Goal: Task Accomplishment & Management: Use online tool/utility

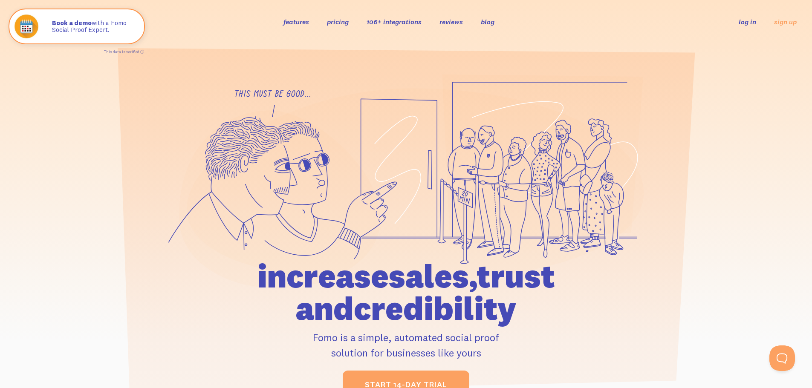
click at [299, 20] on link "features" at bounding box center [296, 21] width 26 height 9
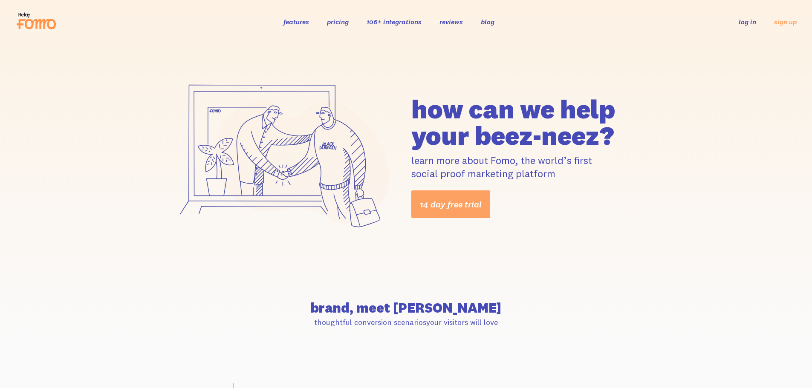
click at [393, 18] on link "106+ integrations" at bounding box center [393, 21] width 55 height 9
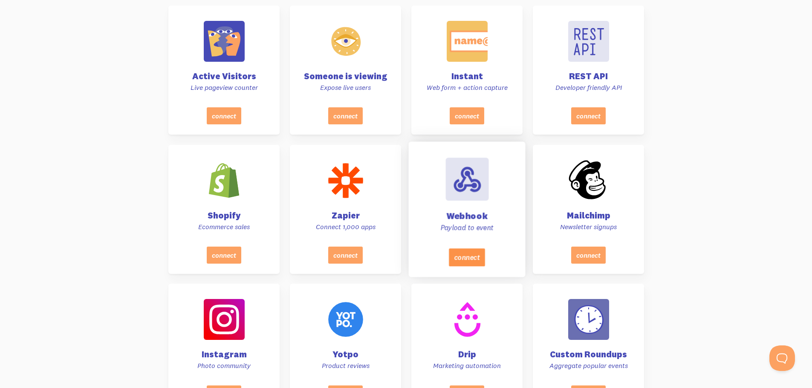
scroll to position [341, 0]
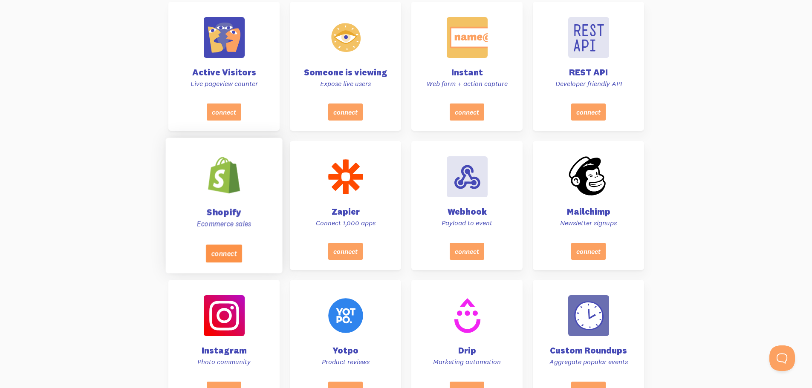
click at [237, 249] on button "connect" at bounding box center [223, 254] width 36 height 18
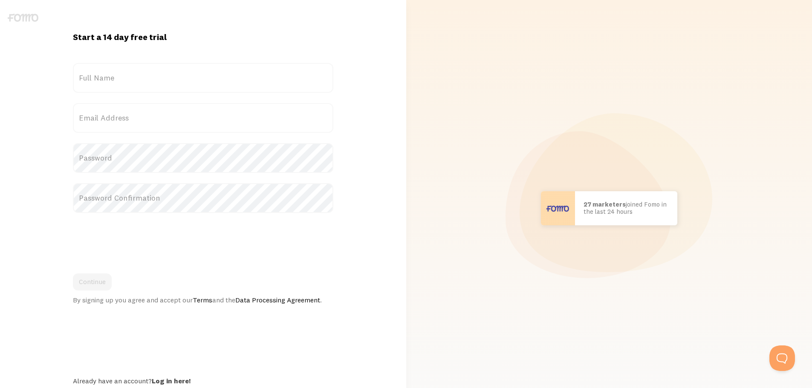
click at [210, 78] on label "Full Name" at bounding box center [203, 78] width 260 height 30
click at [210, 78] on input "Full Name" at bounding box center [203, 78] width 260 height 30
type input "Ready Alliance Group"
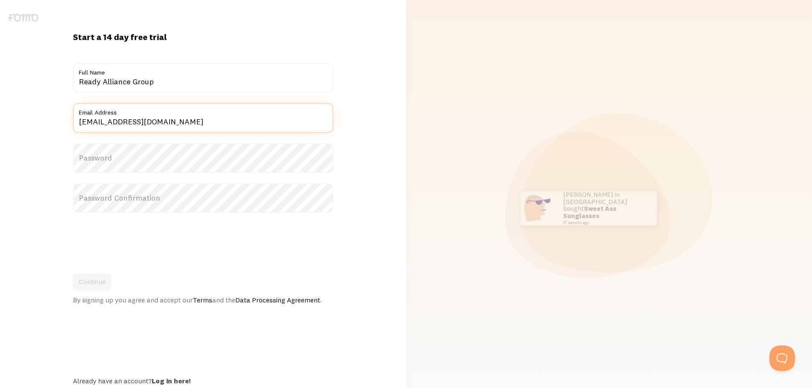
type input "services@readyalliance.com"
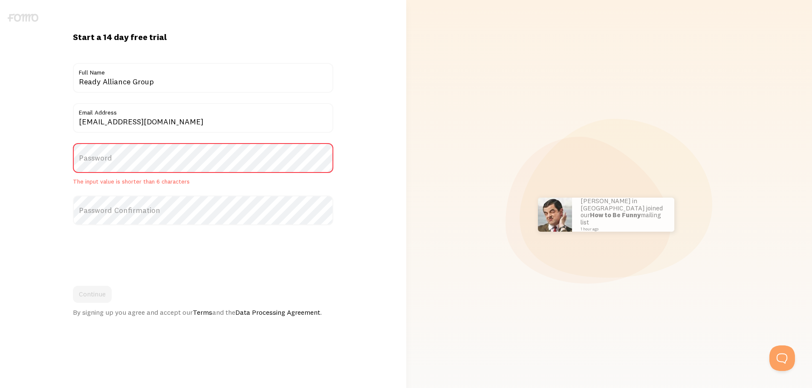
click at [157, 159] on label "Password" at bounding box center [203, 158] width 260 height 30
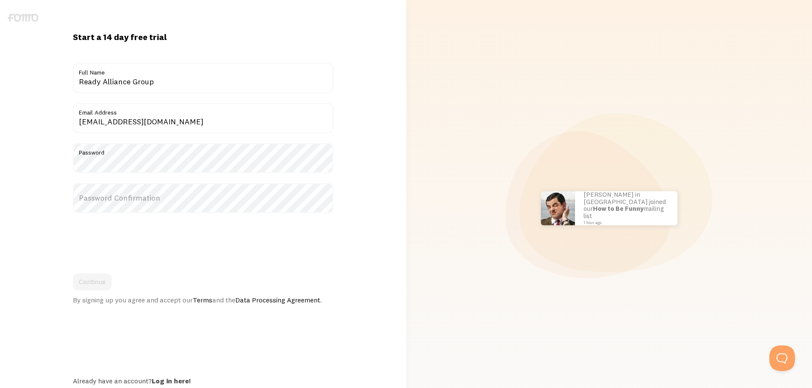
click at [349, 148] on div "Start a 14 day free trial {{ count }} people signed up today! Title Ready Allia…" at bounding box center [203, 209] width 406 height 354
click at [248, 194] on label "Password Confirmation" at bounding box center [203, 198] width 260 height 30
click at [342, 180] on div "Start a 14 day free trial {{ count }} people signed up today! Title Ready Allia…" at bounding box center [203, 209] width 406 height 354
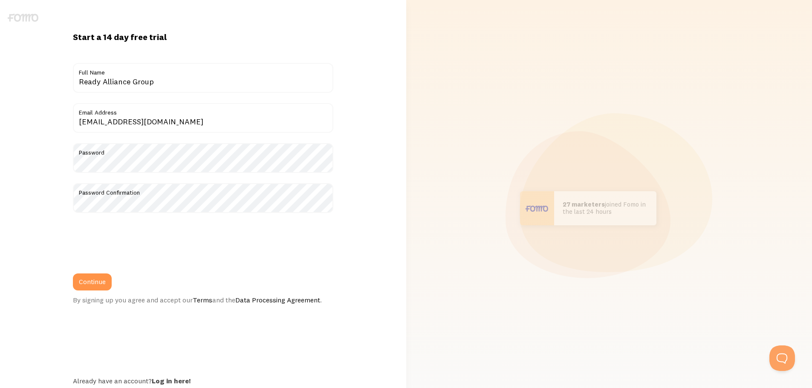
click at [136, 280] on div "Continue By signing up you agree and accept our Terms and the Data Processing A…" at bounding box center [203, 289] width 260 height 31
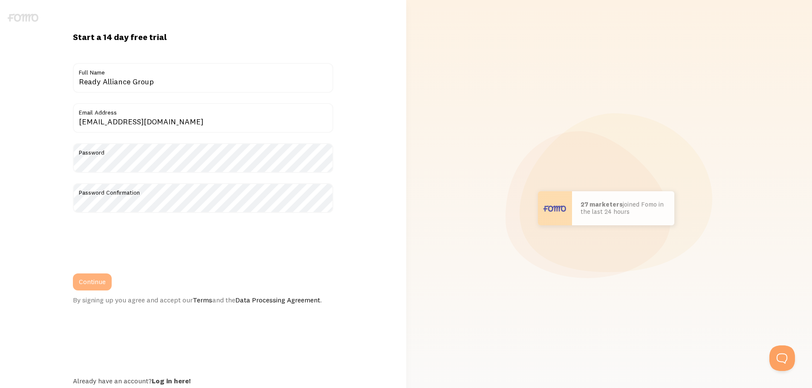
click at [105, 283] on button "Continue" at bounding box center [92, 282] width 39 height 17
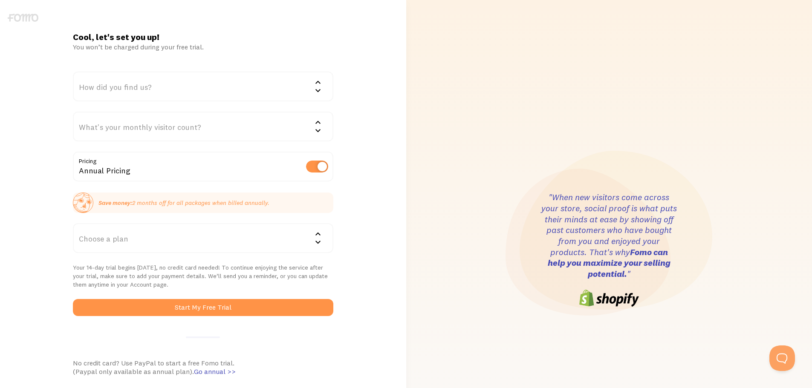
click at [310, 94] on div "How did you find us?" at bounding box center [203, 87] width 260 height 30
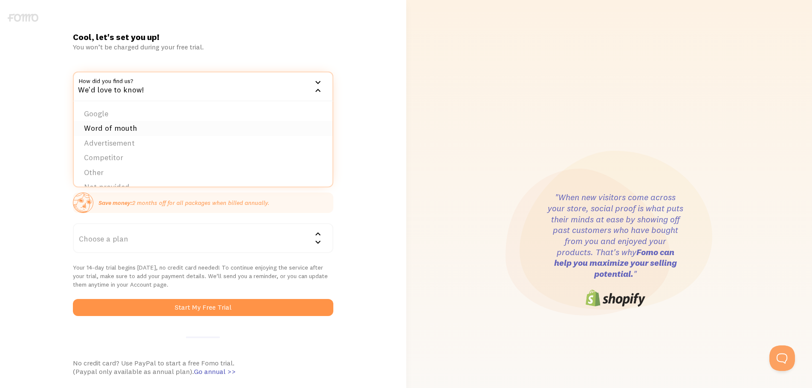
click at [236, 135] on li "Word of mouth" at bounding box center [203, 128] width 259 height 15
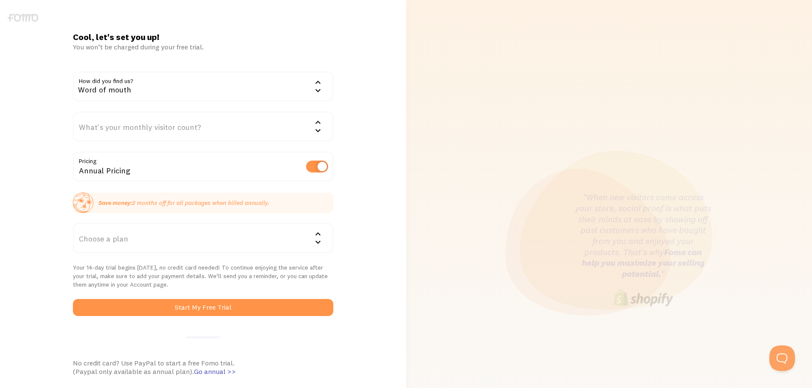
click at [302, 124] on div "What's your monthly visitor count?" at bounding box center [203, 127] width 260 height 30
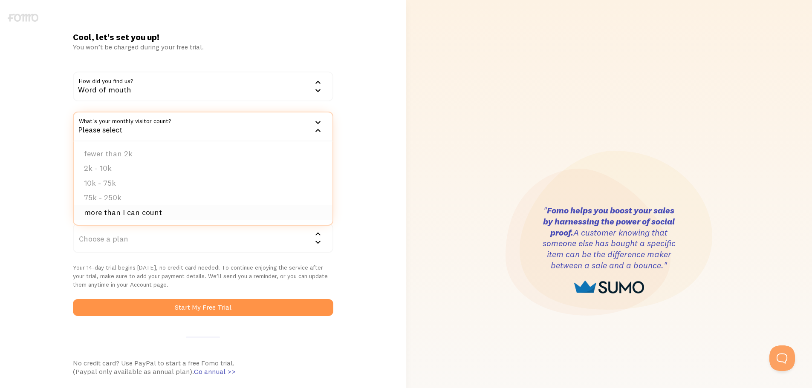
click at [165, 211] on li "more than I can count" at bounding box center [203, 212] width 259 height 15
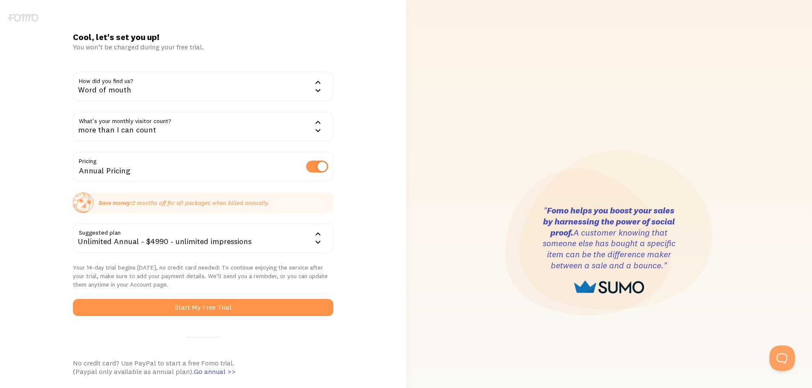
click at [319, 164] on label at bounding box center [317, 167] width 22 height 12
click at [319, 164] on input "checkbox" at bounding box center [317, 167] width 22 height 12
checkbox input "false"
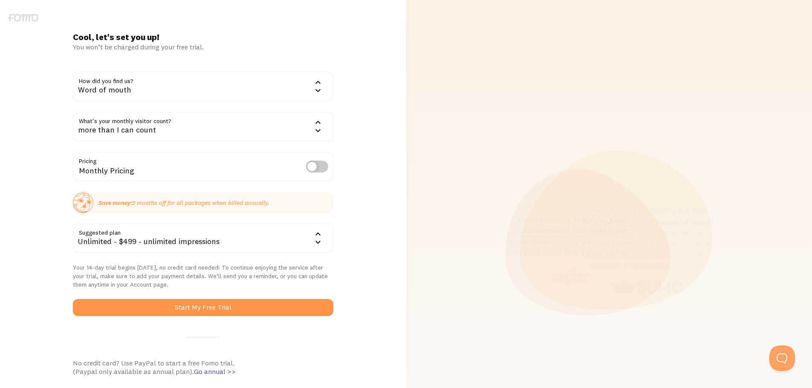
click at [319, 235] on icon at bounding box center [318, 234] width 10 height 10
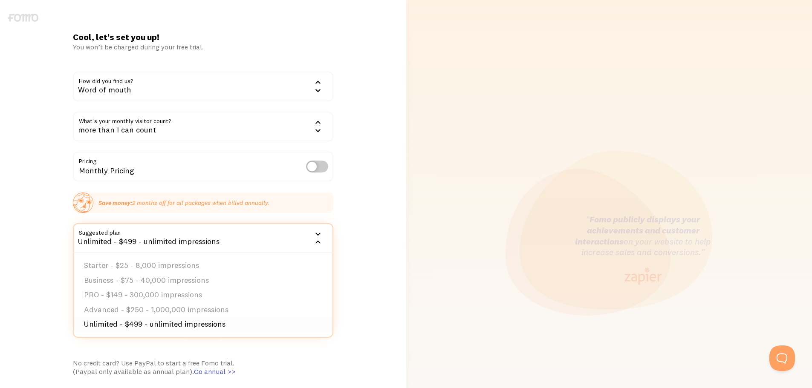
click at [242, 330] on li "Unlimited - $499 - unlimited impressions" at bounding box center [203, 324] width 259 height 15
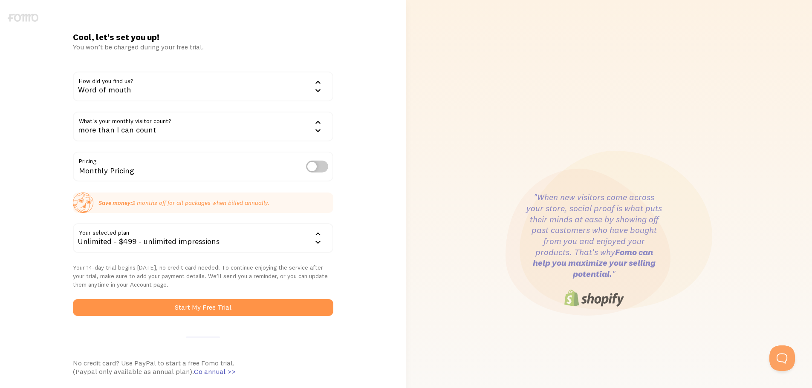
click at [311, 248] on div "Unlimited - $499 - unlimited impressions" at bounding box center [203, 238] width 260 height 30
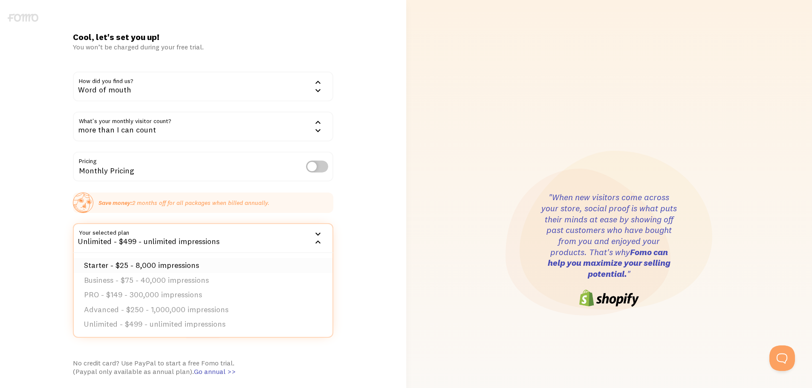
click at [249, 267] on li "Starter - $25 - 8,000 impressions" at bounding box center [203, 265] width 259 height 15
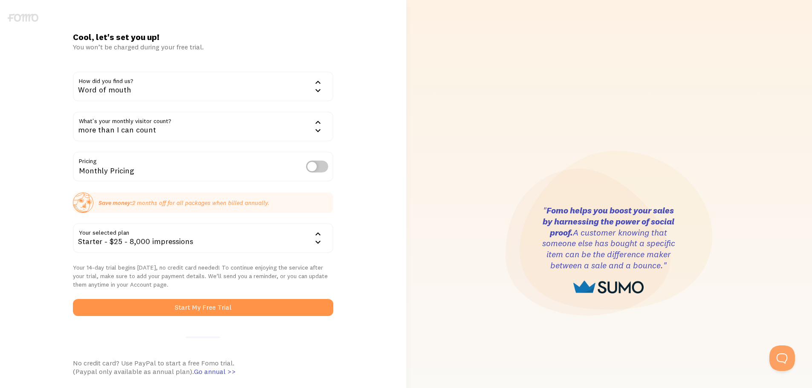
click at [320, 241] on icon at bounding box center [318, 242] width 10 height 10
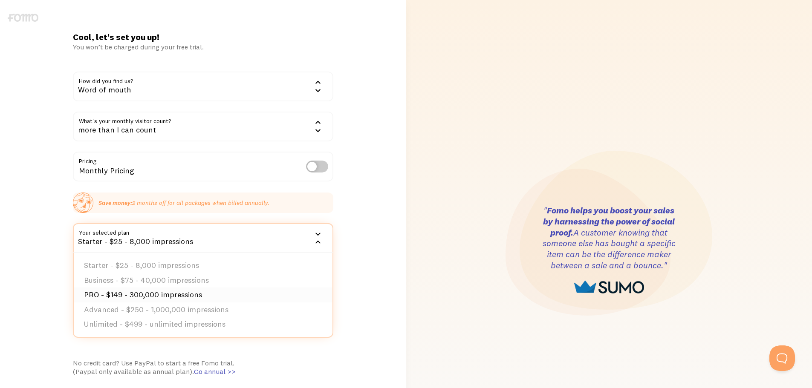
click at [268, 288] on li "PRO - $149 - 300,000 impressions" at bounding box center [203, 295] width 259 height 15
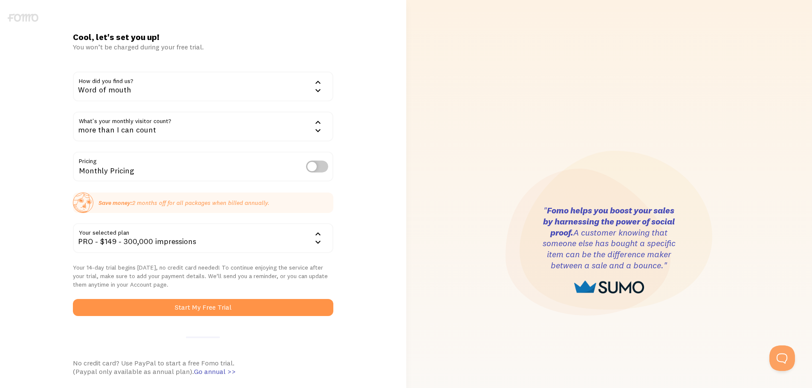
click at [369, 277] on div "Cool, let's set you up! You won’t be charged during your free trial. How did yo…" at bounding box center [203, 250] width 406 height 437
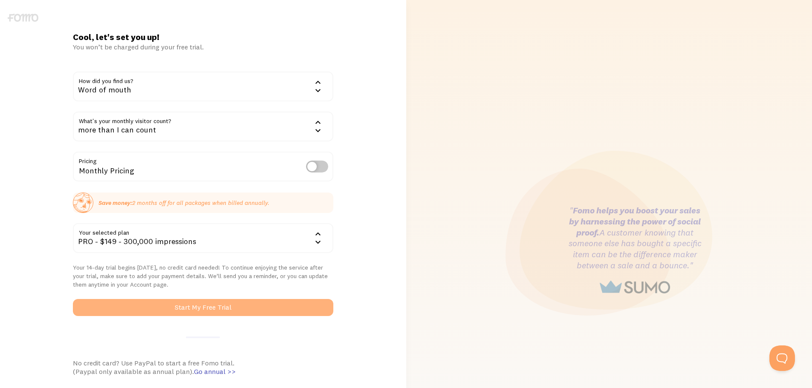
click at [299, 311] on button "Start My Free Trial" at bounding box center [203, 307] width 260 height 17
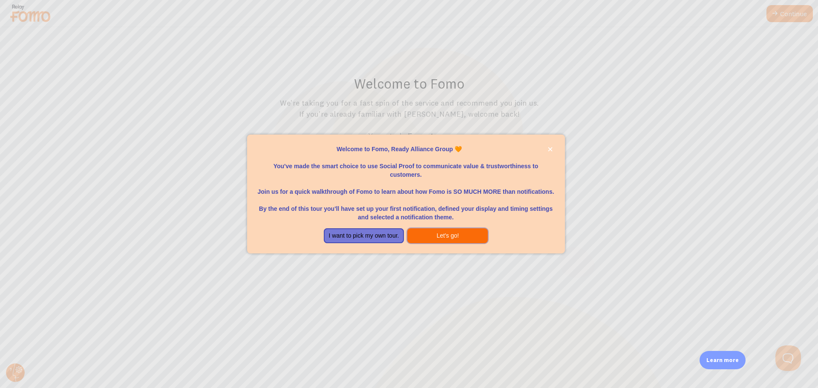
click at [432, 236] on button "Let's go!" at bounding box center [447, 235] width 81 height 15
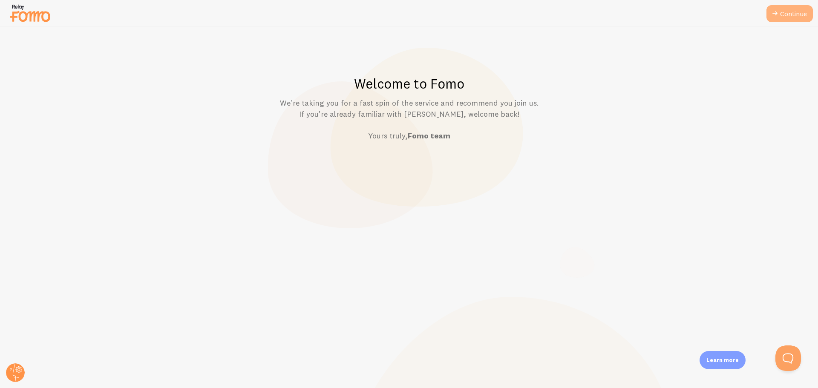
click at [793, 13] on link "Continue" at bounding box center [790, 13] width 46 height 17
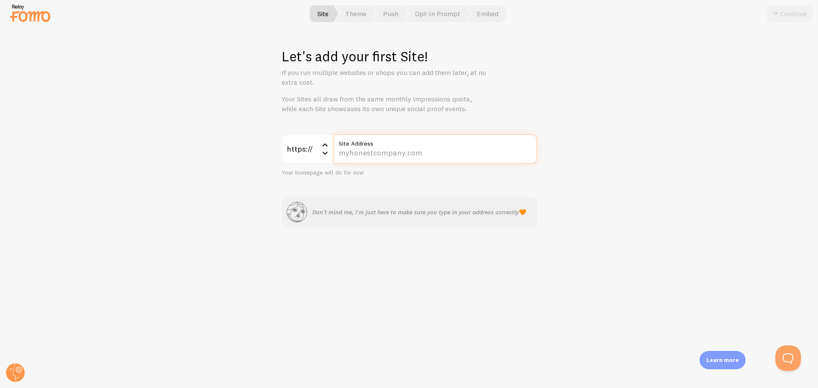
click at [397, 149] on input "Site Address" at bounding box center [435, 149] width 205 height 30
type input "[DOMAIN_NAME]"
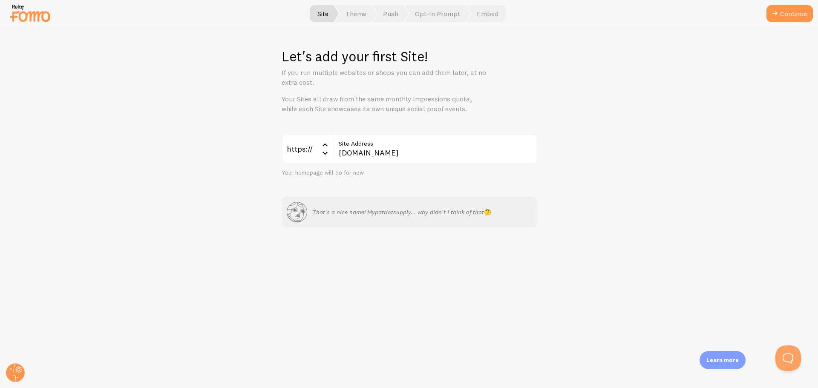
click at [628, 211] on div "Let's add your first Site! If you run multiple websites or shops you can add th…" at bounding box center [409, 207] width 818 height 361
click at [785, 17] on button "Continue" at bounding box center [790, 13] width 46 height 17
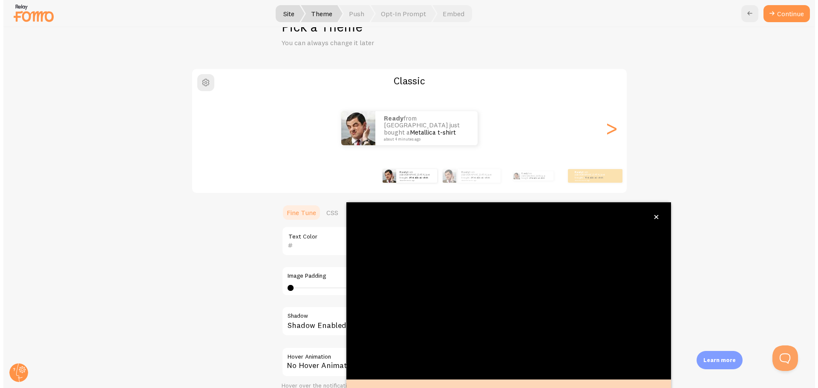
scroll to position [35, 0]
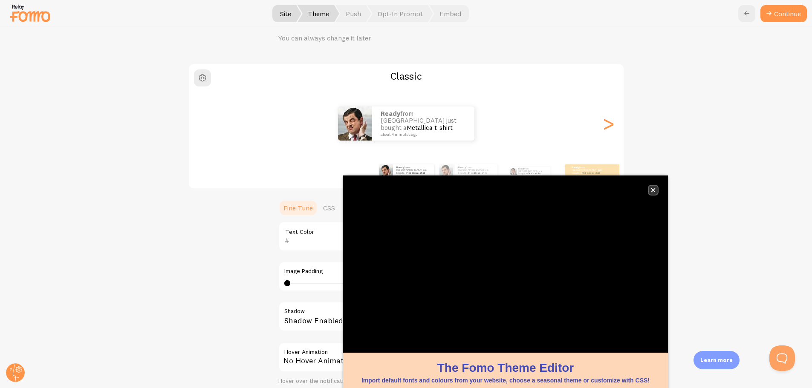
click at [656, 190] on button "close," at bounding box center [653, 190] width 9 height 9
click at [654, 188] on icon "close," at bounding box center [653, 190] width 5 height 5
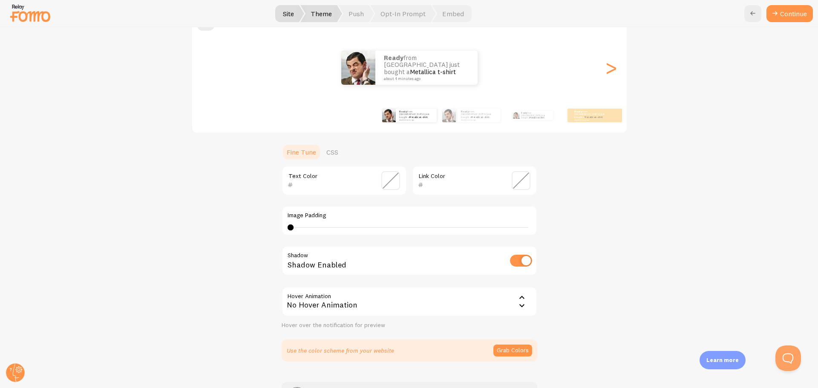
scroll to position [77, 0]
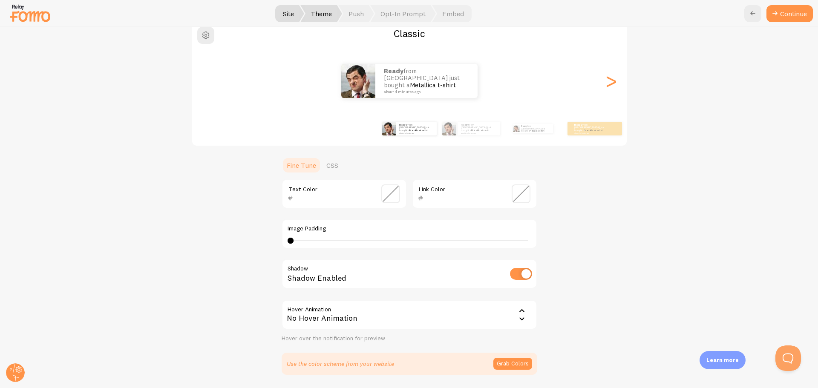
click at [387, 191] on span at bounding box center [390, 194] width 19 height 19
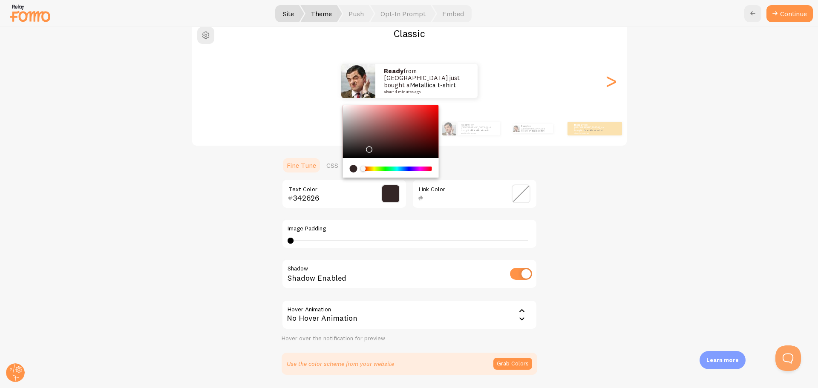
type input "322626"
drag, startPoint x: 389, startPoint y: 136, endPoint x: 362, endPoint y: 148, distance: 29.4
click at [362, 148] on div "Chrome color picker" at bounding box center [391, 131] width 96 height 53
click at [558, 176] on div "Classic Ready from United States just bought a Metallica t-shirt about 4 minute…" at bounding box center [409, 198] width 777 height 354
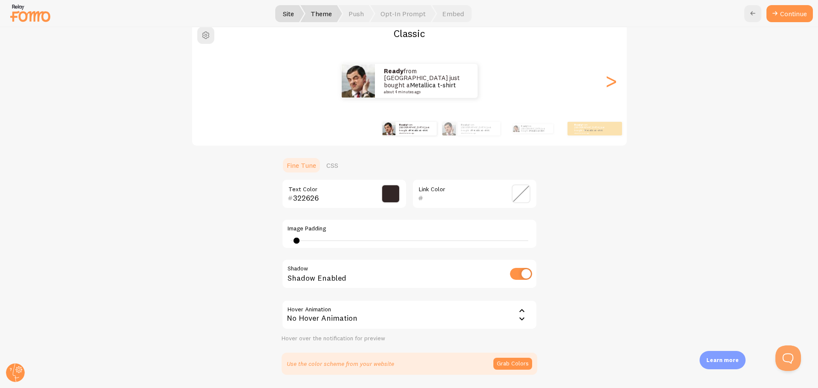
type input "0"
drag, startPoint x: 288, startPoint y: 242, endPoint x: 252, endPoint y: 236, distance: 36.2
click at [252, 236] on div "Classic Ready from United States just bought a Metallica t-shirt about 4 minute…" at bounding box center [409, 198] width 777 height 354
click at [578, 223] on div "Classic Ready from United States just bought a Metallica t-shirt about 4 minute…" at bounding box center [409, 198] width 777 height 354
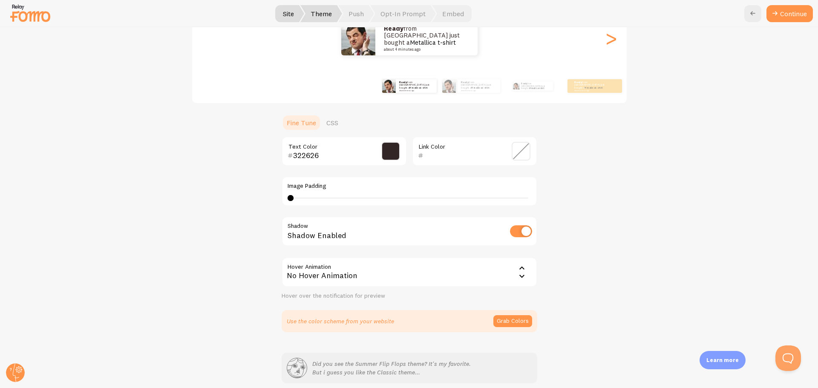
scroll to position [156, 0]
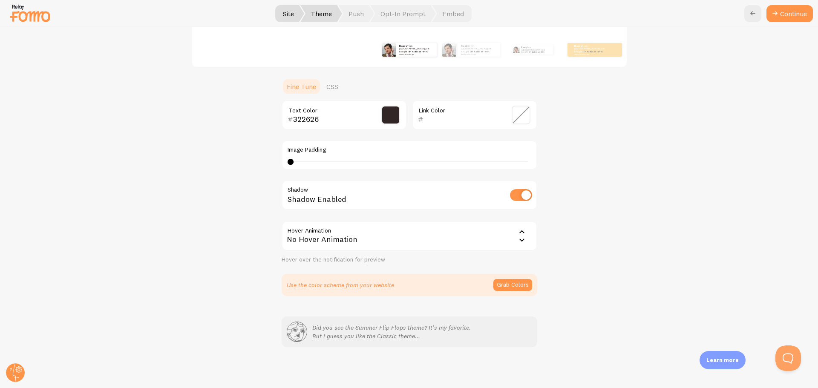
click at [494, 242] on div "No Hover Animation" at bounding box center [410, 236] width 256 height 30
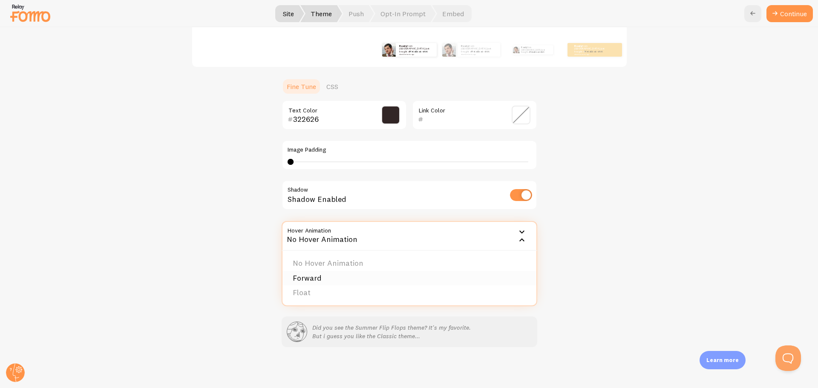
click at [422, 274] on li "Forward" at bounding box center [410, 278] width 254 height 15
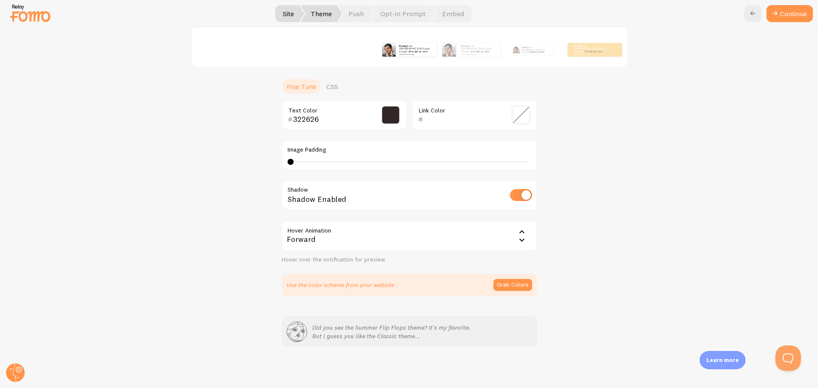
click at [510, 234] on div "Forward" at bounding box center [410, 236] width 256 height 30
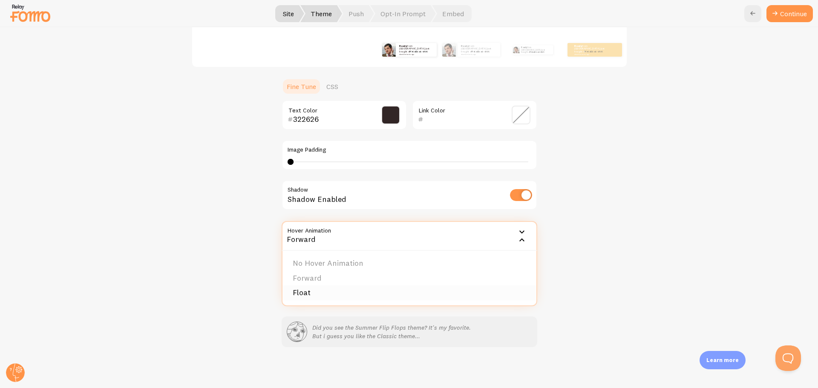
click at [322, 295] on li "Float" at bounding box center [410, 292] width 254 height 15
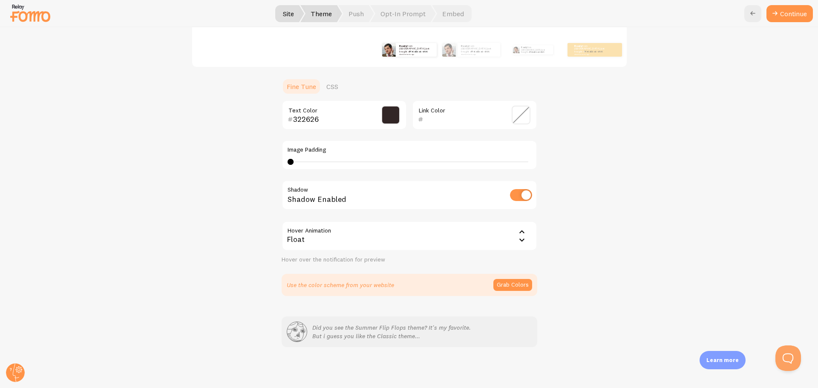
click at [509, 237] on div "Float" at bounding box center [410, 236] width 256 height 30
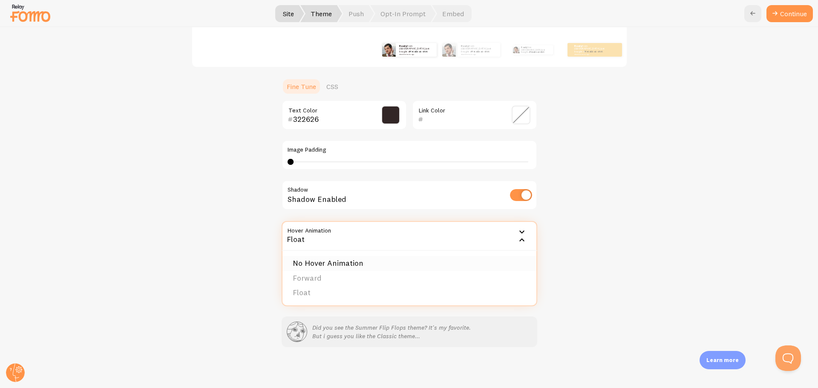
click at [359, 266] on li "No Hover Animation" at bounding box center [410, 263] width 254 height 15
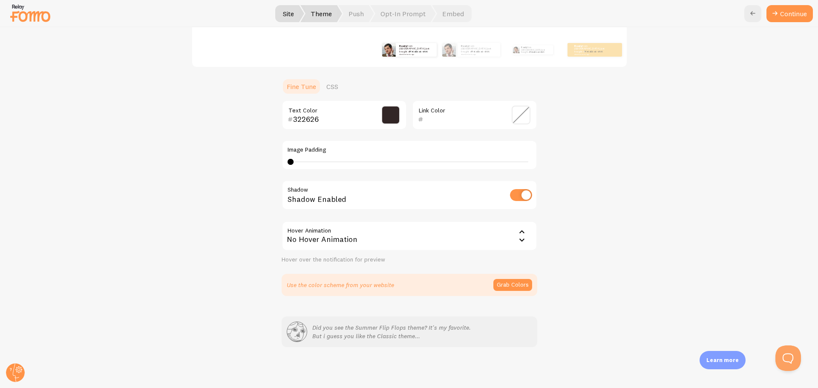
click at [578, 233] on div "Classic Ready from United States just bought a Metallica t-shirt about 4 minute…" at bounding box center [409, 119] width 777 height 354
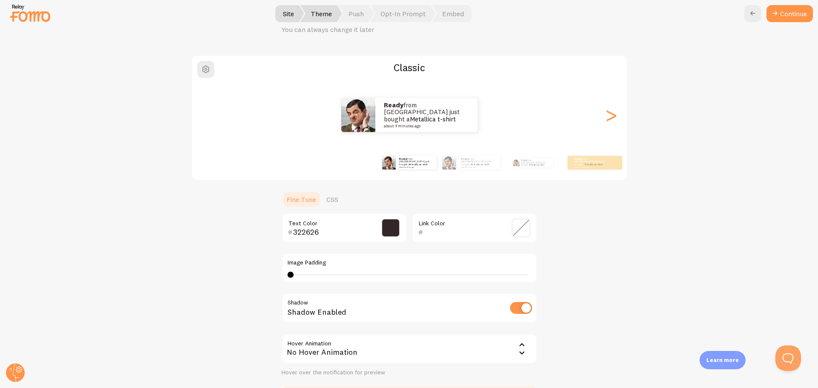
scroll to position [28, 0]
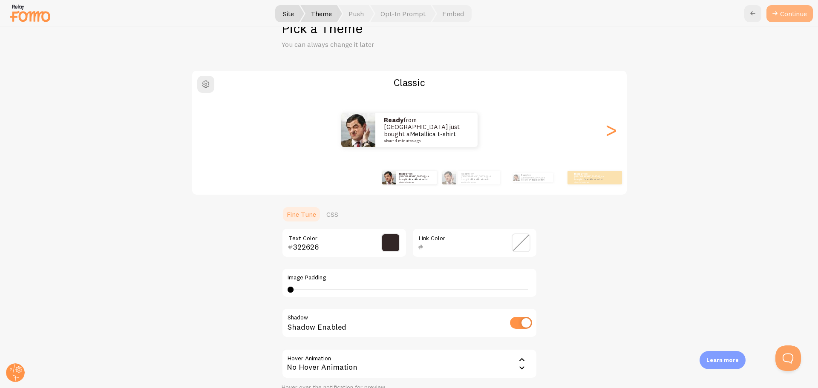
click at [798, 12] on button "Continue" at bounding box center [790, 13] width 46 height 17
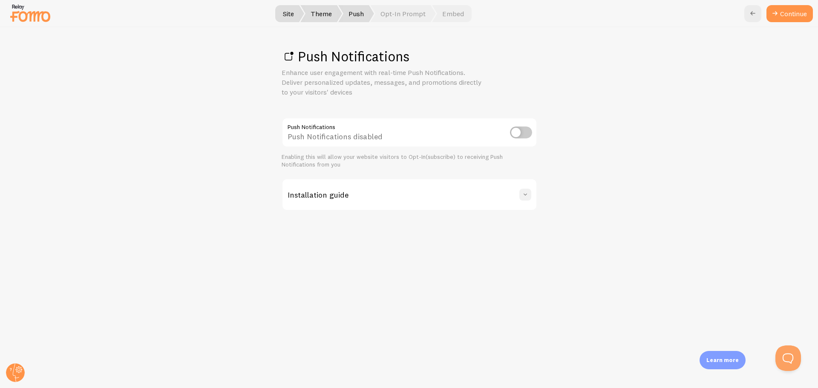
click at [530, 193] on div "Installation guide" at bounding box center [410, 194] width 254 height 31
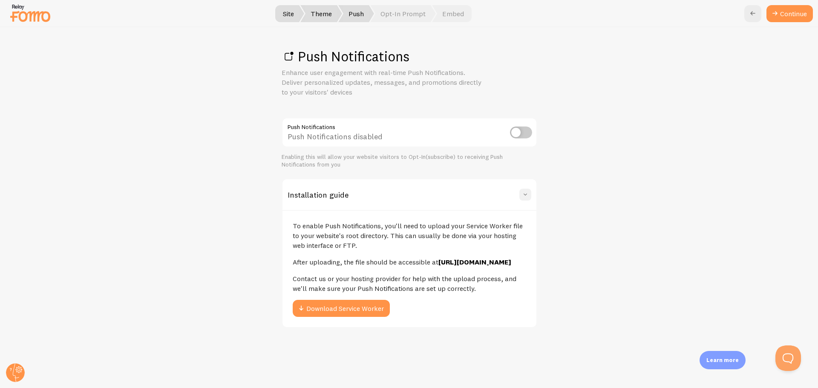
click at [529, 194] on span at bounding box center [525, 194] width 9 height 9
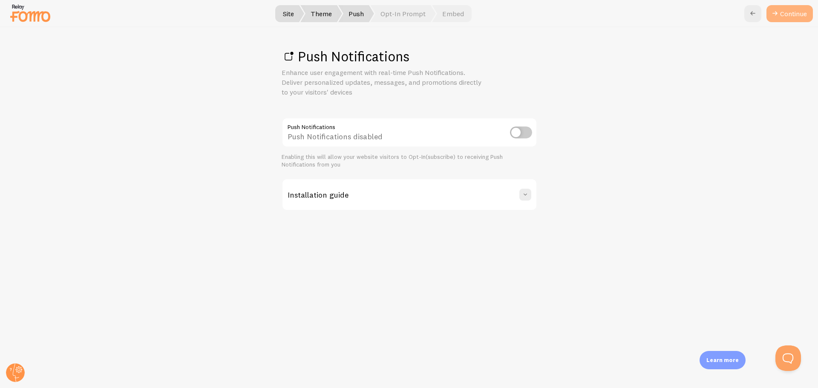
click at [796, 6] on link "Continue" at bounding box center [790, 13] width 46 height 17
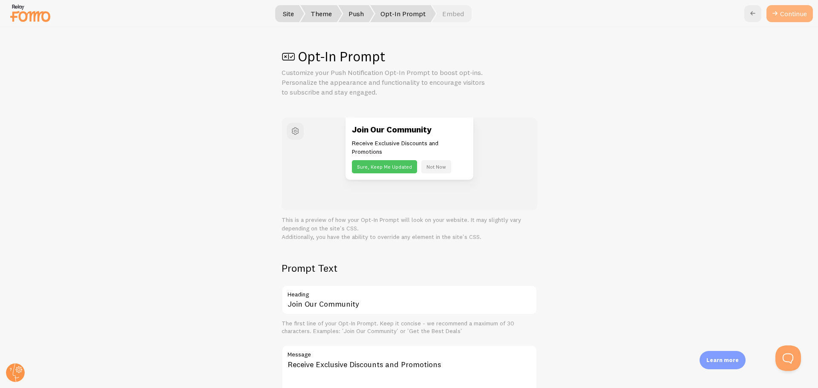
click at [789, 8] on button "Continue" at bounding box center [790, 13] width 46 height 17
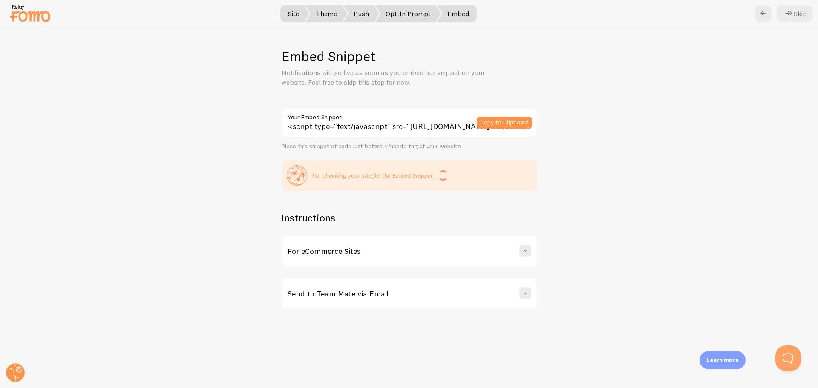
click at [525, 244] on div "For eCommerce Sites" at bounding box center [410, 251] width 254 height 31
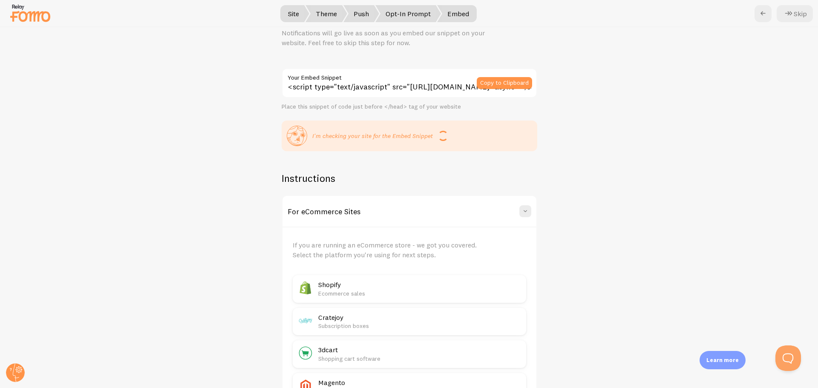
scroll to position [85, 0]
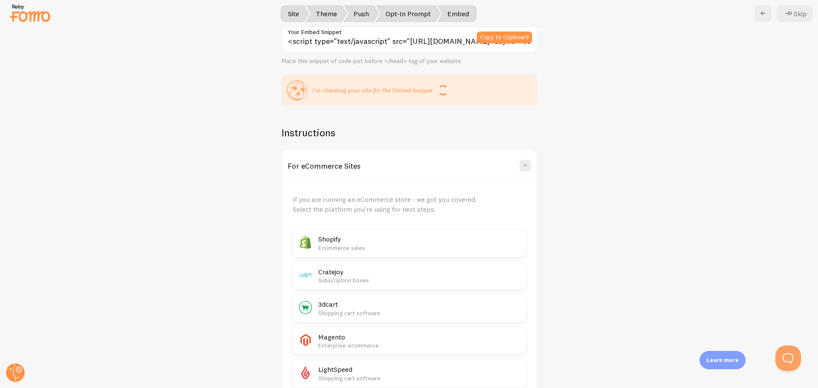
click at [478, 238] on h2 "Shopify" at bounding box center [419, 239] width 203 height 9
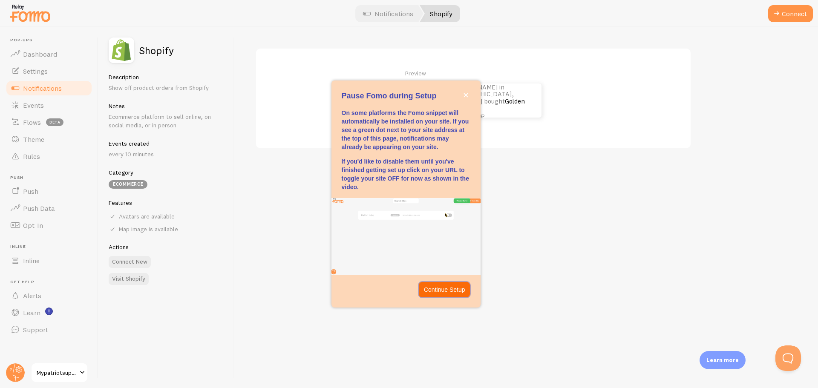
click at [448, 292] on p "Continue Setup" at bounding box center [444, 289] width 41 height 9
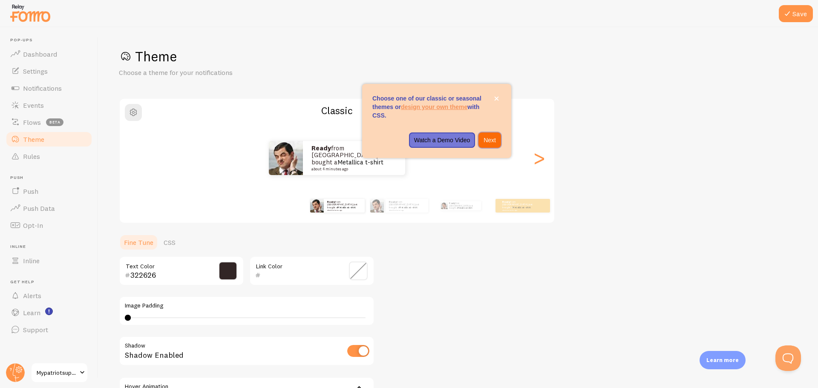
click at [491, 143] on p "Next" at bounding box center [490, 140] width 12 height 9
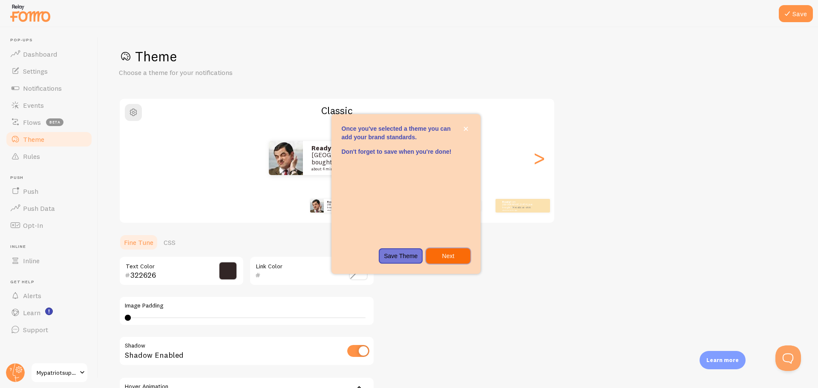
click at [455, 256] on p "Next" at bounding box center [448, 256] width 34 height 9
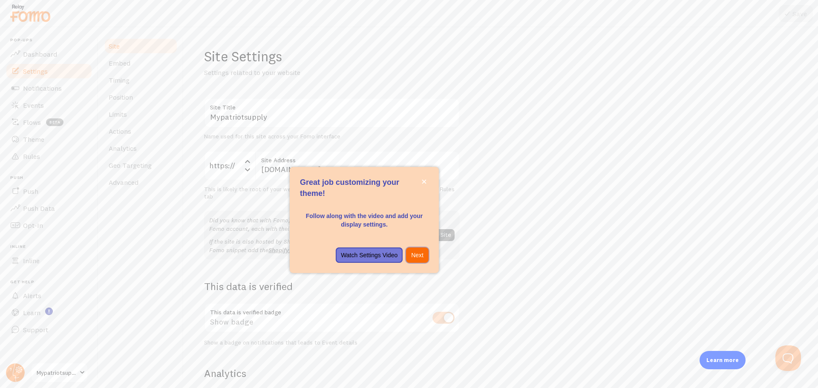
click at [424, 256] on button "Next" at bounding box center [417, 255] width 23 height 15
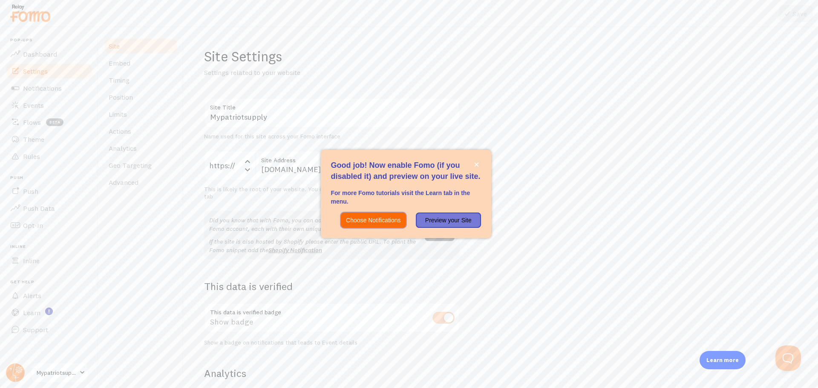
click at [389, 218] on p "Choose Notifications" at bounding box center [373, 220] width 55 height 9
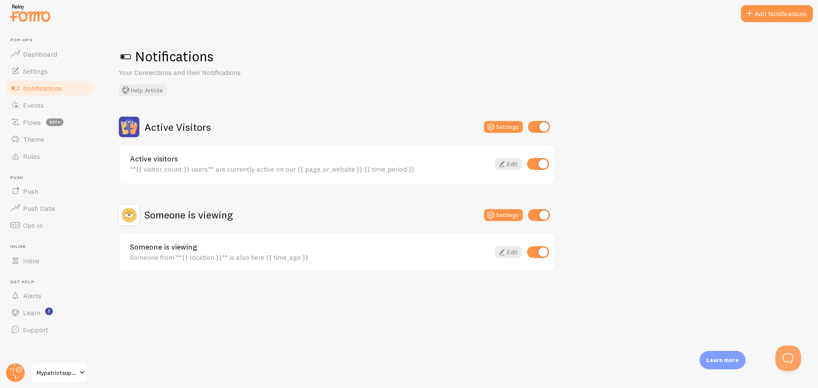
click at [542, 128] on input "checkbox" at bounding box center [539, 127] width 22 height 12
checkbox input "false"
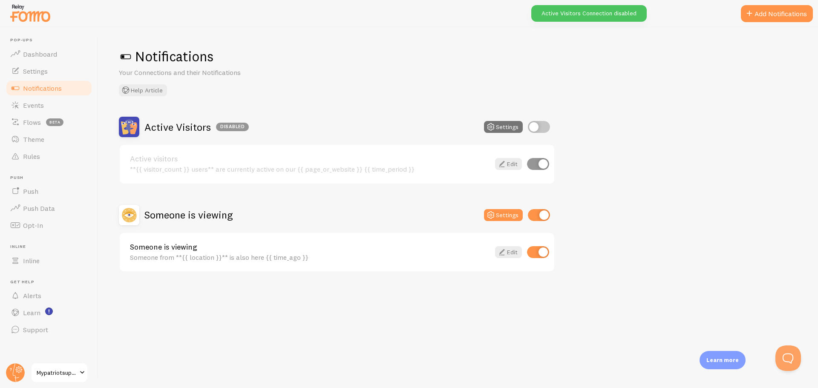
click at [544, 217] on input "checkbox" at bounding box center [539, 215] width 22 height 12
checkbox input "false"
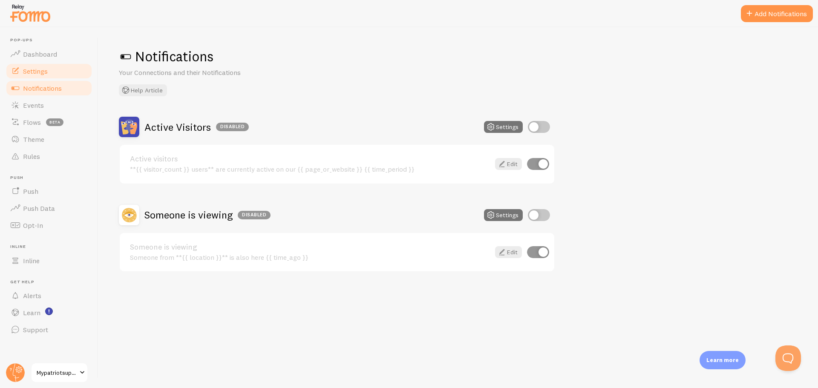
click at [55, 67] on link "Settings" at bounding box center [49, 71] width 88 height 17
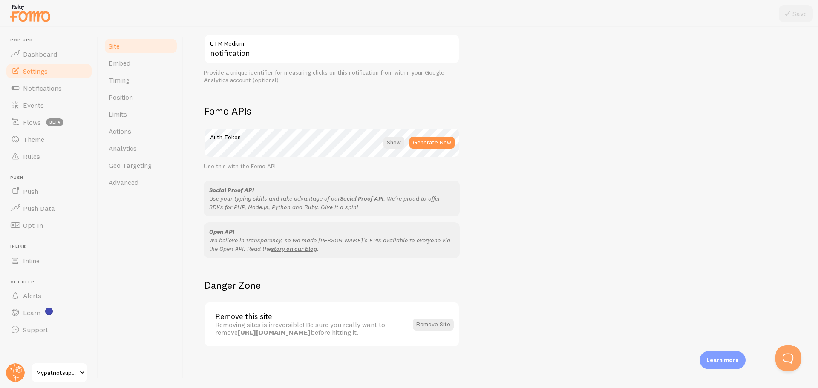
scroll to position [288, 0]
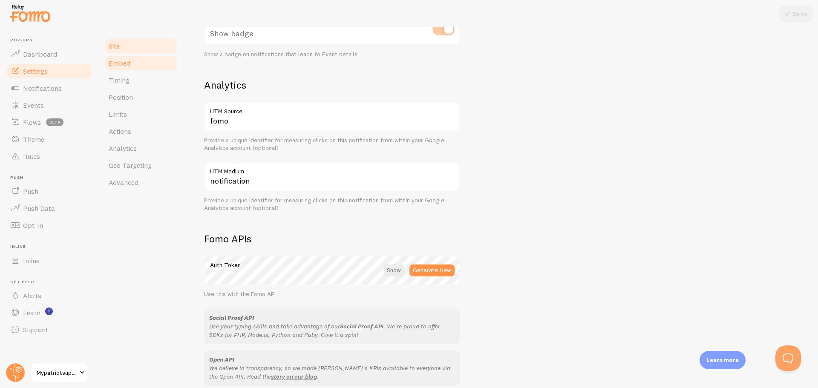
click at [117, 66] on span "Embed" at bounding box center [120, 63] width 22 height 9
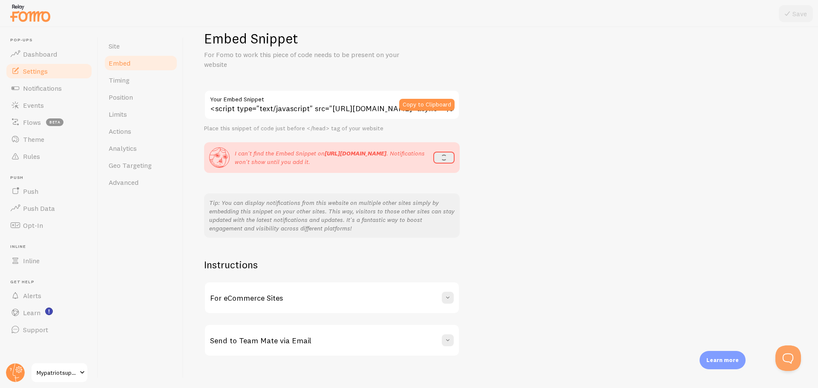
scroll to position [27, 0]
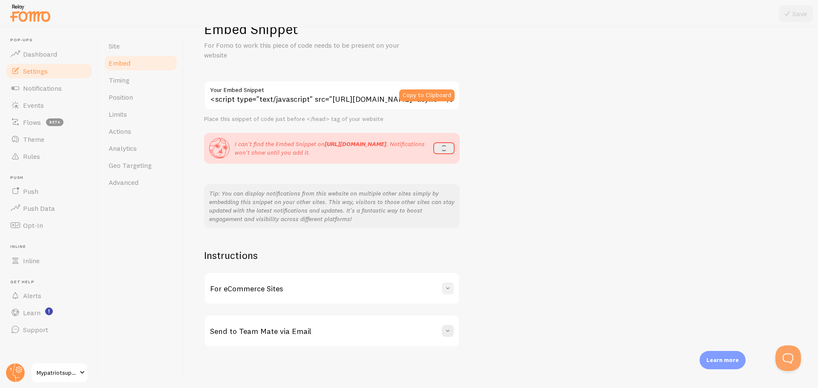
click at [448, 290] on span at bounding box center [448, 288] width 9 height 9
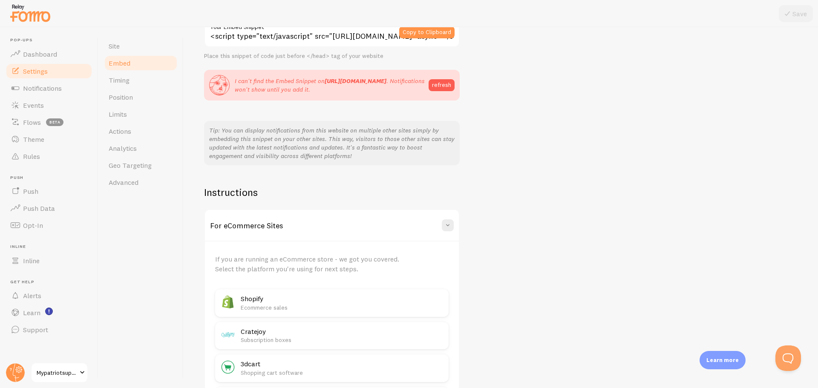
scroll to position [198, 0]
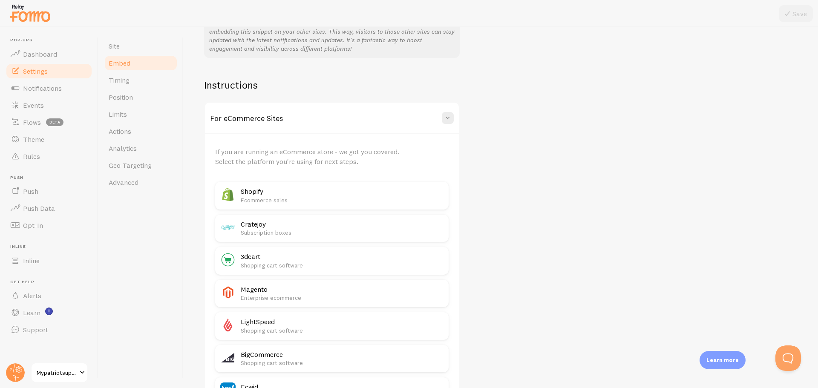
click at [373, 193] on h2 "Shopify" at bounding box center [342, 191] width 203 height 9
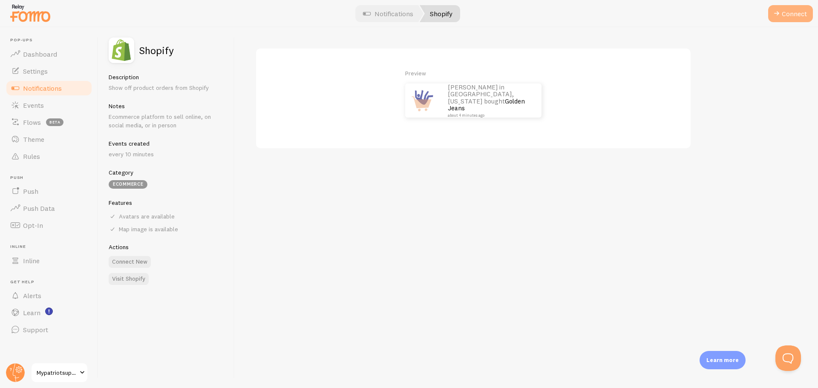
click at [773, 18] on span at bounding box center [777, 14] width 10 height 10
click at [782, 12] on button "Continue" at bounding box center [790, 13] width 46 height 17
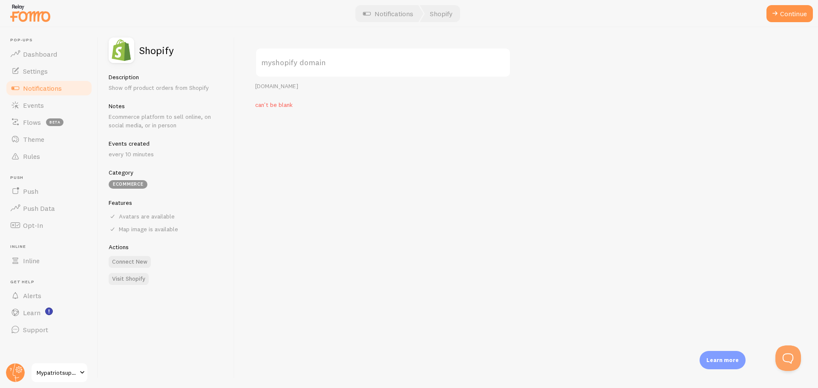
click at [318, 66] on label "myshopify domain" at bounding box center [383, 63] width 256 height 30
click at [318, 66] on input "myshopify domain" at bounding box center [383, 63] width 256 height 30
click at [380, 60] on label "myshopify domain" at bounding box center [383, 63] width 256 height 30
click at [380, 60] on input "myshopify domain" at bounding box center [383, 63] width 256 height 30
paste input "my-patriot-supply.myshopify.com"
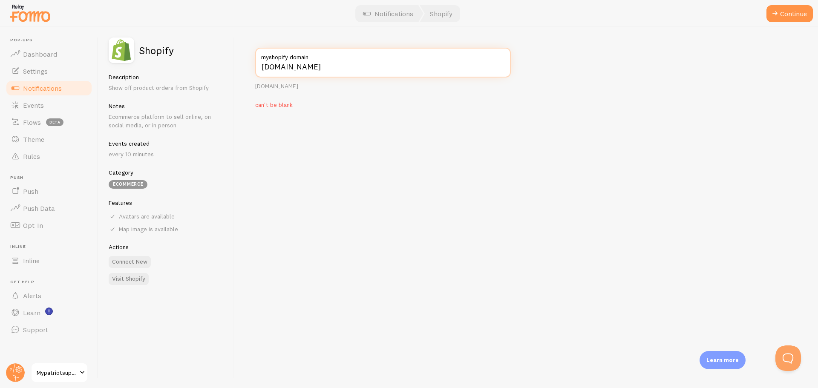
type input "my-patriot-supply.myshopify.com"
click at [497, 172] on div "my-patriot-supply.myshopify.com myshopify domain your-shop.myshopify.com can't …" at bounding box center [526, 207] width 583 height 361
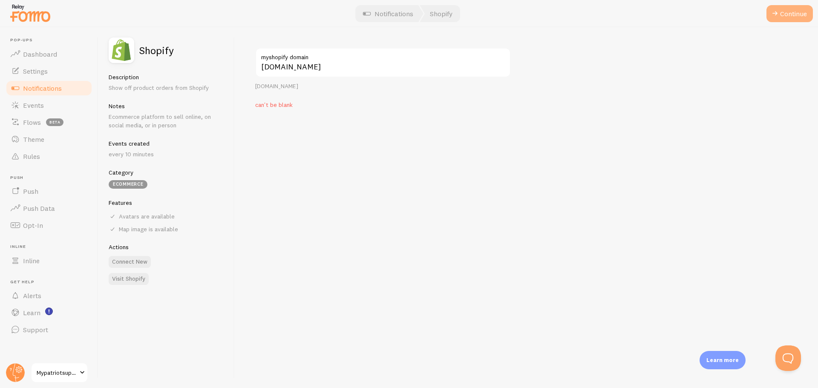
click at [790, 16] on button "Continue" at bounding box center [790, 13] width 46 height 17
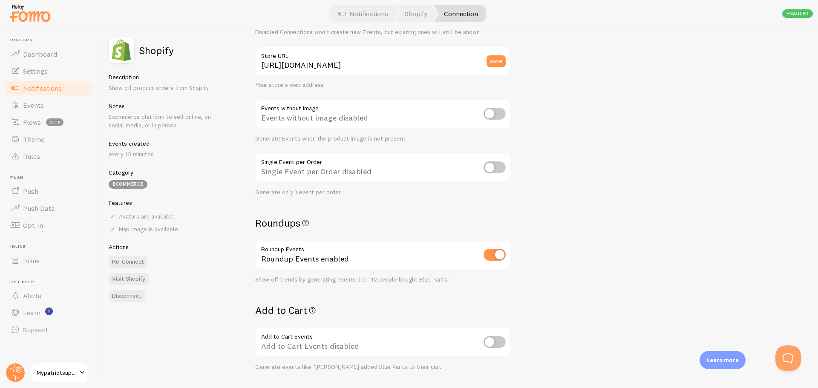
scroll to position [85, 0]
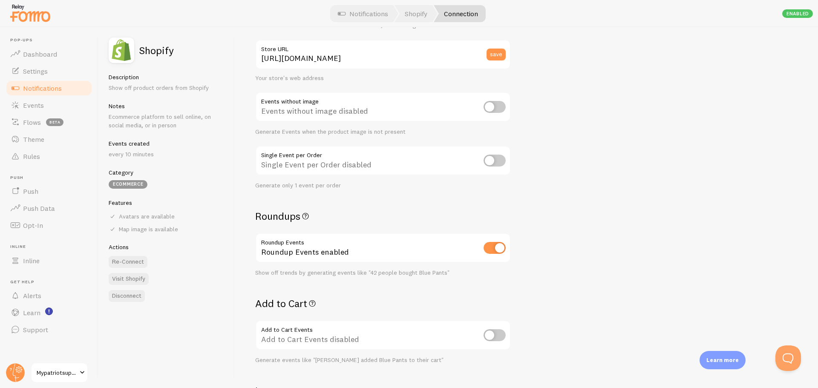
click at [310, 214] on icon at bounding box center [305, 216] width 10 height 13
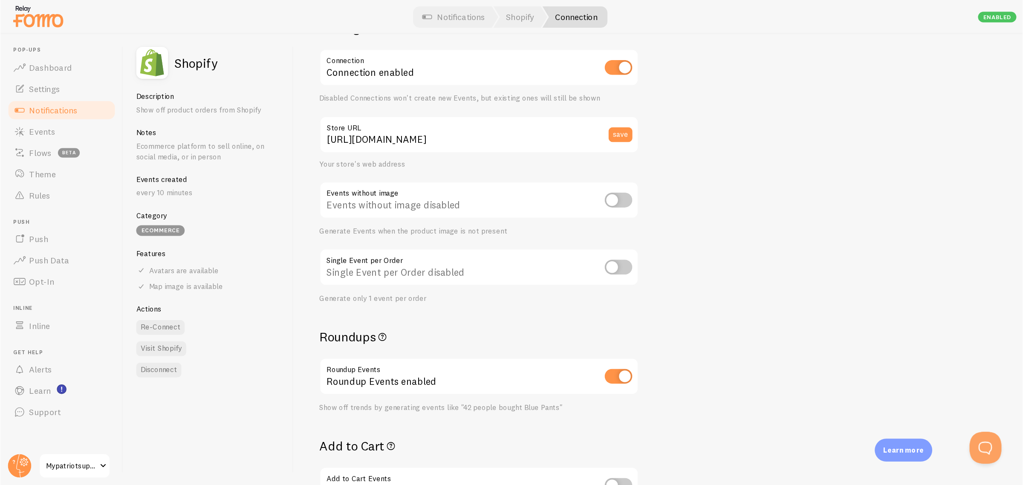
scroll to position [0, 0]
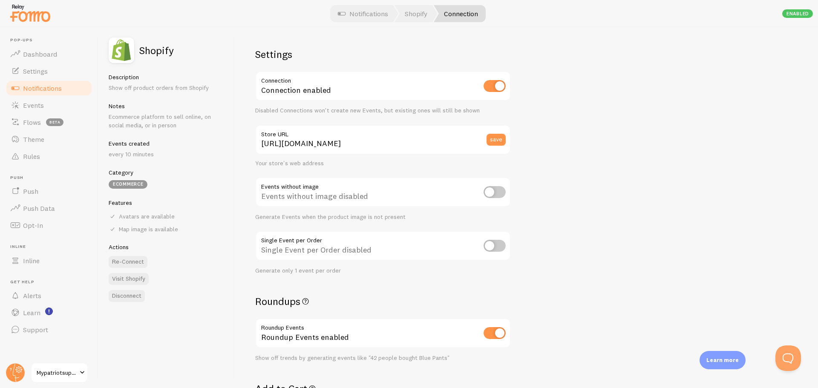
click at [495, 190] on input "checkbox" at bounding box center [495, 192] width 22 height 12
checkbox input "true"
click at [496, 249] on input "checkbox" at bounding box center [495, 246] width 22 height 12
checkbox input "true"
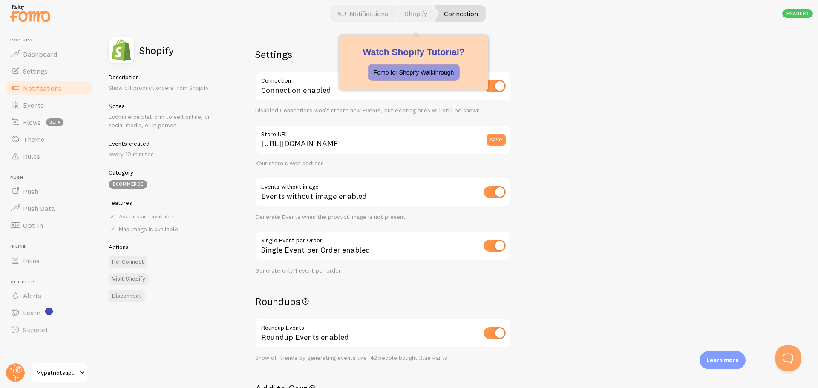
click at [427, 71] on p "Fomo for Shopify Walkthrough" at bounding box center [414, 72] width 81 height 9
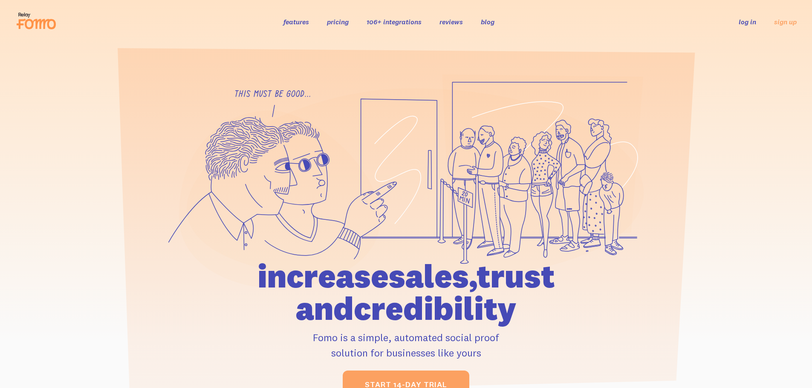
click at [753, 25] on link "log in" at bounding box center [746, 21] width 17 height 9
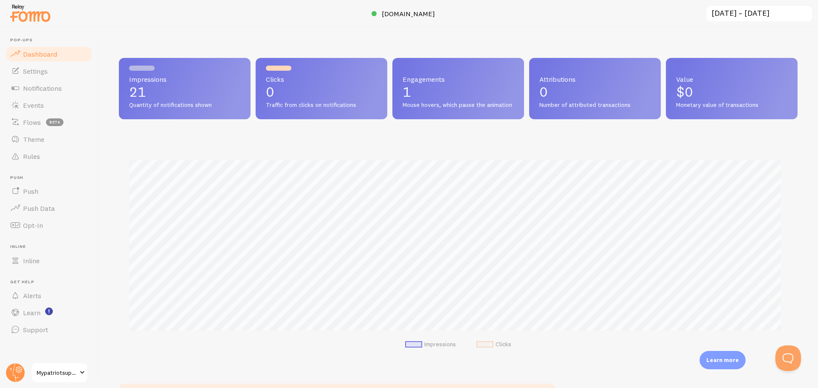
scroll to position [224, 672]
click at [472, 32] on div "Impressions 21 Quantity of notifications shown Clicks 0 Traffic from clicks on …" at bounding box center [458, 207] width 720 height 361
click at [45, 92] on span "Notifications" at bounding box center [42, 88] width 39 height 9
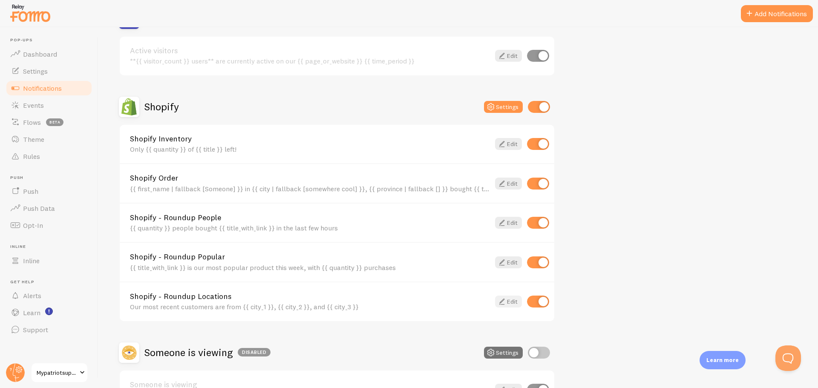
scroll to position [298, 0]
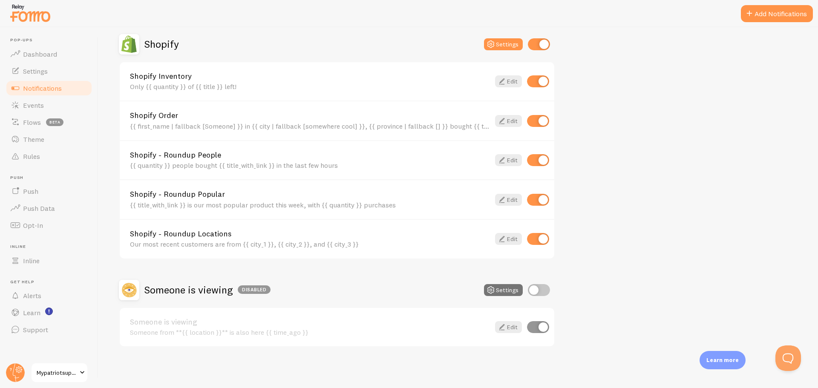
click at [539, 76] on input "checkbox" at bounding box center [538, 81] width 22 height 12
checkbox input "false"
click at [542, 155] on input "checkbox" at bounding box center [538, 160] width 22 height 12
checkbox input "false"
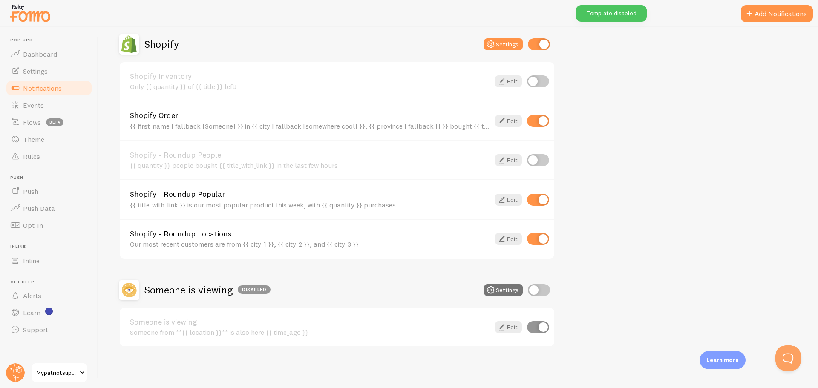
click at [545, 199] on input "checkbox" at bounding box center [538, 200] width 22 height 12
checkbox input "false"
click at [542, 159] on input "checkbox" at bounding box center [538, 160] width 22 height 12
checkbox input "true"
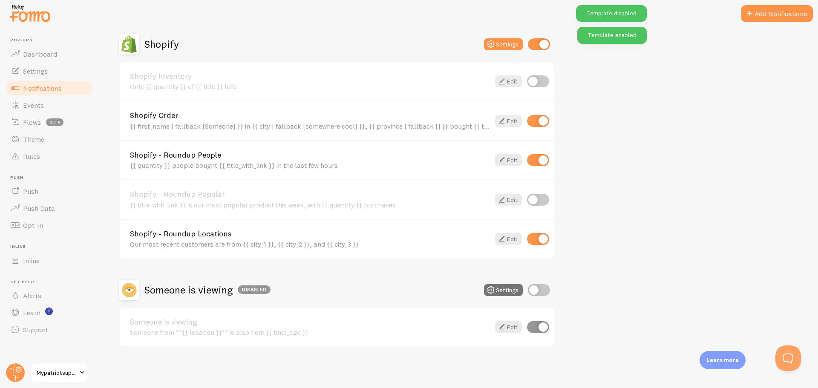
click at [543, 240] on input "checkbox" at bounding box center [538, 239] width 22 height 12
checkbox input "false"
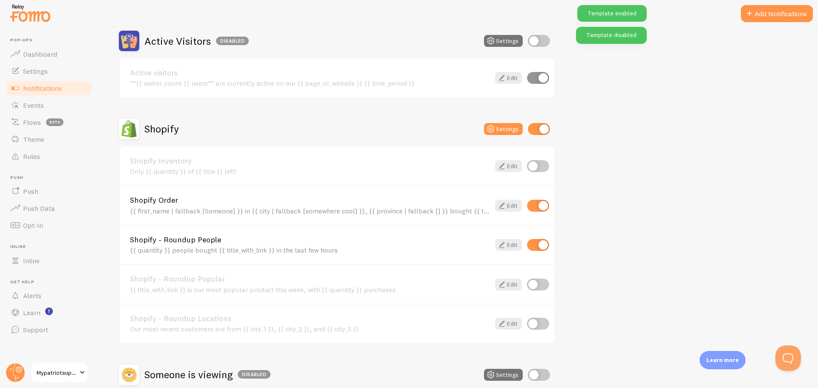
scroll to position [213, 0]
click at [510, 129] on button "Settings" at bounding box center [503, 130] width 39 height 12
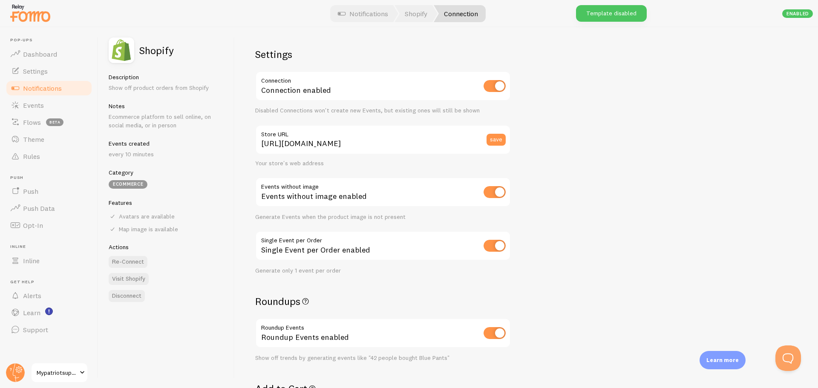
drag, startPoint x: 596, startPoint y: 234, endPoint x: 616, endPoint y: 228, distance: 21.2
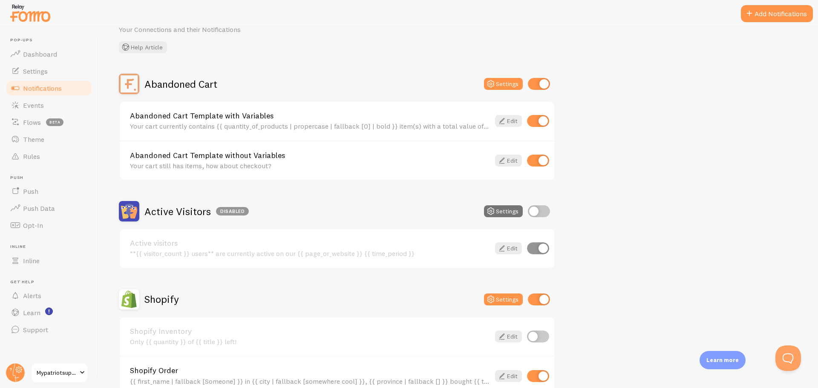
scroll to position [43, 0]
click at [539, 122] on input "checkbox" at bounding box center [538, 121] width 22 height 12
checkbox input "false"
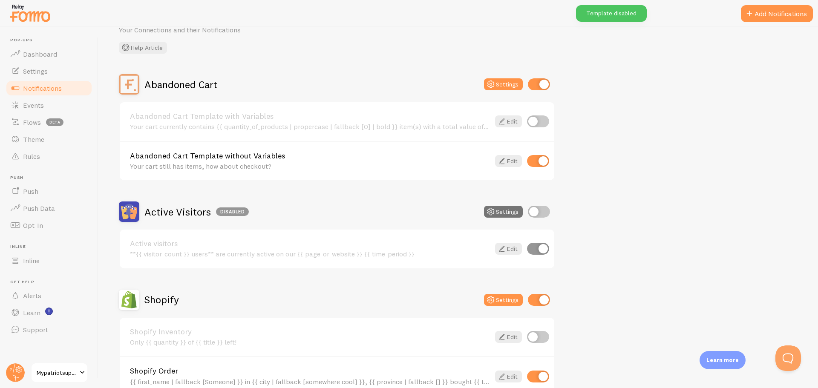
click at [544, 159] on input "checkbox" at bounding box center [538, 161] width 22 height 12
checkbox input "false"
click at [542, 83] on input "checkbox" at bounding box center [539, 84] width 22 height 12
checkbox input "false"
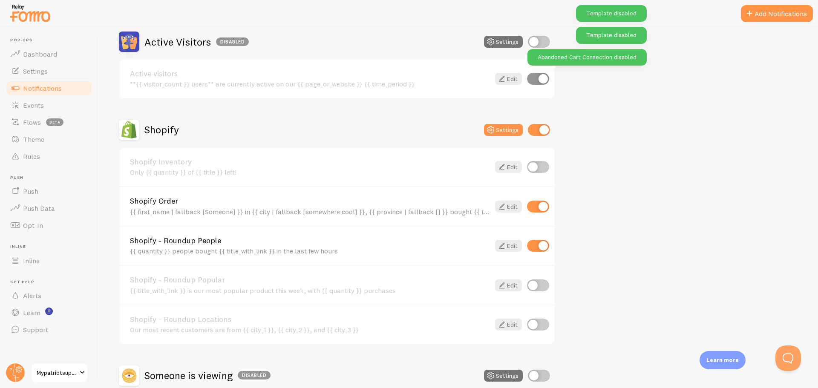
scroll to position [213, 0]
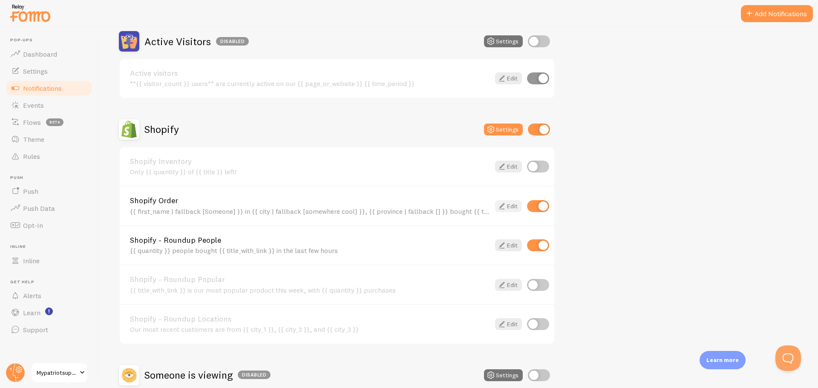
click at [509, 204] on link "Edit" at bounding box center [508, 206] width 27 height 12
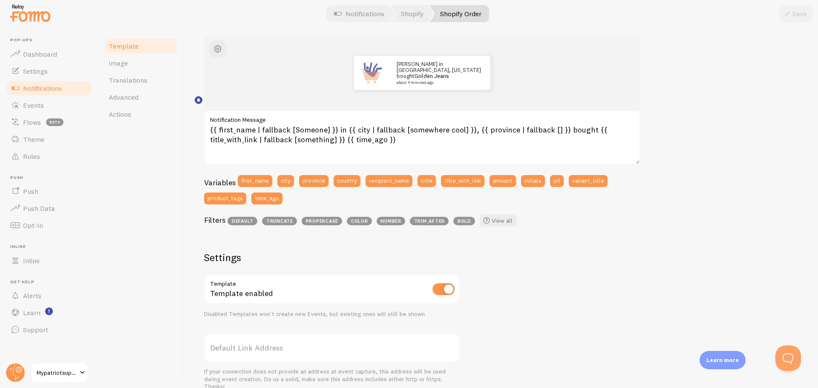
scroll to position [95, 0]
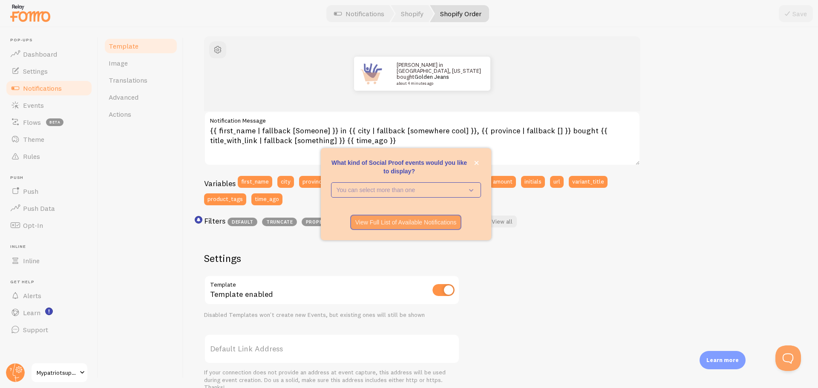
click at [462, 182] on div "What kind of Social Proof events would you like to display?" at bounding box center [406, 179] width 170 height 7
click at [462, 190] on p "You can select more than one" at bounding box center [400, 190] width 127 height 9
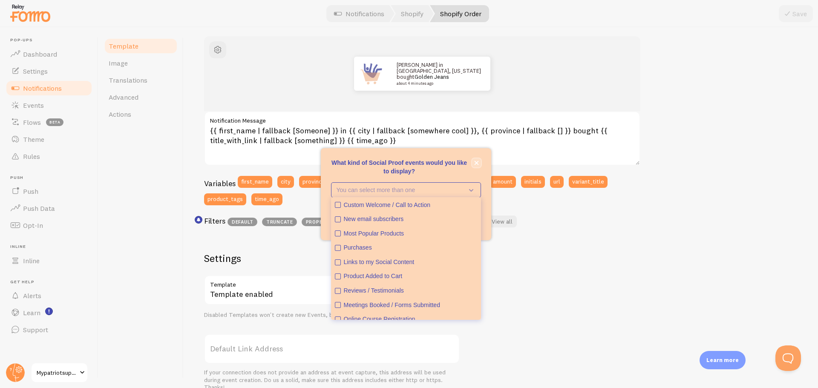
click at [478, 161] on icon "close," at bounding box center [476, 163] width 5 height 5
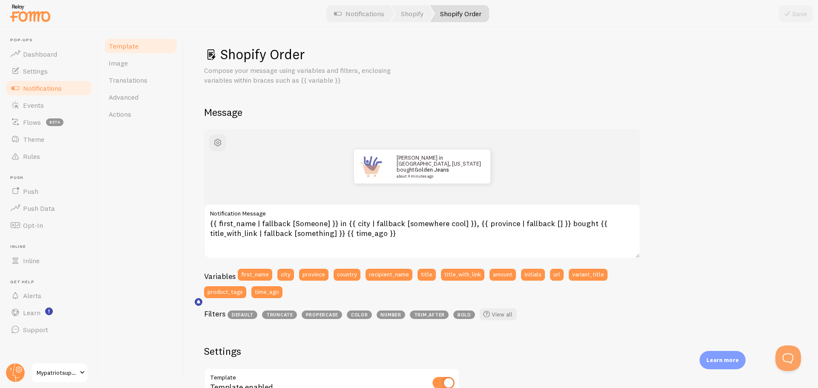
scroll to position [0, 0]
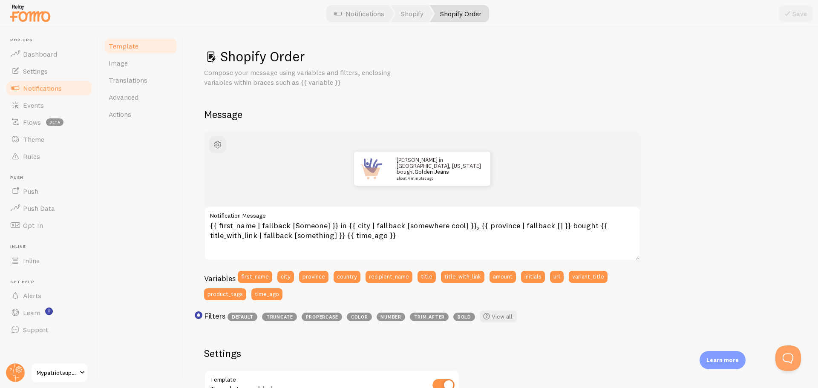
click at [131, 45] on span "Template" at bounding box center [124, 46] width 30 height 9
click at [59, 92] on span "Notifications" at bounding box center [42, 88] width 39 height 9
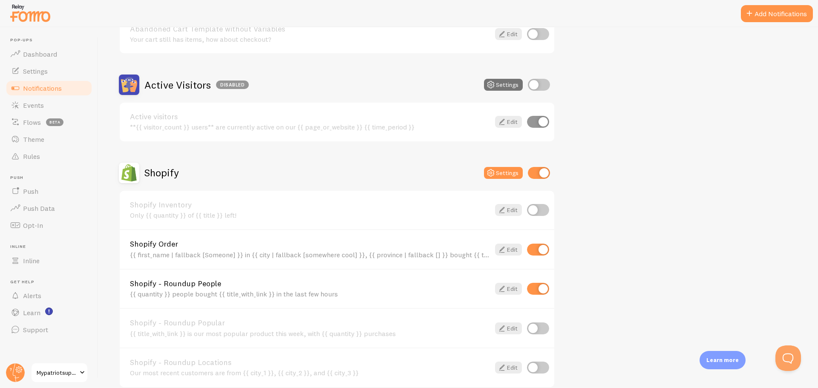
scroll to position [170, 0]
click at [536, 288] on input "checkbox" at bounding box center [538, 288] width 22 height 12
checkbox input "false"
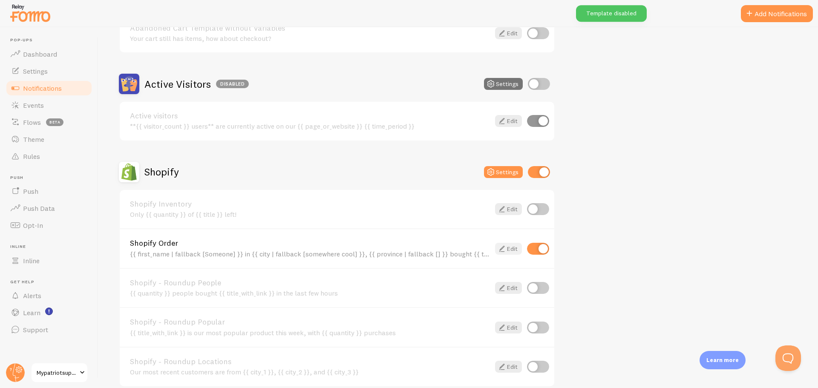
click at [505, 249] on icon at bounding box center [502, 249] width 10 height 10
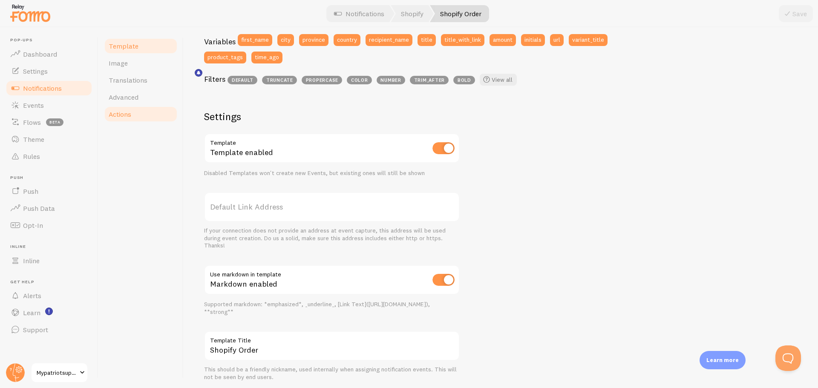
scroll to position [223, 0]
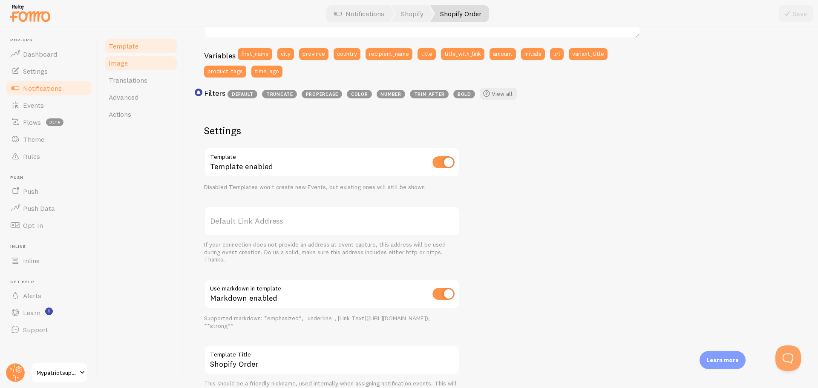
click at [141, 64] on link "Image" at bounding box center [141, 63] width 75 height 17
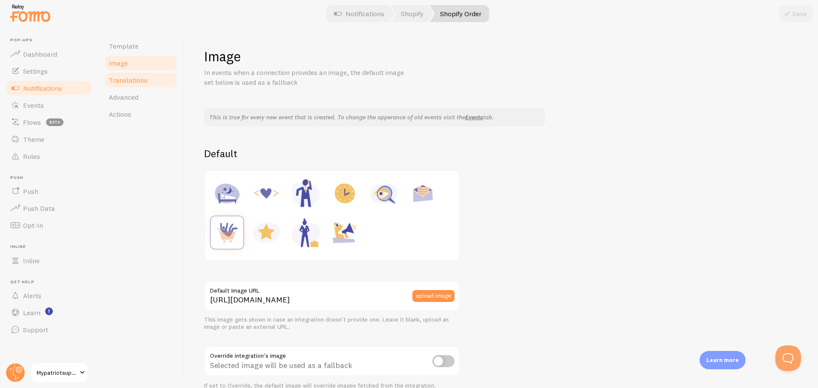
click at [153, 86] on link "Translations" at bounding box center [141, 80] width 75 height 17
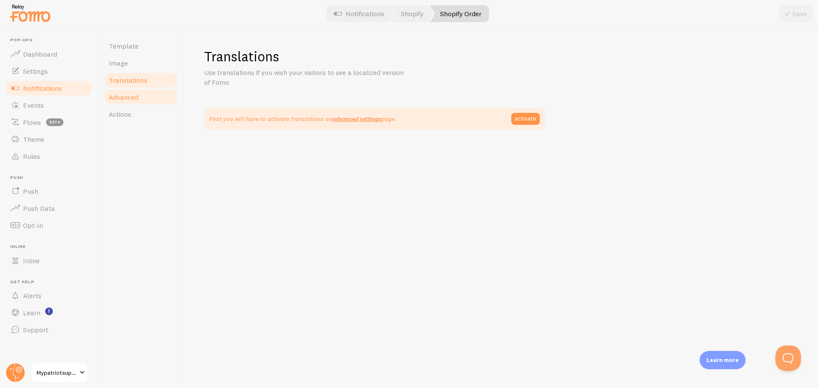
click at [144, 98] on link "Advanced" at bounding box center [141, 97] width 75 height 17
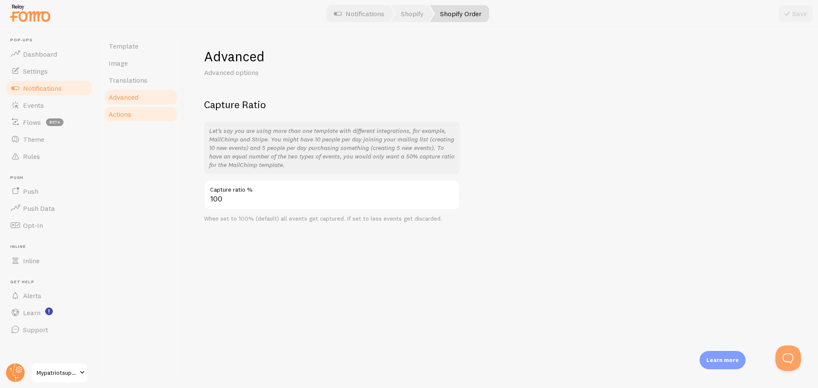
click at [141, 116] on link "Actions" at bounding box center [141, 114] width 75 height 17
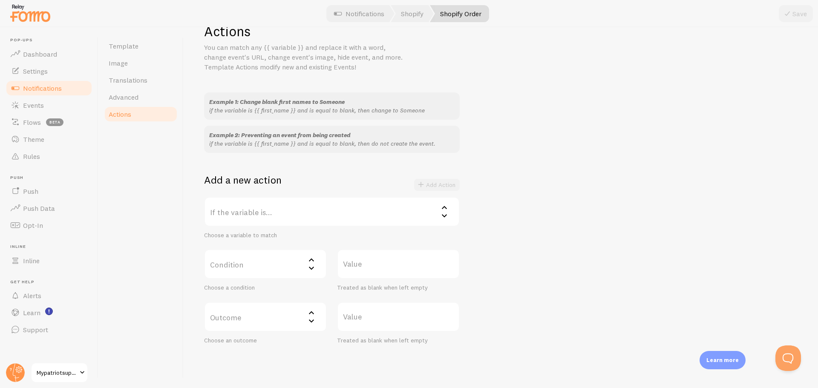
scroll to position [12, 0]
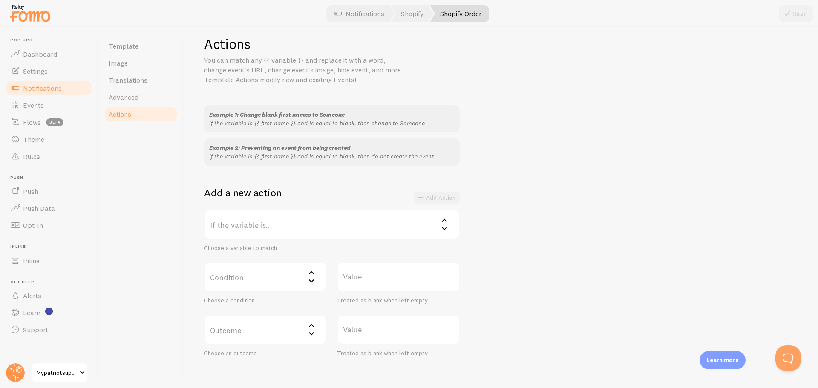
click at [444, 217] on icon at bounding box center [444, 220] width 10 height 10
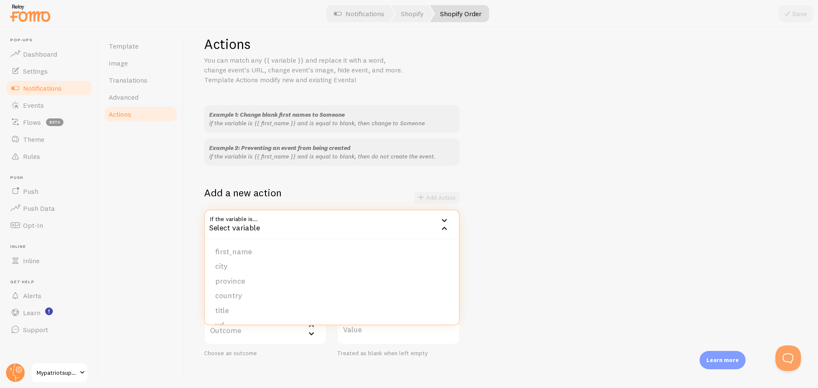
click at [444, 217] on icon at bounding box center [444, 220] width 10 height 10
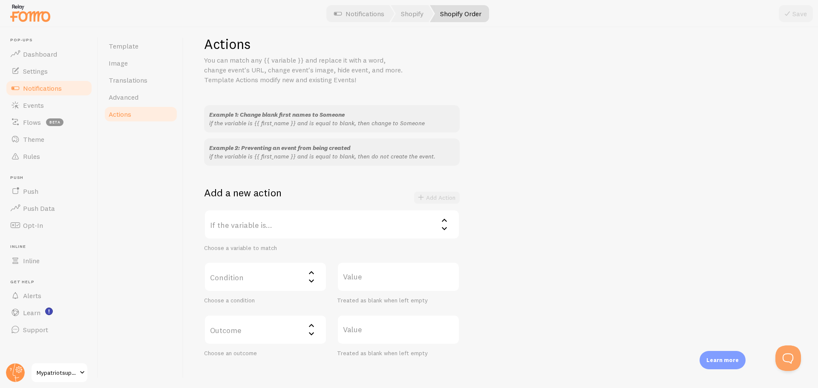
click at [436, 219] on label "If the variable is..." at bounding box center [332, 225] width 256 height 30
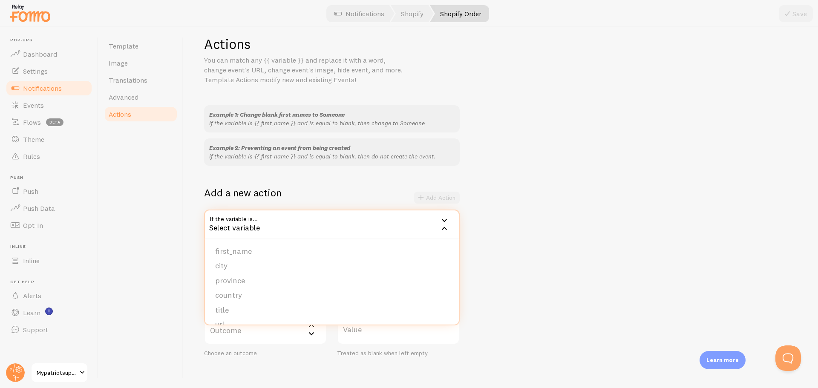
scroll to position [0, 0]
click at [567, 218] on div "Example 1: Change blank first names to Someone if the variable is {{ first_name…" at bounding box center [501, 231] width 594 height 252
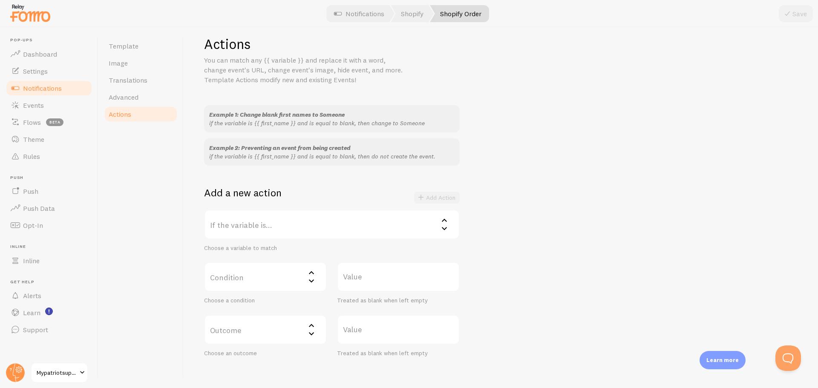
click at [69, 91] on link "Notifications" at bounding box center [49, 88] width 88 height 17
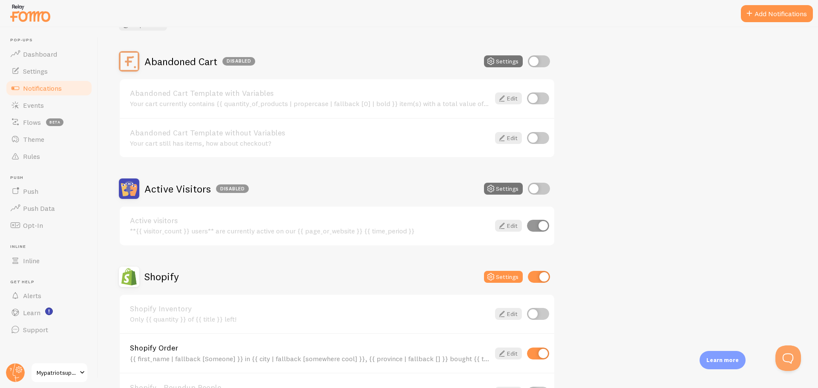
scroll to position [128, 0]
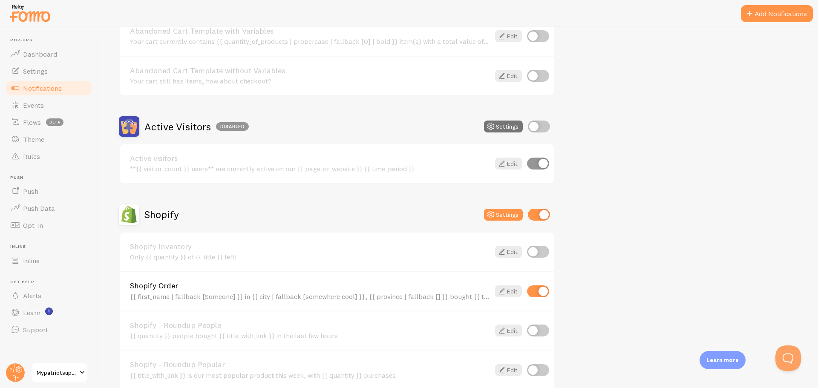
click at [543, 218] on input "checkbox" at bounding box center [539, 215] width 22 height 12
checkbox input "false"
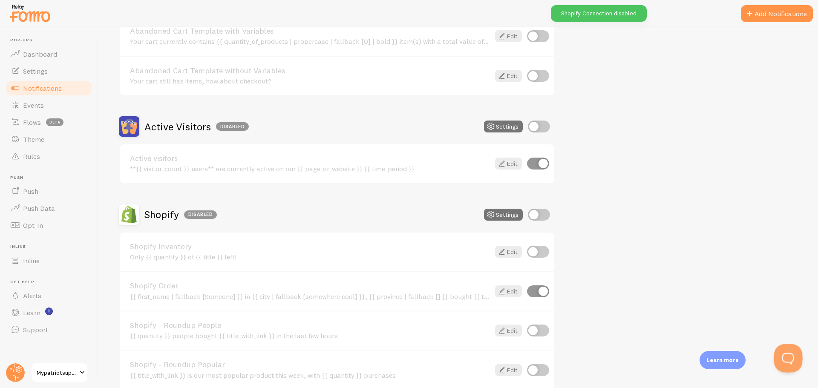
click at [787, 354] on button "Open Beacon popover" at bounding box center [787, 357] width 26 height 26
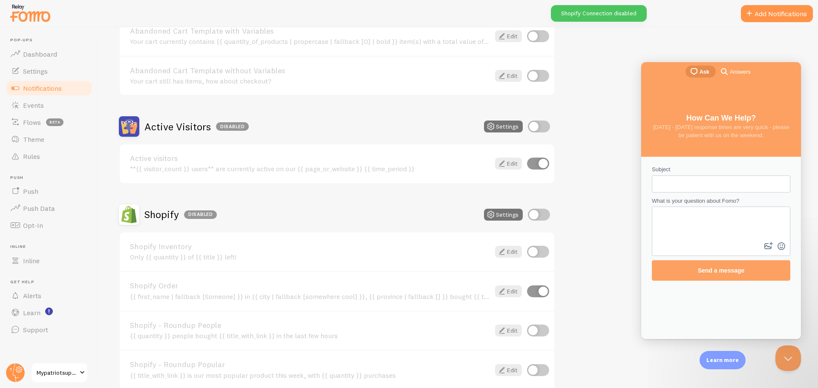
scroll to position [0, 0]
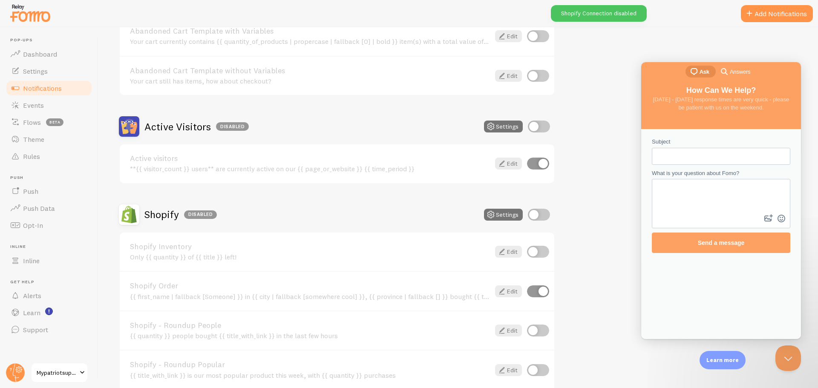
click at [697, 149] on input "Subject" at bounding box center [721, 156] width 125 height 15
type input "Shopify customization"
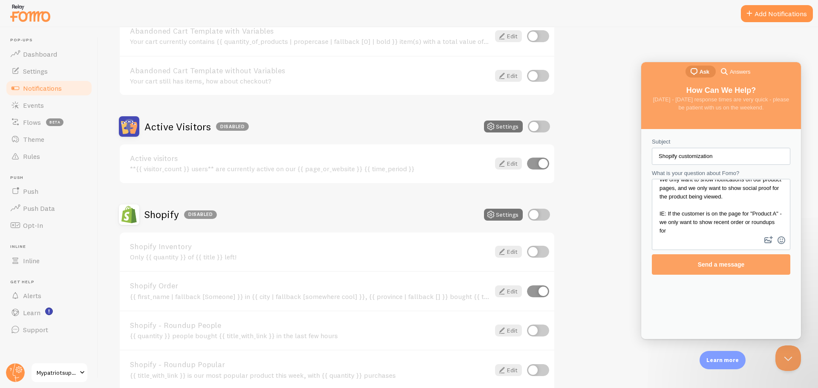
scroll to position [8, 0]
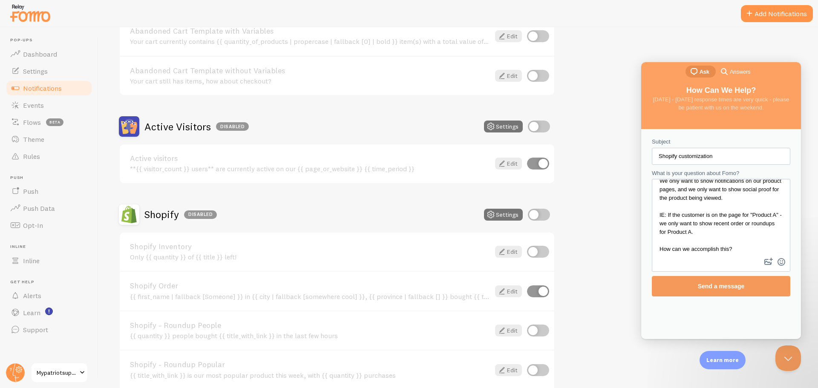
type textarea "We only want to show notifications on our product pages, and we only want to sh…"
click at [719, 283] on span "Send a message" at bounding box center [721, 286] width 47 height 7
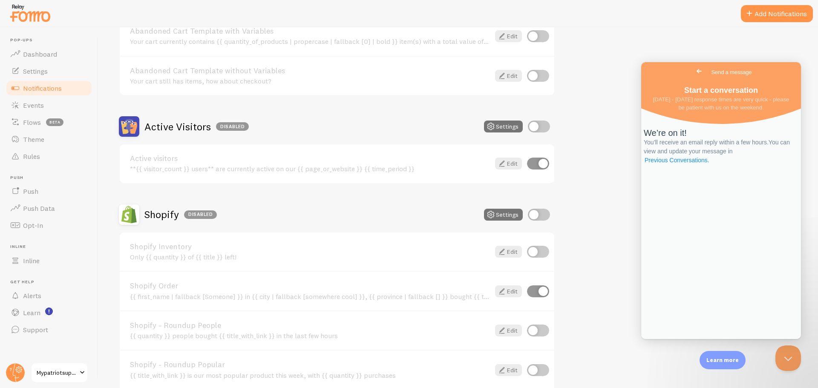
click at [710, 165] on link "Previous Conversations ." at bounding box center [677, 160] width 66 height 9
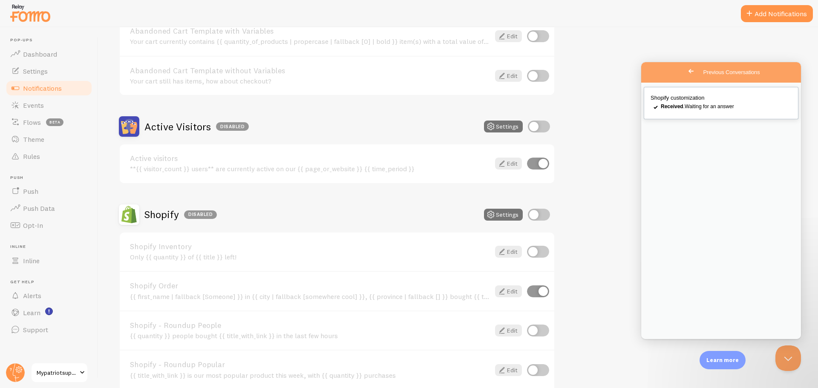
click at [701, 109] on span "Received . Waiting for an answer" at bounding box center [697, 107] width 73 height 6
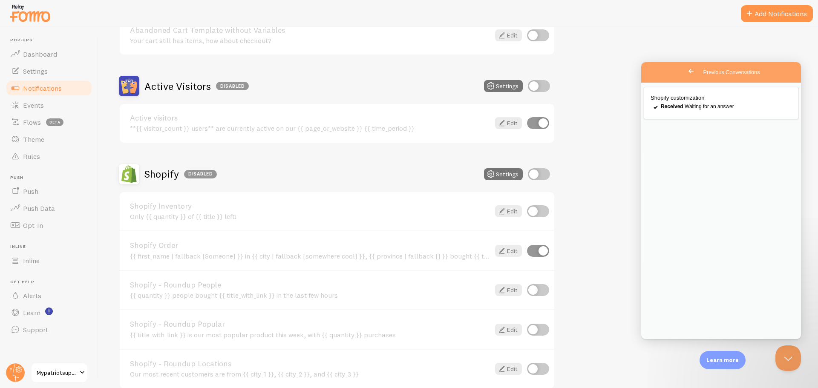
scroll to position [213, 0]
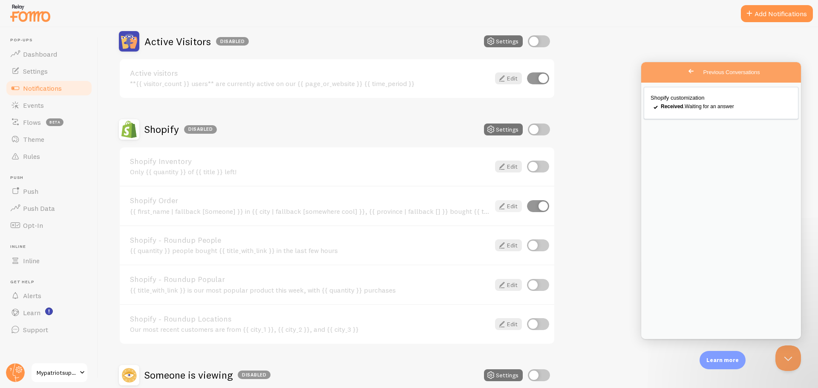
click at [502, 211] on icon at bounding box center [502, 206] width 10 height 10
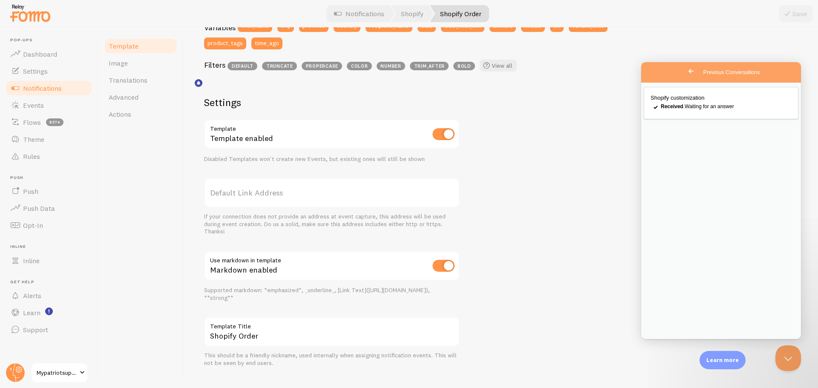
scroll to position [256, 0]
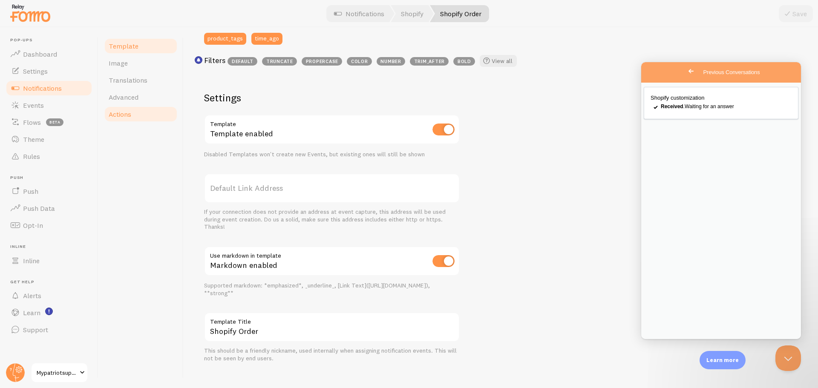
click at [130, 116] on span "Actions" at bounding box center [120, 114] width 23 height 9
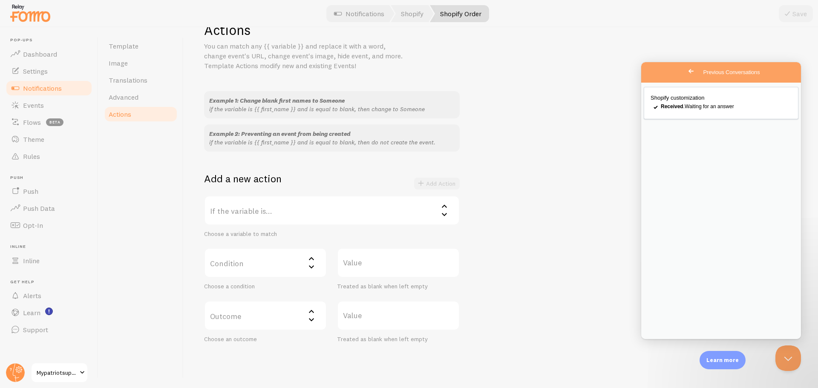
scroll to position [55, 0]
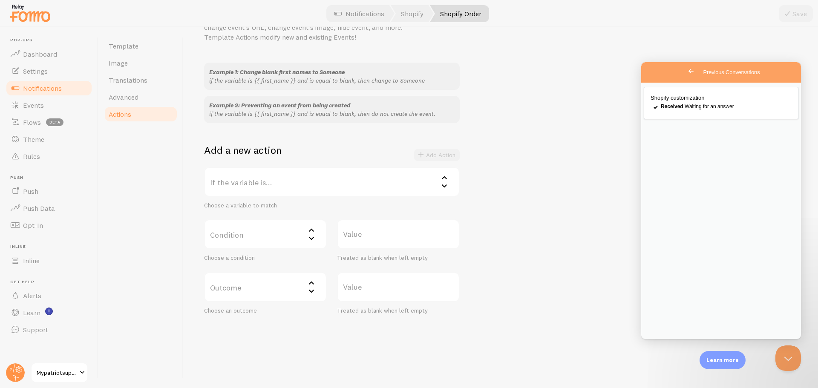
click at [341, 178] on label "If the variable is..." at bounding box center [332, 182] width 256 height 30
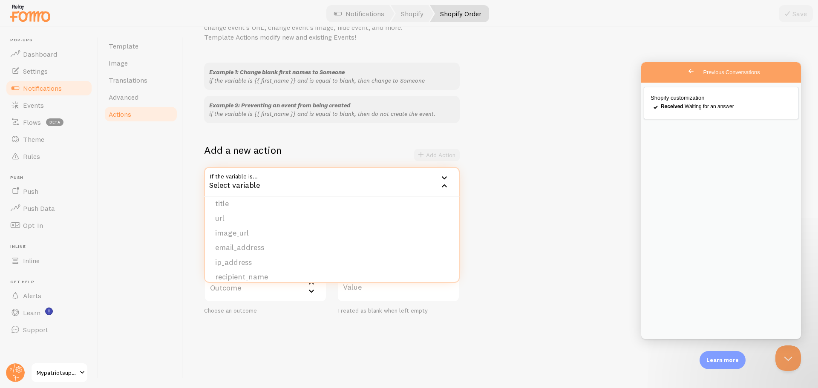
scroll to position [46, 0]
click at [270, 234] on li "url" at bounding box center [332, 237] width 254 height 15
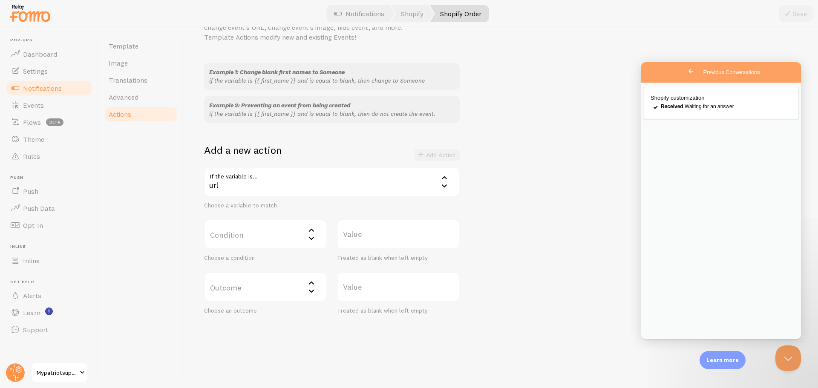
click at [301, 236] on label "Condition" at bounding box center [265, 234] width 123 height 30
click at [266, 286] on li "contains" at bounding box center [265, 291] width 121 height 15
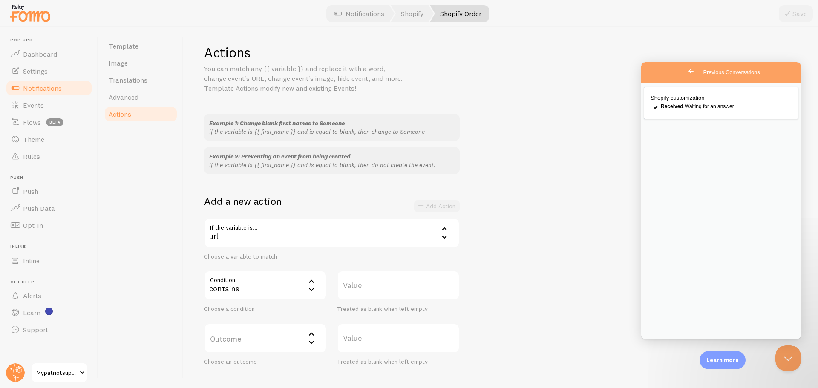
scroll to position [0, 0]
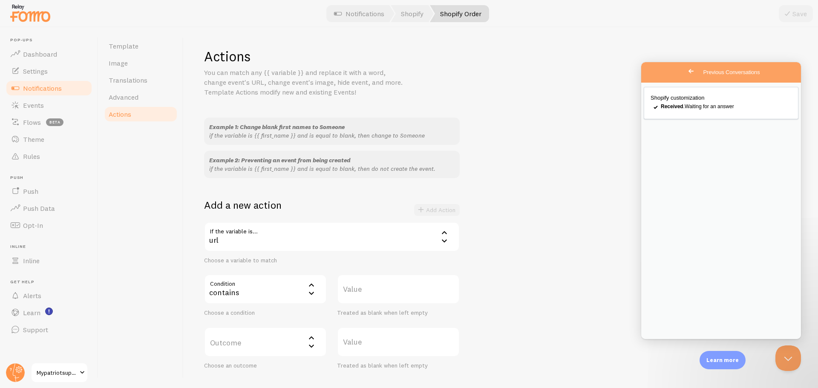
click at [303, 342] on label "Outcome" at bounding box center [265, 342] width 123 height 30
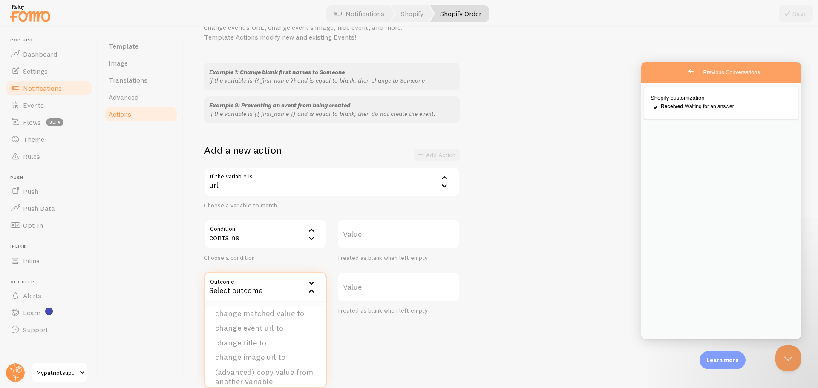
scroll to position [43, 0]
click at [292, 236] on div "contains" at bounding box center [265, 234] width 123 height 30
click at [286, 275] on li "not equal" at bounding box center [265, 276] width 121 height 15
click at [400, 228] on label "Value" at bounding box center [398, 234] width 123 height 30
click at [400, 228] on input "Value" at bounding box center [398, 234] width 123 height 30
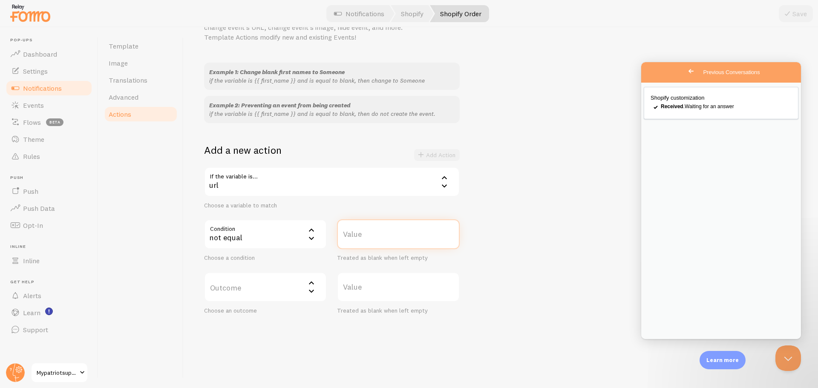
type input "/"
click at [326, 179] on div "url" at bounding box center [332, 182] width 256 height 30
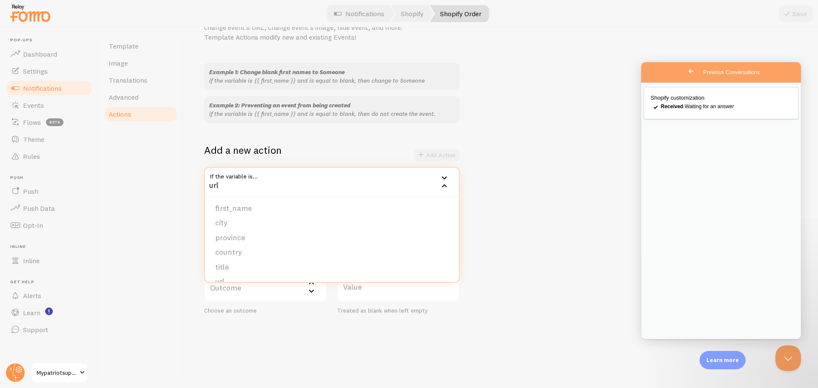
scroll to position [0, 0]
click at [513, 154] on div "Example 1: Change blank first names to Someone if the variable is {{ first_name…" at bounding box center [501, 189] width 594 height 252
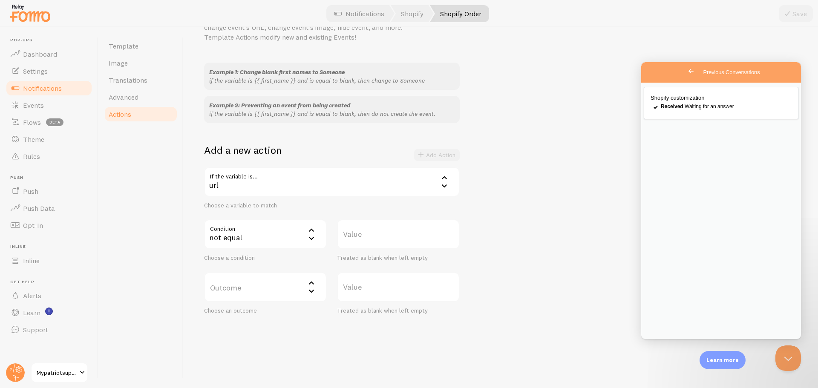
click at [274, 231] on div "not equal" at bounding box center [265, 234] width 123 height 30
click at [276, 265] on li "does not contain" at bounding box center [265, 263] width 121 height 15
click at [381, 234] on label "Value" at bounding box center [398, 234] width 123 height 30
click at [381, 234] on input "Value" at bounding box center [398, 234] width 123 height 30
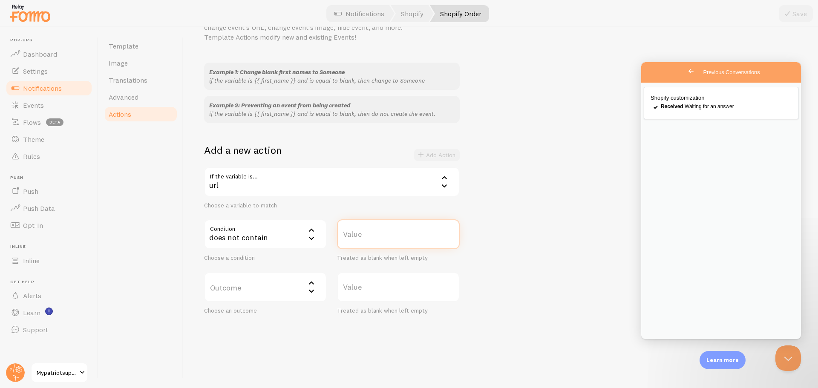
paste input "/products/"
type input "/products/"
click at [525, 245] on div "Example 1: Change blank first names to Someone if the variable is {{ first_name…" at bounding box center [501, 189] width 594 height 252
click at [265, 291] on label "Outcome" at bounding box center [265, 287] width 123 height 30
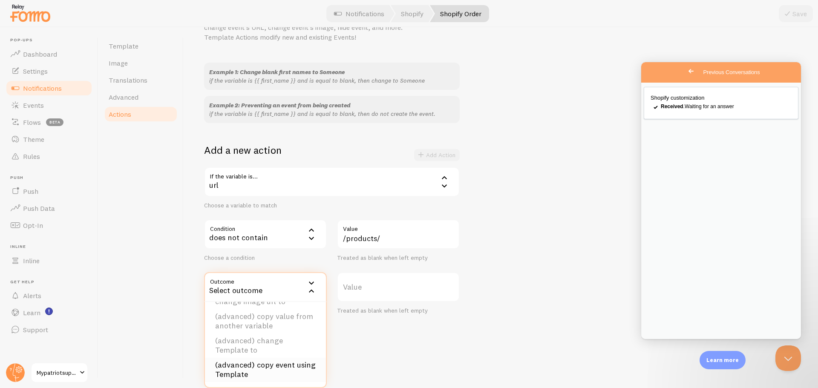
scroll to position [0, 0]
click at [301, 315] on li "do not create event" at bounding box center [265, 314] width 121 height 15
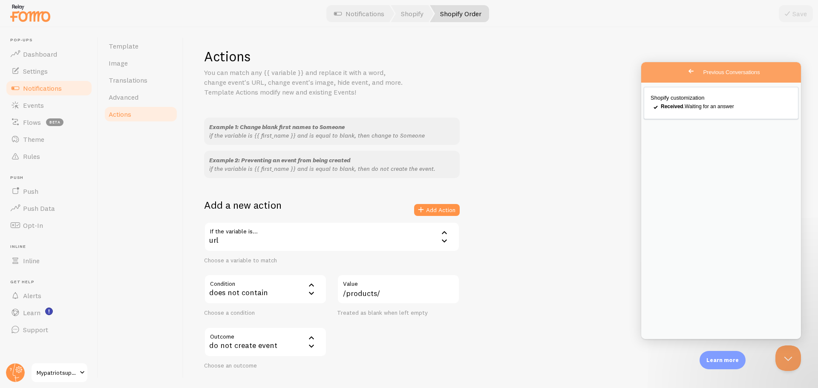
click at [533, 228] on div "Example 1: Change blank first names to Someone if the variable is {{ first_name…" at bounding box center [501, 244] width 594 height 252
click at [159, 95] on link "Advanced" at bounding box center [141, 97] width 75 height 17
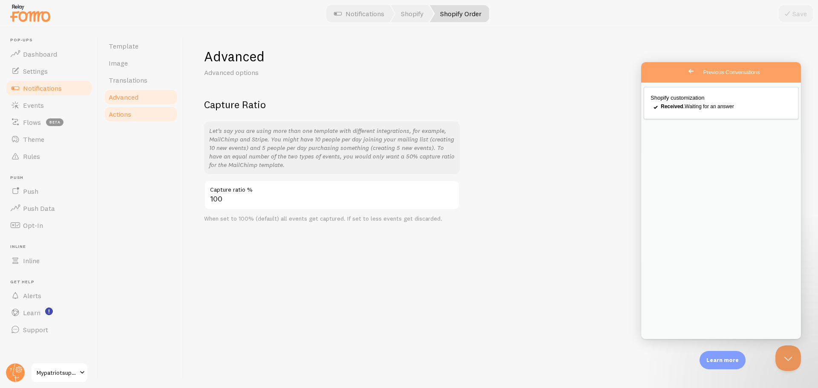
click at [150, 113] on link "Actions" at bounding box center [141, 114] width 75 height 17
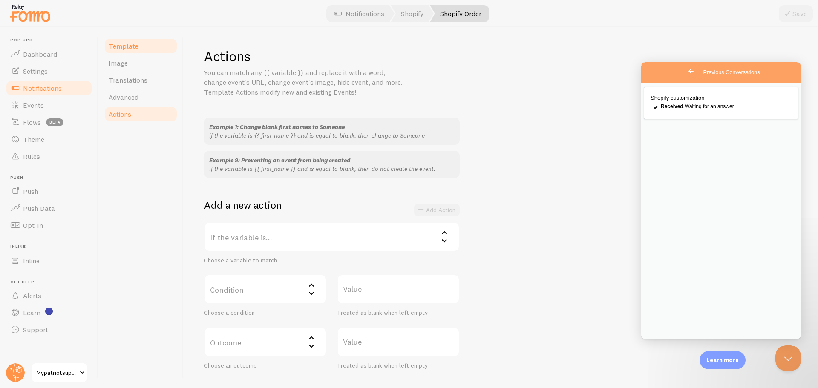
click at [162, 51] on link "Template" at bounding box center [141, 45] width 75 height 17
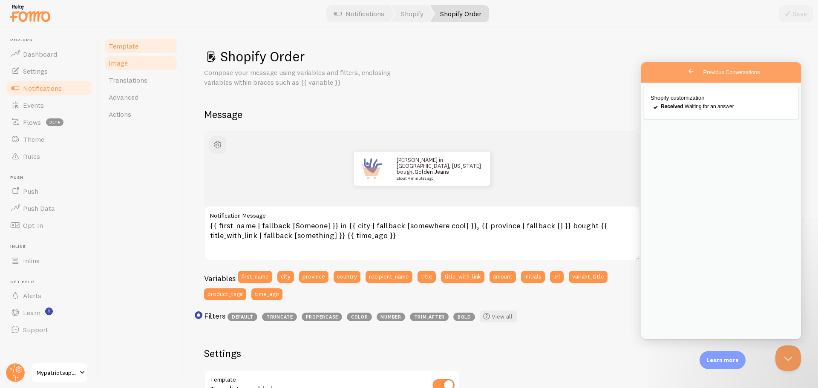
click at [142, 66] on link "Image" at bounding box center [141, 63] width 75 height 17
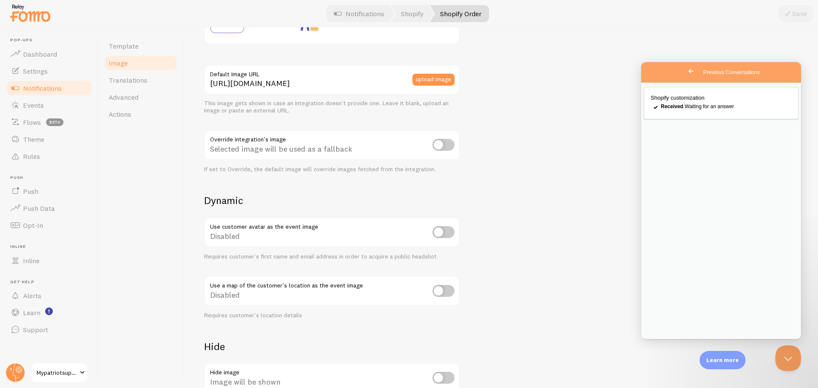
scroll to position [283, 0]
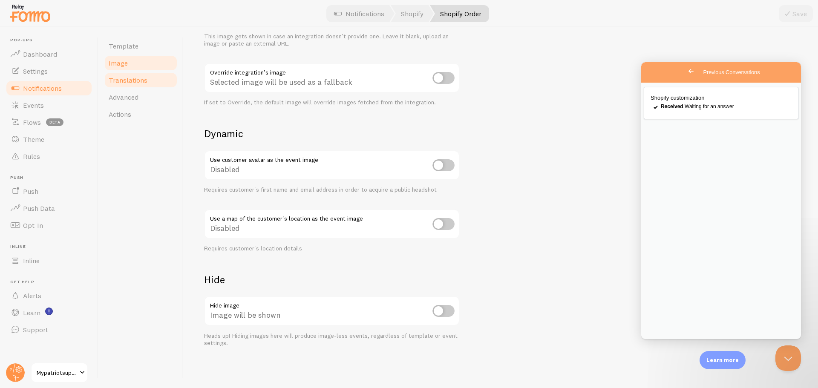
click at [149, 85] on link "Translations" at bounding box center [141, 80] width 75 height 17
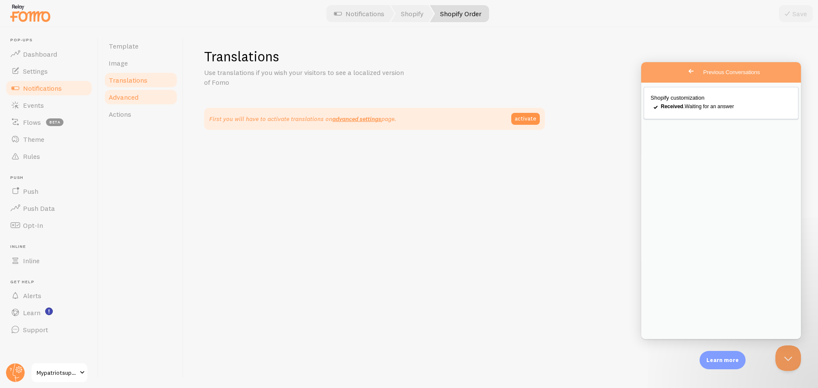
click at [139, 99] on link "Advanced" at bounding box center [141, 97] width 75 height 17
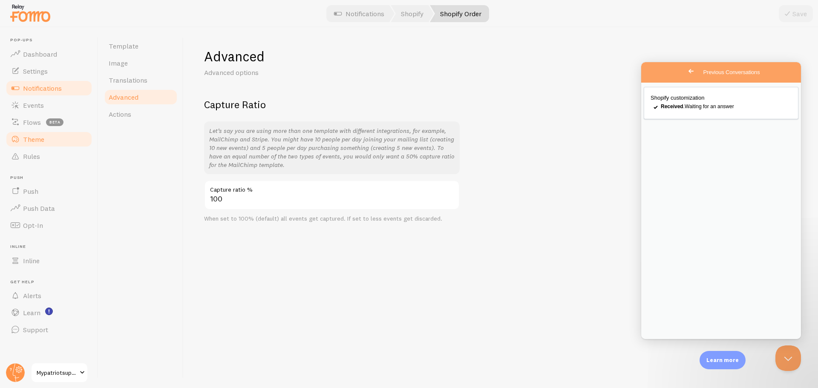
click at [46, 144] on link "Theme" at bounding box center [49, 139] width 88 height 17
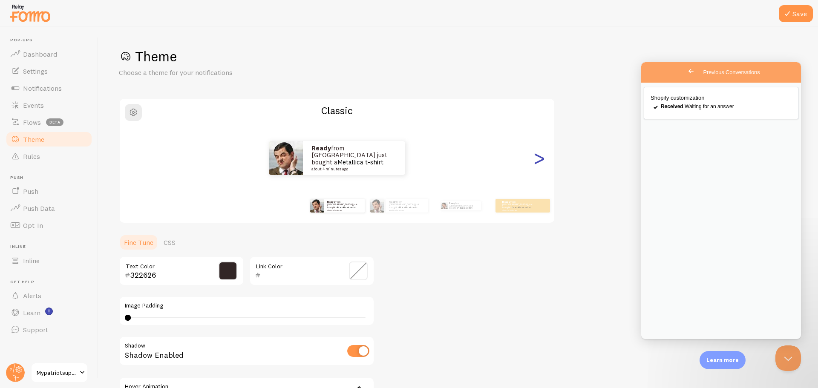
click at [541, 160] on div ">" at bounding box center [539, 157] width 10 height 61
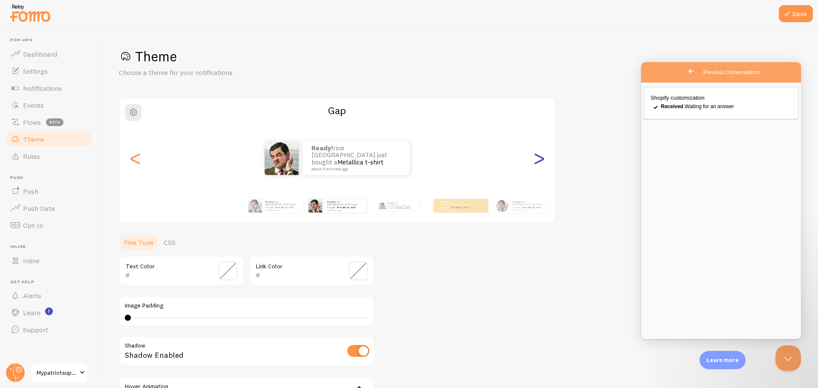
click at [541, 160] on div ">" at bounding box center [539, 157] width 10 height 61
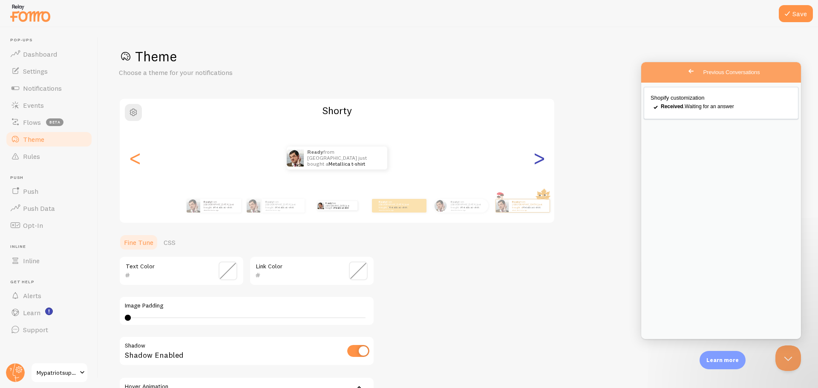
click at [541, 160] on div ">" at bounding box center [539, 157] width 10 height 61
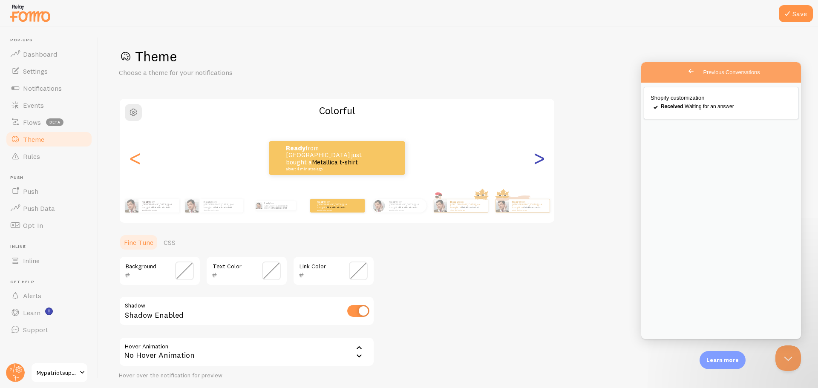
click at [541, 160] on div ">" at bounding box center [539, 157] width 10 height 61
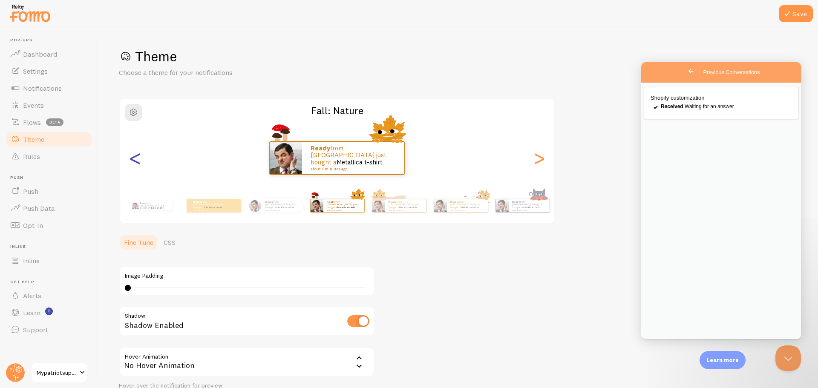
click at [140, 161] on div "<" at bounding box center [135, 157] width 10 height 61
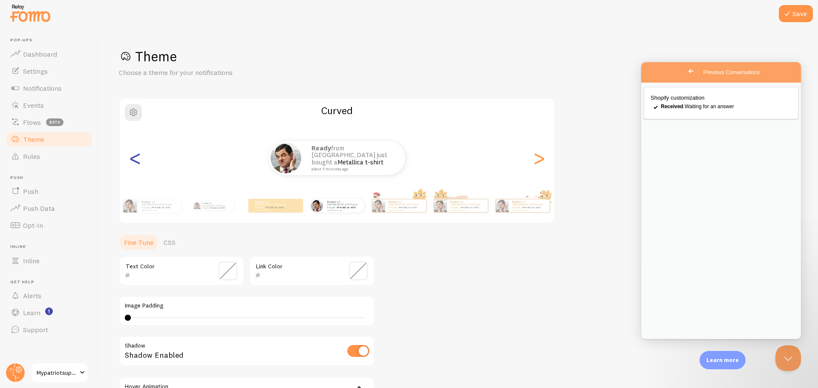
click at [140, 161] on div "<" at bounding box center [135, 157] width 10 height 61
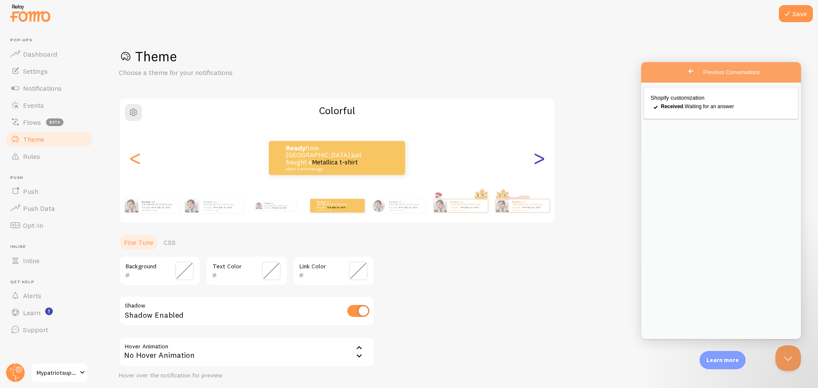
click at [541, 165] on div ">" at bounding box center [539, 157] width 10 height 61
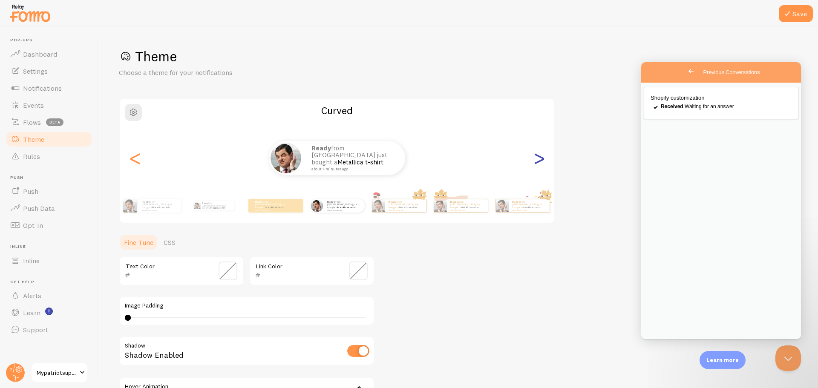
click at [541, 165] on div ">" at bounding box center [539, 157] width 10 height 61
type input "0"
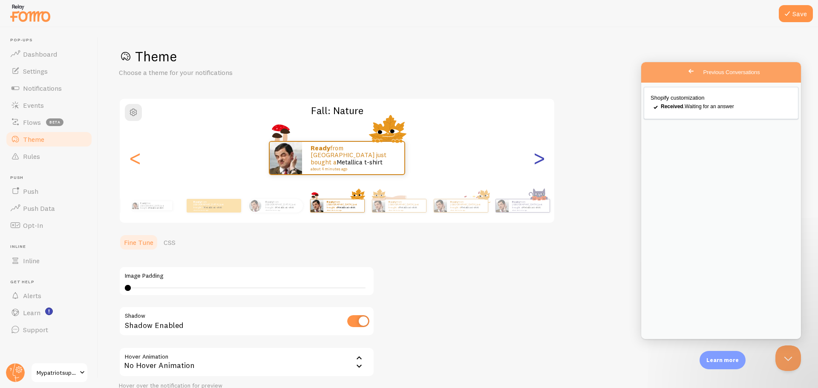
click at [541, 165] on div ">" at bounding box center [539, 157] width 10 height 61
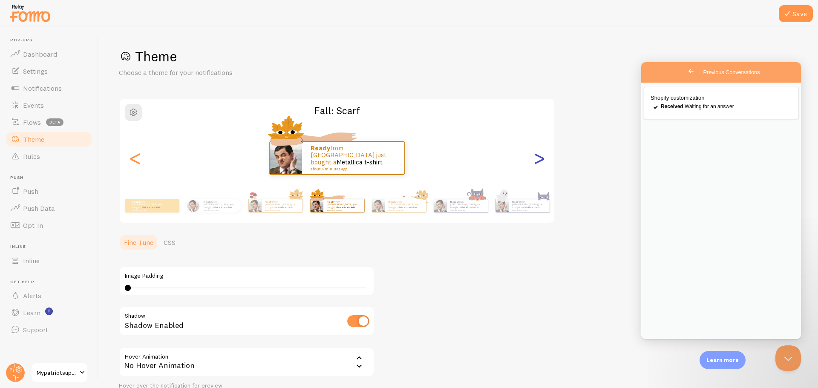
click at [541, 165] on div ">" at bounding box center [539, 157] width 10 height 61
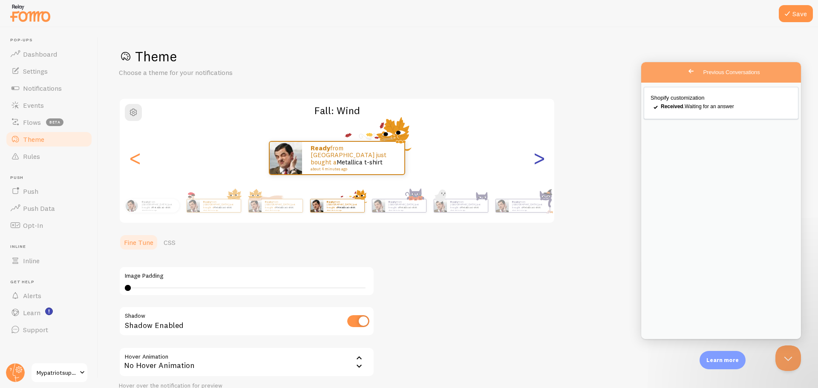
click at [541, 165] on div ">" at bounding box center [539, 157] width 10 height 61
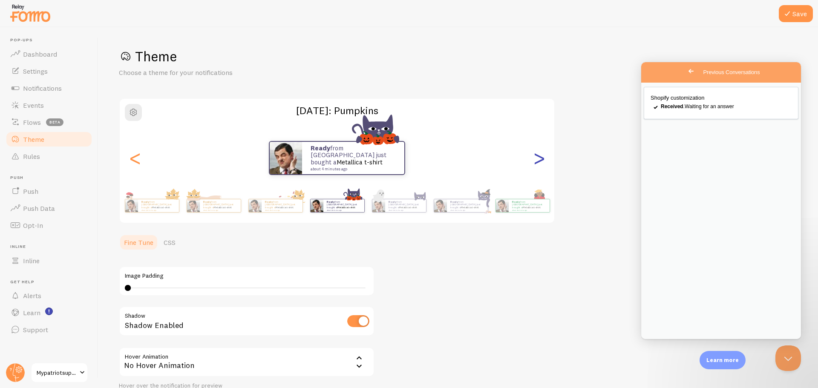
click at [541, 165] on div ">" at bounding box center [539, 157] width 10 height 61
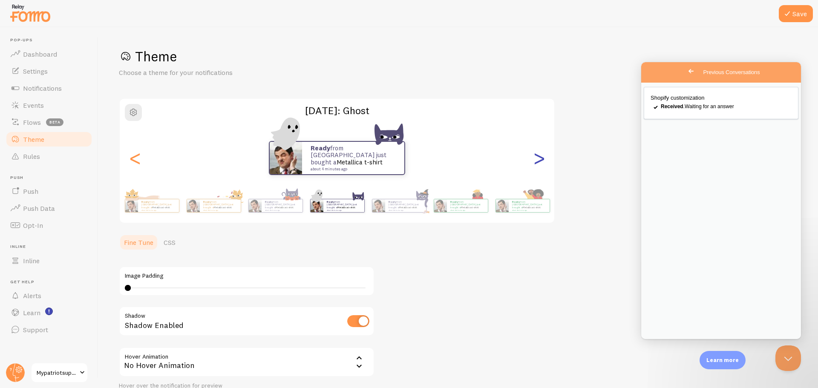
click at [541, 165] on div ">" at bounding box center [539, 157] width 10 height 61
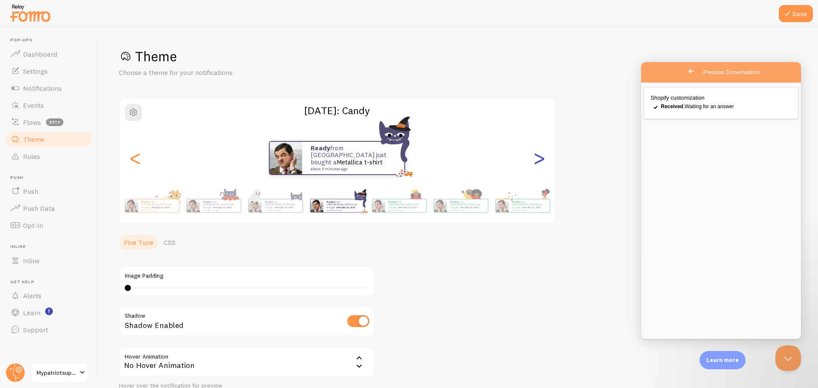
click at [541, 165] on div ">" at bounding box center [539, 157] width 10 height 61
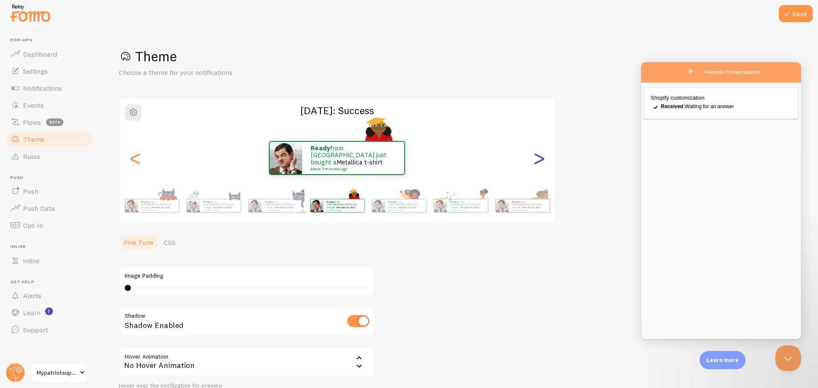
click at [541, 165] on div ">" at bounding box center [539, 157] width 10 height 61
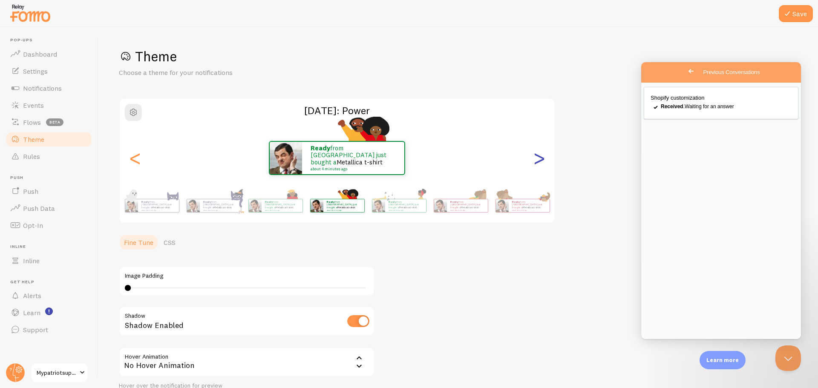
click at [541, 165] on div ">" at bounding box center [539, 157] width 10 height 61
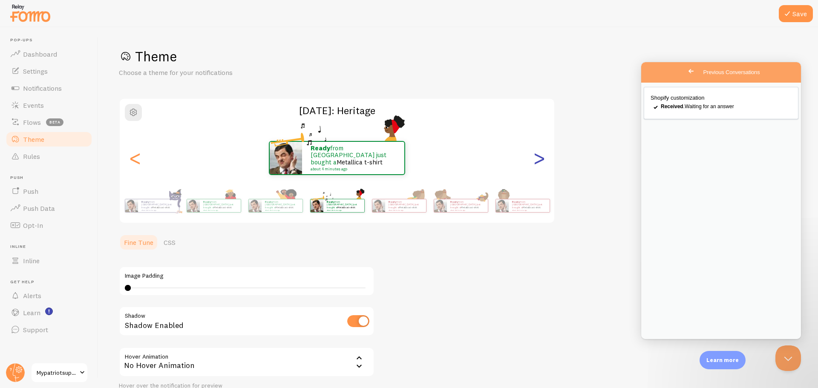
click at [541, 165] on div ">" at bounding box center [539, 157] width 10 height 61
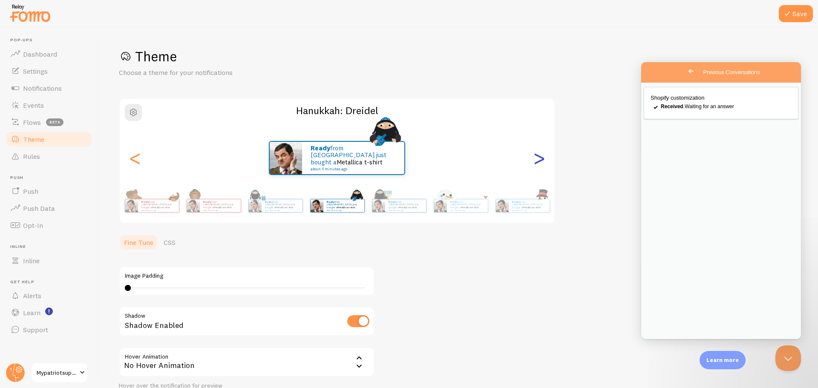
click at [541, 159] on div ">" at bounding box center [539, 157] width 10 height 61
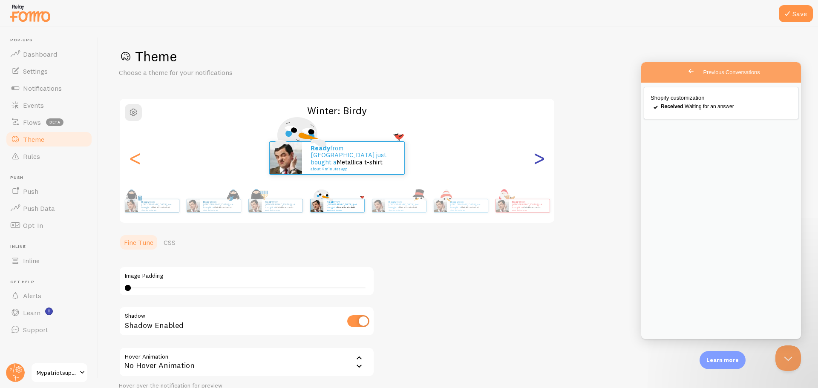
click at [539, 164] on div ">" at bounding box center [539, 157] width 10 height 61
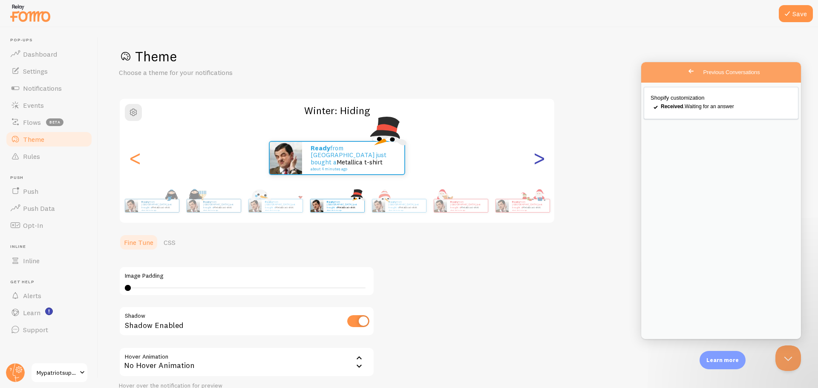
click at [539, 164] on div ">" at bounding box center [539, 157] width 10 height 61
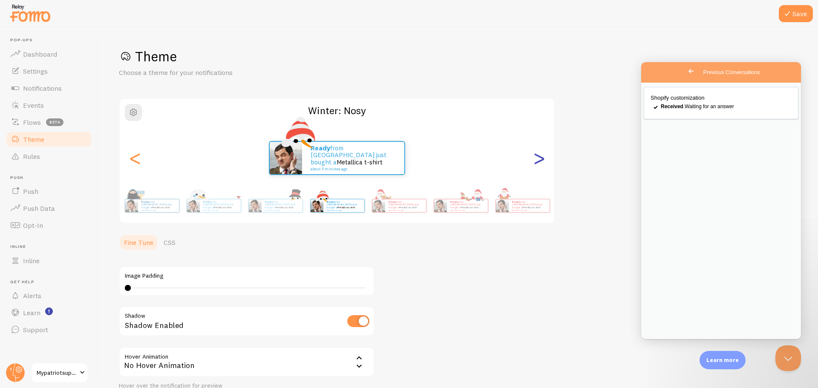
click at [539, 164] on div ">" at bounding box center [539, 157] width 10 height 61
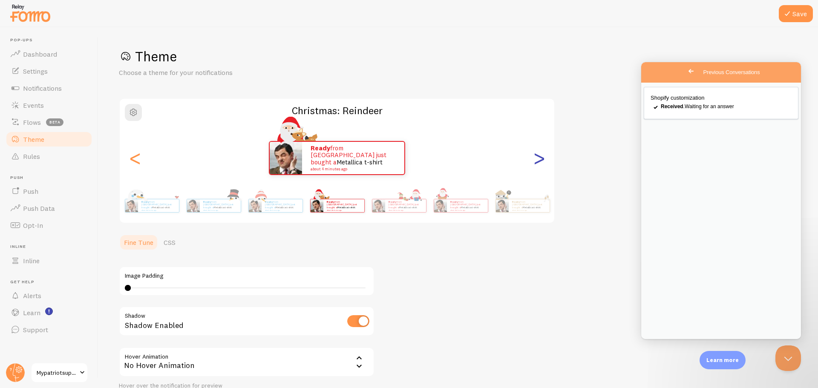
click at [540, 164] on div ">" at bounding box center [539, 157] width 10 height 61
click at [130, 114] on span "button" at bounding box center [133, 112] width 10 height 10
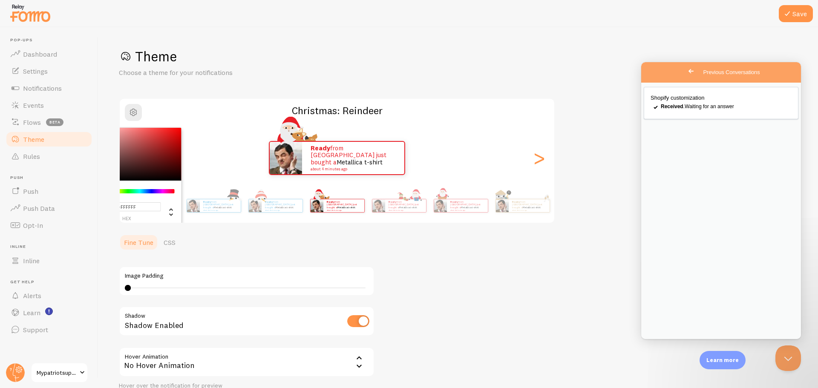
click at [467, 311] on div "Theme Choose a theme for your notifications #FFFFFF hex 255 r 255 g 255 b 0 h 0…" at bounding box center [458, 235] width 679 height 375
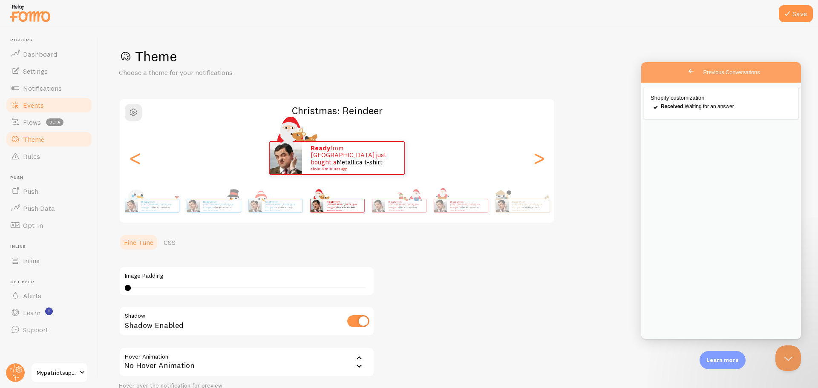
click at [60, 110] on link "Events" at bounding box center [49, 105] width 88 height 17
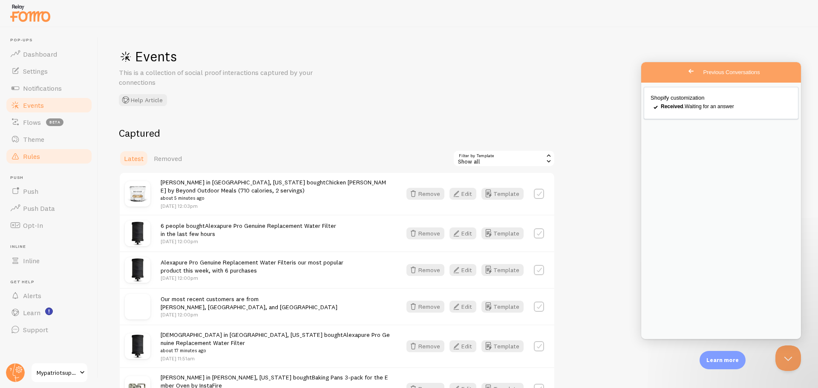
click at [55, 149] on link "Rules" at bounding box center [49, 156] width 88 height 17
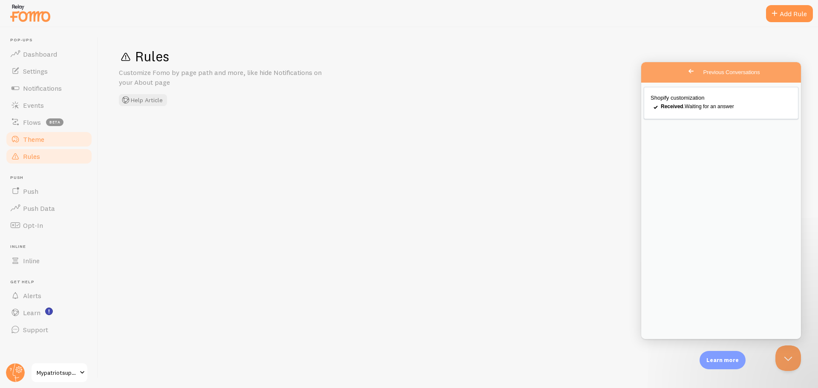
click at [57, 139] on link "Theme" at bounding box center [49, 139] width 88 height 17
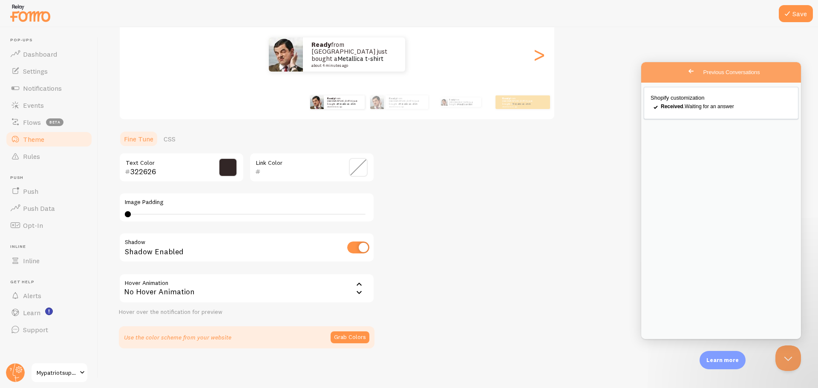
scroll to position [105, 0]
click at [58, 312] on link "Learn" at bounding box center [49, 312] width 88 height 17
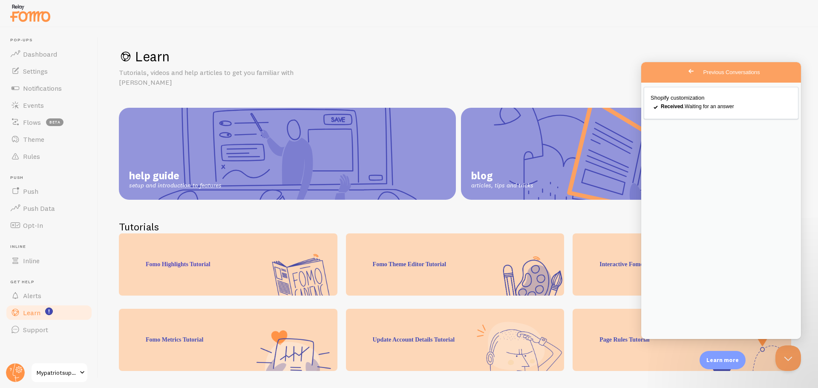
click at [659, 343] on button "Close" at bounding box center [650, 348] width 15 height 11
click at [780, 355] on button "Close Beacon popover" at bounding box center [787, 357] width 26 height 26
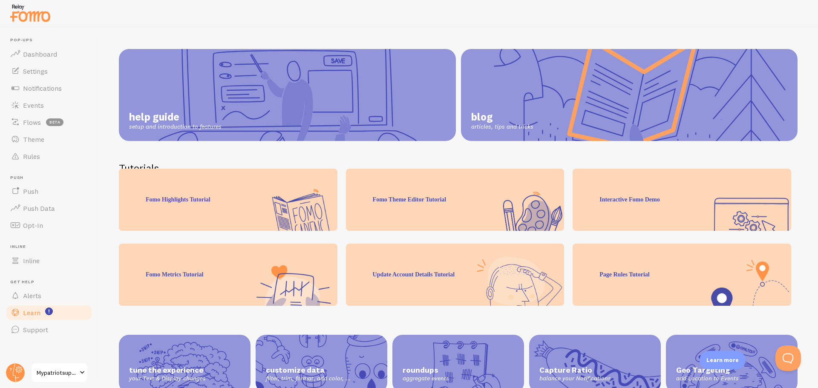
scroll to position [84, 0]
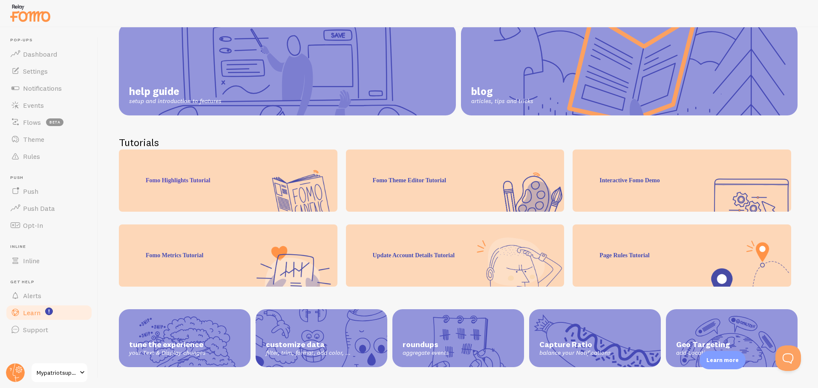
click at [641, 272] on div "Page Rules Tutorial" at bounding box center [682, 256] width 219 height 62
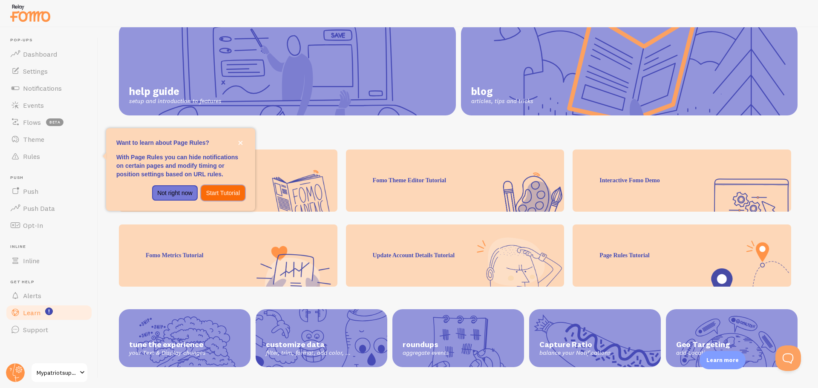
click at [224, 196] on p "Start Tutorial" at bounding box center [223, 193] width 34 height 9
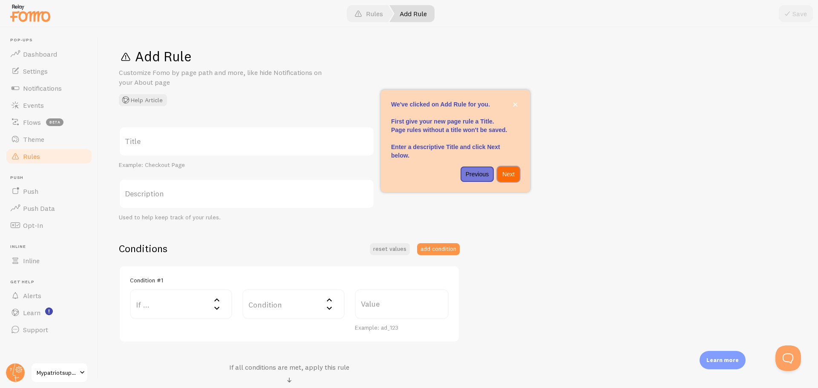
click at [509, 176] on p "Next" at bounding box center [508, 174] width 12 height 9
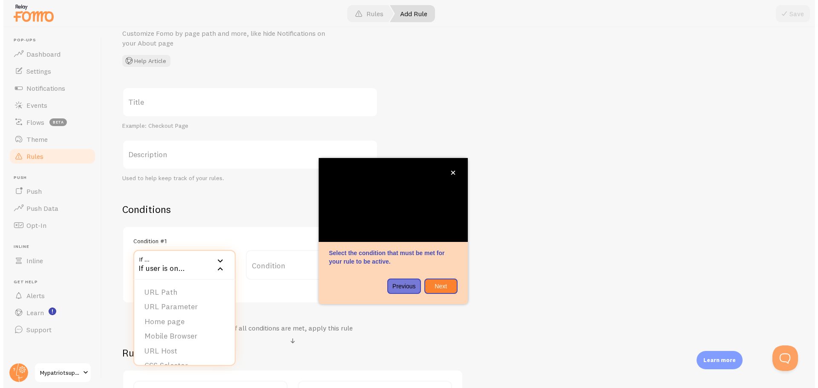
scroll to position [128, 0]
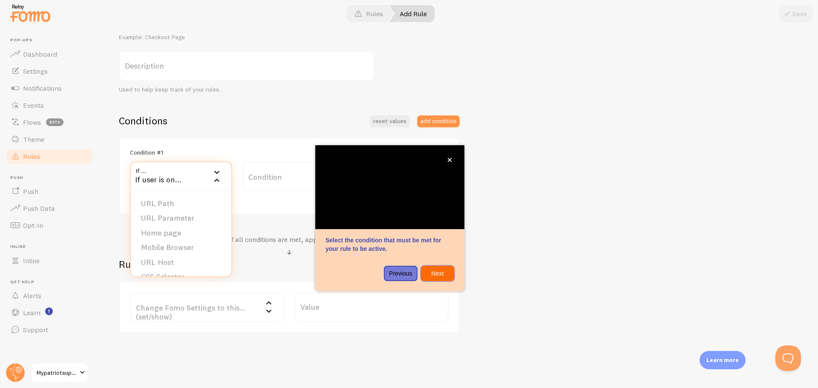
click at [448, 273] on p "Next" at bounding box center [437, 273] width 23 height 9
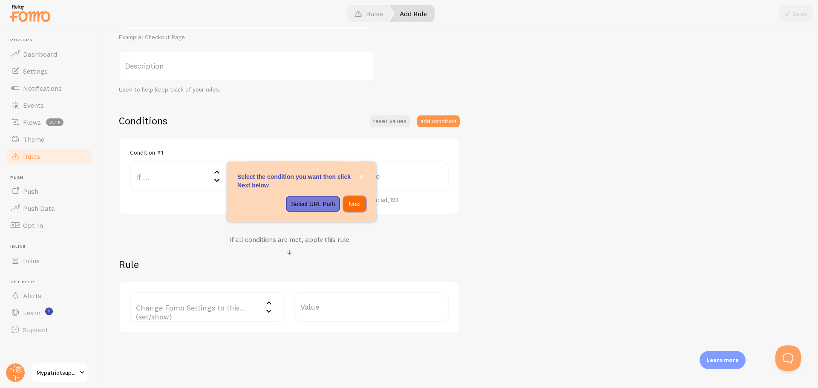
click at [358, 204] on p "Next" at bounding box center [355, 204] width 12 height 9
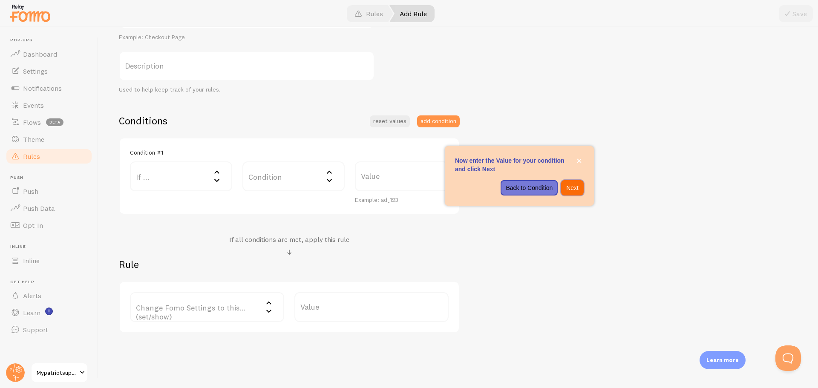
click at [578, 187] on p "Next" at bounding box center [572, 188] width 12 height 9
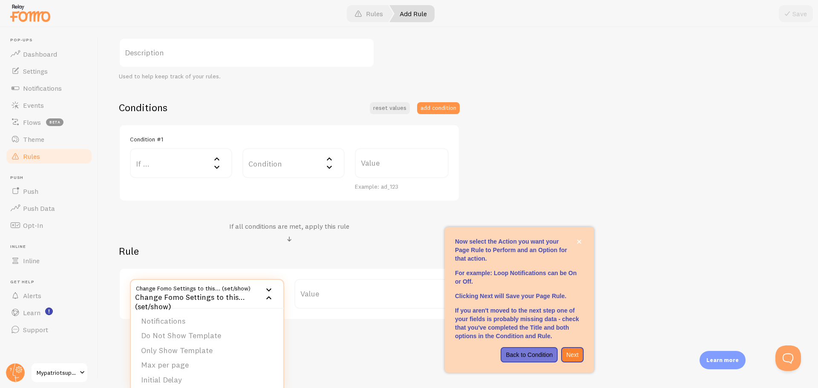
scroll to position [148, 0]
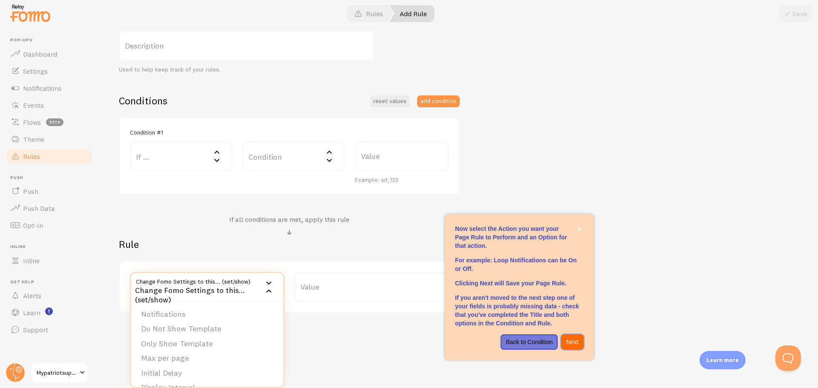
click at [581, 342] on button "Next" at bounding box center [572, 342] width 23 height 15
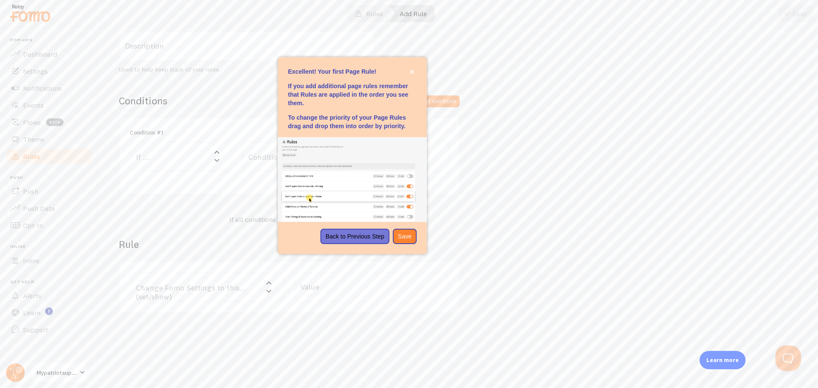
click at [575, 213] on div "Title Example: Checkout Page Description Used to help keep track of your rules.…" at bounding box center [458, 146] width 679 height 335
click at [369, 234] on p "Back to Previous Step" at bounding box center [355, 236] width 59 height 9
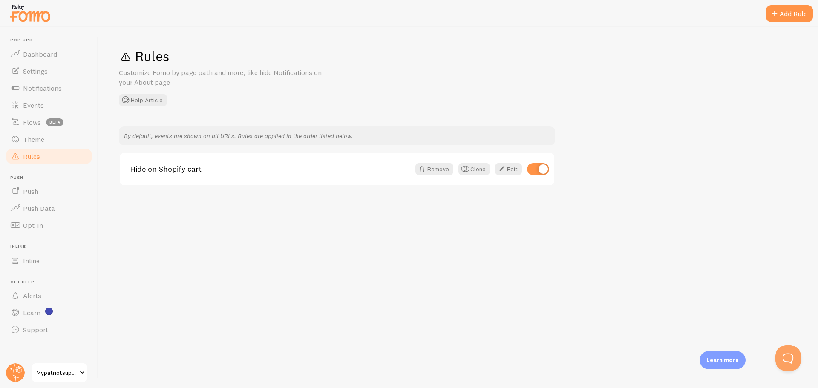
click at [56, 155] on link "Rules" at bounding box center [49, 156] width 88 height 17
click at [504, 171] on span at bounding box center [502, 169] width 10 height 10
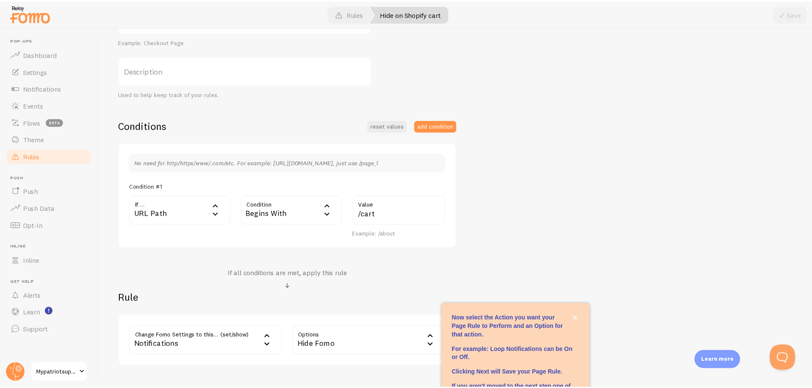
scroll to position [85, 0]
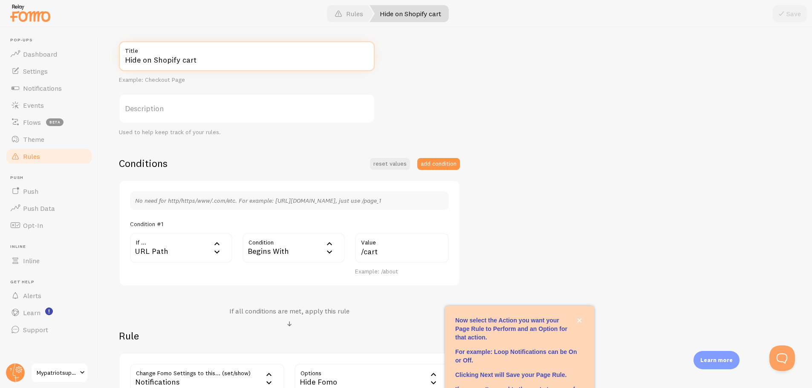
click at [180, 63] on input "Hide on Shopify cart" at bounding box center [247, 56] width 256 height 30
click at [267, 244] on div "Begins With" at bounding box center [293, 248] width 102 height 30
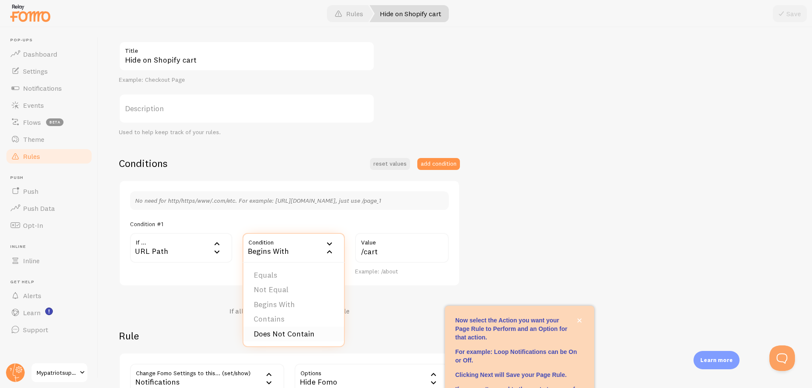
click at [305, 337] on li "Does Not Contain" at bounding box center [293, 334] width 101 height 15
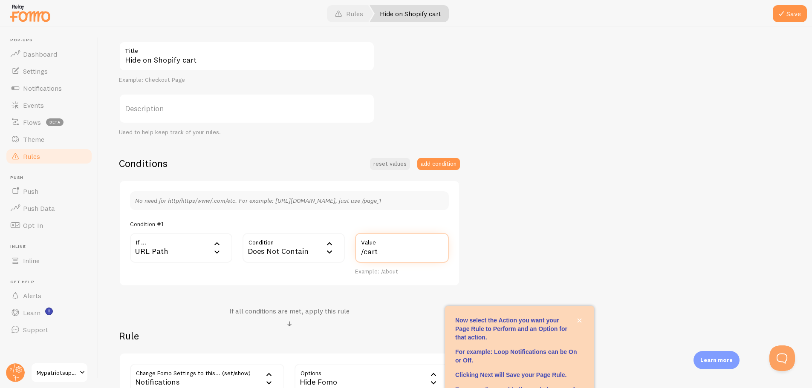
click at [417, 250] on input "/cart" at bounding box center [402, 248] width 94 height 30
click at [368, 252] on input "/cart/" at bounding box center [402, 248] width 94 height 30
type input "/products/"
click at [225, 49] on label "Title" at bounding box center [247, 48] width 256 height 14
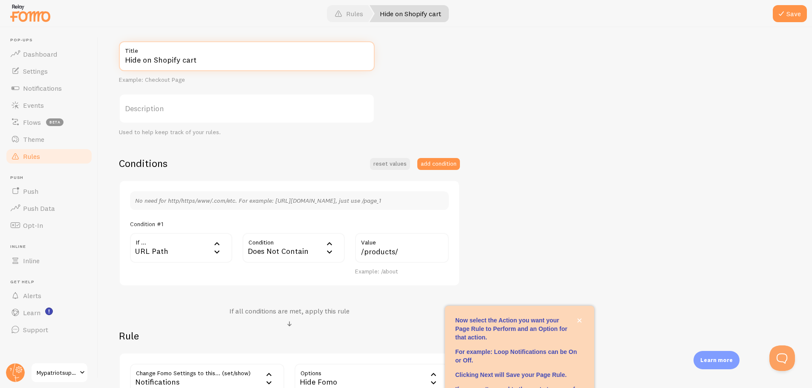
click at [225, 49] on input "Hide on Shopify cart" at bounding box center [247, 56] width 256 height 30
click at [225, 49] on label "Title" at bounding box center [247, 48] width 256 height 14
click at [225, 49] on input "Hide on Shopify cart" at bounding box center [247, 56] width 256 height 30
drag, startPoint x: 155, startPoint y: 58, endPoint x: 816, endPoint y: 111, distance: 662.7
click at [392, 78] on div "Hide on Shopify cart Title Example: Checkout Page Description Used to help keep…" at bounding box center [455, 222] width 672 height 363
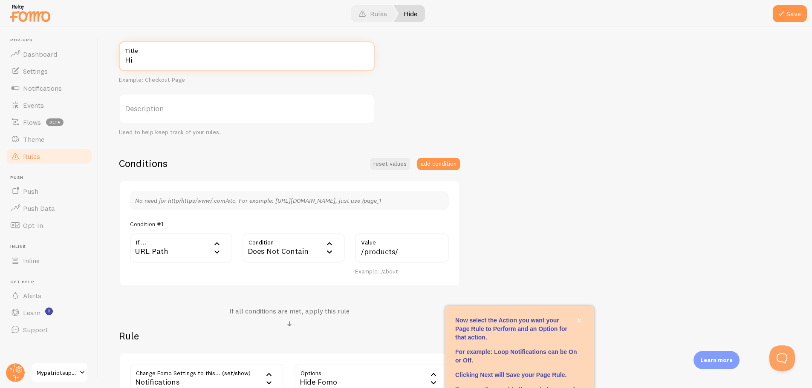
type input "H"
type input "S"
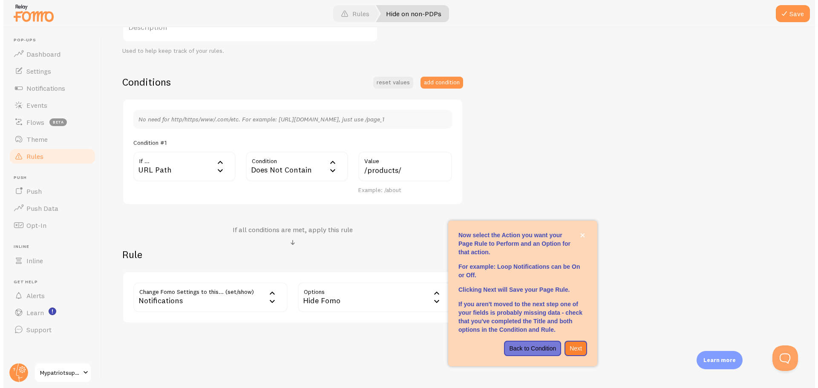
scroll to position [170, 0]
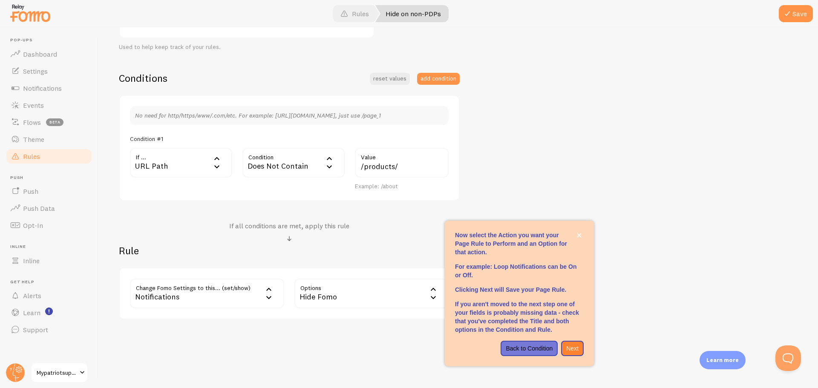
type input "Hide on non-PDPs"
click at [580, 230] on div "Now select the Action you want your Page Rule to Perform and an Option for that…" at bounding box center [519, 226] width 149 height 10
click at [583, 237] on button "close," at bounding box center [579, 235] width 9 height 9
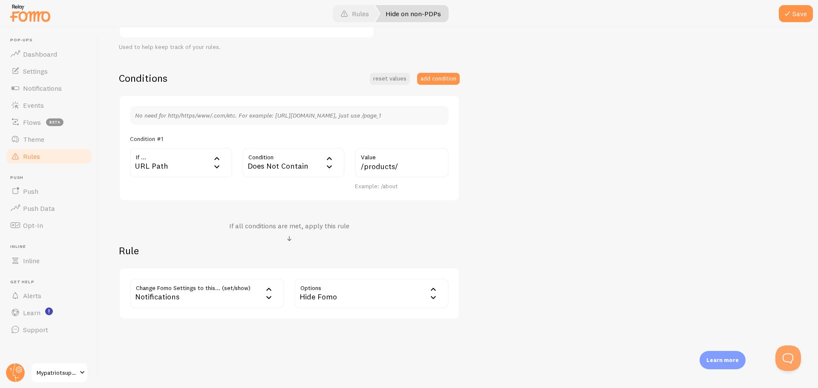
scroll to position [43, 0]
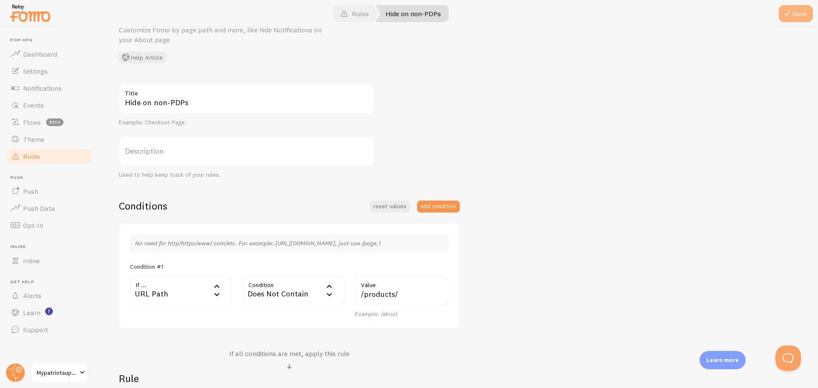
click at [793, 17] on button "Save" at bounding box center [796, 13] width 34 height 17
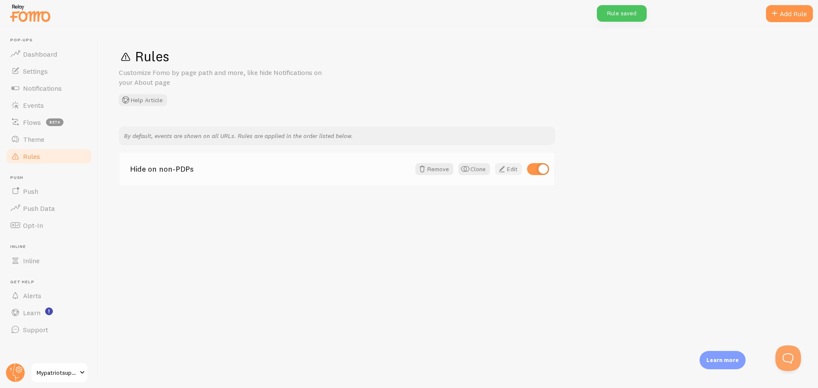
click at [517, 167] on link "Edit" at bounding box center [508, 169] width 27 height 12
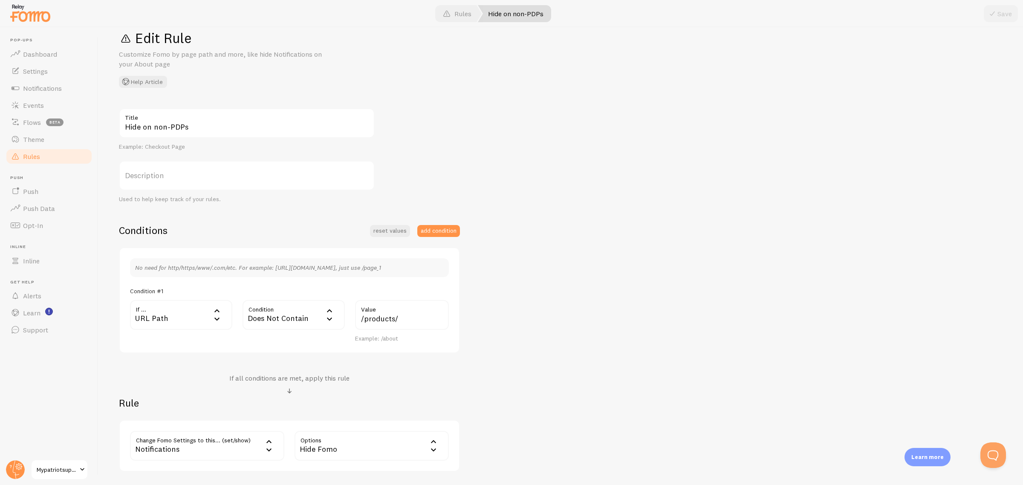
scroll to position [25, 0]
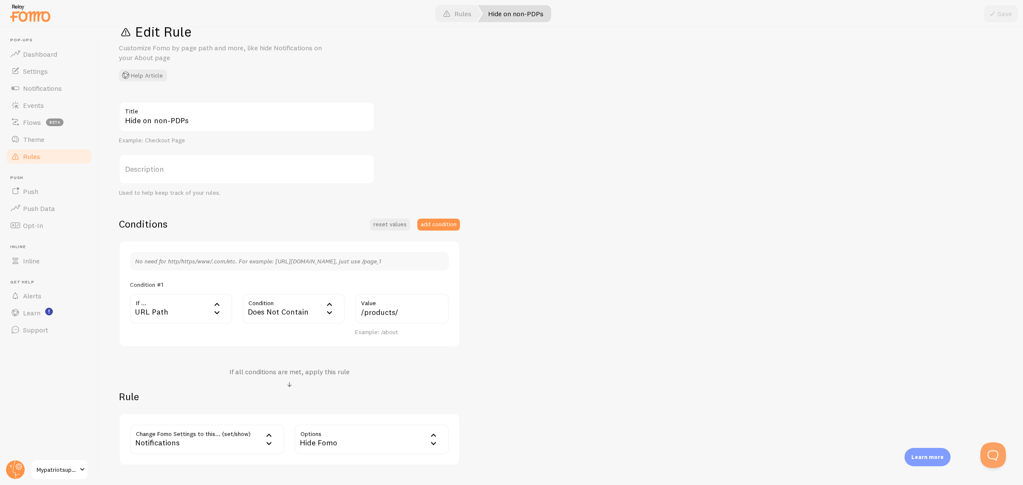
click at [464, 23] on div at bounding box center [511, 13] width 1023 height 27
click at [473, 14] on link "Rules" at bounding box center [457, 13] width 49 height 17
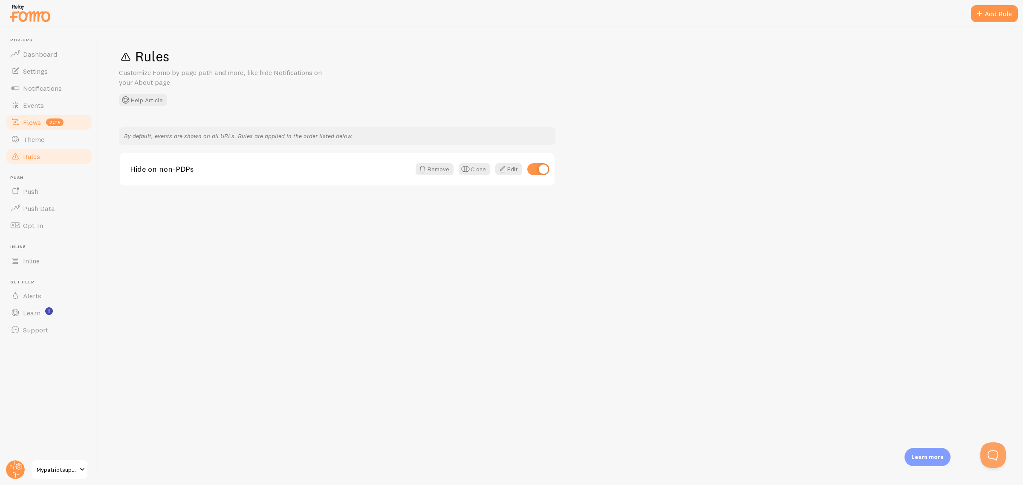
click at [30, 116] on link "Flows beta" at bounding box center [49, 122] width 88 height 17
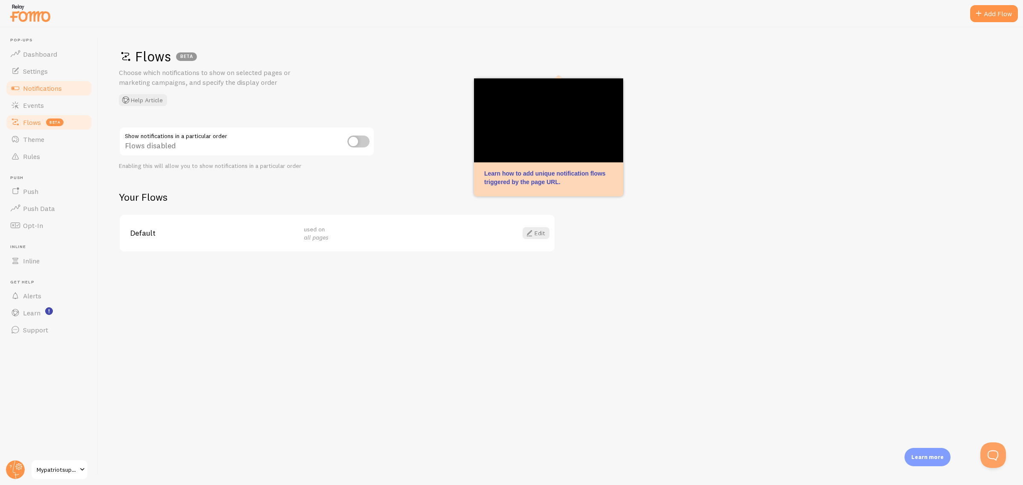
click at [59, 92] on link "Notifications" at bounding box center [49, 88] width 88 height 17
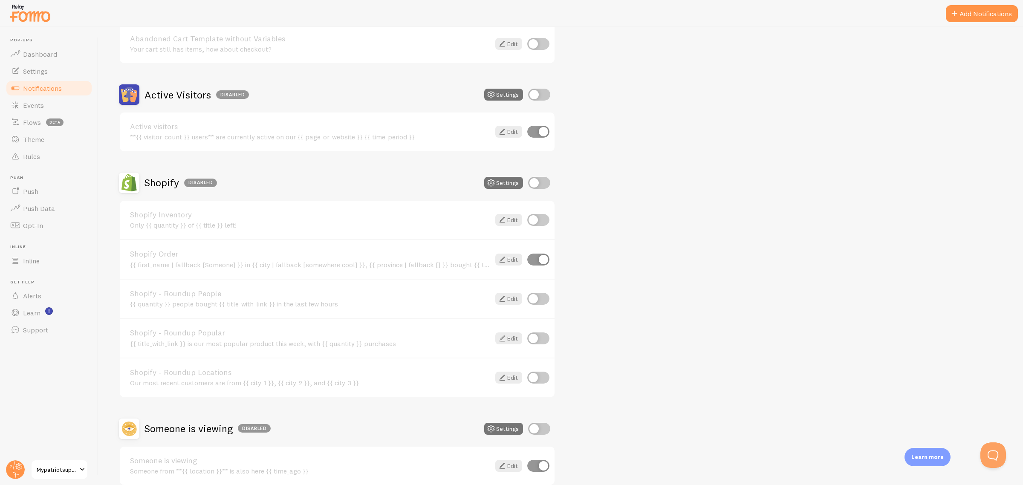
scroll to position [196, 0]
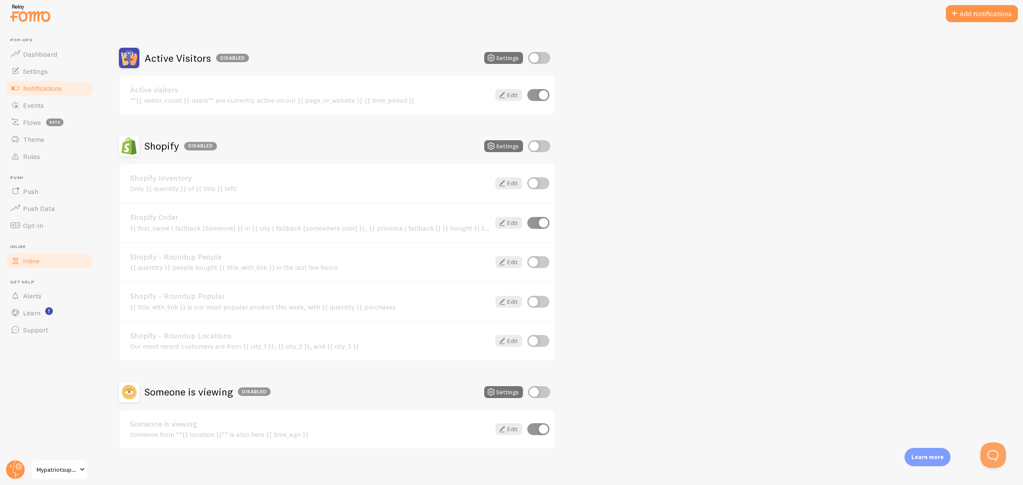
click at [52, 266] on link "Inline" at bounding box center [49, 260] width 88 height 17
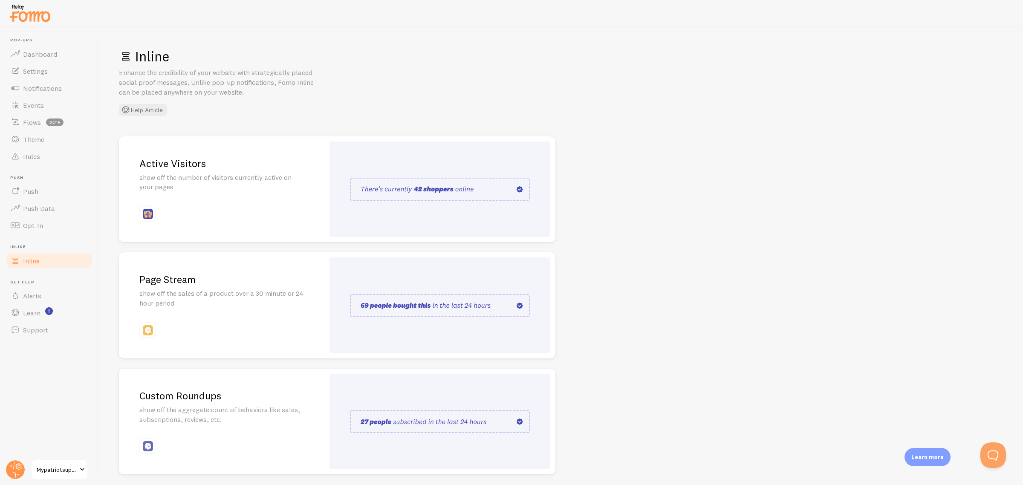
click at [282, 219] on div "Active Visitors show off the number of visitors currently active on your pages" at bounding box center [221, 189] width 205 height 106
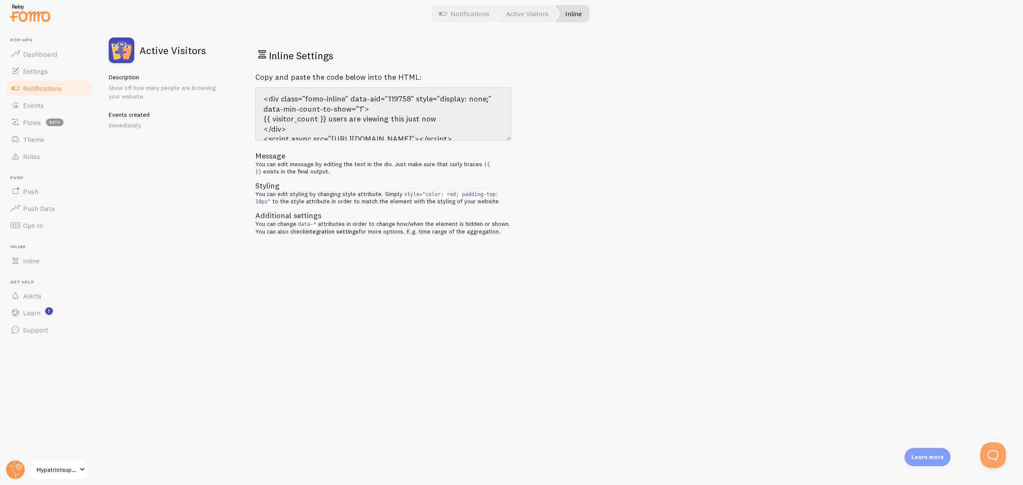
drag, startPoint x: 503, startPoint y: 208, endPoint x: 573, endPoint y: 231, distance: 73.4
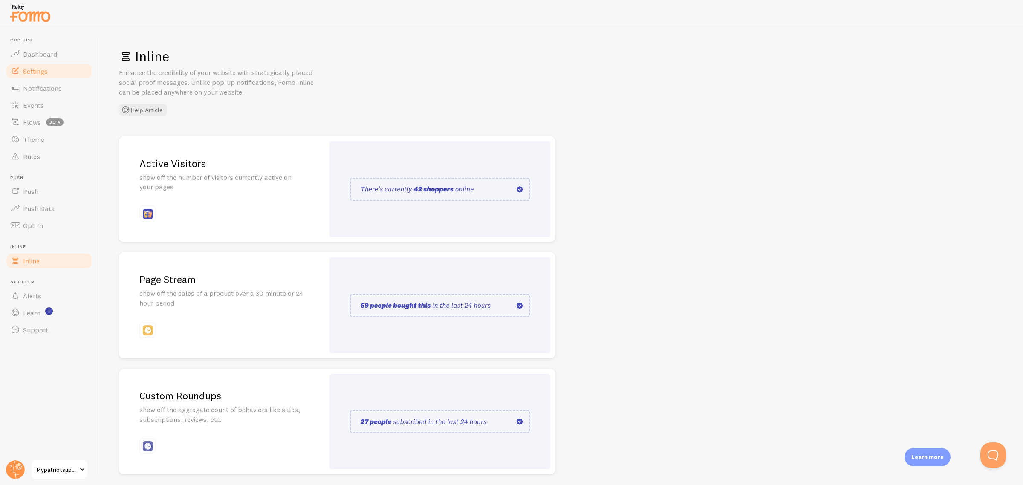
click at [77, 73] on link "Settings" at bounding box center [49, 71] width 88 height 17
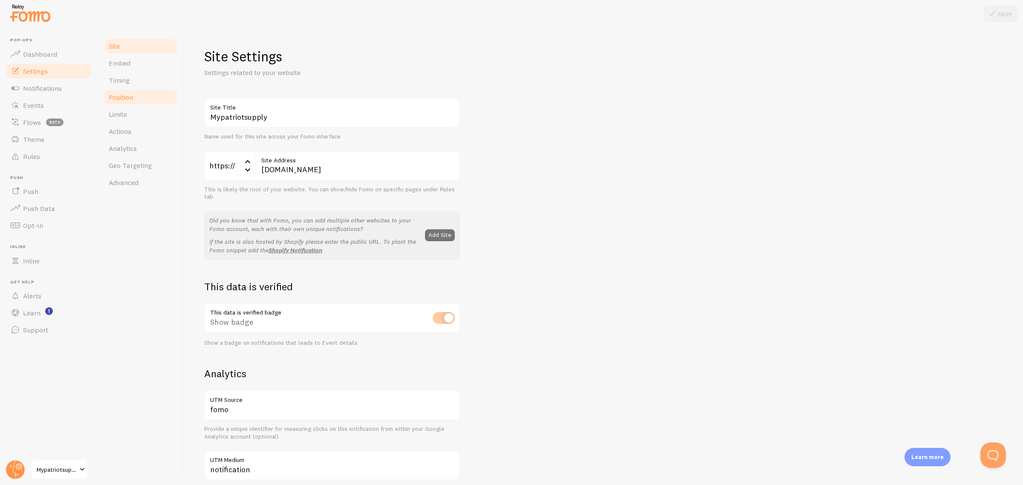
click at [170, 98] on link "Position" at bounding box center [141, 97] width 75 height 17
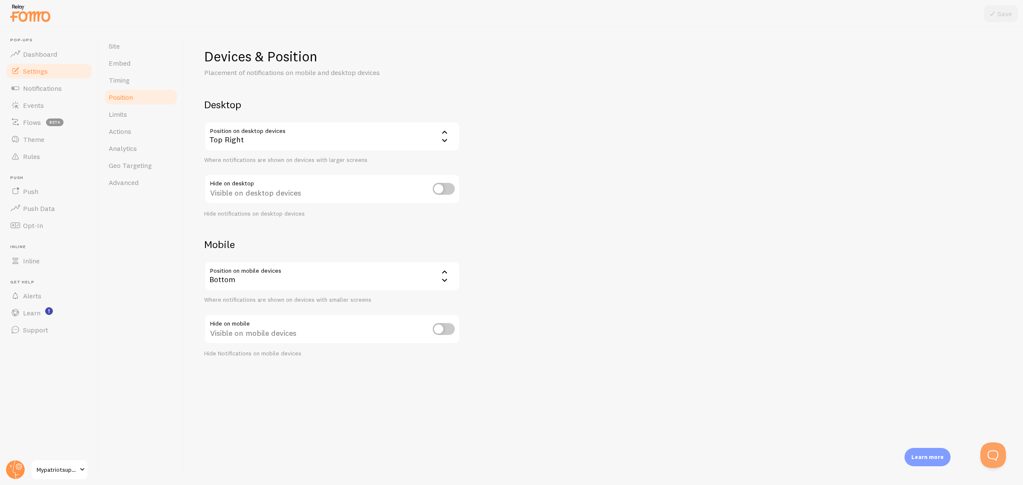
click at [430, 138] on div "Top Right" at bounding box center [332, 136] width 256 height 30
click at [350, 171] on li "Bottom Center" at bounding box center [332, 165] width 254 height 15
click at [578, 200] on div "Devices & Position Placement of notifications on mobile and desktop devices Des…" at bounding box center [603, 203] width 798 height 310
click at [442, 192] on input "checkbox" at bounding box center [444, 189] width 22 height 12
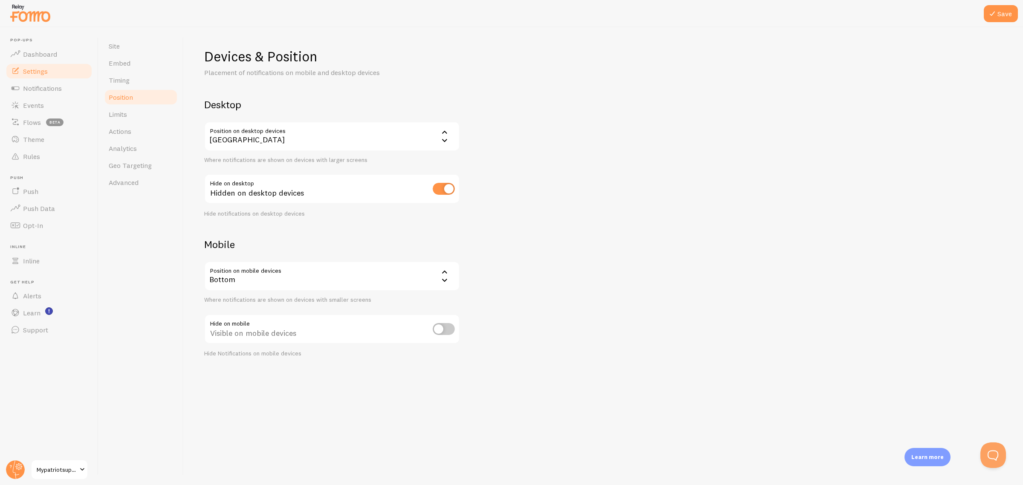
click at [442, 192] on input "checkbox" at bounding box center [444, 189] width 22 height 12
checkbox input "false"
click at [430, 273] on div "Bottom" at bounding box center [332, 276] width 256 height 30
click at [352, 311] on li "Top" at bounding box center [332, 318] width 254 height 15
click at [367, 268] on div "Top" at bounding box center [332, 276] width 256 height 30
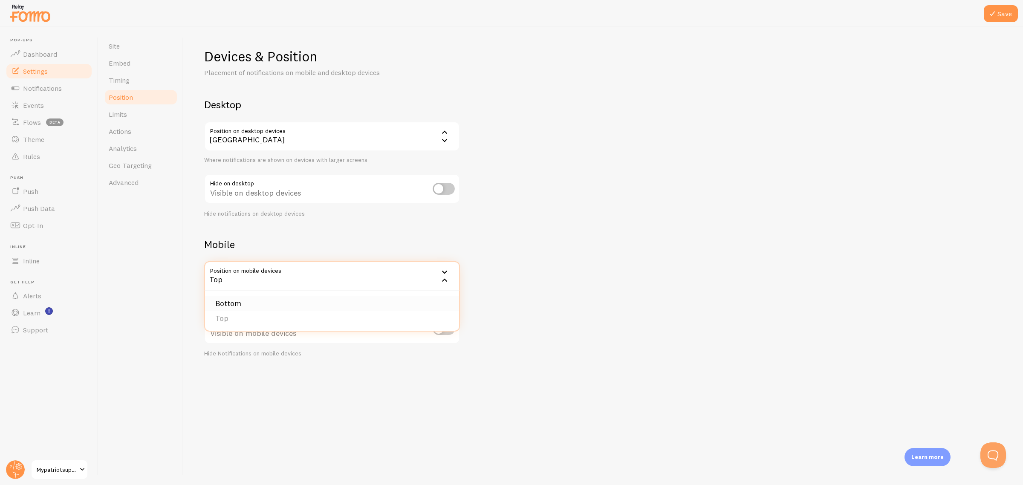
click at [327, 296] on li "Bottom" at bounding box center [332, 303] width 254 height 15
click at [818, 15] on icon at bounding box center [992, 14] width 10 height 10
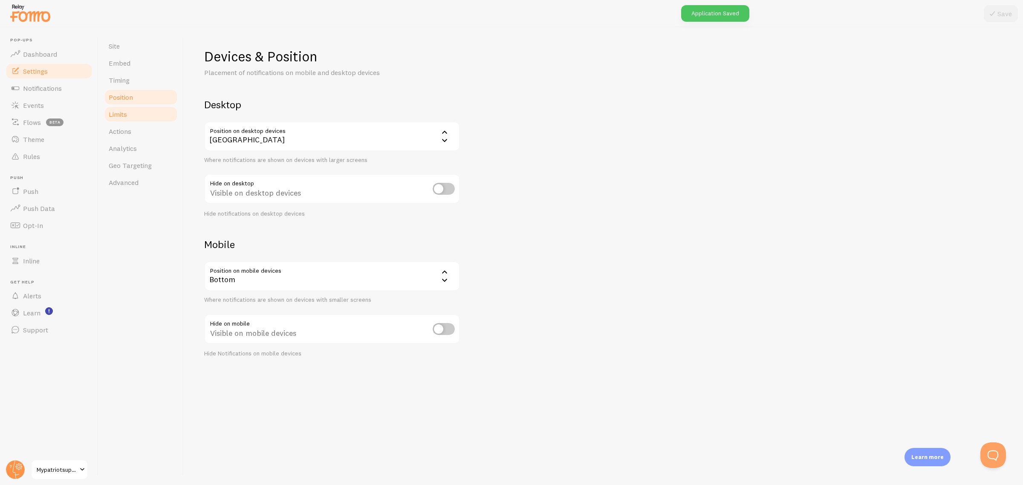
click at [162, 114] on link "Limits" at bounding box center [141, 114] width 75 height 17
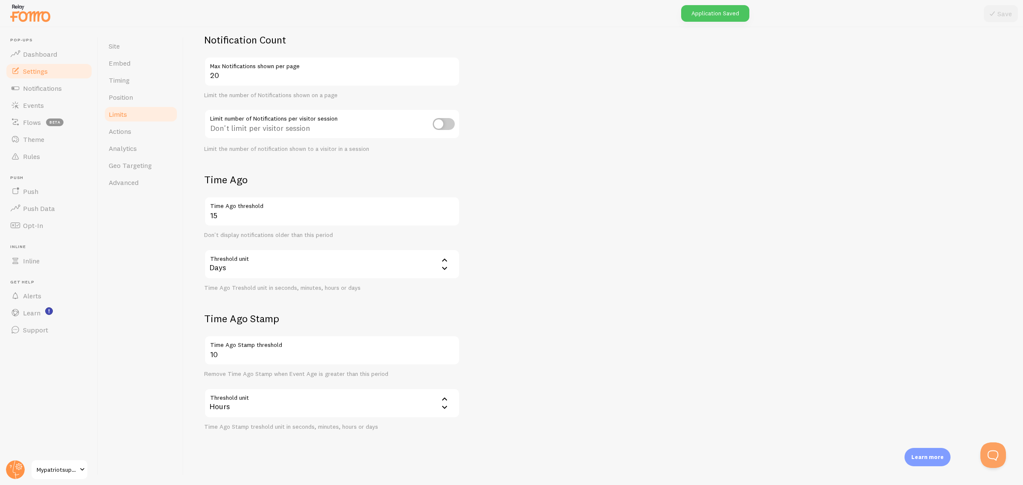
scroll to position [65, 0]
click at [155, 136] on link "Actions" at bounding box center [141, 131] width 75 height 17
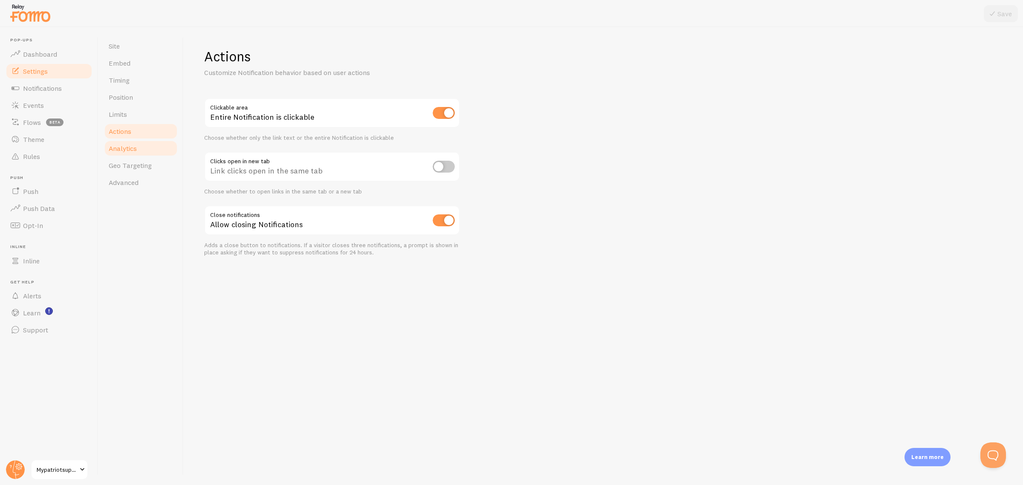
click at [162, 151] on link "Analytics" at bounding box center [141, 148] width 75 height 17
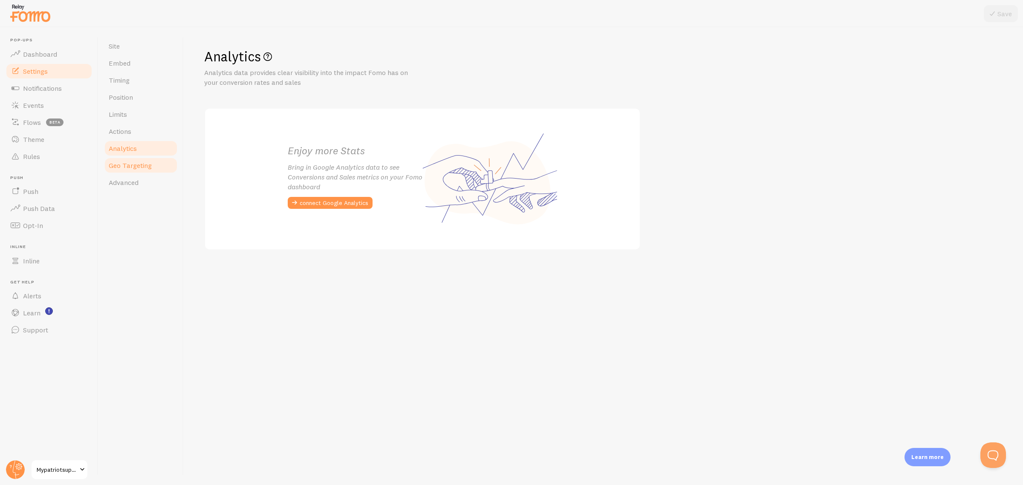
click at [142, 171] on link "Geo Targeting" at bounding box center [141, 165] width 75 height 17
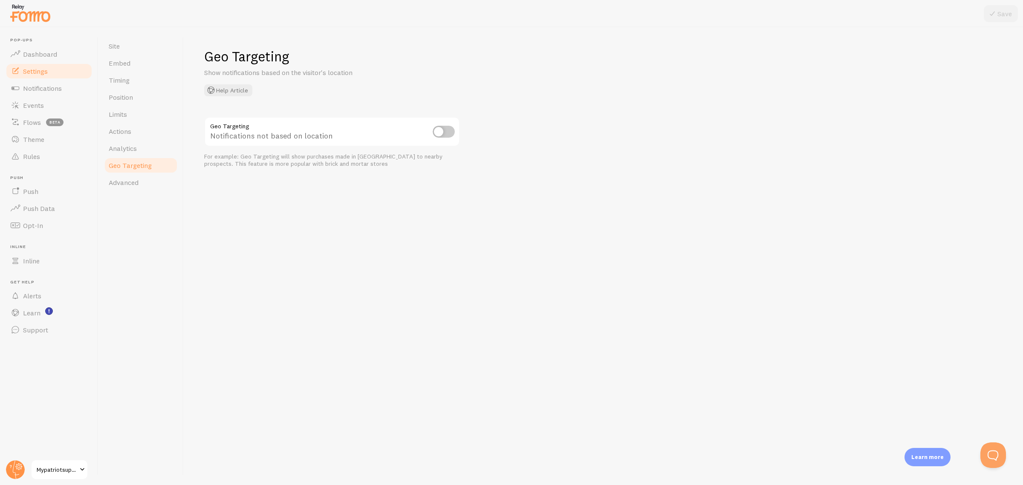
click at [450, 132] on input "checkbox" at bounding box center [444, 132] width 22 height 12
checkbox input "false"
click at [146, 185] on link "Advanced" at bounding box center [141, 182] width 75 height 17
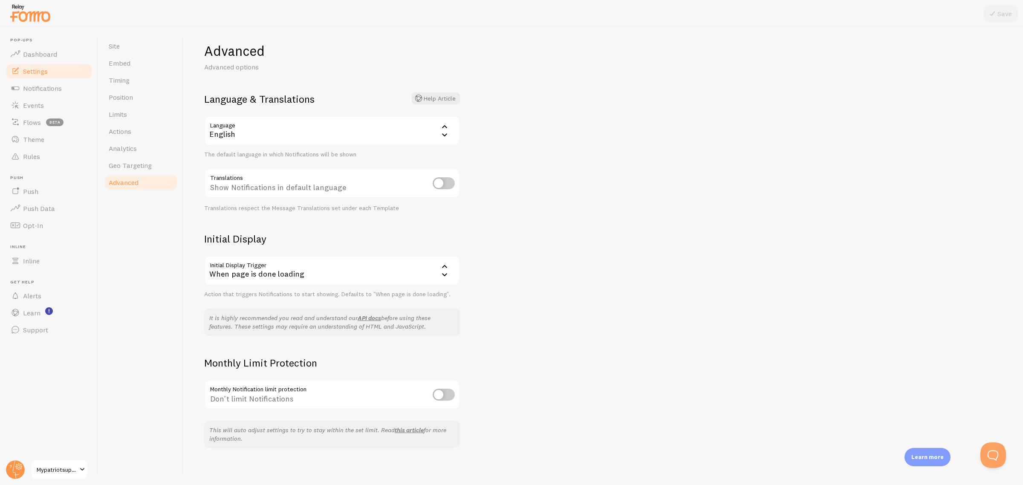
scroll to position [7, 0]
click at [424, 274] on div "When page is done loading" at bounding box center [332, 269] width 256 height 30
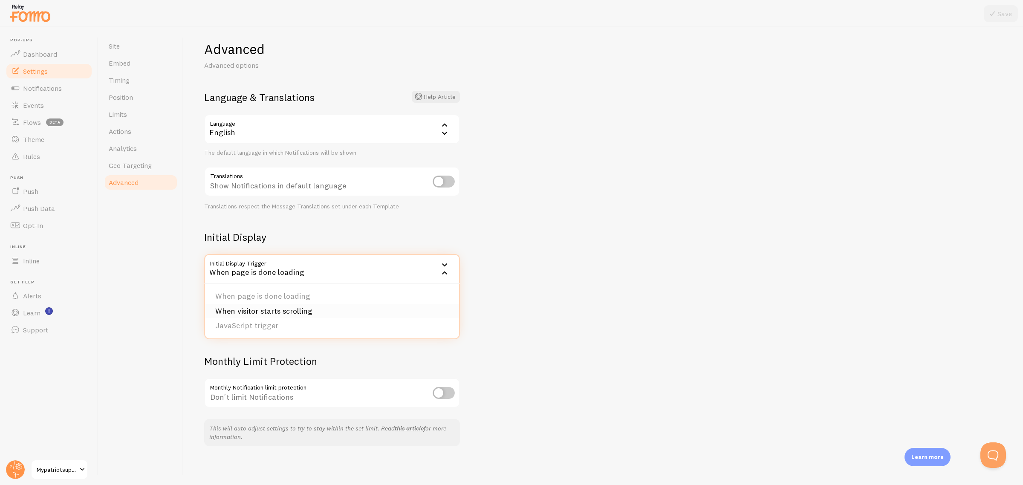
click at [397, 314] on li "When visitor starts scrolling" at bounding box center [332, 311] width 254 height 15
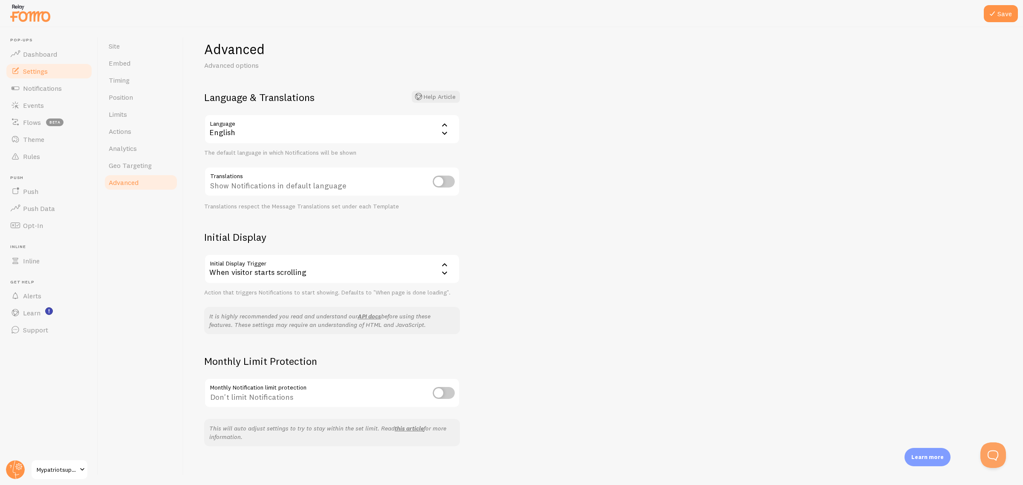
click at [580, 329] on div "Advanced Advanced options Language & Translations Help Article Language en Engl…" at bounding box center [603, 256] width 839 height 458
click at [439, 388] on input "checkbox" at bounding box center [444, 393] width 22 height 12
checkbox input "true"
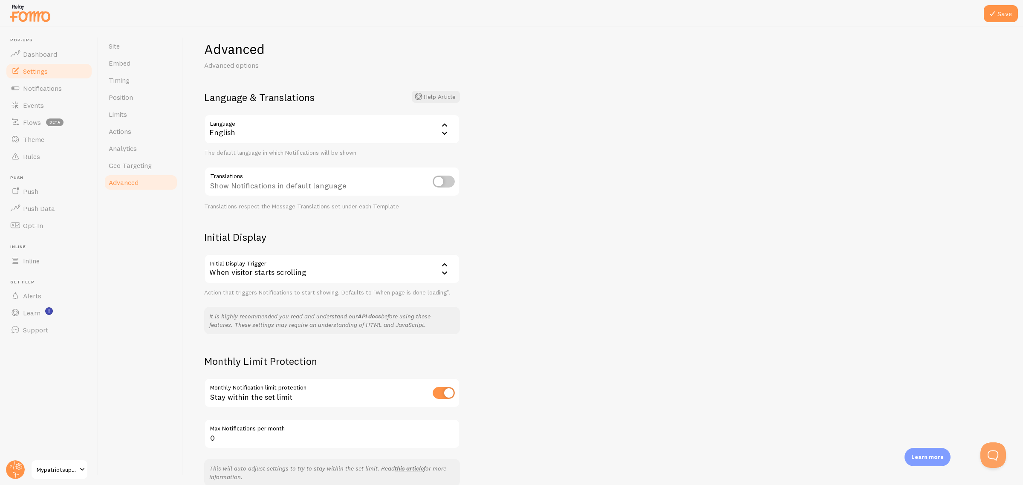
scroll to position [47, 0]
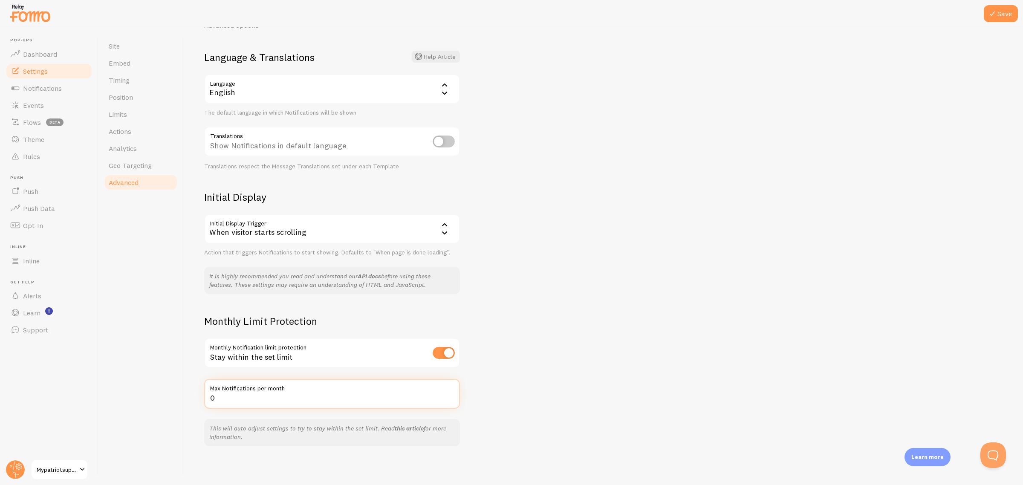
drag, startPoint x: 331, startPoint y: 399, endPoint x: 0, endPoint y: 373, distance: 332.1
click at [0, 373] on main "Pop-ups Dashboard Settings Notifications Events Flows beta Theme Rules Push Pus…" at bounding box center [511, 256] width 1023 height 458
type input "300000"
click at [614, 388] on div "Advanced Advanced options Language & Translations Help Article Language en Engl…" at bounding box center [603, 256] width 839 height 458
click at [818, 20] on button "Save" at bounding box center [1000, 13] width 34 height 17
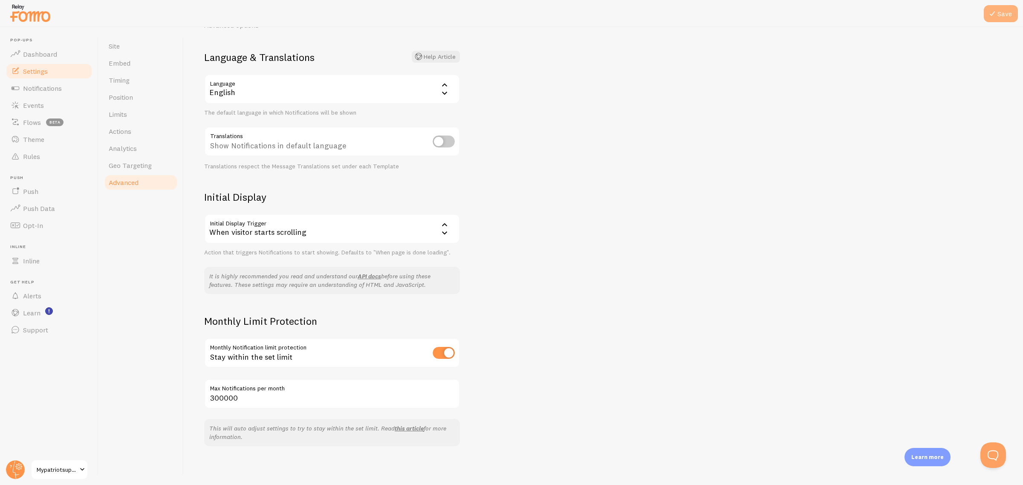
scroll to position [98, 0]
click at [69, 388] on link "Mypatriotsupply" at bounding box center [60, 469] width 58 height 20
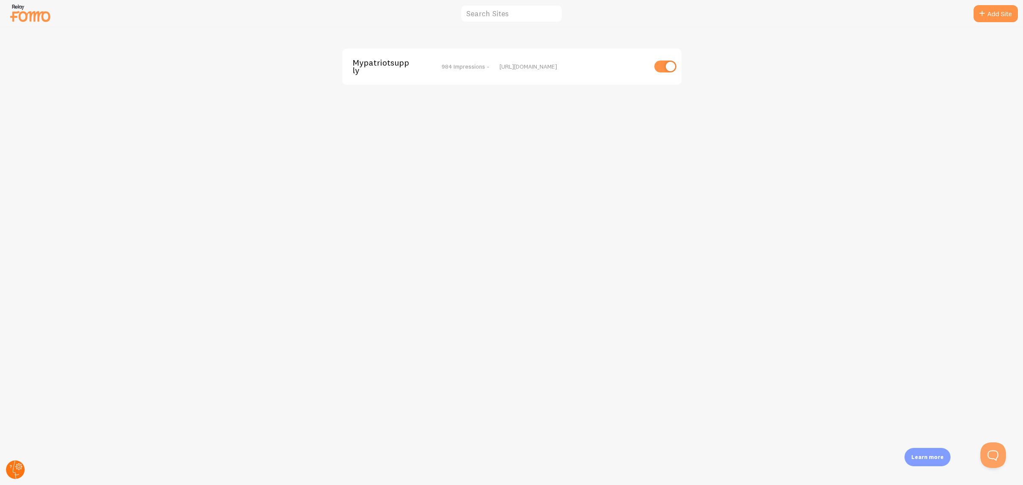
click at [7, 388] on icon at bounding box center [15, 469] width 20 height 20
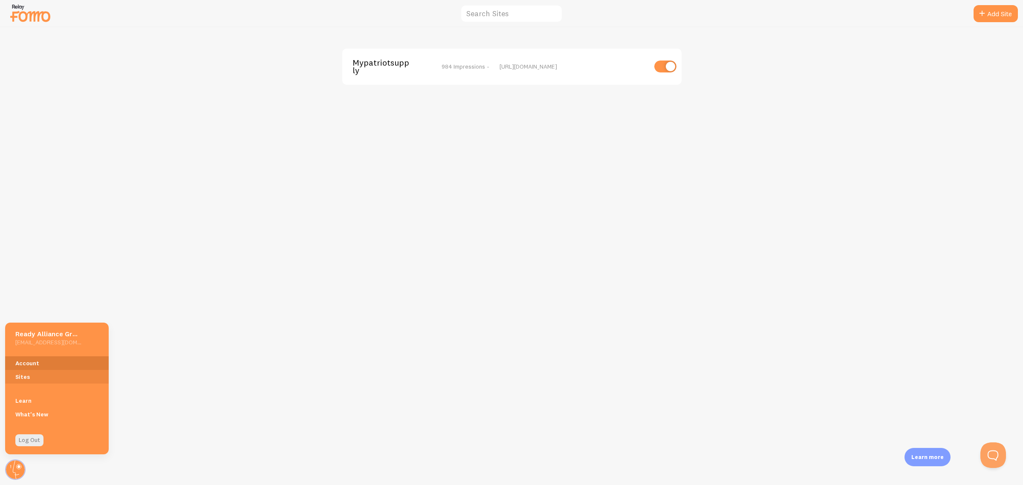
click at [59, 362] on link "Account" at bounding box center [57, 363] width 104 height 14
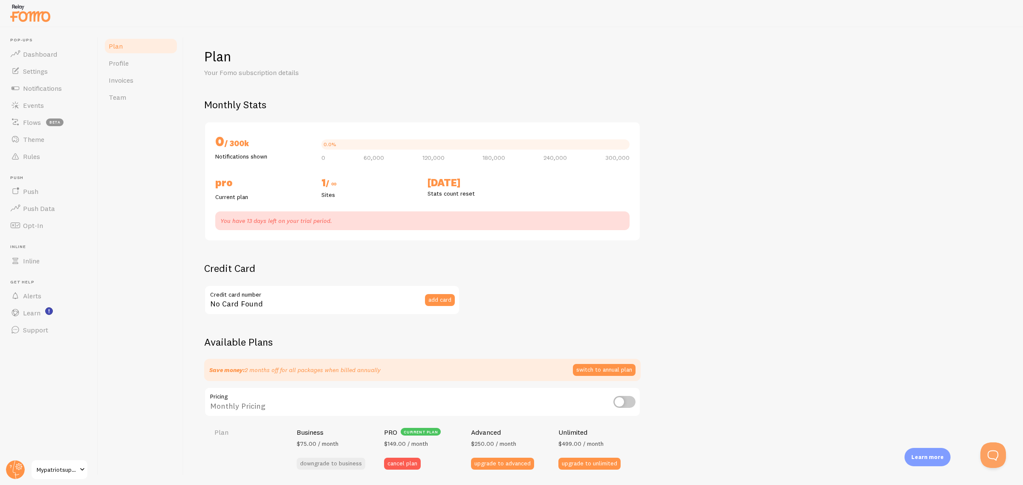
checkbox input "true"
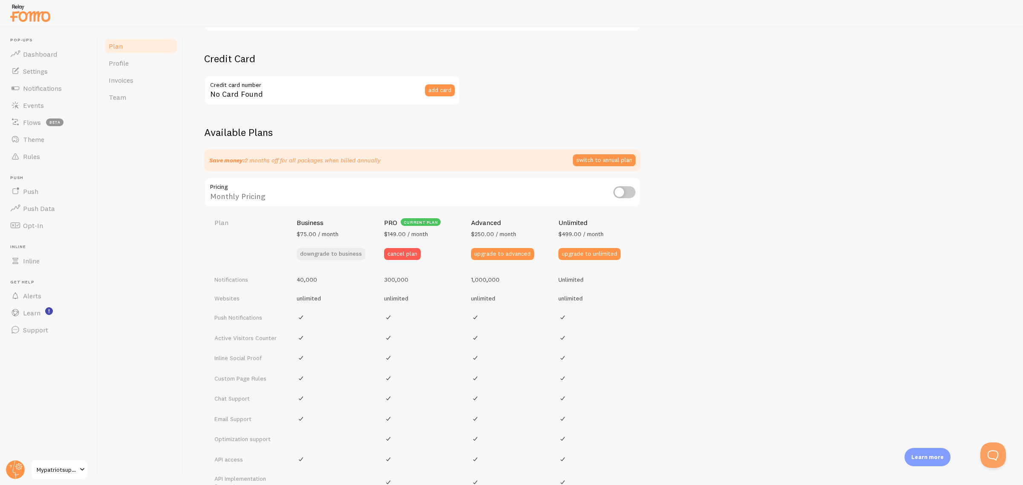
scroll to position [266, 0]
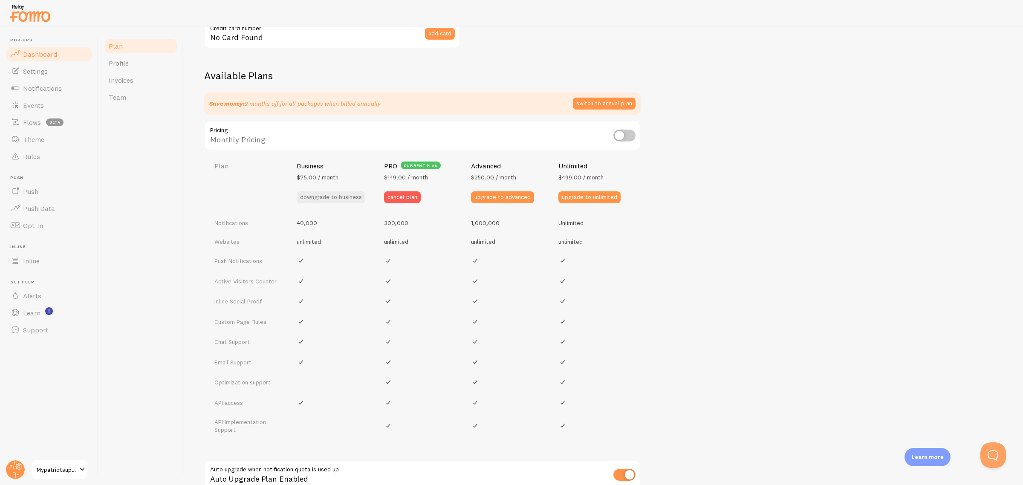
click at [61, 56] on link "Dashboard" at bounding box center [49, 54] width 88 height 17
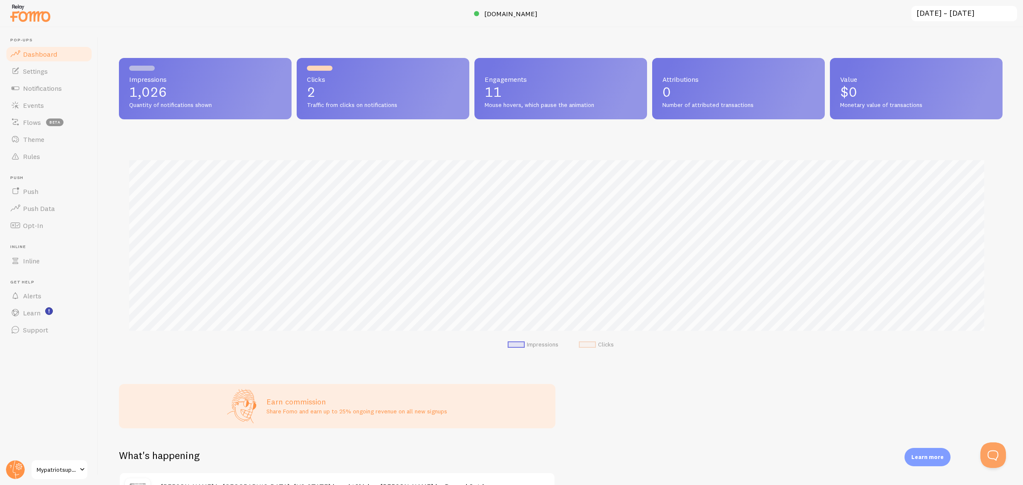
scroll to position [224, 875]
click at [49, 90] on span "Notifications" at bounding box center [42, 88] width 39 height 9
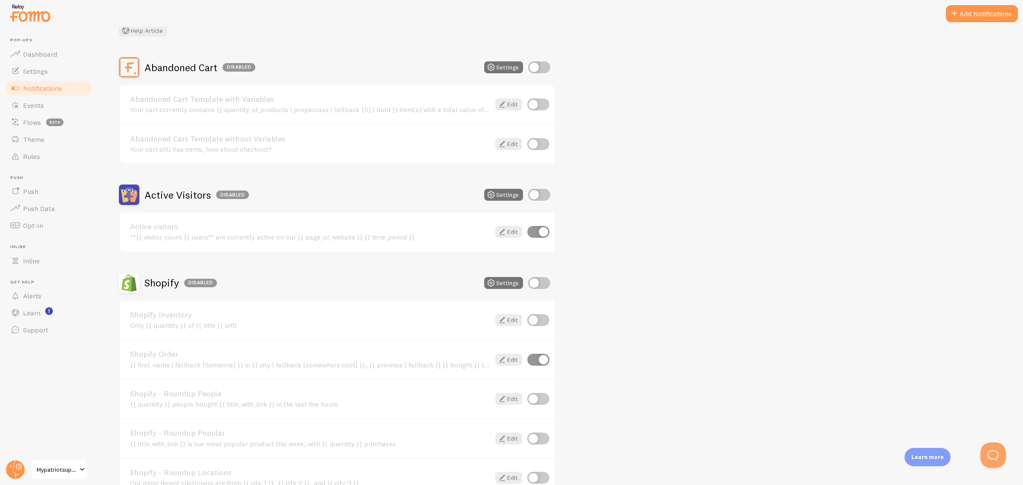
scroll to position [196, 0]
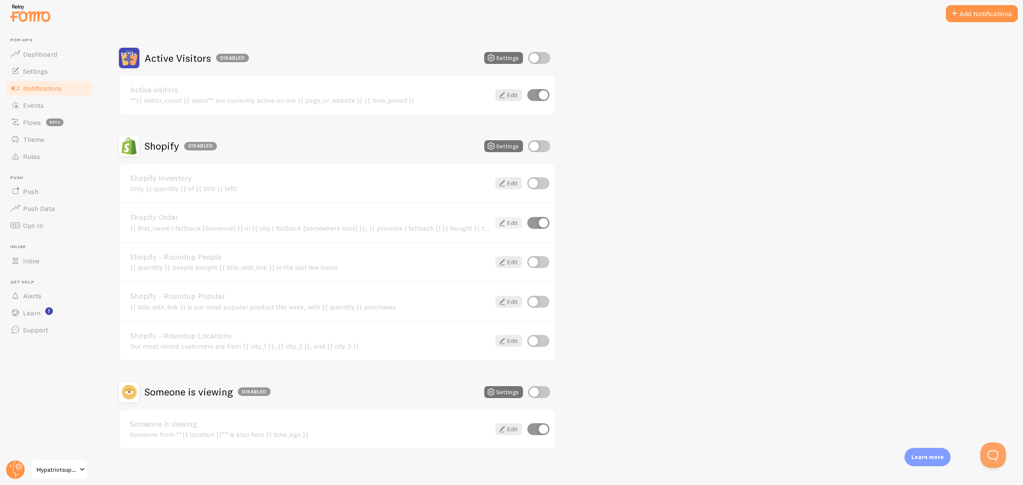
click at [501, 218] on icon at bounding box center [502, 223] width 10 height 10
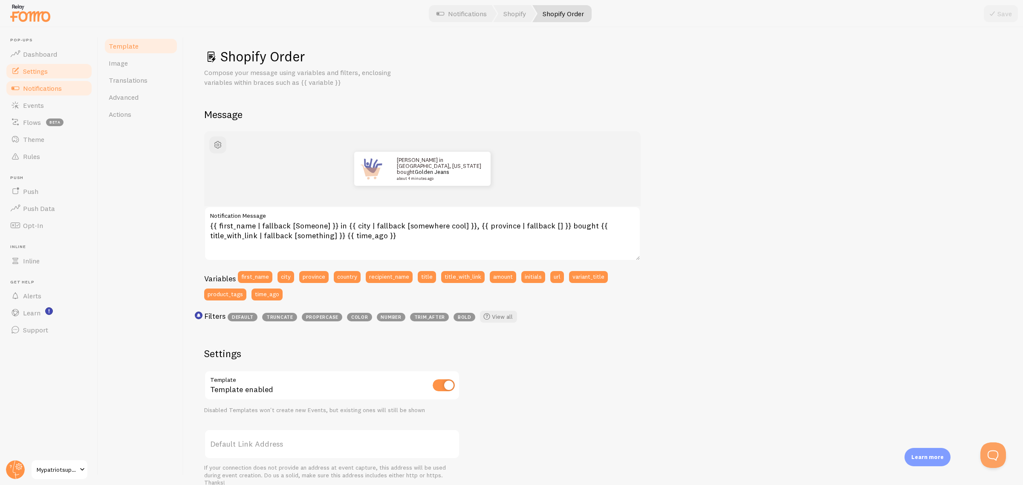
click at [55, 66] on link "Settings" at bounding box center [49, 71] width 88 height 17
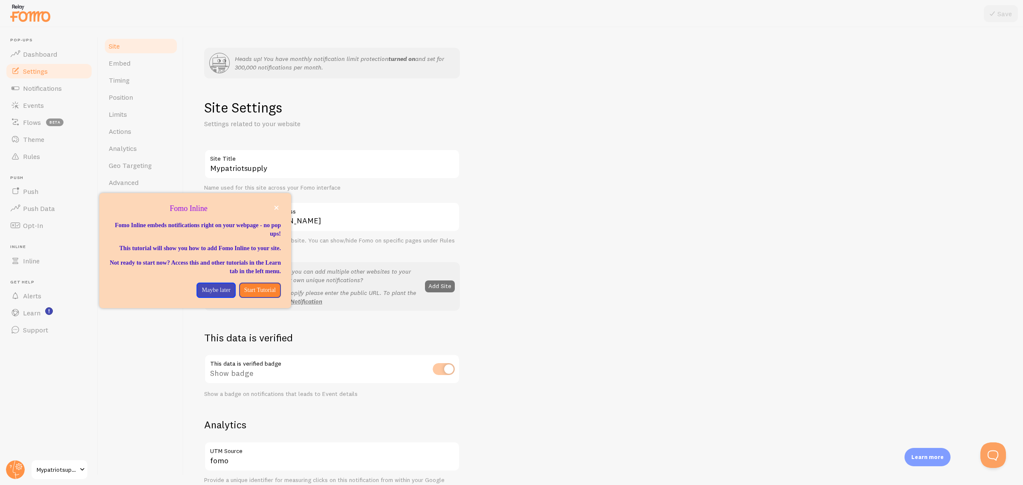
click at [73, 388] on span "Mypatriotsupply" at bounding box center [57, 469] width 40 height 10
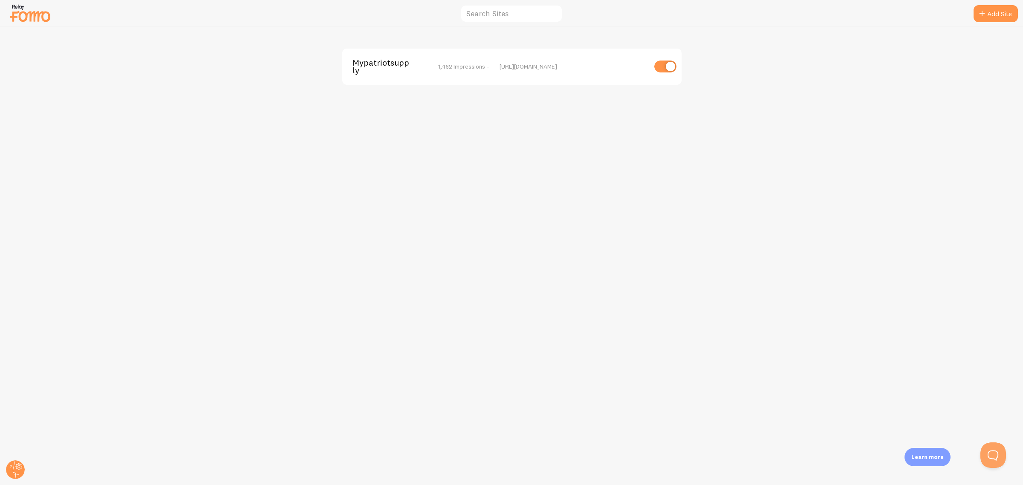
click at [550, 78] on div "Mypatriotsupply 1,462 Impressions - https://mypatriotsupply.com" at bounding box center [511, 67] width 339 height 36
click at [394, 64] on span "Mypatriotsupply" at bounding box center [386, 67] width 69 height 16
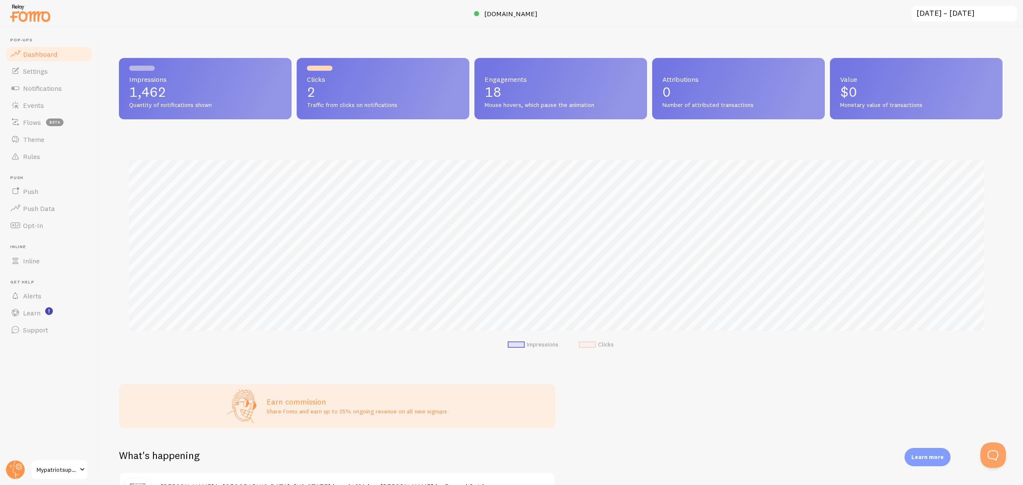
scroll to position [224, 875]
click at [52, 73] on link "Settings" at bounding box center [49, 71] width 88 height 17
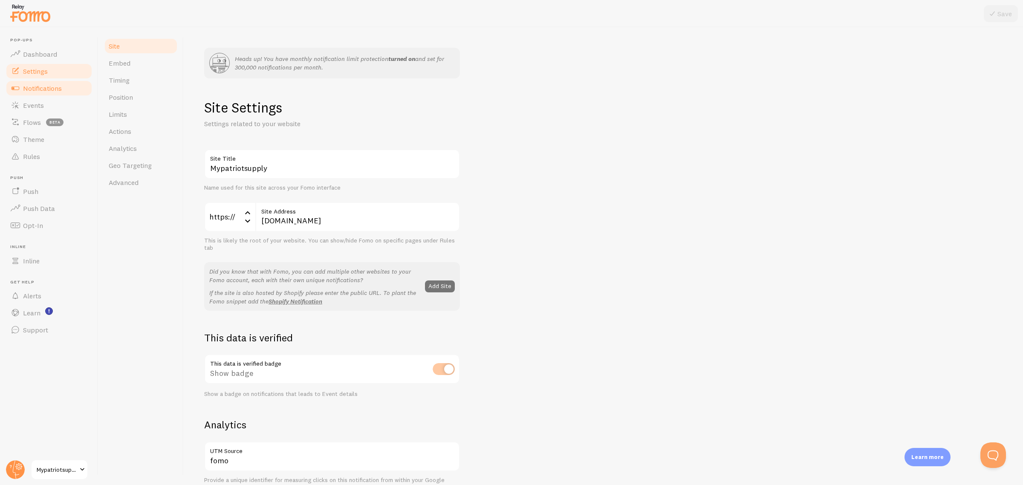
click at [58, 90] on span "Notifications" at bounding box center [42, 88] width 39 height 9
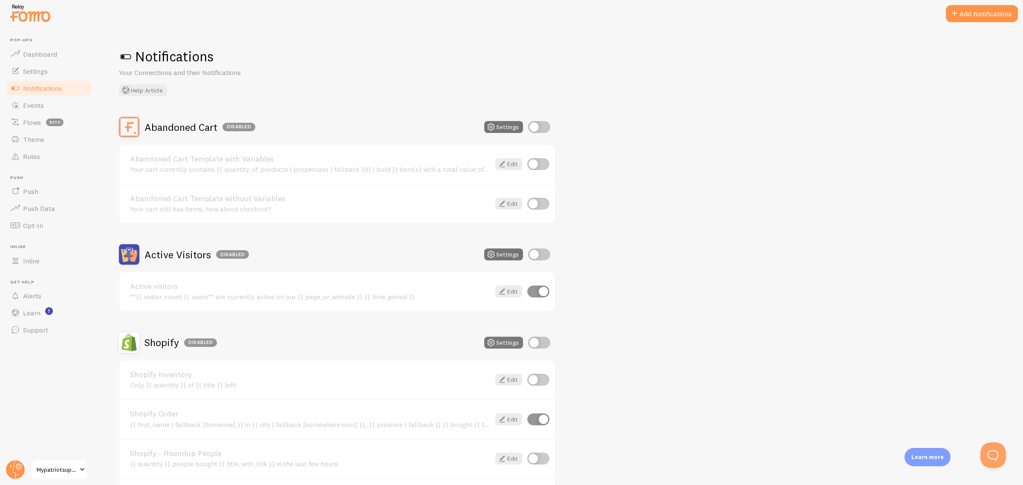
click at [518, 339] on button "Settings" at bounding box center [503, 343] width 39 height 12
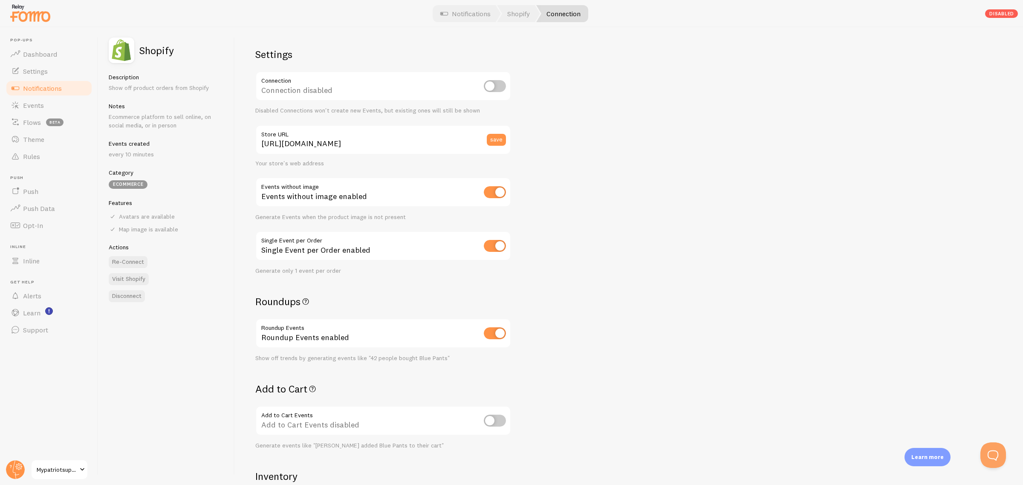
click at [499, 329] on input "checkbox" at bounding box center [495, 333] width 22 height 12
checkbox input "false"
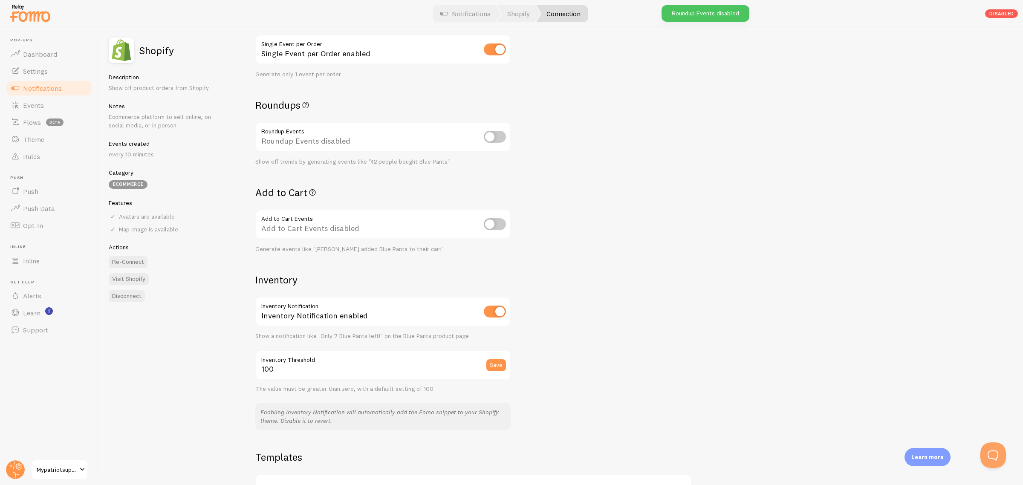
scroll to position [213, 0]
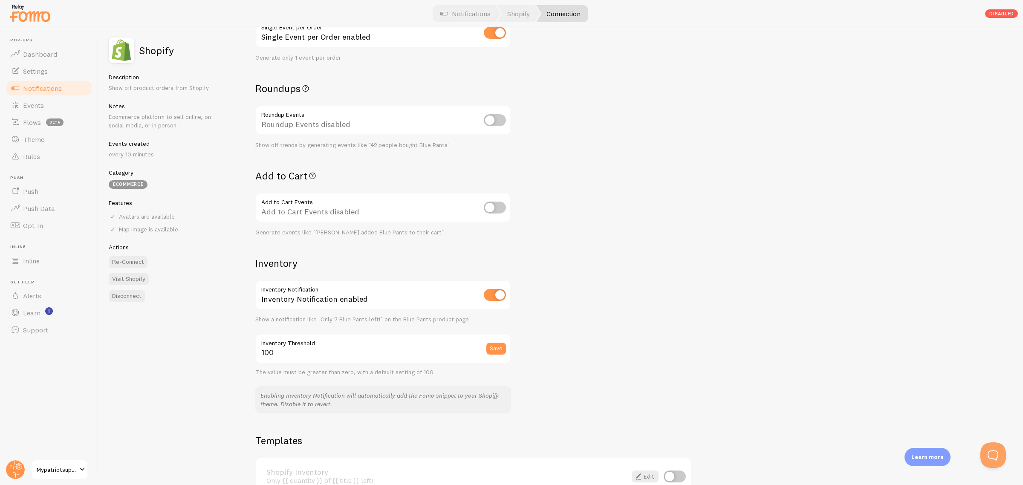
click at [493, 291] on input "checkbox" at bounding box center [495, 295] width 22 height 12
checkbox input "false"
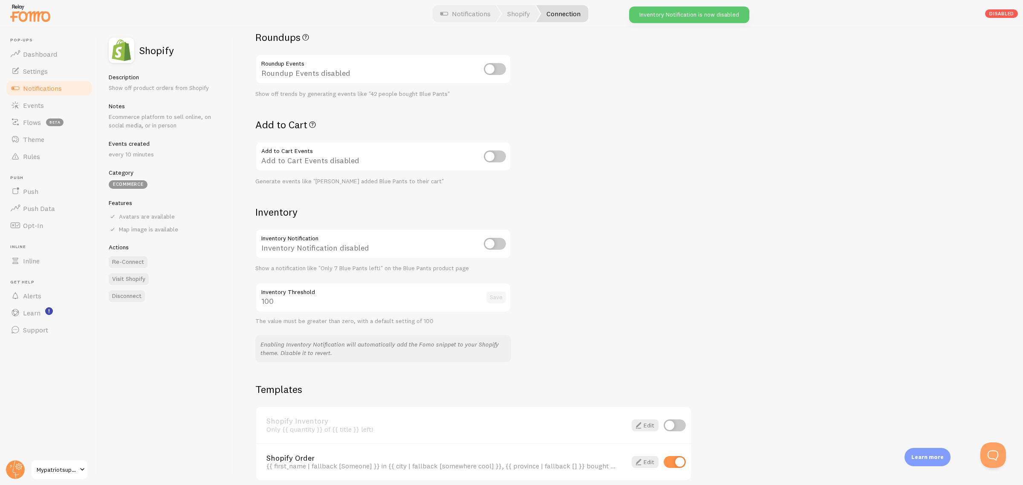
scroll to position [295, 0]
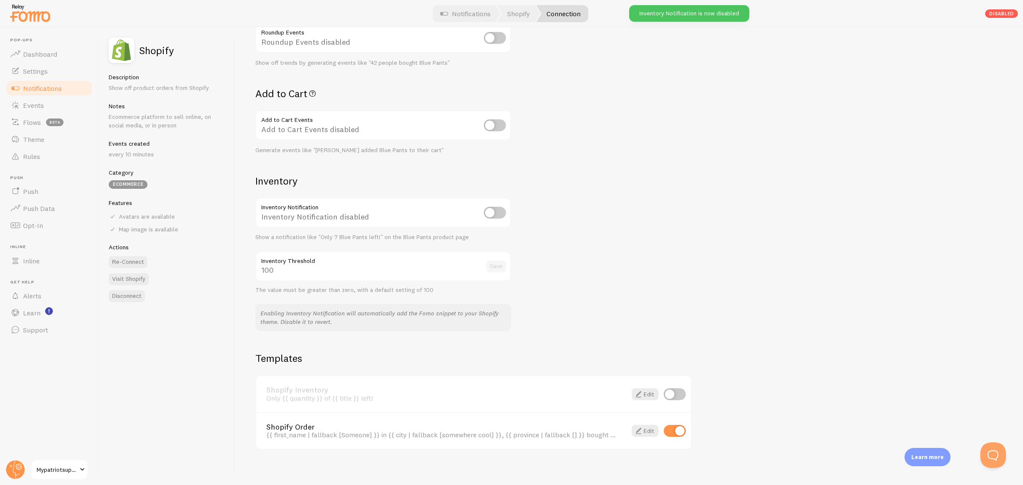
click at [682, 388] on input "checkbox" at bounding box center [674, 431] width 22 height 12
checkbox input "false"
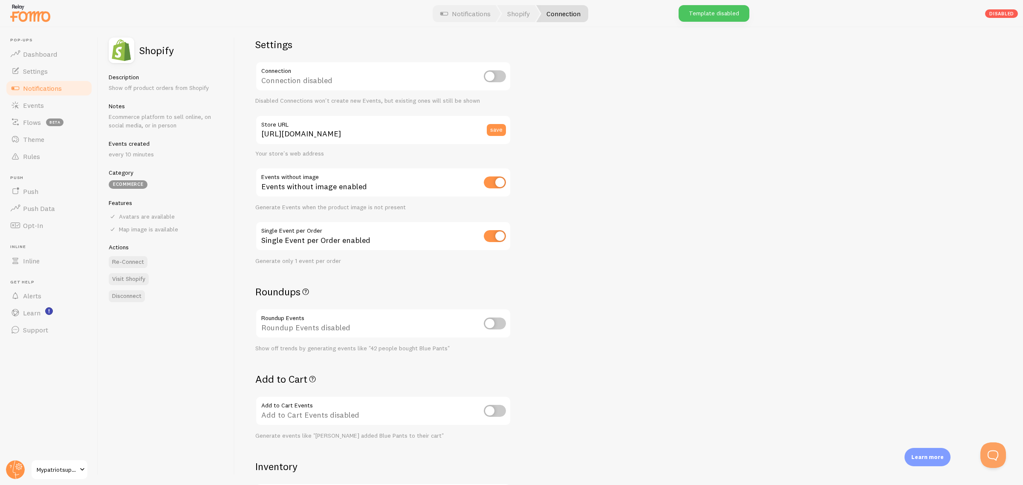
scroll to position [0, 0]
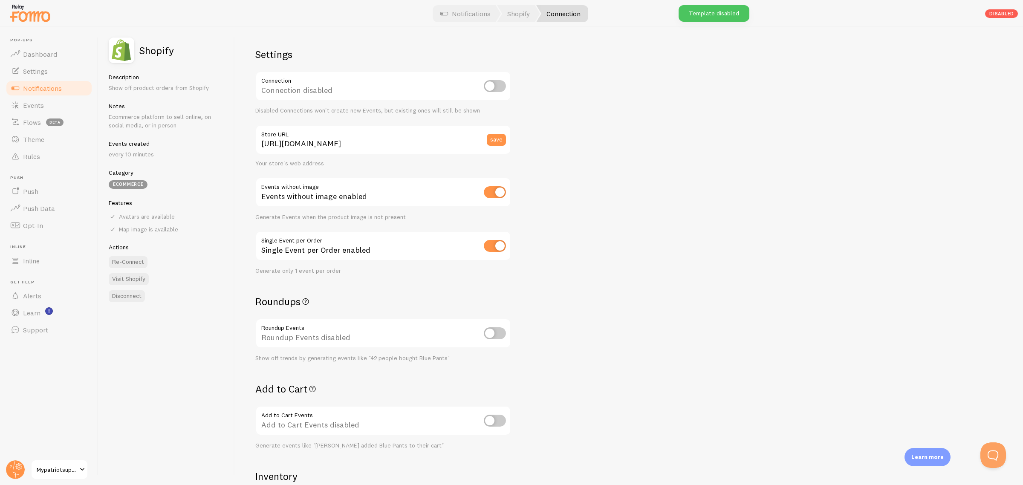
click at [657, 152] on div "Settings Connection Connection disabled Disabled Connections won't create new E…" at bounding box center [629, 256] width 788 height 458
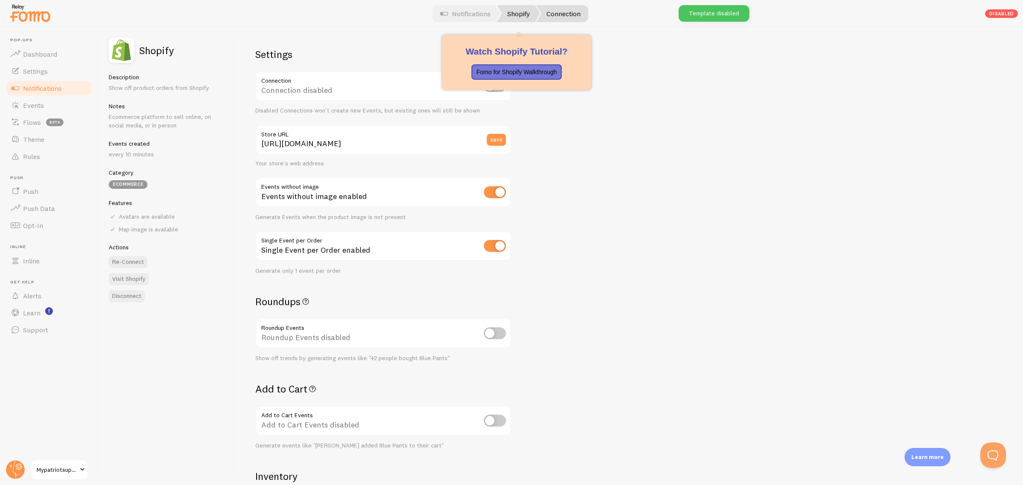
click at [510, 14] on link "Shopify" at bounding box center [518, 13] width 43 height 17
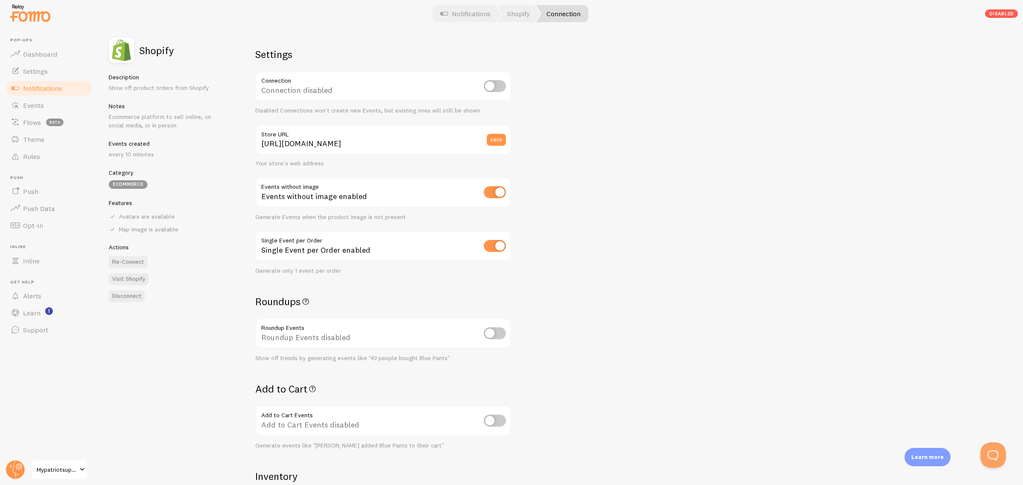
click at [52, 91] on span "Notifications" at bounding box center [42, 88] width 39 height 9
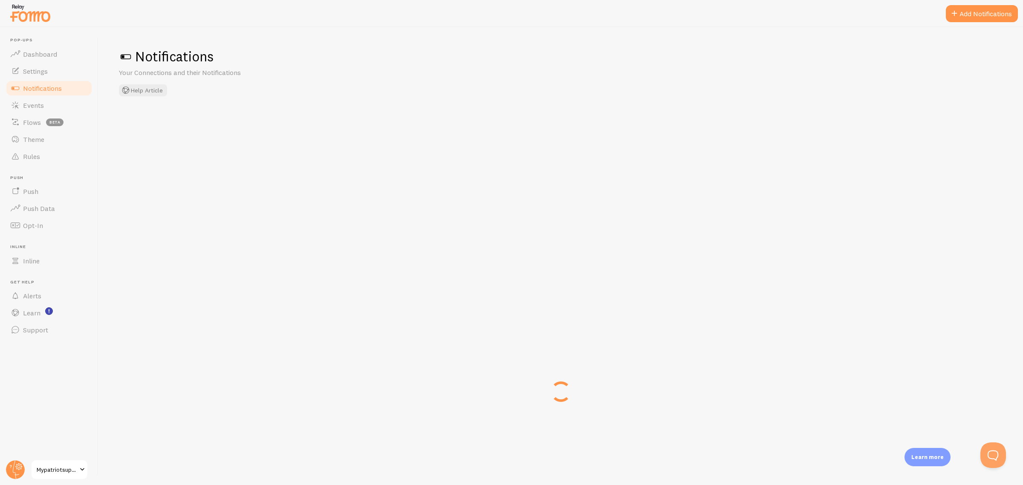
checkbox input "true"
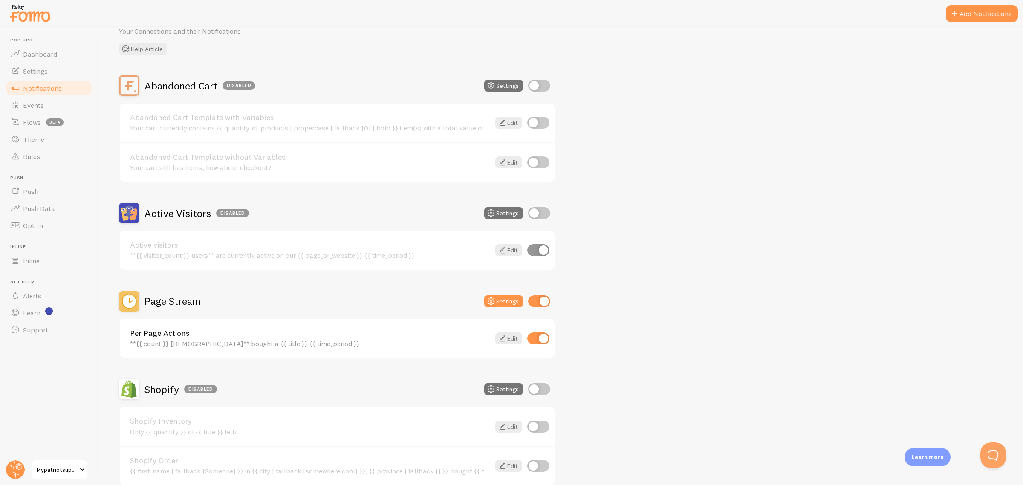
scroll to position [107, 0]
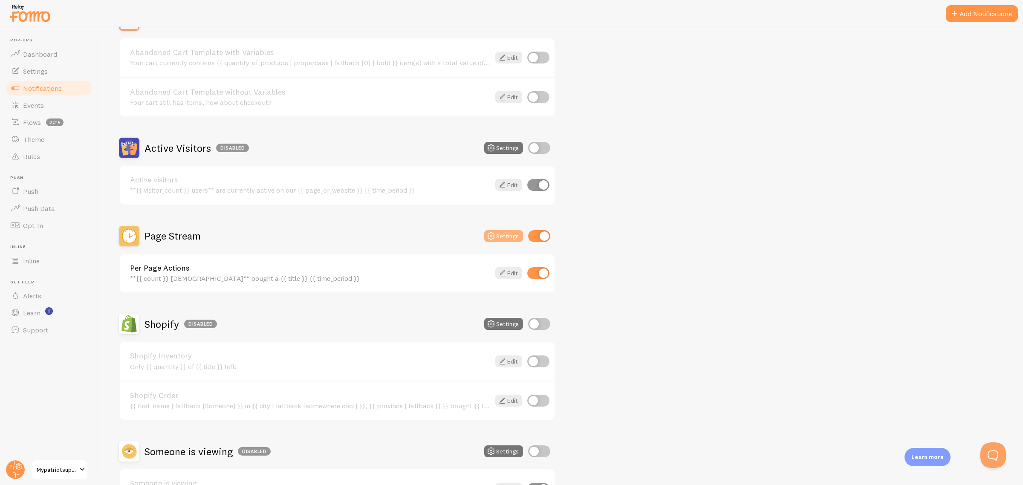
click at [502, 232] on button "Settings" at bounding box center [503, 236] width 39 height 12
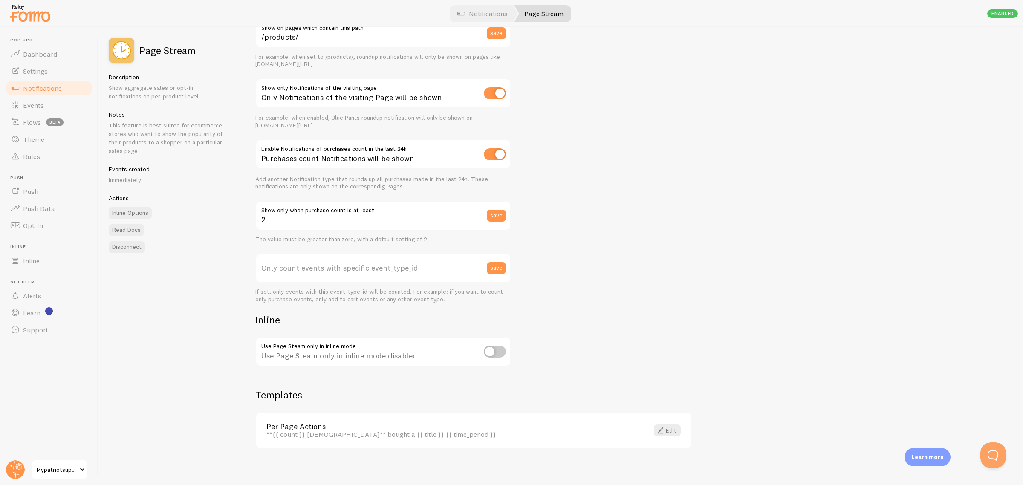
scroll to position [108, 0]
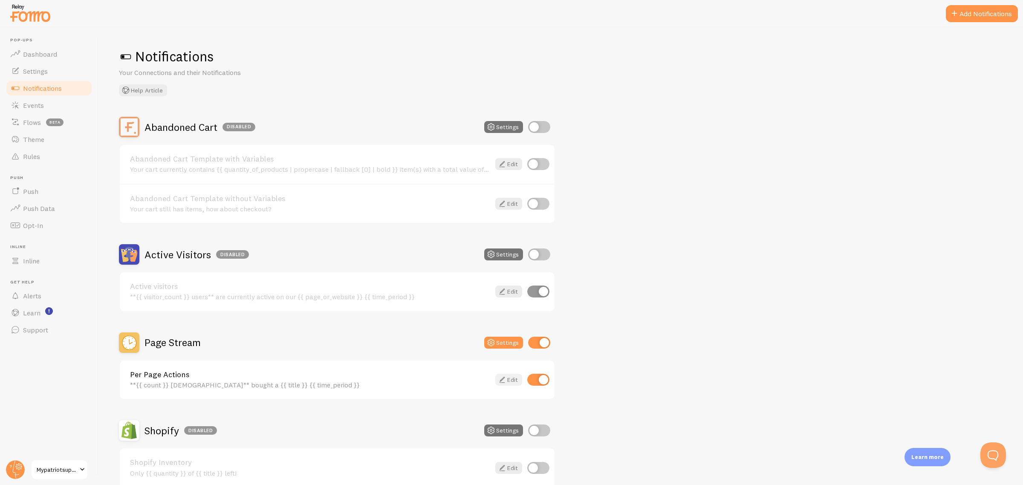
click at [510, 375] on link "Edit" at bounding box center [508, 380] width 27 height 12
click at [539, 378] on input "checkbox" at bounding box center [538, 380] width 22 height 12
checkbox input "false"
click at [510, 339] on button "Settings" at bounding box center [503, 343] width 39 height 12
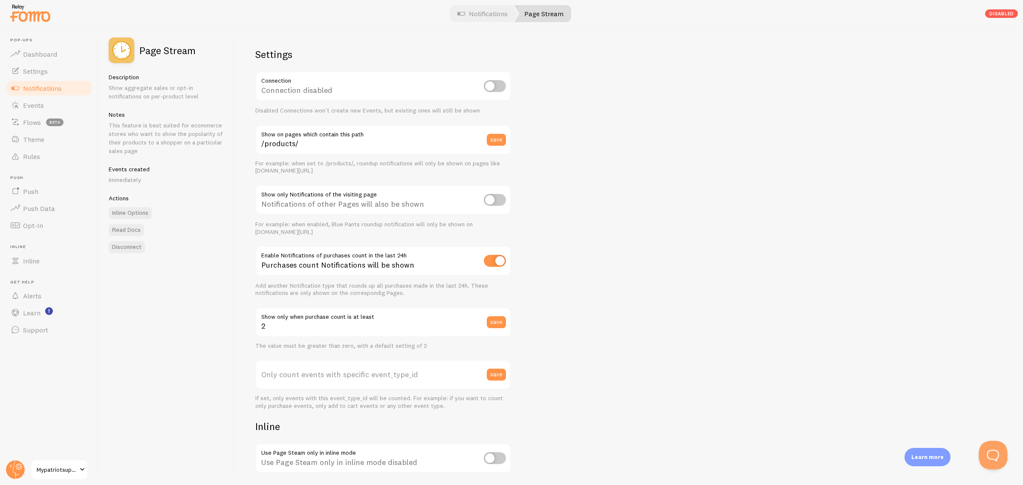
click at [818, 388] on button "Open Beacon popover" at bounding box center [991, 454] width 26 height 26
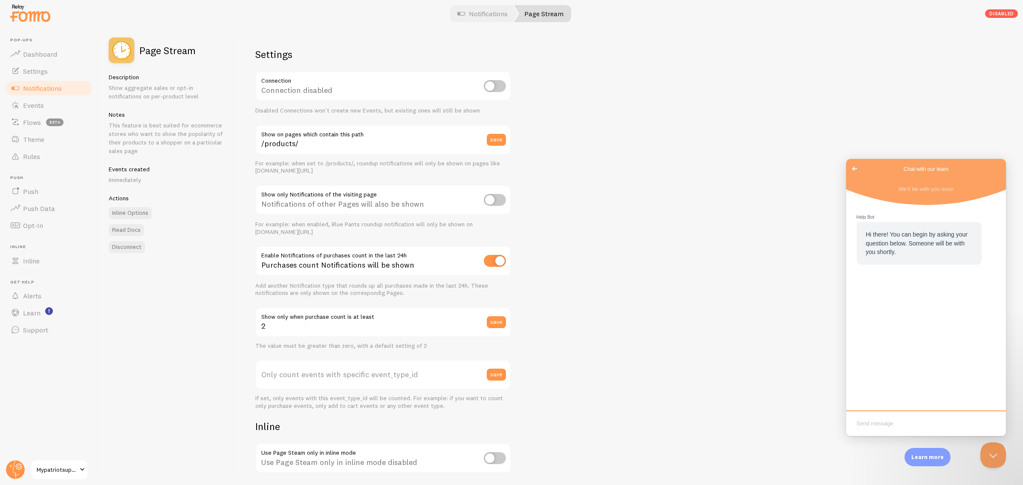
click at [818, 164] on span "Go back" at bounding box center [854, 169] width 10 height 10
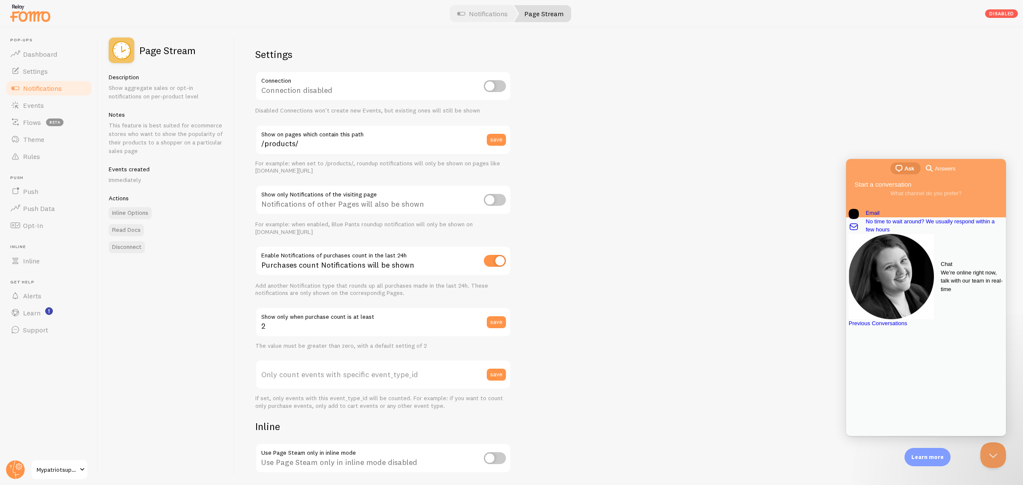
click at [818, 277] on span "We’re online right now, talk with our team in real-time" at bounding box center [971, 280] width 63 height 25
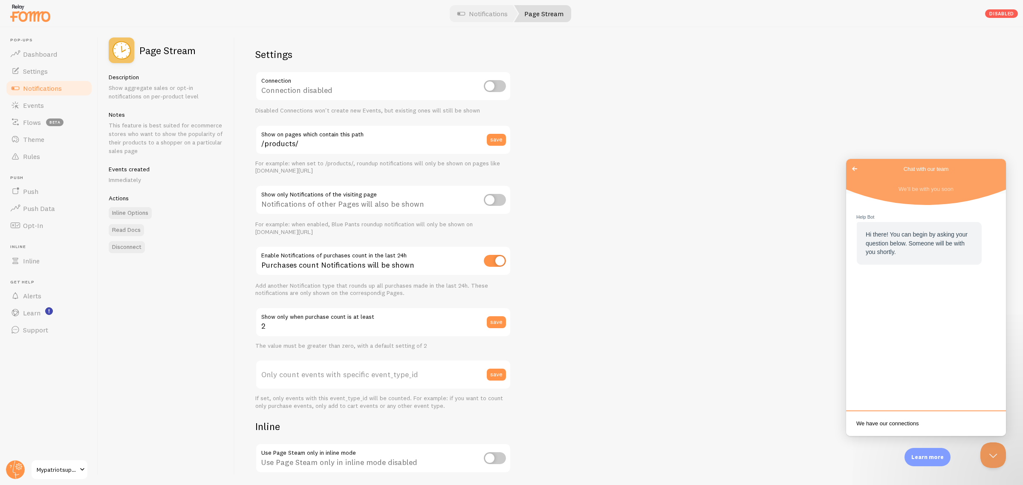
type textarea "We have our connections"
click at [493, 14] on link "Notifications" at bounding box center [482, 13] width 71 height 17
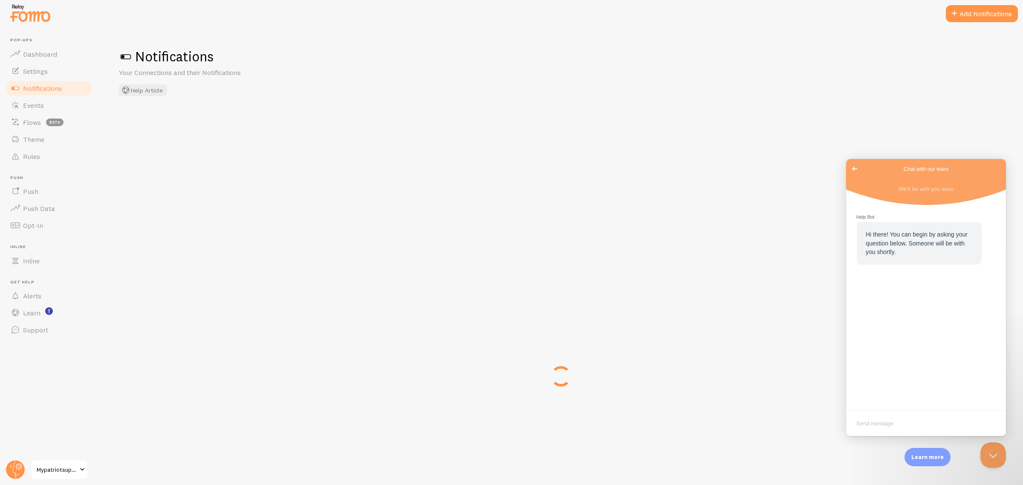
checkbox input "false"
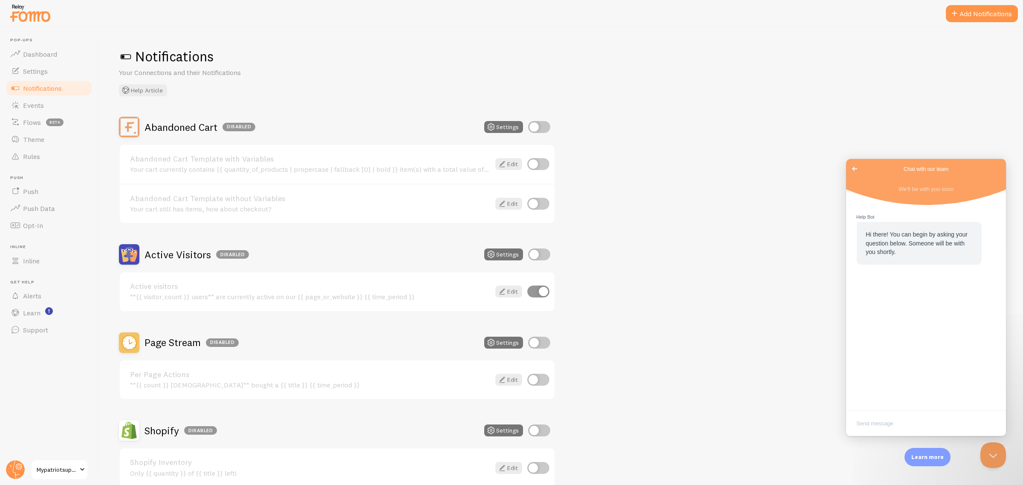
click at [818, 388] on textarea "Write chat message" at bounding box center [926, 424] width 156 height 20
type textarea "We're having trouble disabling notifications on our site. We have veryth"
click at [690, 95] on div "Notifications Your Connections and their Notifications Help Article" at bounding box center [560, 72] width 883 height 49
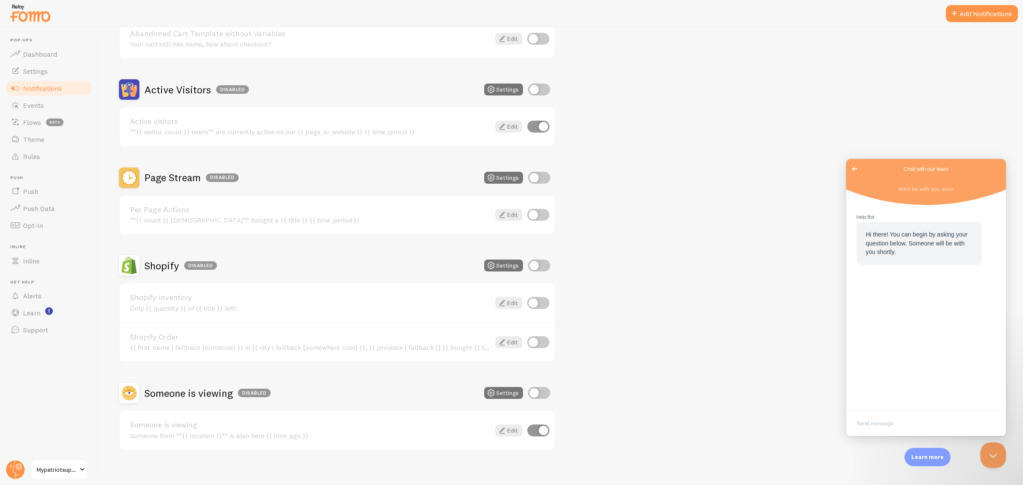
scroll to position [167, 0]
click at [44, 115] on link "Flows beta" at bounding box center [49, 122] width 88 height 17
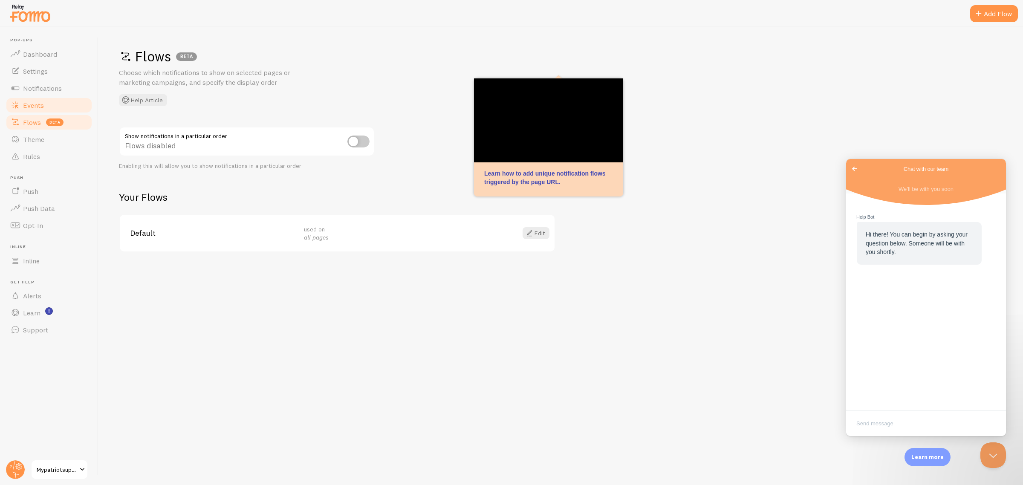
click at [34, 107] on span "Events" at bounding box center [33, 105] width 21 height 9
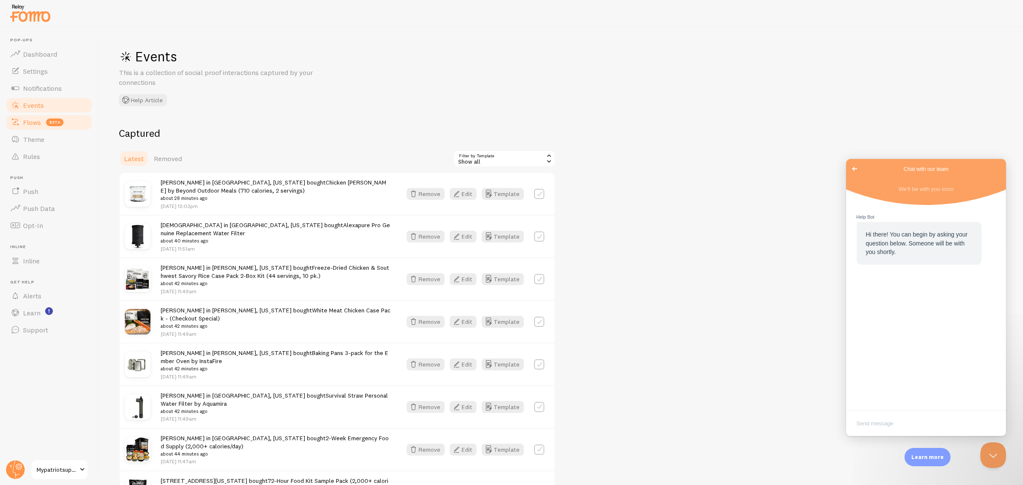
click at [42, 123] on link "Flows beta" at bounding box center [49, 122] width 88 height 17
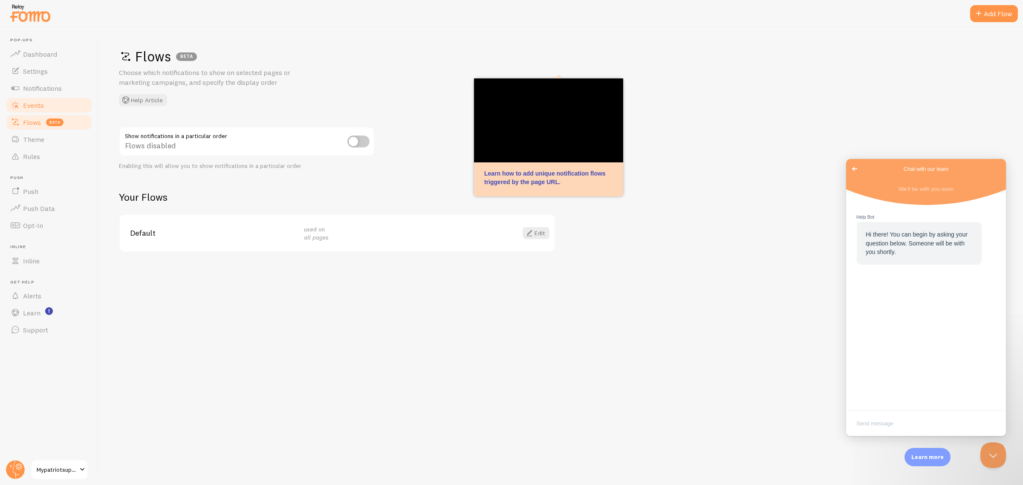
click at [47, 103] on link "Events" at bounding box center [49, 105] width 88 height 17
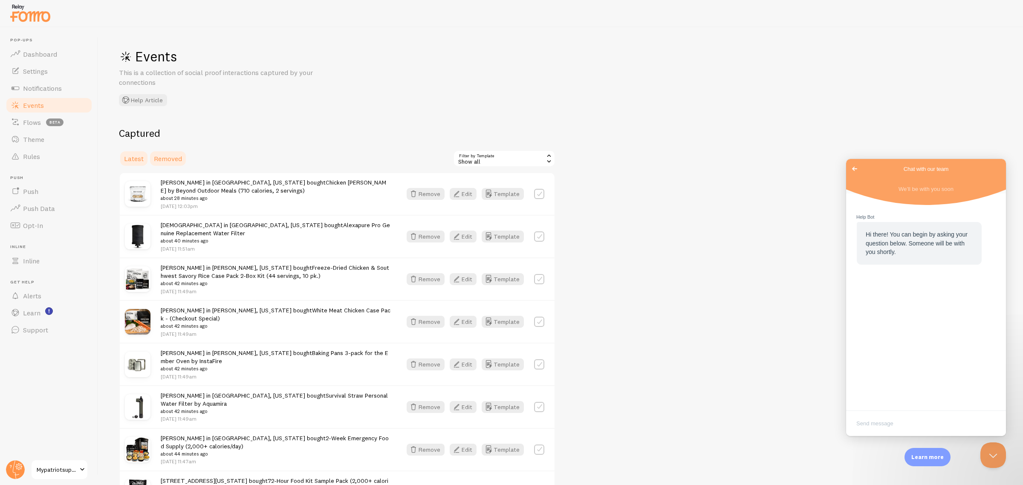
click at [161, 159] on span "Removed" at bounding box center [168, 158] width 28 height 9
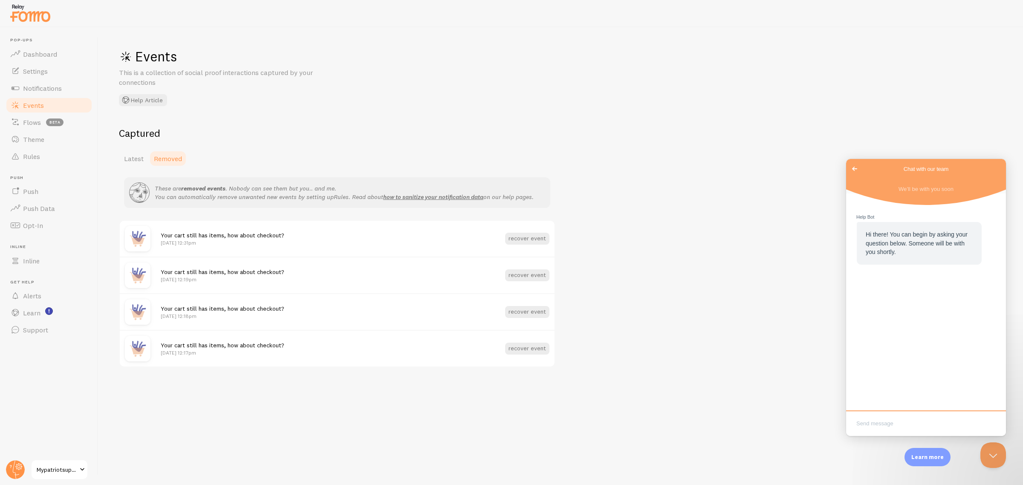
click at [818, 388] on textarea "Write chat message" at bounding box center [926, 424] width 156 height 20
type textarea "We have disabled aall"
click at [818, 388] on button "Close Beacon popover" at bounding box center [991, 454] width 26 height 26
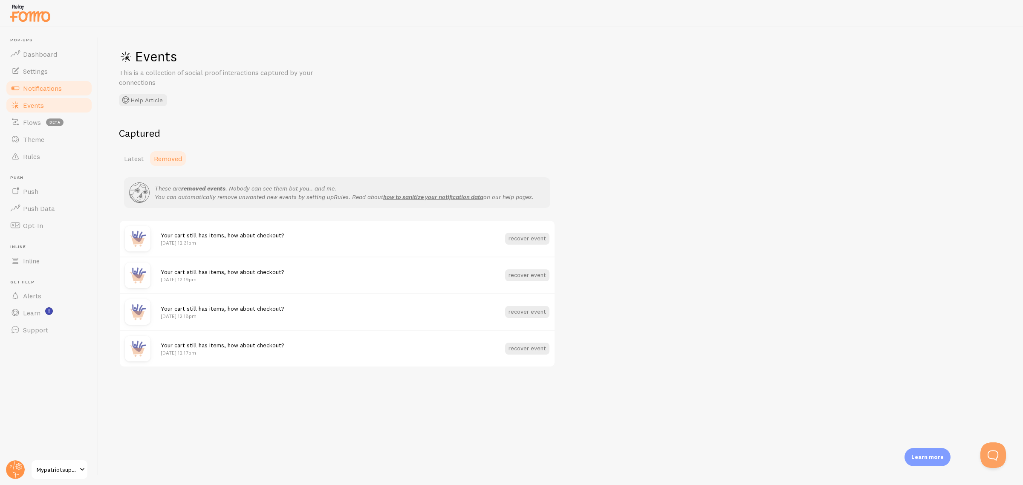
click at [62, 89] on span "Notifications" at bounding box center [42, 88] width 39 height 9
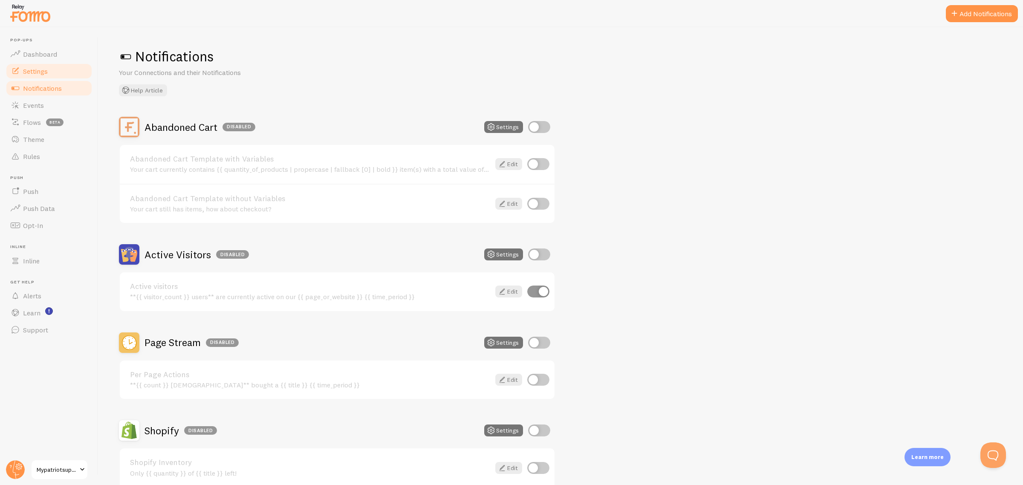
click at [42, 75] on span "Settings" at bounding box center [35, 71] width 25 height 9
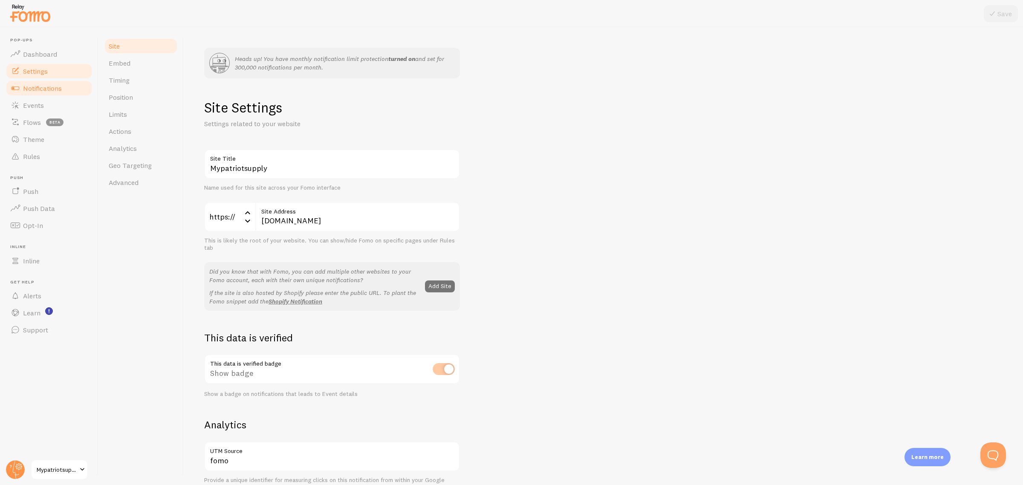
click at [44, 90] on span "Notifications" at bounding box center [42, 88] width 39 height 9
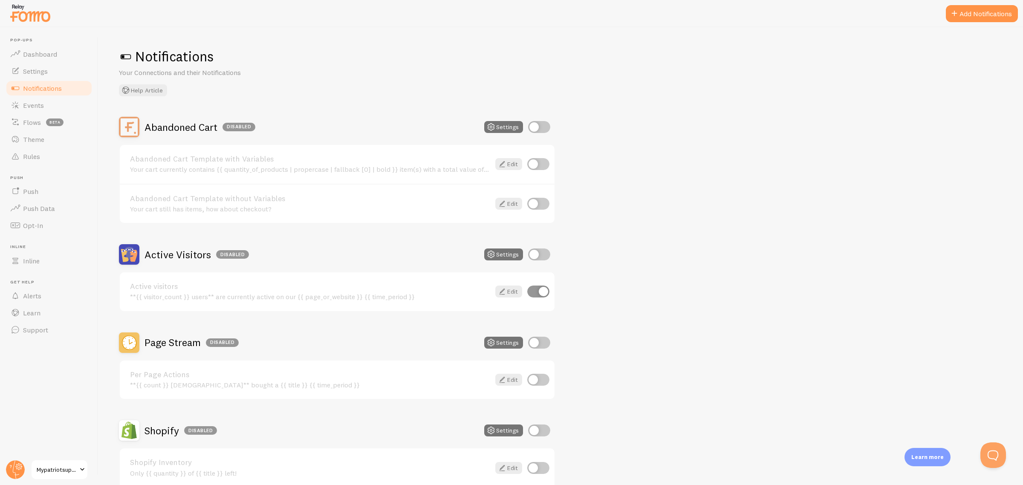
scroll to position [53, 0]
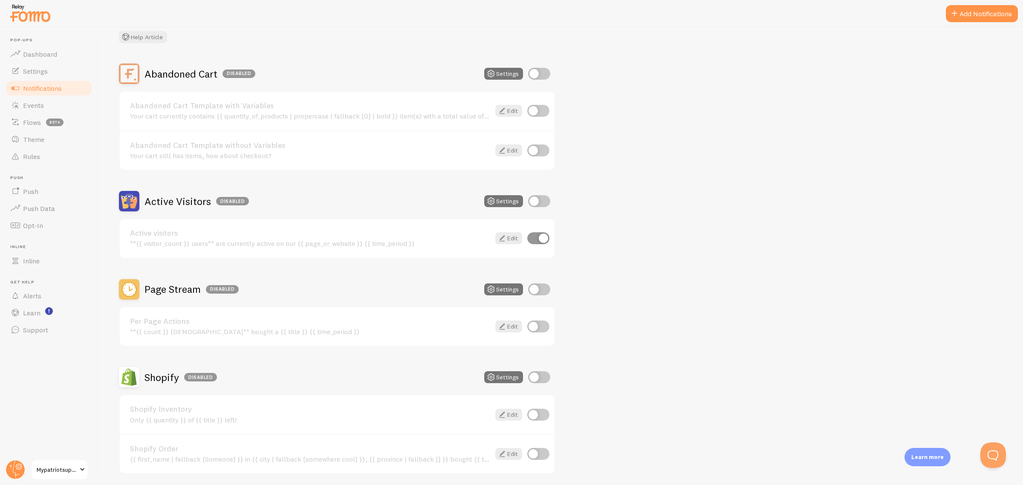
click at [818, 388] on div "Abandoned Cart Disabled Settings Abandoned Cart Template with Variables Your ca…" at bounding box center [560, 312] width 883 height 499
click at [818, 388] on button "Open Beacon popover" at bounding box center [991, 454] width 26 height 26
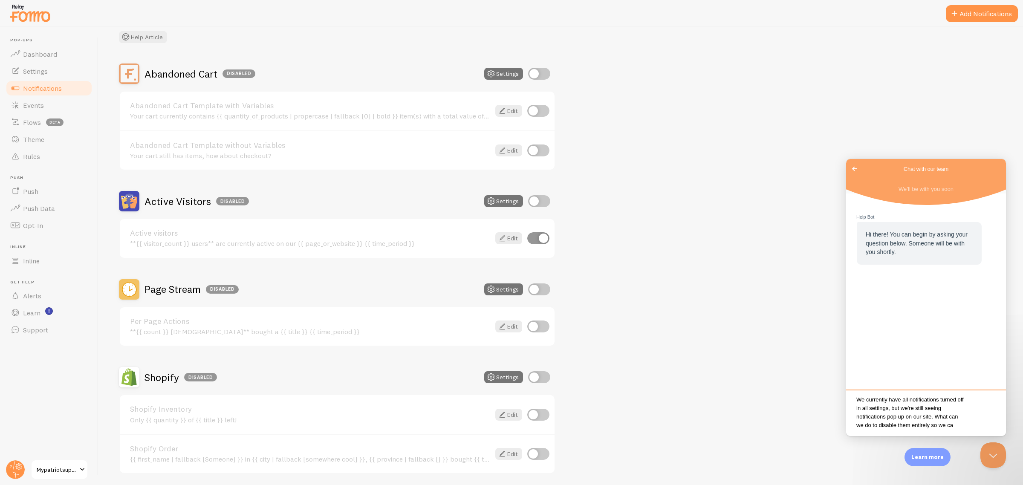
scroll to position [6, 0]
type textarea "We currently have all notifications turned off in all settings, but we're still…"
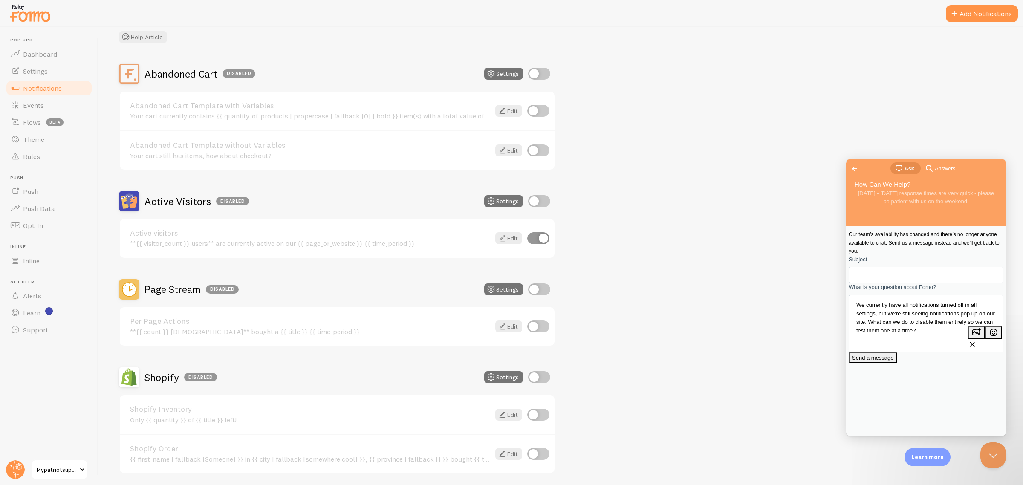
scroll to position [167, 0]
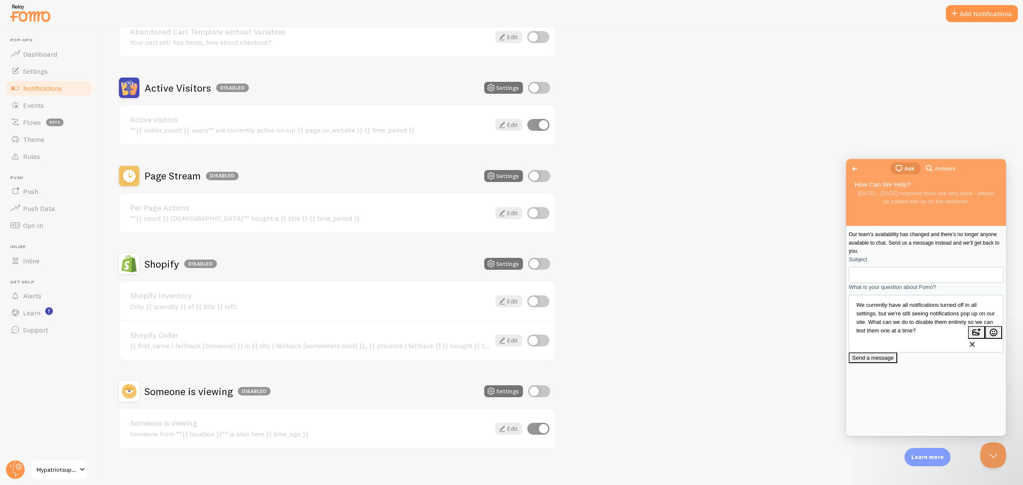
click at [818, 283] on input "Subject" at bounding box center [892, 274] width 75 height 15
type input "Notifications disabled but still appearing on site"
click at [818, 326] on button "image-plus" at bounding box center [976, 332] width 17 height 13
click at [818, 361] on span "Send a message" at bounding box center [873, 358] width 42 height 6
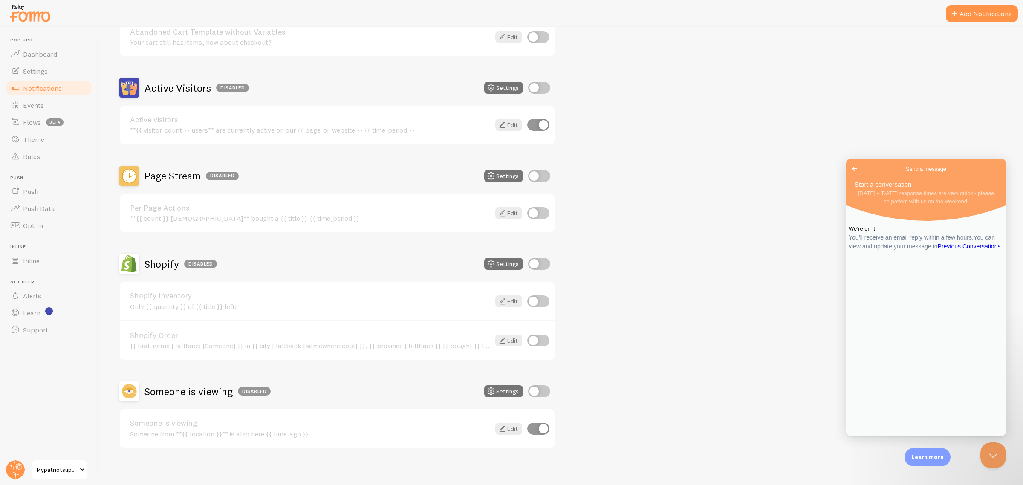
click at [818, 250] on link "Previous Conversations ." at bounding box center [969, 246] width 65 height 7
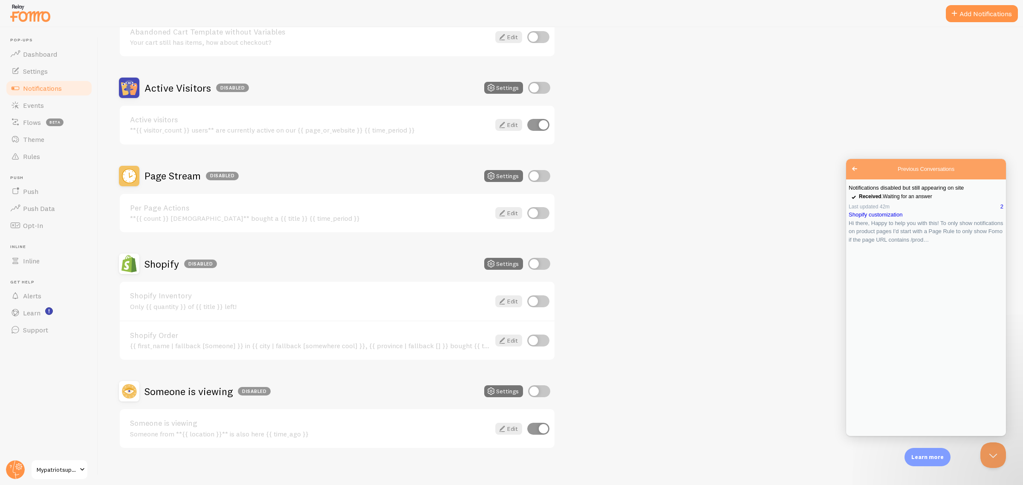
click at [818, 200] on link "Notifications disabled but still appearing on site checkmark Received . Waiting…" at bounding box center [925, 193] width 155 height 19
click at [501, 176] on button "Settings" at bounding box center [503, 176] width 39 height 12
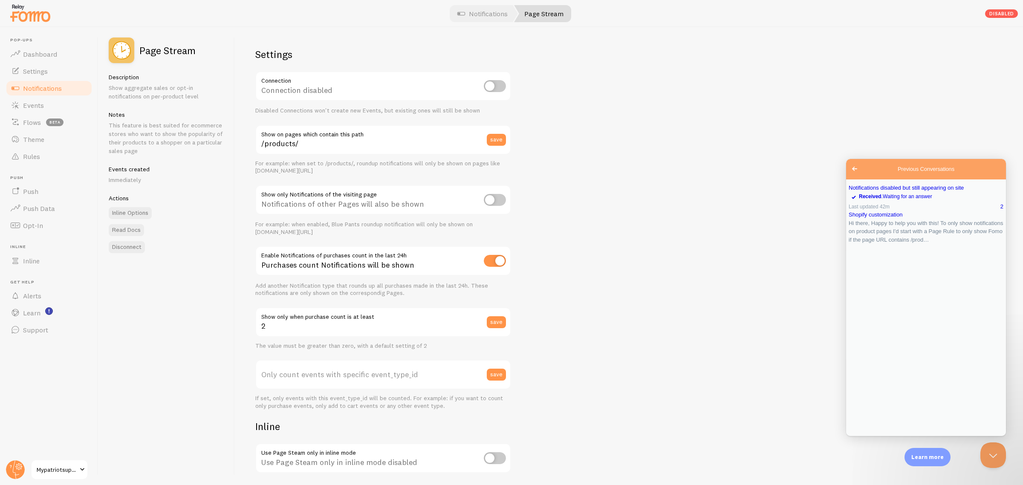
click at [497, 200] on input "checkbox" at bounding box center [495, 200] width 22 height 12
checkbox input "true"
click at [154, 317] on div "Page Stream Description Show aggregate sales or opt-in notifications on per-pro…" at bounding box center [560, 256] width 924 height 458
type input "10"
click at [623, 217] on div "Settings Connection Connection disabled Disabled Connections won't create new E…" at bounding box center [629, 256] width 788 height 458
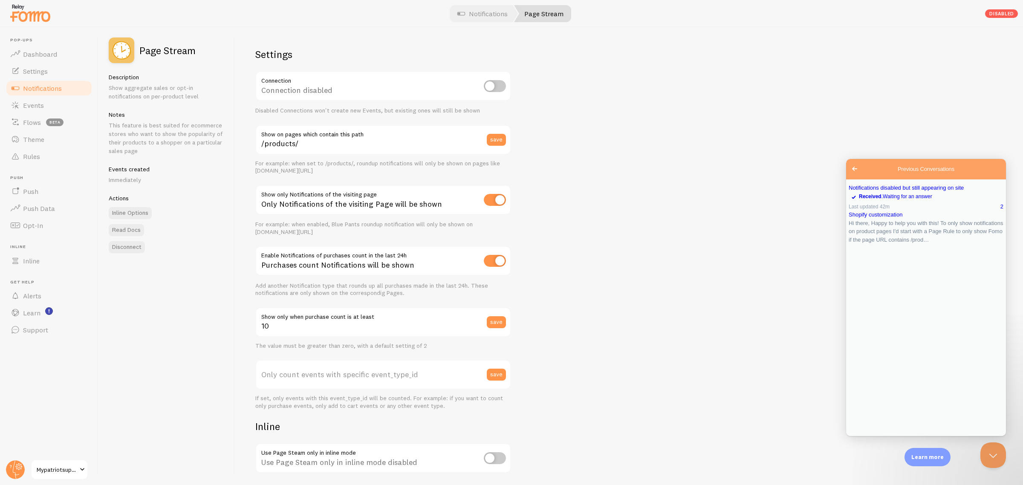
click at [490, 81] on input "checkbox" at bounding box center [495, 86] width 22 height 12
checkbox input "true"
drag, startPoint x: 41, startPoint y: 101, endPoint x: 47, endPoint y: 100, distance: 6.0
click at [41, 101] on span "Events" at bounding box center [33, 105] width 21 height 9
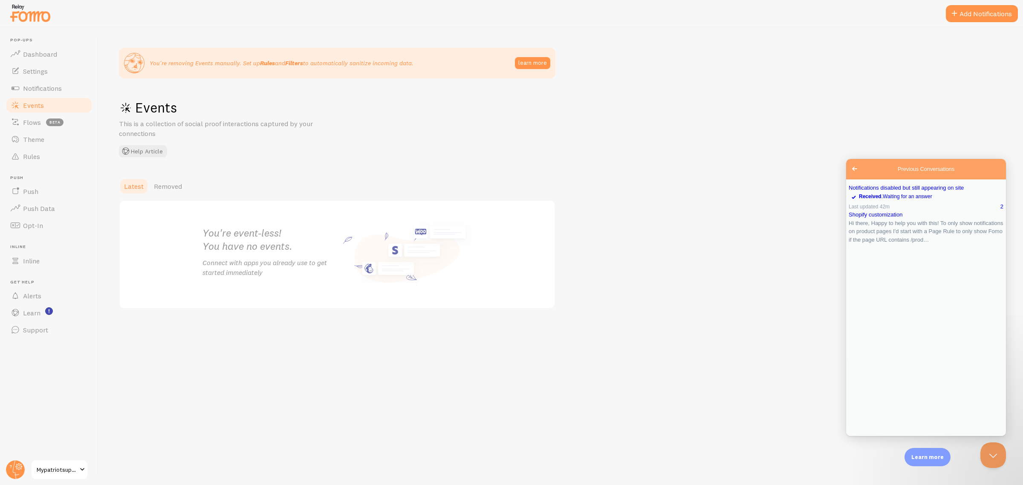
click at [818, 123] on div "You're removing Events manually. Set up Rules and Filters to automatically sani…" at bounding box center [560, 256] width 924 height 458
click at [33, 314] on span "Learn" at bounding box center [31, 313] width 17 height 9
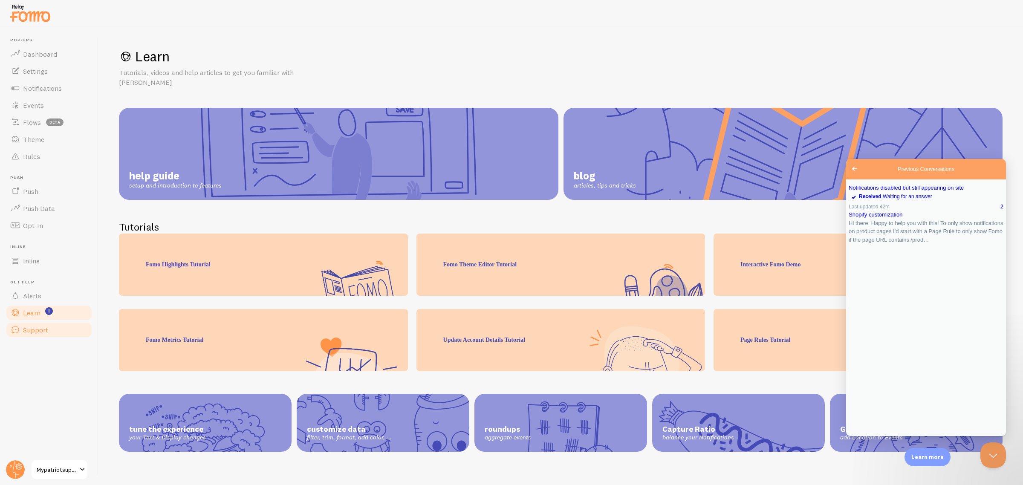
click at [43, 331] on span "Support" at bounding box center [35, 330] width 25 height 9
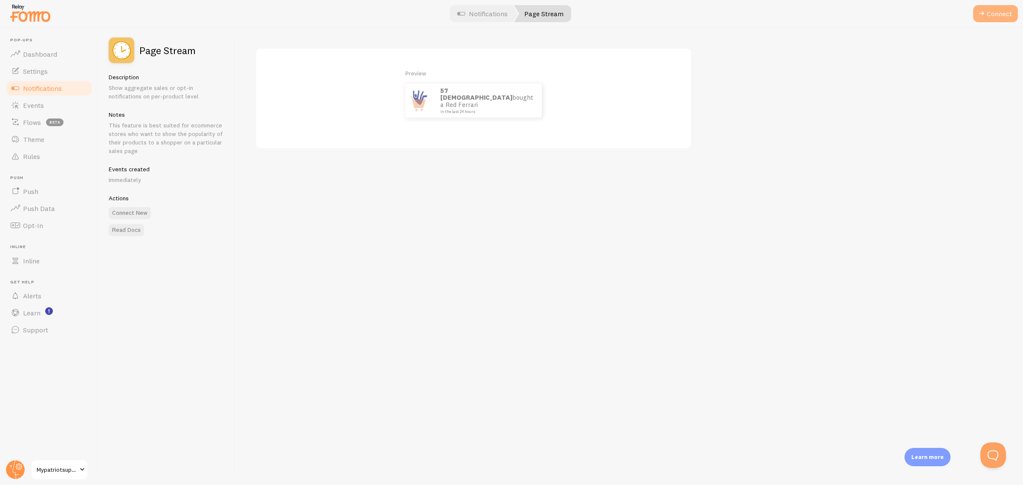
click at [986, 18] on span at bounding box center [981, 14] width 10 height 10
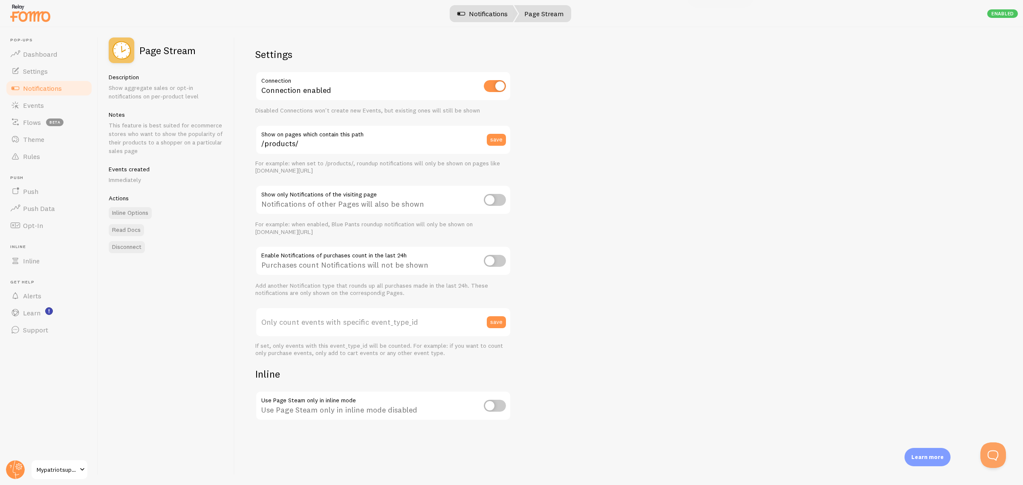
click at [499, 14] on link "Notifications" at bounding box center [482, 13] width 71 height 17
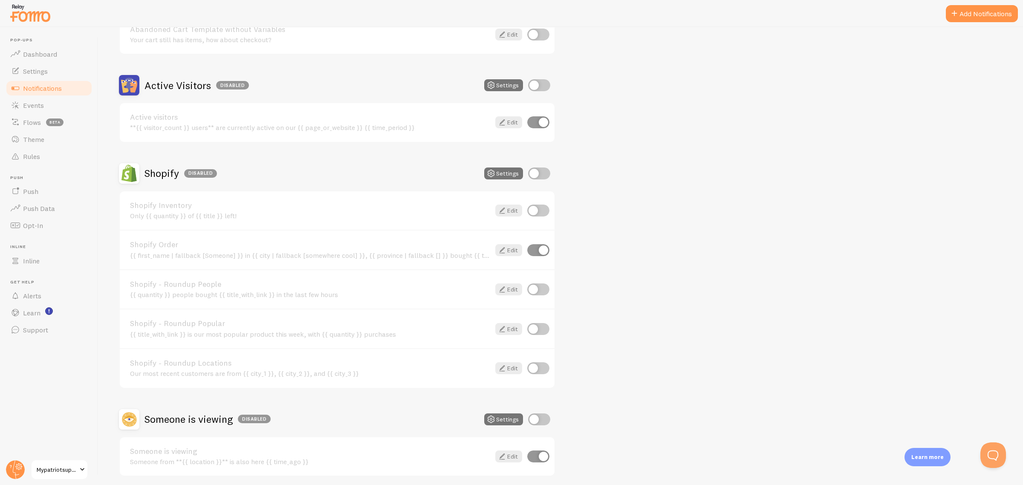
scroll to position [196, 0]
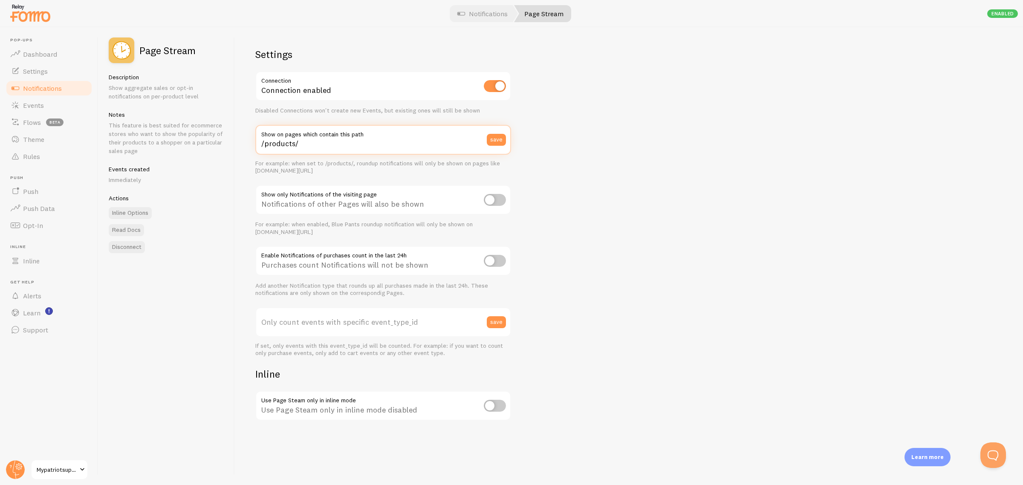
click at [357, 145] on input "/products/" at bounding box center [383, 140] width 256 height 30
click at [648, 174] on div "Settings Connection Connection enabled Disabled Connections won't create new Ev…" at bounding box center [629, 256] width 788 height 458
click at [500, 262] on input "checkbox" at bounding box center [495, 261] width 22 height 12
checkbox input "true"
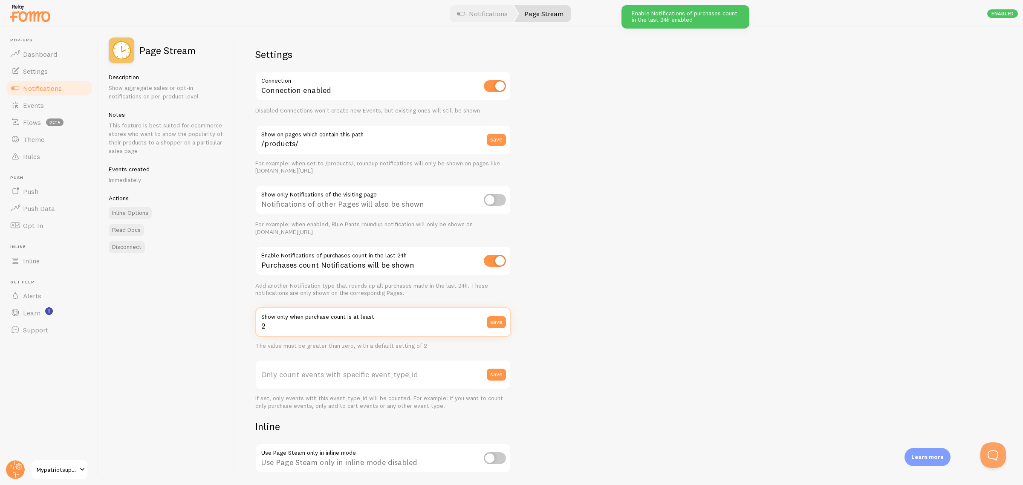
drag, startPoint x: 397, startPoint y: 320, endPoint x: 185, endPoint y: 314, distance: 211.4
click at [185, 314] on div "Page Stream Description Show aggregate sales or opt-in notifications on per-pro…" at bounding box center [560, 256] width 924 height 458
type input "5"
click at [636, 284] on div "Settings Connection Connection enabled Disabled Connections won't create new Ev…" at bounding box center [629, 256] width 788 height 458
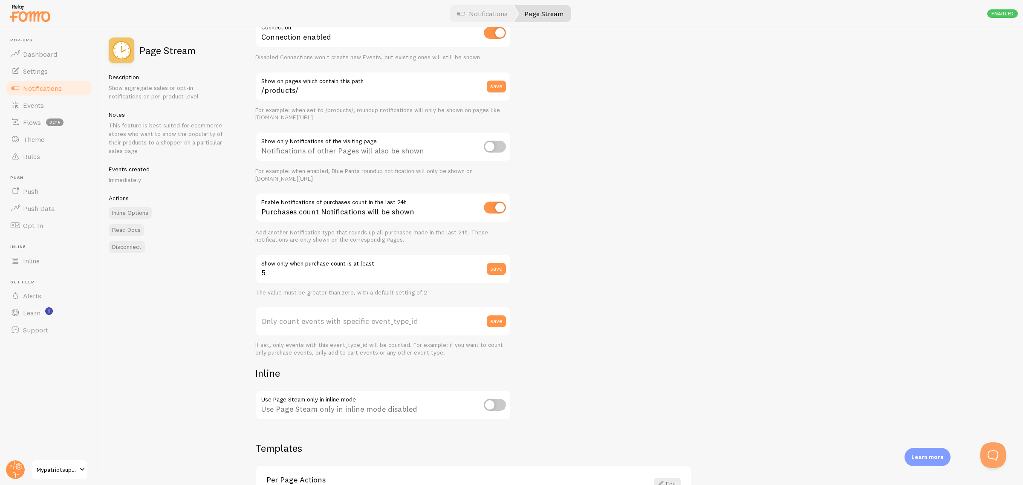
scroll to position [108, 0]
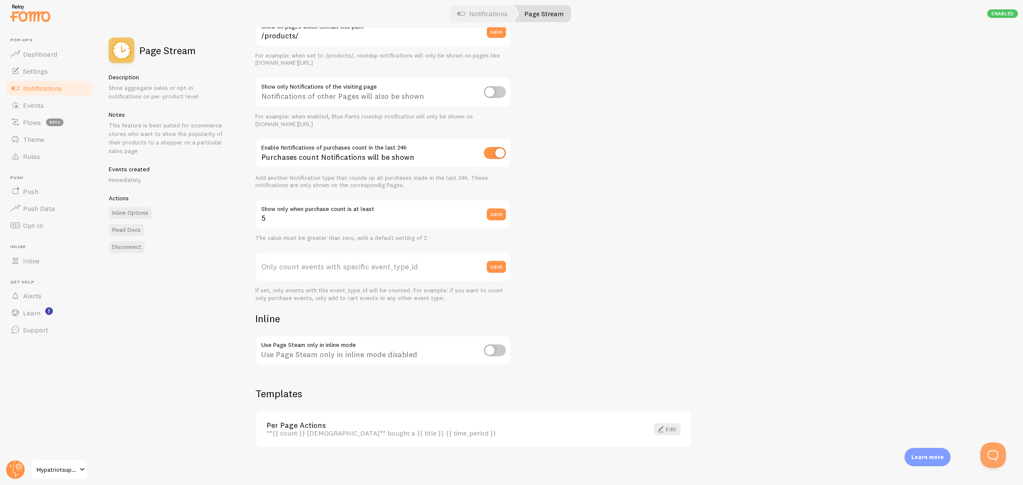
click at [689, 280] on div "Settings Connection Connection enabled Disabled Connections won't create new Ev…" at bounding box center [629, 256] width 788 height 458
click at [620, 309] on div "Settings Connection Connection enabled Disabled Connections won't create new Ev…" at bounding box center [629, 256] width 788 height 458
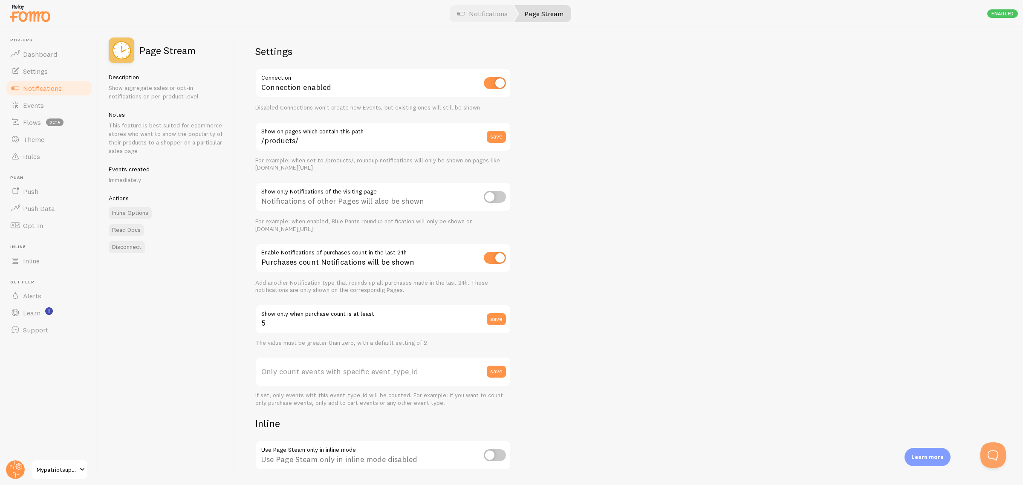
scroll to position [0, 0]
click at [1001, 16] on div "Enabled" at bounding box center [1002, 13] width 31 height 9
click at [489, 199] on input "checkbox" at bounding box center [495, 200] width 22 height 12
checkbox input "true"
type input "2"
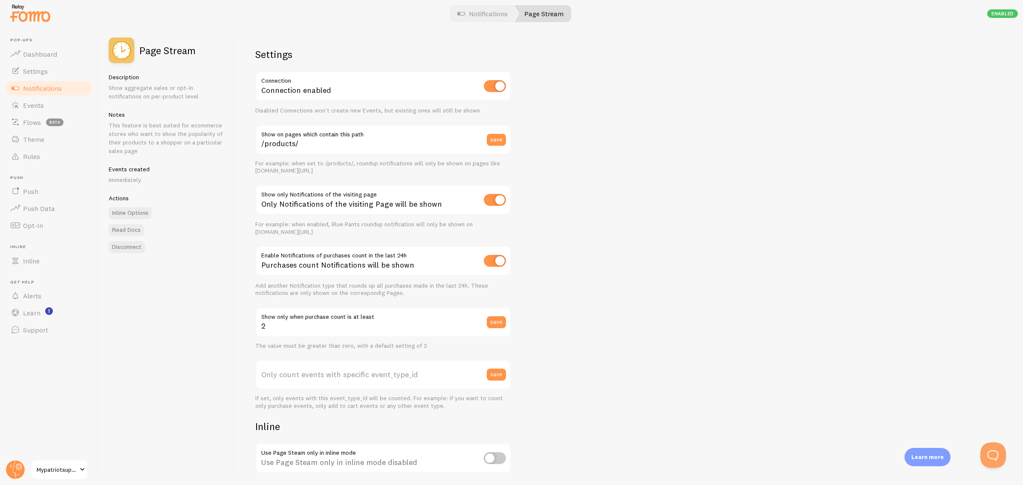
click at [60, 83] on link "Notifications" at bounding box center [49, 88] width 88 height 17
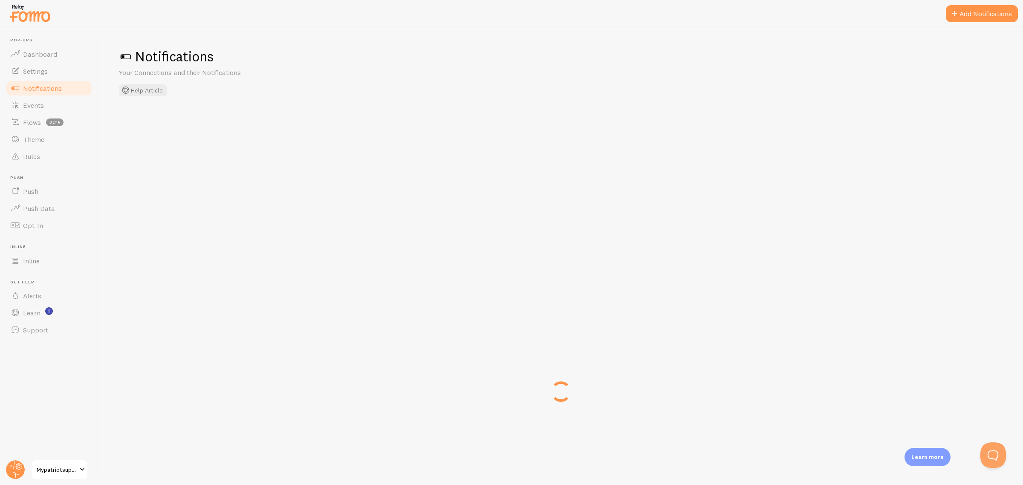
checkbox input "true"
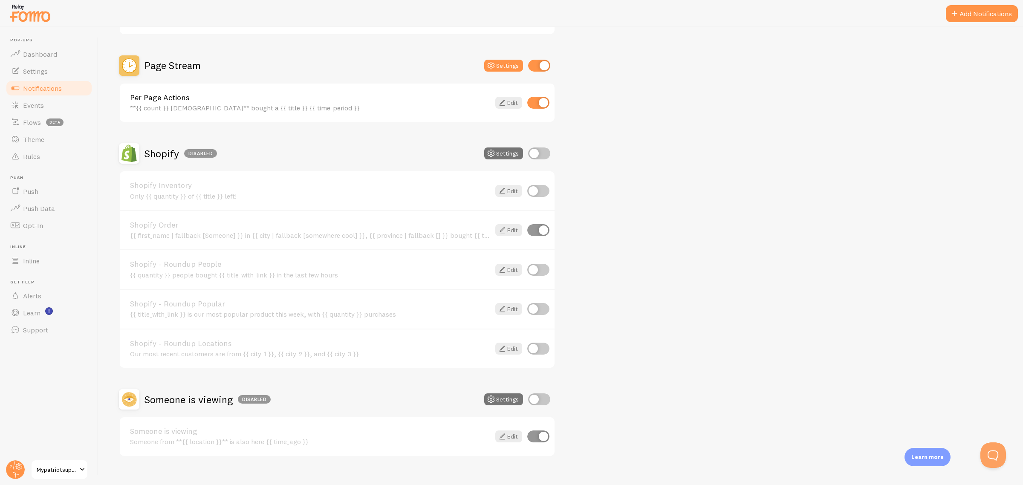
scroll to position [284, 0]
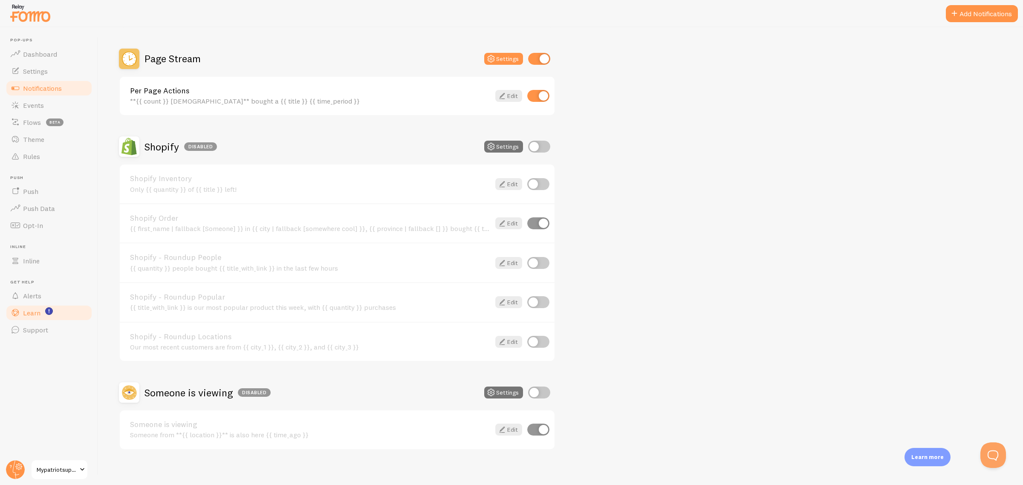
click at [60, 310] on link "Learn" at bounding box center [49, 312] width 88 height 17
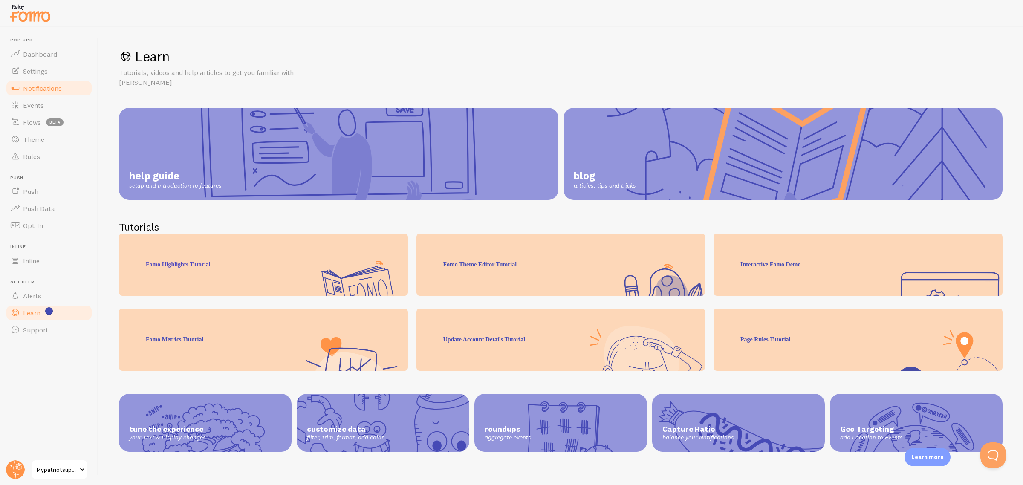
click at [52, 92] on span "Notifications" at bounding box center [42, 88] width 39 height 9
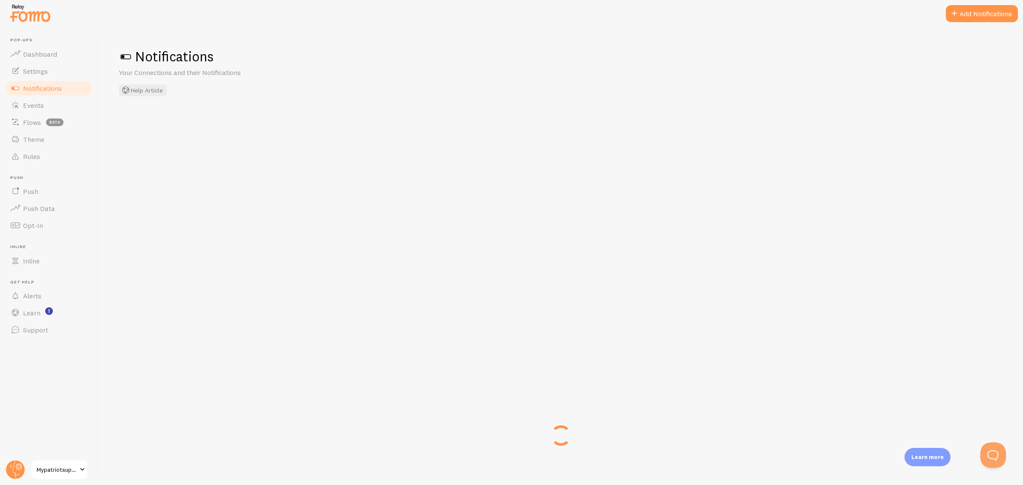
checkbox input "false"
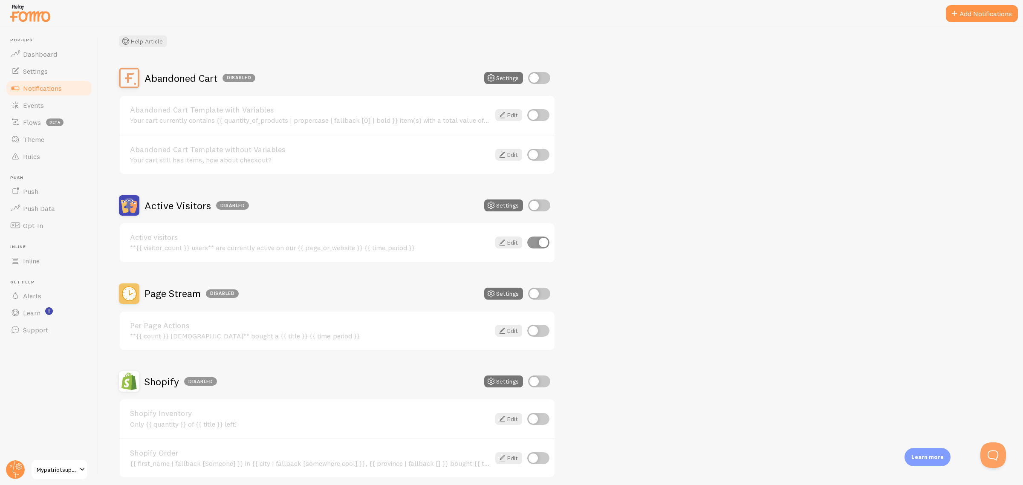
scroll to position [160, 0]
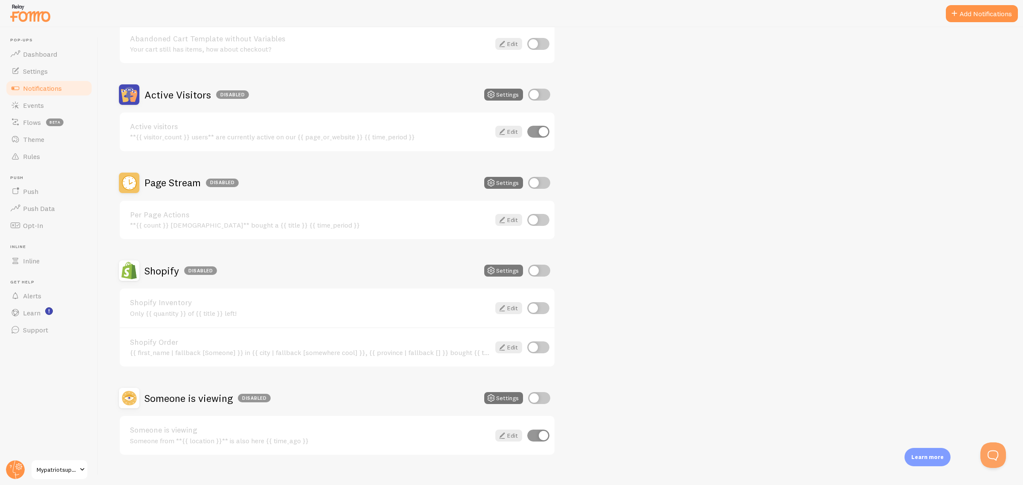
click at [508, 265] on button "Settings" at bounding box center [503, 271] width 39 height 12
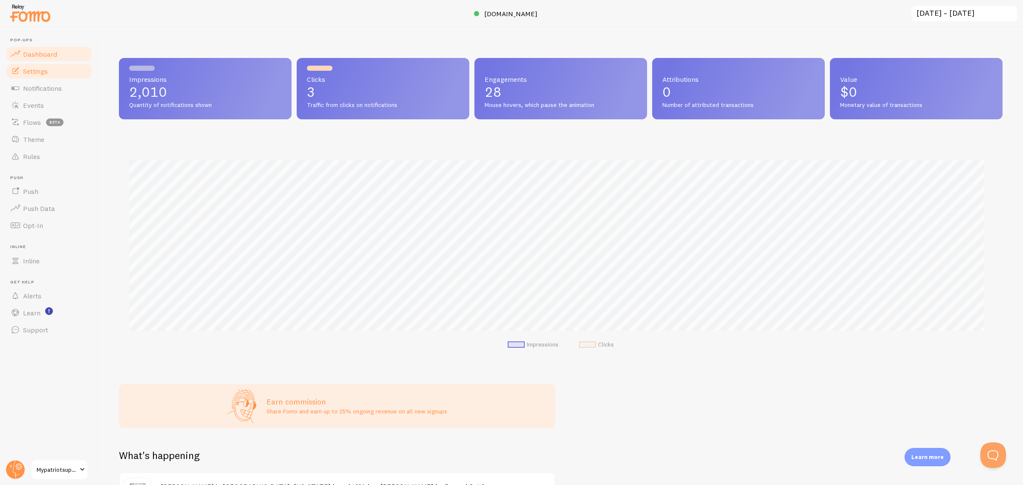
click at [43, 77] on link "Settings" at bounding box center [49, 71] width 88 height 17
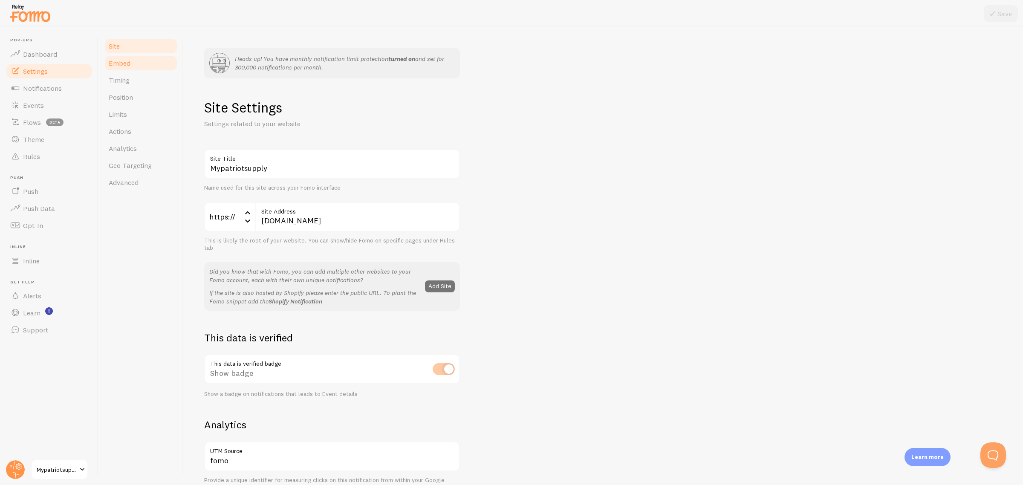
click at [142, 67] on link "Embed" at bounding box center [141, 63] width 75 height 17
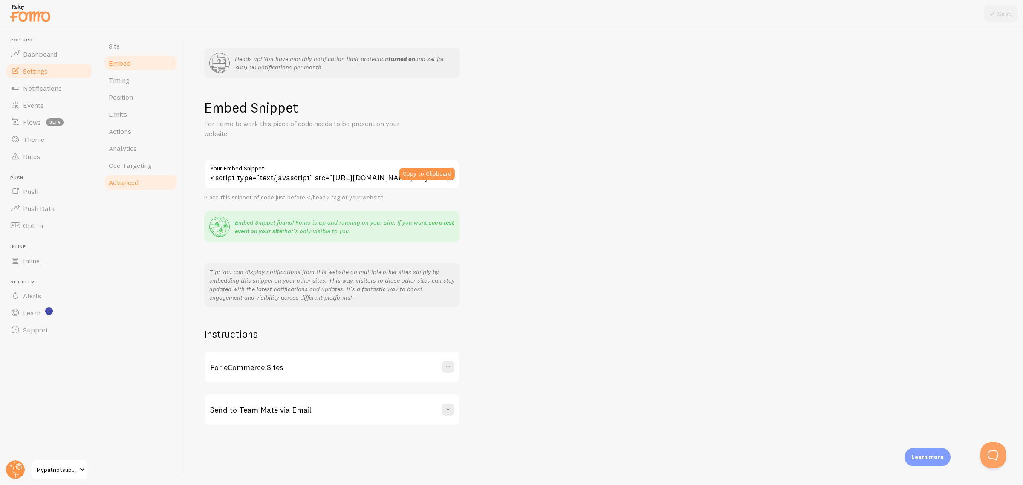
click at [150, 180] on link "Advanced" at bounding box center [141, 182] width 75 height 17
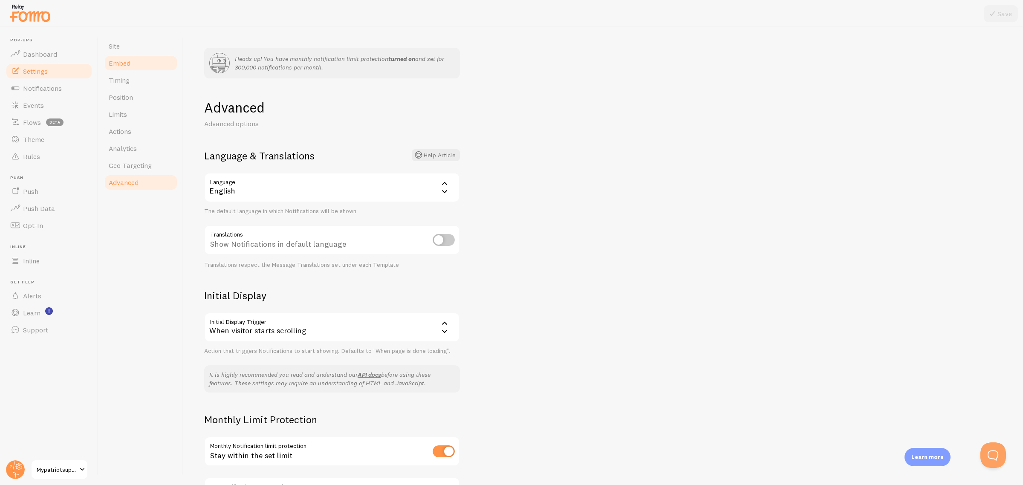
click at [126, 64] on span "Embed" at bounding box center [120, 63] width 22 height 9
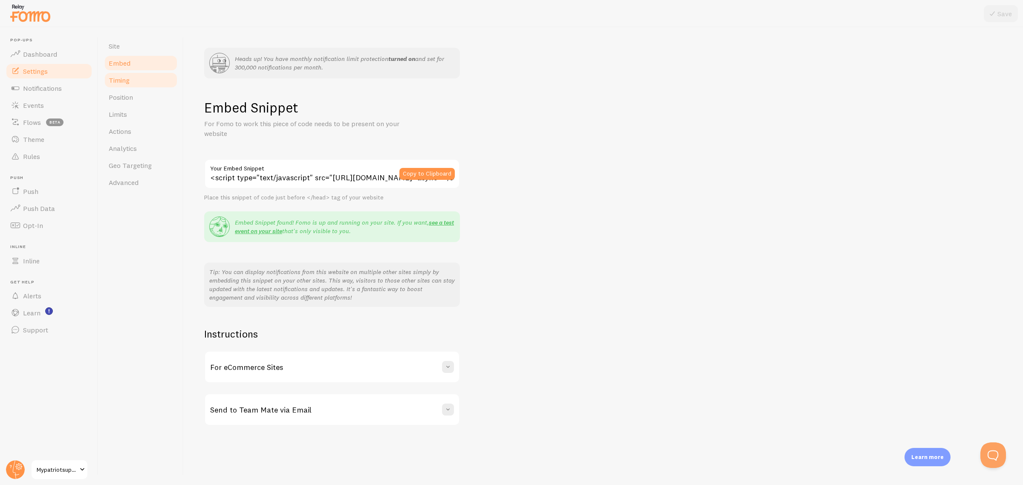
click at [129, 78] on span "Timing" at bounding box center [119, 80] width 21 height 9
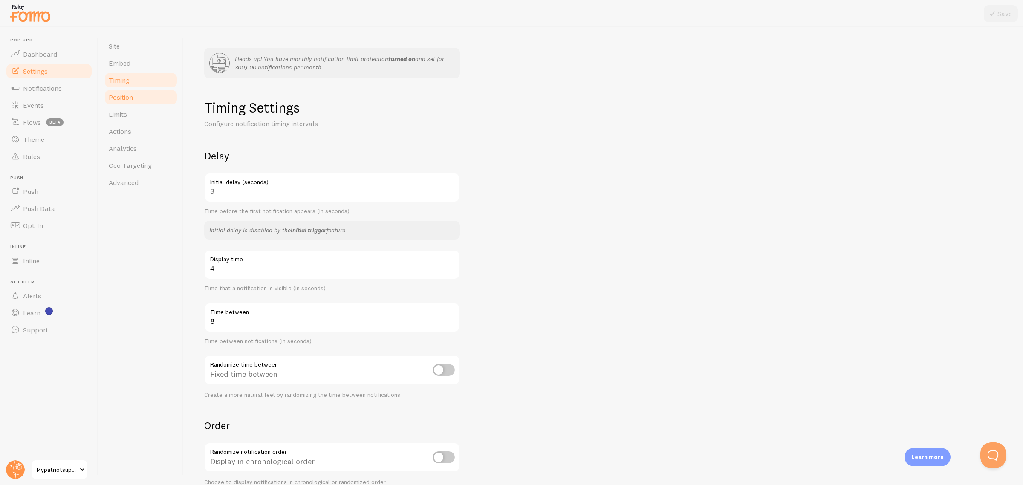
click at [126, 101] on span "Position" at bounding box center [121, 97] width 24 height 9
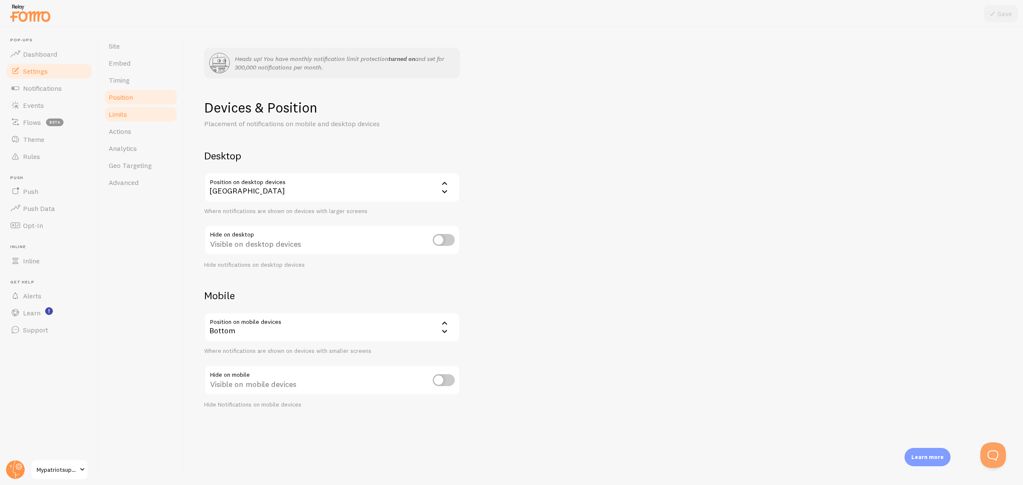
click at [124, 110] on span "Limits" at bounding box center [118, 114] width 18 height 9
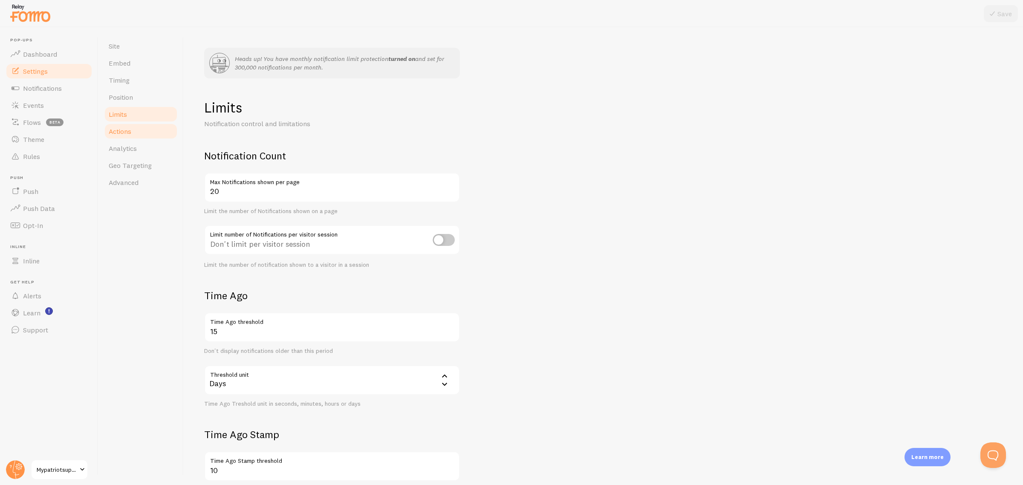
click at [126, 131] on span "Actions" at bounding box center [120, 131] width 23 height 9
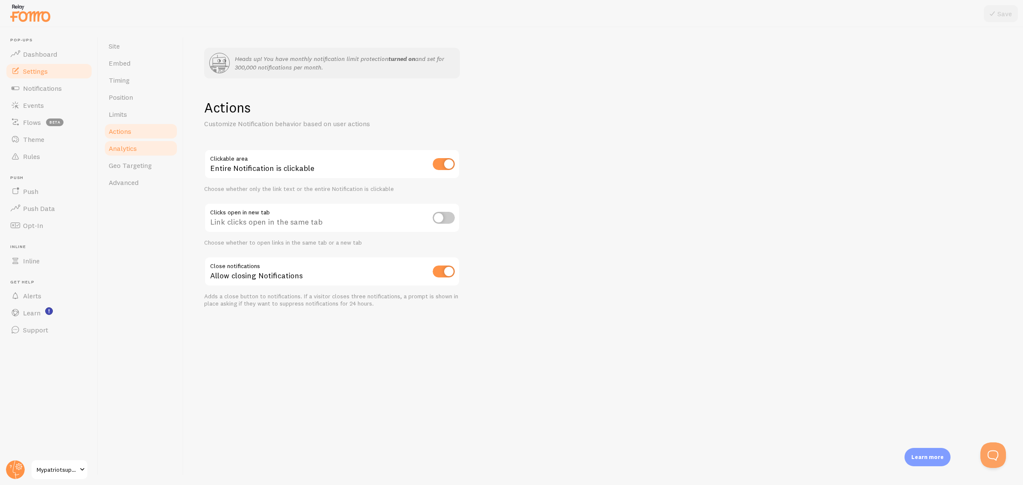
click at [128, 153] on link "Analytics" at bounding box center [141, 148] width 75 height 17
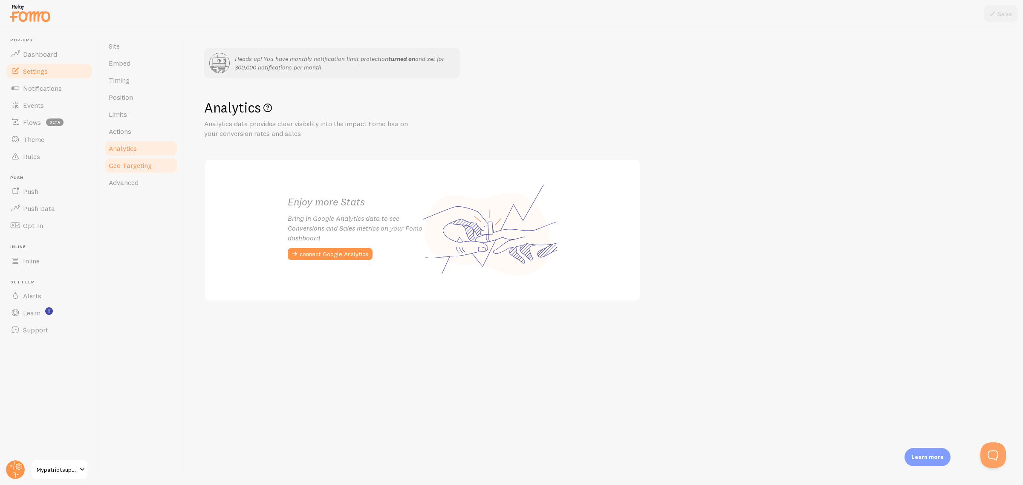
click at [127, 159] on link "Geo Targeting" at bounding box center [141, 165] width 75 height 17
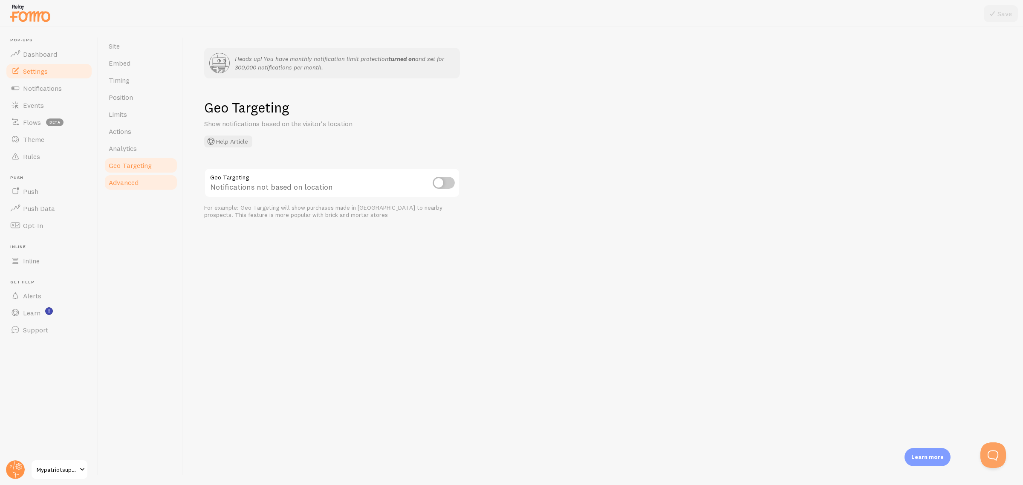
click at [126, 188] on link "Advanced" at bounding box center [141, 182] width 75 height 17
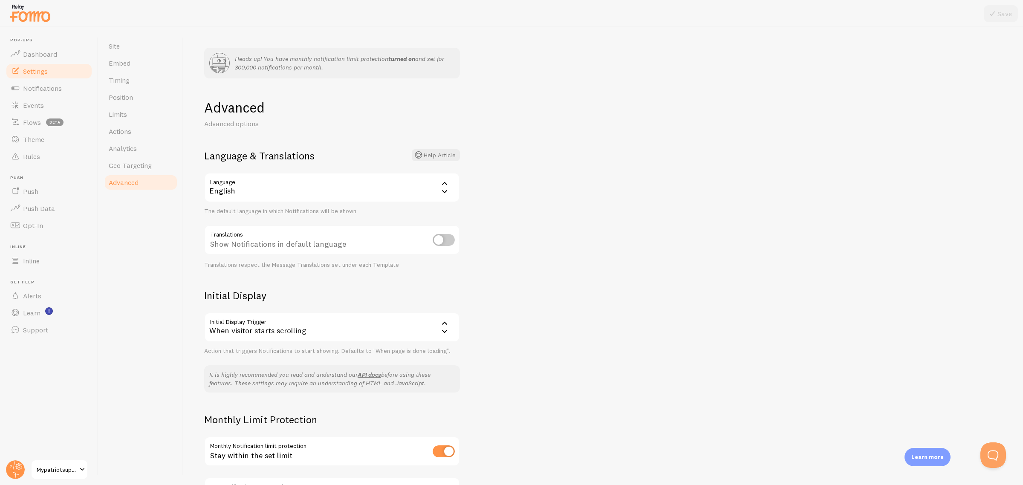
click at [646, 269] on div "Heads up! You have monthly notification limit protection turned on and set for …" at bounding box center [603, 256] width 839 height 458
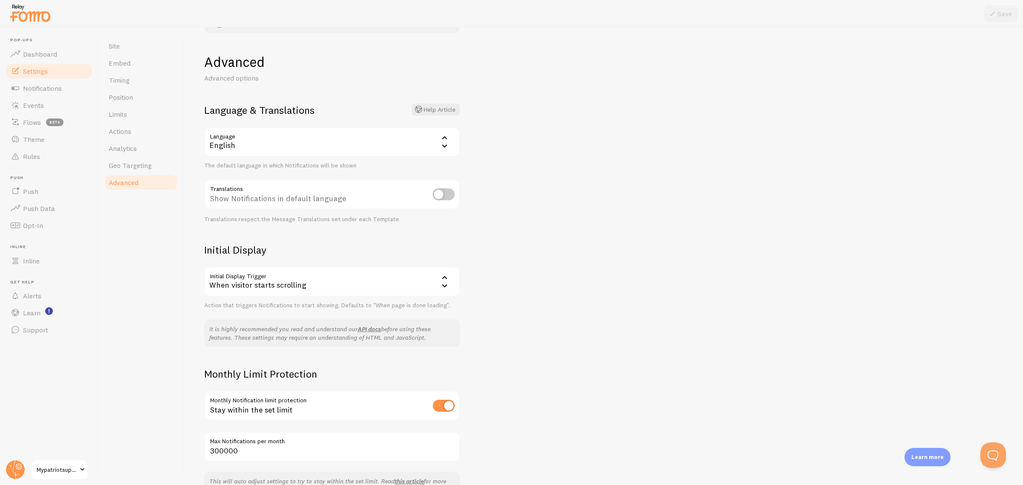
scroll to position [98, 0]
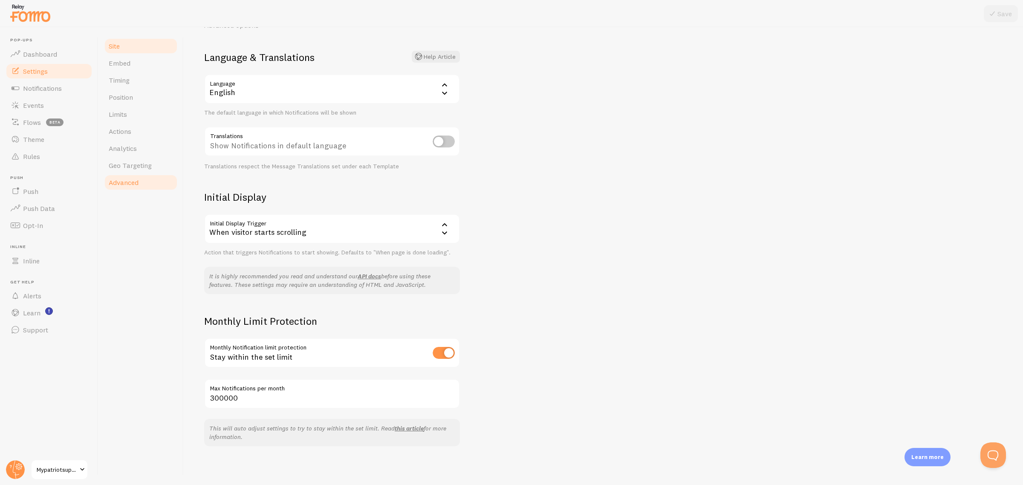
click at [112, 43] on span "Site" at bounding box center [114, 46] width 11 height 9
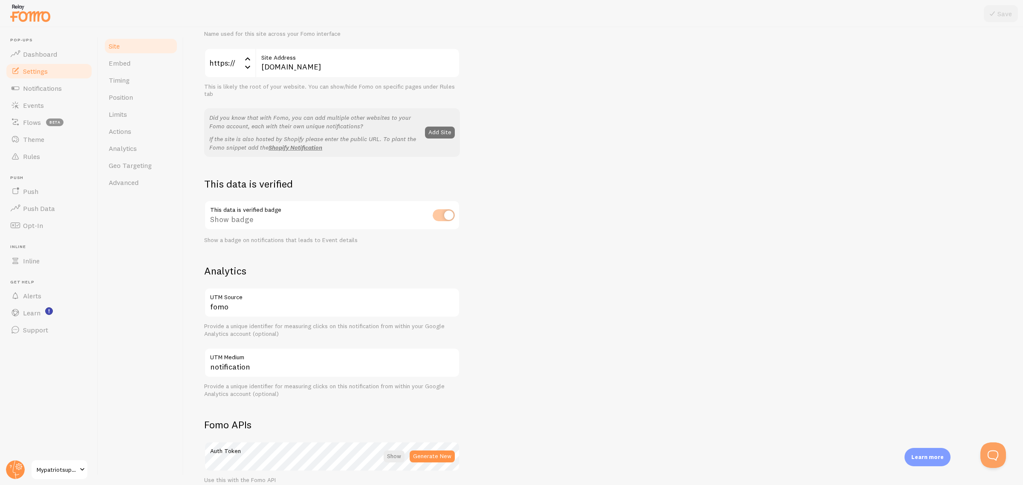
scroll to position [266, 0]
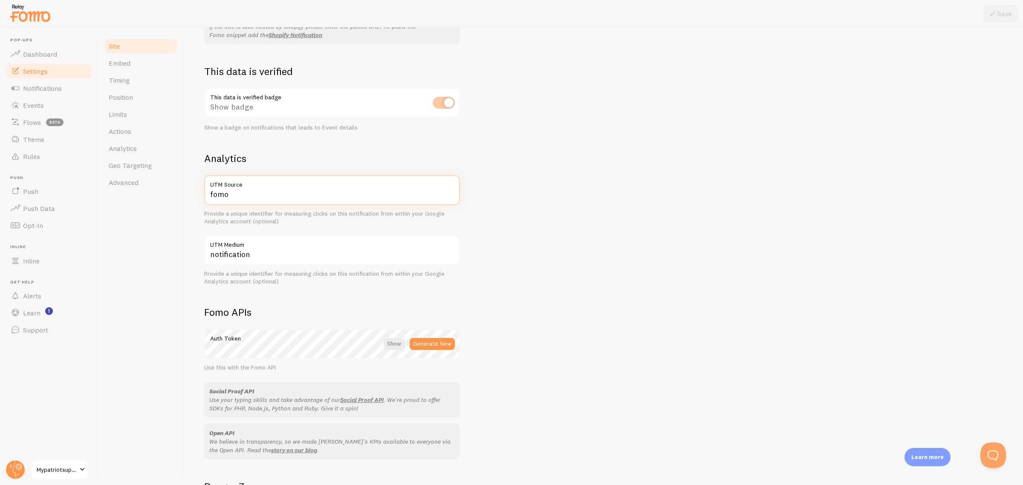
click at [278, 190] on input "fomo" at bounding box center [332, 190] width 256 height 30
click at [590, 206] on div "Mypatriotsupply Site Title Name used for this site across your Fomo interface h…" at bounding box center [603, 171] width 798 height 577
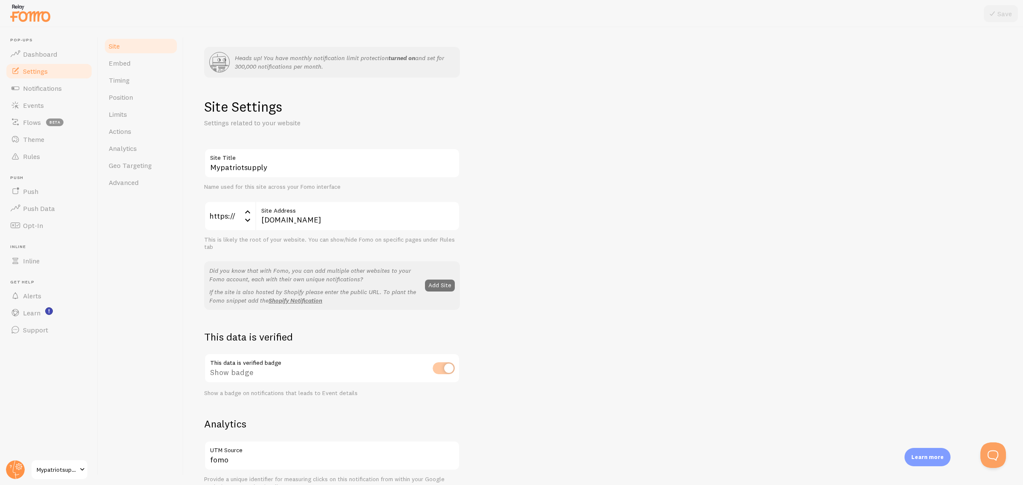
scroll to position [0, 0]
click at [126, 56] on link "Embed" at bounding box center [141, 63] width 75 height 17
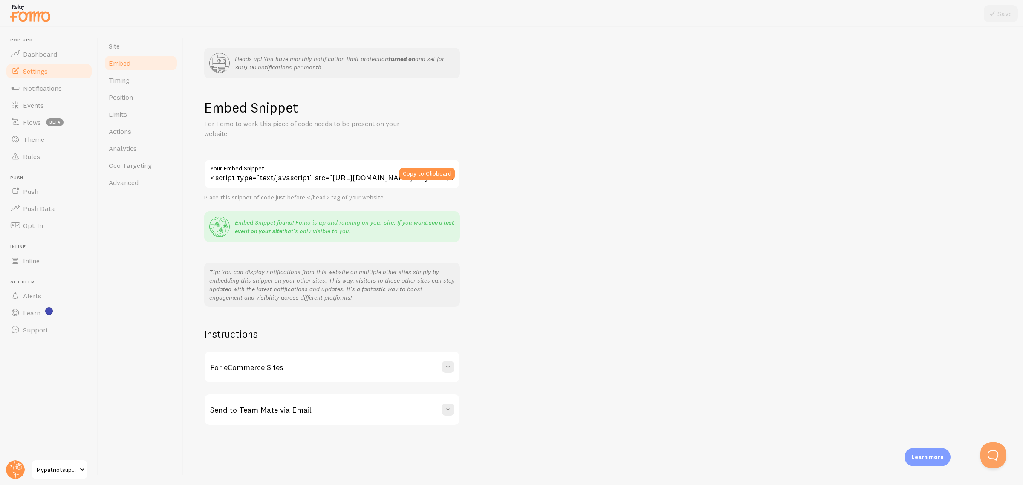
click at [439, 222] on link "see a test event on your site" at bounding box center [344, 227] width 219 height 16
click at [160, 45] on link "Site" at bounding box center [141, 45] width 75 height 17
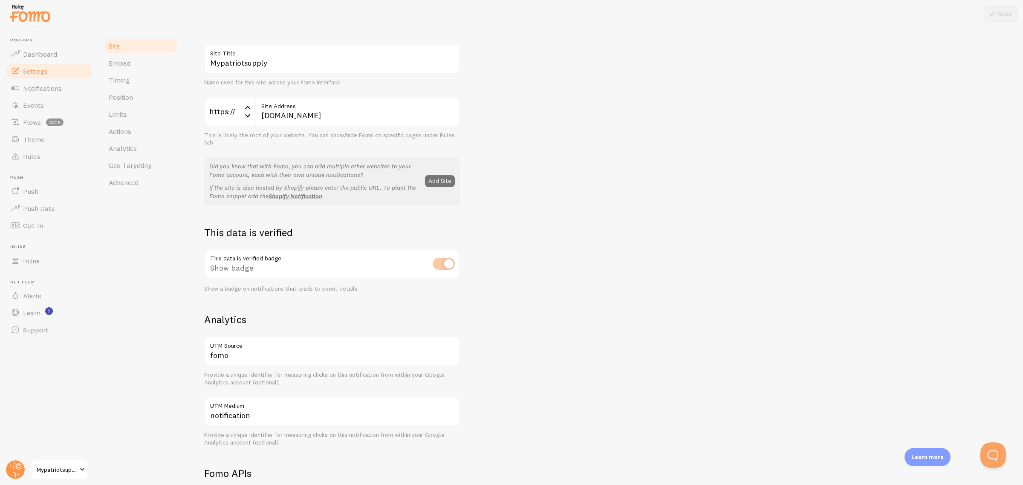
scroll to position [107, 0]
click at [444, 263] on div "This data is verified badge Show badge Show a badge on notifications that leads…" at bounding box center [332, 269] width 256 height 43
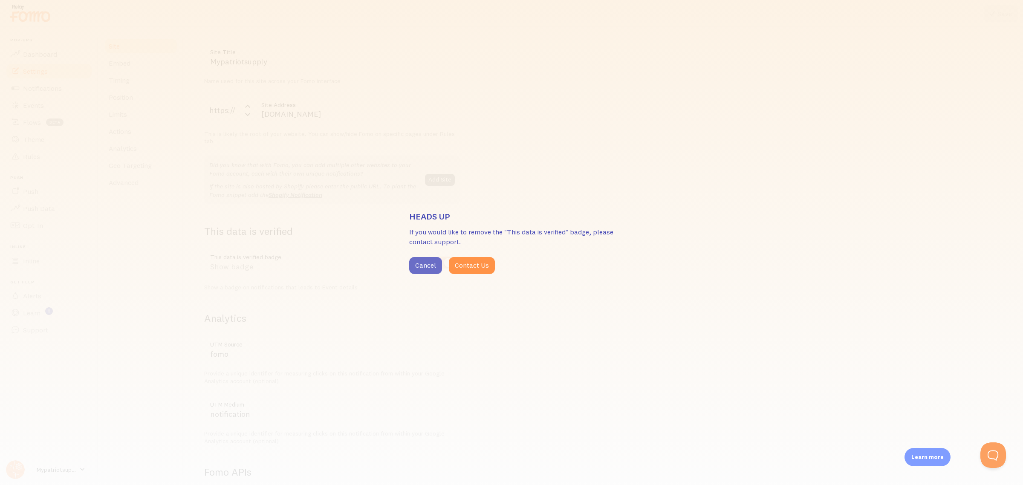
click at [436, 264] on button "Cancel" at bounding box center [425, 265] width 33 height 17
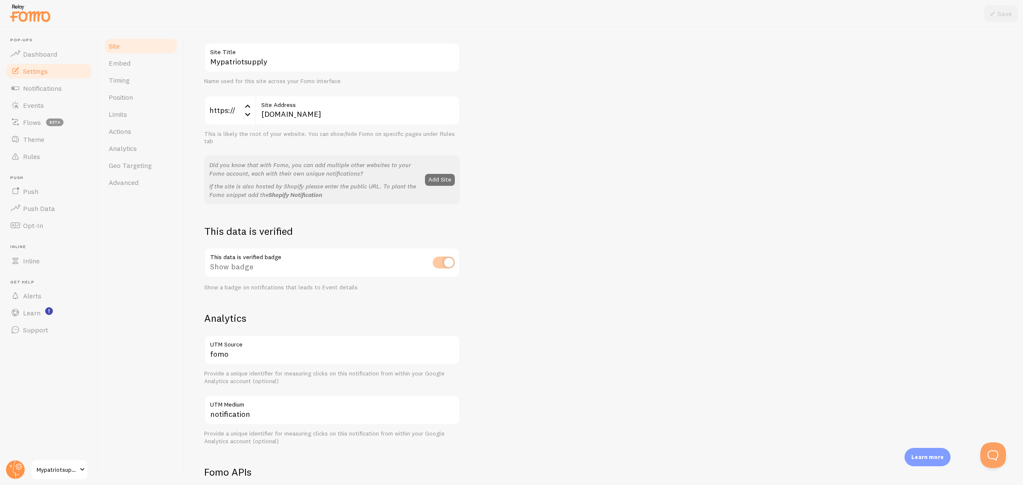
click at [295, 193] on link "Shopify Notification" at bounding box center [295, 195] width 54 height 8
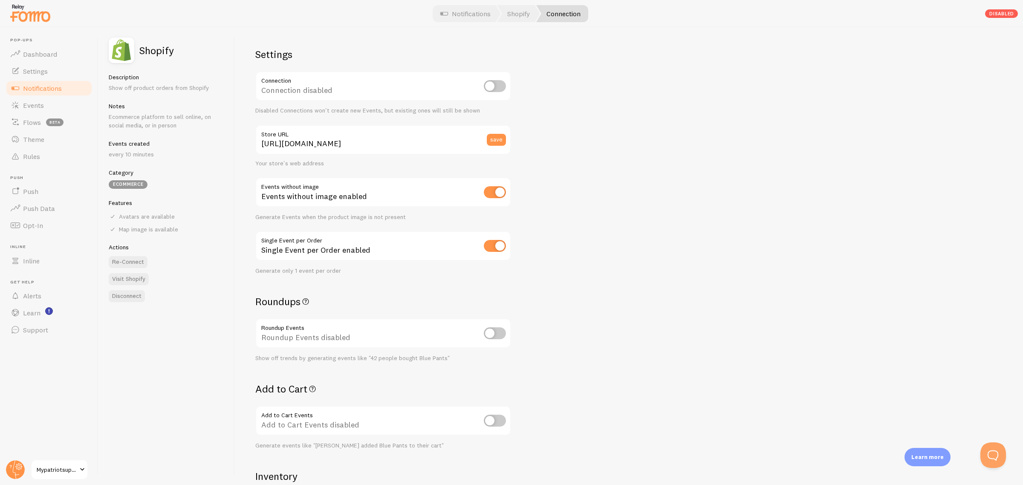
click at [491, 247] on input "checkbox" at bounding box center [495, 246] width 22 height 12
checkbox input "false"
click at [495, 201] on div "Events without image enabled" at bounding box center [383, 192] width 256 height 31
click at [499, 187] on input "checkbox" at bounding box center [495, 192] width 22 height 12
checkbox input "false"
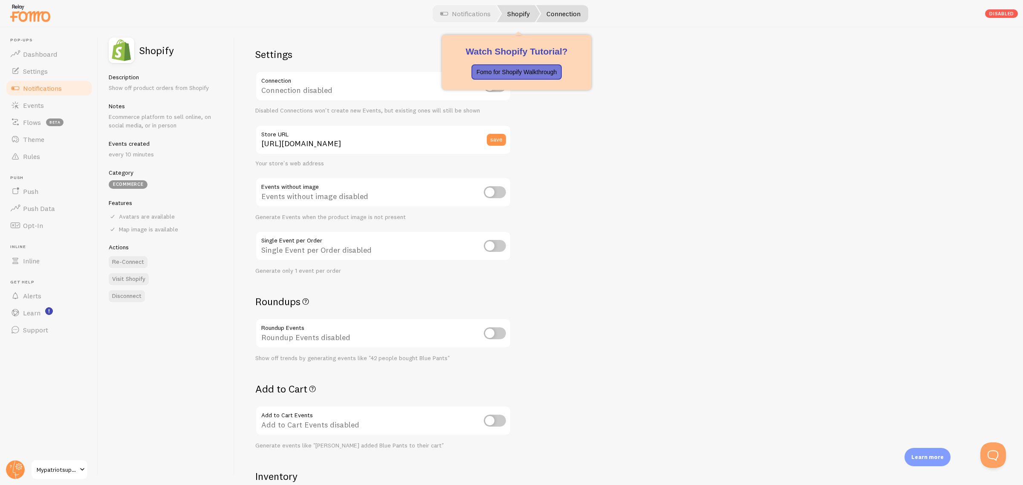
click at [531, 6] on link "Shopify" at bounding box center [518, 13] width 43 height 17
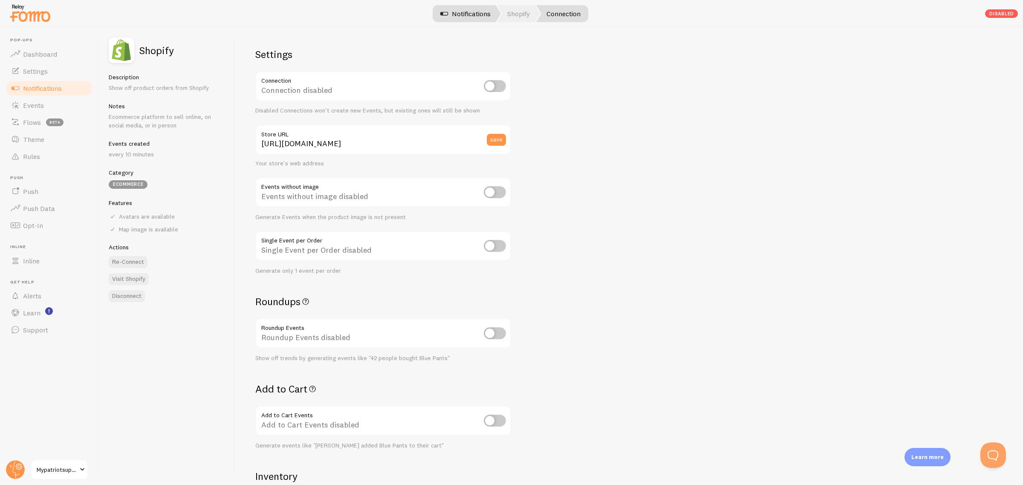
click at [474, 17] on link "Notifications" at bounding box center [465, 13] width 71 height 17
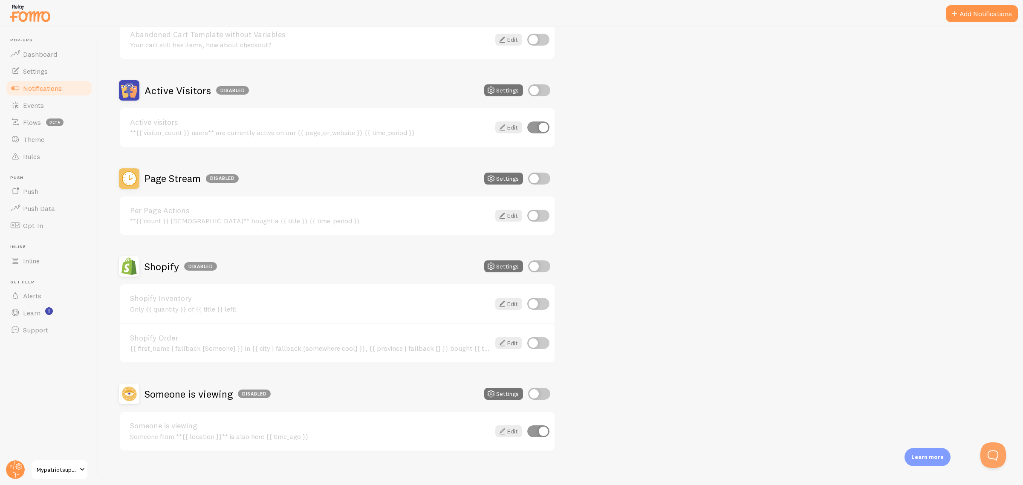
scroll to position [167, 0]
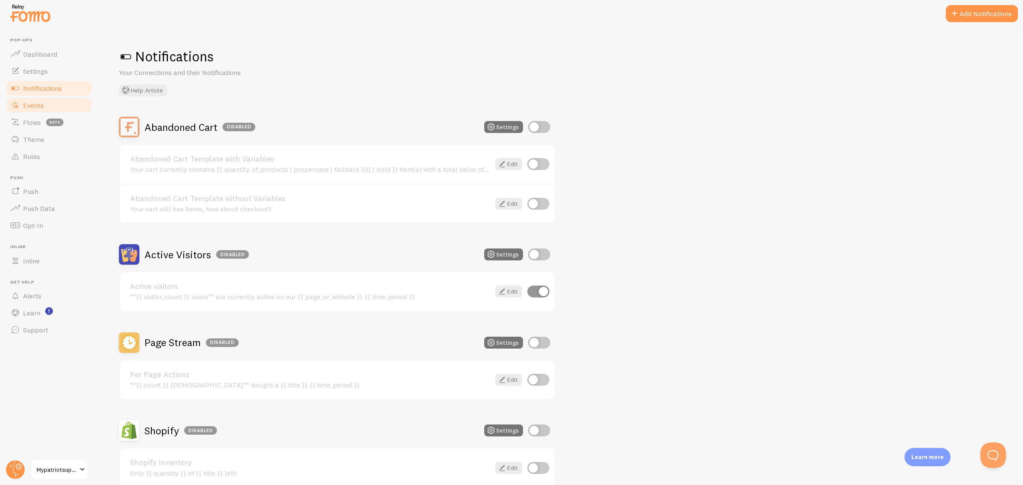
scroll to position [167, 0]
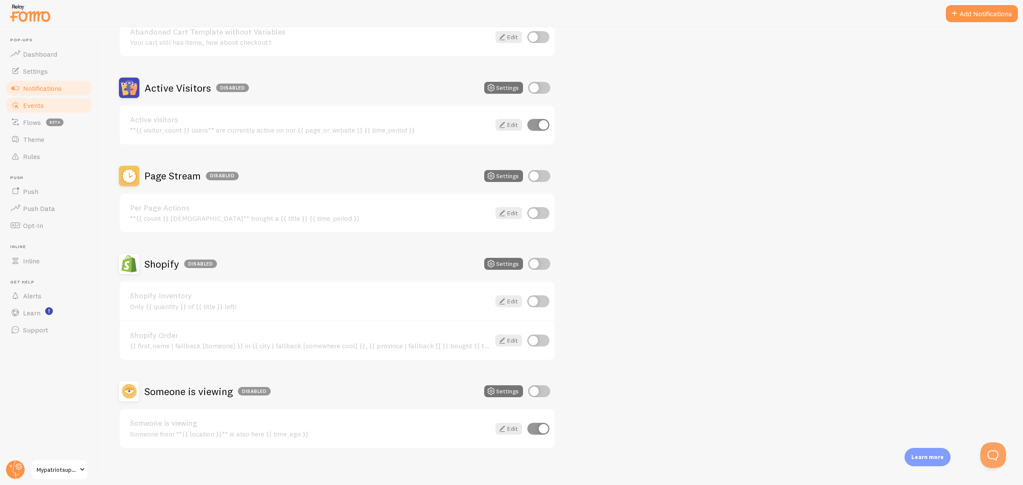
click at [49, 106] on link "Events" at bounding box center [49, 105] width 88 height 17
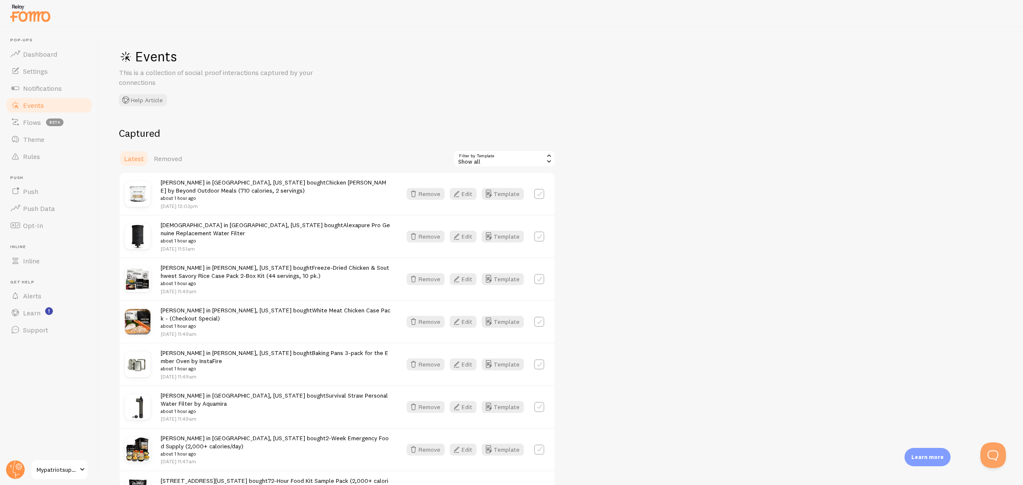
click at [538, 195] on label at bounding box center [539, 194] width 10 height 10
checkbox input "true"
click at [480, 156] on button "Select All" at bounding box center [469, 159] width 33 height 12
checkbox input "true"
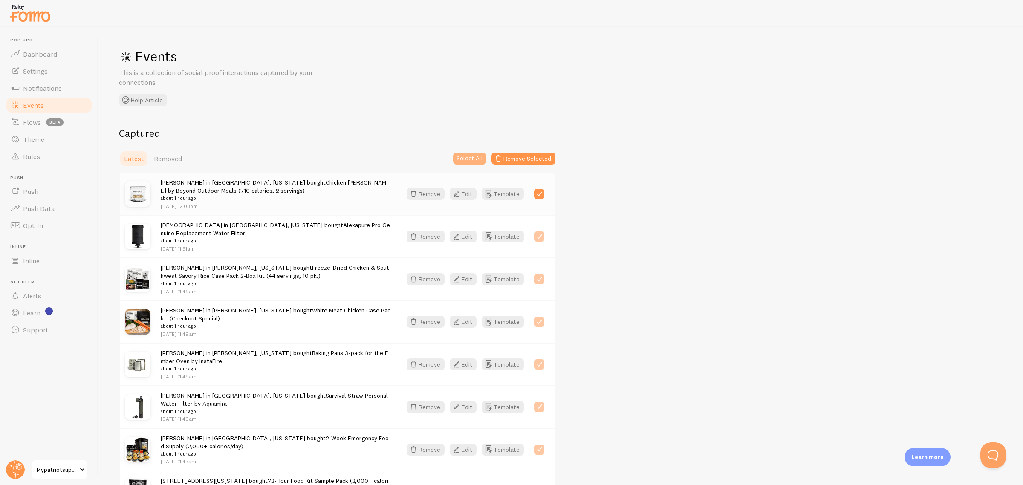
checkbox input "true"
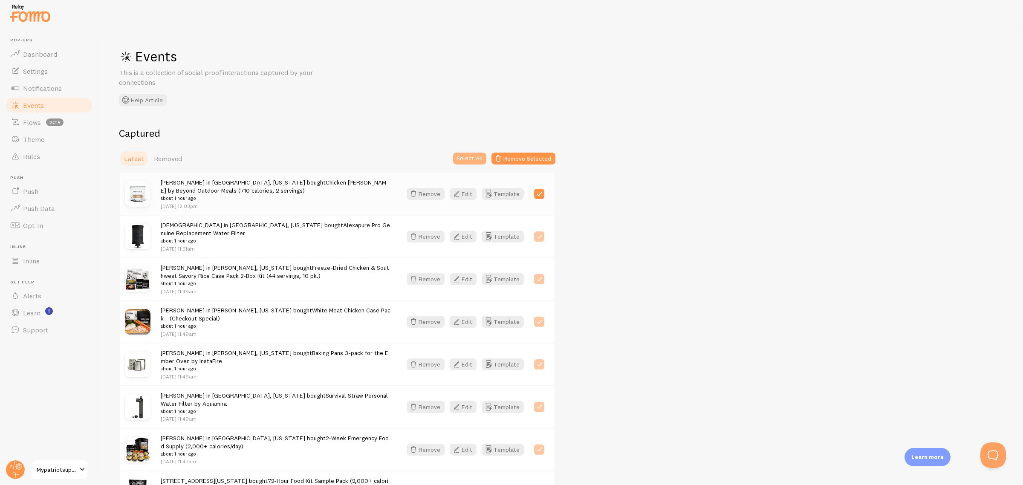
checkbox input "true"
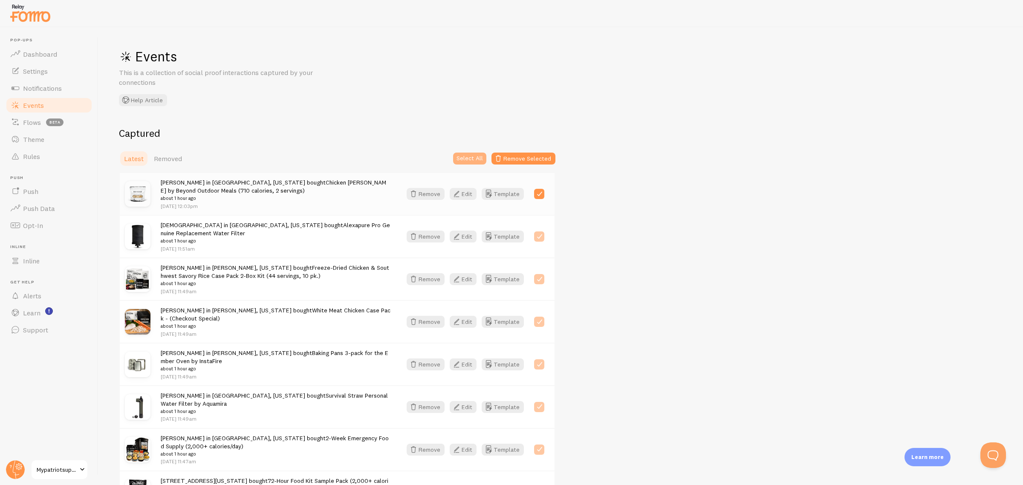
checkbox input "true"
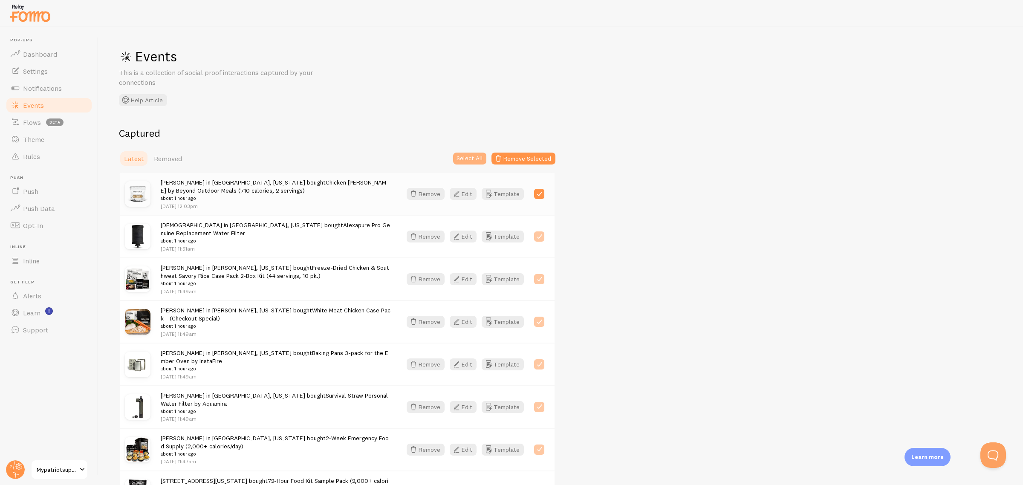
checkbox input "true"
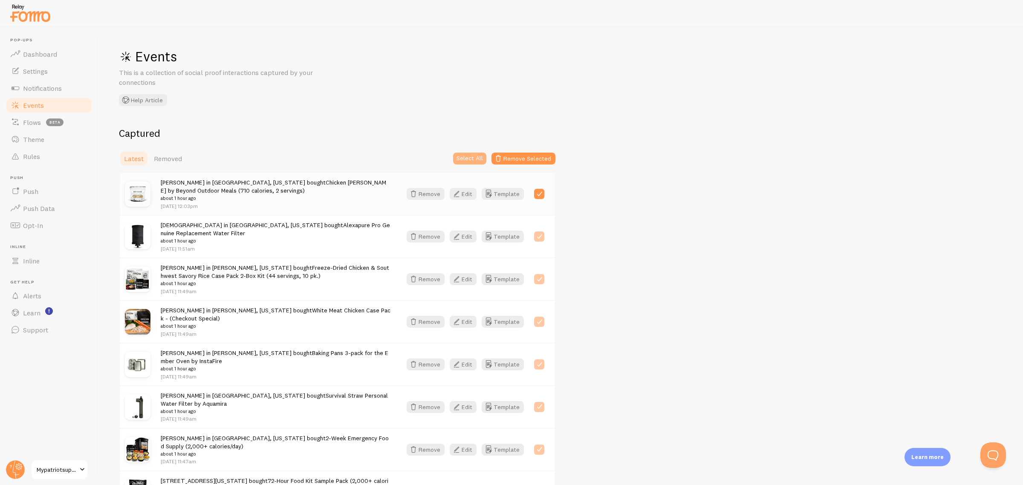
checkbox input "true"
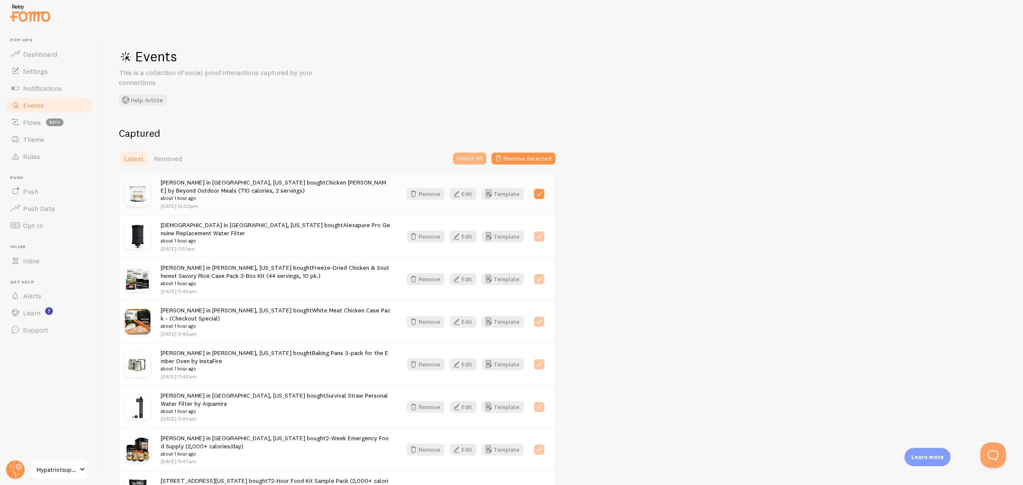
checkbox input "true"
click at [539, 163] on button "Remove Selected" at bounding box center [523, 159] width 64 height 12
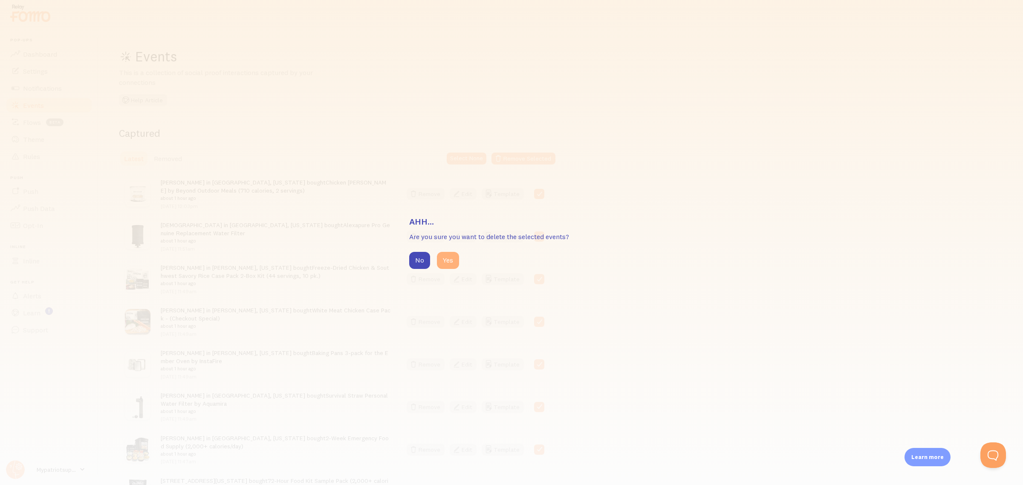
click at [456, 260] on button "Yes" at bounding box center [448, 260] width 22 height 17
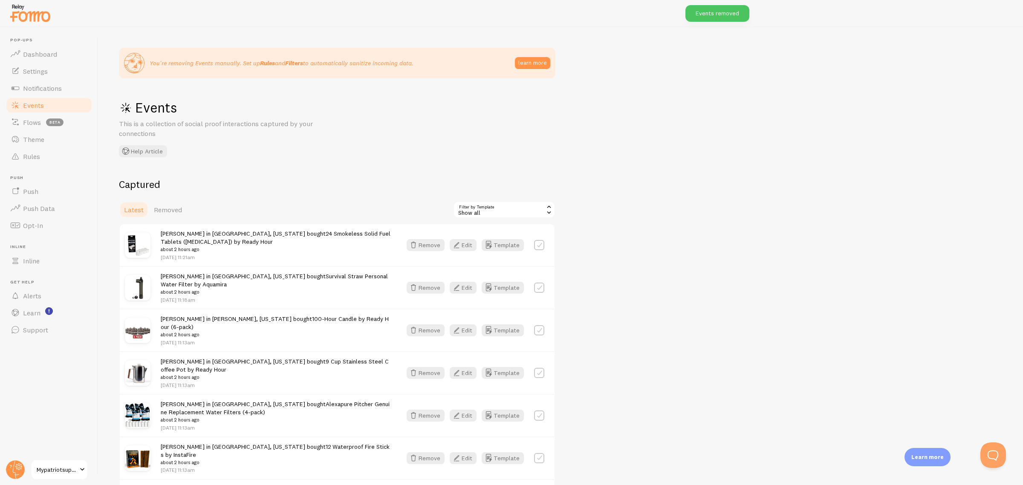
click at [542, 241] on label at bounding box center [539, 245] width 10 height 10
checkbox input "true"
click at [474, 205] on button "Select All" at bounding box center [469, 210] width 33 height 12
checkbox input "true"
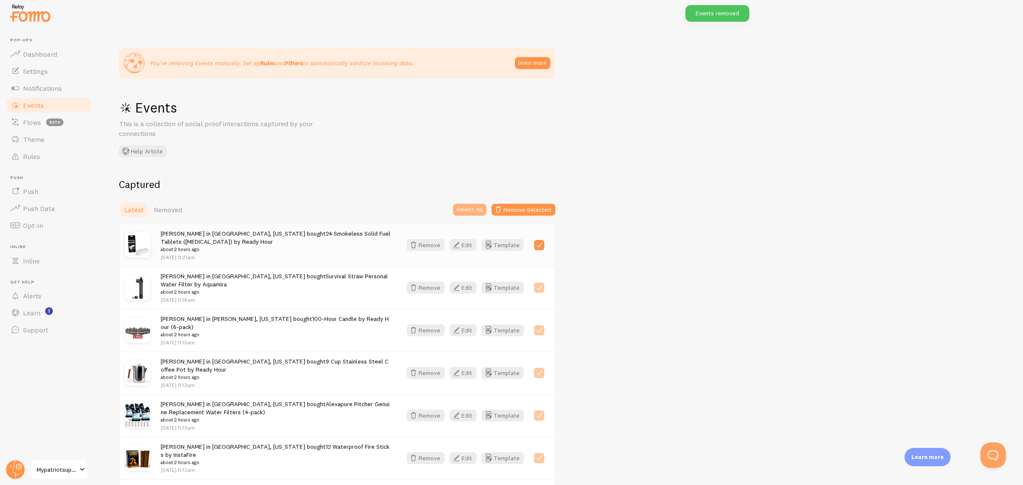
checkbox input "true"
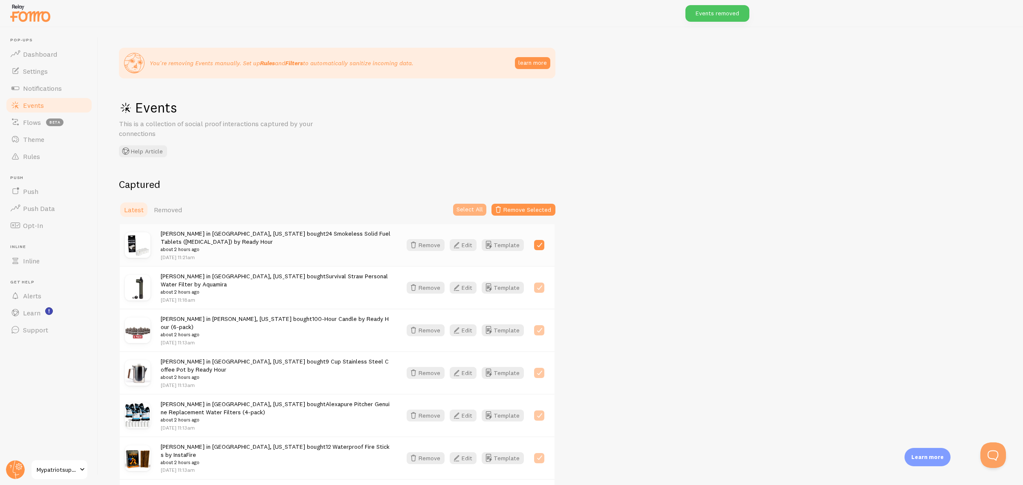
checkbox input "true"
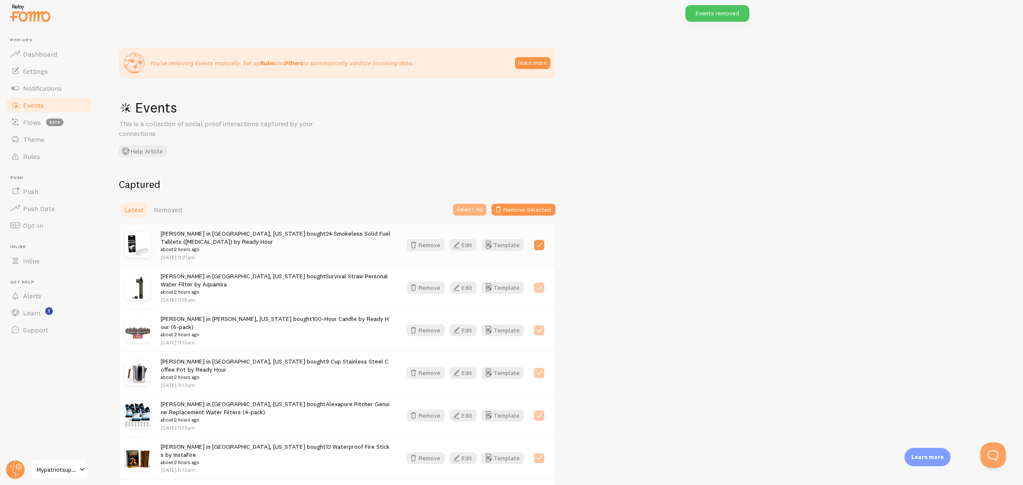
checkbox input "true"
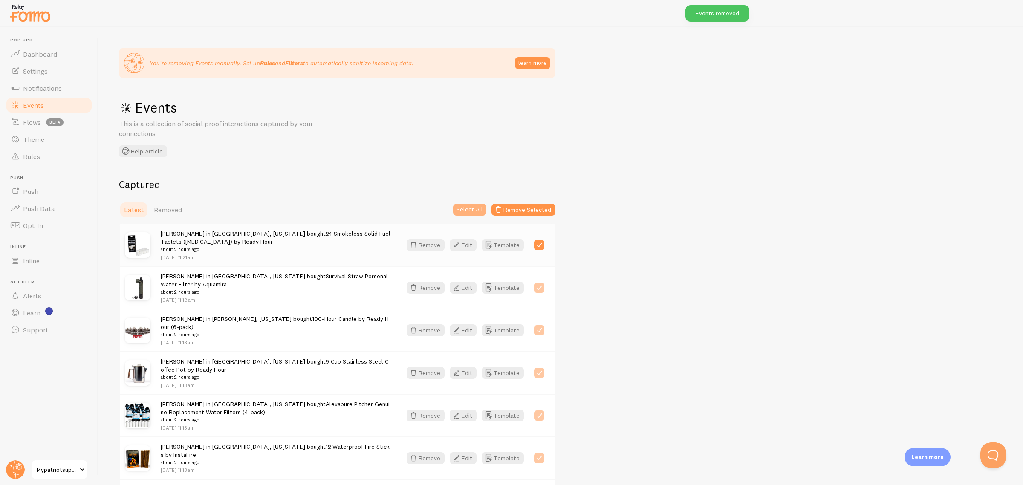
checkbox input "true"
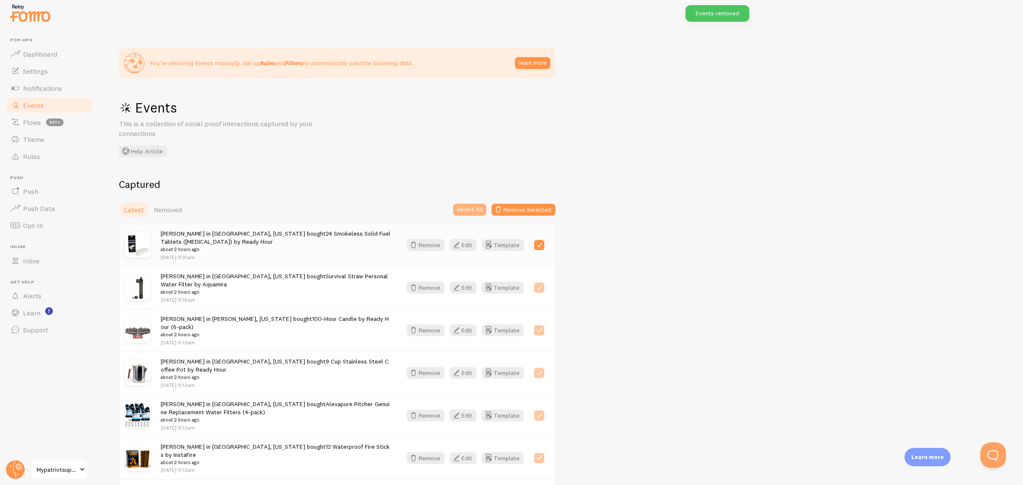
checkbox input "true"
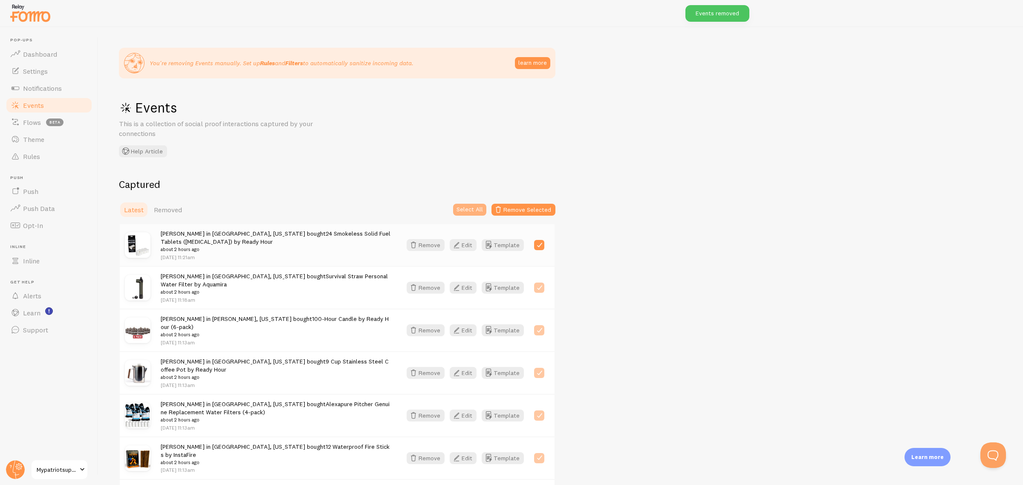
checkbox input "true"
click at [543, 212] on button "Remove Selected" at bounding box center [523, 210] width 64 height 12
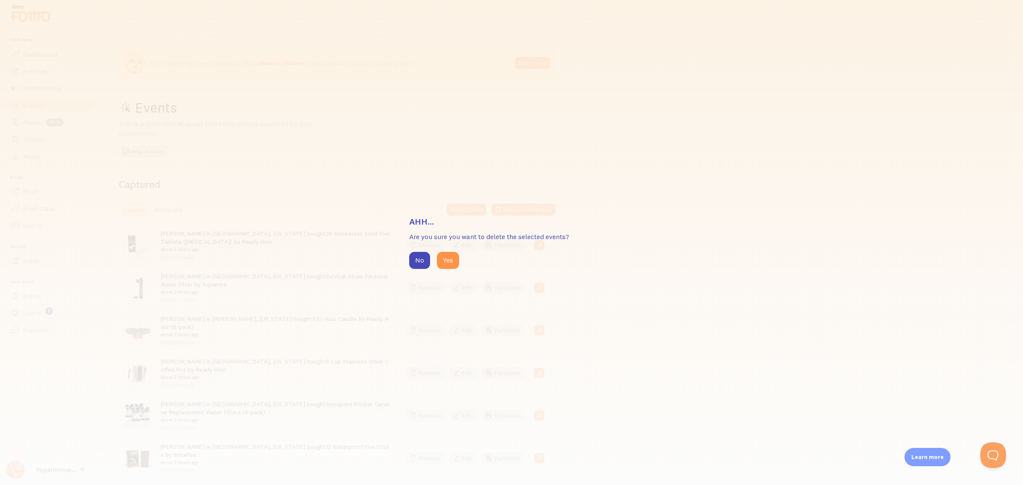
click at [434, 257] on div "No Yes" at bounding box center [511, 260] width 205 height 17
click at [446, 255] on button "Yes" at bounding box center [448, 260] width 22 height 17
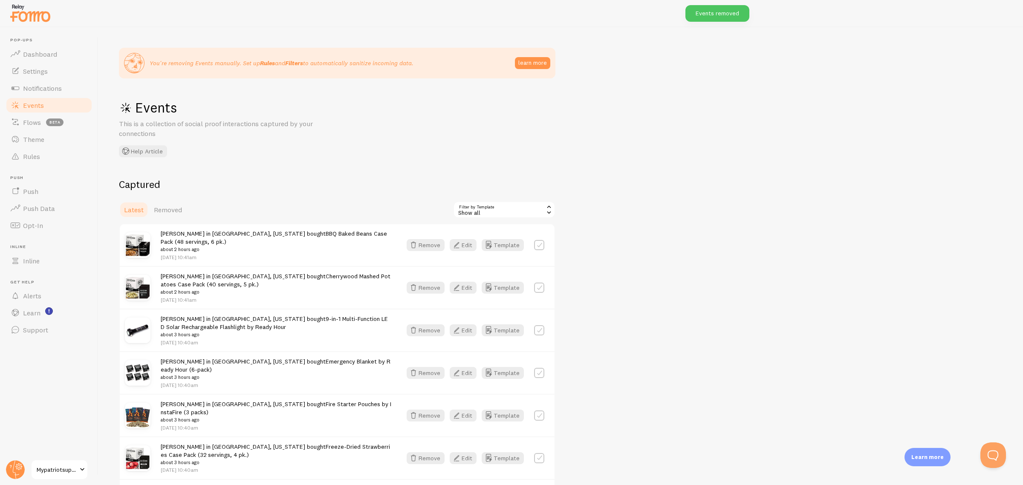
click at [541, 243] on label at bounding box center [539, 245] width 10 height 10
checkbox input "true"
click at [473, 204] on button "Select All" at bounding box center [469, 210] width 33 height 12
checkbox input "true"
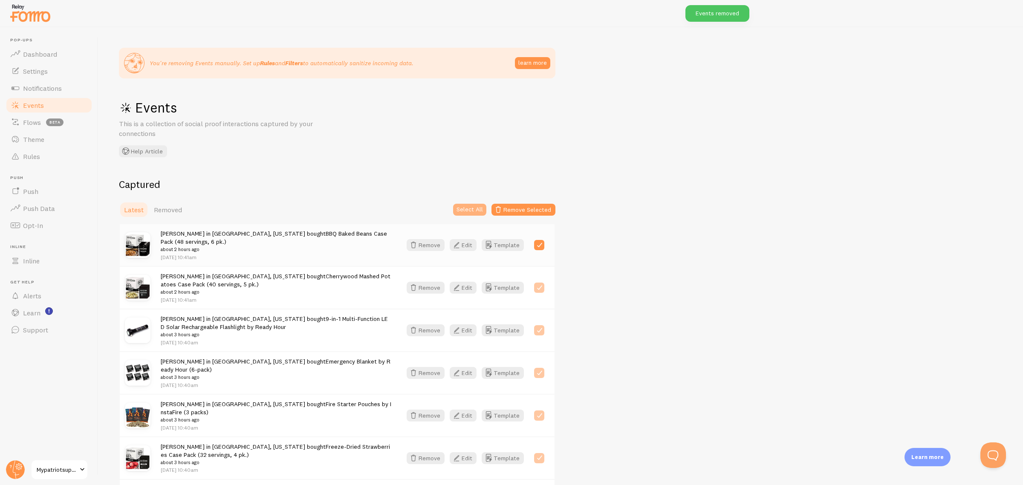
checkbox input "true"
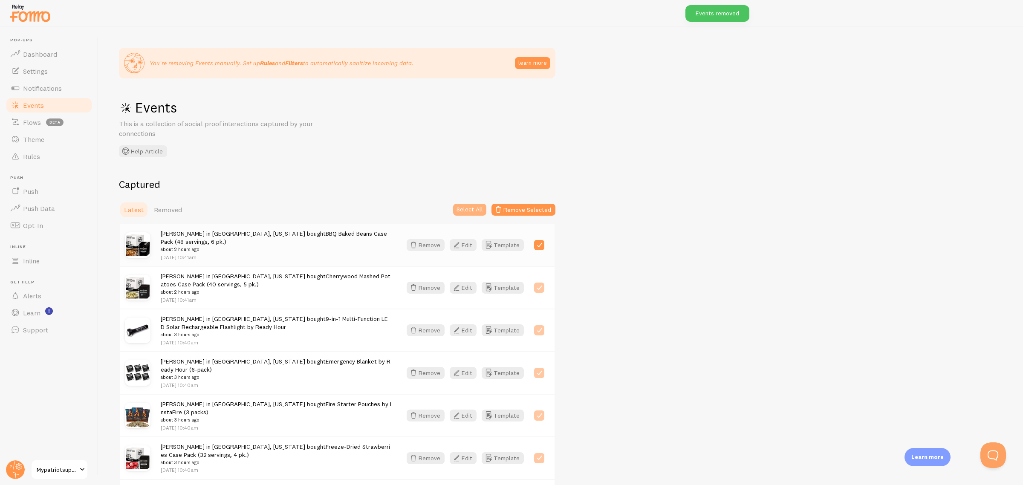
checkbox input "true"
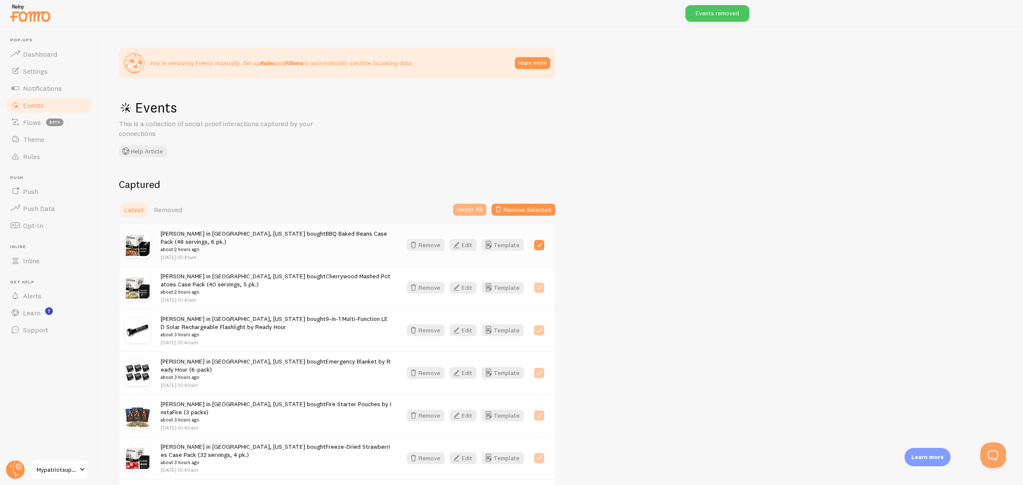
checkbox input "true"
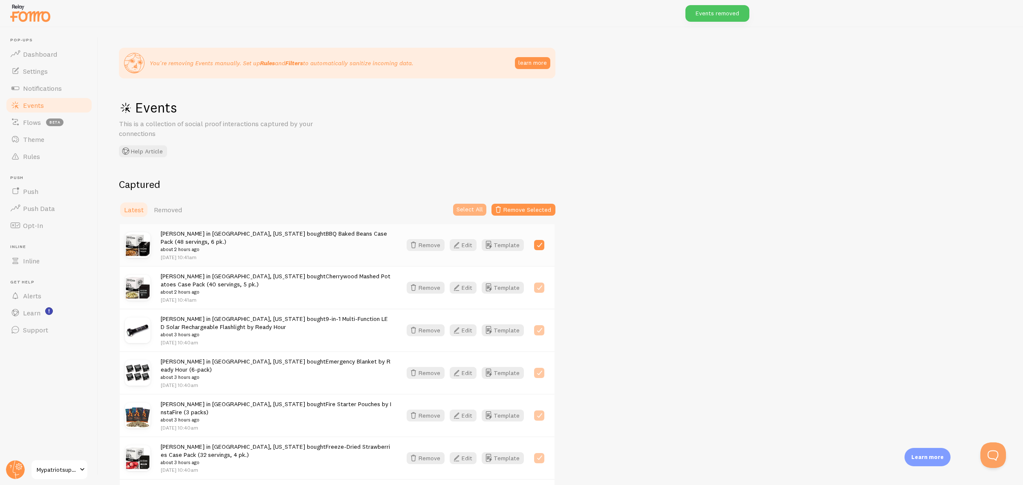
checkbox input "true"
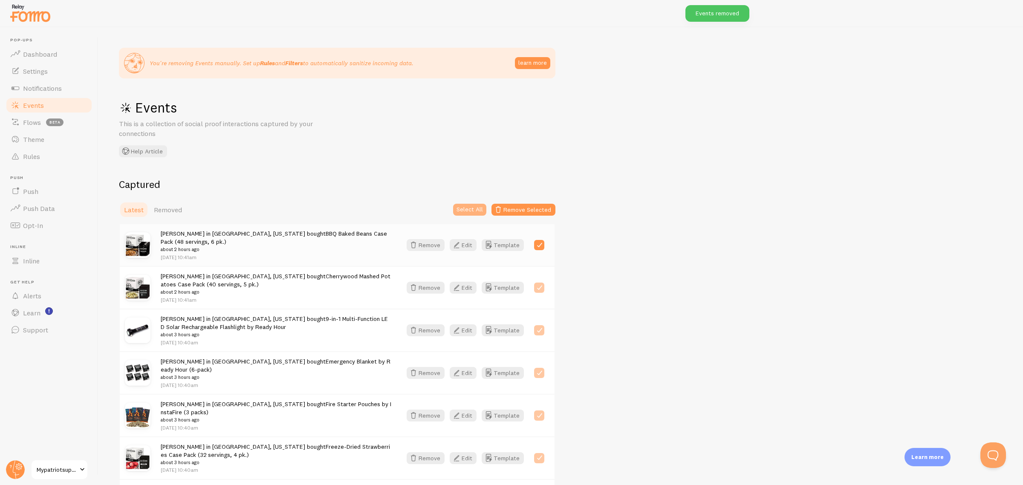
checkbox input "true"
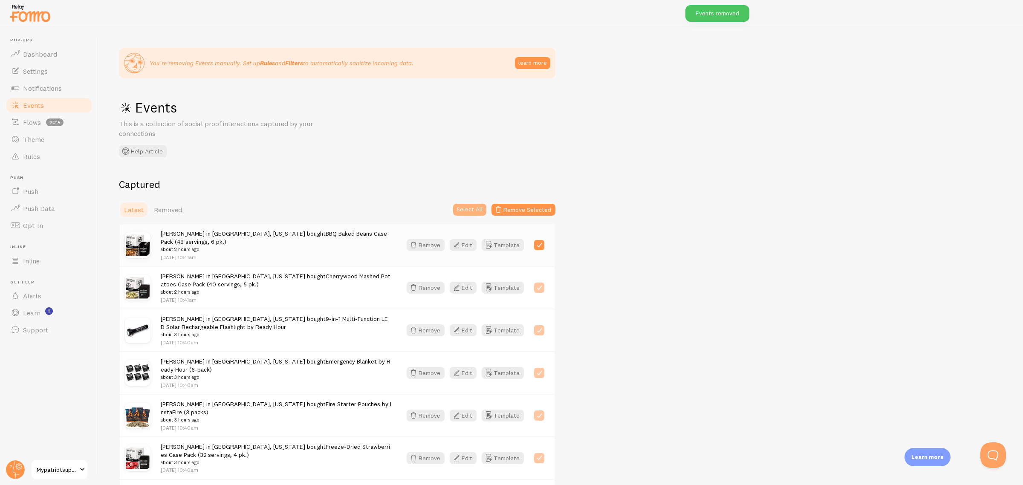
checkbox input "true"
click at [541, 211] on button "Remove Selected" at bounding box center [523, 210] width 64 height 12
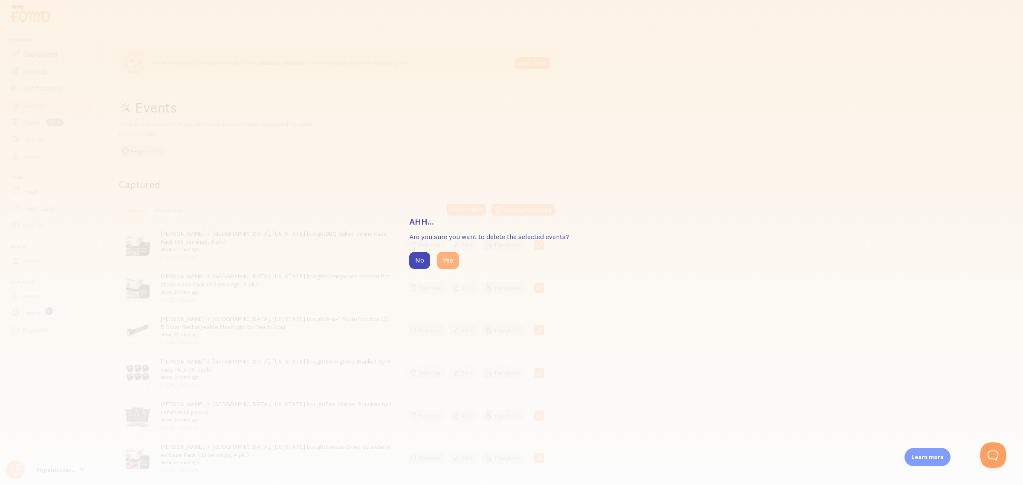
click at [451, 255] on button "Yes" at bounding box center [448, 260] width 22 height 17
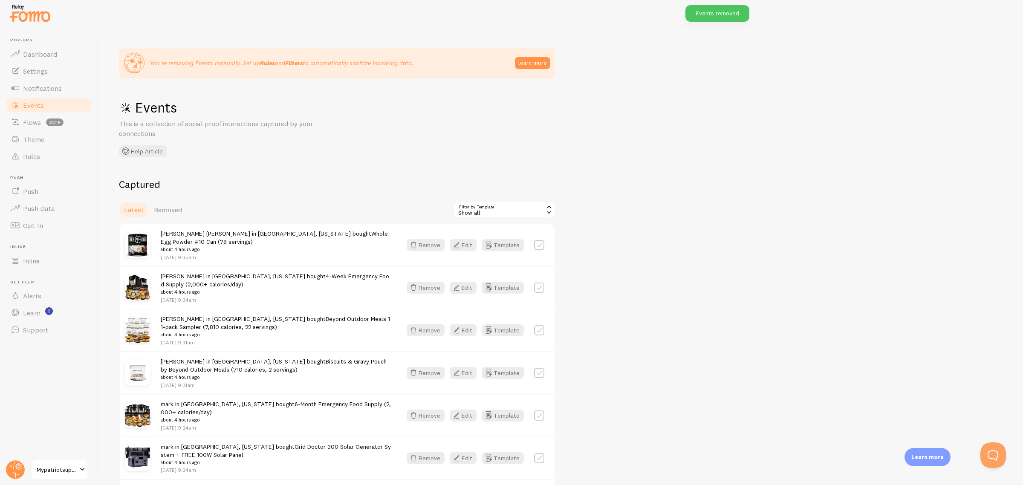
click at [542, 240] on label at bounding box center [539, 245] width 10 height 10
checkbox input "true"
click at [470, 207] on button "Select All" at bounding box center [469, 210] width 33 height 12
checkbox input "true"
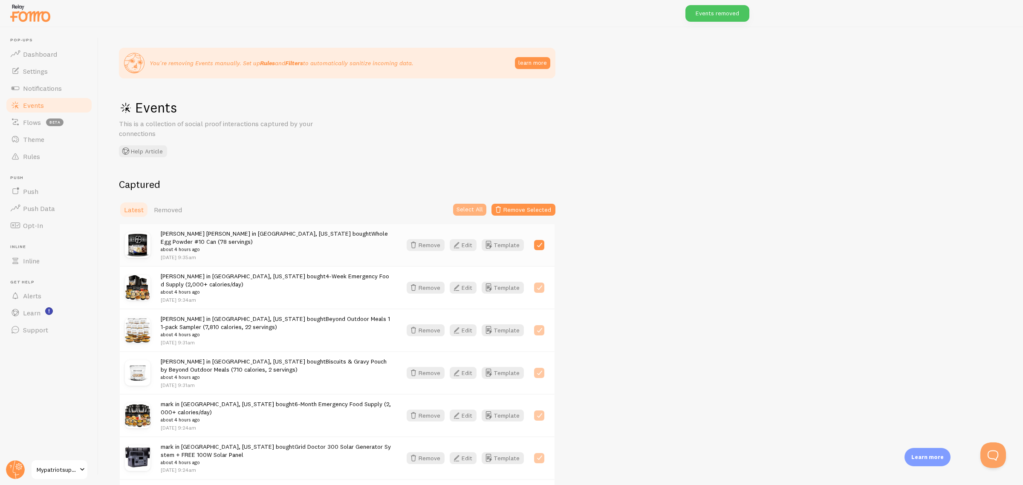
checkbox input "true"
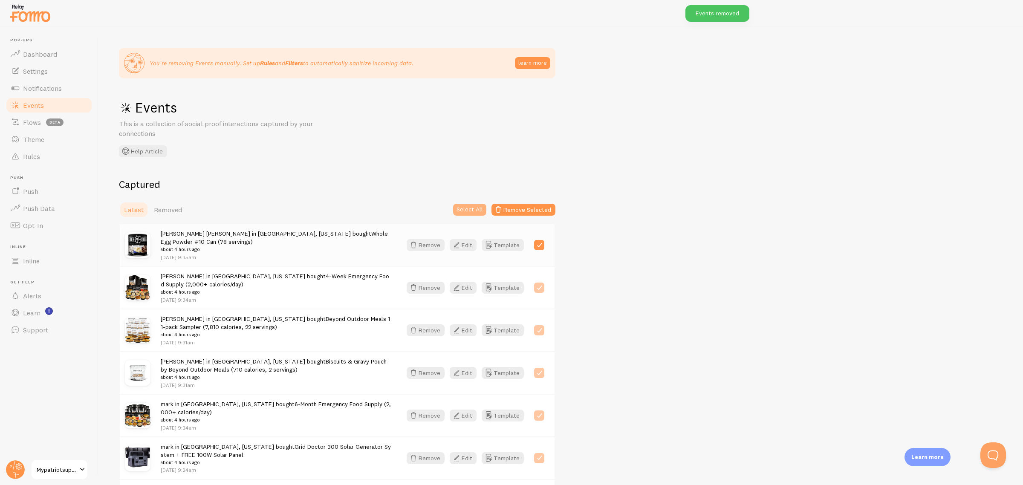
checkbox input "true"
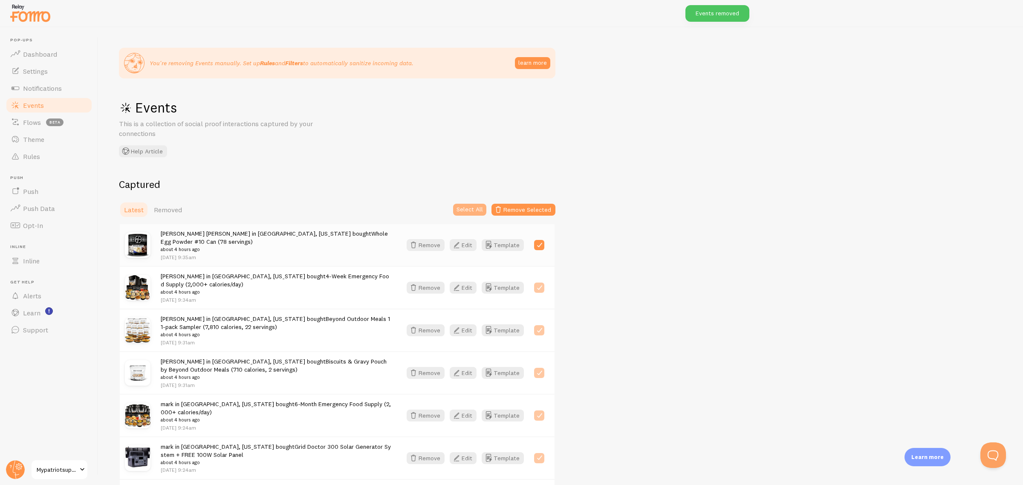
checkbox input "true"
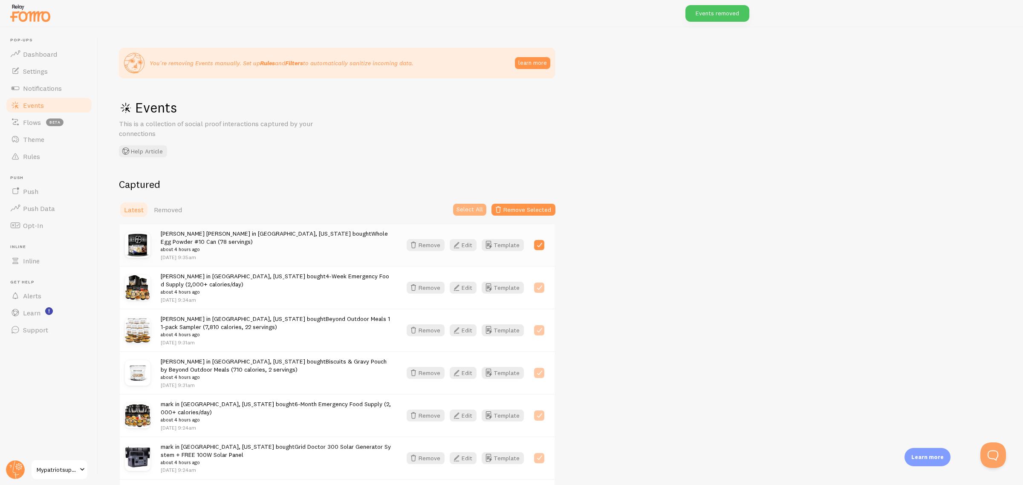
checkbox input "true"
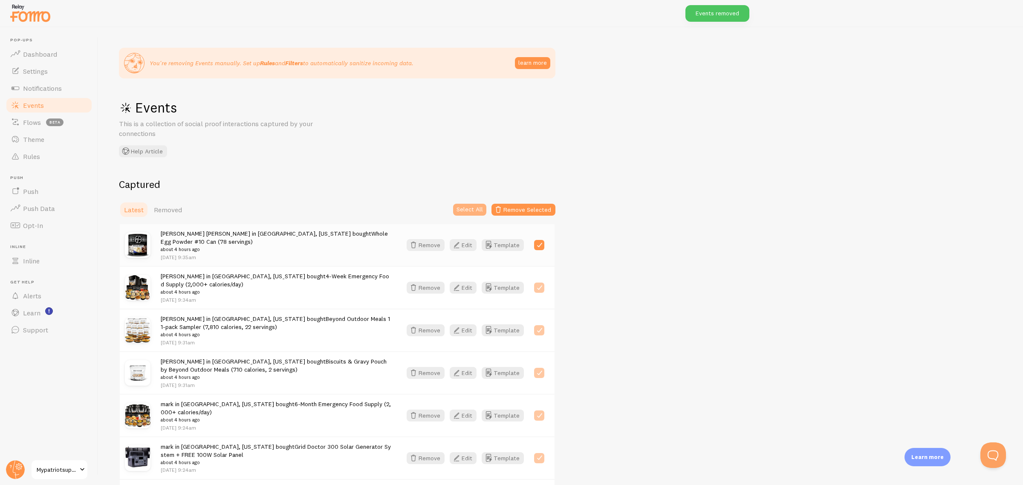
checkbox input "true"
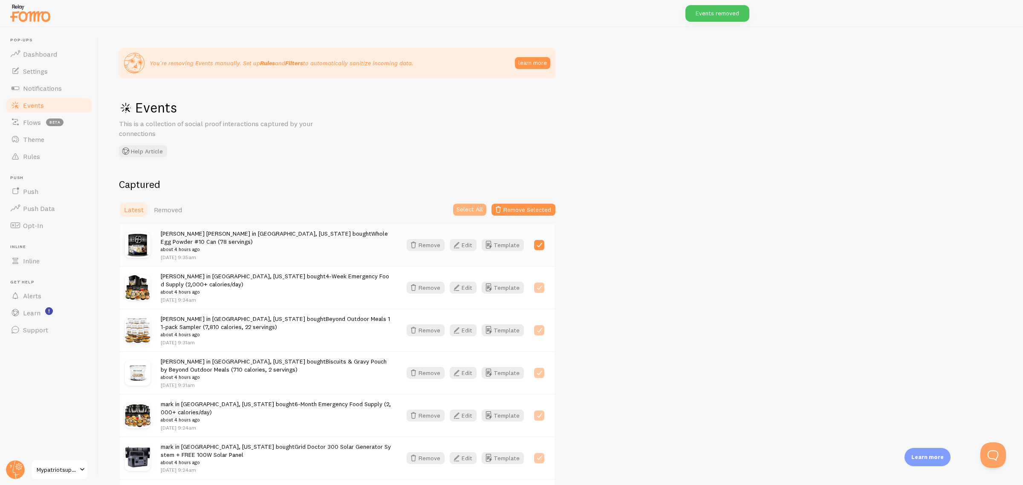
checkbox input "true"
click at [525, 210] on button "Remove Selected" at bounding box center [523, 210] width 64 height 12
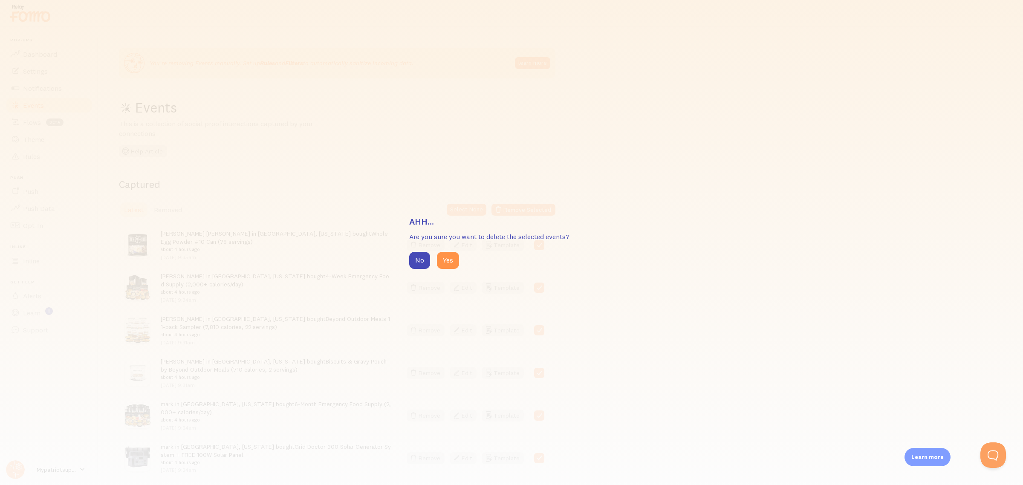
click at [457, 259] on div "No Yes" at bounding box center [511, 260] width 205 height 17
click at [448, 259] on button "Yes" at bounding box center [448, 260] width 22 height 17
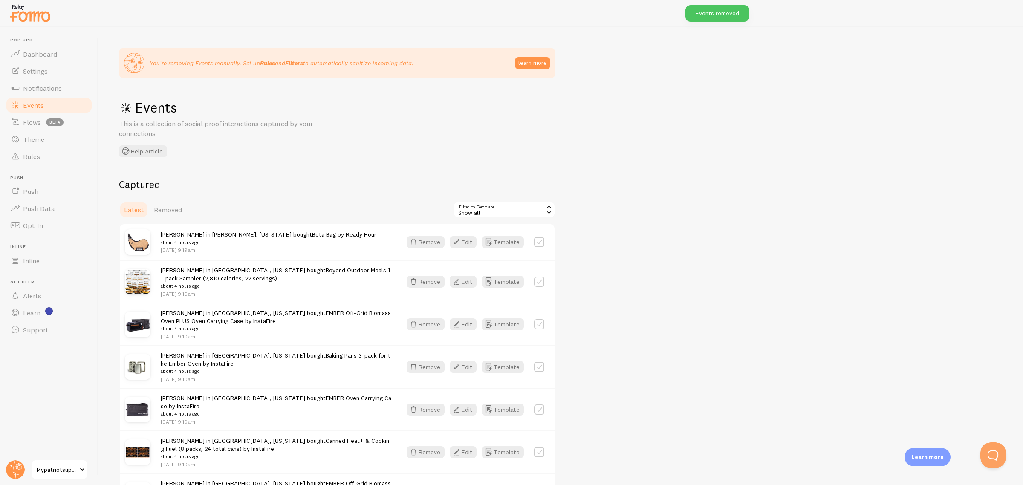
click at [542, 240] on label at bounding box center [539, 242] width 10 height 10
checkbox input "true"
drag, startPoint x: 470, startPoint y: 211, endPoint x: 496, endPoint y: 211, distance: 26.4
click at [470, 211] on button "Select All" at bounding box center [469, 210] width 33 height 12
checkbox input "true"
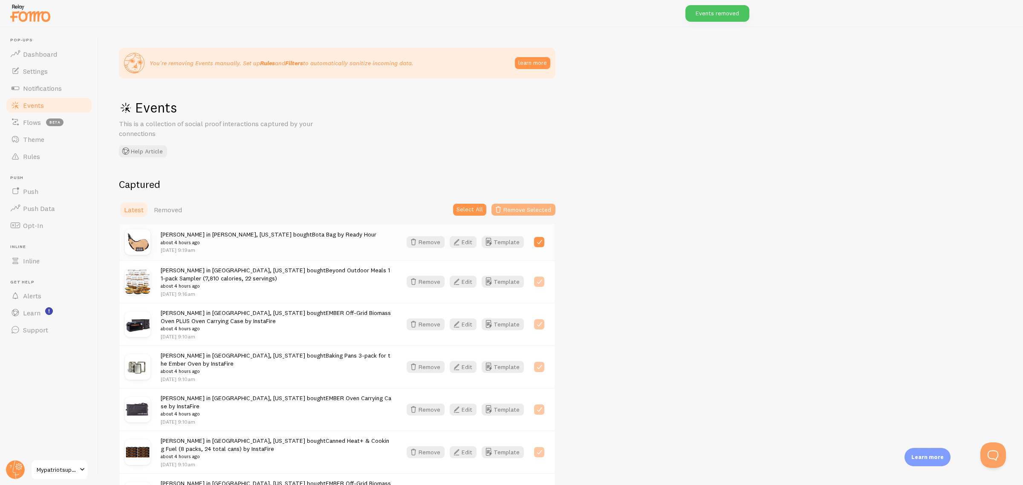
checkbox input "true"
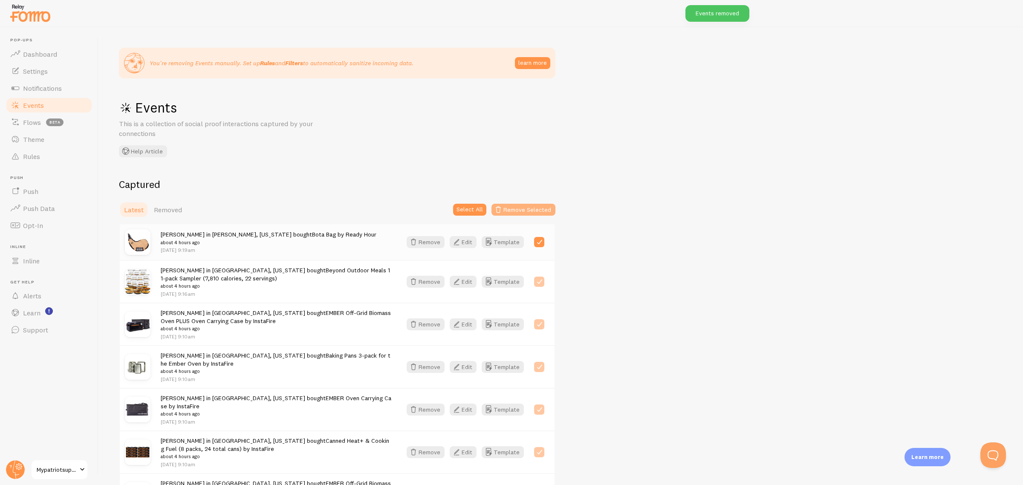
checkbox input "true"
click at [529, 210] on button "Remove Selected" at bounding box center [523, 210] width 64 height 12
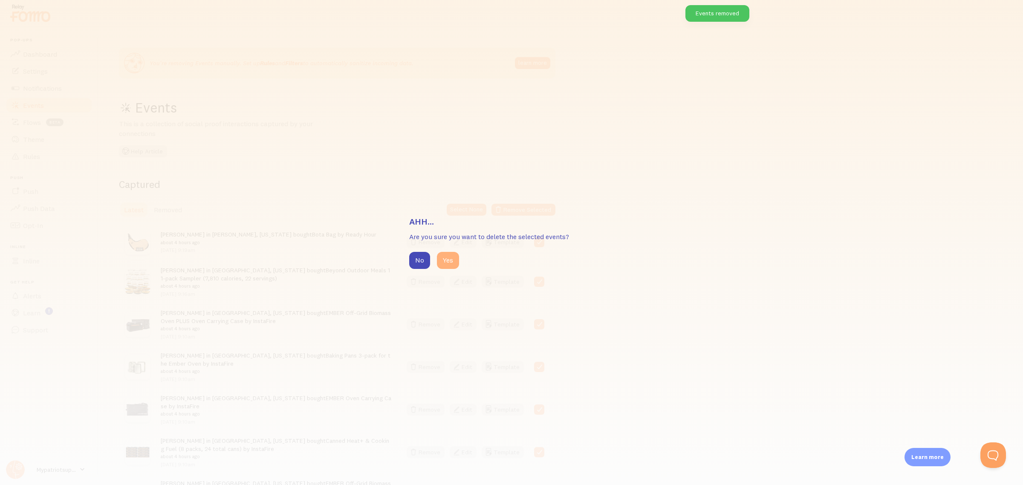
click at [450, 260] on button "Yes" at bounding box center [448, 260] width 22 height 17
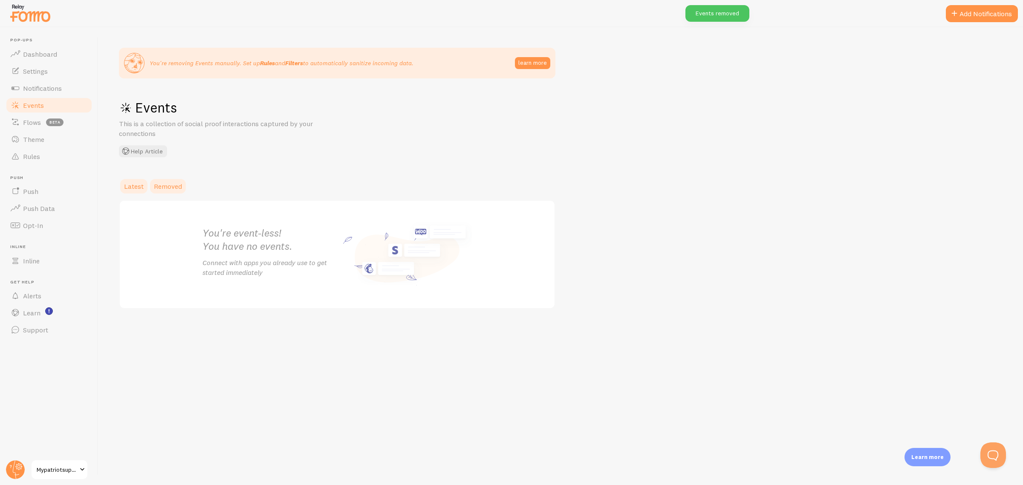
click at [170, 189] on span "Removed" at bounding box center [168, 186] width 28 height 9
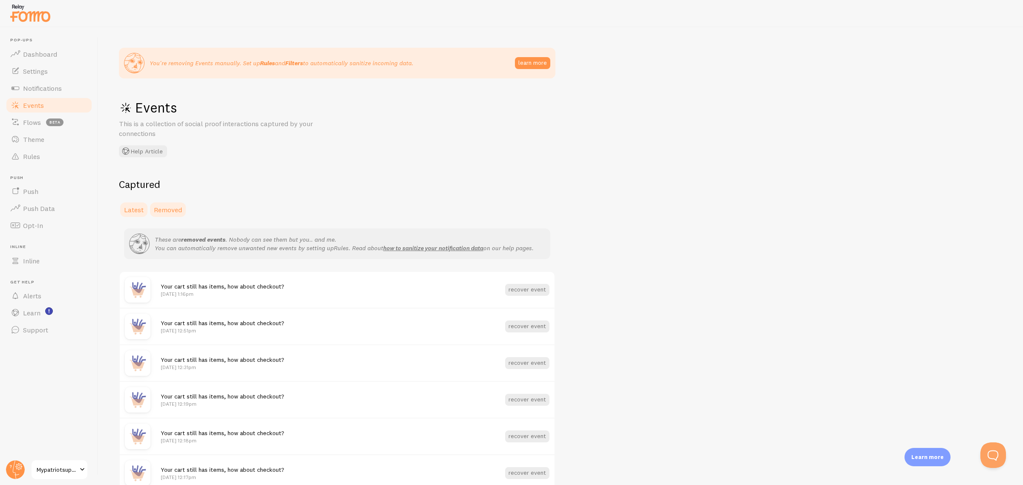
click at [141, 209] on span "Latest" at bounding box center [134, 209] width 20 height 9
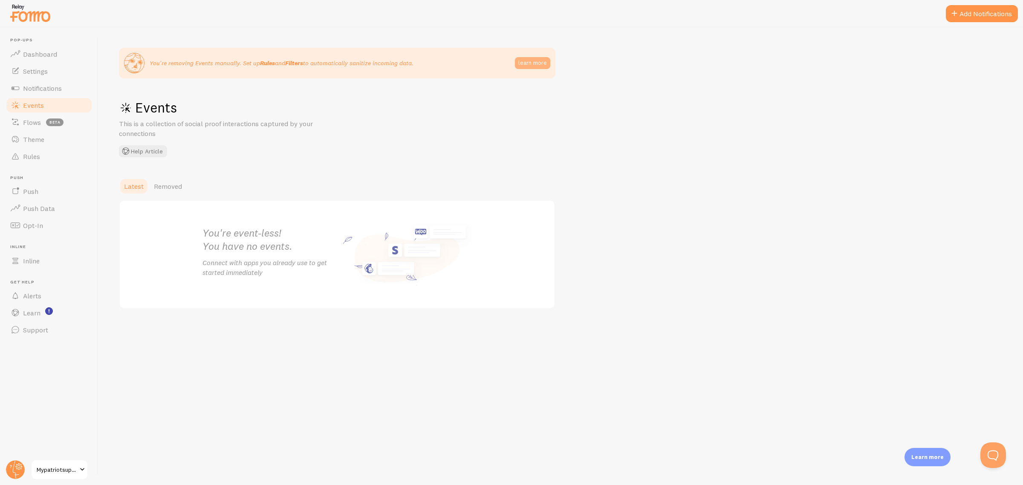
click at [533, 65] on button "learn more" at bounding box center [532, 63] width 35 height 12
drag, startPoint x: 43, startPoint y: 50, endPoint x: 55, endPoint y: 52, distance: 11.7
click at [43, 50] on span "Dashboard" at bounding box center [40, 54] width 34 height 9
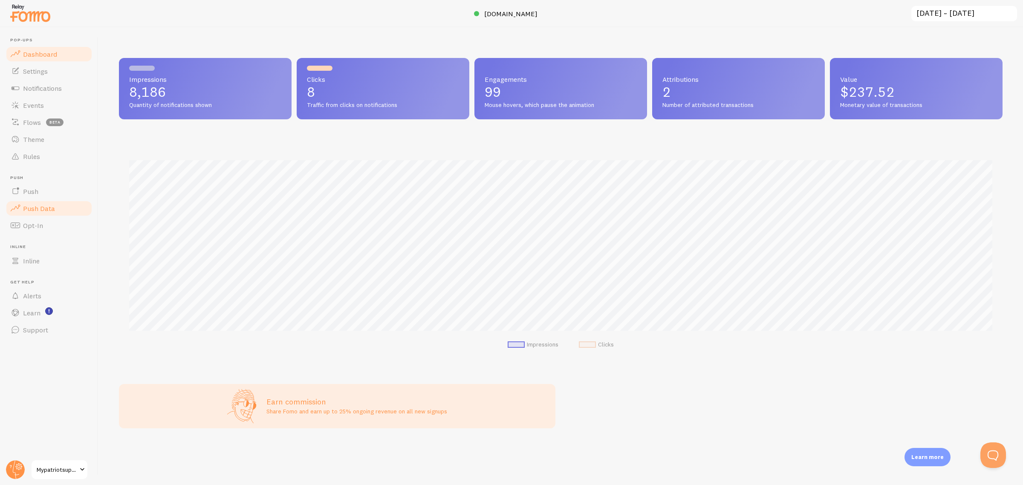
scroll to position [224, 883]
click at [44, 73] on span "Settings" at bounding box center [35, 71] width 25 height 9
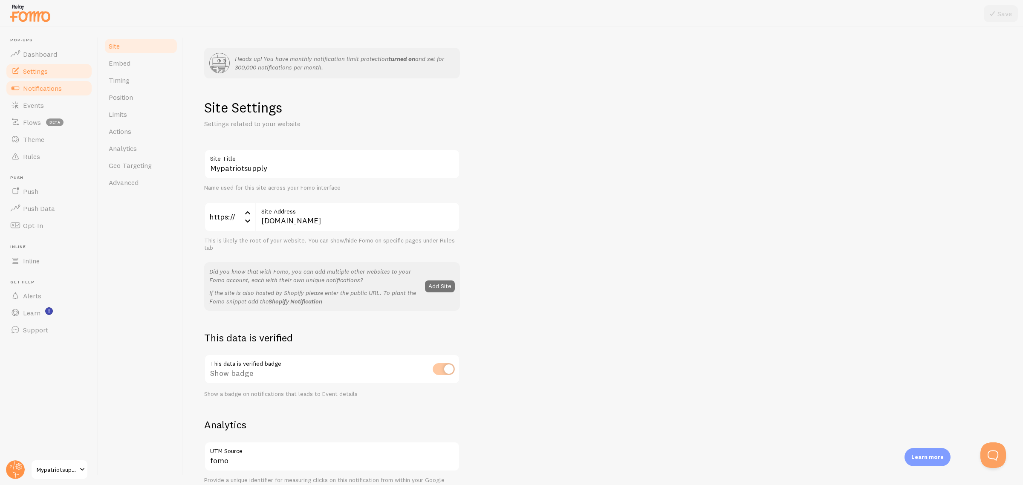
click at [52, 94] on link "Notifications" at bounding box center [49, 88] width 88 height 17
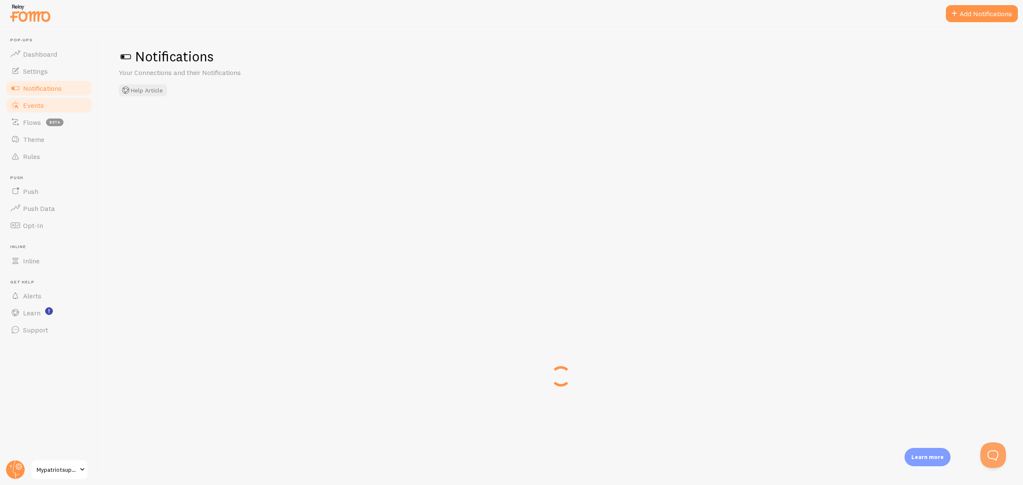
checkbox input "true"
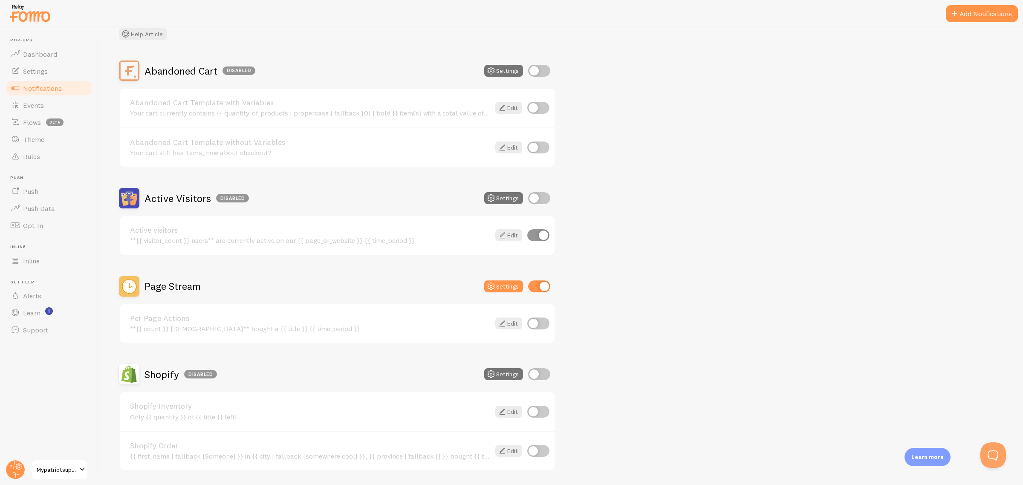
scroll to position [167, 0]
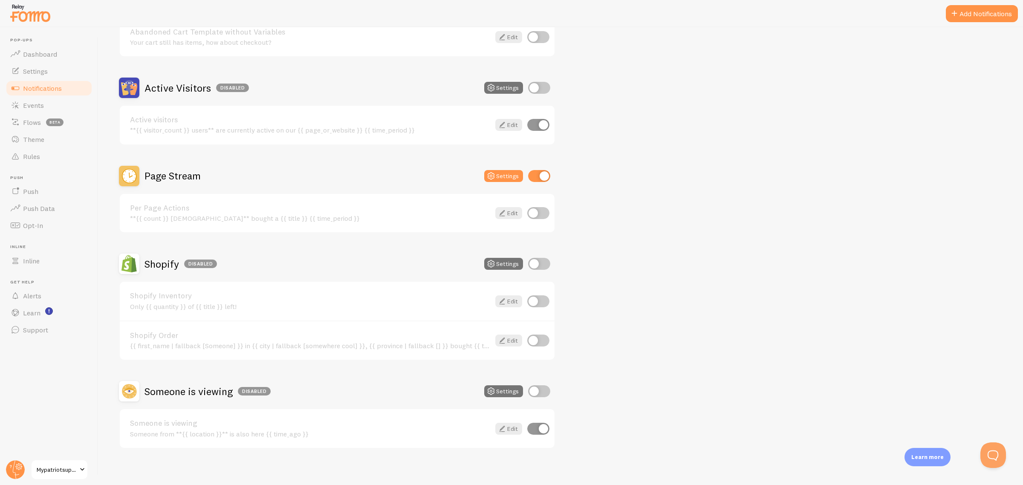
click at [538, 264] on input "checkbox" at bounding box center [539, 264] width 22 height 12
checkbox input "true"
click at [58, 109] on link "Events" at bounding box center [49, 105] width 88 height 17
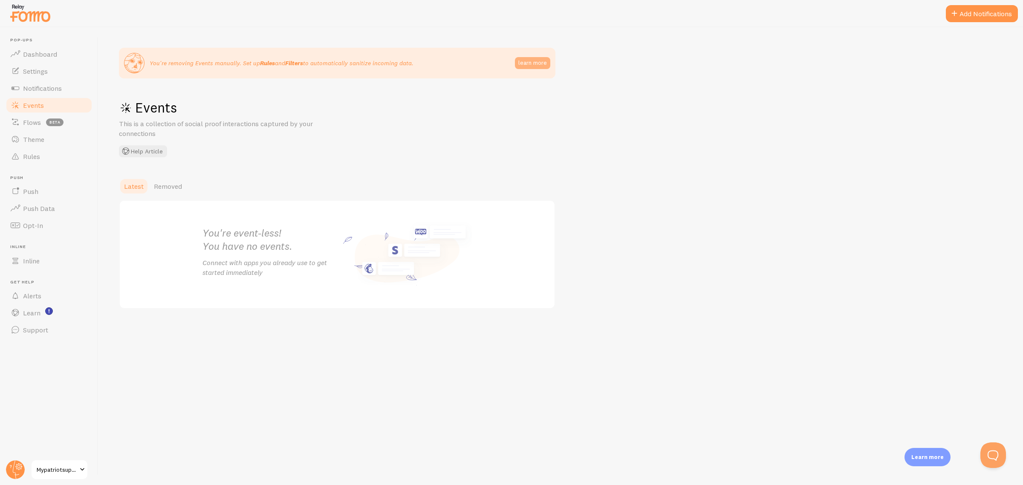
click at [520, 66] on button "learn more" at bounding box center [532, 63] width 35 height 12
click at [43, 159] on link "Rules" at bounding box center [49, 156] width 88 height 17
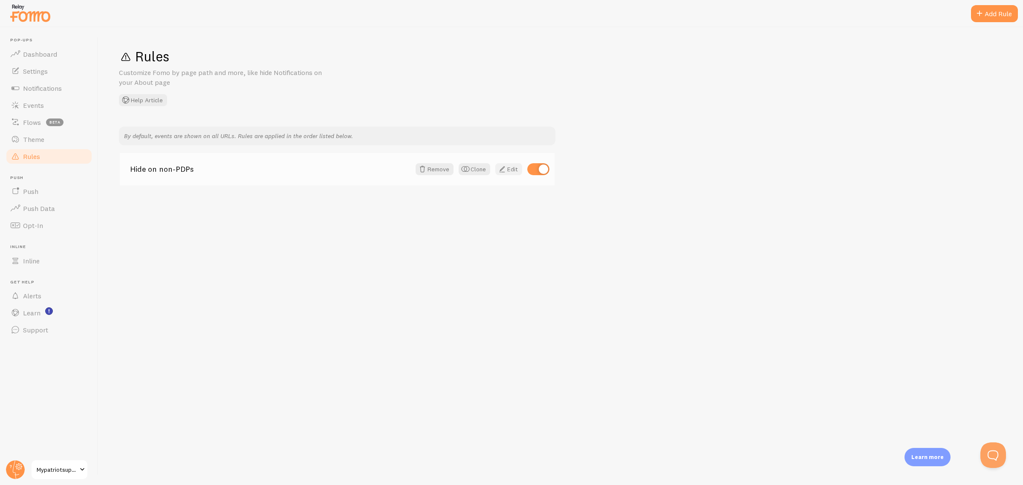
click at [511, 167] on link "Edit" at bounding box center [508, 169] width 27 height 12
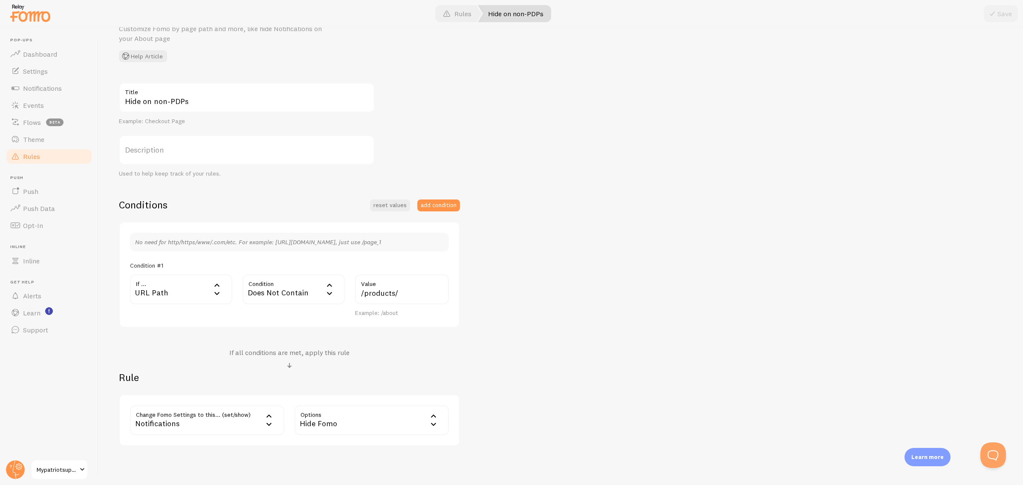
scroll to position [78, 0]
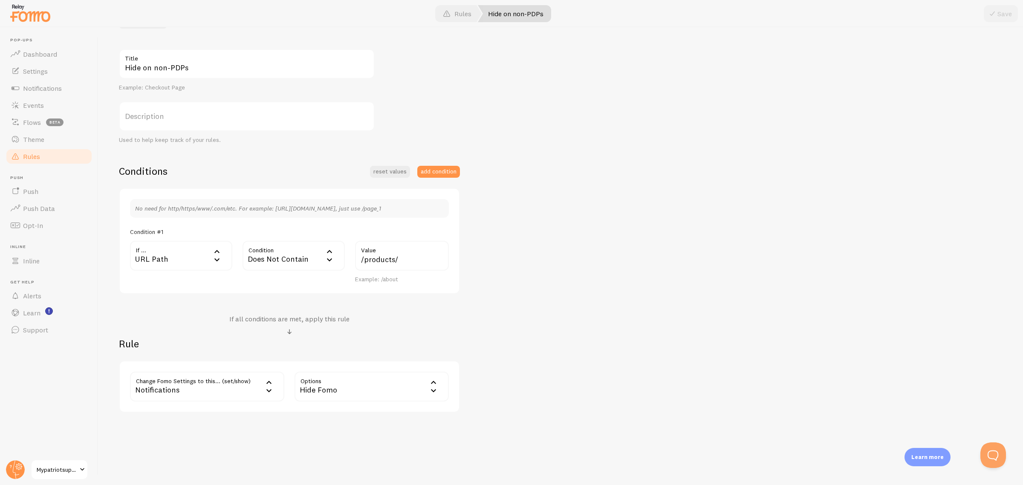
drag, startPoint x: 510, startPoint y: 278, endPoint x: 518, endPoint y: 278, distance: 7.7
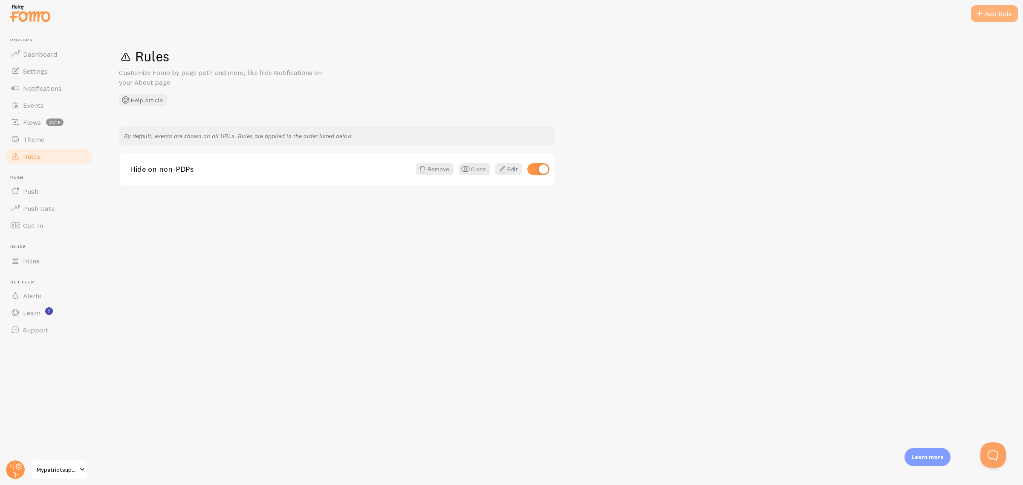
click at [996, 12] on div "Add Rule" at bounding box center [994, 13] width 47 height 17
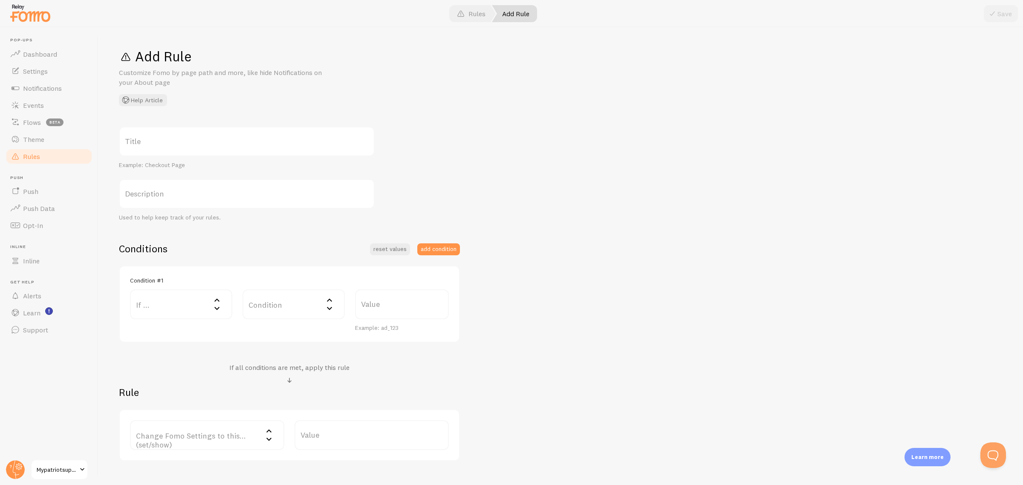
click at [209, 312] on label "If ..." at bounding box center [181, 304] width 102 height 30
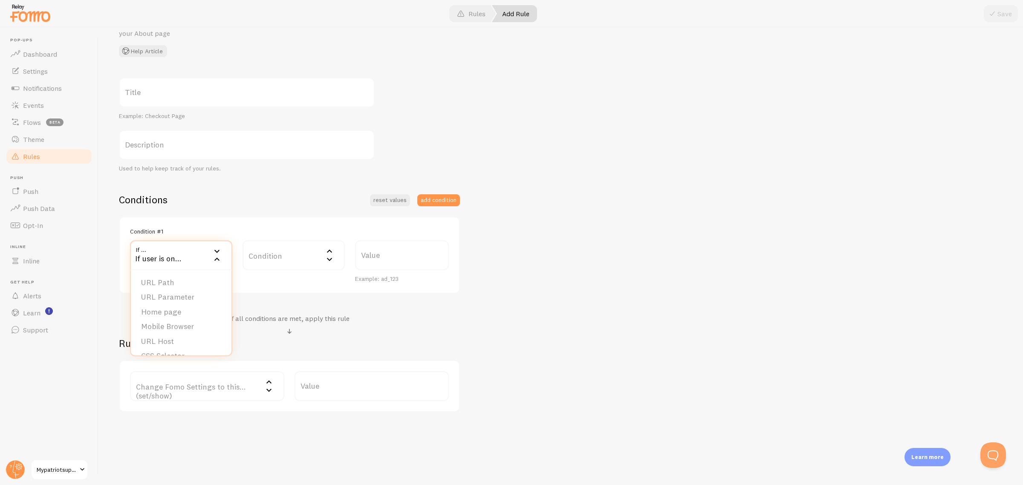
click at [586, 317] on div "Title Example: Checkout Page Description Used to help keep track of your rules.…" at bounding box center [560, 245] width 883 height 335
click at [291, 245] on label "Condition" at bounding box center [293, 255] width 102 height 30
click at [617, 263] on div "Title Example: Checkout Page Description Used to help keep track of your rules.…" at bounding box center [560, 245] width 883 height 335
drag, startPoint x: 604, startPoint y: 183, endPoint x: 597, endPoint y: 182, distance: 7.3
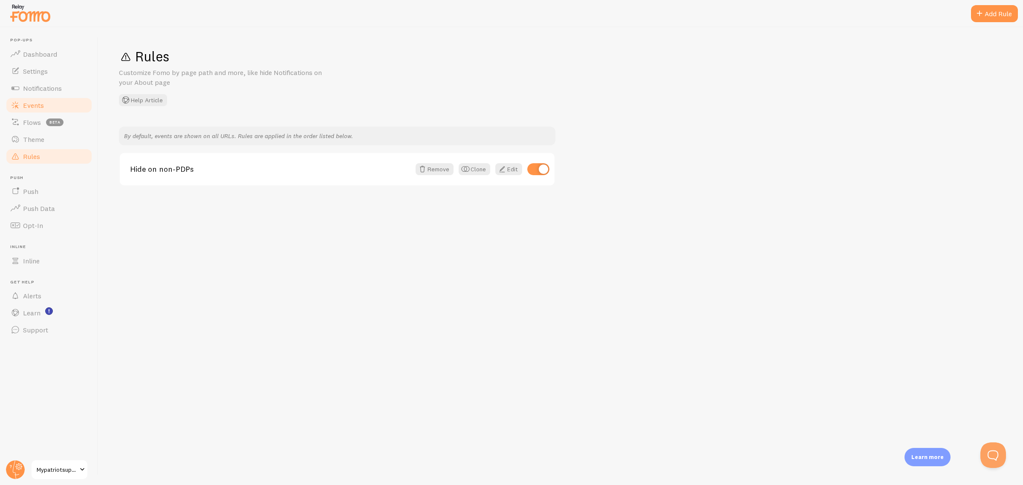
click at [47, 111] on link "Events" at bounding box center [49, 105] width 88 height 17
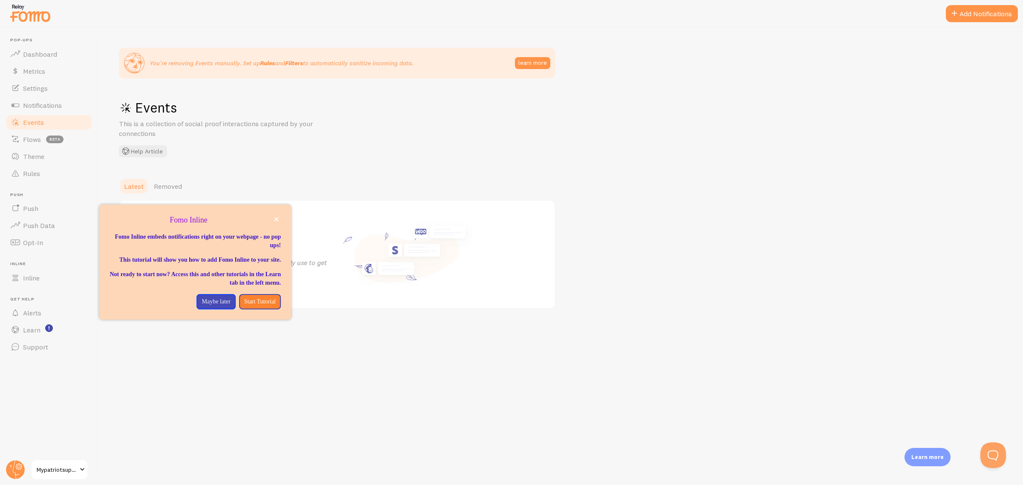
click at [73, 469] on span "Mypatriotsupply" at bounding box center [57, 469] width 40 height 10
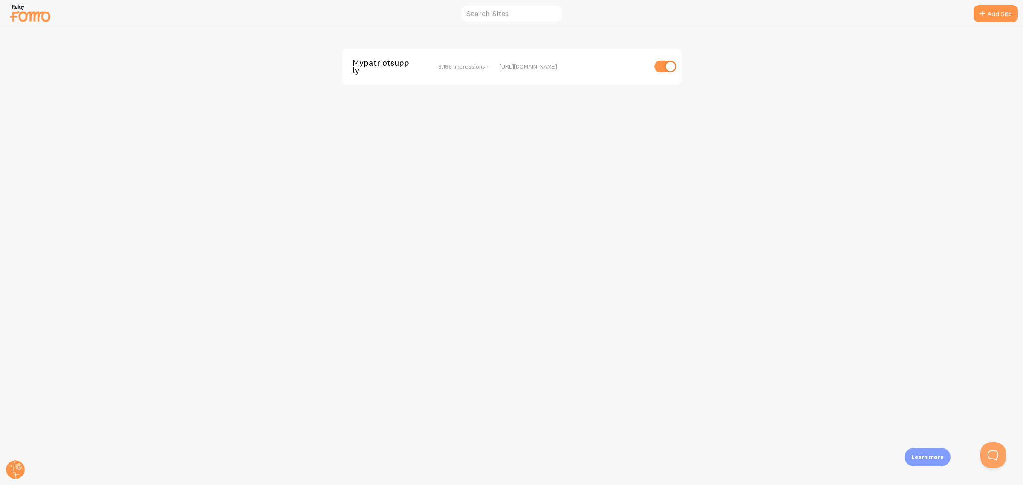
click at [48, 23] on img at bounding box center [30, 13] width 43 height 22
drag, startPoint x: 356, startPoint y: 148, endPoint x: 369, endPoint y: 151, distance: 12.7
drag, startPoint x: 282, startPoint y: 216, endPoint x: 275, endPoint y: 217, distance: 6.6
drag, startPoint x: 412, startPoint y: 266, endPoint x: 449, endPoint y: 266, distance: 36.6
click at [560, 65] on div "[URL][DOMAIN_NAME]" at bounding box center [572, 67] width 147 height 8
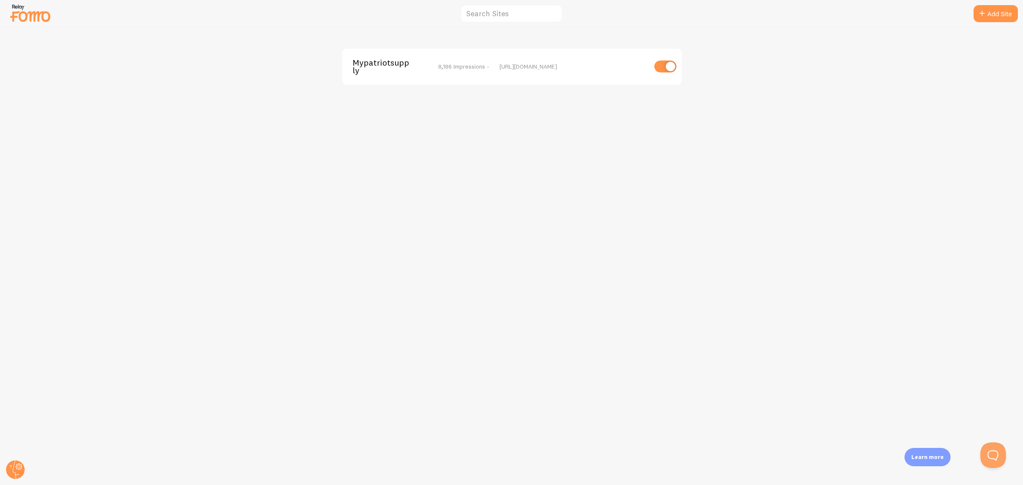
click at [382, 68] on span "Mypatriotsupply" at bounding box center [386, 67] width 69 height 16
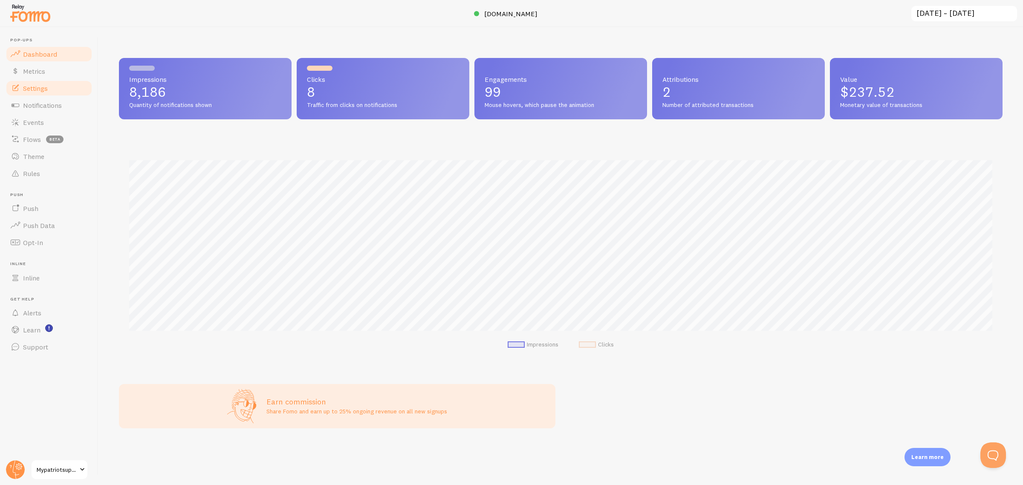
scroll to position [224, 883]
click at [52, 346] on link "Support" at bounding box center [49, 346] width 88 height 17
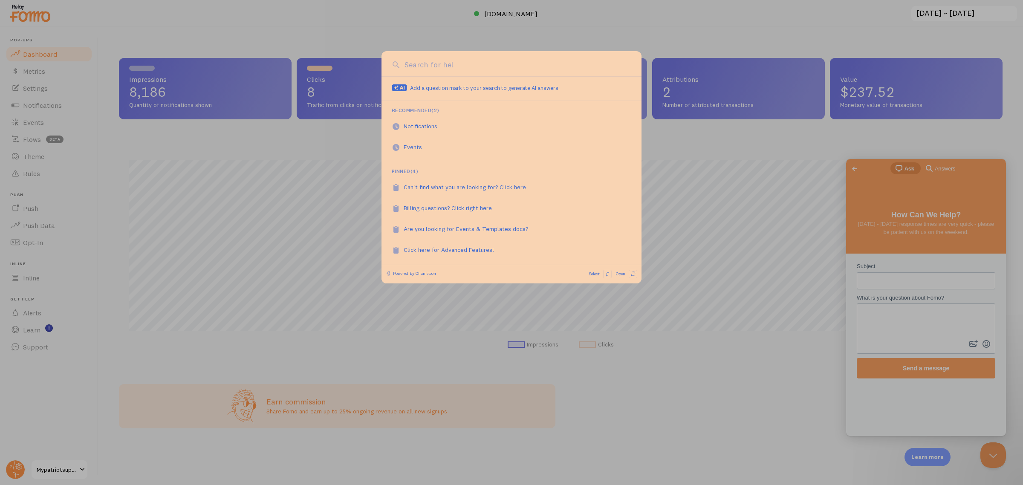
scroll to position [0, 0]
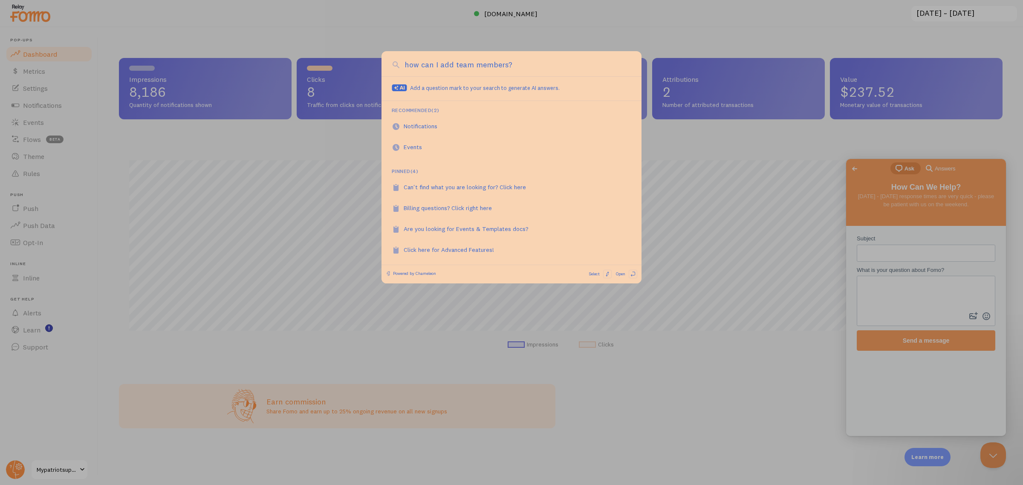
type input "how can I add team members?"
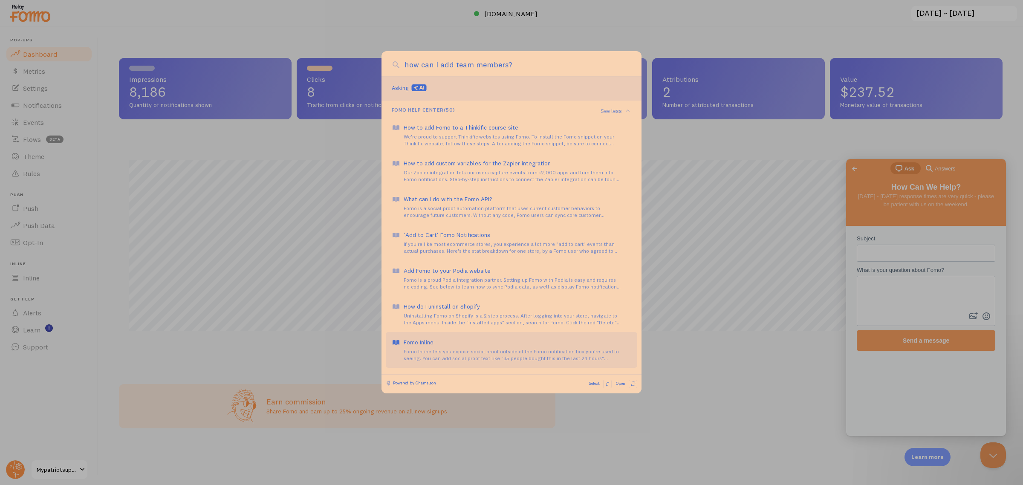
click at [520, 358] on div "Fomo Inline lets you expose social proof outside of the Fomo notification box y…" at bounding box center [518, 355] width 228 height 14
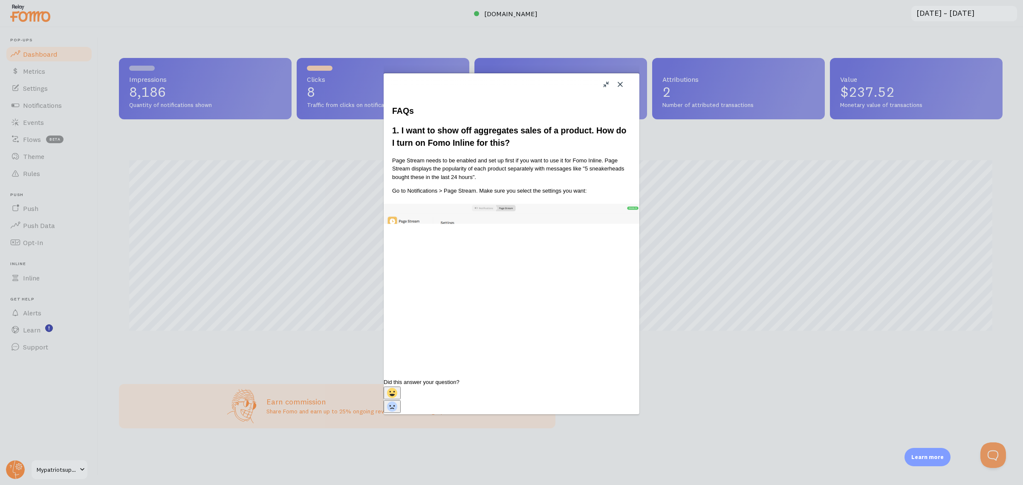
scroll to position [1278, 0]
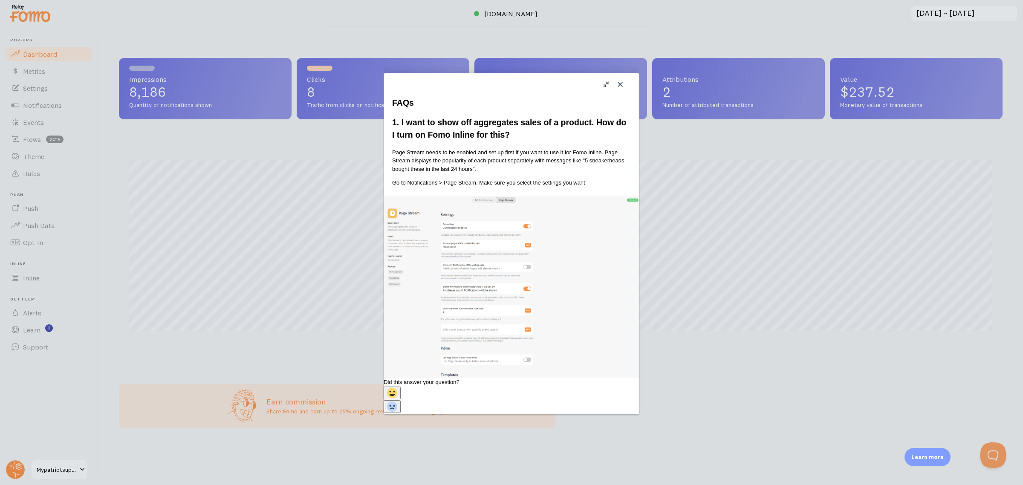
click at [734, 359] on div "Close u Fomo Inline Fomo Inline Open in a new window Fomo Inline lets you expos…" at bounding box center [511, 242] width 1023 height 485
drag, startPoint x: 525, startPoint y: 182, endPoint x: 540, endPoint y: 177, distance: 16.0
click at [626, 85] on button "Close" at bounding box center [620, 85] width 14 height 14
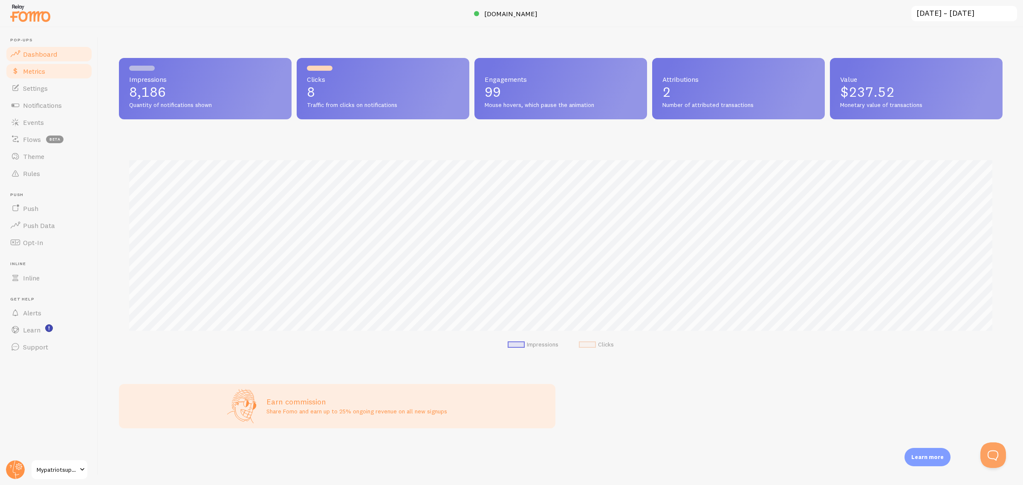
click at [26, 71] on span "Metrics" at bounding box center [34, 71] width 22 height 9
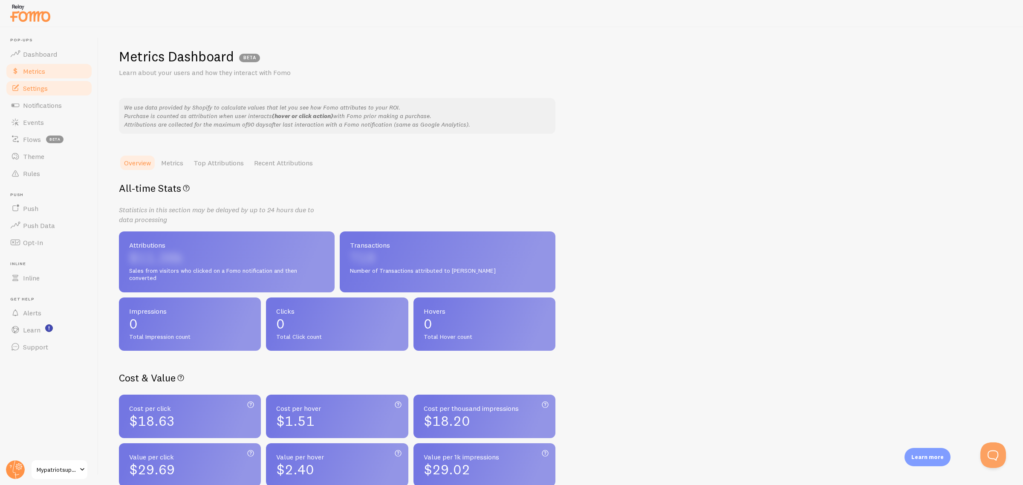
click at [52, 91] on link "Settings" at bounding box center [49, 88] width 88 height 17
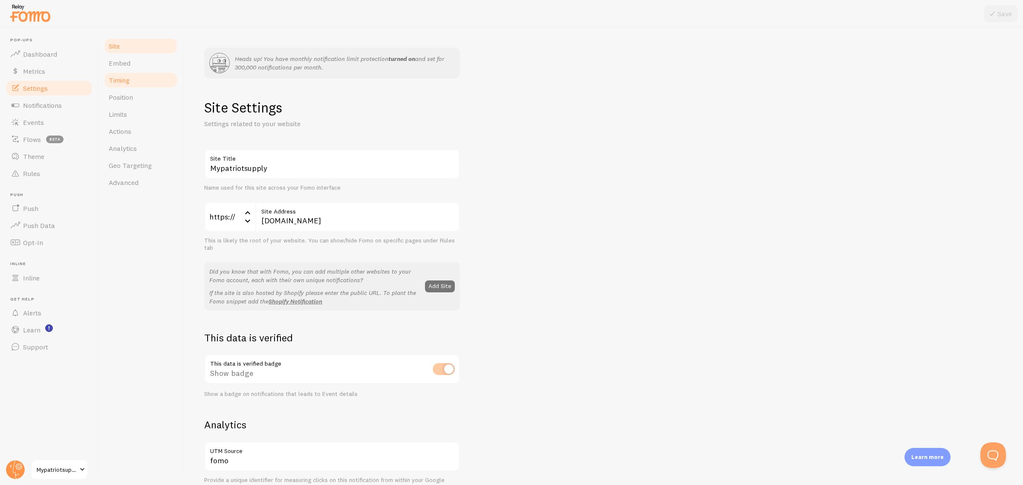
click at [138, 81] on link "Timing" at bounding box center [141, 80] width 75 height 17
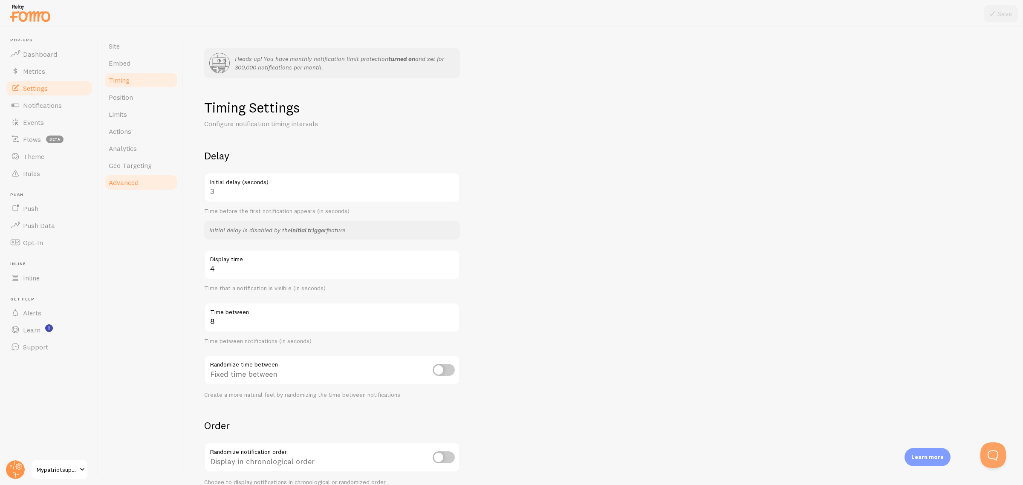
click at [138, 186] on span "Advanced" at bounding box center [124, 182] width 30 height 9
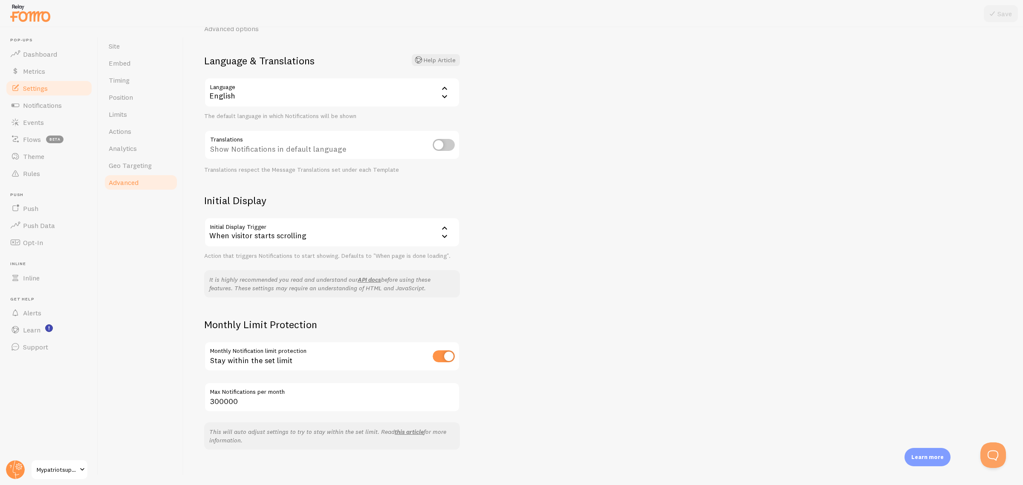
scroll to position [98, 0]
click at [54, 177] on link "Rules" at bounding box center [49, 173] width 88 height 17
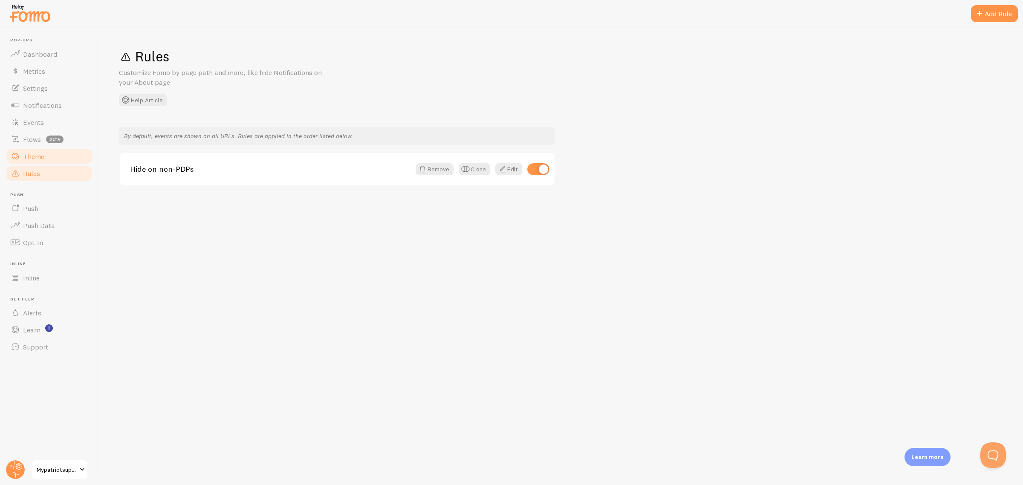
click at [47, 156] on link "Theme" at bounding box center [49, 156] width 88 height 17
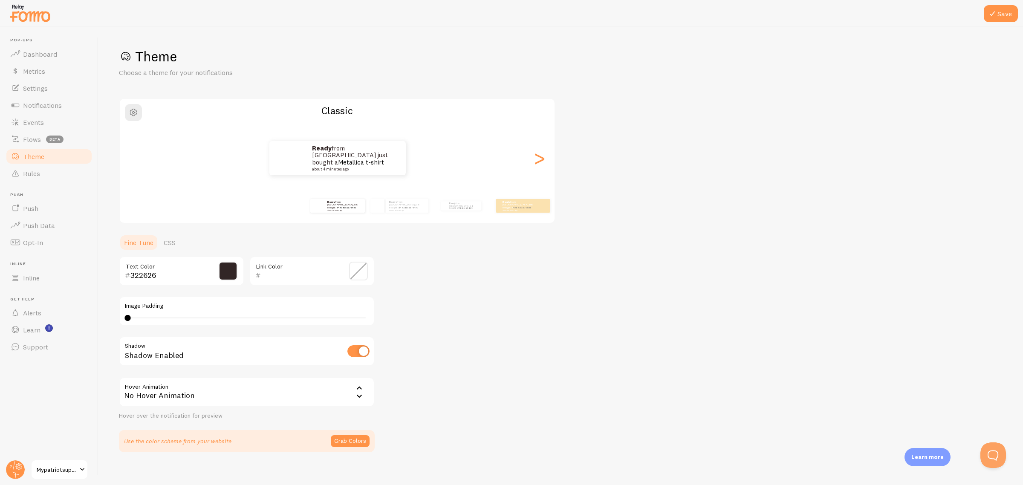
scroll to position [6, 0]
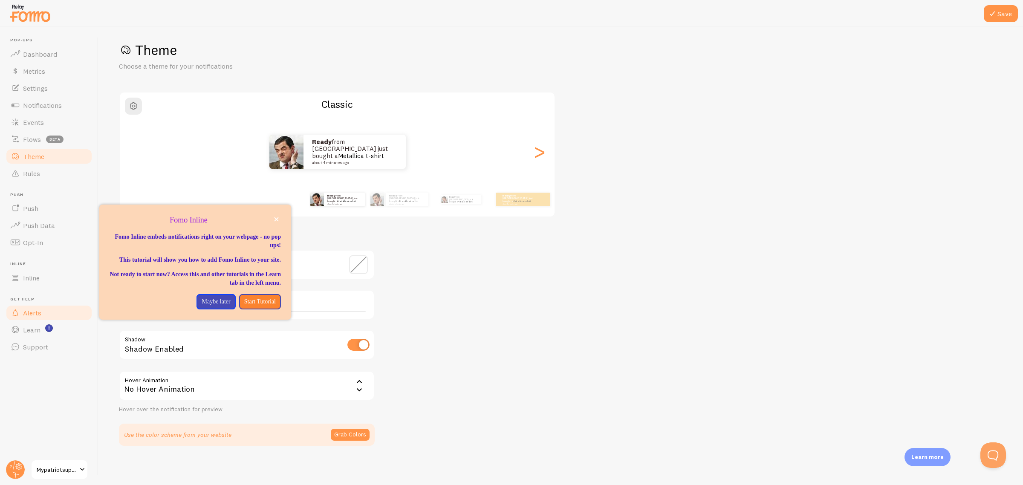
click at [34, 305] on link "Alerts" at bounding box center [49, 312] width 88 height 17
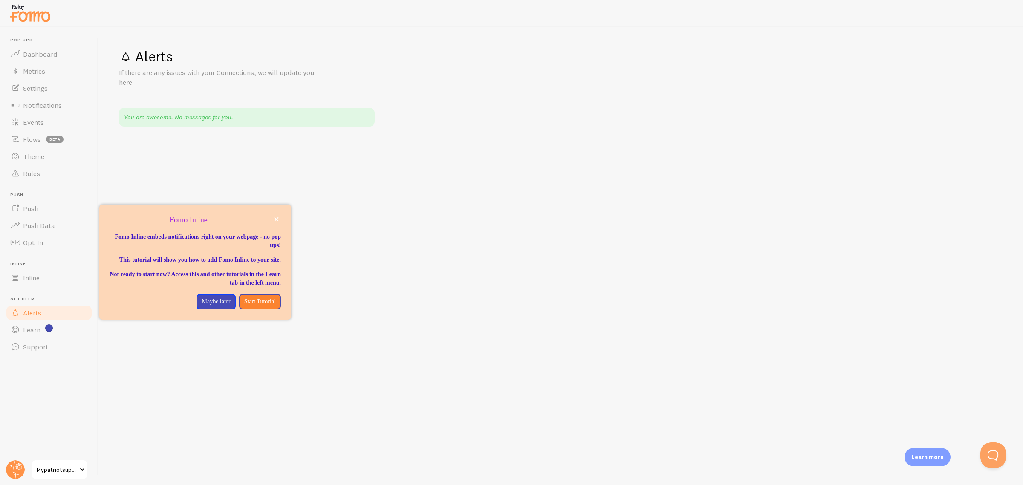
click at [280, 224] on p "Fomo Inline" at bounding box center [195, 220] width 171 height 11
click at [278, 217] on icon "close," at bounding box center [276, 219] width 5 height 5
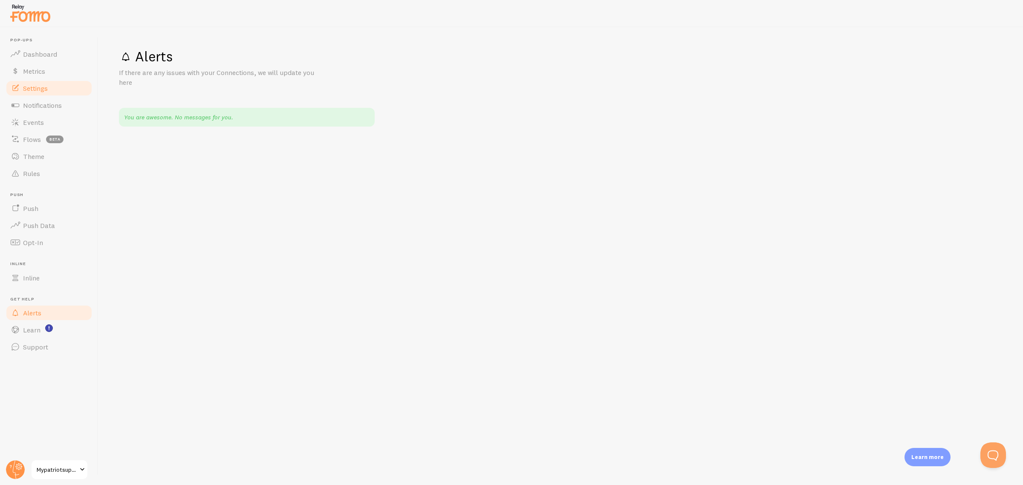
click at [48, 86] on link "Settings" at bounding box center [49, 88] width 88 height 17
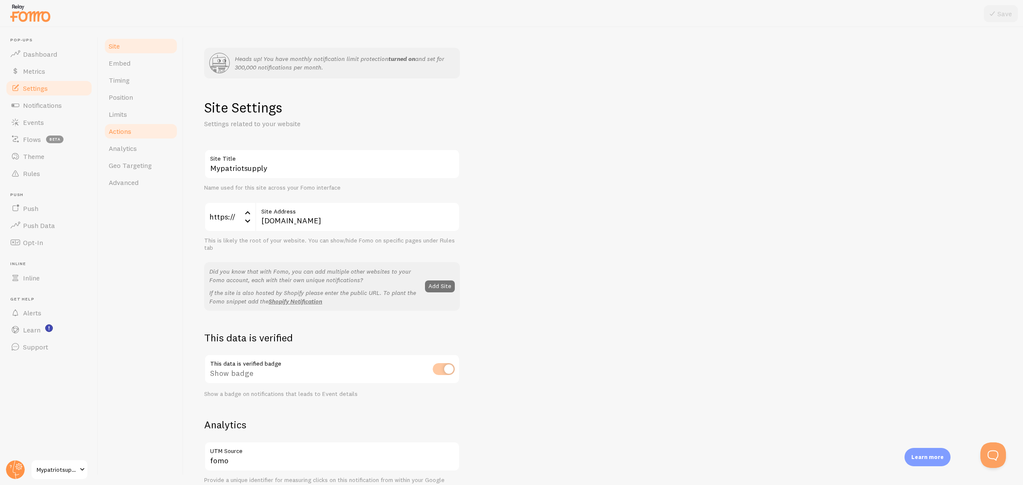
click at [130, 133] on span "Actions" at bounding box center [120, 131] width 23 height 9
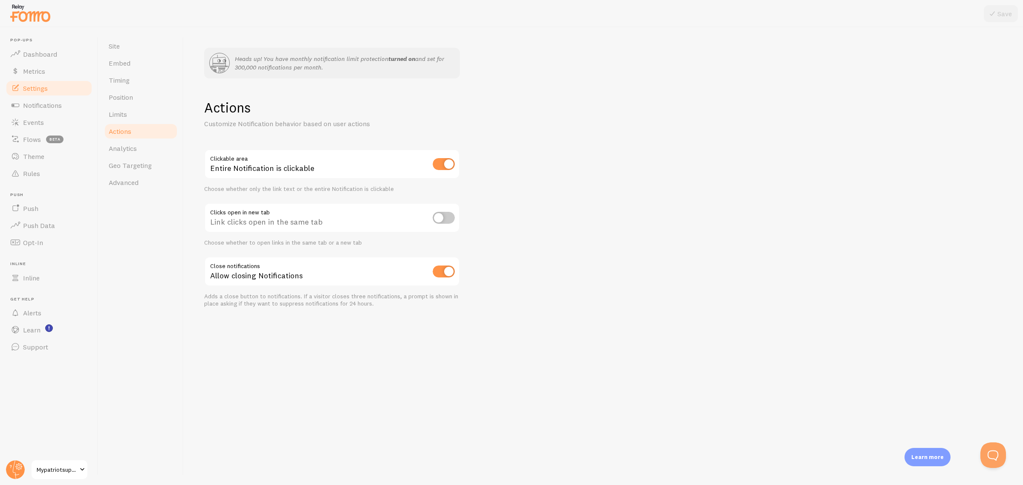
click at [445, 160] on input "checkbox" at bounding box center [444, 164] width 22 height 12
checkbox input "false"
click at [138, 148] on link "Analytics" at bounding box center [141, 148] width 75 height 17
click at [1003, 11] on button "Save" at bounding box center [1000, 13] width 34 height 17
click at [148, 148] on link "Analytics" at bounding box center [141, 148] width 75 height 17
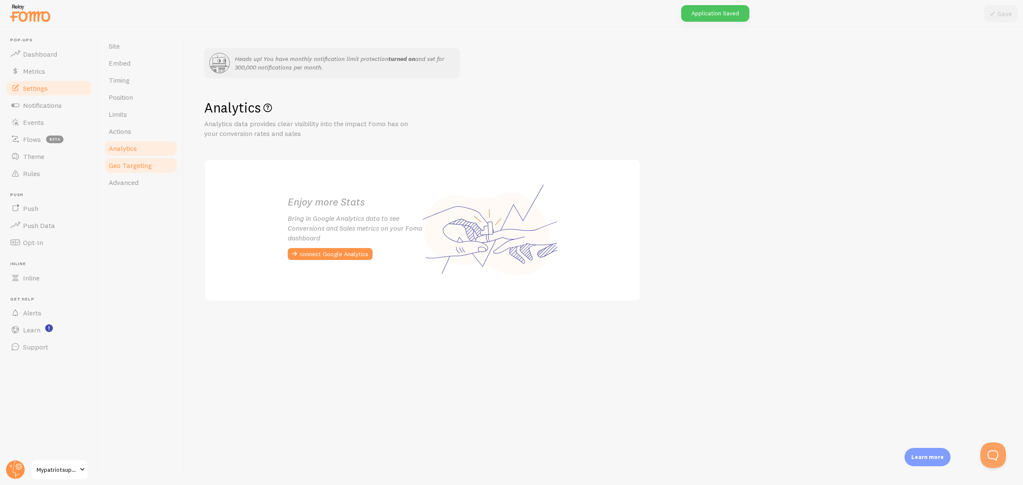
click at [147, 172] on link "Geo Targeting" at bounding box center [141, 165] width 75 height 17
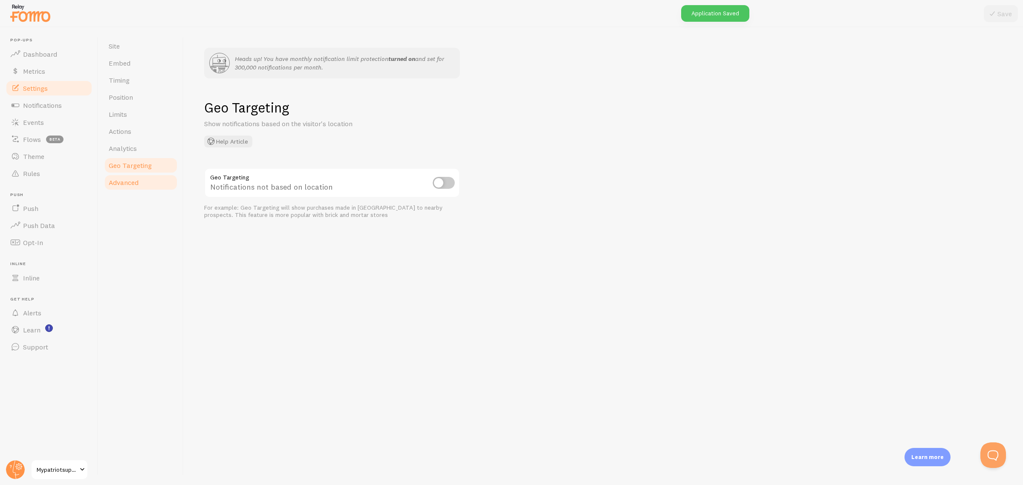
click at [144, 188] on link "Advanced" at bounding box center [141, 182] width 75 height 17
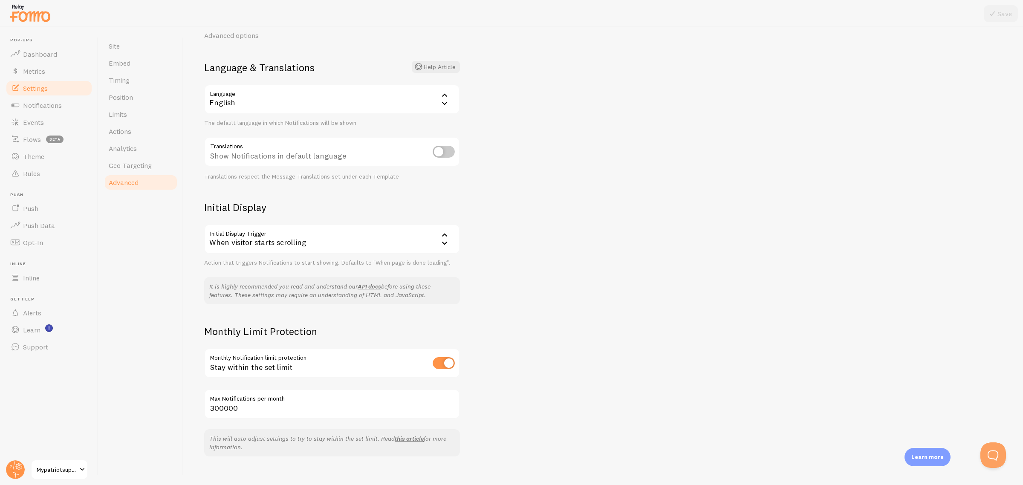
scroll to position [98, 0]
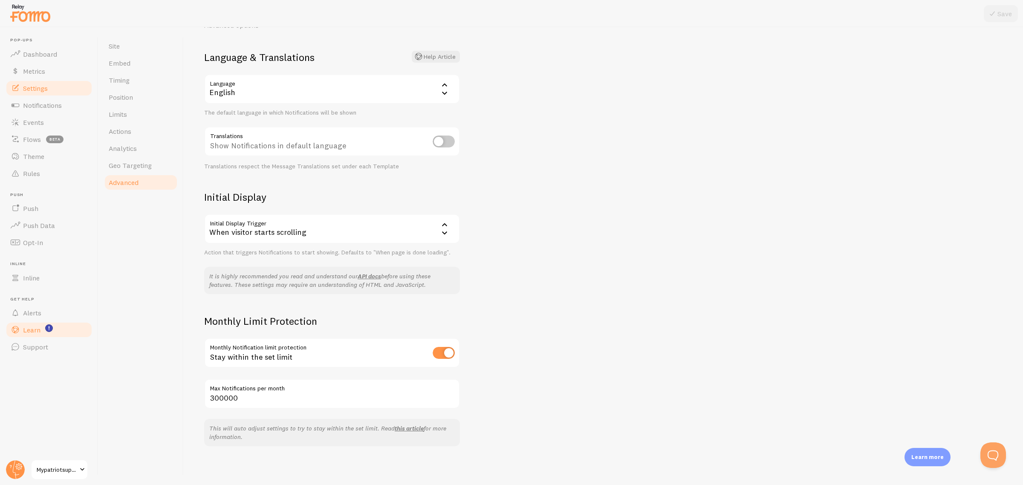
click at [40, 325] on link "Learn" at bounding box center [49, 329] width 88 height 17
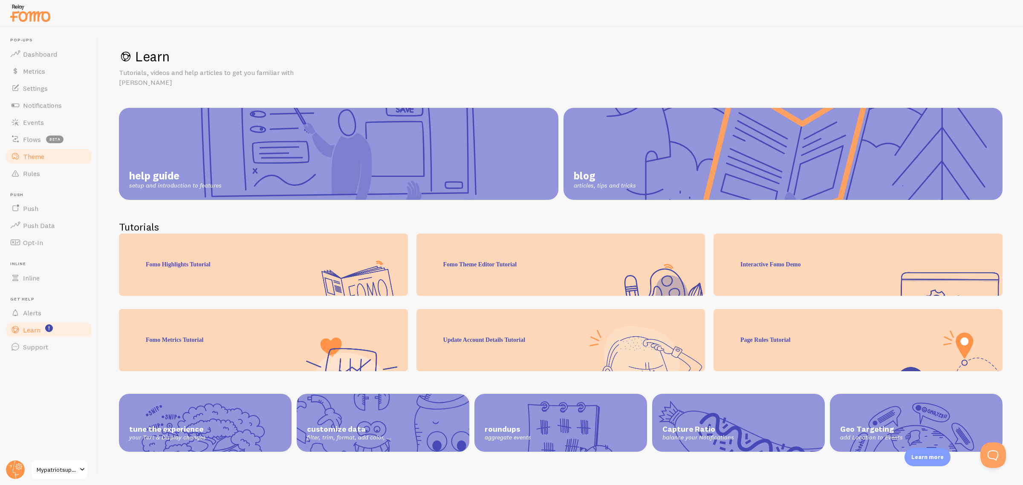
click at [43, 157] on span "Theme" at bounding box center [33, 156] width 21 height 9
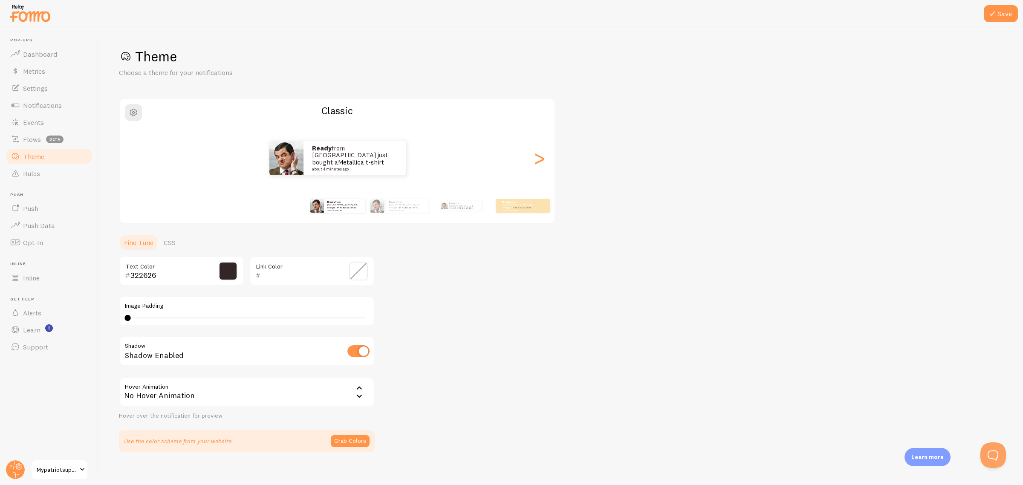
click at [35, 18] on img at bounding box center [30, 13] width 43 height 22
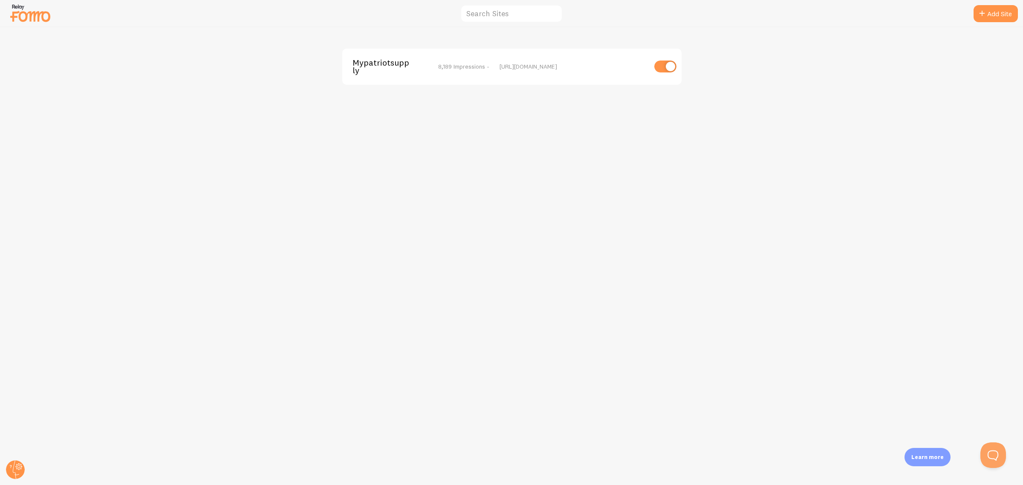
click at [383, 59] on span "Mypatriotsupply" at bounding box center [386, 67] width 69 height 16
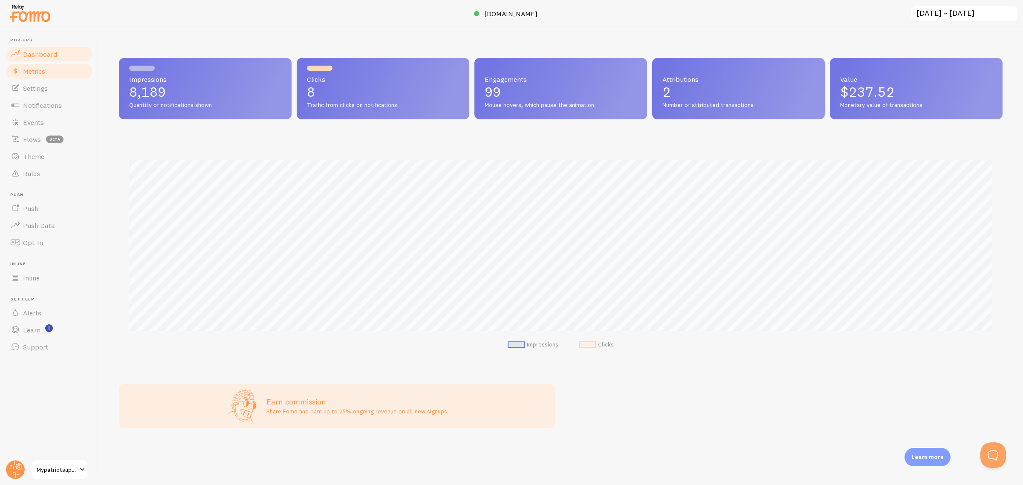
scroll to position [224, 883]
click at [61, 101] on span "Notifications" at bounding box center [42, 105] width 39 height 9
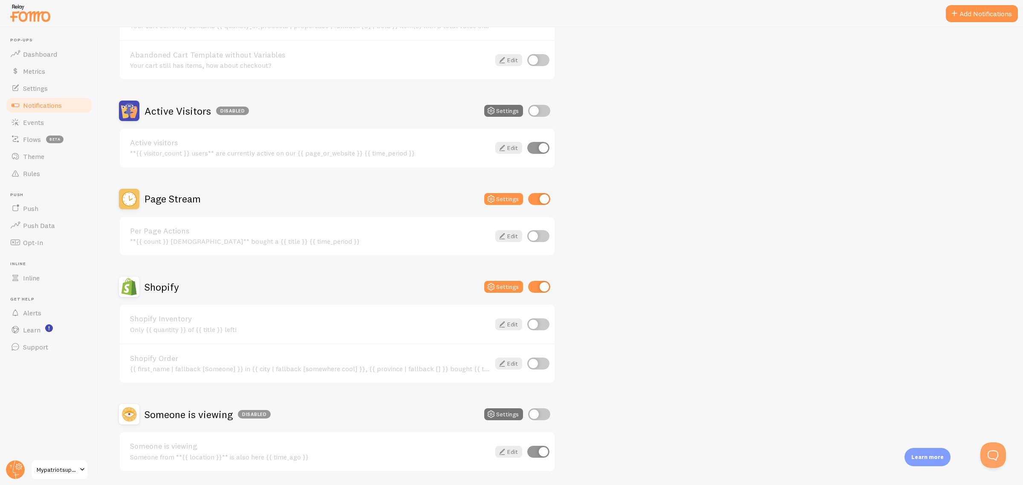
scroll to position [160, 0]
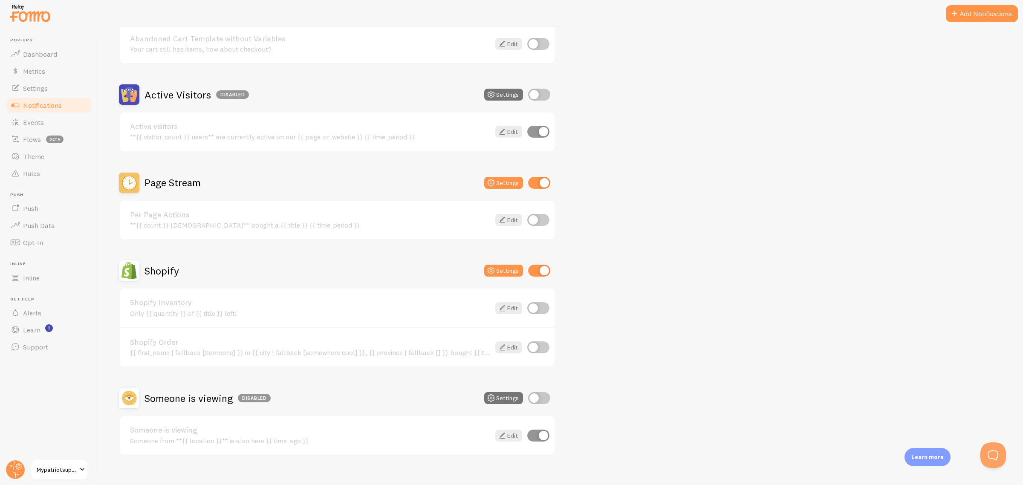
click at [403, 223] on div "**{{ count }} Italians** bought a {{ title }} {{ time_period }}" at bounding box center [310, 225] width 360 height 8
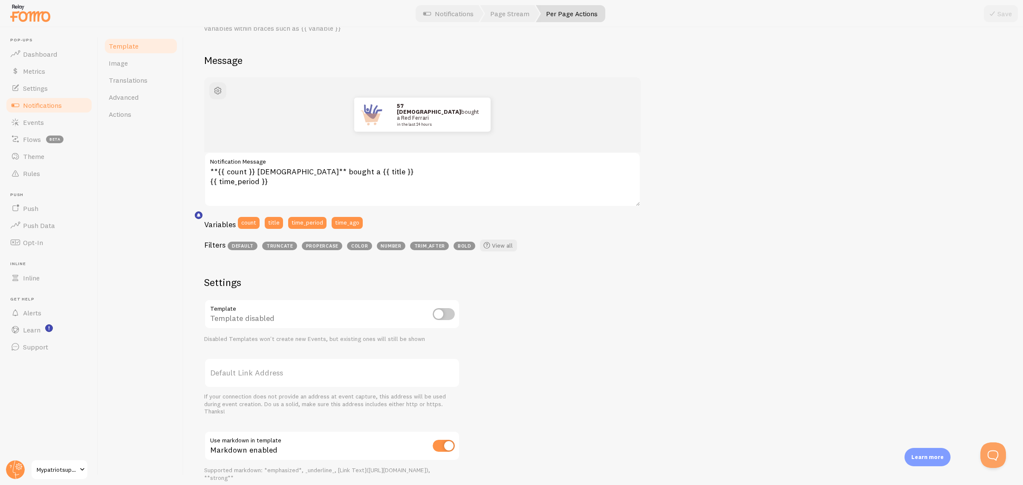
scroll to position [107, 0]
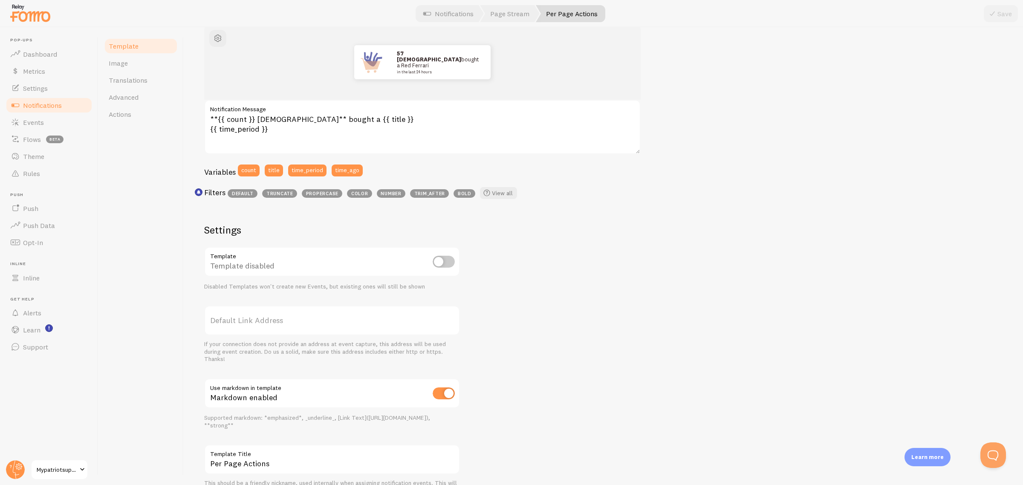
click at [447, 264] on input "checkbox" at bounding box center [444, 262] width 22 height 12
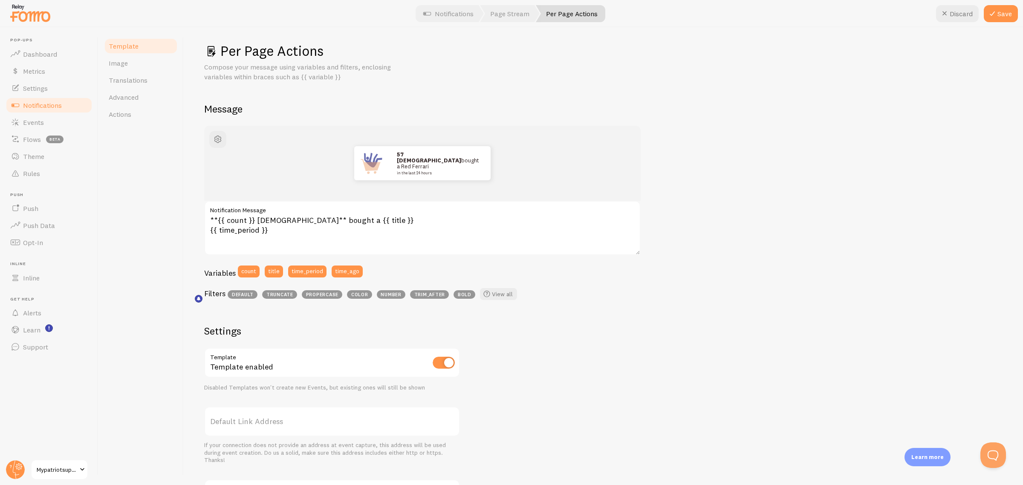
scroll to position [0, 0]
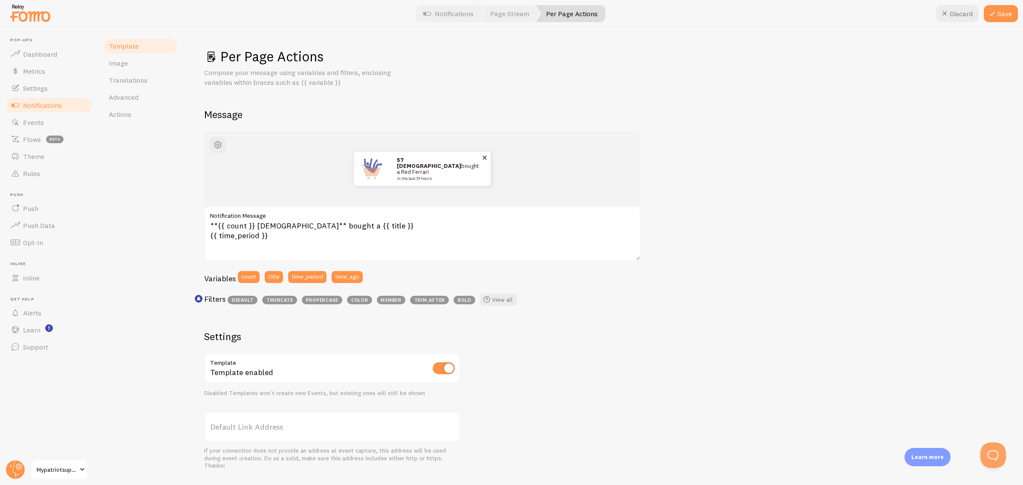
click at [407, 176] on small "in the last 24 hours" at bounding box center [438, 178] width 83 height 4
drag, startPoint x: 335, startPoint y: 210, endPoint x: 309, endPoint y: 229, distance: 32.0
click at [335, 210] on label "Notification Message" at bounding box center [422, 213] width 436 height 14
click at [335, 210] on textarea "**{{ count }} Italians** bought a {{ title }} {{ time_period }}" at bounding box center [422, 233] width 436 height 55
click at [309, 229] on textarea "**{{ count }} Italians** bought a {{ title }} {{ time_period }}" at bounding box center [422, 233] width 436 height 55
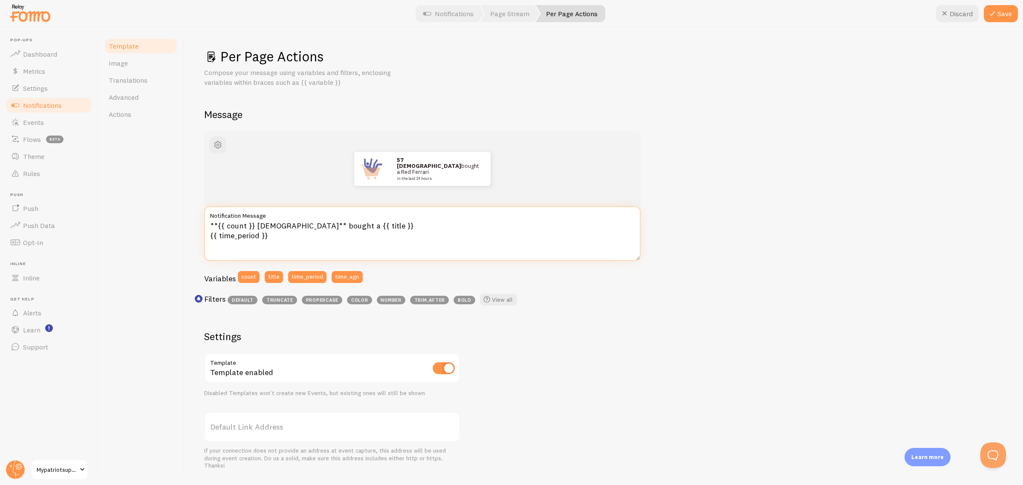
click at [261, 227] on textarea "**{{ count }} Italians** bought a {{ title }} {{ time_period }}" at bounding box center [422, 233] width 436 height 55
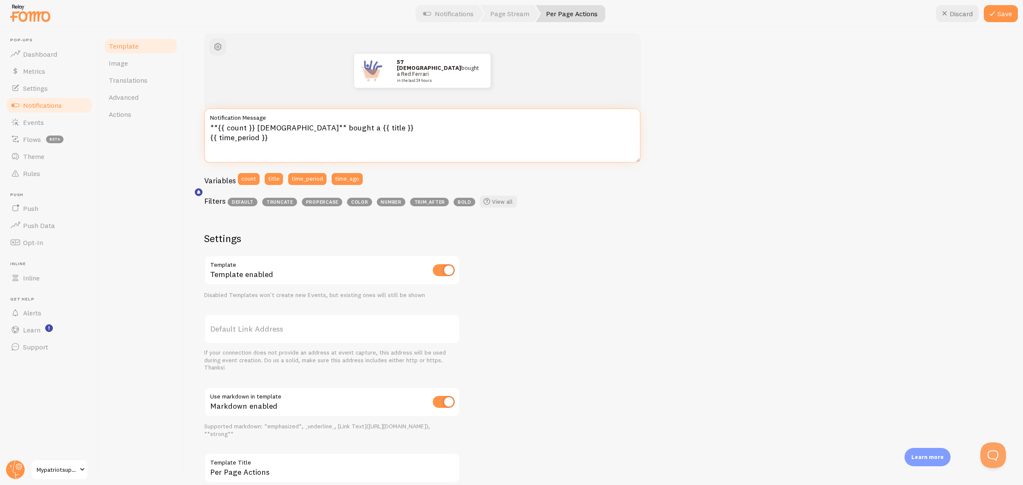
scroll to position [107, 0]
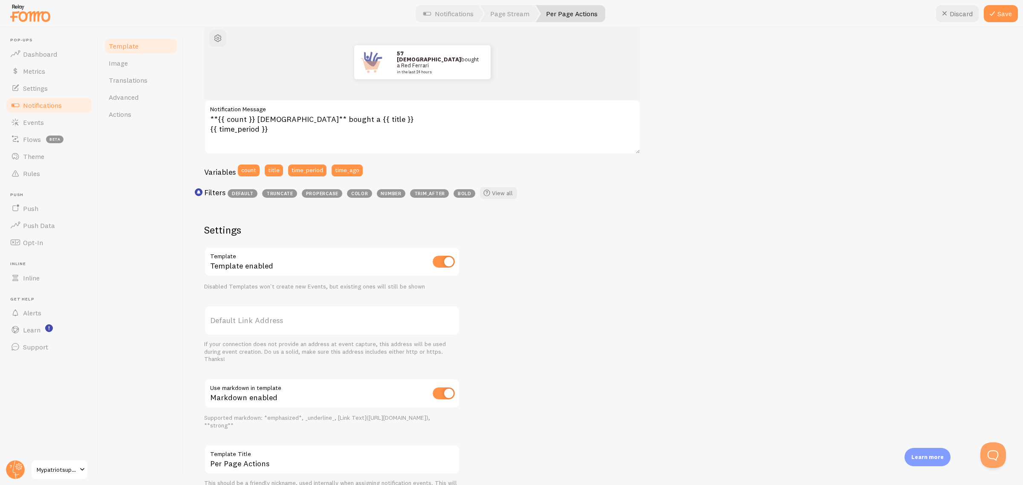
click at [448, 264] on input "checkbox" at bounding box center [444, 262] width 22 height 12
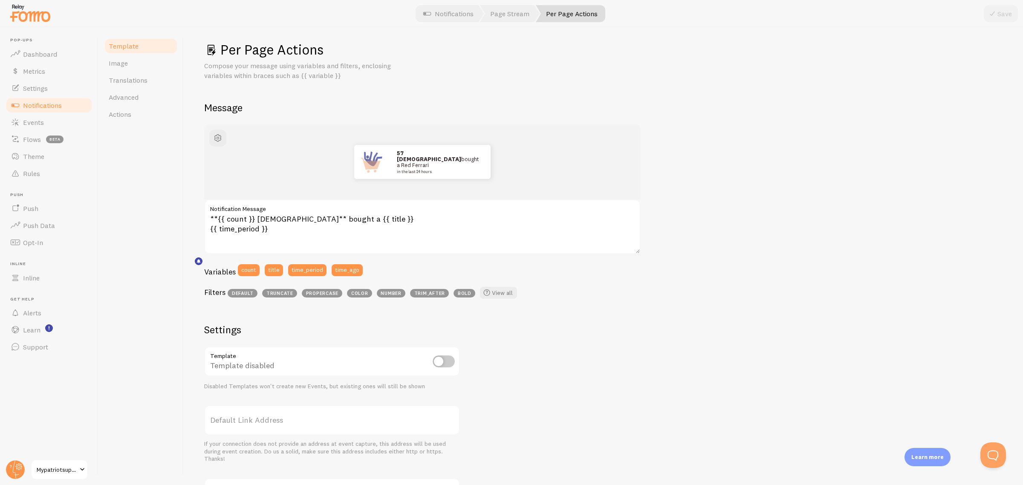
scroll to position [0, 0]
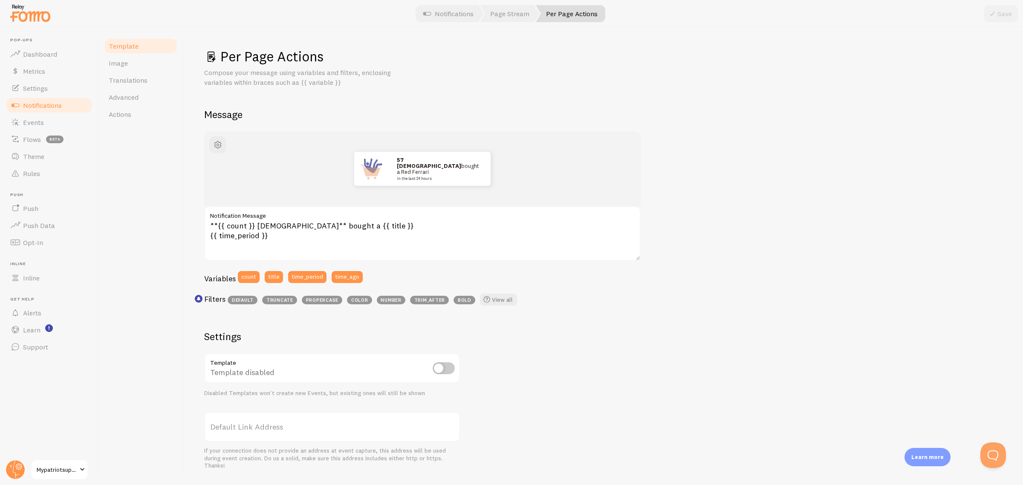
click at [446, 371] on input "checkbox" at bounding box center [444, 368] width 22 height 12
checkbox input "true"
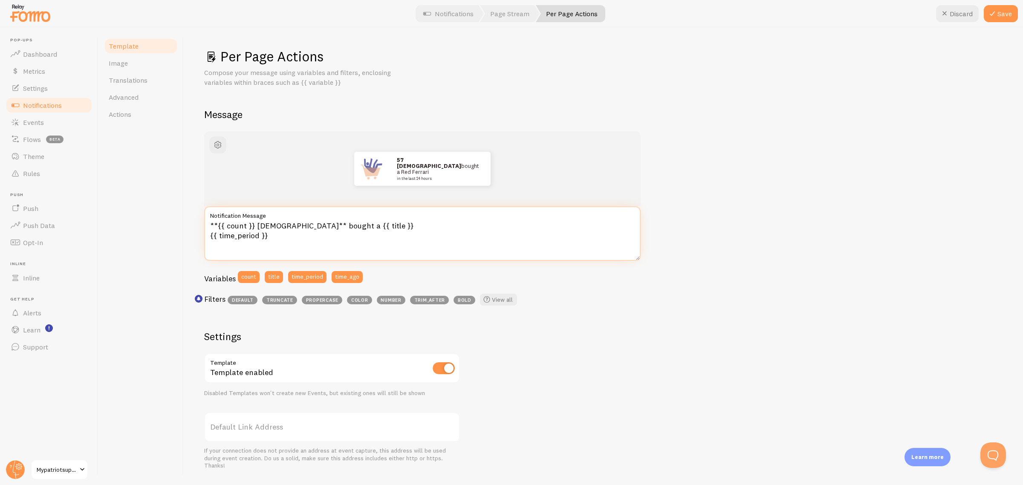
click at [265, 224] on textarea "**{{ count }} Italians** bought a {{ title }} {{ time_period }}" at bounding box center [422, 233] width 436 height 55
type textarea "**{{ count }} Patriots** bought a {{ title }} {{ time_period }}"
click at [561, 373] on div "57 Patriots bought a Red Ferrari in the last 24 hours **{{ count }} Patriots** …" at bounding box center [603, 366] width 798 height 470
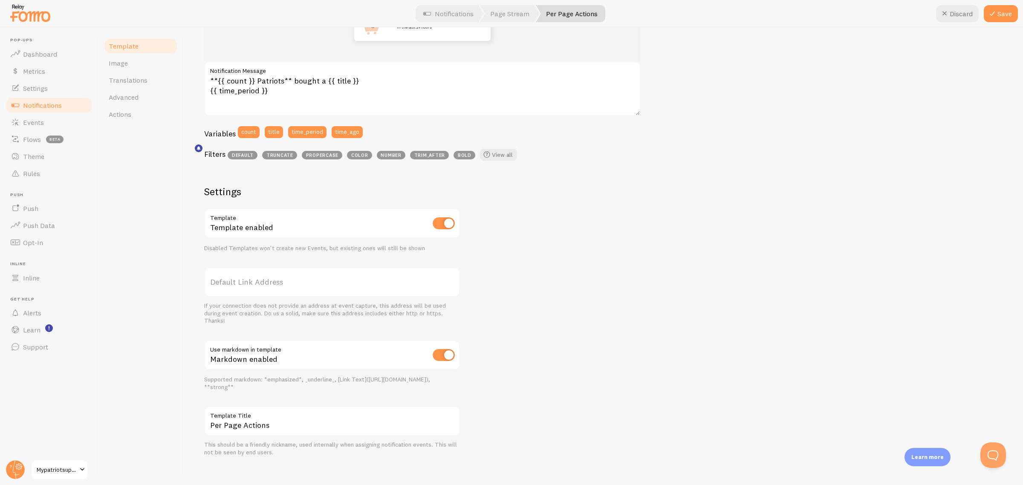
scroll to position [150, 0]
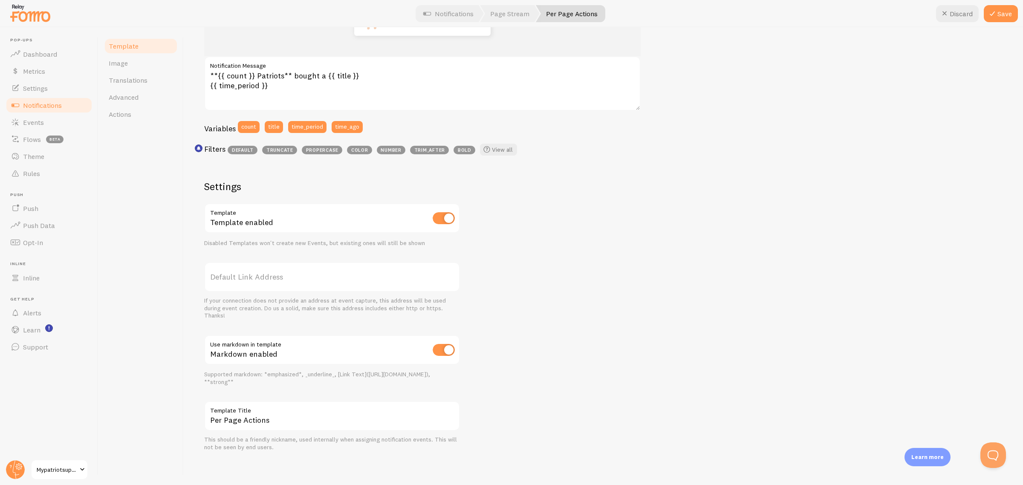
click at [317, 413] on label "Template Title" at bounding box center [332, 408] width 256 height 14
click at [317, 413] on input "Per Page Actions" at bounding box center [332, 416] width 256 height 30
click at [648, 388] on div "57 Patriots bought a Red Ferrari in the last 24 hours **{{ count }} Patriots** …" at bounding box center [603, 216] width 798 height 470
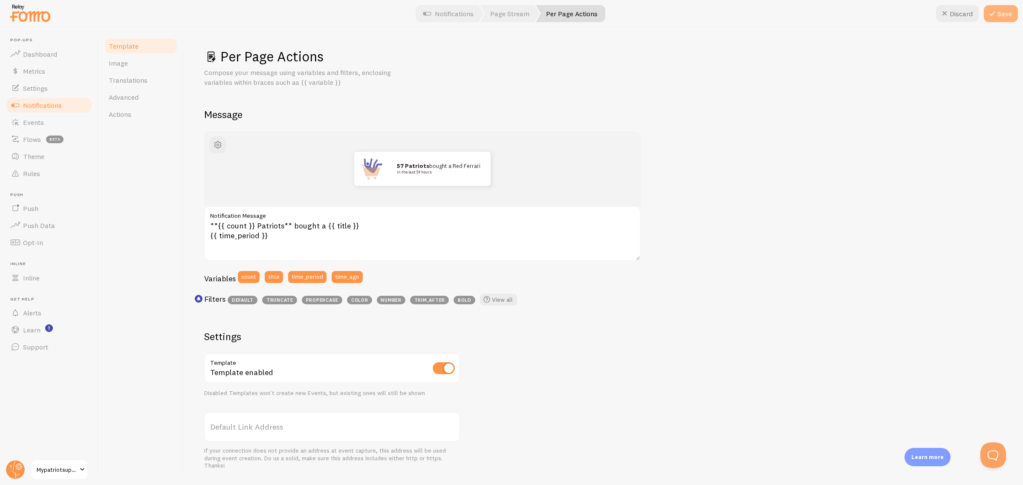
click at [995, 16] on icon at bounding box center [992, 14] width 10 height 10
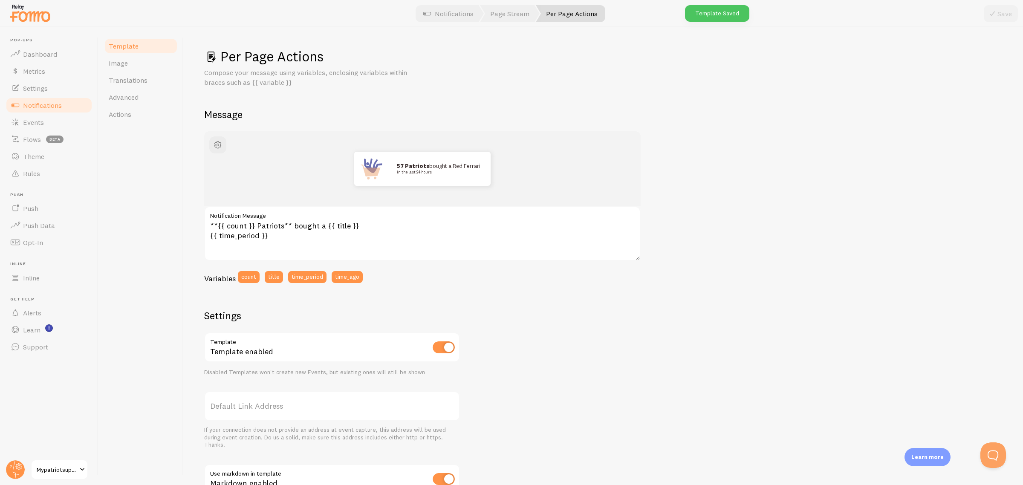
click at [704, 301] on div "57 Patriots bought a Red Ferrari in the last 24 hours **{{ count }} Patriots** …" at bounding box center [603, 355] width 798 height 449
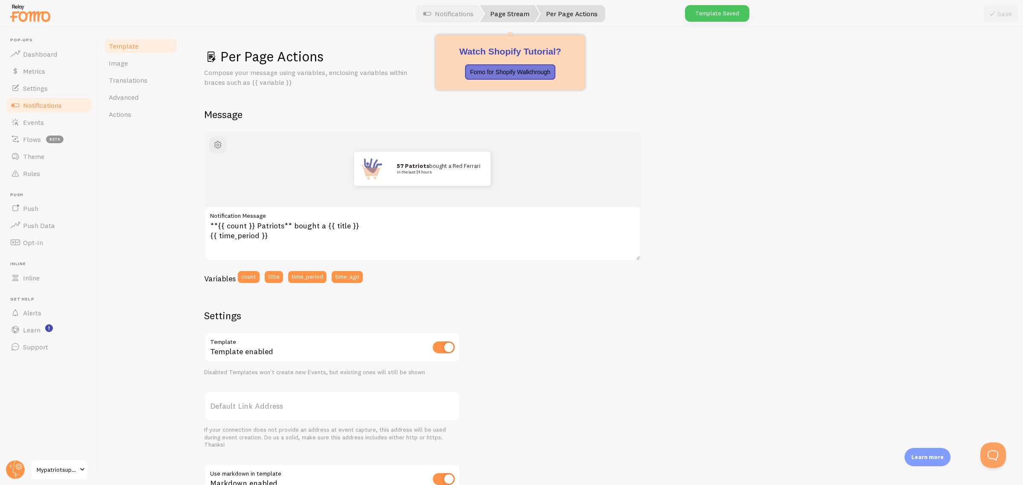
click at [516, 12] on link "Page Stream" at bounding box center [510, 13] width 60 height 17
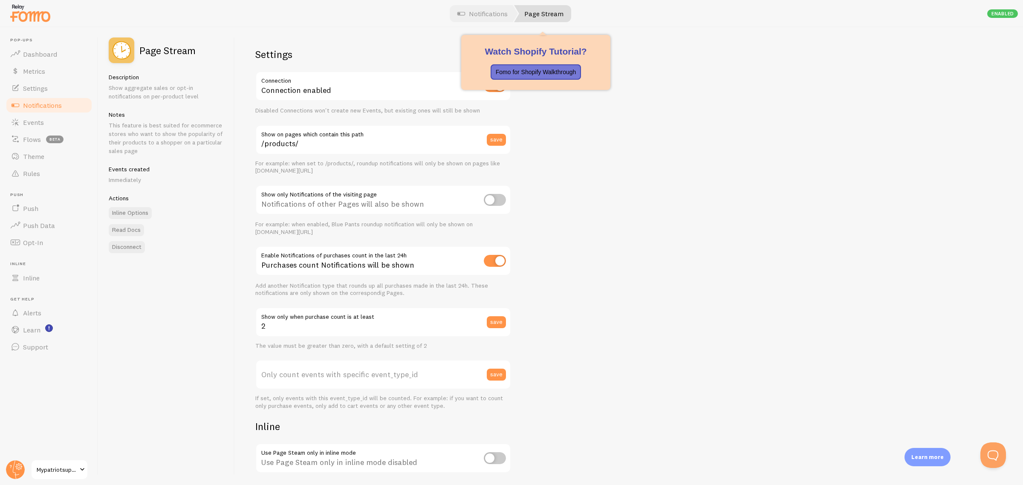
click at [533, 15] on link "Page Stream" at bounding box center [542, 13] width 57 height 17
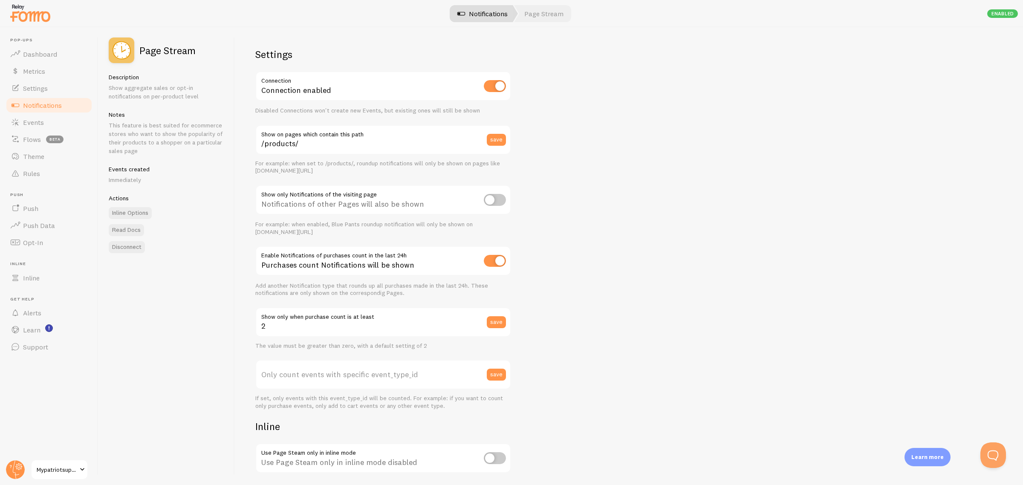
click at [480, 15] on link "Notifications" at bounding box center [482, 13] width 71 height 17
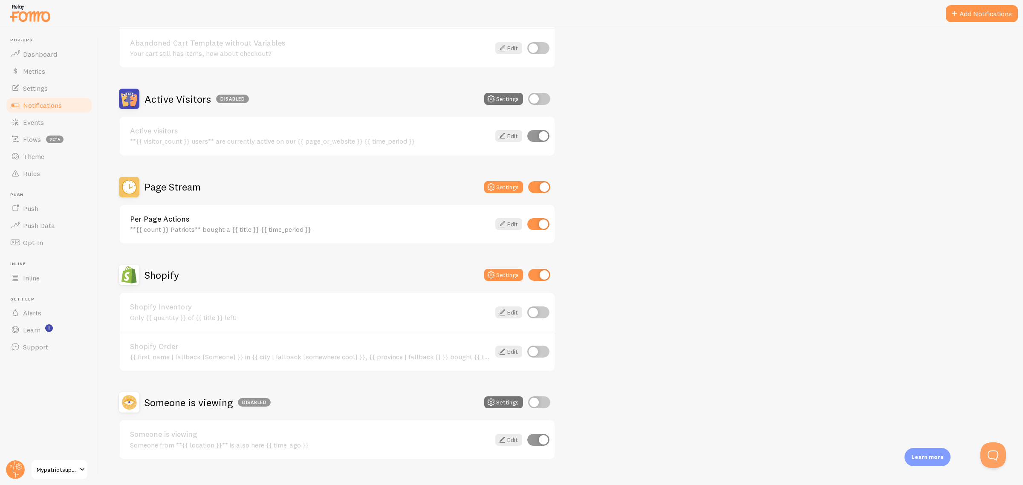
scroll to position [160, 0]
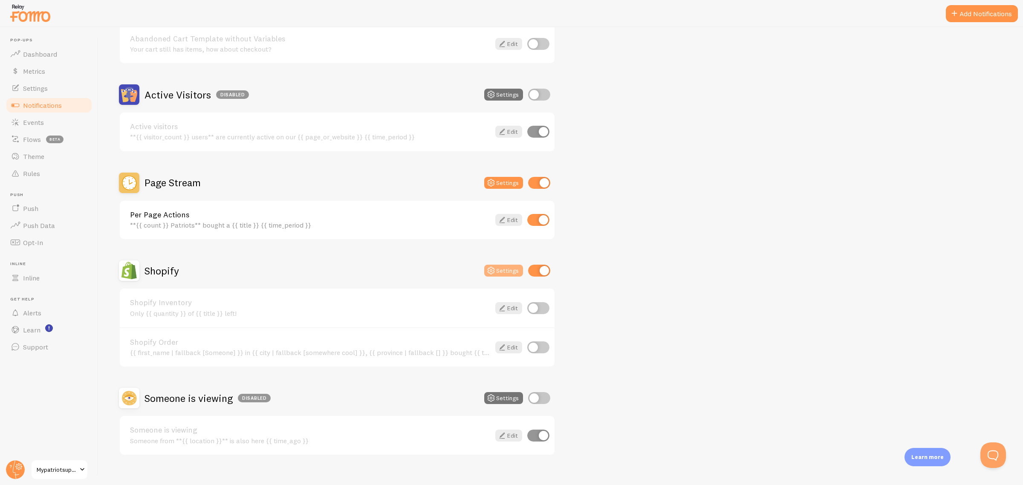
click at [503, 271] on button "Settings" at bounding box center [503, 271] width 39 height 12
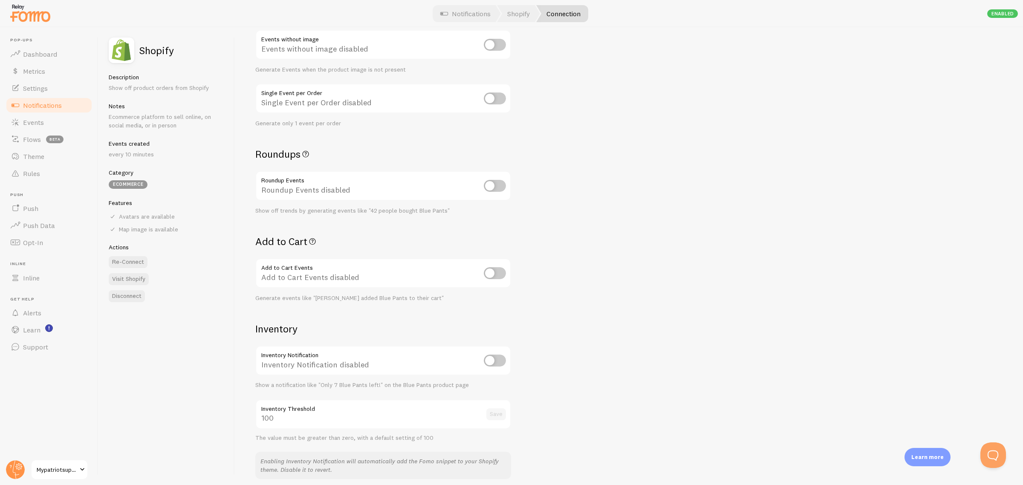
scroll to position [160, 0]
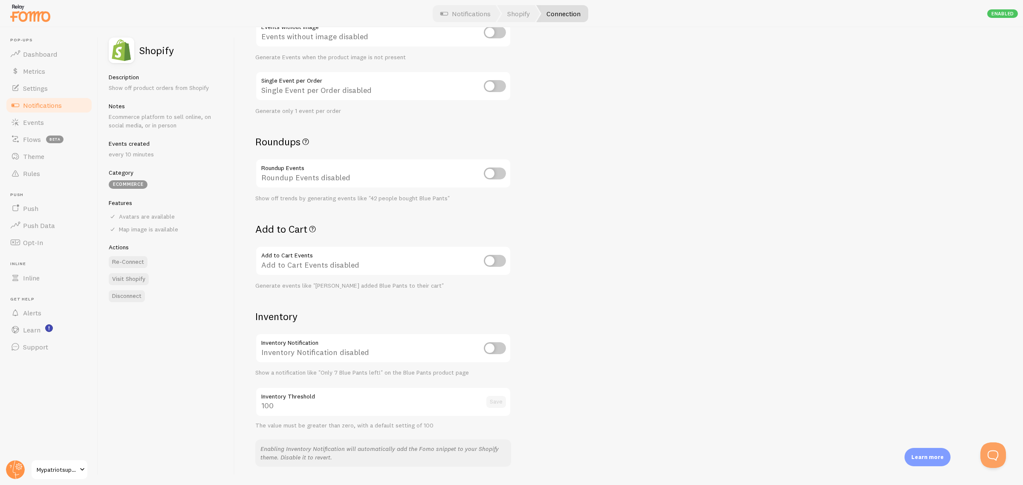
click at [66, 108] on link "Notifications" at bounding box center [49, 105] width 88 height 17
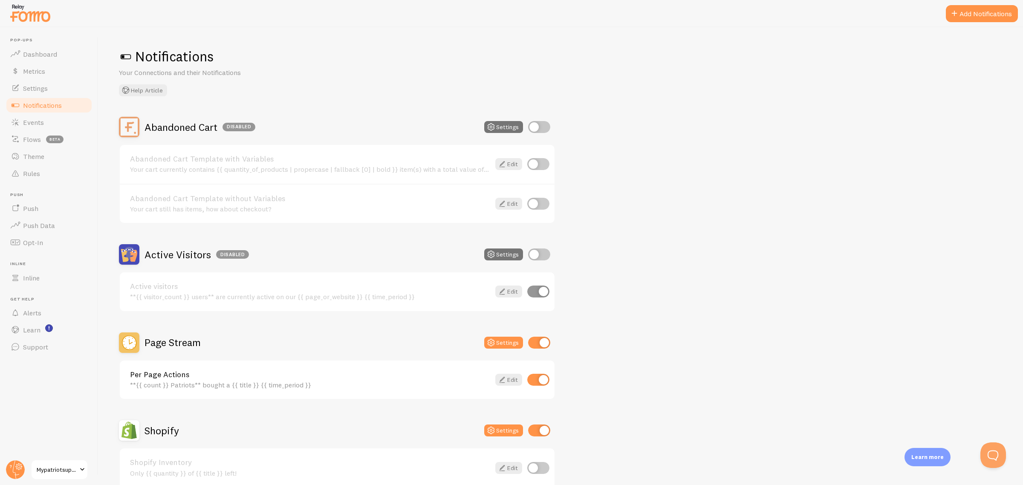
scroll to position [160, 0]
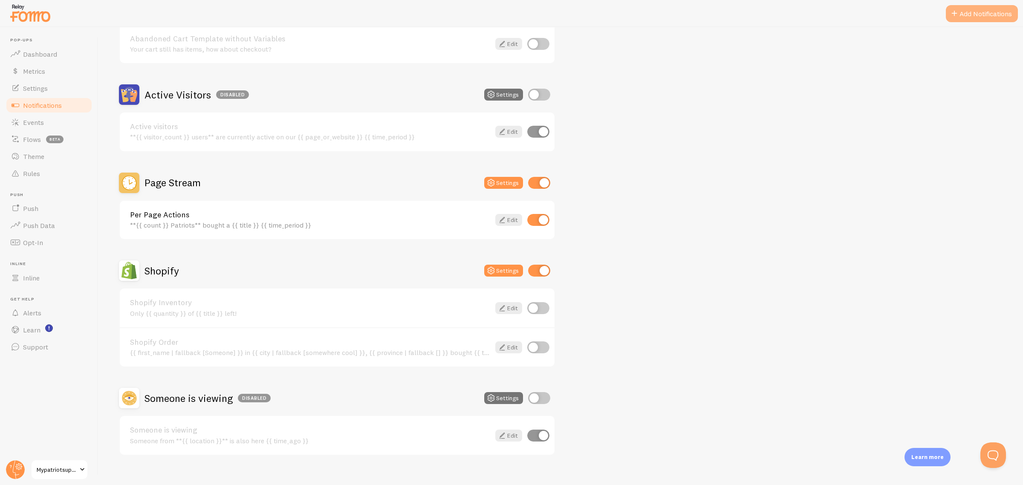
click at [959, 9] on span at bounding box center [954, 14] width 10 height 10
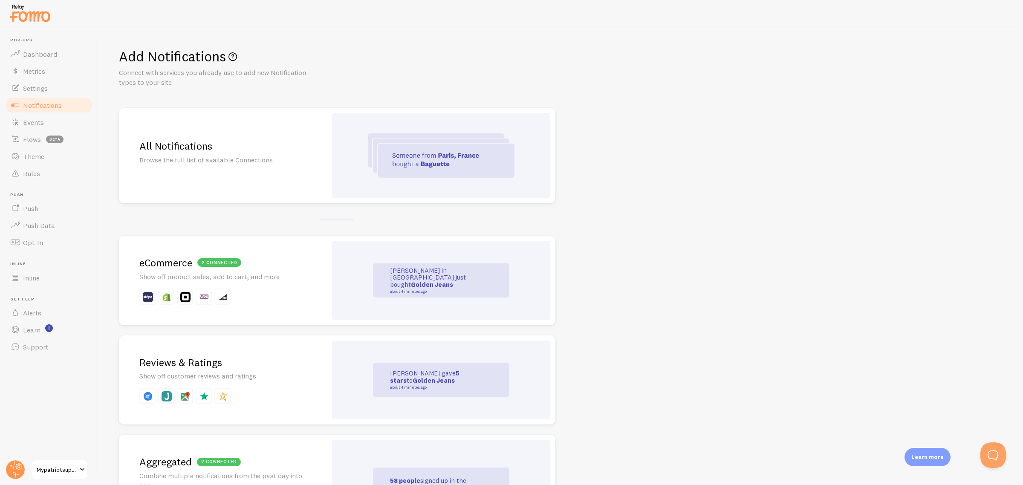
click at [208, 158] on p "Browse the full list of available Connections" at bounding box center [222, 160] width 167 height 10
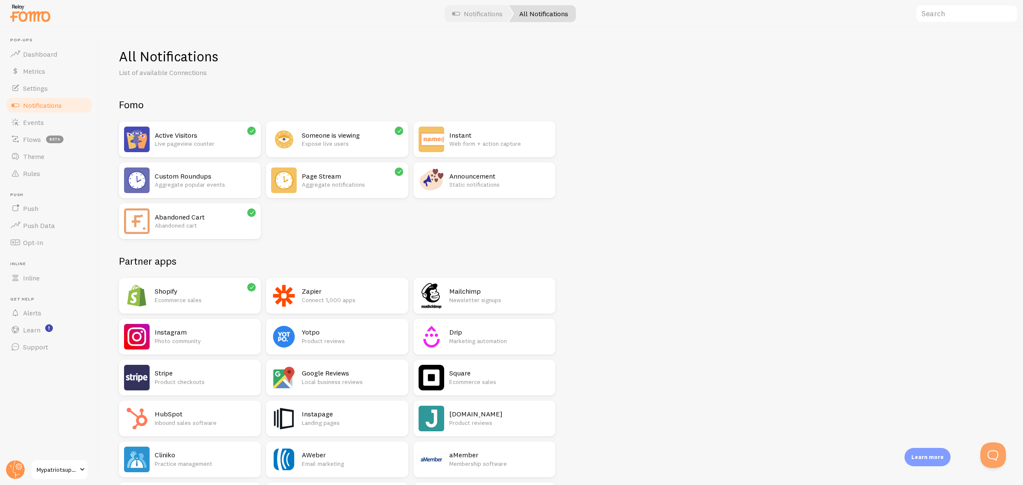
click at [328, 183] on p "Aggregate notifications" at bounding box center [352, 184] width 101 height 9
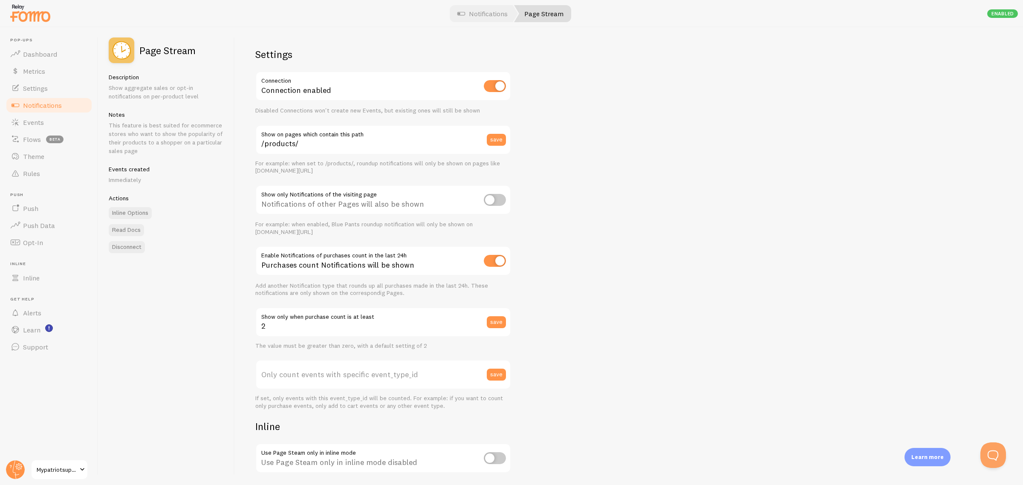
click at [493, 199] on input "checkbox" at bounding box center [495, 200] width 22 height 12
checkbox input "true"
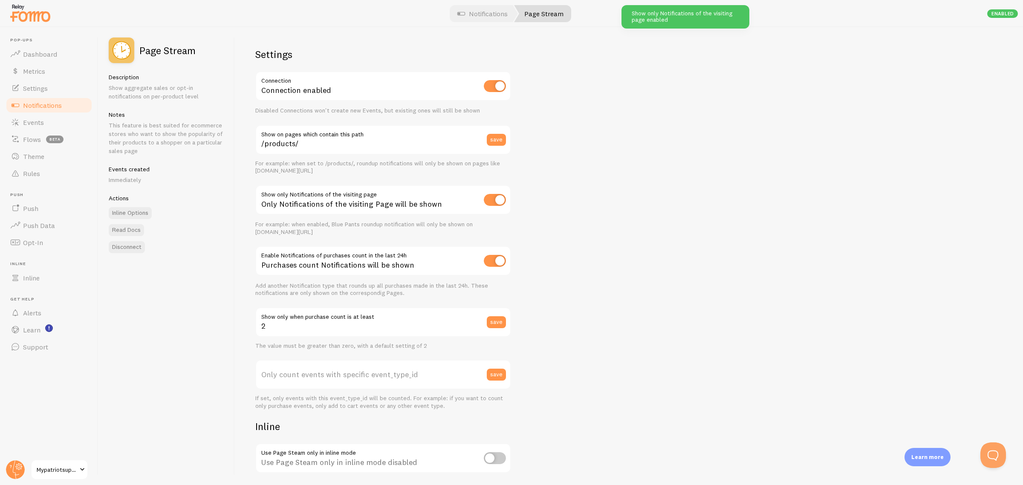
click at [500, 263] on input "checkbox" at bounding box center [495, 261] width 22 height 12
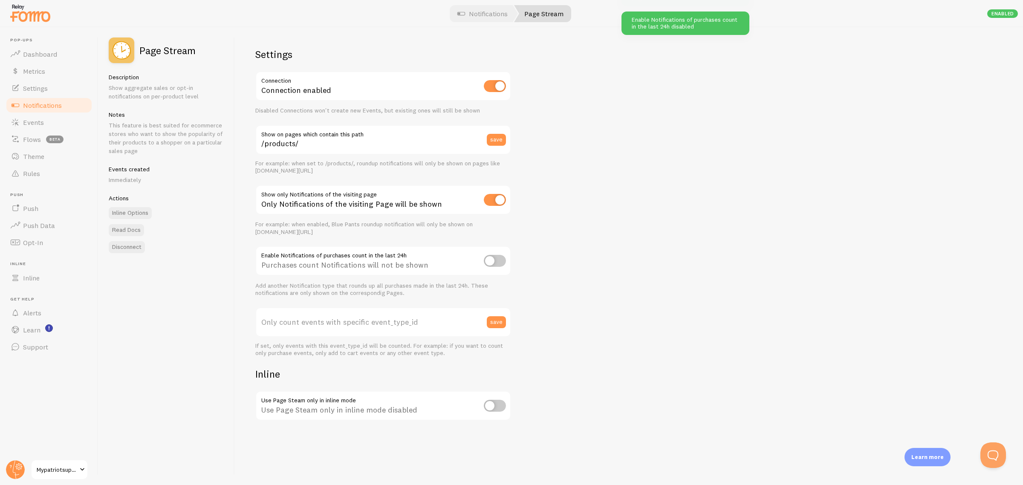
click at [500, 263] on input "checkbox" at bounding box center [495, 261] width 22 height 12
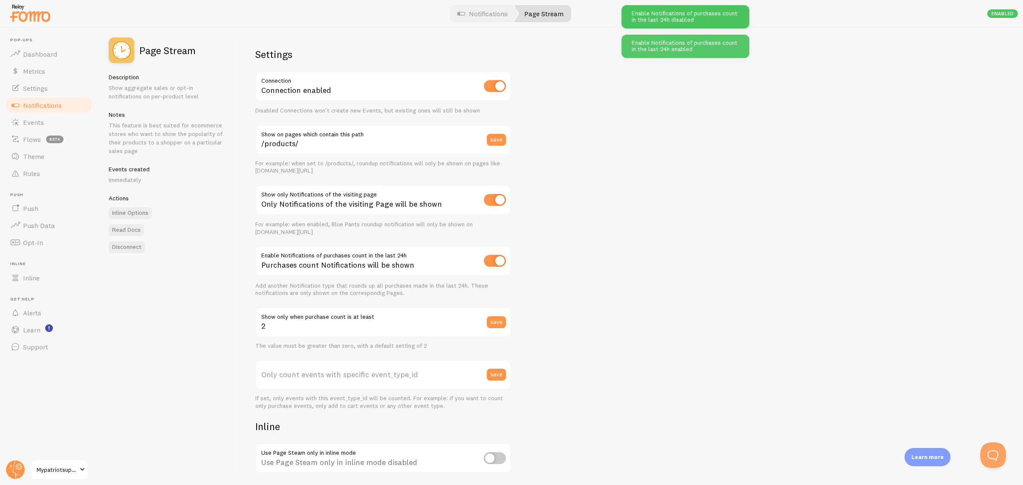
click at [500, 263] on input "checkbox" at bounding box center [495, 261] width 22 height 12
checkbox input "false"
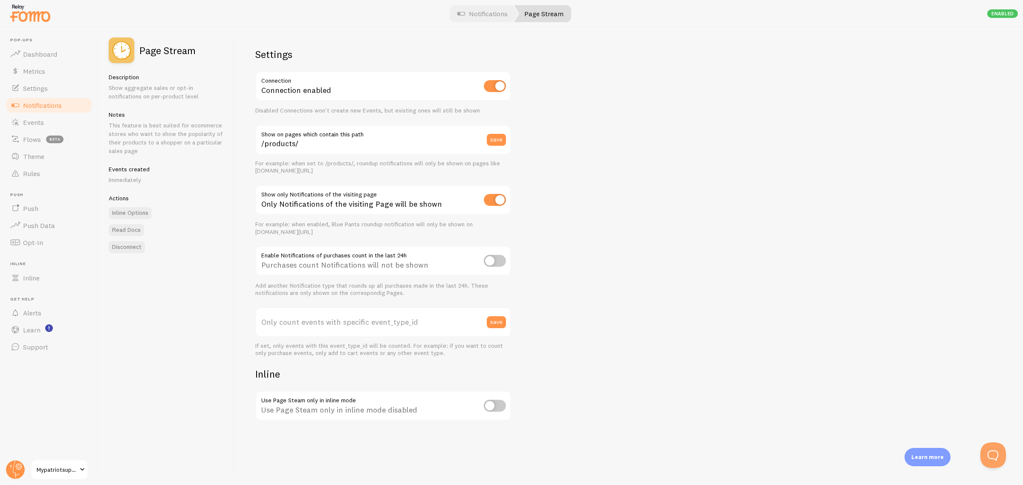
click at [660, 175] on div "Settings Connection Connection enabled Disabled Connections won't create new Ev…" at bounding box center [629, 256] width 788 height 458
click at [136, 231] on link "Read Docs" at bounding box center [126, 230] width 35 height 12
click at [33, 123] on span "Events" at bounding box center [33, 122] width 21 height 9
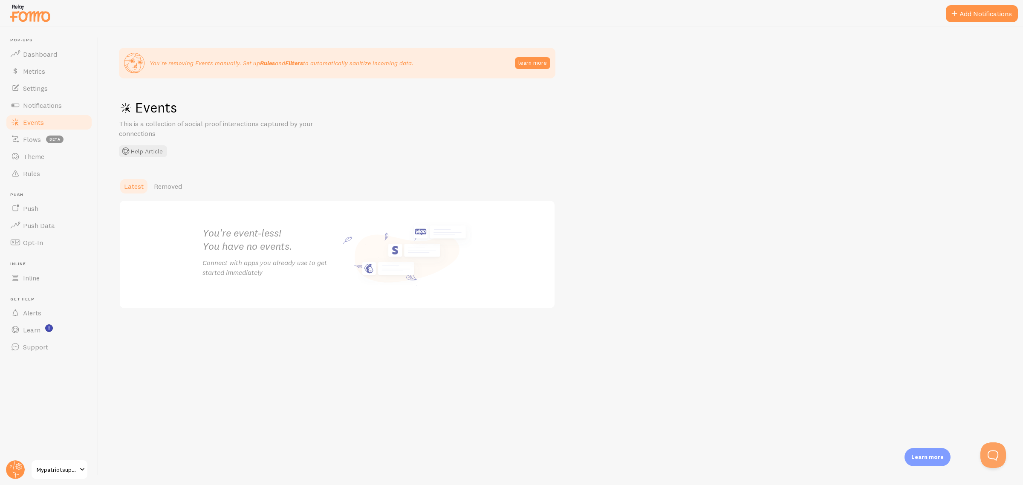
click at [55, 127] on link "Events" at bounding box center [49, 122] width 88 height 17
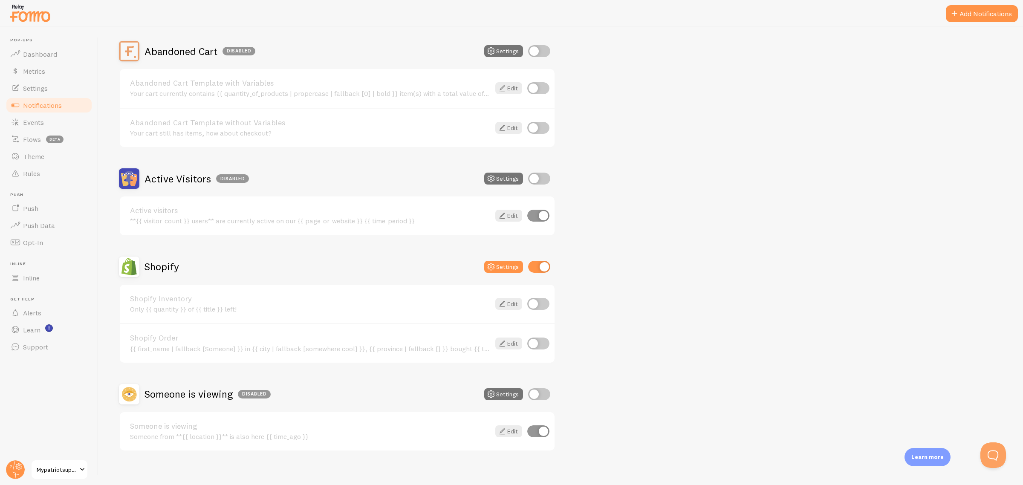
scroll to position [79, 0]
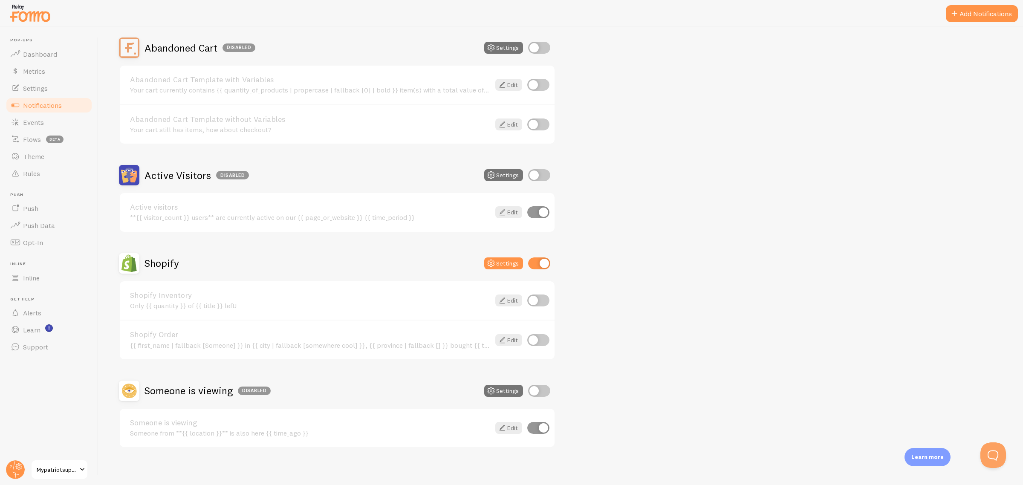
click at [545, 338] on input "checkbox" at bounding box center [538, 340] width 22 height 12
checkbox input "true"
click at [508, 337] on link "Edit" at bounding box center [508, 340] width 27 height 12
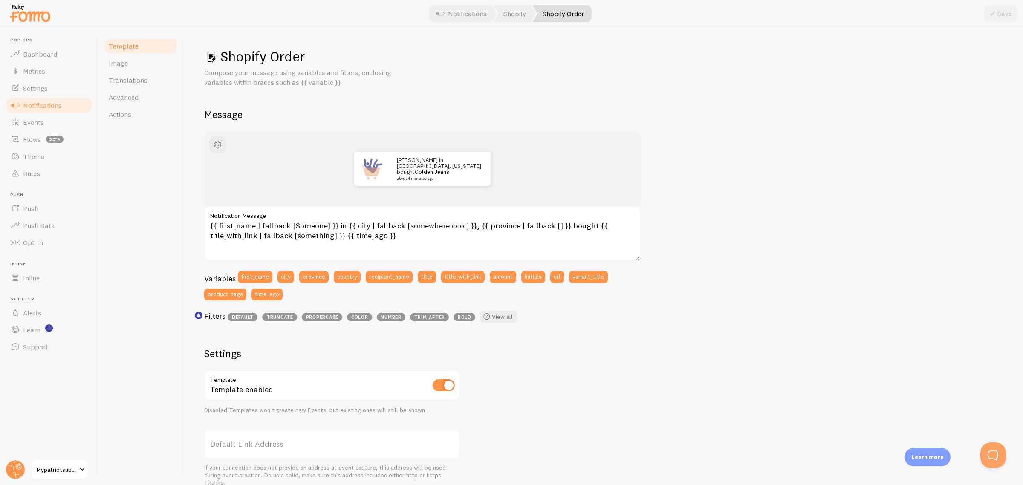
click at [796, 222] on div "[PERSON_NAME] in [GEOGRAPHIC_DATA], [US_STATE] bought Golden Jeans about 4 minu…" at bounding box center [603, 374] width 798 height 487
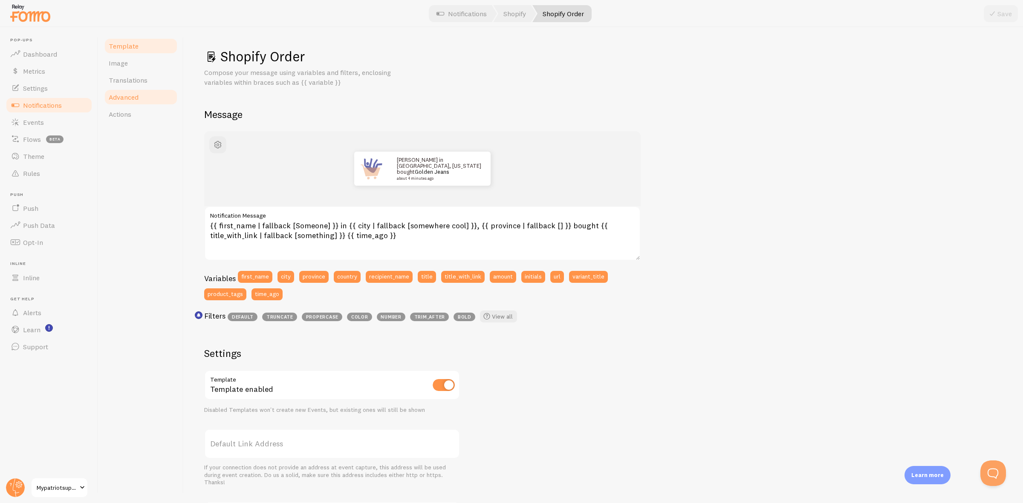
click at [131, 94] on span "Advanced" at bounding box center [124, 97] width 30 height 9
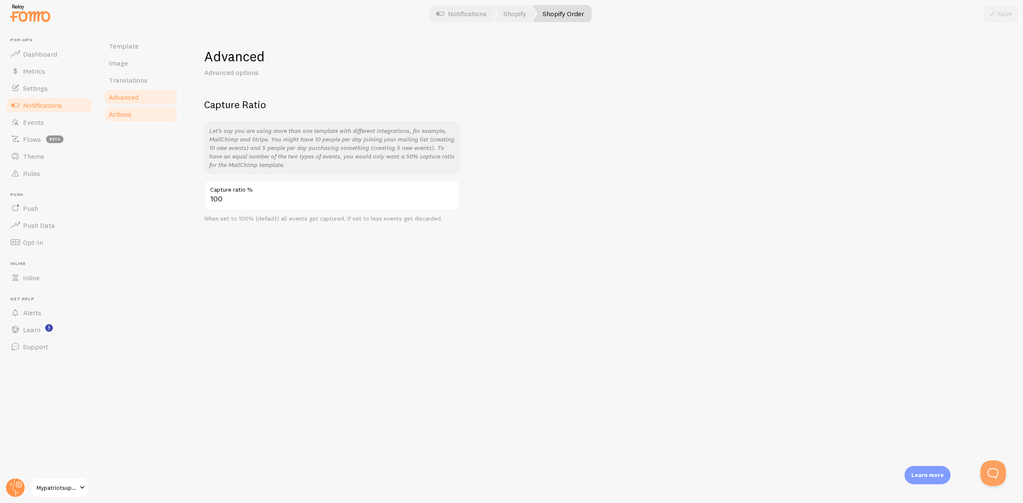
click at [159, 118] on link "Actions" at bounding box center [141, 114] width 75 height 17
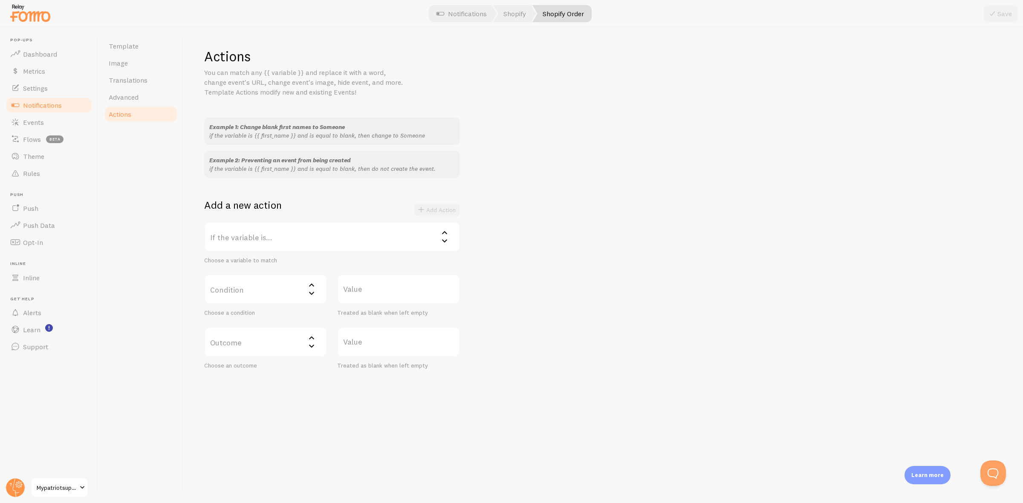
click at [37, 111] on link "Notifications" at bounding box center [49, 105] width 88 height 17
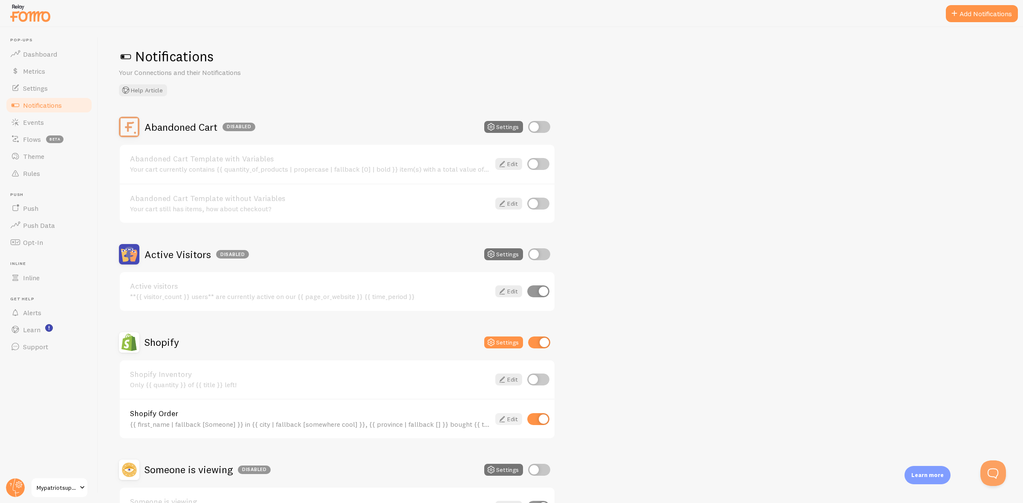
click at [520, 418] on link "Edit" at bounding box center [508, 419] width 27 height 12
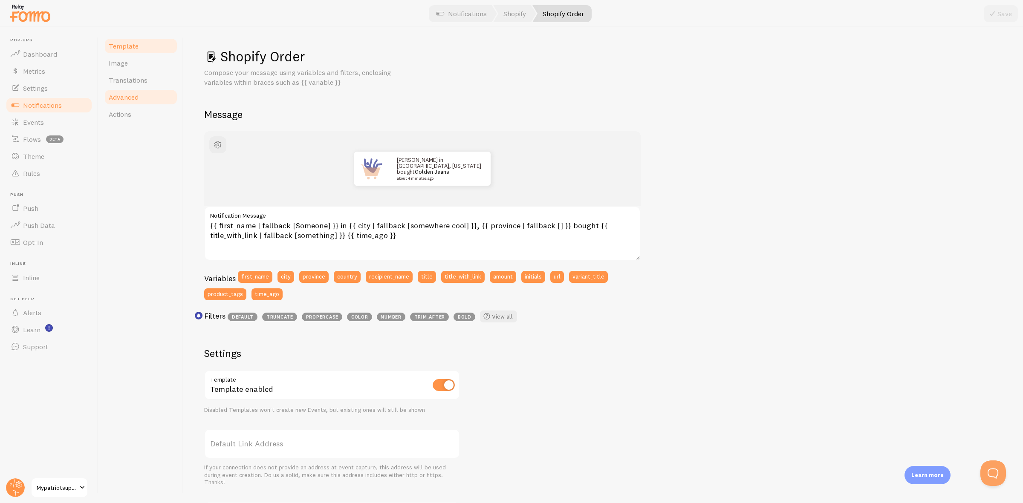
click at [137, 95] on span "Advanced" at bounding box center [124, 97] width 30 height 9
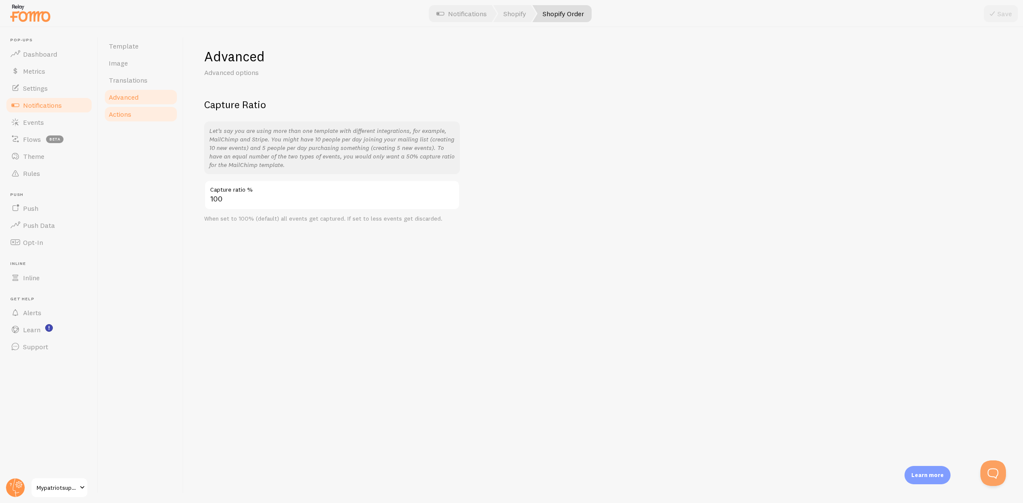
click at [138, 118] on link "Actions" at bounding box center [141, 114] width 75 height 17
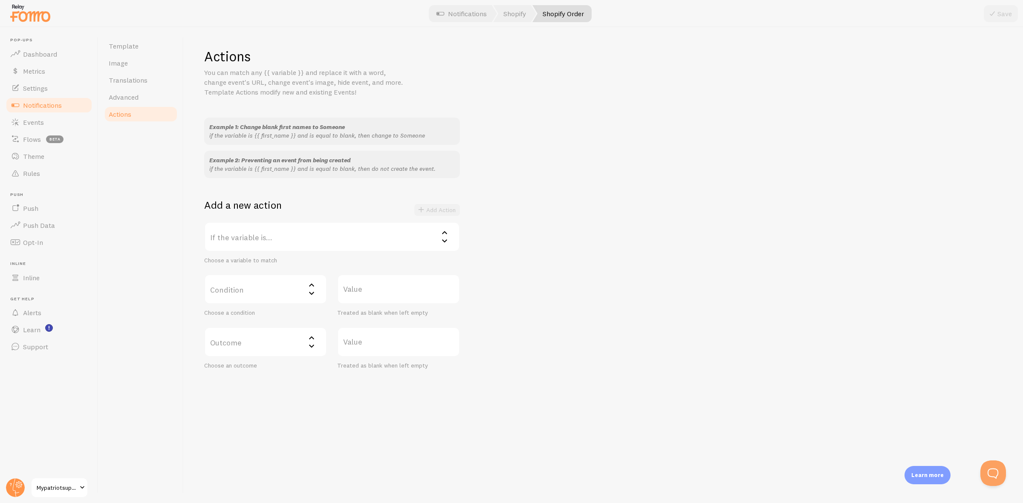
click at [441, 236] on icon at bounding box center [444, 233] width 10 height 10
click at [327, 312] on li "url" at bounding box center [332, 313] width 254 height 15
click at [300, 299] on label "Condition" at bounding box center [265, 289] width 123 height 30
click at [292, 361] on li "does not contain" at bounding box center [265, 361] width 121 height 15
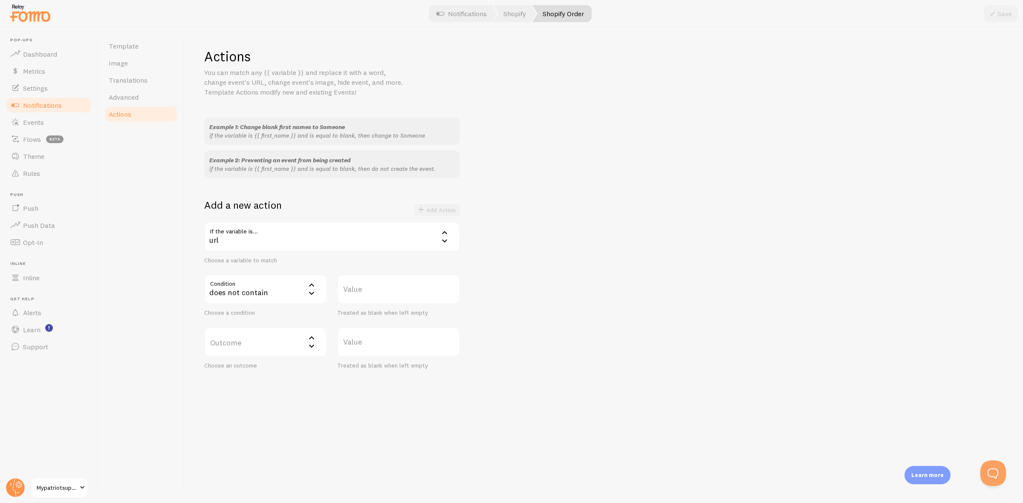
click at [409, 290] on label "Value" at bounding box center [398, 289] width 123 height 30
click at [409, 290] on input "Value" at bounding box center [398, 289] width 123 height 30
click at [411, 286] on label "Value" at bounding box center [398, 281] width 123 height 14
click at [411, 286] on input "/products" at bounding box center [398, 289] width 123 height 30
type input "/products/"
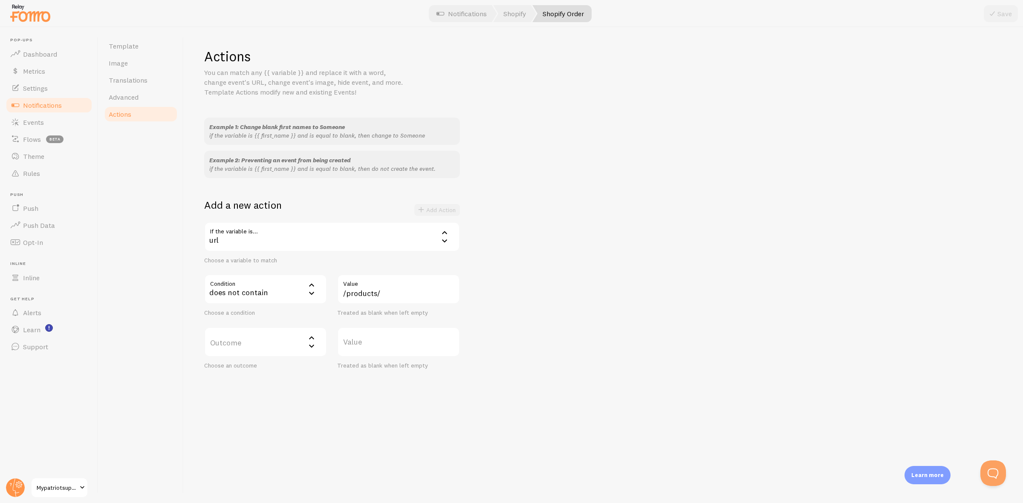
click at [255, 341] on label "Outcome" at bounding box center [265, 342] width 123 height 30
click at [280, 366] on li "do not create event" at bounding box center [265, 369] width 121 height 15
click at [661, 215] on div "Example 1: Change blank first names to Someone if the variable is {{ first_name…" at bounding box center [603, 244] width 798 height 252
drag, startPoint x: 111, startPoint y: 93, endPoint x: 118, endPoint y: 95, distance: 6.7
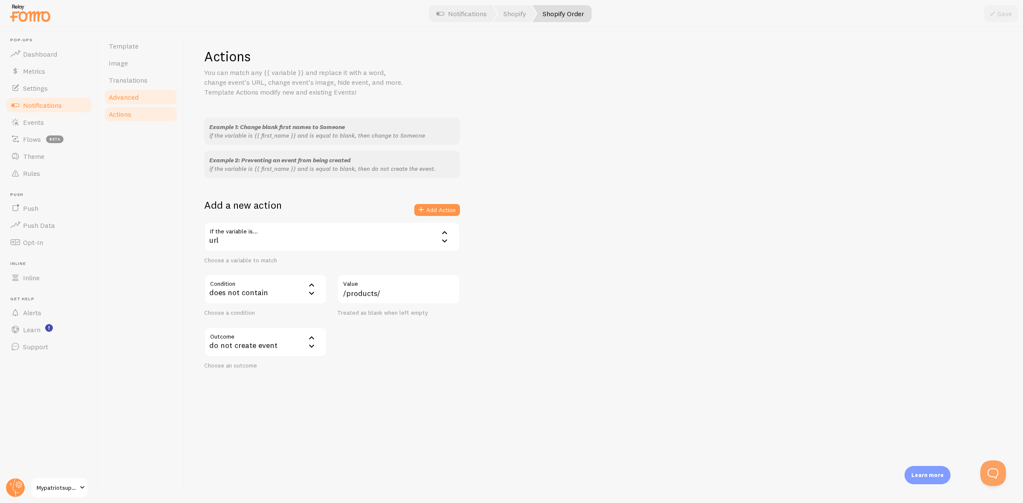
click at [111, 93] on span "Advanced" at bounding box center [124, 97] width 30 height 9
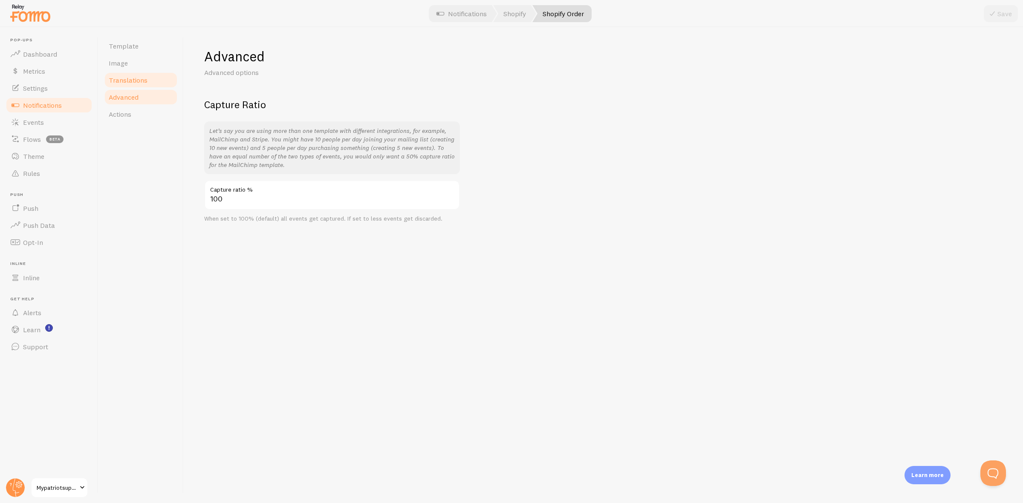
click at [143, 84] on span "Translations" at bounding box center [128, 80] width 39 height 9
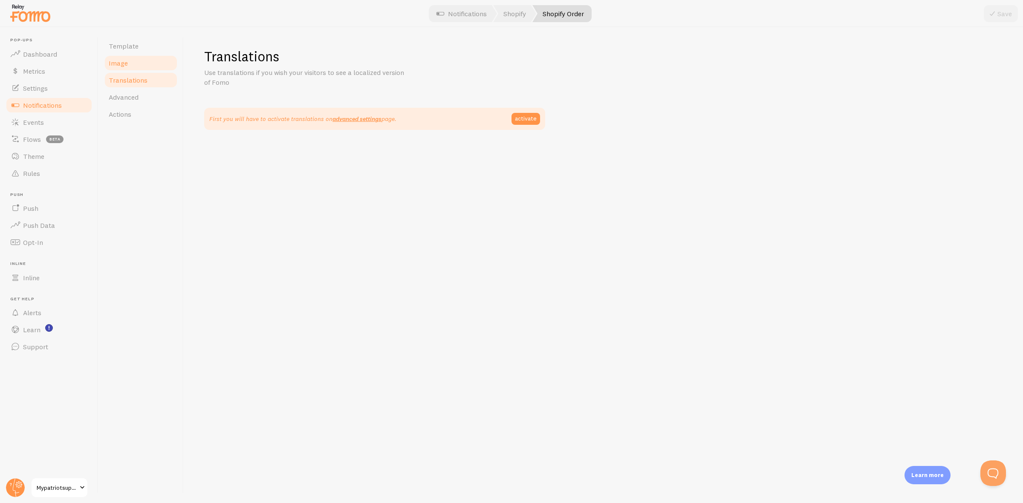
click at [150, 58] on link "Image" at bounding box center [141, 63] width 75 height 17
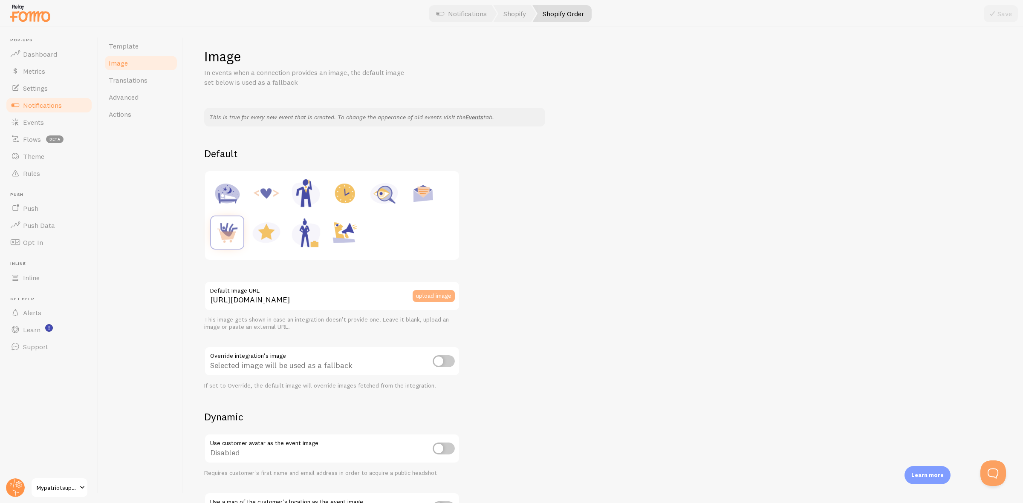
click at [442, 297] on button "upload image" at bounding box center [433, 296] width 42 height 12
click at [162, 81] on link "Translations" at bounding box center [141, 80] width 75 height 17
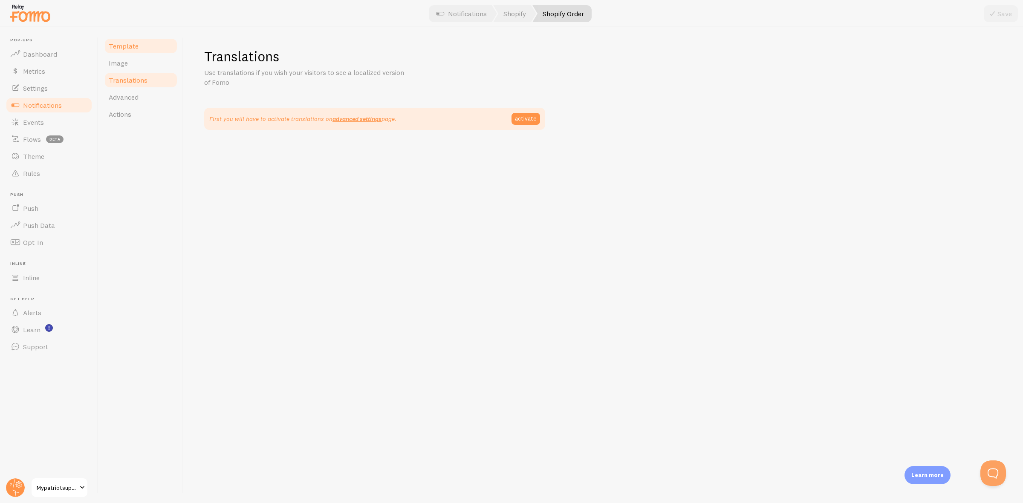
click at [165, 47] on link "Template" at bounding box center [141, 45] width 75 height 17
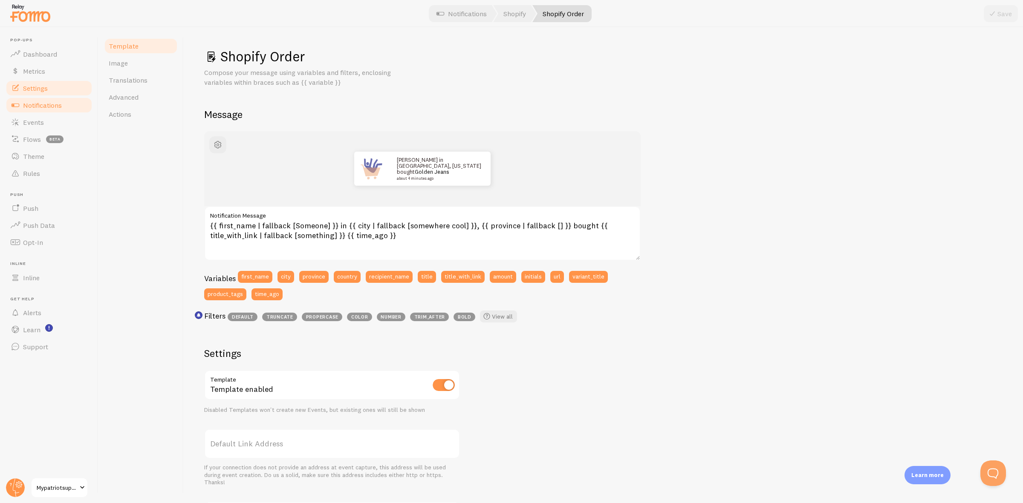
click at [45, 90] on span "Settings" at bounding box center [35, 88] width 25 height 9
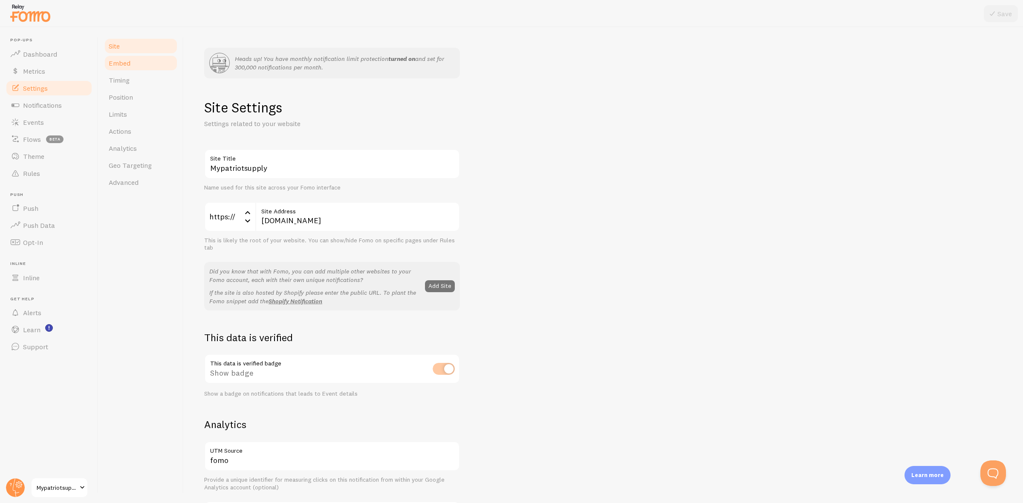
click at [143, 67] on link "Embed" at bounding box center [141, 63] width 75 height 17
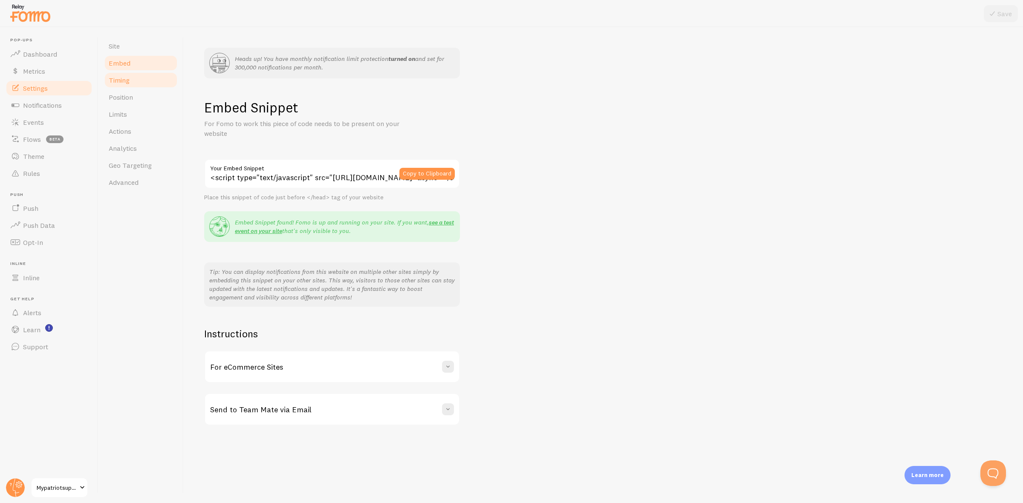
click at [142, 75] on link "Timing" at bounding box center [141, 80] width 75 height 17
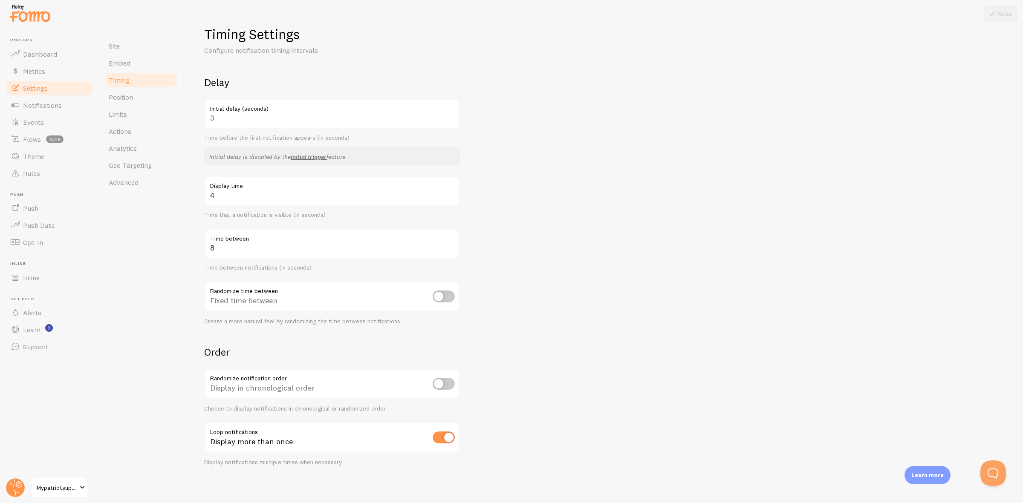
scroll to position [75, 0]
click at [158, 103] on link "Position" at bounding box center [141, 97] width 75 height 17
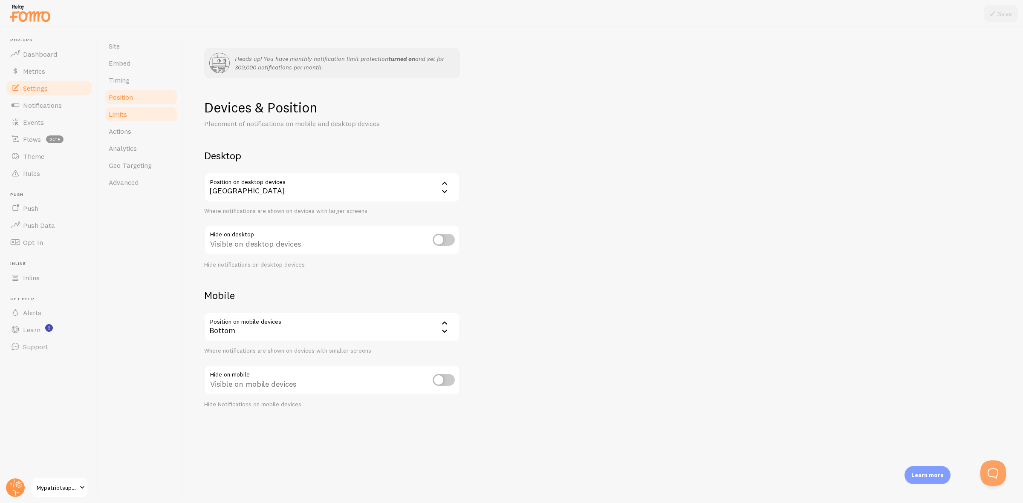
click at [141, 110] on link "Limits" at bounding box center [141, 114] width 75 height 17
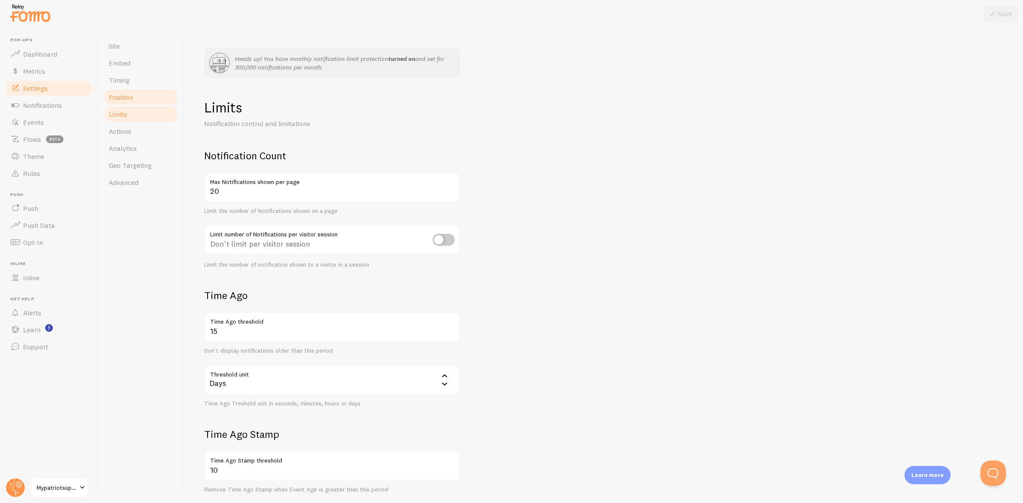
click at [173, 99] on link "Position" at bounding box center [141, 97] width 75 height 17
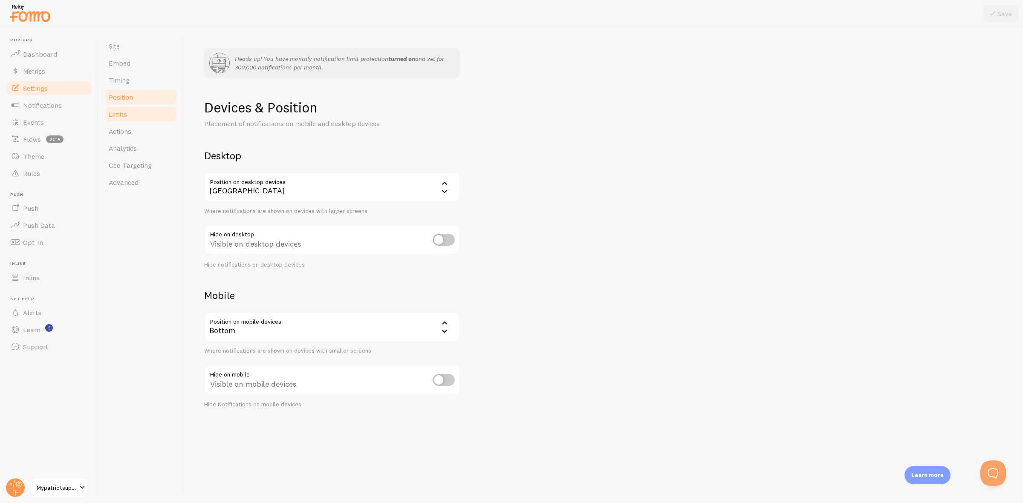
click at [153, 115] on link "Limits" at bounding box center [141, 114] width 75 height 17
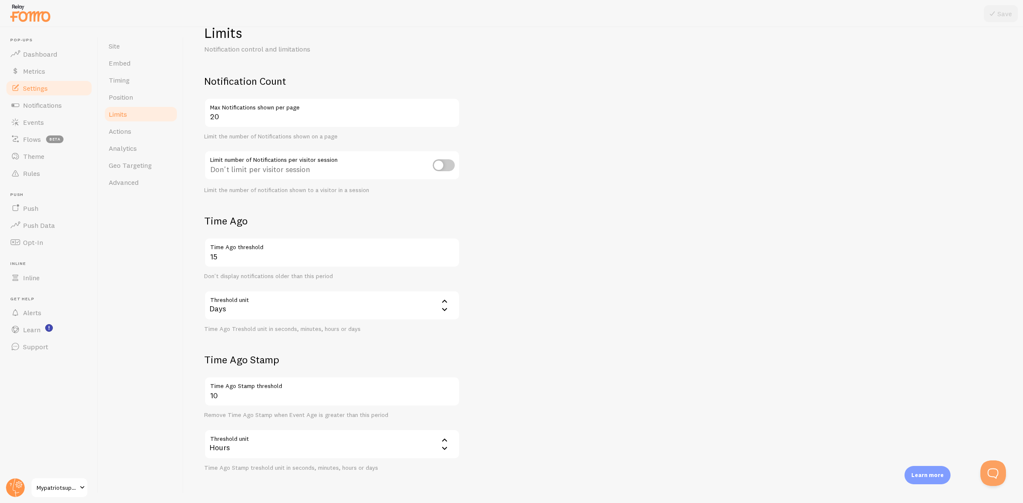
scroll to position [98, 0]
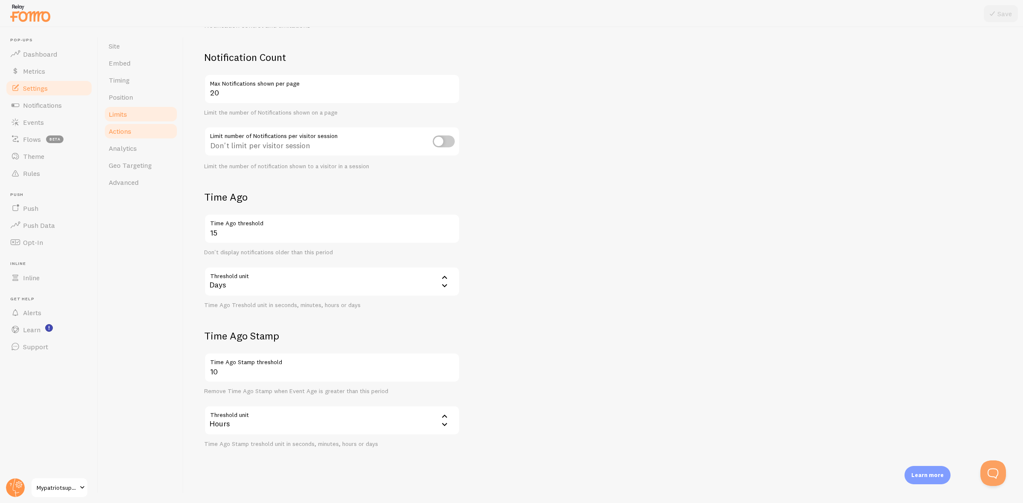
click at [160, 129] on link "Actions" at bounding box center [141, 131] width 75 height 17
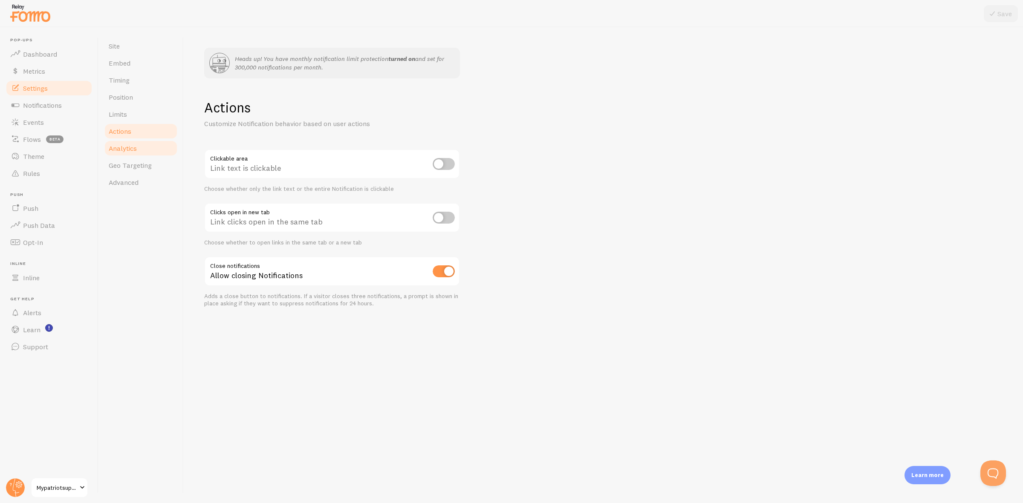
click at [150, 152] on link "Analytics" at bounding box center [141, 148] width 75 height 17
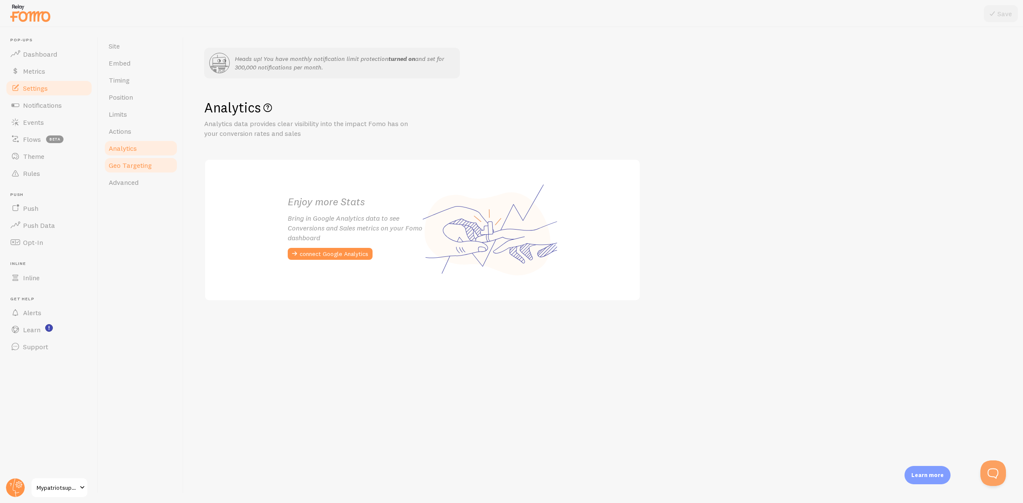
click at [156, 171] on link "Geo Targeting" at bounding box center [141, 165] width 75 height 17
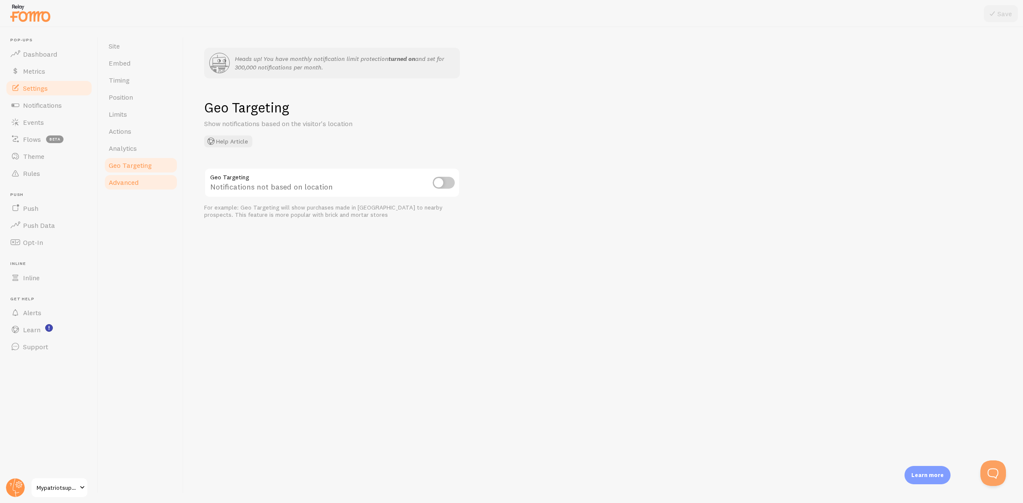
click at [147, 187] on link "Advanced" at bounding box center [141, 182] width 75 height 17
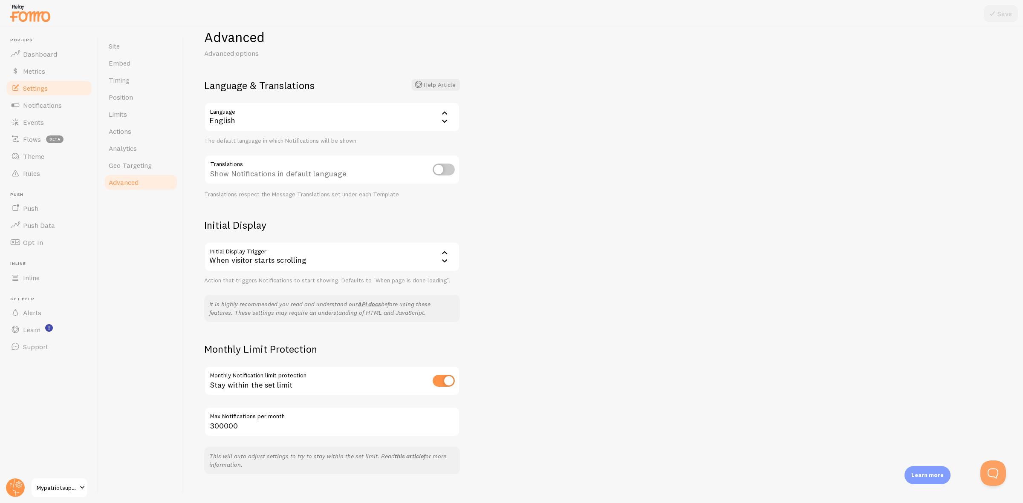
scroll to position [80, 0]
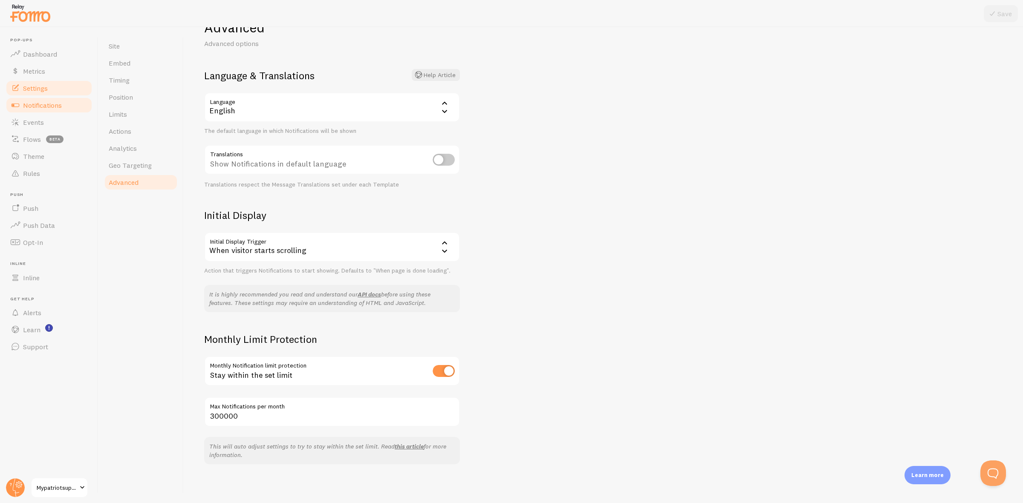
click at [51, 106] on span "Notifications" at bounding box center [42, 105] width 39 height 9
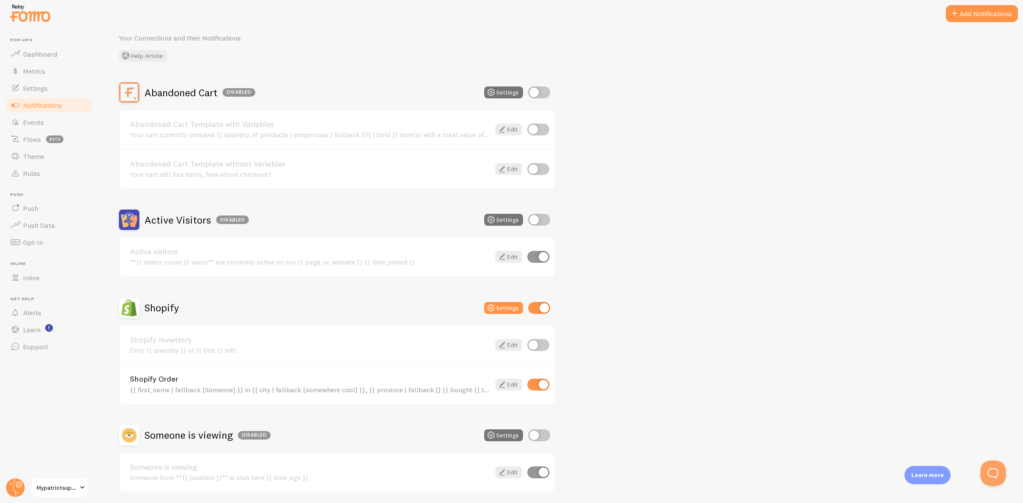
scroll to position [61, 0]
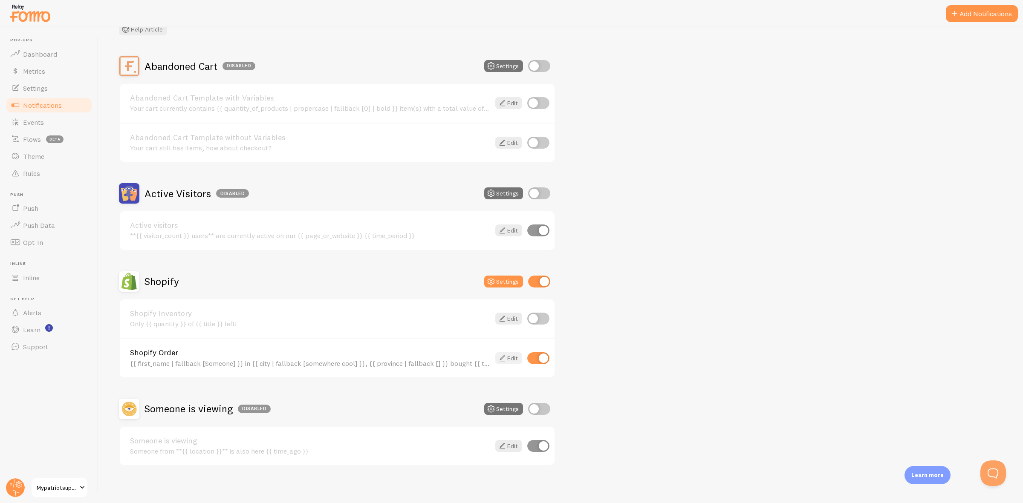
click at [520, 354] on link "Edit" at bounding box center [508, 358] width 27 height 12
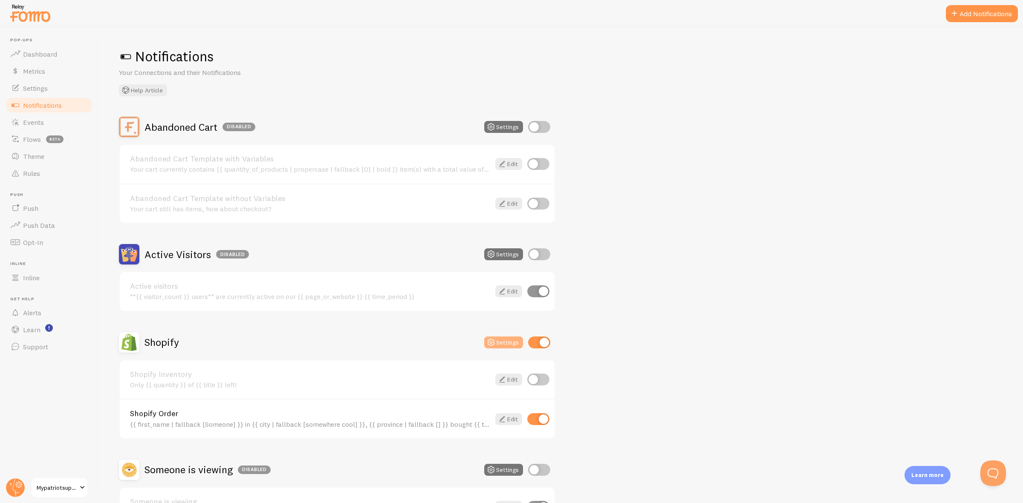
click at [514, 342] on button "Settings" at bounding box center [503, 343] width 39 height 12
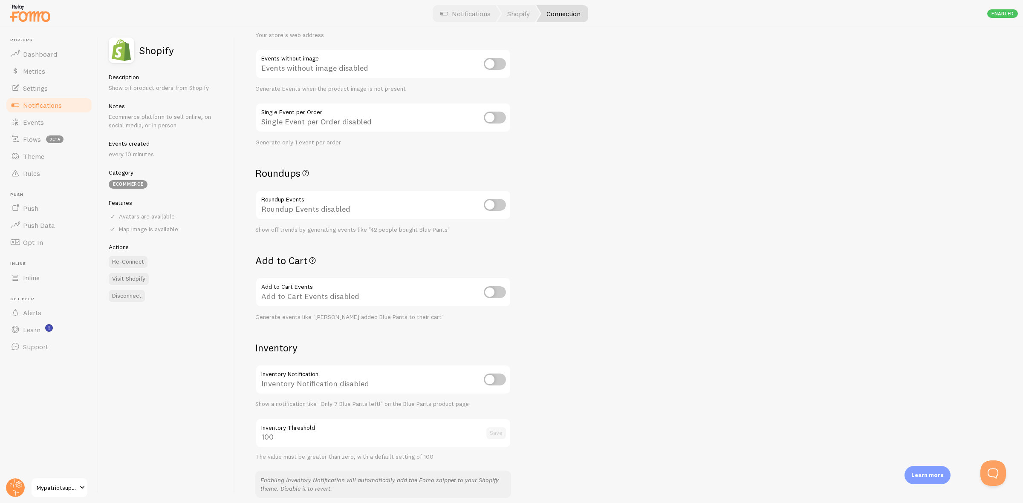
scroll to position [118, 0]
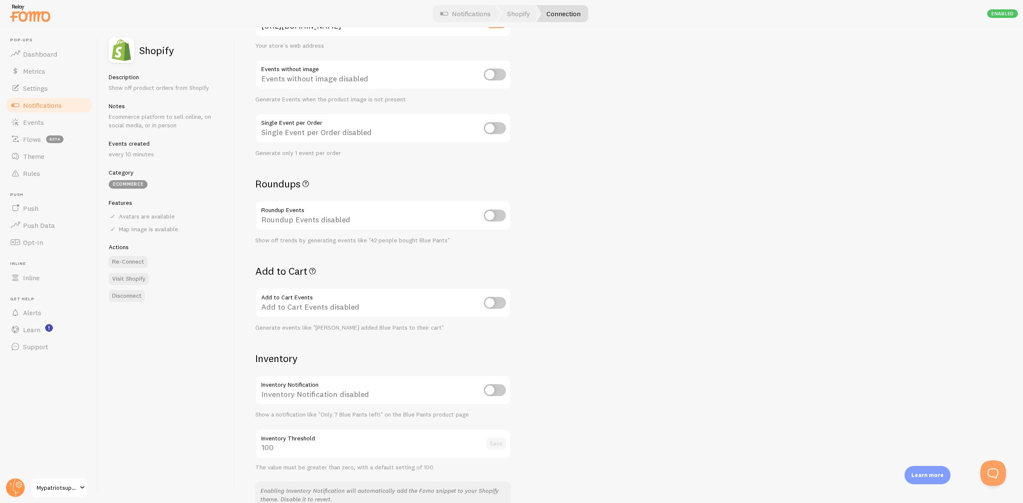
click at [310, 184] on icon at bounding box center [305, 183] width 10 height 13
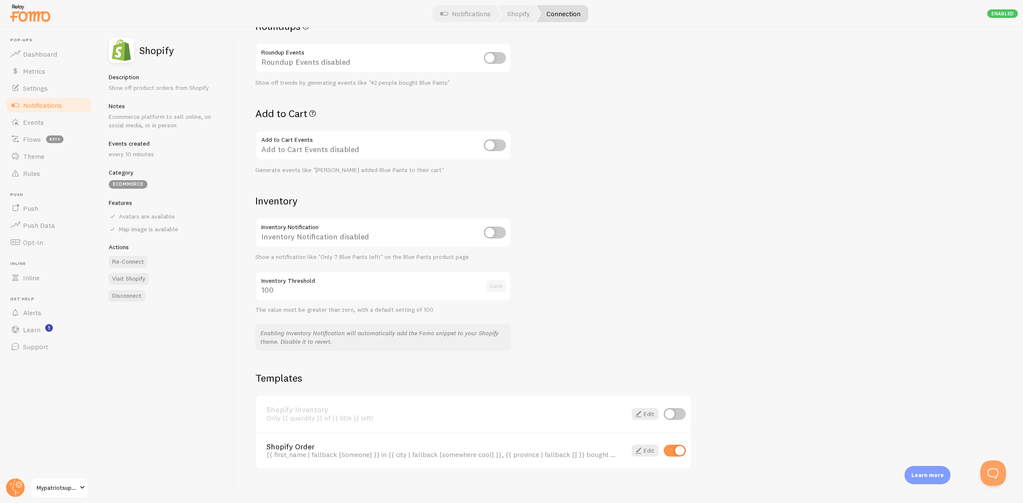
scroll to position [277, 0]
click at [648, 447] on link "Edit" at bounding box center [645, 449] width 27 height 12
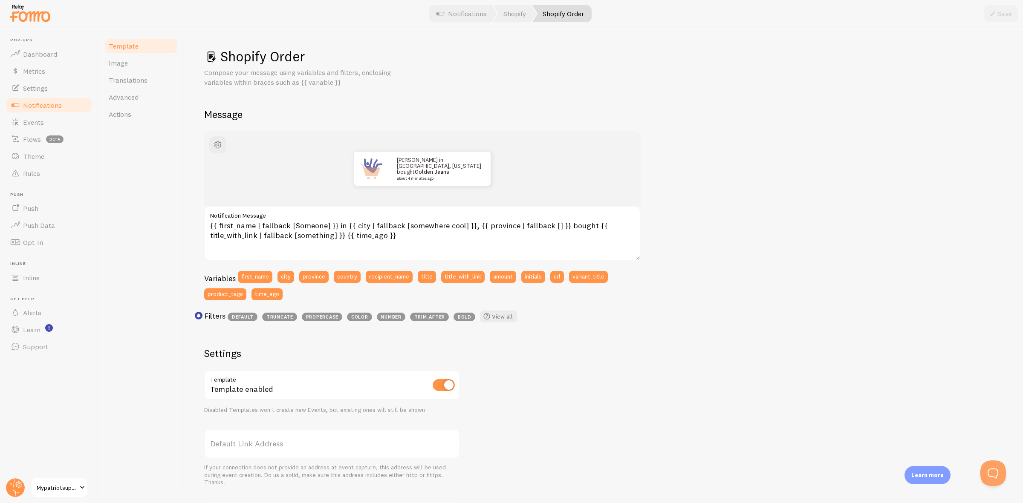
click at [60, 108] on span "Notifications" at bounding box center [42, 105] width 39 height 9
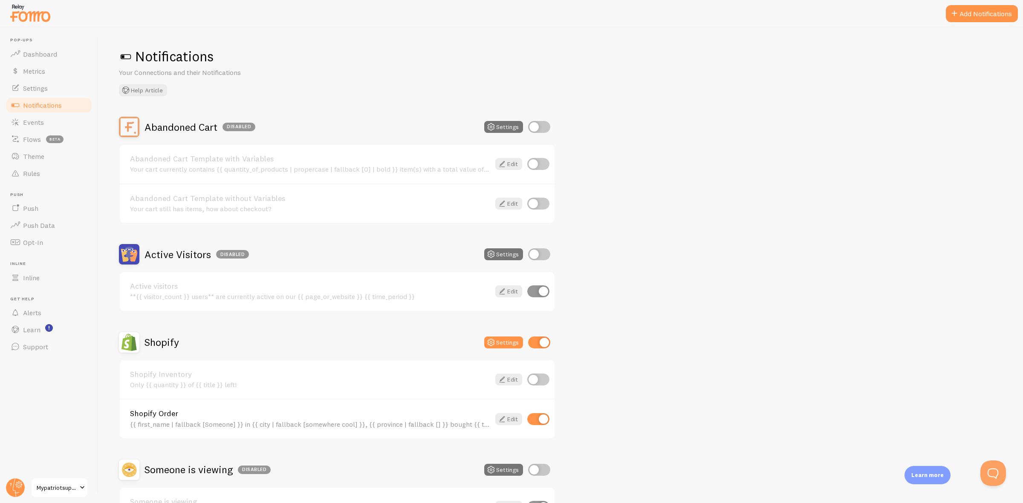
click at [539, 416] on input "checkbox" at bounding box center [538, 419] width 22 height 12
checkbox input "false"
click at [545, 341] on input "checkbox" at bounding box center [539, 343] width 22 height 12
checkbox input "false"
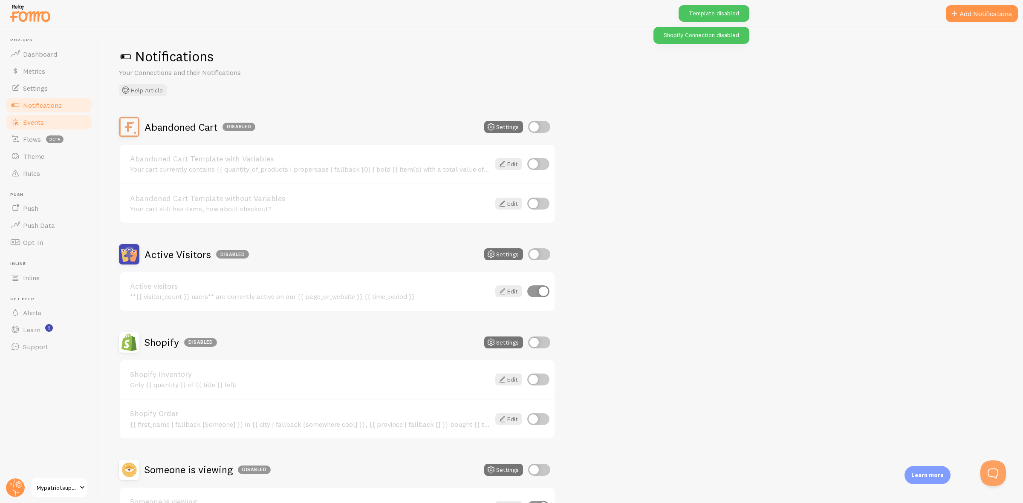
click at [55, 121] on link "Events" at bounding box center [49, 122] width 88 height 17
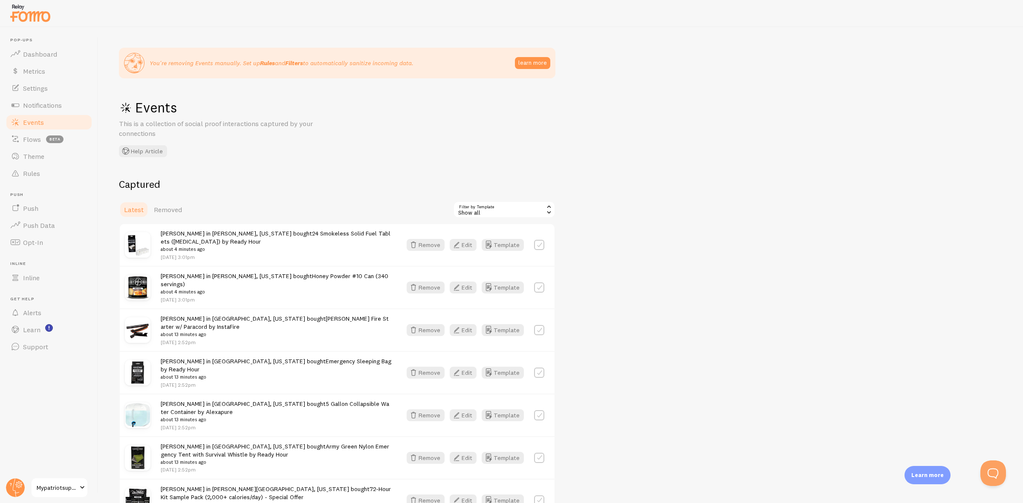
drag, startPoint x: 540, startPoint y: 244, endPoint x: 533, endPoint y: 254, distance: 12.4
click at [540, 244] on label at bounding box center [539, 245] width 10 height 10
checkbox input "true"
click at [474, 212] on button "Select All" at bounding box center [469, 210] width 33 height 12
checkbox input "true"
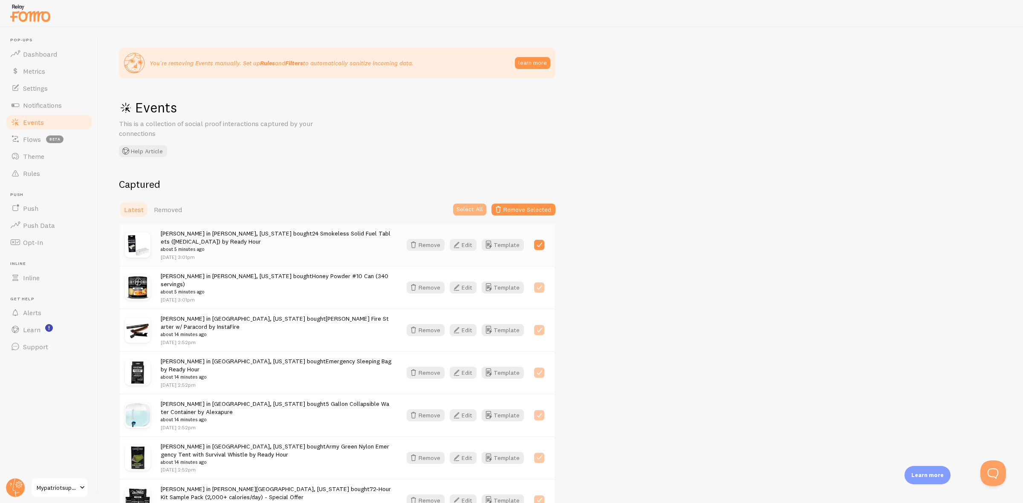
checkbox input "true"
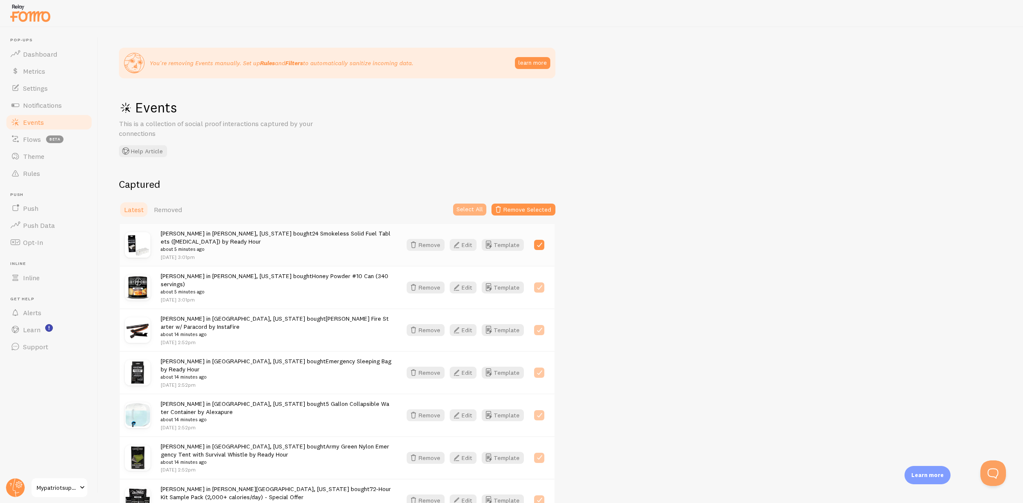
checkbox input "true"
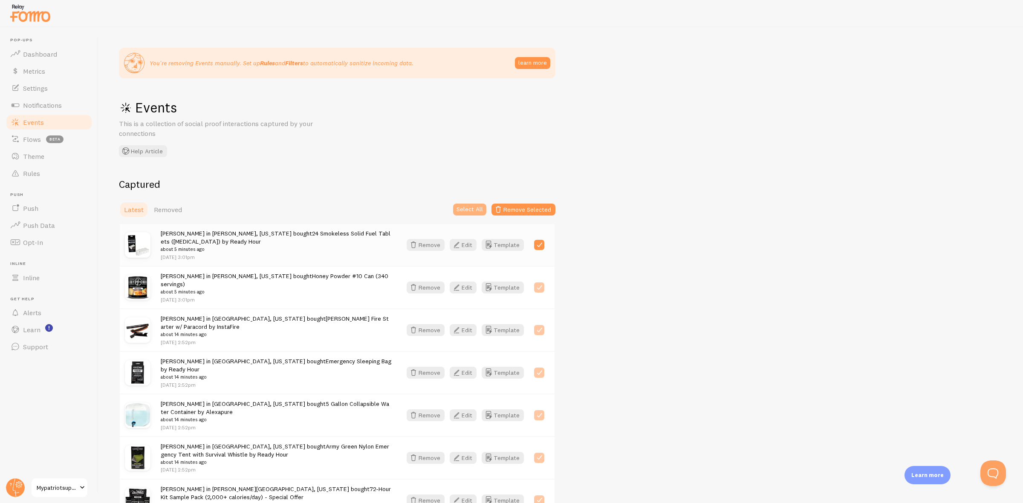
checkbox input "true"
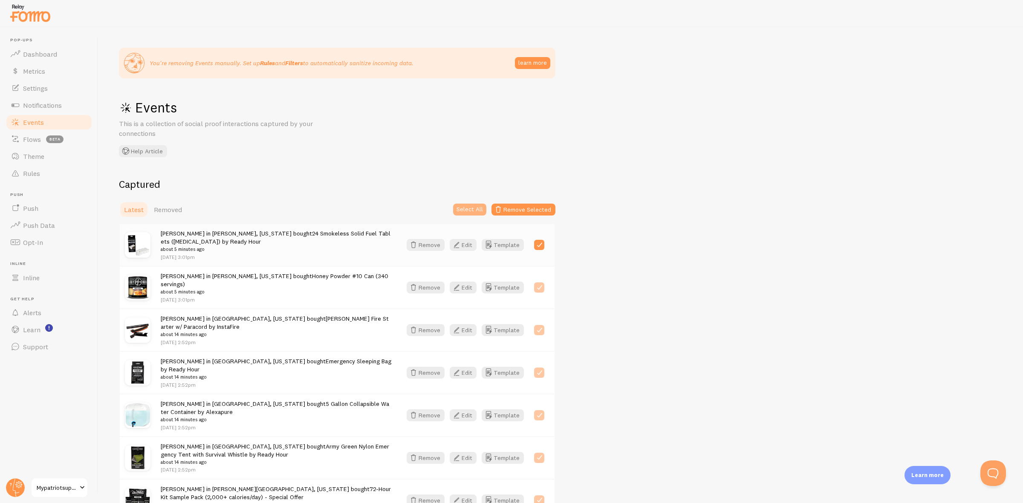
checkbox input "true"
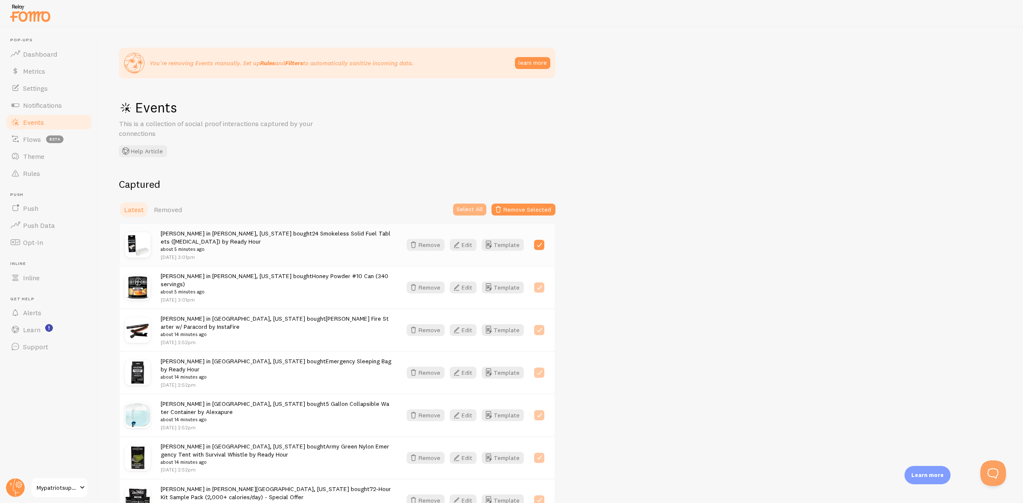
checkbox input "true"
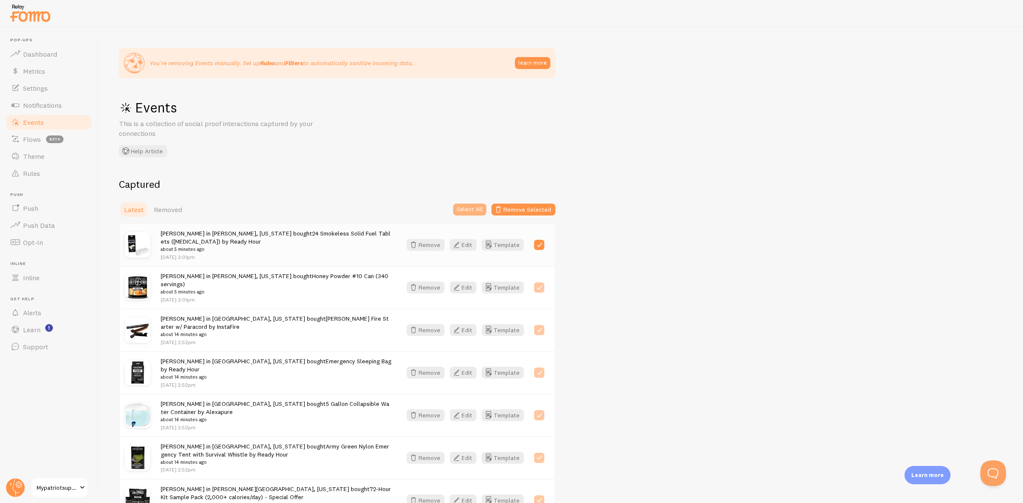
checkbox input "true"
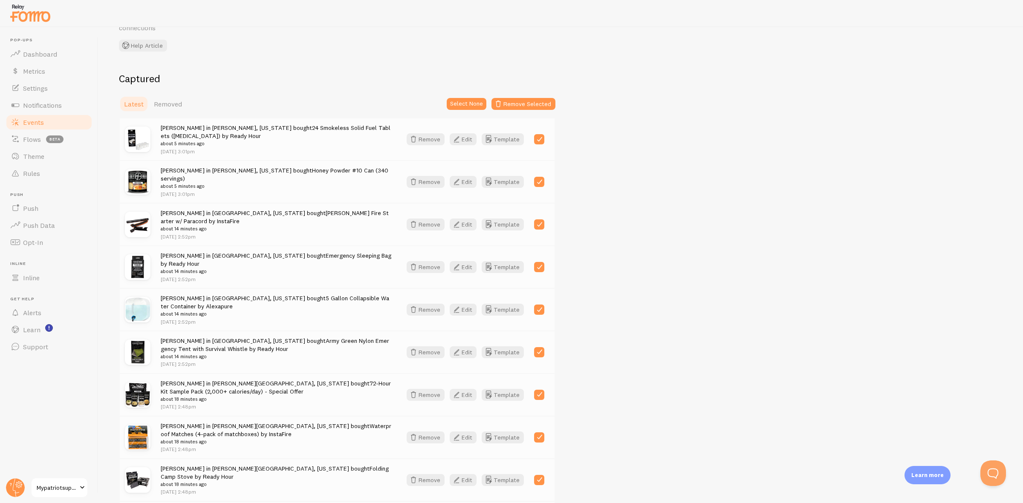
scroll to position [107, 0]
click at [540, 104] on button "Remove Selected" at bounding box center [523, 103] width 64 height 12
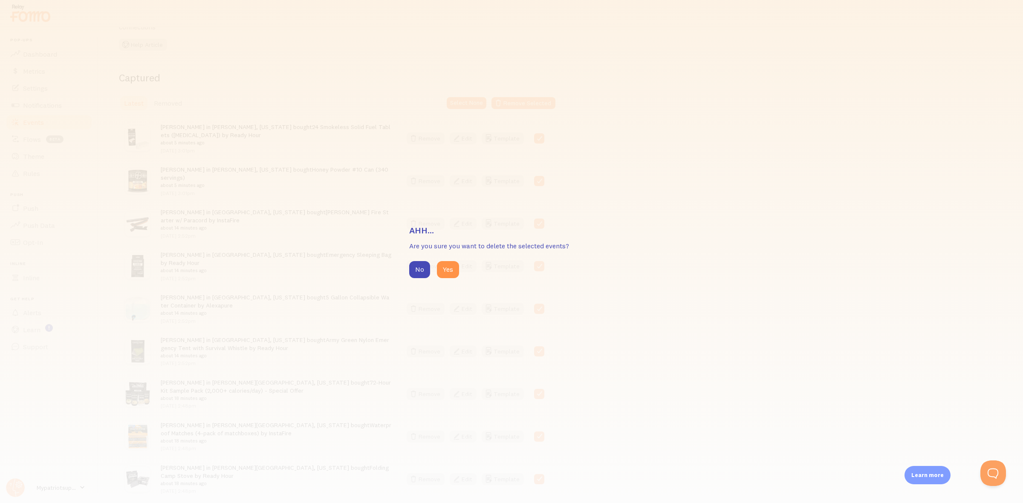
click at [458, 261] on div "No Yes" at bounding box center [511, 269] width 205 height 17
click at [456, 265] on button "Yes" at bounding box center [448, 269] width 22 height 17
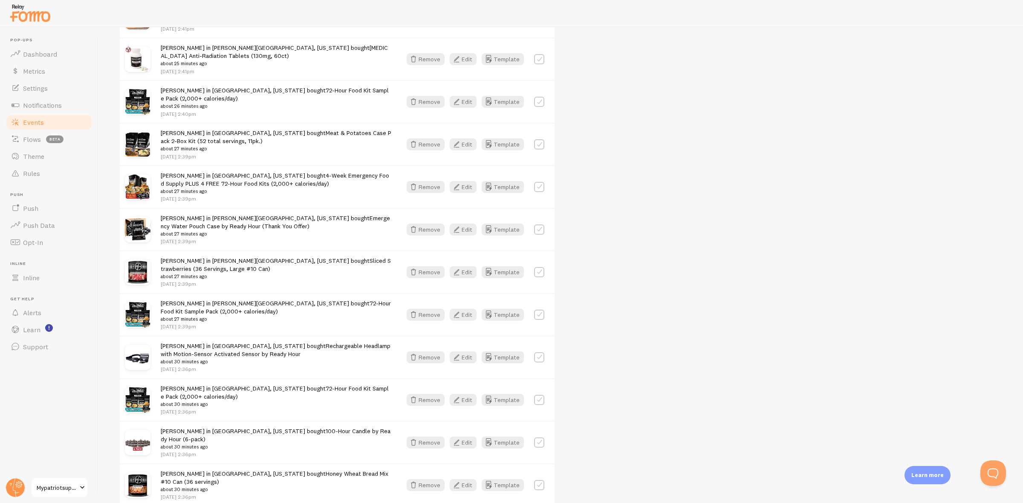
scroll to position [186, 0]
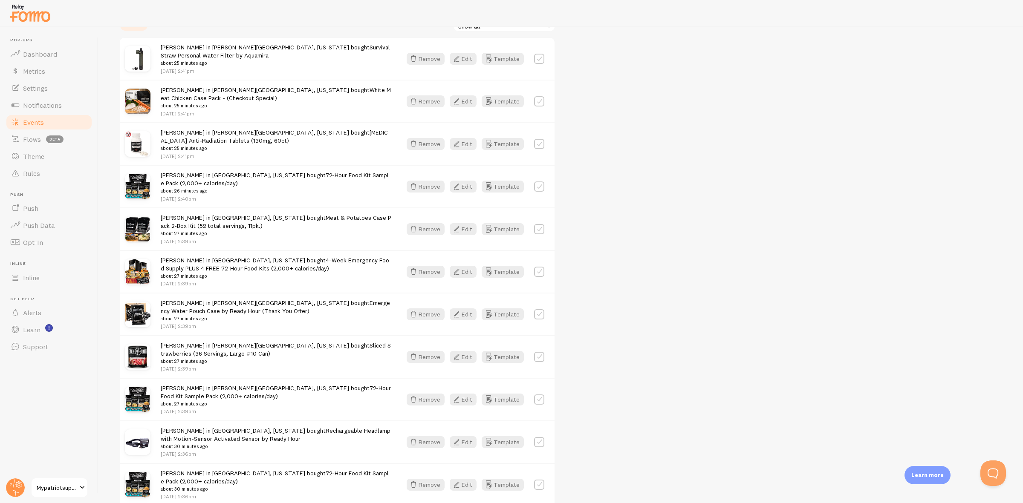
click at [543, 311] on label at bounding box center [539, 314] width 10 height 10
checkbox input "true"
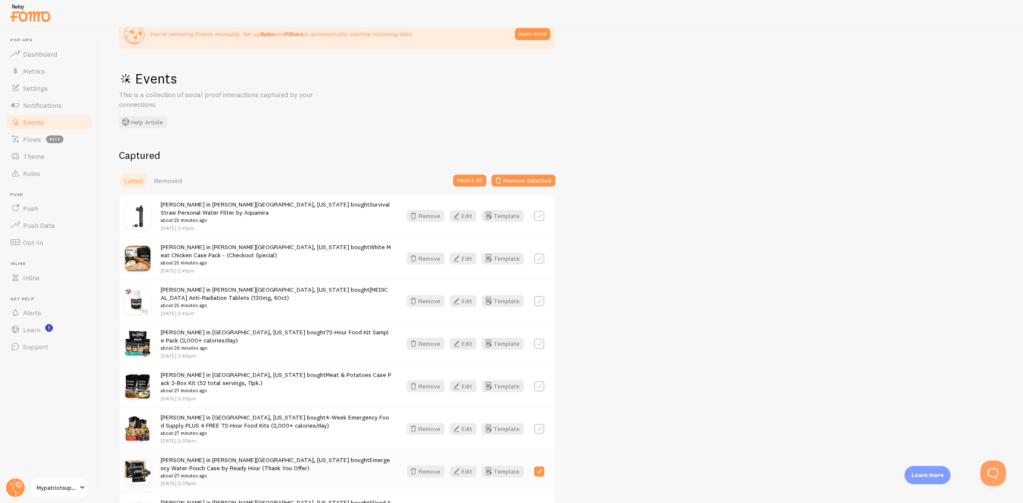
scroll to position [26, 0]
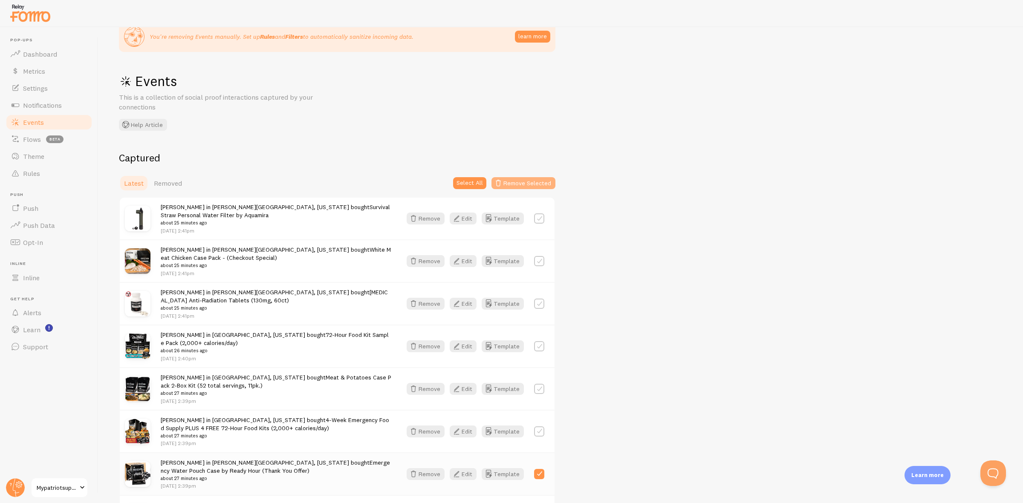
click at [533, 182] on button "Remove Selected" at bounding box center [523, 183] width 64 height 12
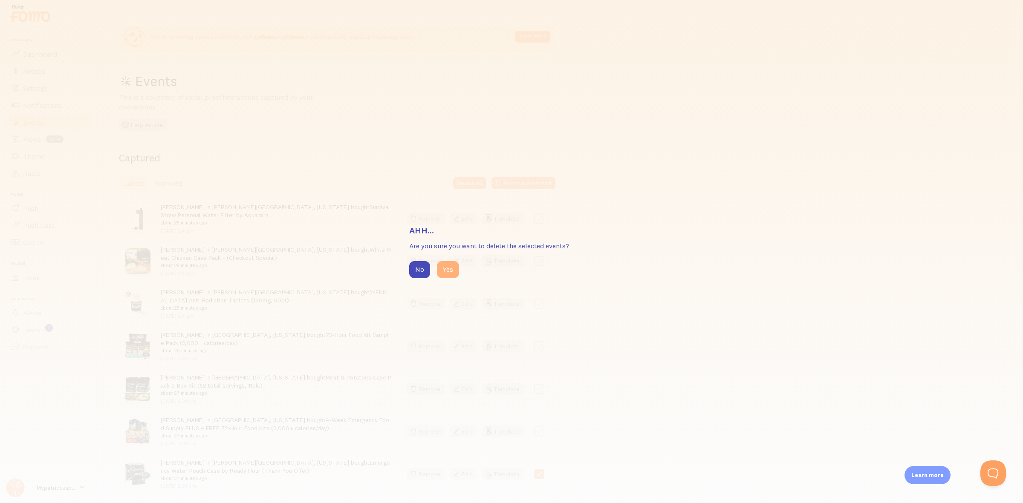
click at [451, 266] on button "Yes" at bounding box center [448, 269] width 22 height 17
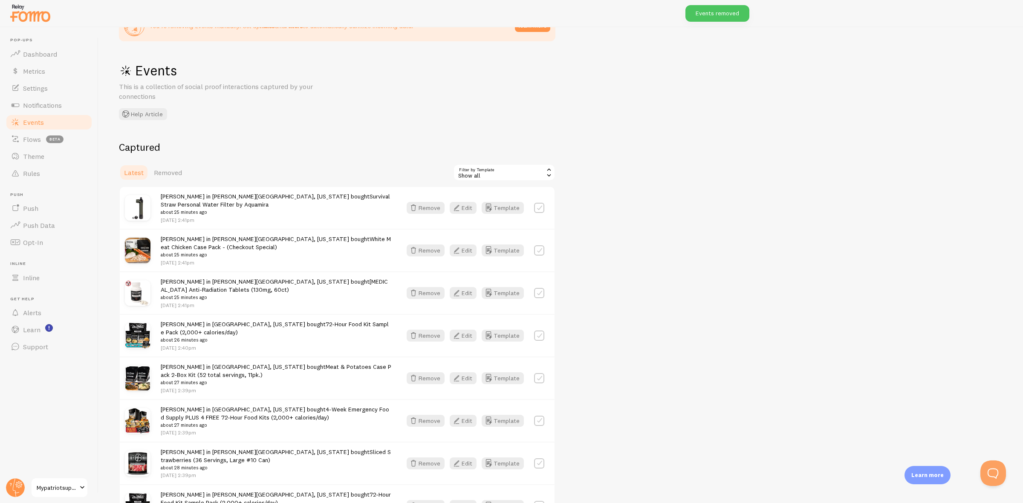
scroll to position [0, 0]
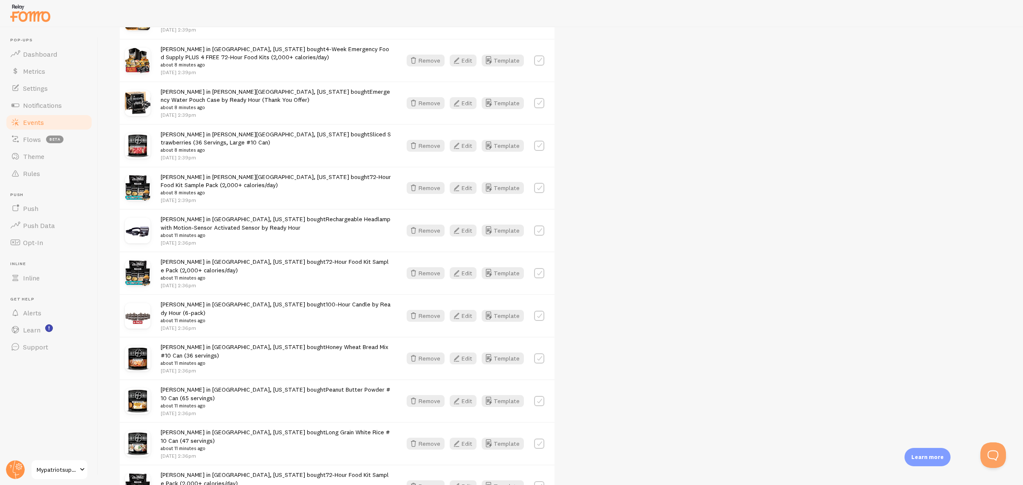
scroll to position [701, 0]
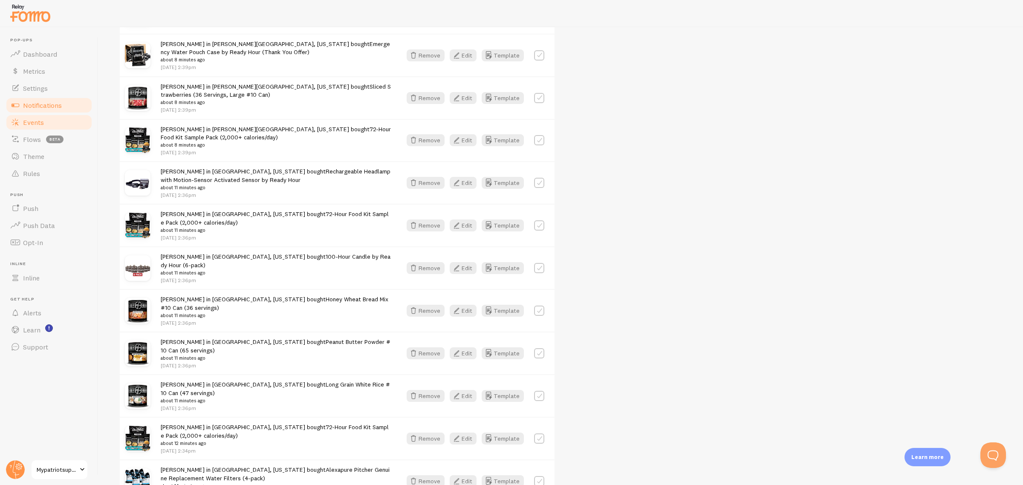
click at [66, 104] on link "Notifications" at bounding box center [49, 105] width 88 height 17
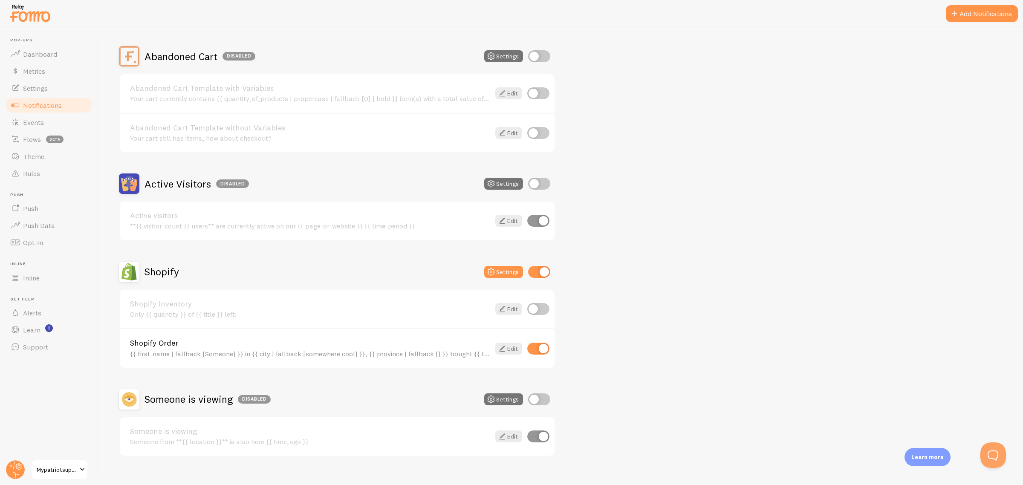
scroll to position [79, 0]
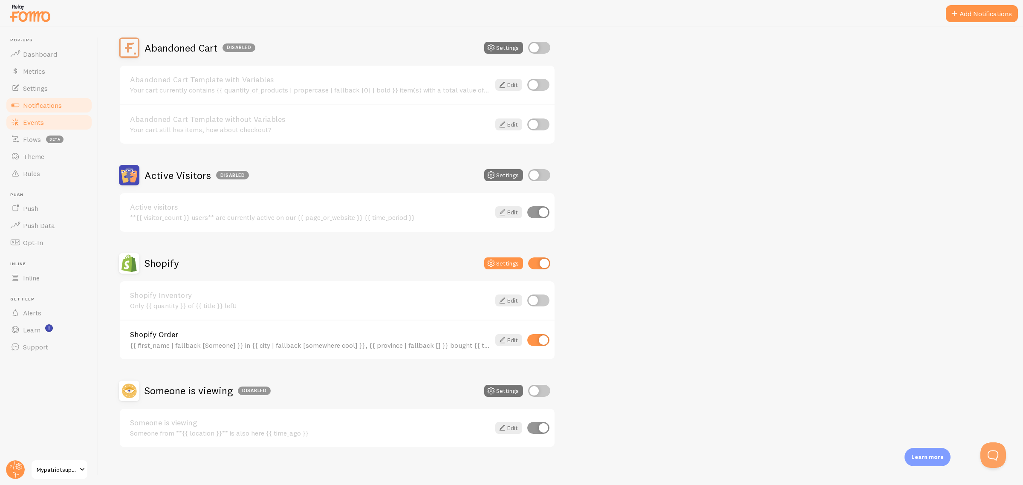
click at [46, 120] on link "Events" at bounding box center [49, 122] width 88 height 17
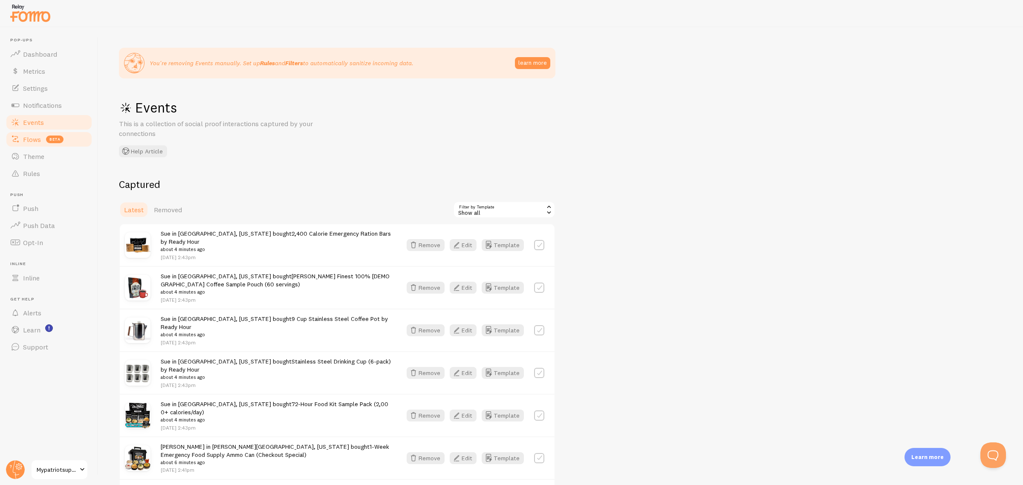
click at [29, 141] on span "Flows" at bounding box center [32, 139] width 18 height 9
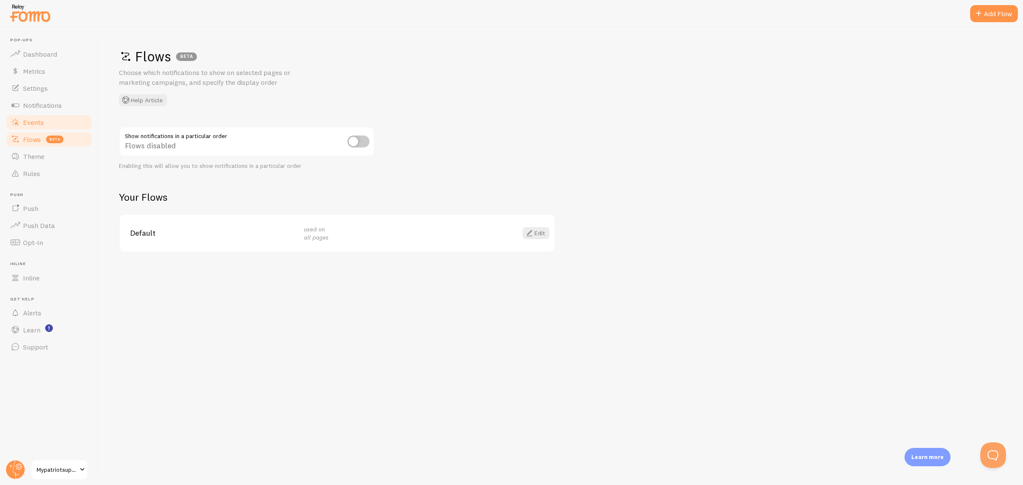
click at [43, 126] on span "Events" at bounding box center [33, 122] width 21 height 9
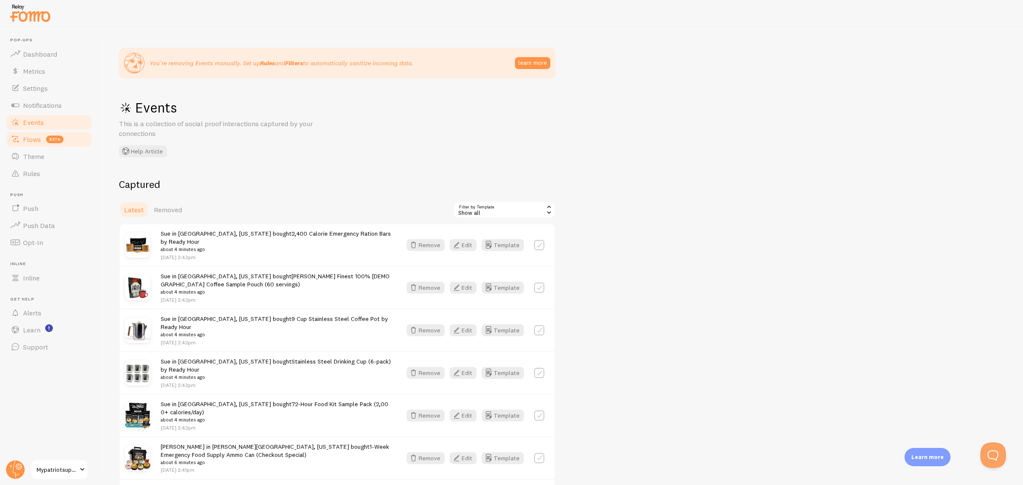
click at [35, 131] on link "Flows beta" at bounding box center [49, 139] width 88 height 17
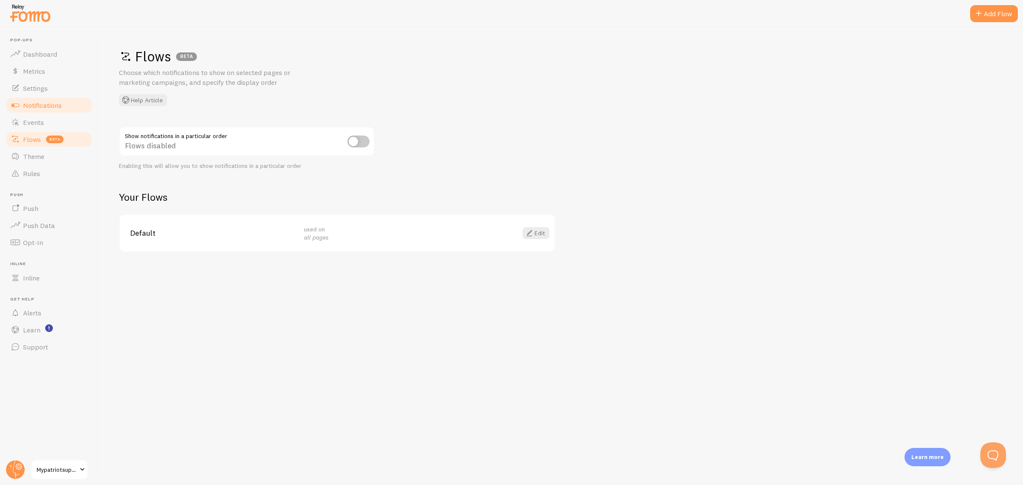
click at [47, 108] on span "Notifications" at bounding box center [42, 105] width 39 height 9
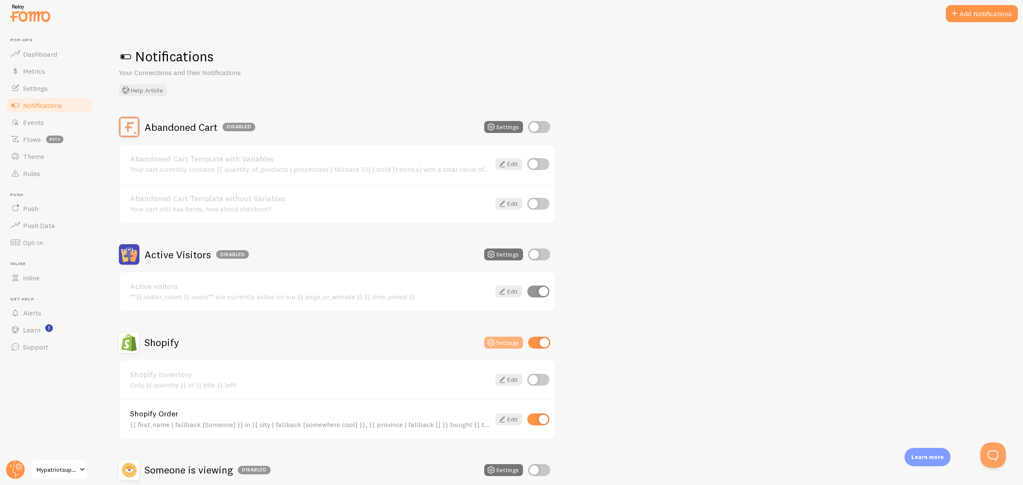
click at [505, 342] on button "Settings" at bounding box center [503, 343] width 39 height 12
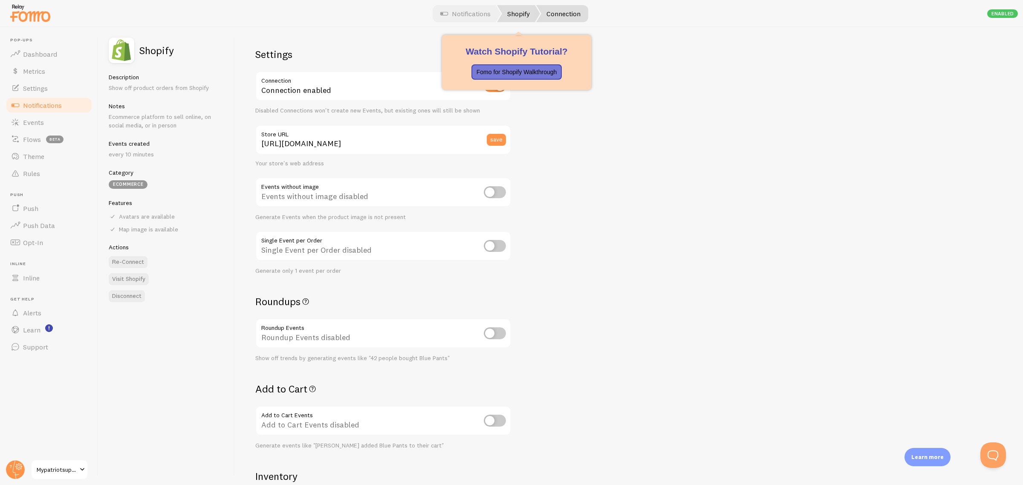
click at [524, 14] on link "Shopify" at bounding box center [518, 13] width 43 height 17
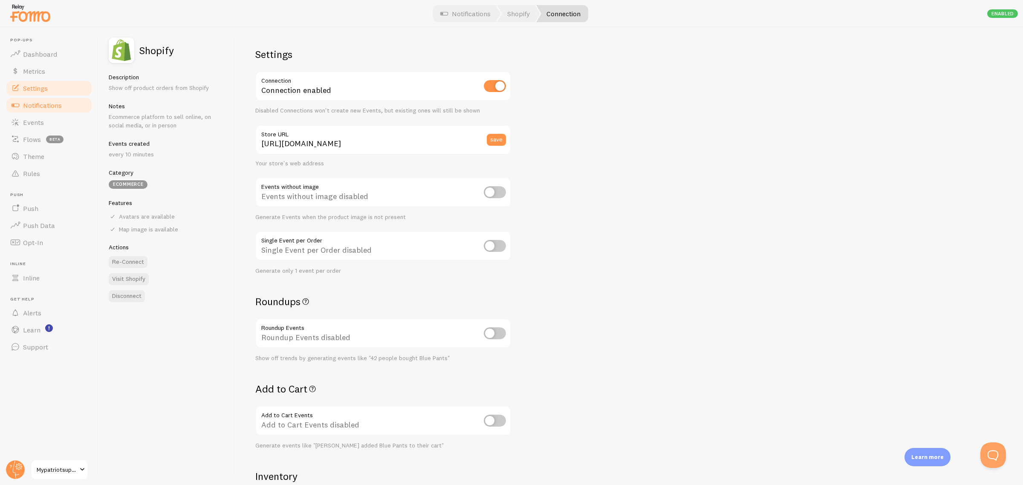
click at [37, 91] on span "Settings" at bounding box center [35, 88] width 25 height 9
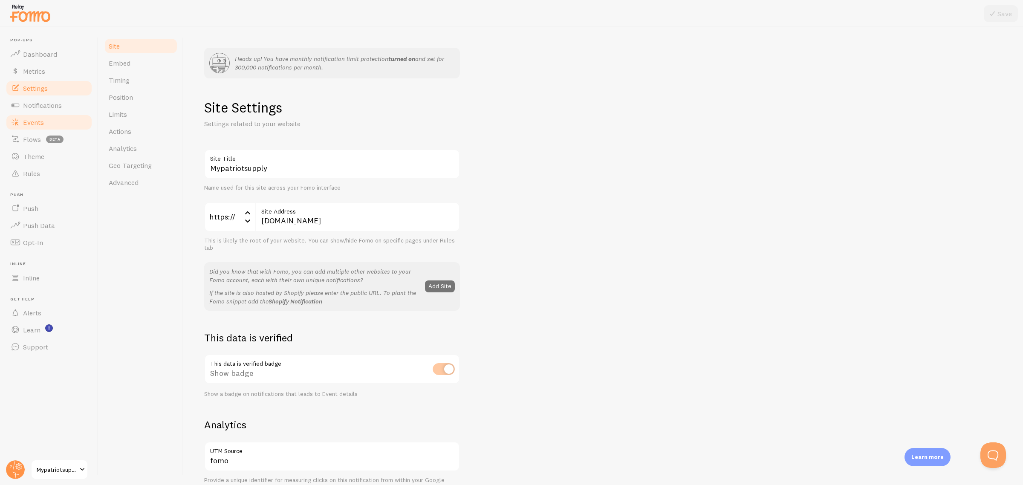
click at [58, 125] on link "Events" at bounding box center [49, 122] width 88 height 17
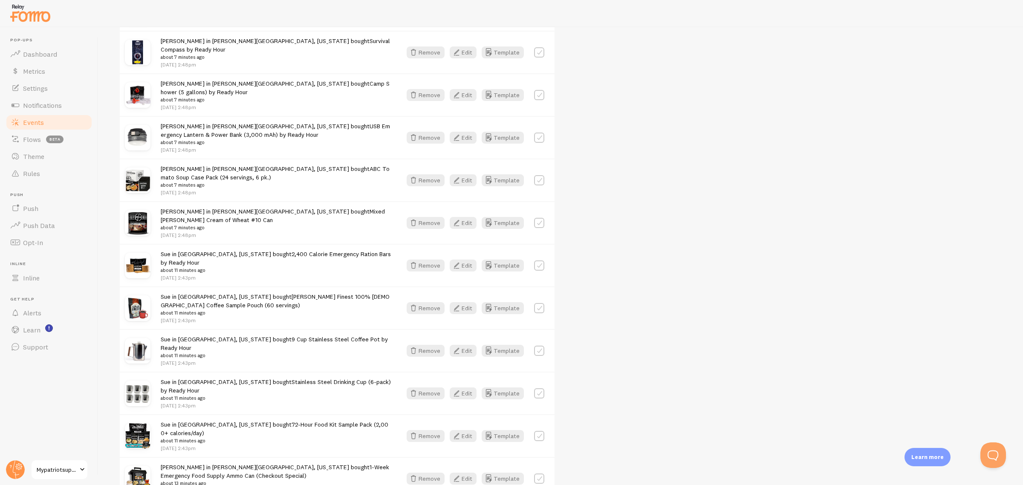
scroll to position [1011, 0]
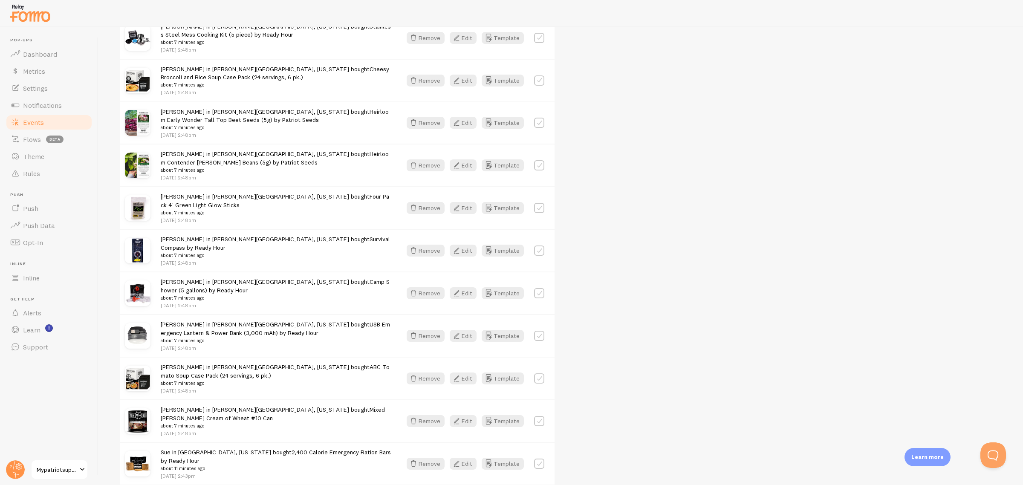
scroll to position [718, 0]
click at [493, 161] on icon "button" at bounding box center [488, 166] width 10 height 10
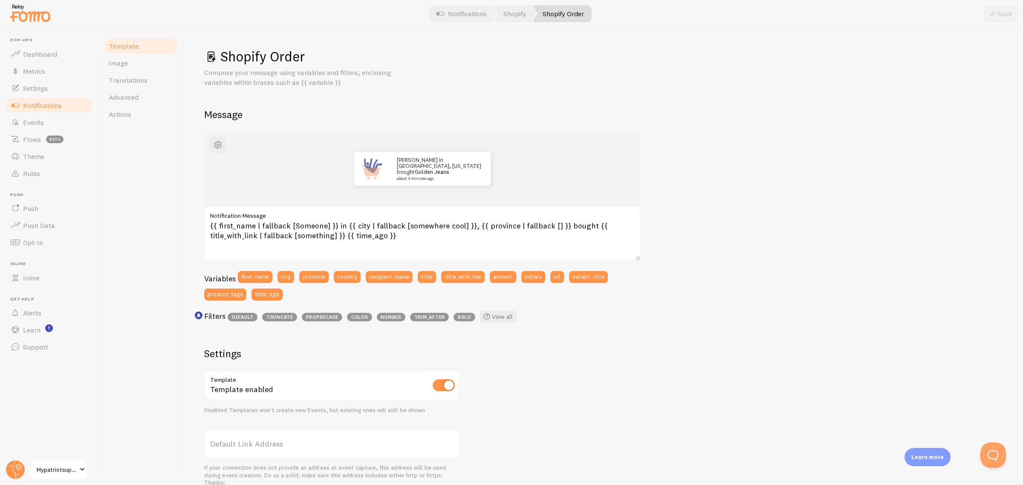
click at [62, 108] on span "Notifications" at bounding box center [42, 105] width 39 height 9
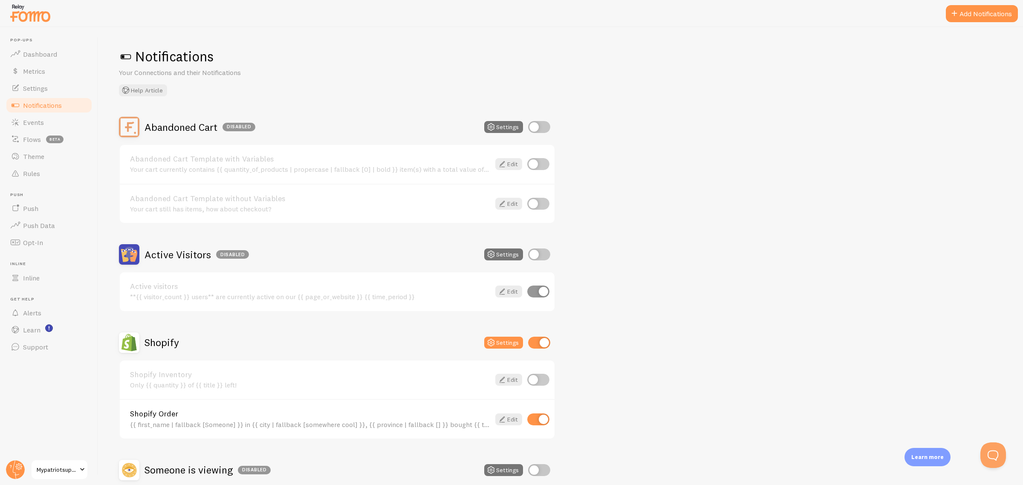
click at [931, 454] on p "Learn more" at bounding box center [927, 457] width 32 height 8
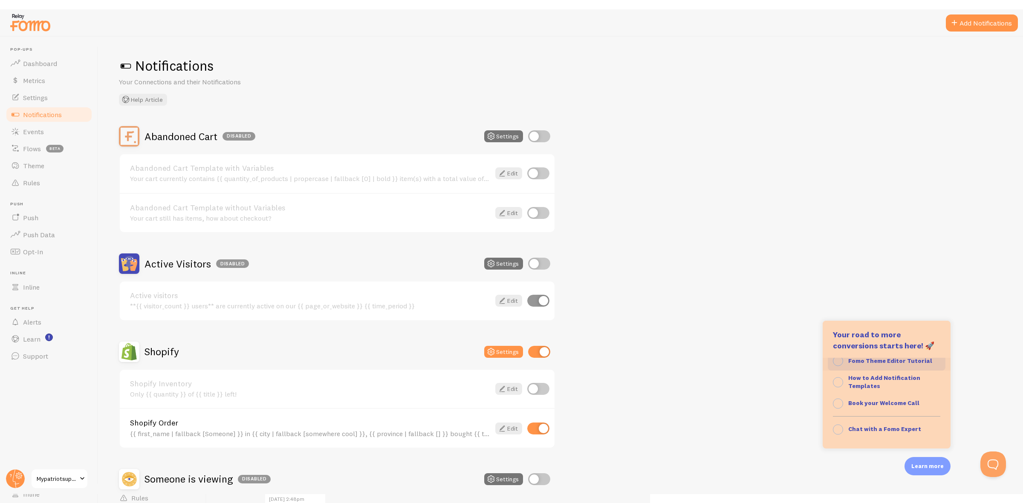
scroll to position [34, 0]
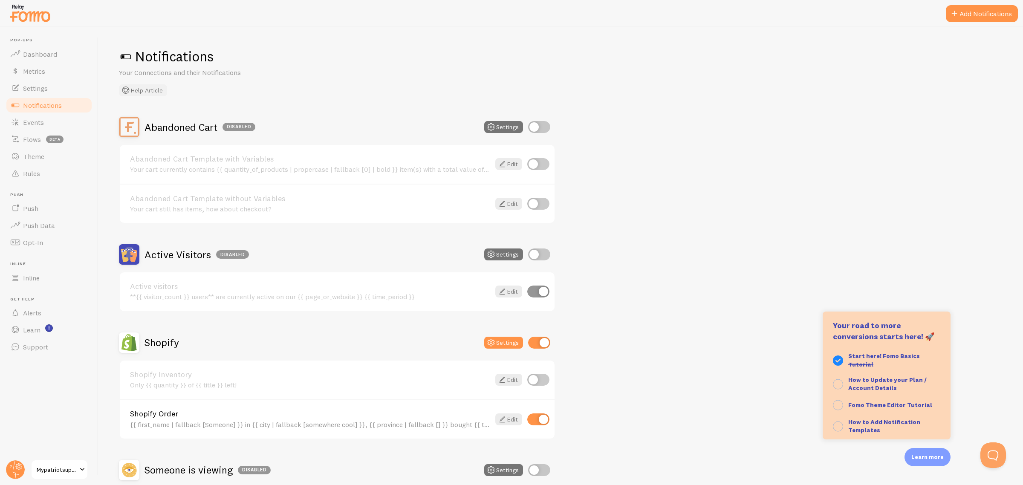
click at [158, 87] on button "Help Article" at bounding box center [143, 90] width 48 height 12
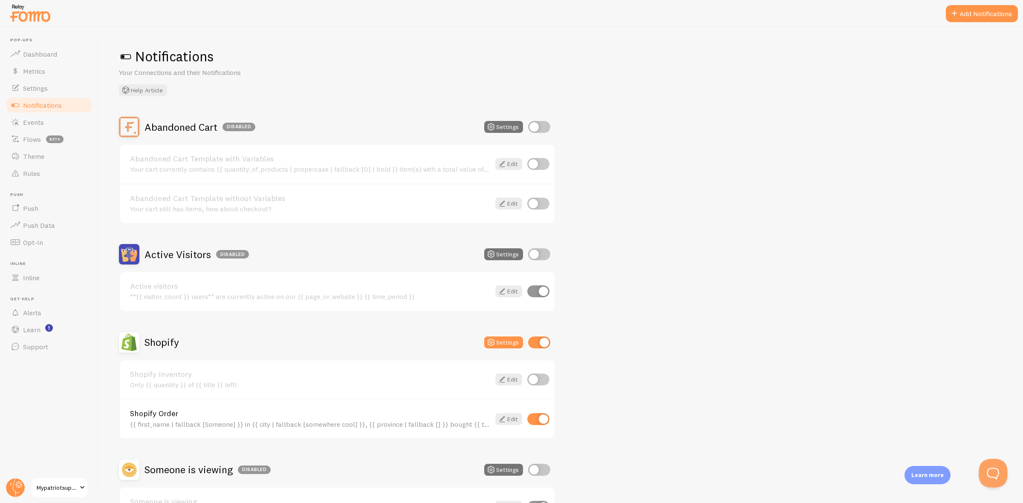
click at [990, 474] on button "Open Beacon popover" at bounding box center [991, 472] width 26 height 26
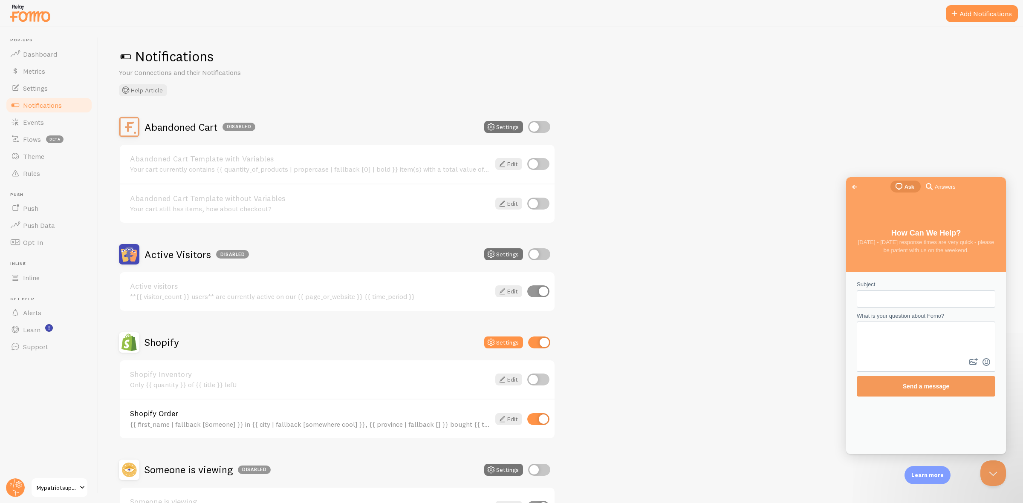
scroll to position [0, 0]
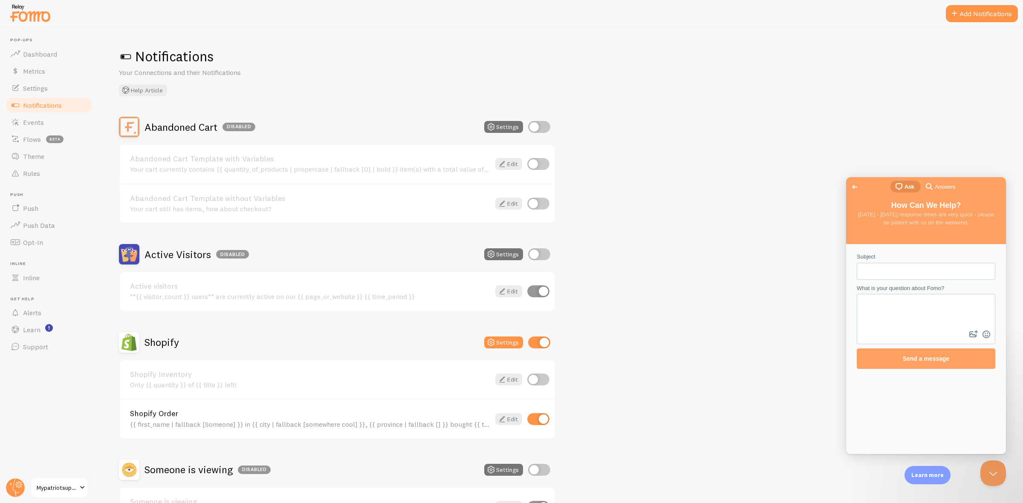
click at [859, 186] on span "Go back" at bounding box center [854, 187] width 10 height 10
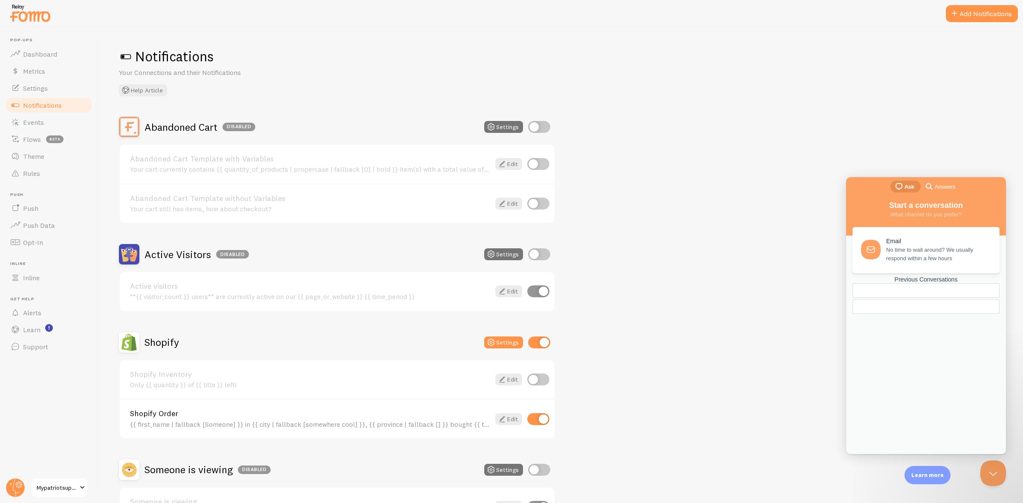
click at [923, 283] on div "Previous Conversations" at bounding box center [925, 279] width 147 height 7
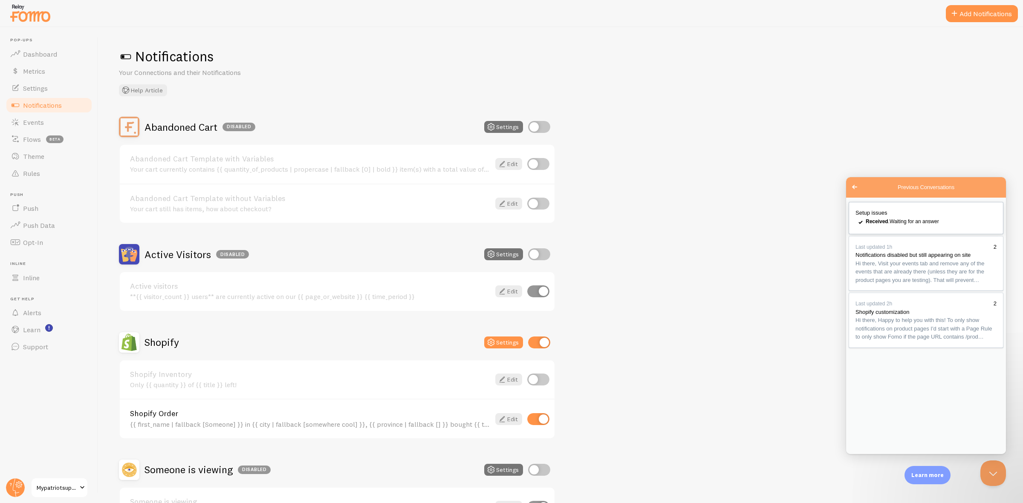
click at [911, 220] on link "Setup issues checkmark Received . Waiting for an answer" at bounding box center [925, 218] width 155 height 32
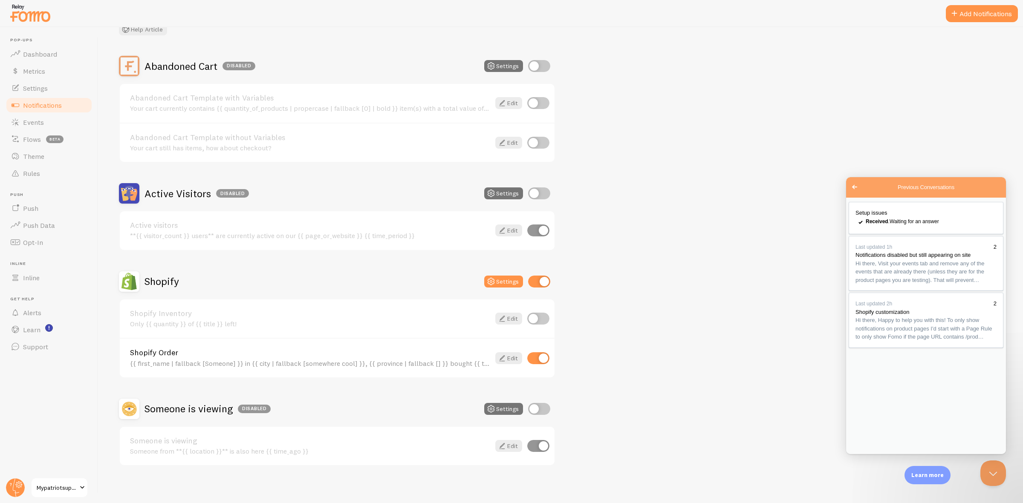
paste textarea
type textarea "As you can see in this screenshot, we're seeing non-matching product events."
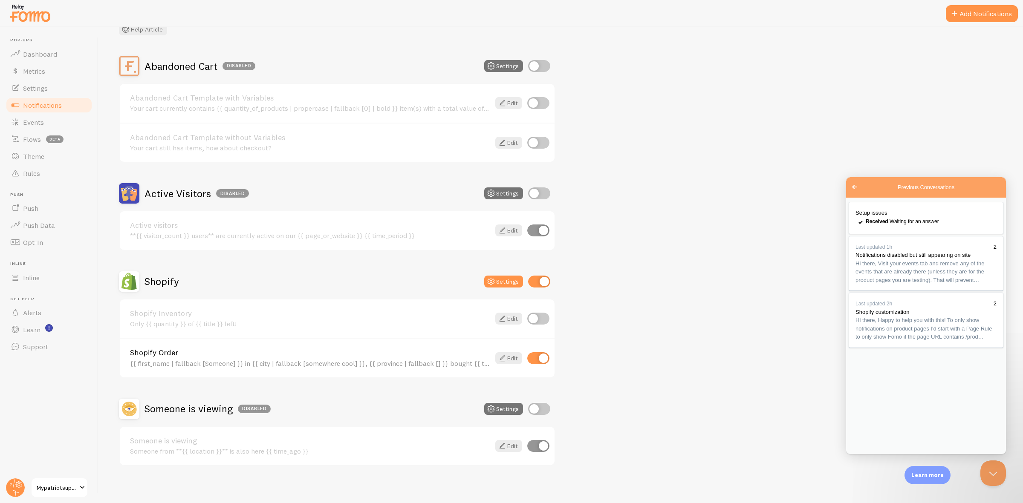
type input "C:\fakepath\{85FA1C16-ED8C-4436-BD09-AA78947F71DD}.png"
click at [642, 177] on div "Abandoned Cart Disabled Settings Abandoned Cart Template with Variables Your ca…" at bounding box center [560, 261] width 883 height 410
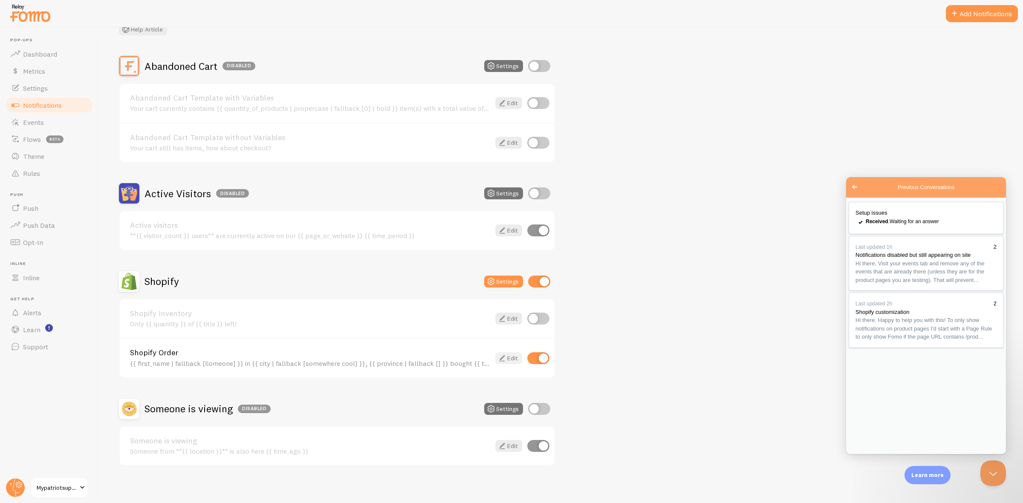
click at [519, 354] on link "Edit" at bounding box center [508, 358] width 27 height 12
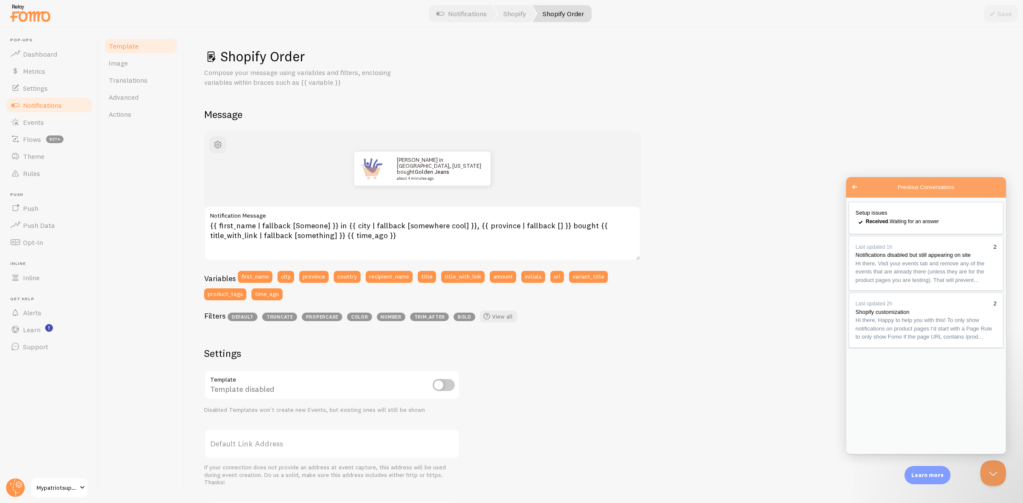
drag, startPoint x: 701, startPoint y: 68, endPoint x: 710, endPoint y: 69, distance: 9.0
click at [43, 52] on span "Dashboard" at bounding box center [40, 54] width 34 height 9
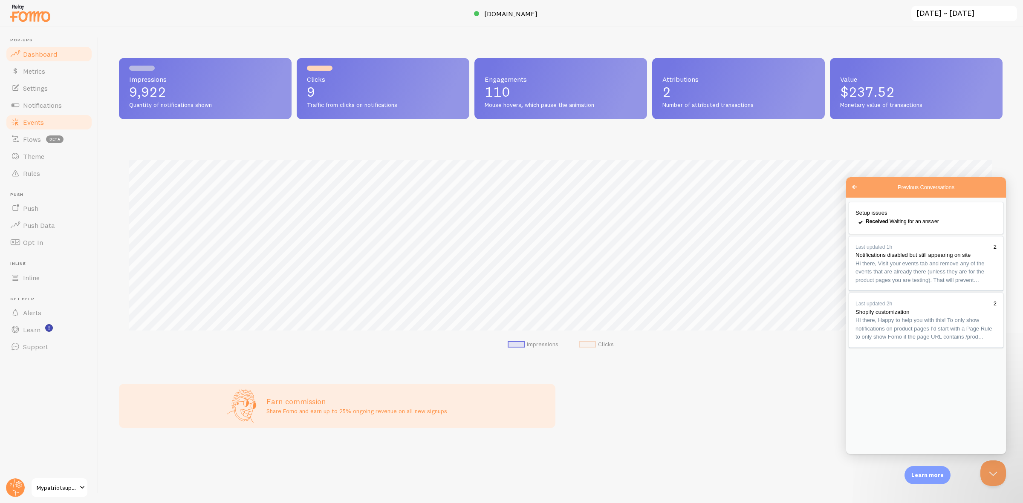
scroll to position [224, 883]
click at [49, 114] on link "Events" at bounding box center [49, 122] width 88 height 17
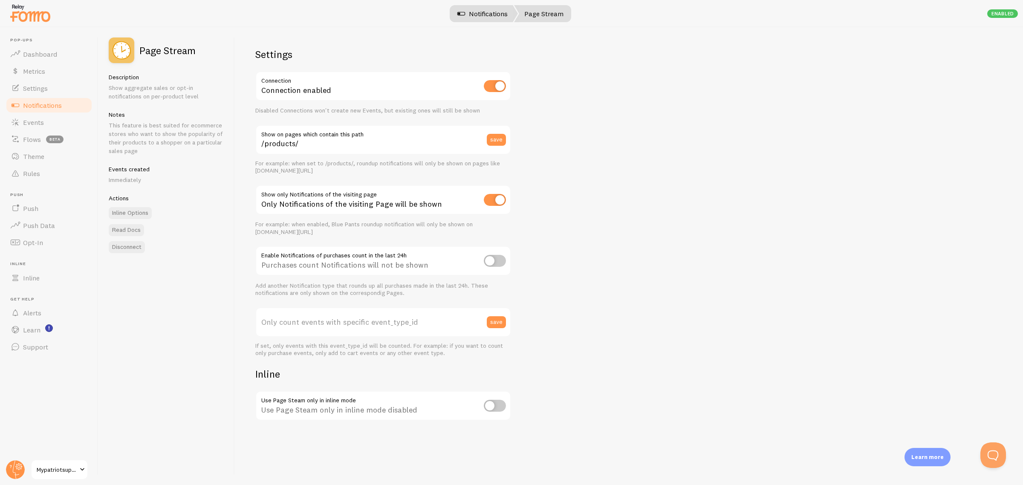
click at [508, 7] on link "Notifications" at bounding box center [482, 13] width 71 height 17
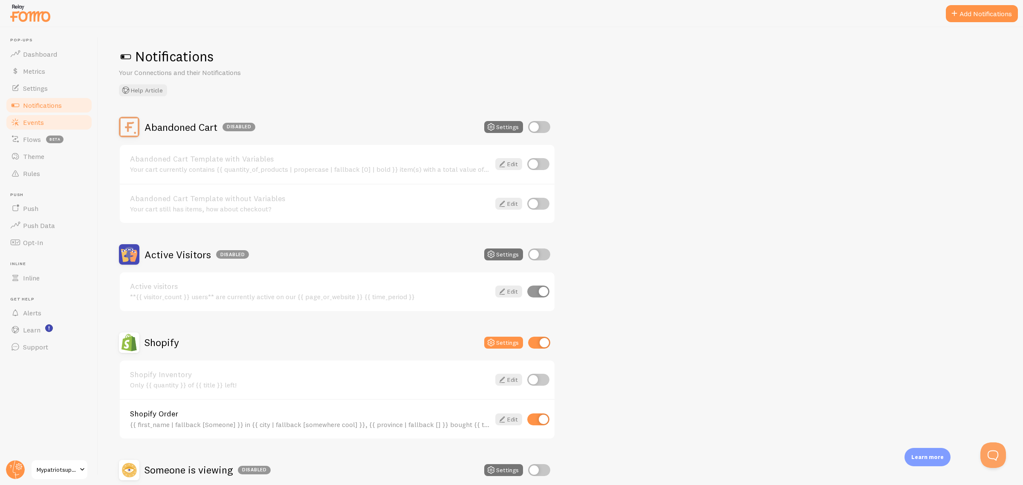
click at [56, 122] on link "Events" at bounding box center [49, 122] width 88 height 17
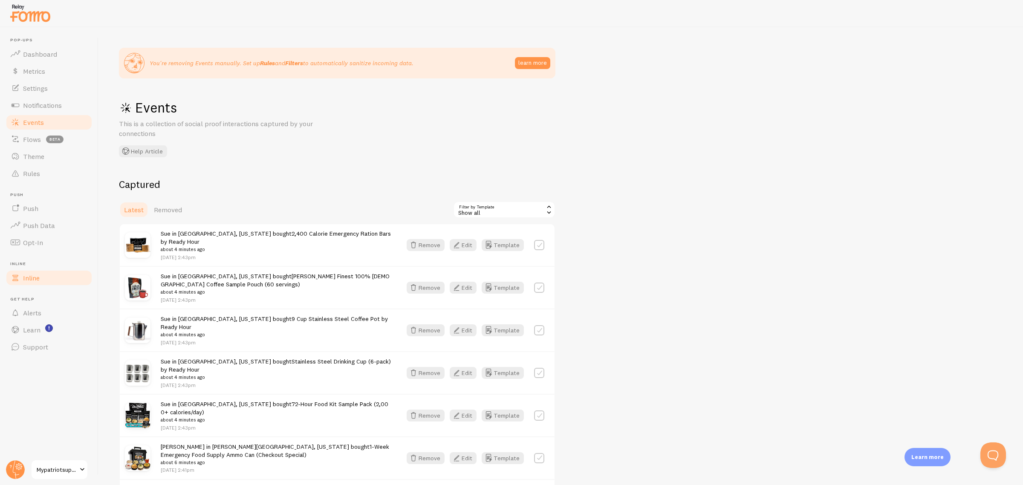
click at [60, 271] on link "Inline" at bounding box center [49, 277] width 88 height 17
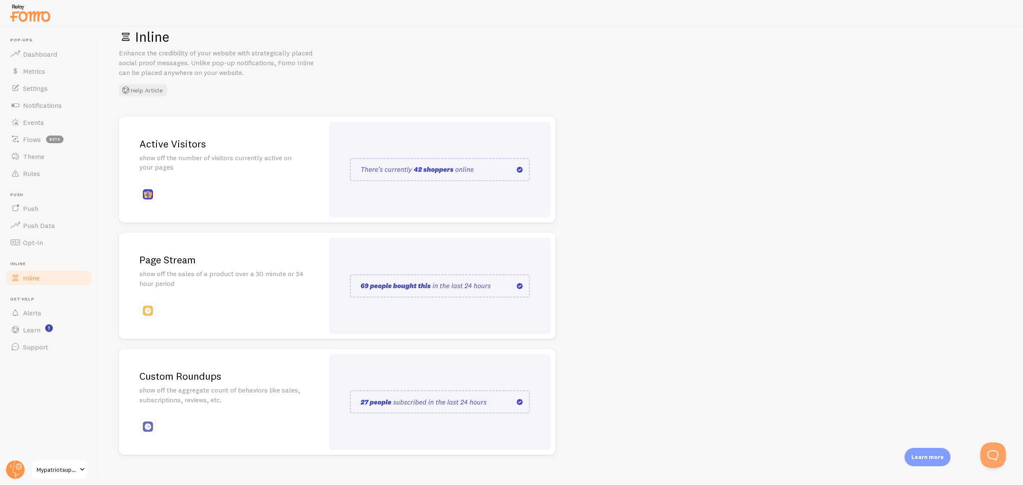
scroll to position [30, 0]
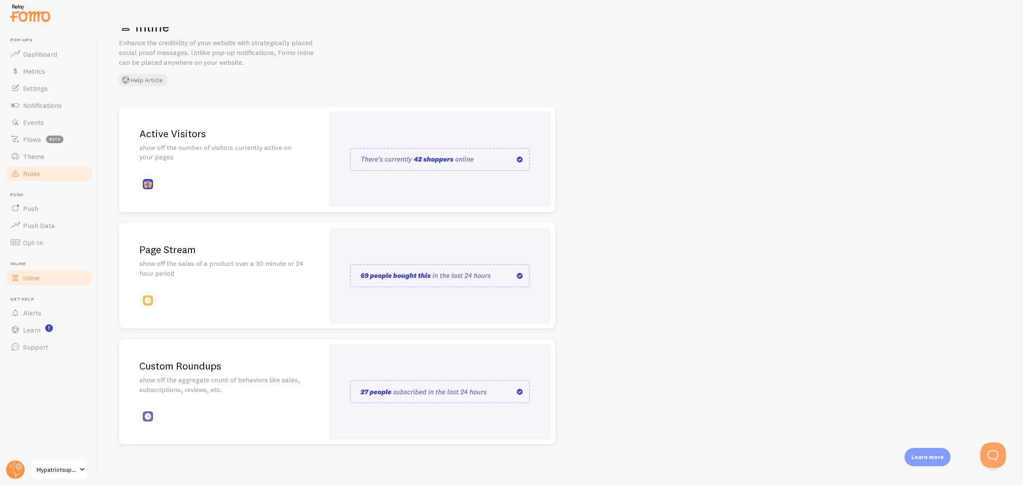
click at [33, 175] on span "Rules" at bounding box center [31, 173] width 17 height 9
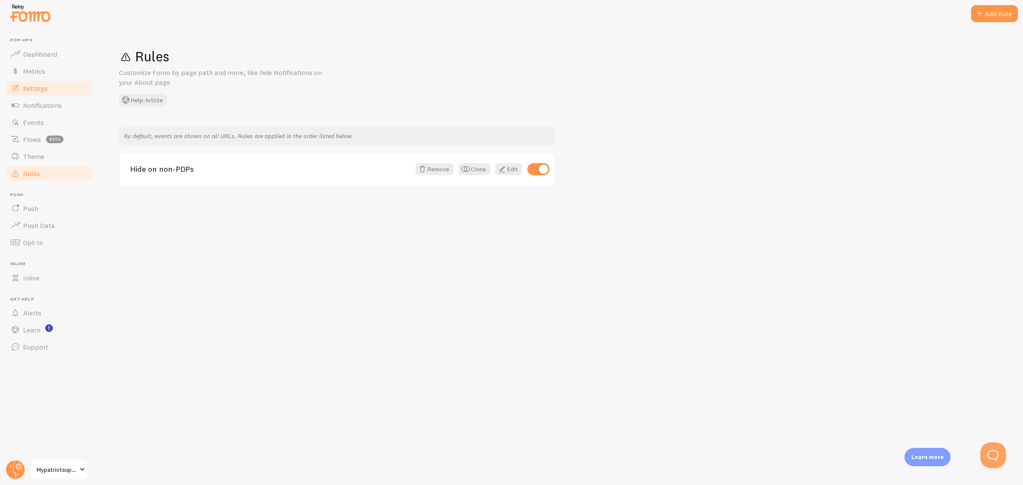
click at [47, 92] on link "Settings" at bounding box center [49, 88] width 88 height 17
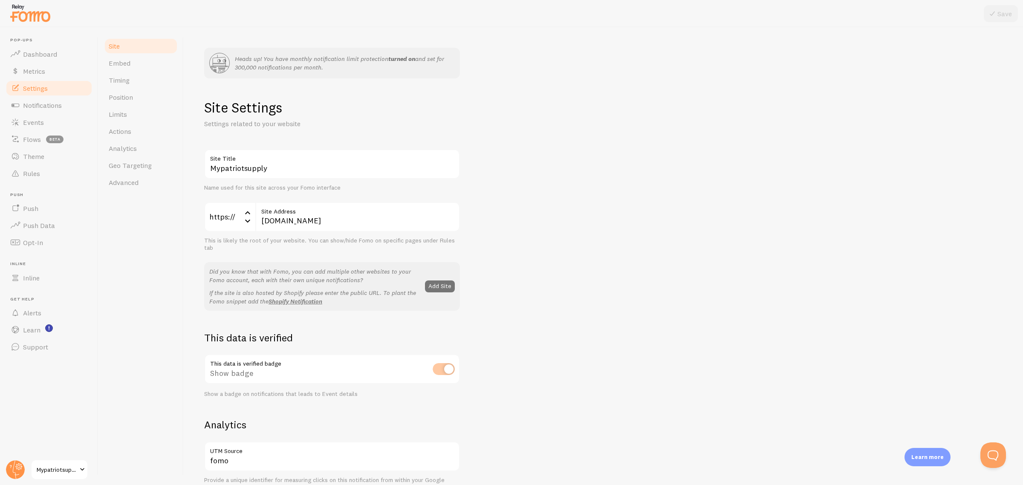
click at [37, 95] on link "Settings" at bounding box center [49, 88] width 88 height 17
click at [37, 101] on span "Notifications" at bounding box center [42, 105] width 39 height 9
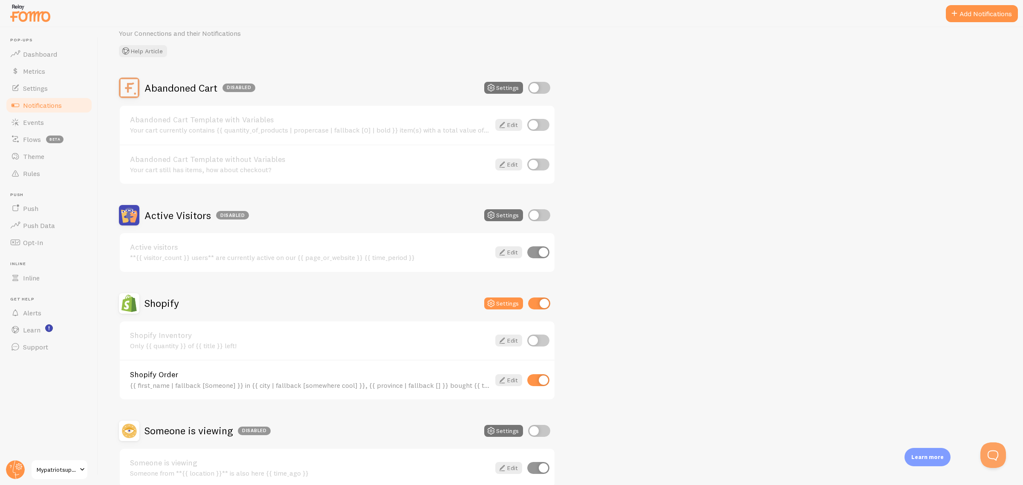
scroll to position [79, 0]
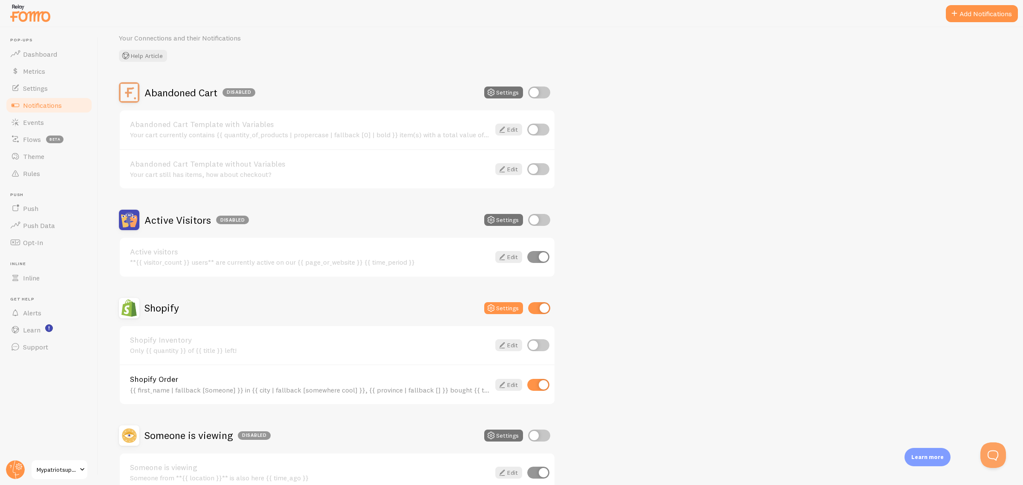
scroll to position [79, 0]
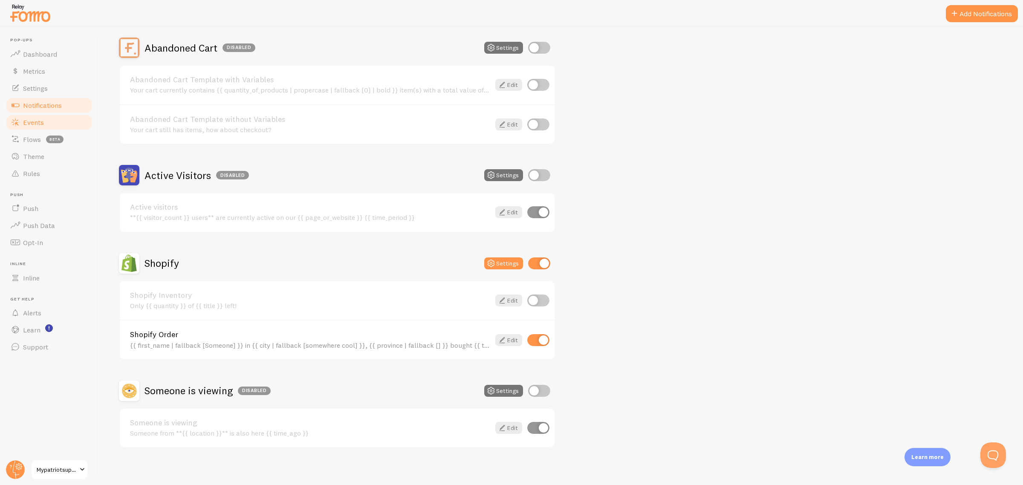
click at [31, 118] on span "Events" at bounding box center [33, 122] width 21 height 9
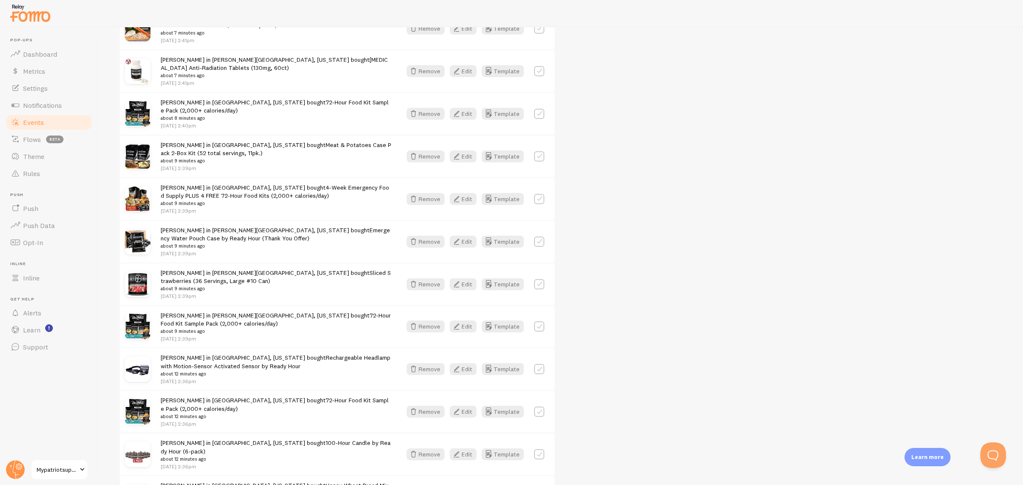
scroll to position [381, 0]
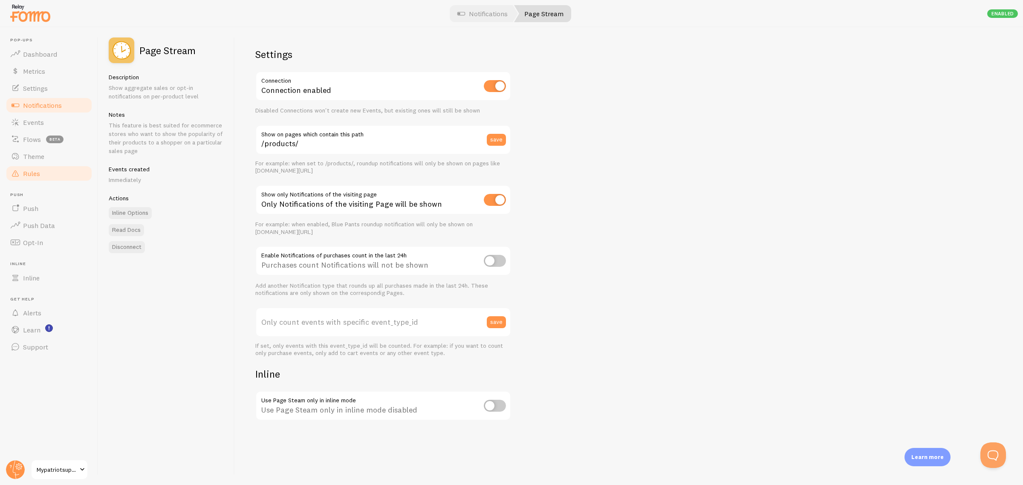
click at [29, 174] on span "Rules" at bounding box center [31, 173] width 17 height 9
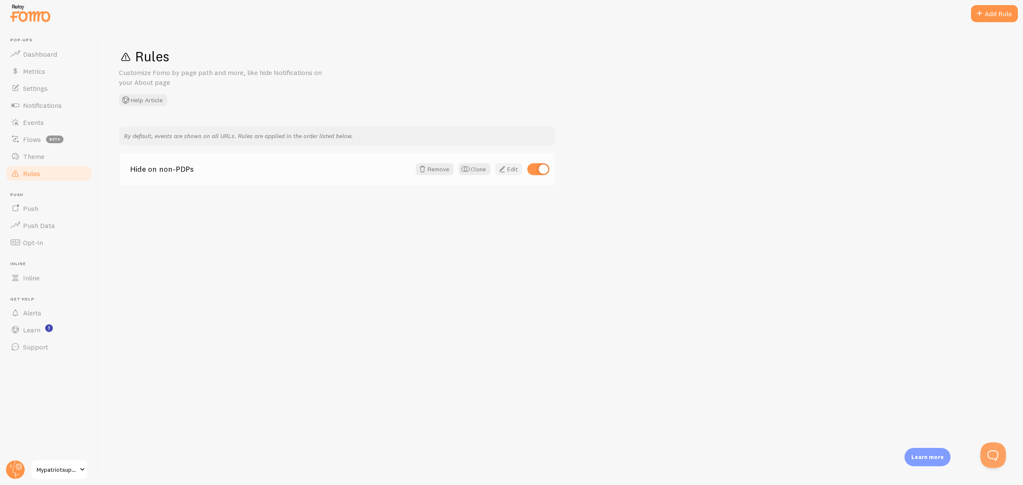
click at [514, 167] on link "Edit" at bounding box center [508, 169] width 27 height 12
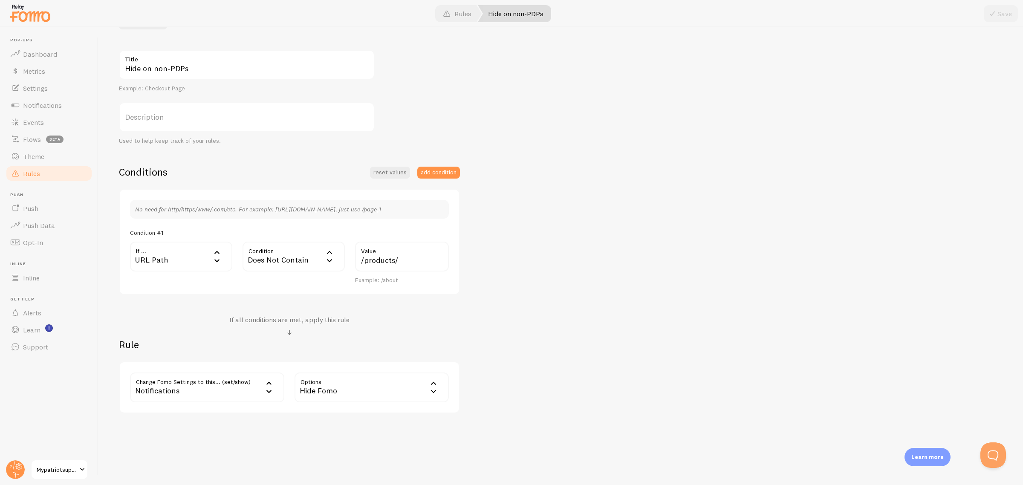
scroll to position [78, 0]
click at [254, 394] on div "Notifications" at bounding box center [207, 387] width 154 height 30
click at [601, 380] on div "Hide on non-PDPs Title Example: Checkout Page Description Used to help keep tra…" at bounding box center [560, 230] width 883 height 363
click at [268, 388] on icon at bounding box center [269, 390] width 10 height 10
click at [359, 391] on div "Hide Fomo" at bounding box center [371, 387] width 154 height 30
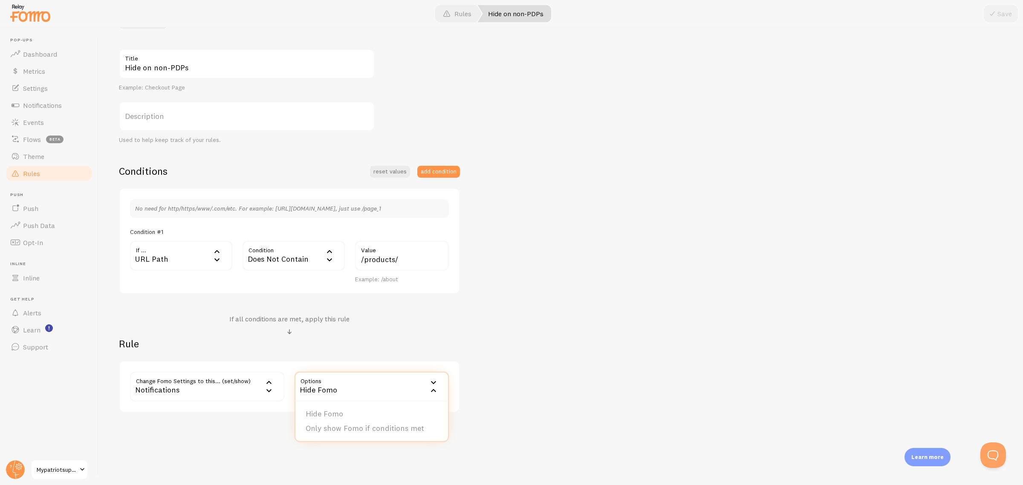
click at [359, 391] on div "Hide Fomo" at bounding box center [371, 387] width 154 height 30
click at [258, 388] on div "Notifications" at bounding box center [207, 387] width 154 height 30
click at [220, 429] on li "Do Not Show Template" at bounding box center [207, 428] width 153 height 15
click at [349, 386] on label "Template" at bounding box center [371, 387] width 154 height 30
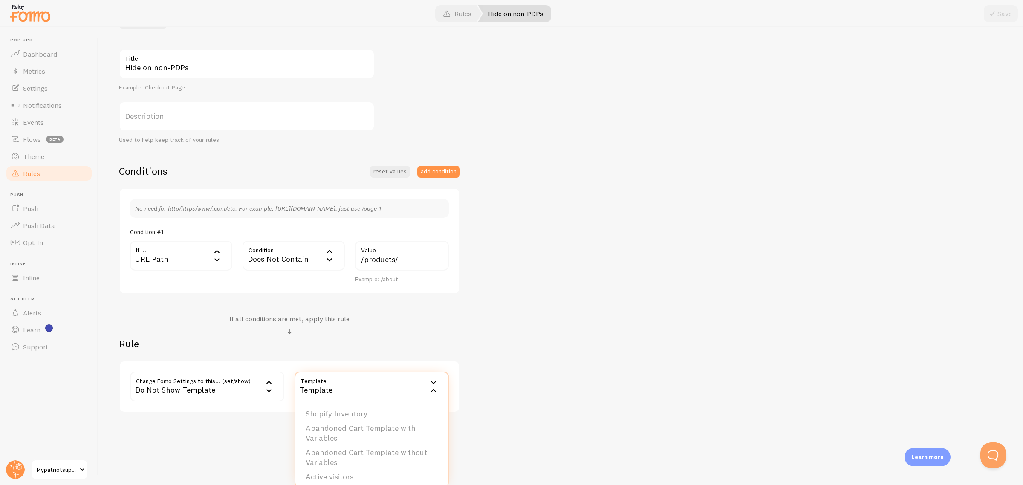
click at [251, 387] on div "Do Not Show Template" at bounding box center [207, 387] width 154 height 30
click at [213, 416] on li "Notifications" at bounding box center [207, 414] width 153 height 15
click at [329, 397] on label "Options" at bounding box center [371, 387] width 154 height 30
click at [354, 411] on li "Hide Fomo" at bounding box center [371, 414] width 153 height 15
click at [393, 389] on div "Hide Fomo" at bounding box center [371, 387] width 154 height 30
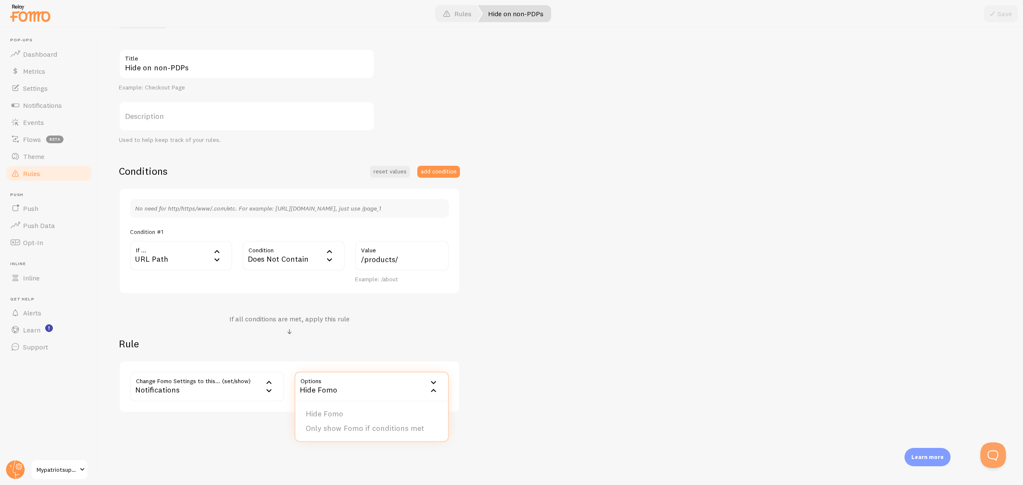
click at [393, 389] on div "Hide Fomo" at bounding box center [371, 387] width 154 height 30
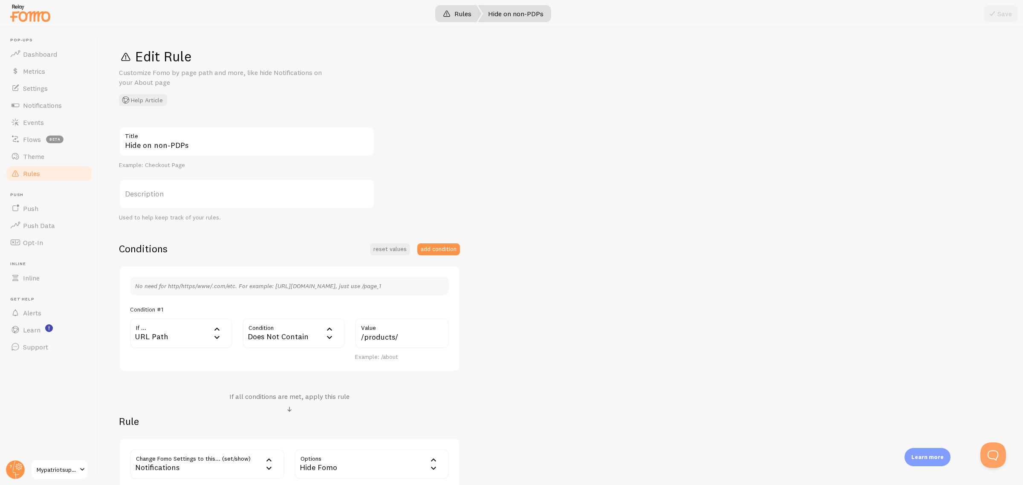
click at [461, 9] on link "Rules" at bounding box center [457, 13] width 49 height 17
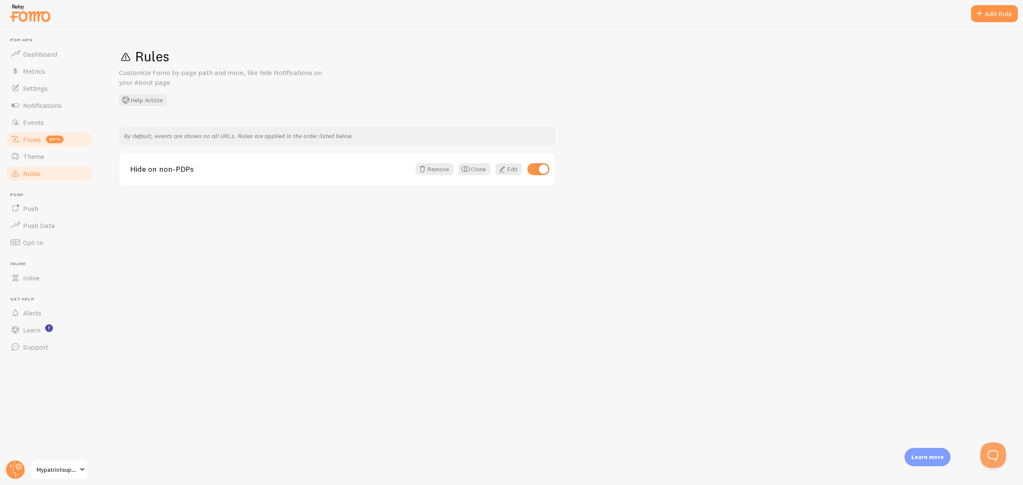
click at [39, 141] on span "Flows" at bounding box center [32, 139] width 18 height 9
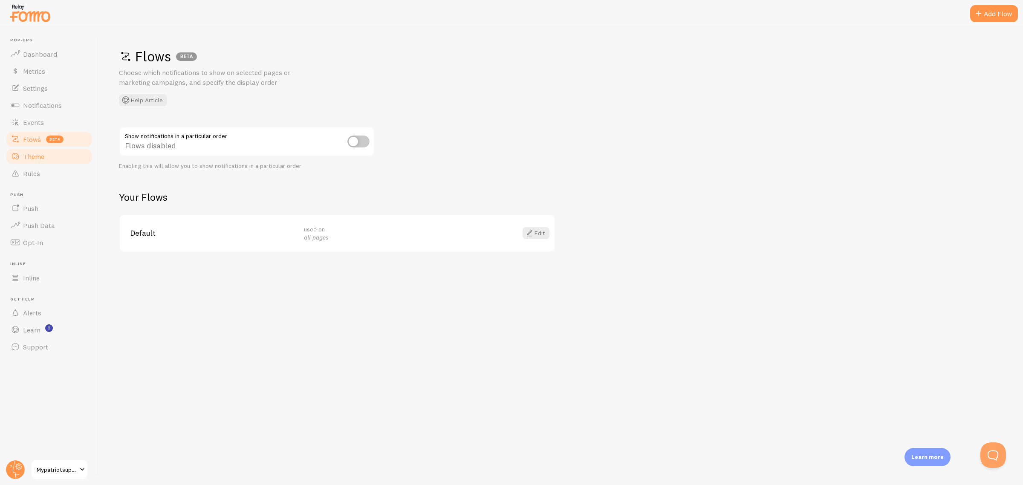
click at [35, 157] on span "Theme" at bounding box center [33, 156] width 21 height 9
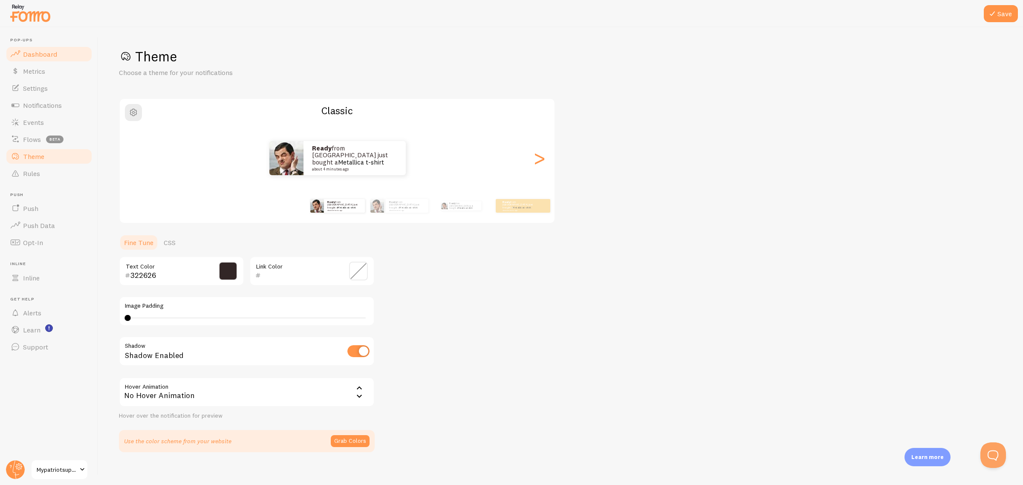
click at [62, 48] on link "Dashboard" at bounding box center [49, 54] width 88 height 17
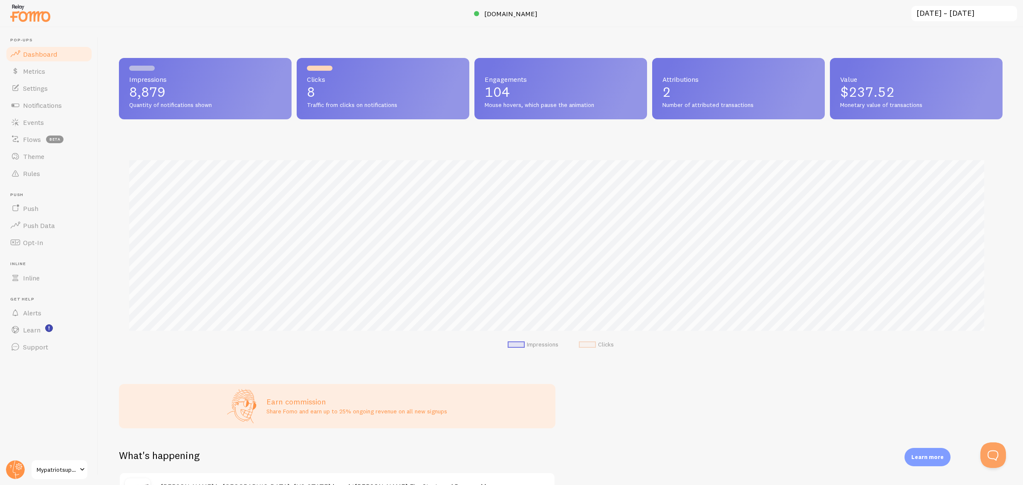
scroll to position [224, 875]
click at [995, 450] on button "Open Beacon popover" at bounding box center [991, 454] width 26 height 26
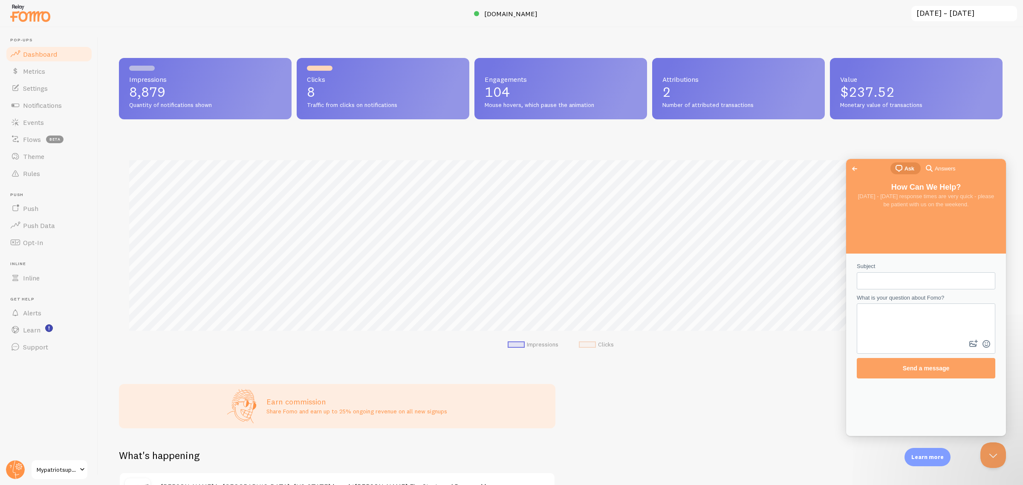
scroll to position [0, 0]
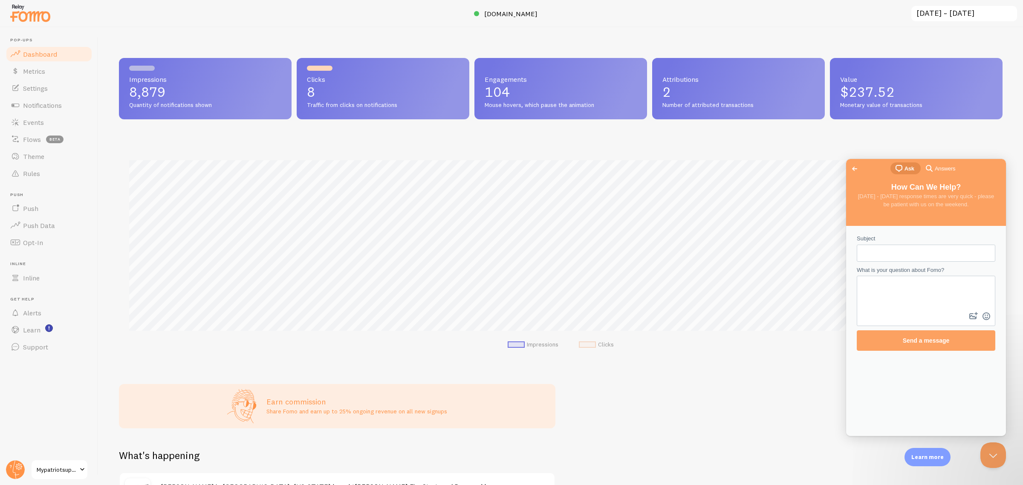
click at [934, 248] on input "Subject" at bounding box center [925, 252] width 125 height 15
type input "D"
type input "W"
type input "Setup issues"
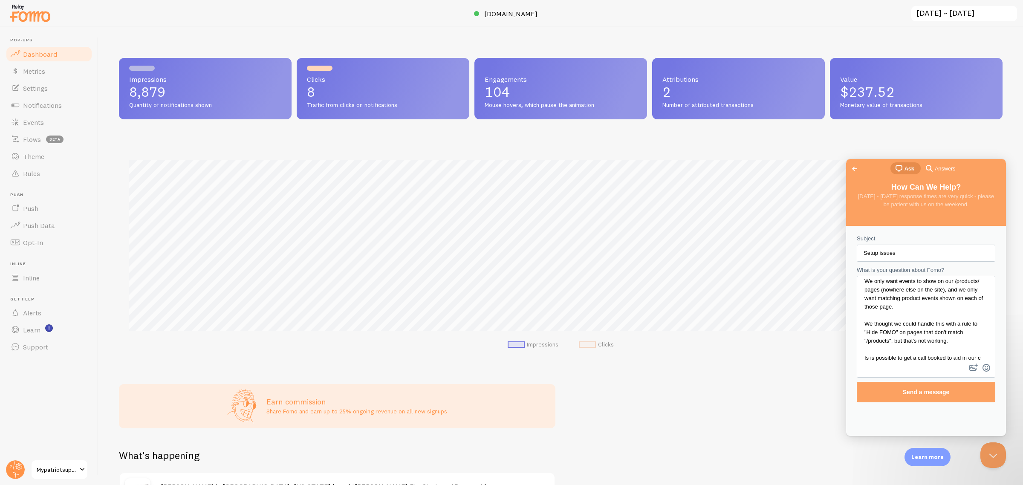
scroll to position [39, 0]
type textarea "We're still struggling to get this to behave the way we want. We only want even…"
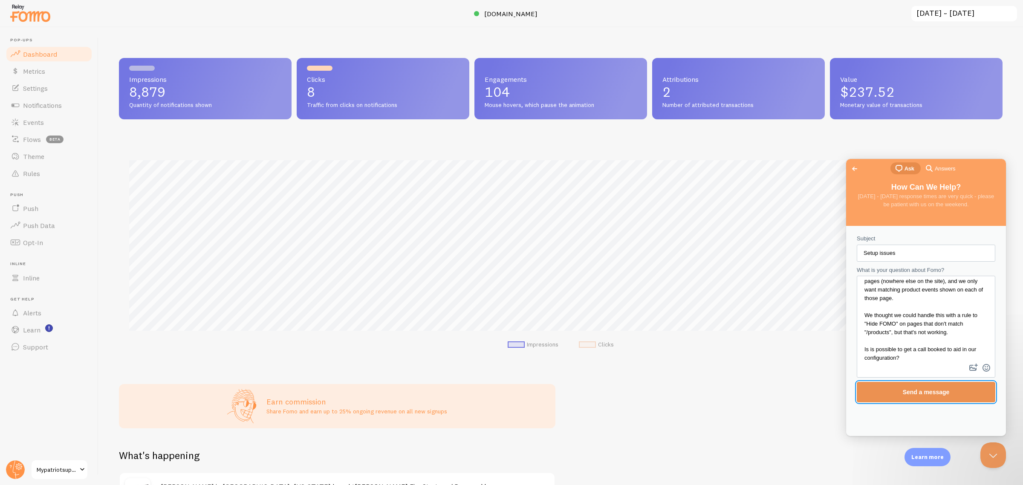
click at [934, 389] on span "Send a message" at bounding box center [926, 392] width 47 height 7
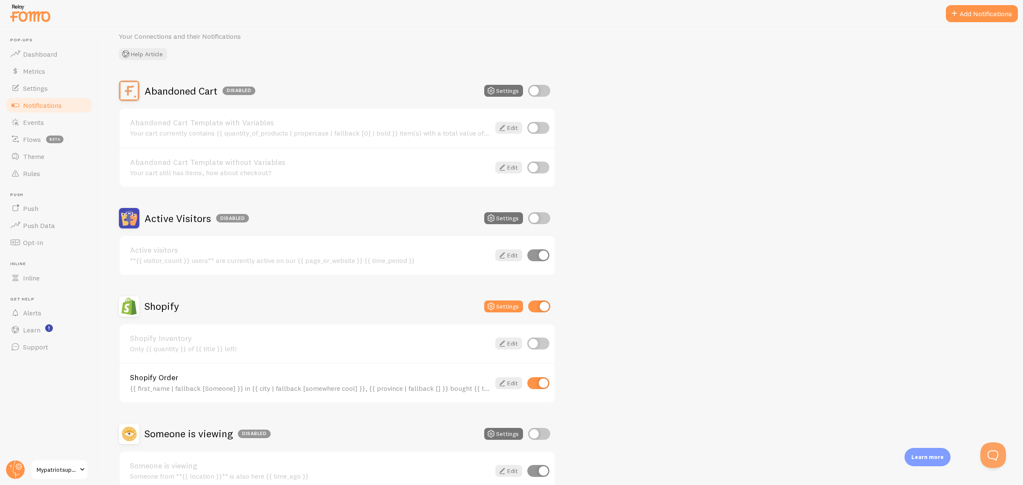
scroll to position [79, 0]
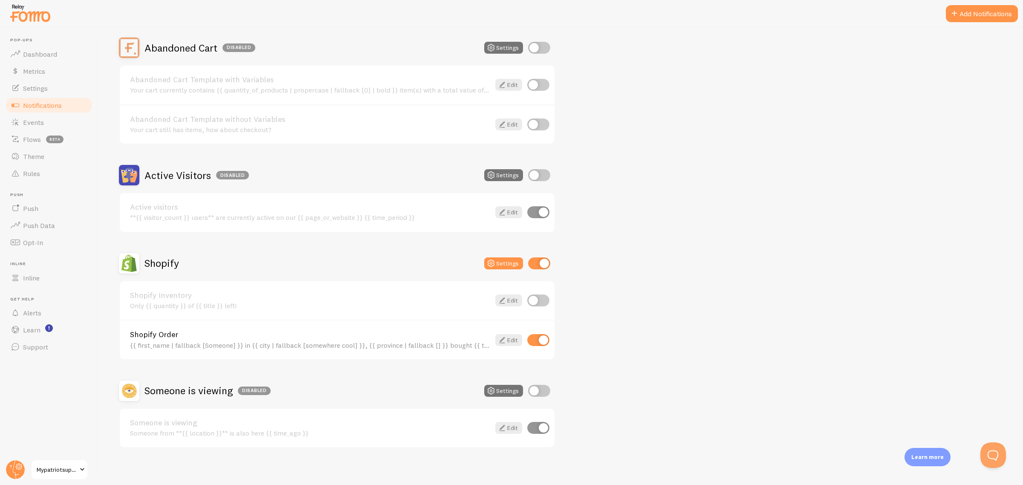
click at [693, 306] on div "Abandoned Cart Disabled Settings Abandoned Cart Template with Variables Your ca…" at bounding box center [560, 242] width 883 height 410
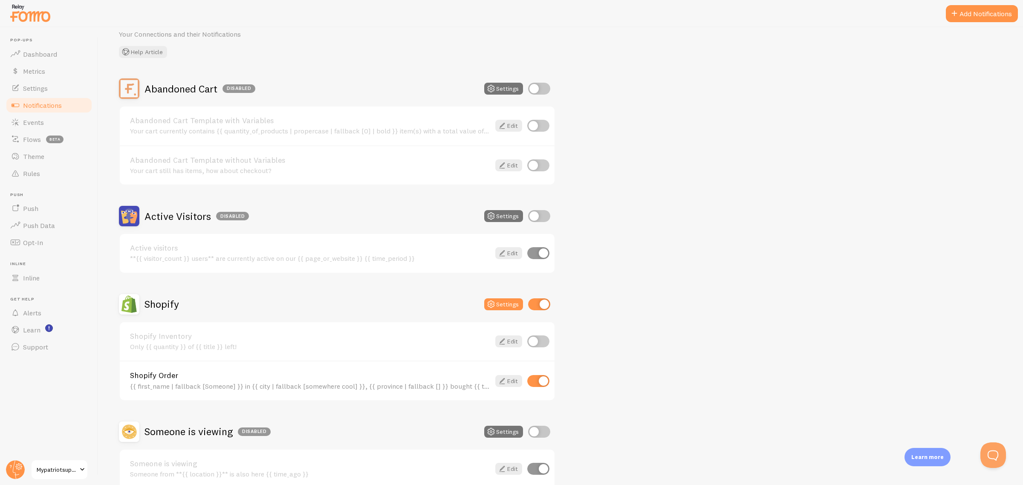
scroll to position [0, 0]
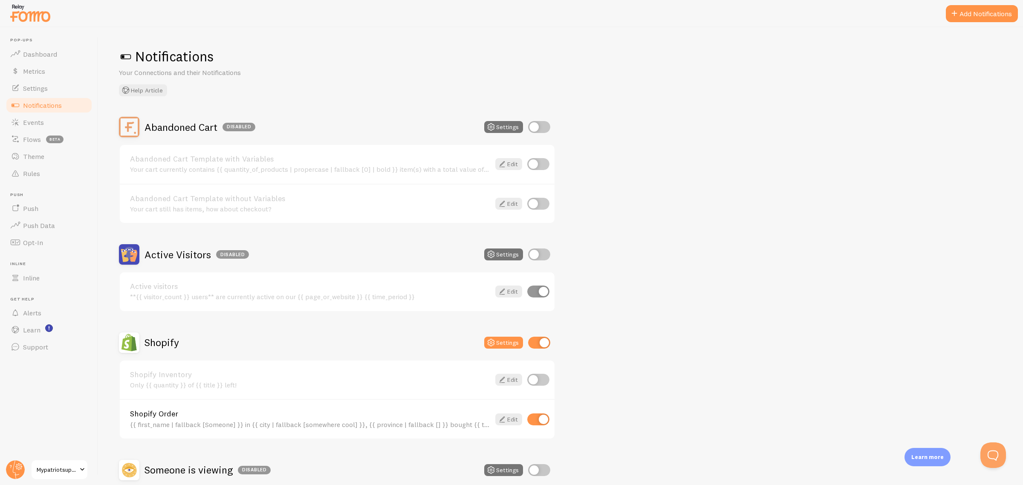
click at [46, 469] on span "Mypatriotsupply" at bounding box center [57, 469] width 40 height 10
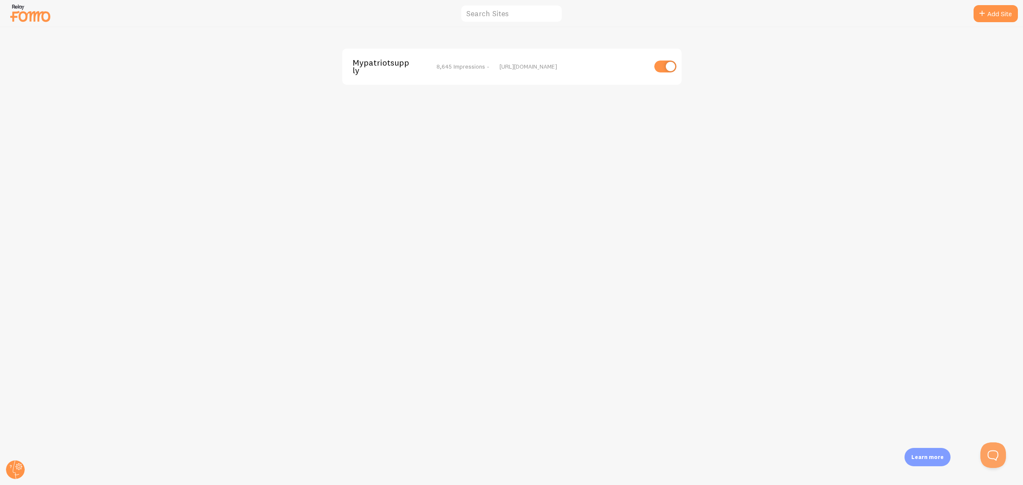
click at [376, 60] on span "Mypatriotsupply" at bounding box center [386, 67] width 69 height 16
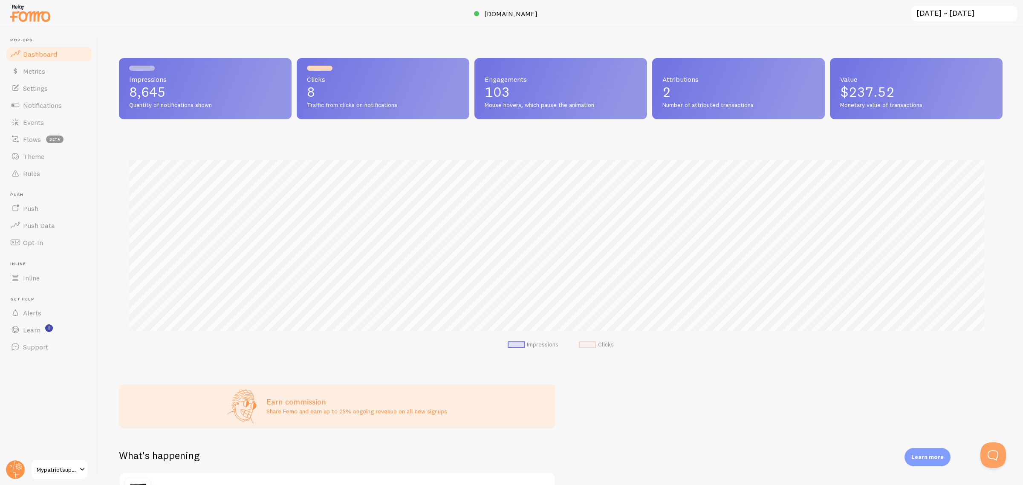
scroll to position [224, 875]
click at [50, 101] on span "Notifications" at bounding box center [42, 105] width 39 height 9
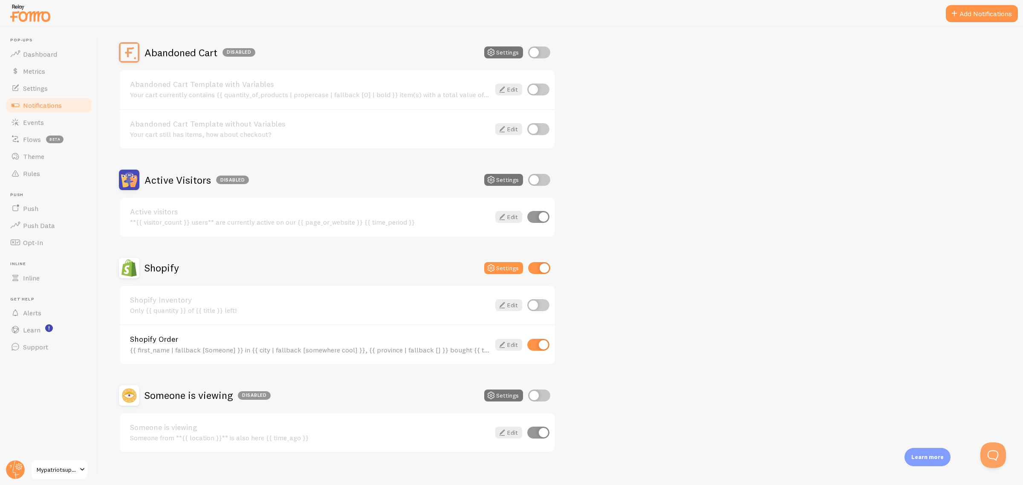
scroll to position [79, 0]
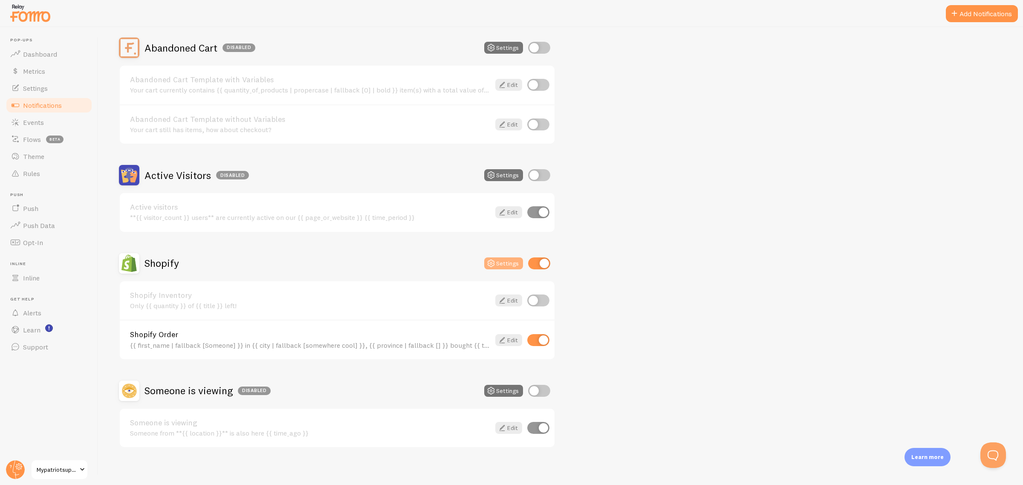
click at [503, 263] on button "Settings" at bounding box center [503, 263] width 39 height 12
click at [512, 335] on link "Edit" at bounding box center [508, 340] width 27 height 12
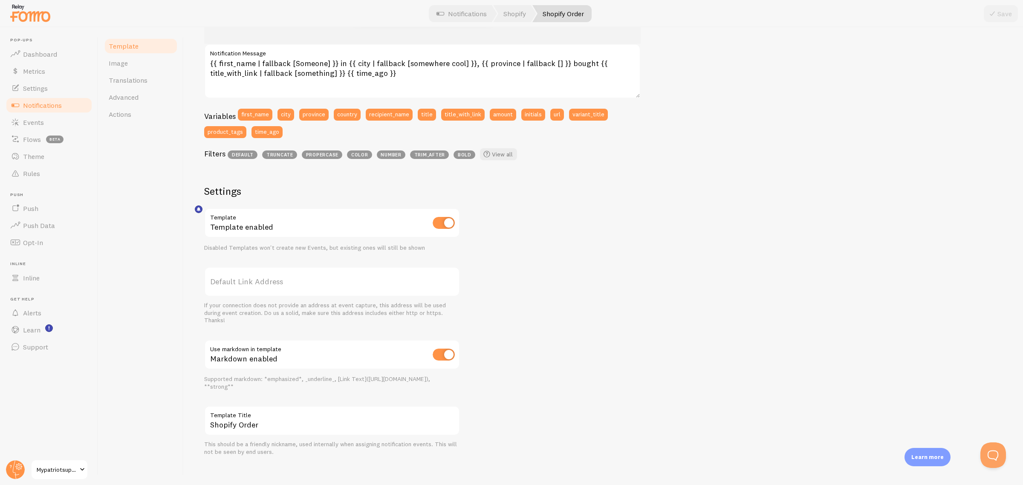
scroll to position [167, 0]
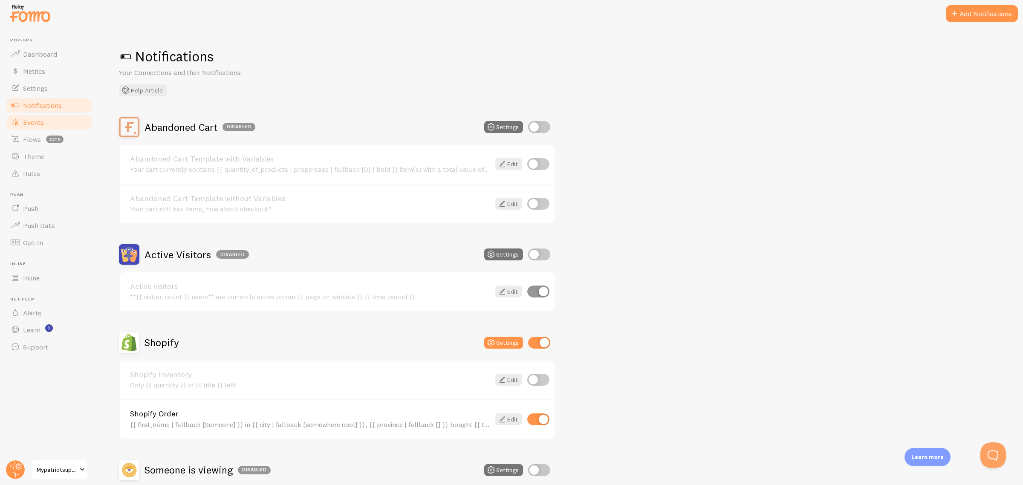
click at [52, 115] on link "Events" at bounding box center [49, 122] width 88 height 17
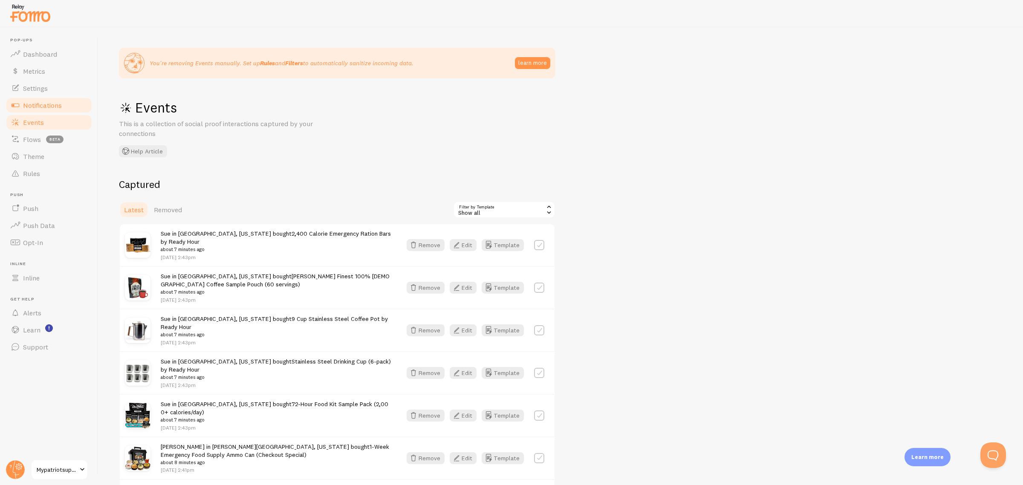
click at [52, 105] on span "Notifications" at bounding box center [42, 105] width 39 height 9
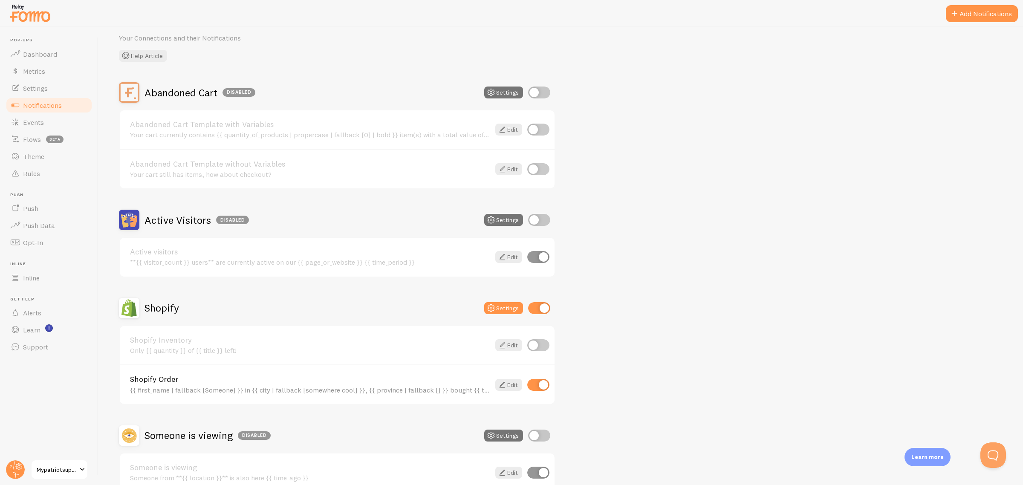
scroll to position [53, 0]
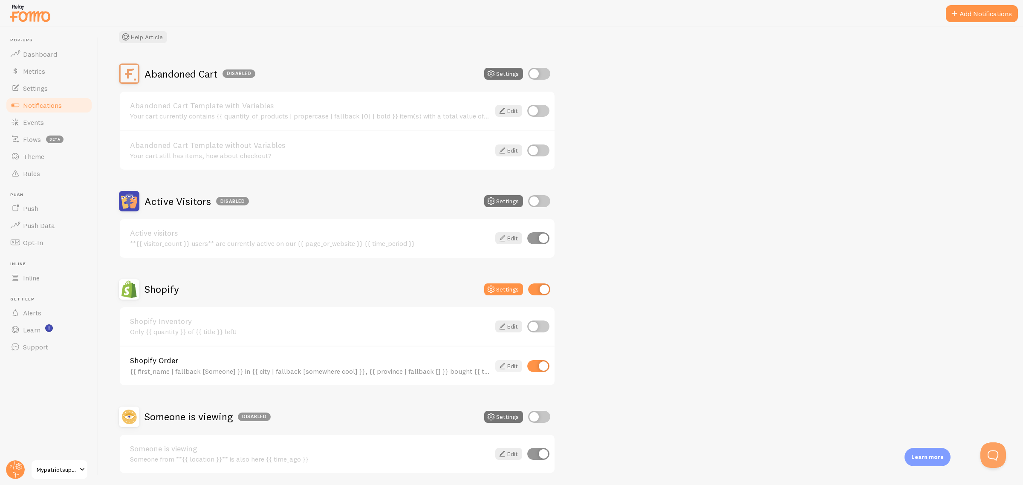
click at [508, 366] on link "Edit" at bounding box center [508, 366] width 27 height 12
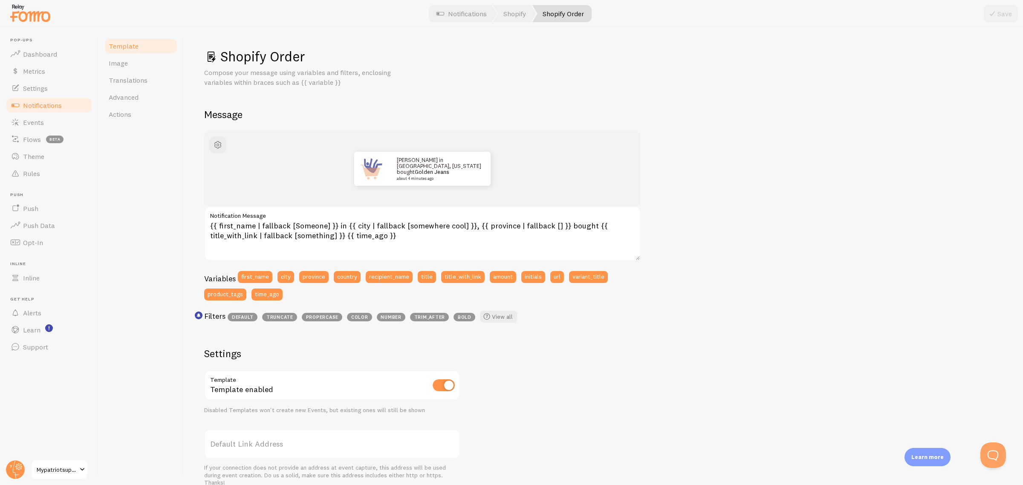
click at [42, 107] on span "Notifications" at bounding box center [42, 105] width 39 height 9
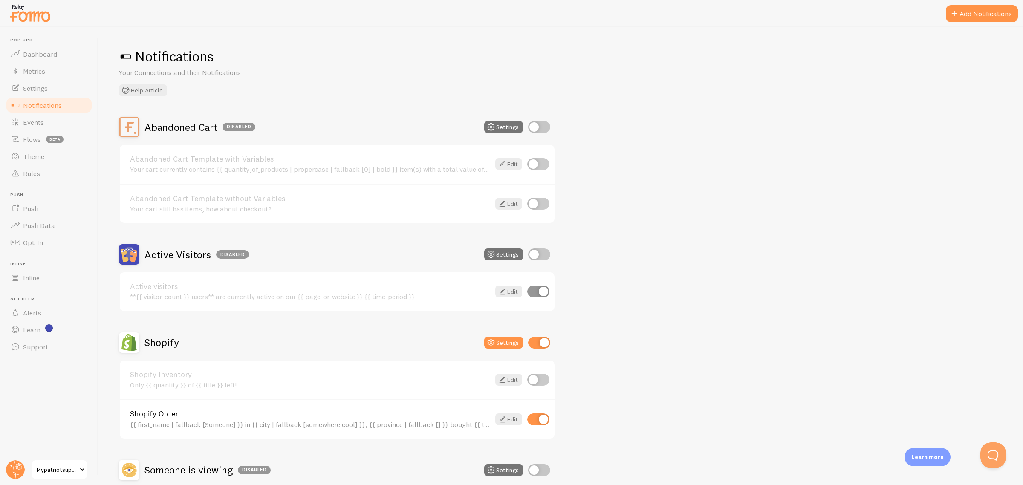
click at [45, 469] on span "Mypatriotsupply" at bounding box center [57, 469] width 40 height 10
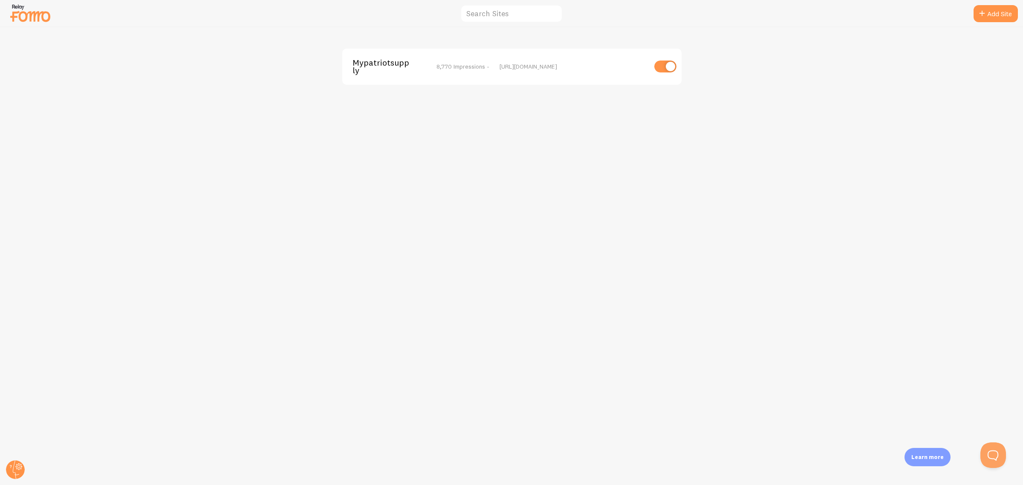
click at [398, 65] on span "Mypatriotsupply" at bounding box center [386, 67] width 69 height 16
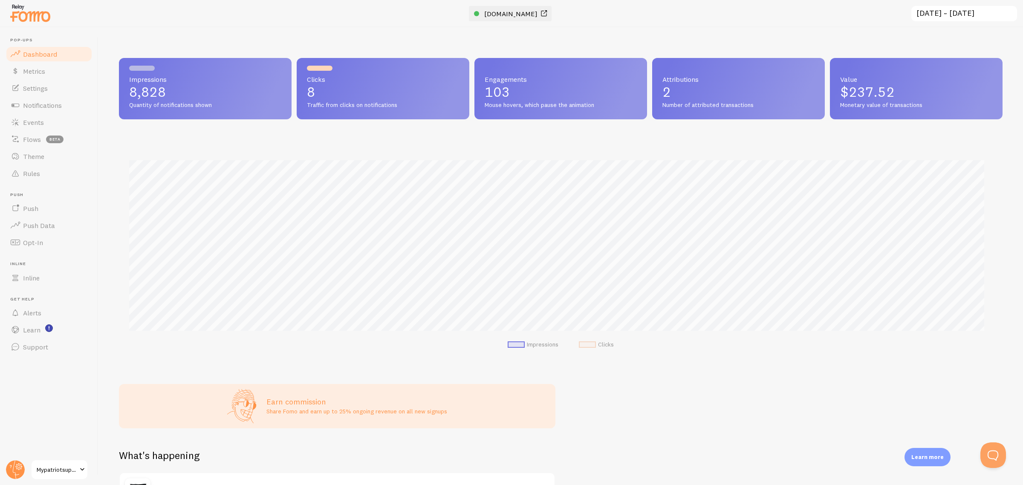
scroll to position [224, 875]
click at [500, 16] on span "[DOMAIN_NAME]" at bounding box center [510, 13] width 53 height 9
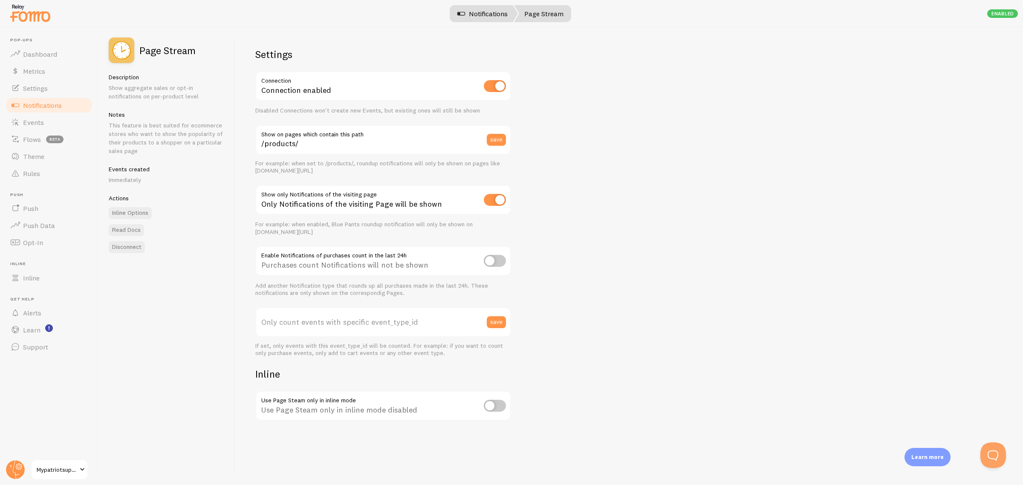
click at [502, 15] on link "Notifications" at bounding box center [482, 13] width 71 height 17
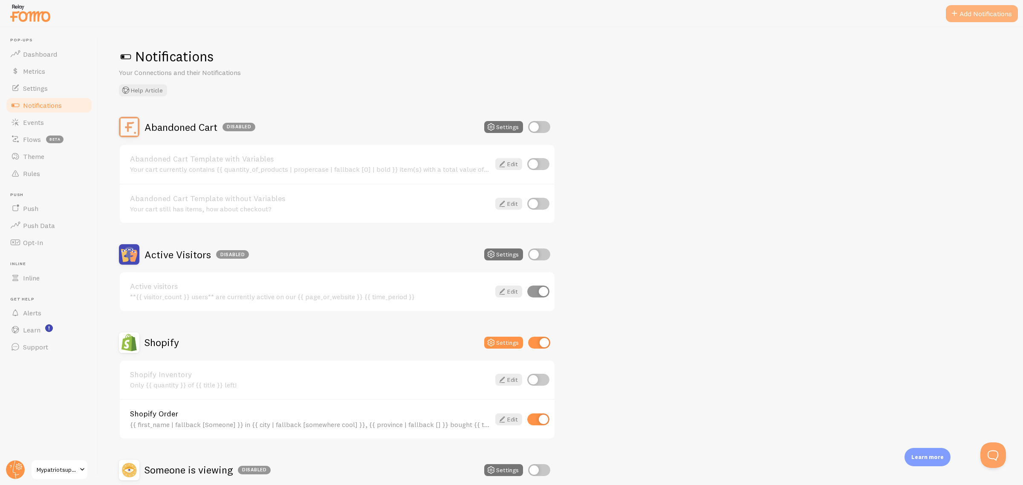
click at [993, 17] on button "Add Notifications" at bounding box center [982, 13] width 72 height 17
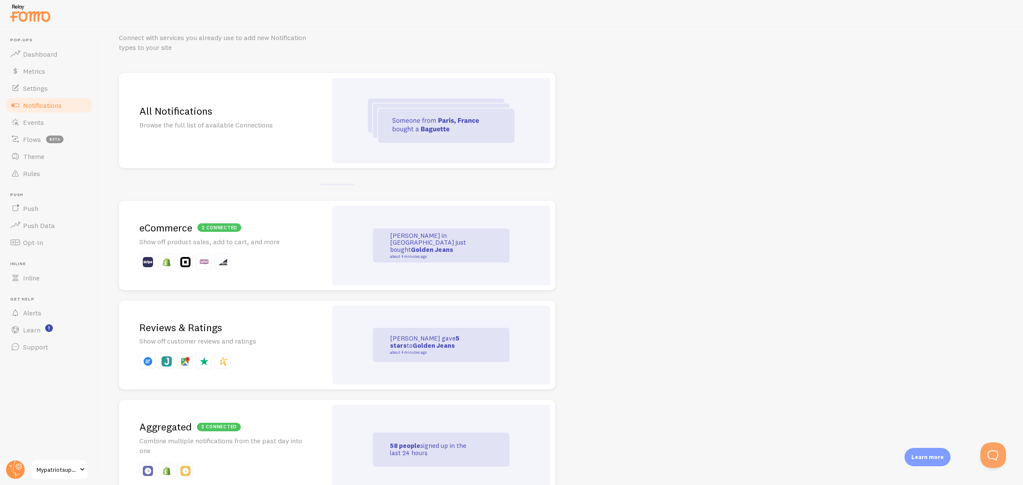
scroll to position [53, 0]
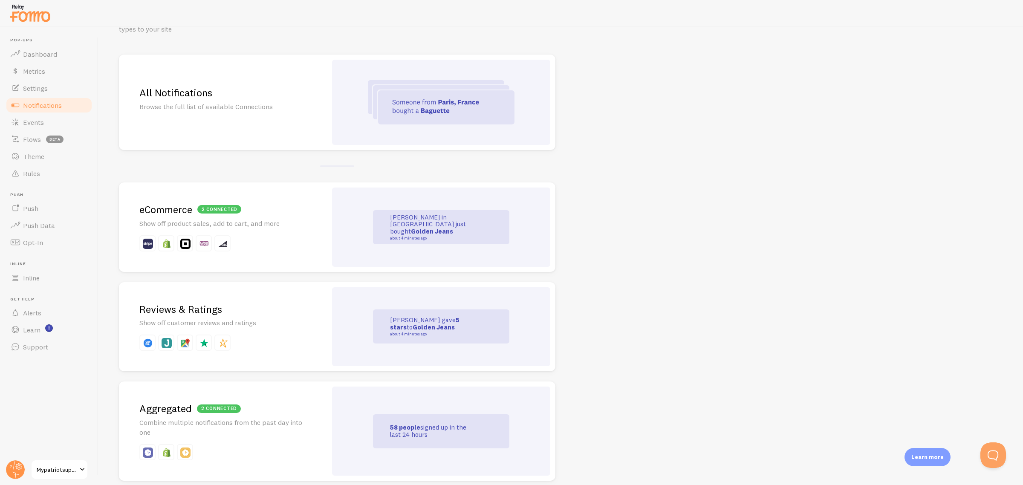
click at [267, 135] on div "All Notifications Browse the full list of available Connections" at bounding box center [223, 102] width 208 height 95
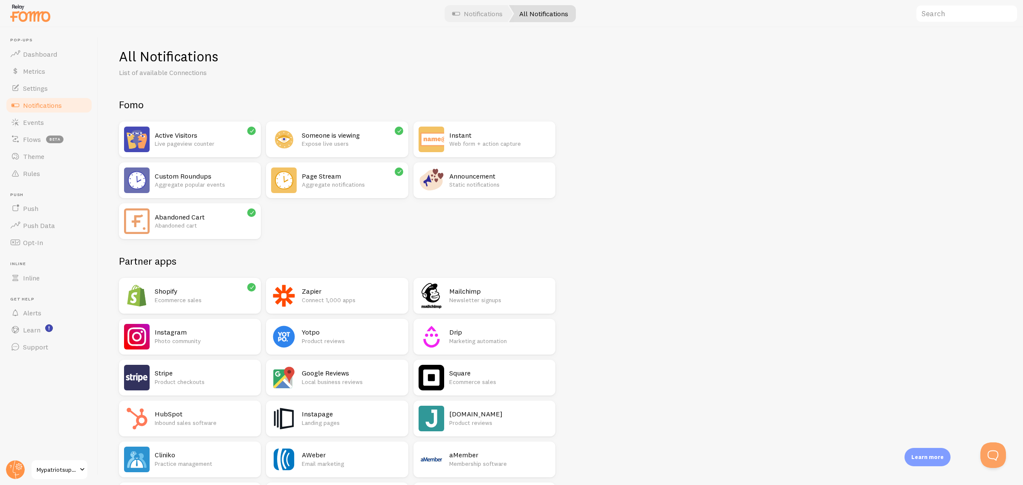
click at [338, 186] on p "Aggregate notifications" at bounding box center [352, 184] width 101 height 9
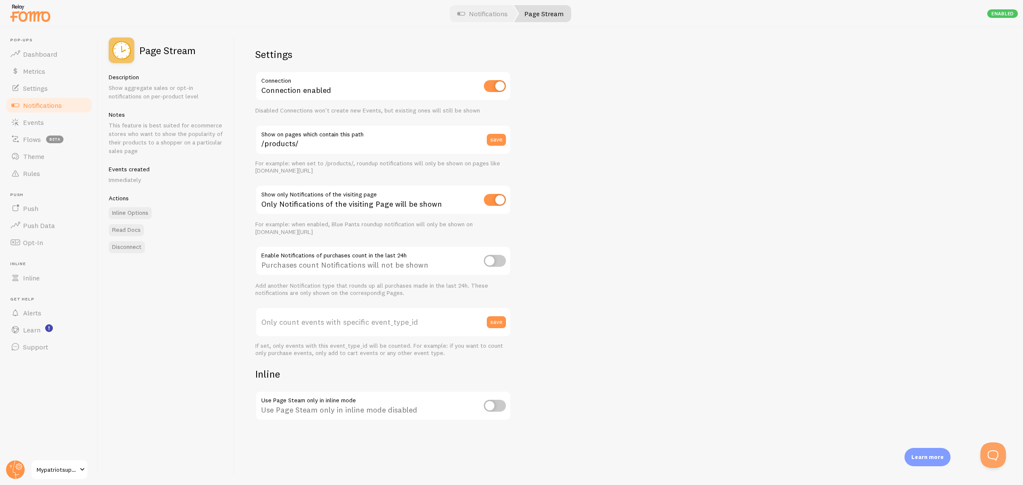
click at [415, 311] on label "Only count events with specific event_type_id" at bounding box center [383, 322] width 256 height 30
click at [415, 311] on input "Only count events with specific event_type_id" at bounding box center [383, 322] width 256 height 30
paste input "263897"
type input "263897"
click at [501, 318] on button "save" at bounding box center [496, 322] width 19 height 12
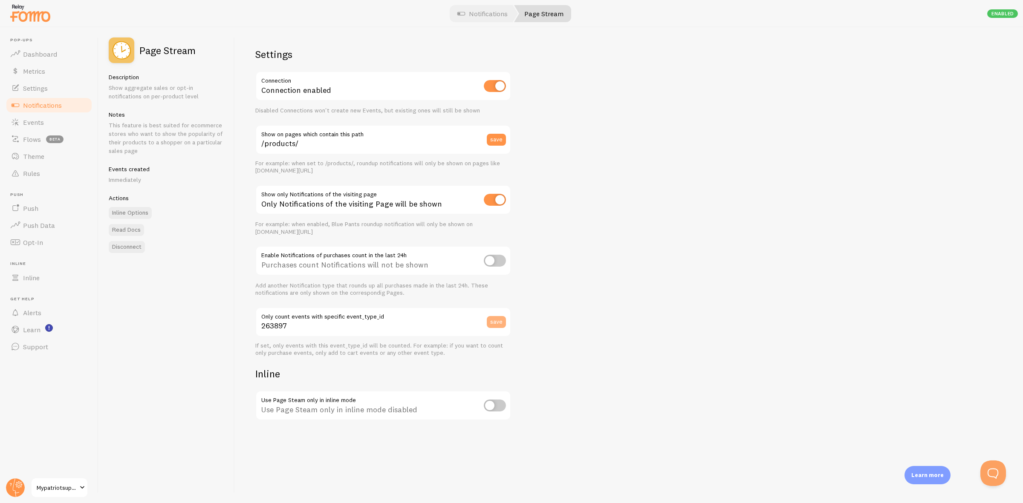
click at [504, 325] on button "save" at bounding box center [496, 322] width 19 height 12
click at [32, 282] on span "Inline" at bounding box center [31, 278] width 17 height 9
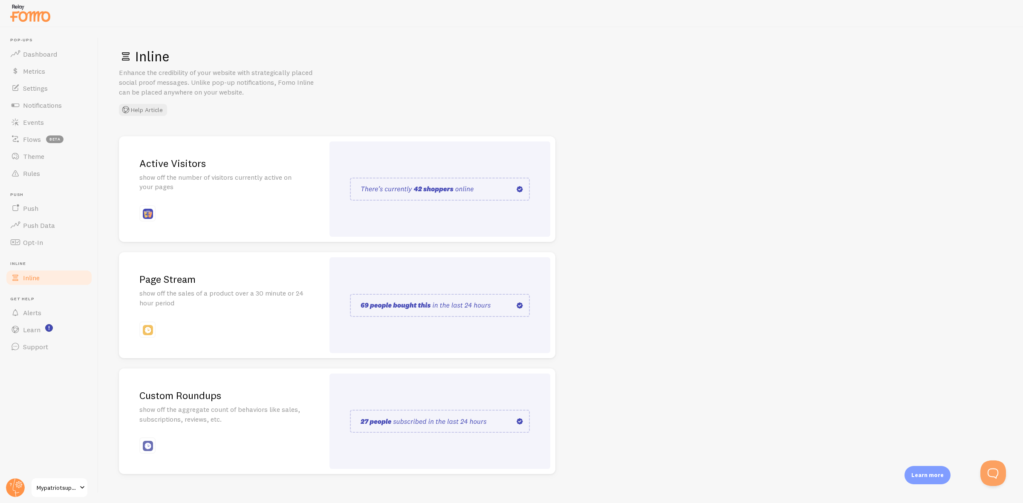
scroll to position [12, 0]
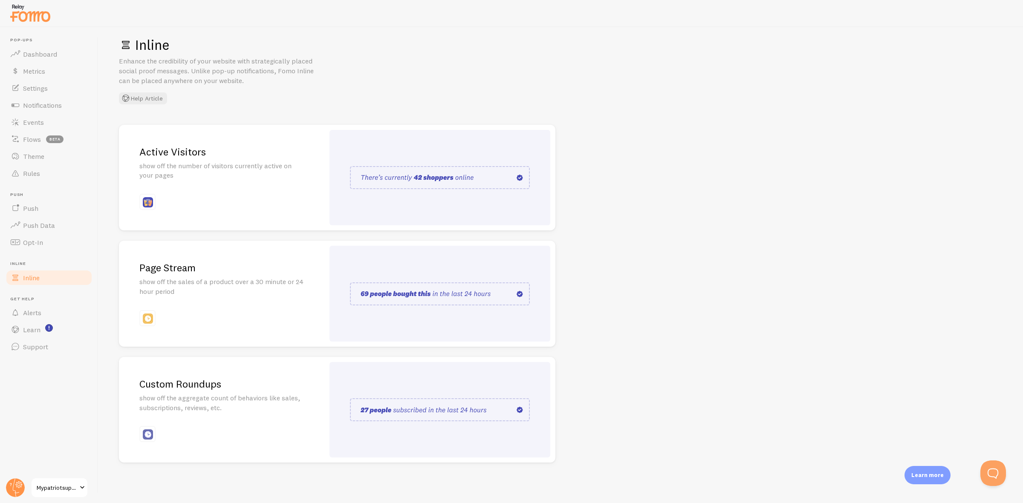
click at [250, 263] on h2 "Page Stream" at bounding box center [221, 267] width 164 height 13
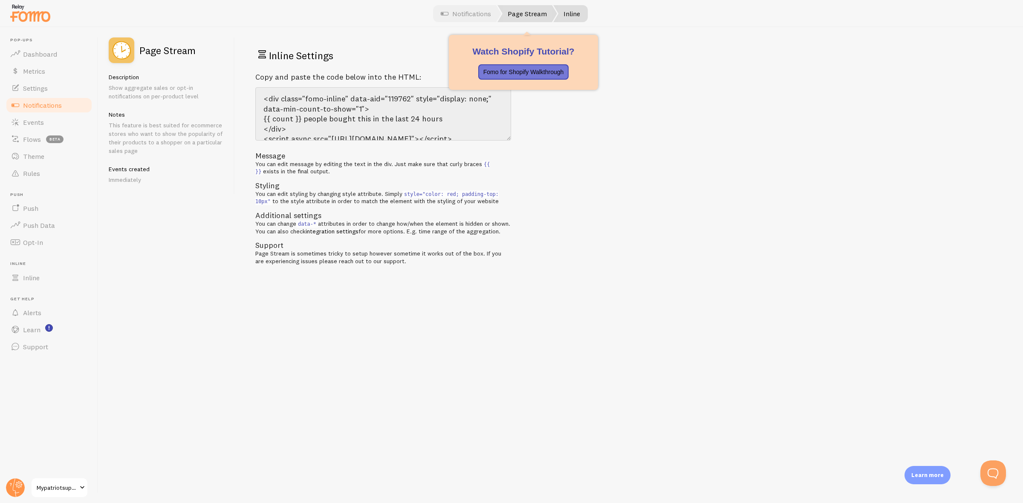
click at [521, 15] on link "Page Stream" at bounding box center [527, 13] width 60 height 17
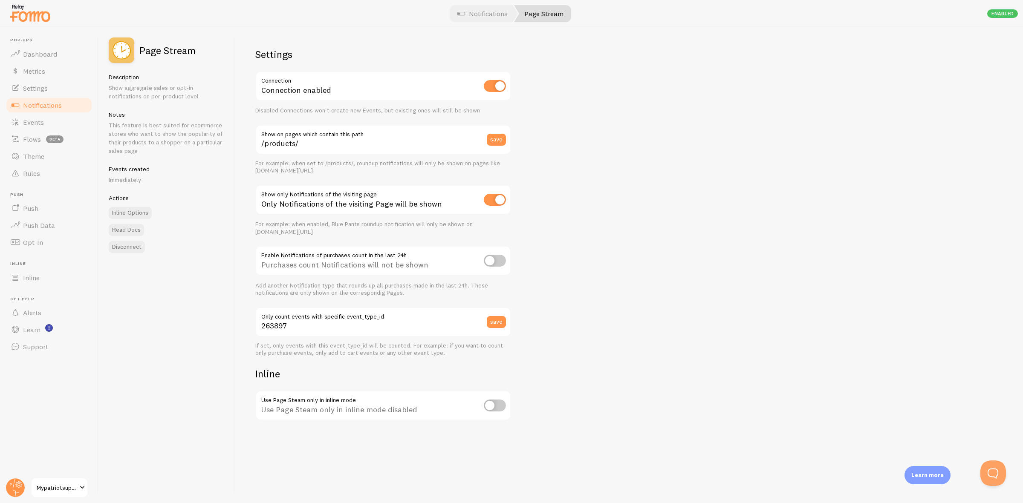
drag, startPoint x: 502, startPoint y: 83, endPoint x: 497, endPoint y: 90, distance: 8.9
click at [502, 83] on input "checkbox" at bounding box center [495, 86] width 22 height 12
checkbox input "false"
click at [42, 124] on span "Events" at bounding box center [33, 122] width 21 height 9
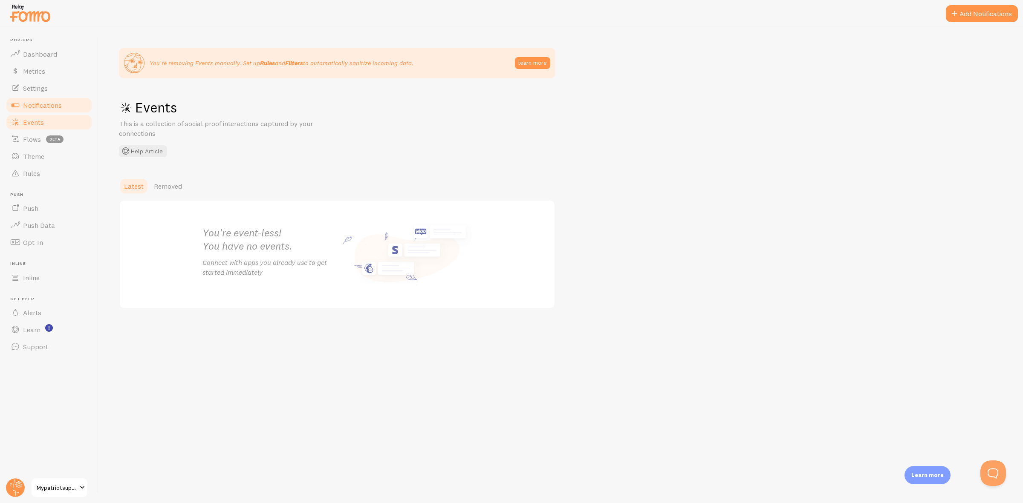
click at [47, 106] on span "Notifications" at bounding box center [42, 105] width 39 height 9
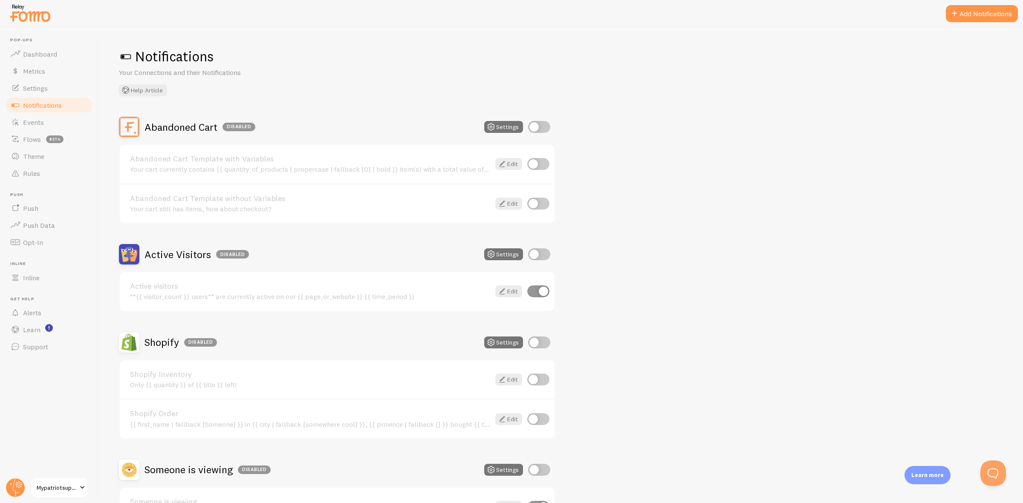
scroll to position [61, 0]
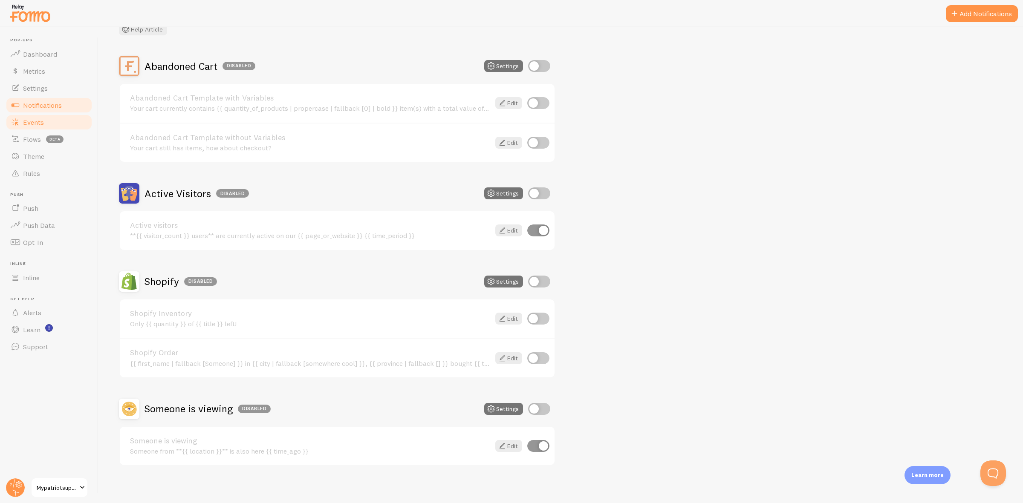
click at [69, 122] on link "Events" at bounding box center [49, 122] width 88 height 17
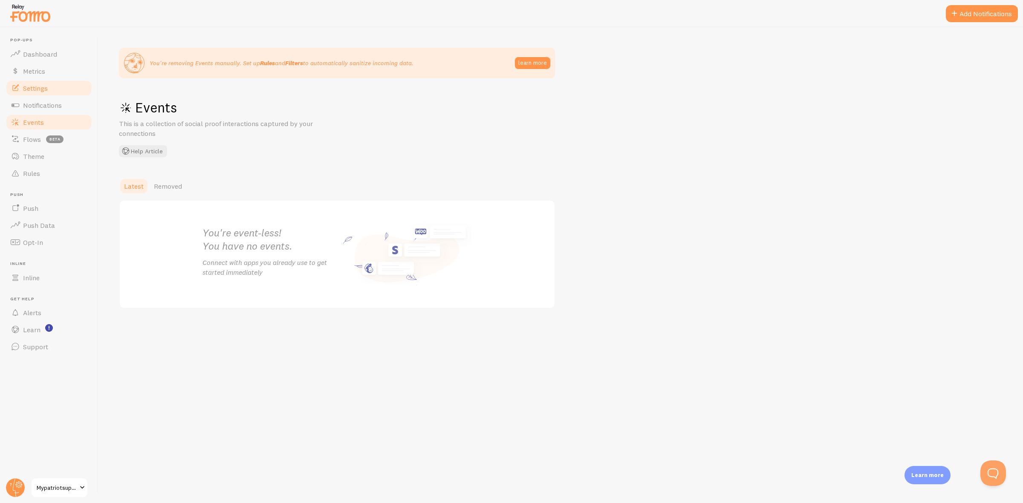
click at [45, 93] on link "Settings" at bounding box center [49, 88] width 88 height 17
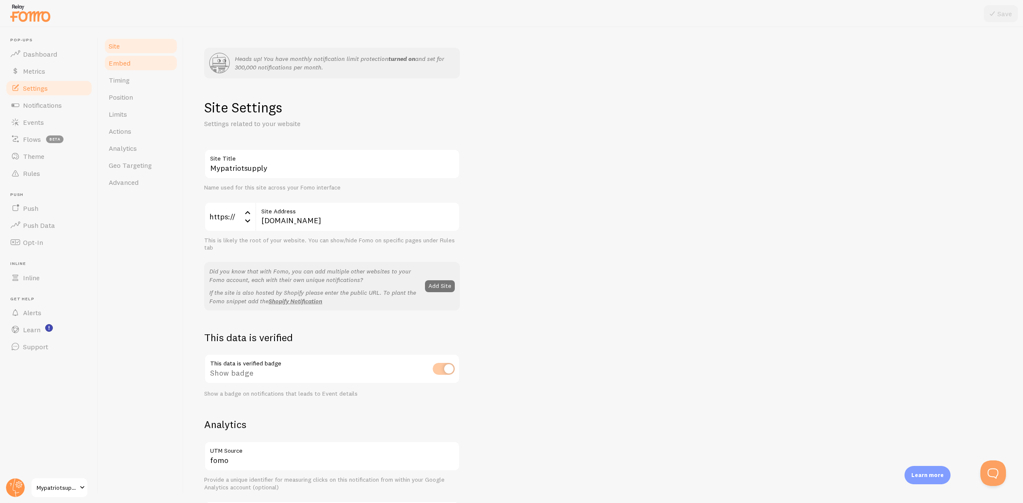
click at [135, 62] on link "Embed" at bounding box center [141, 63] width 75 height 17
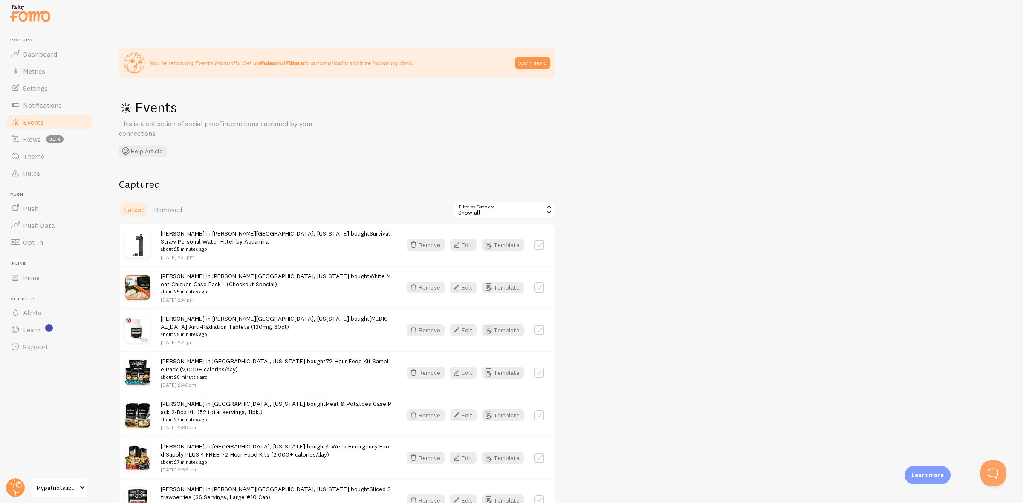
click at [540, 248] on label at bounding box center [539, 245] width 10 height 10
checkbox input "true"
click at [482, 205] on button "Select All" at bounding box center [469, 210] width 33 height 12
checkbox input "true"
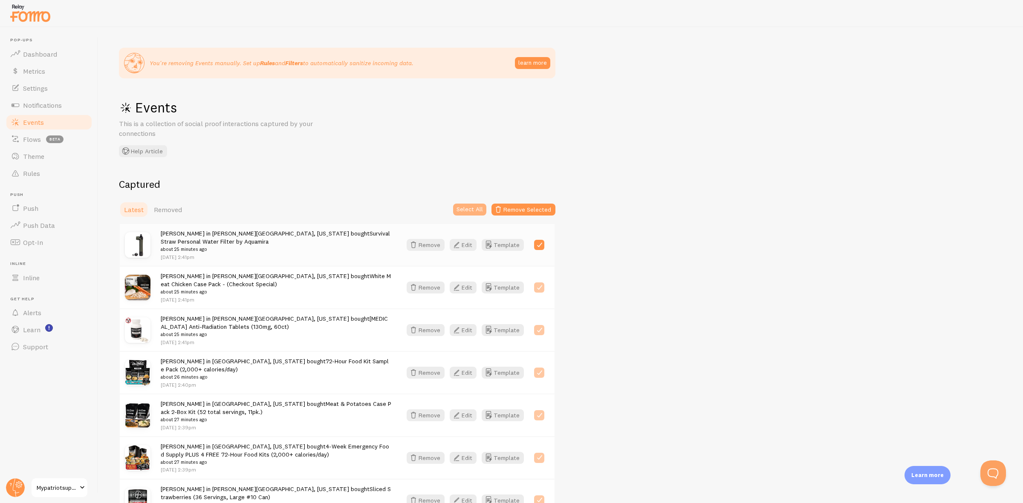
checkbox input "true"
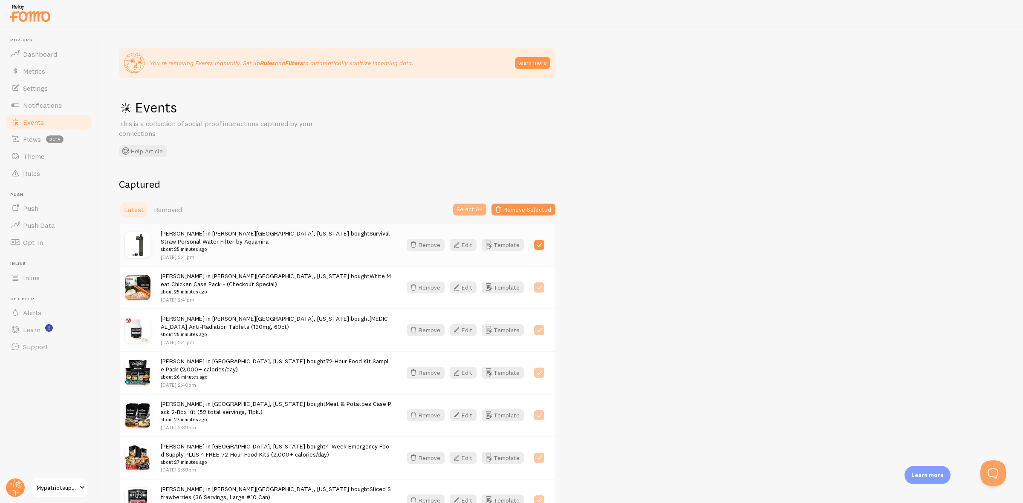
checkbox input "true"
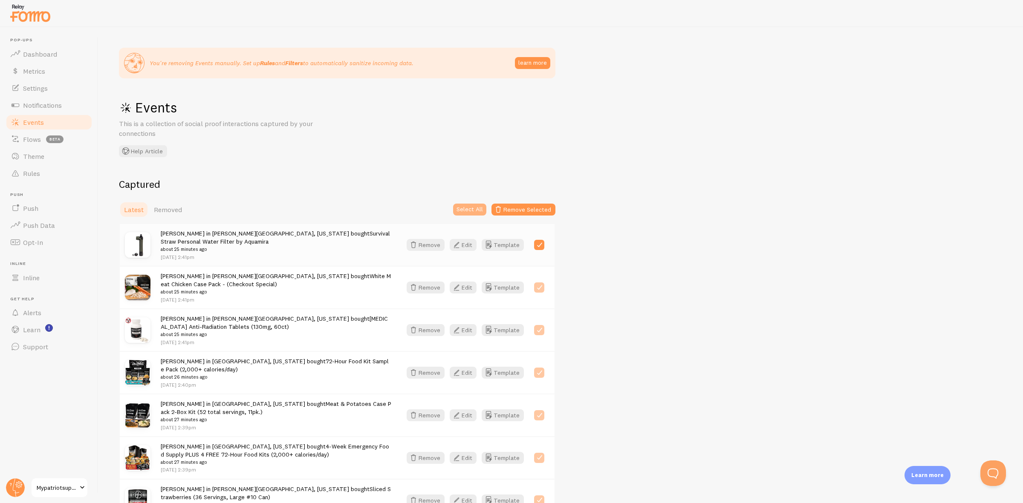
checkbox input "true"
click at [539, 209] on button "Remove Selected" at bounding box center [523, 210] width 64 height 12
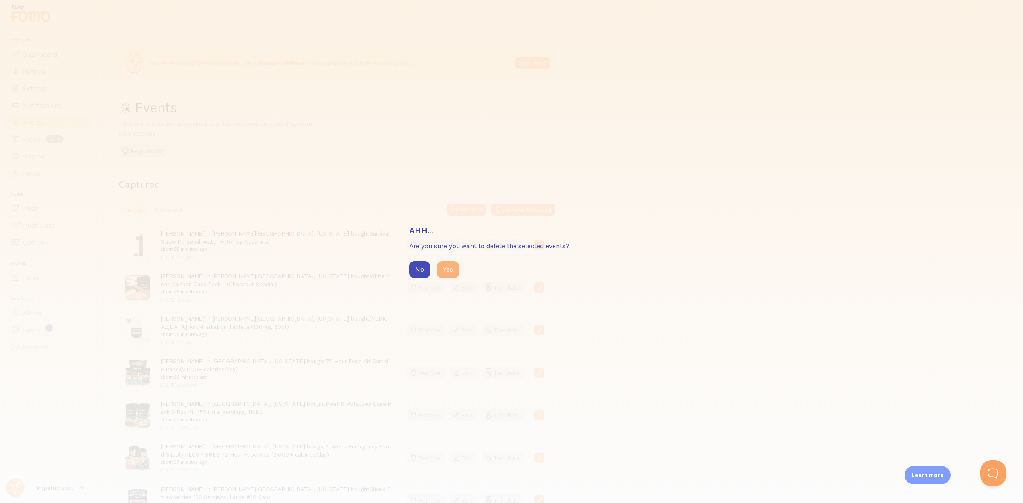
click at [454, 270] on button "Yes" at bounding box center [448, 269] width 22 height 17
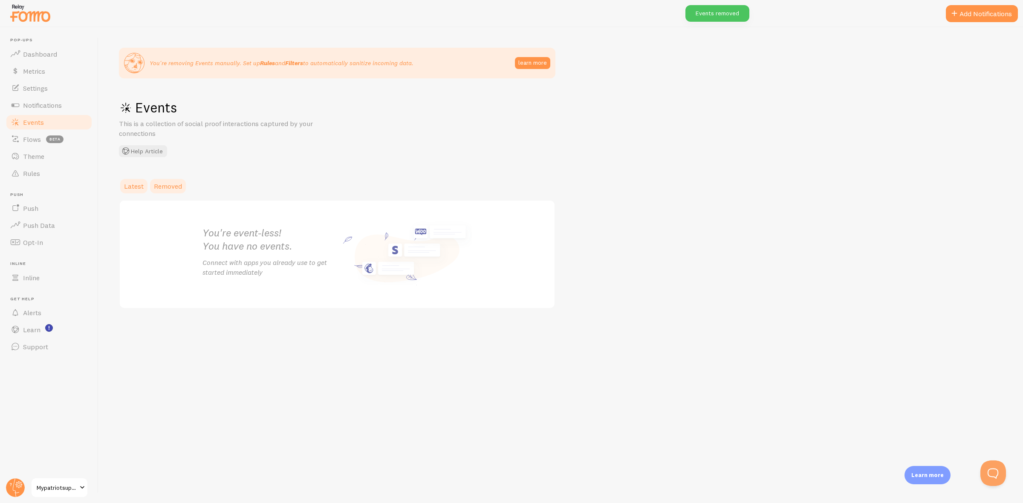
click at [161, 190] on span "Removed" at bounding box center [168, 186] width 28 height 9
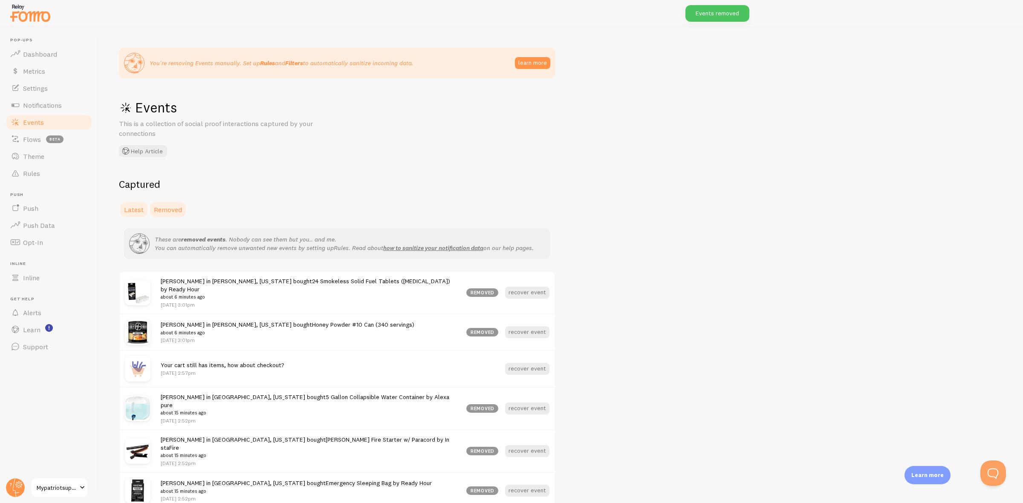
click at [136, 204] on link "Latest" at bounding box center [134, 209] width 30 height 17
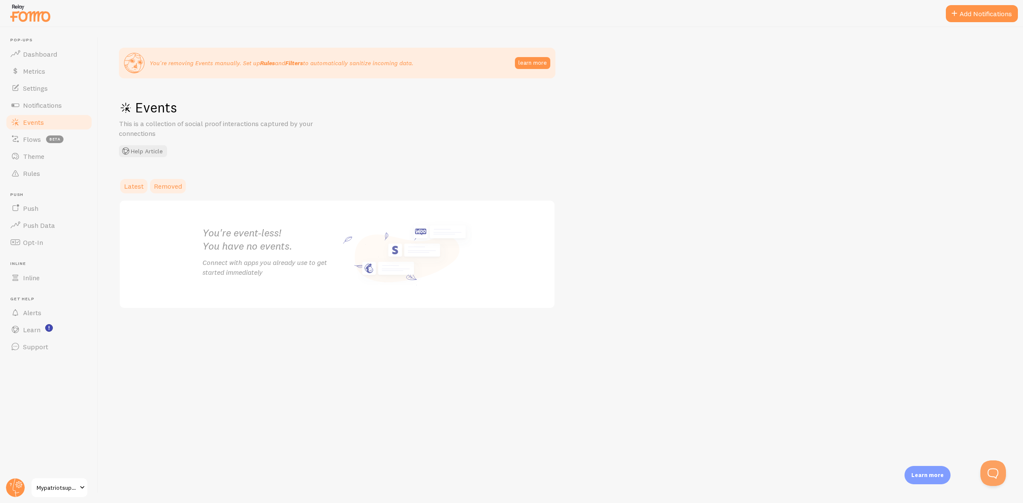
click at [151, 190] on link "Removed" at bounding box center [168, 186] width 38 height 17
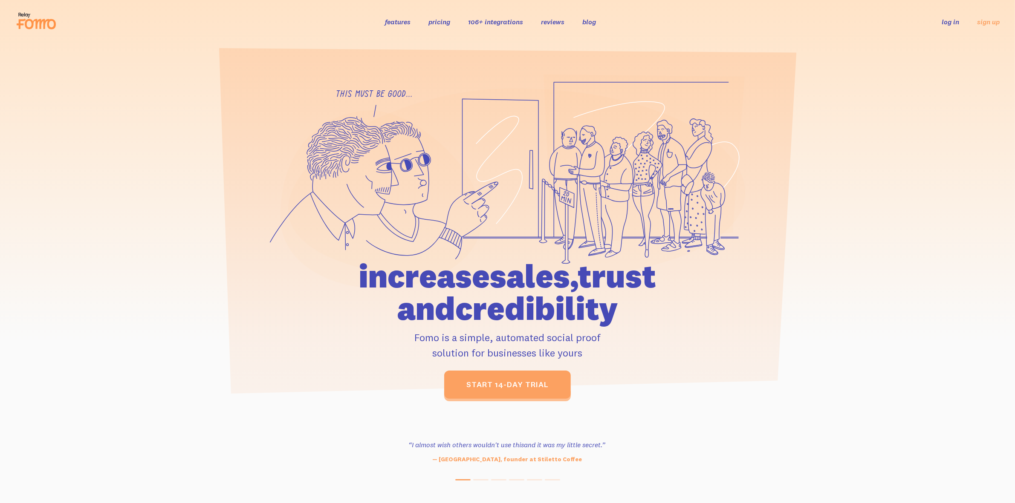
click at [952, 14] on div "features pricing 106+ integrations reviews blog log in sign up log in sign up" at bounding box center [507, 21] width 984 height 23
click at [951, 18] on link "log in" at bounding box center [949, 21] width 17 height 9
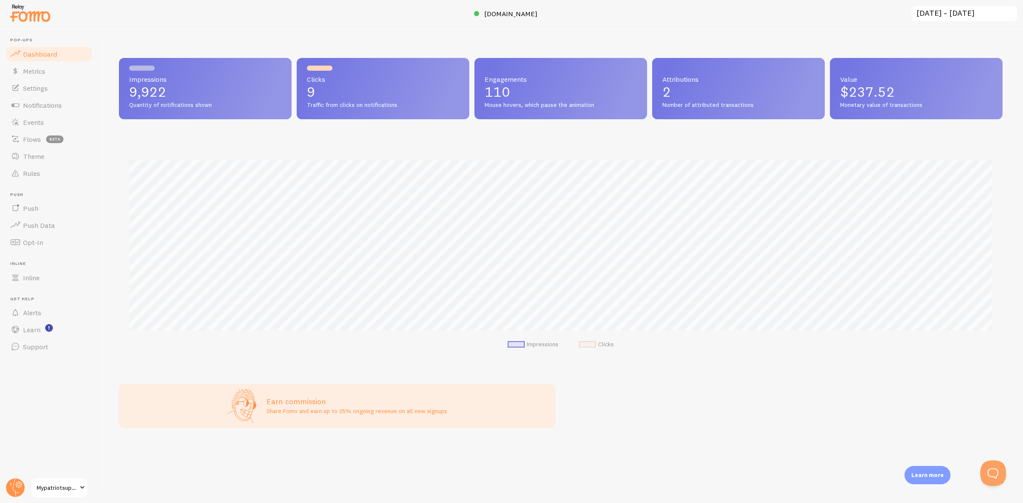
scroll to position [224, 883]
click at [64, 102] on link "Notifications" at bounding box center [49, 105] width 88 height 17
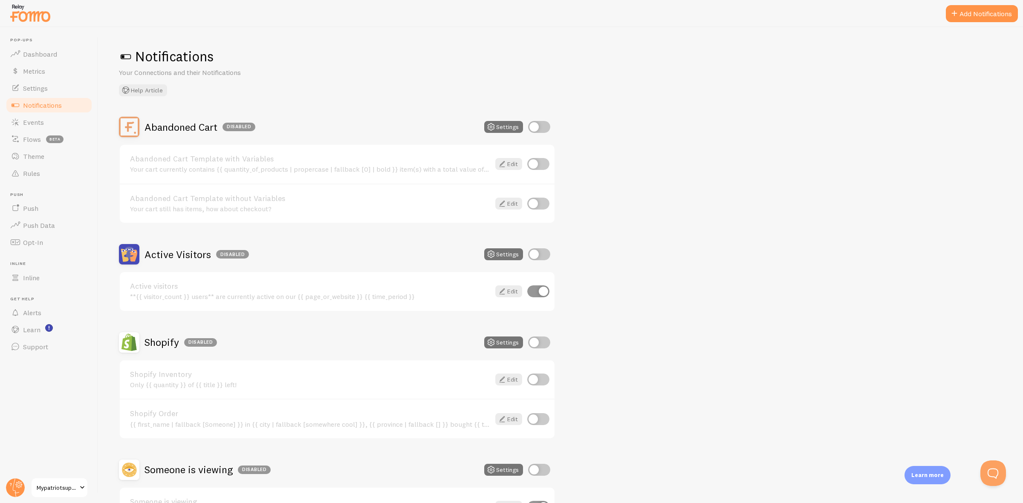
scroll to position [61, 0]
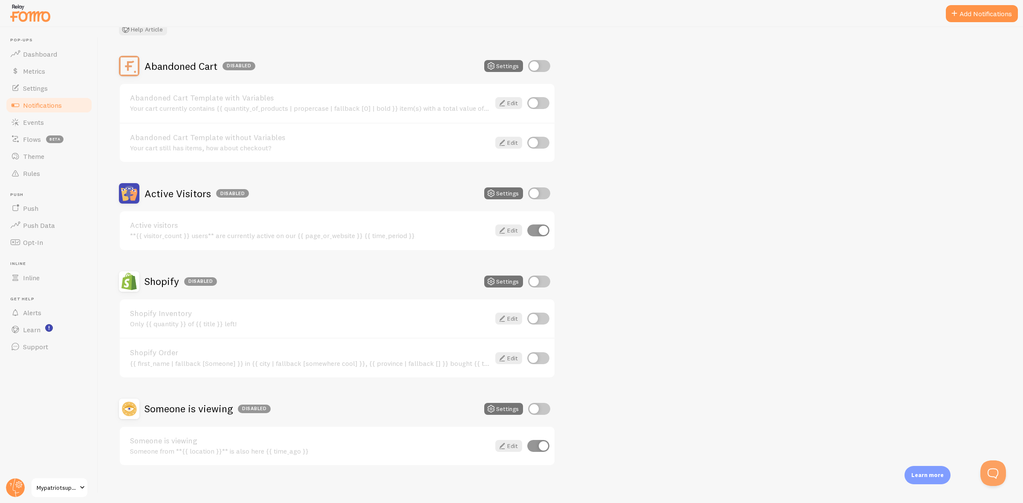
click at [46, 103] on span "Notifications" at bounding box center [42, 105] width 39 height 9
click at [30, 122] on span "Events" at bounding box center [33, 122] width 21 height 9
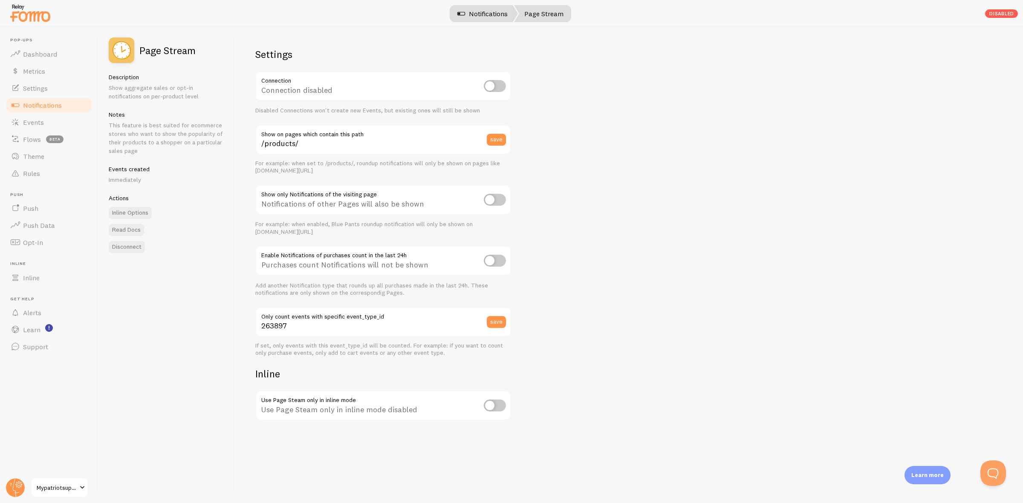
click at [484, 18] on link "Notifications" at bounding box center [482, 13] width 71 height 17
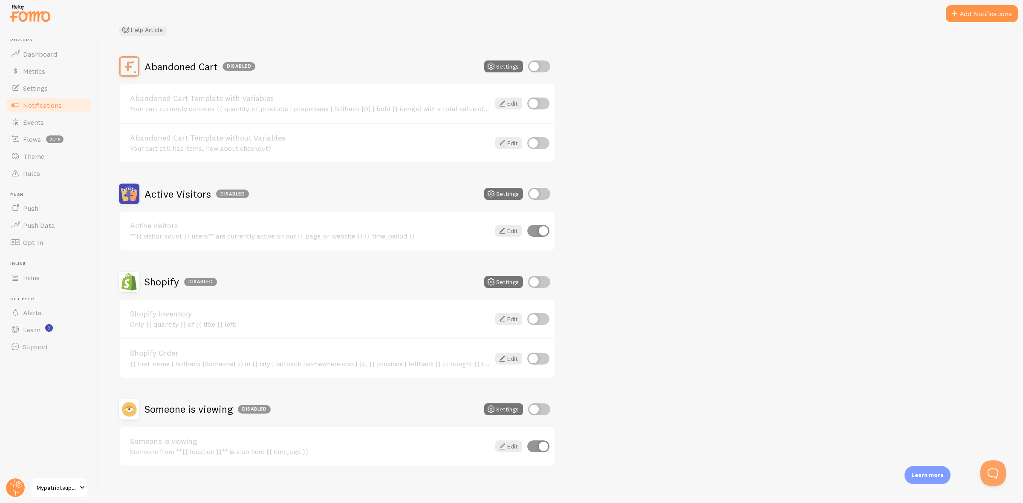
scroll to position [61, 0]
click at [62, 152] on link "Theme" at bounding box center [49, 156] width 88 height 17
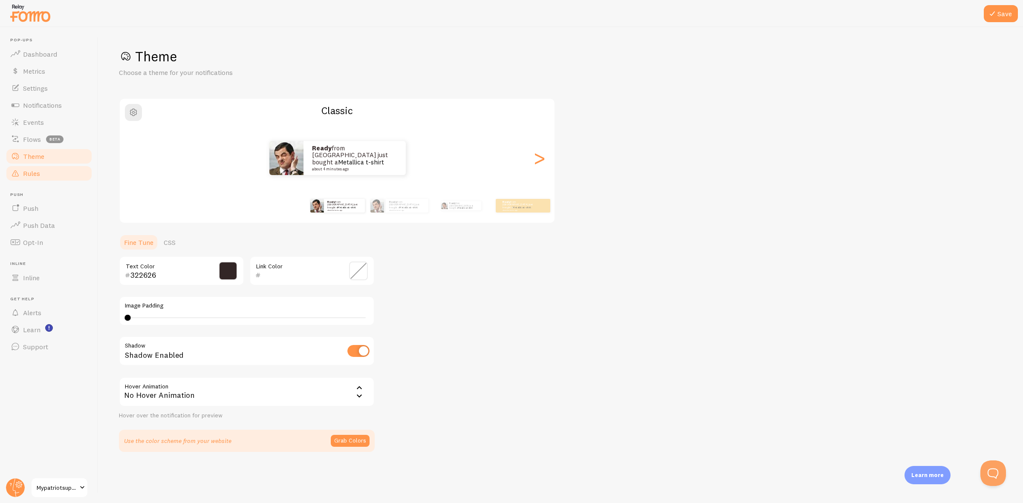
click at [49, 176] on link "Rules" at bounding box center [49, 173] width 88 height 17
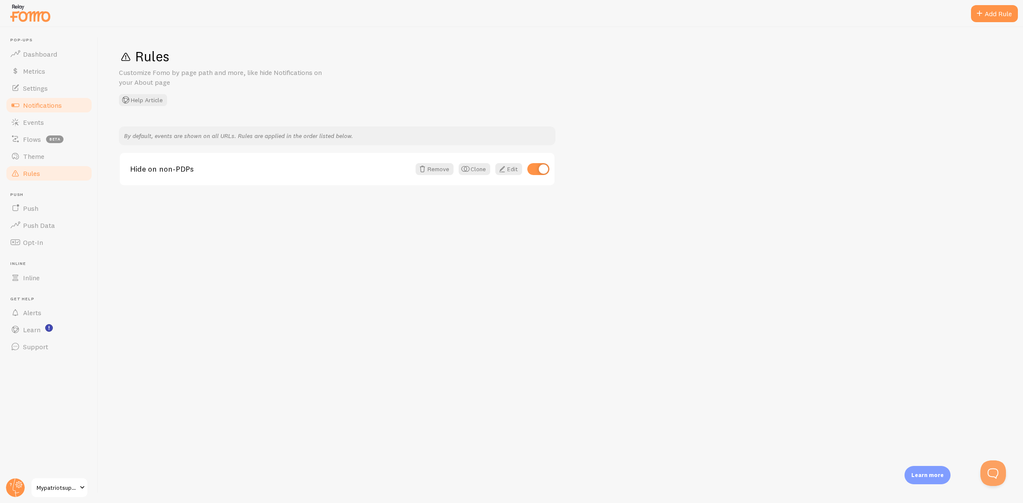
click at [63, 109] on link "Notifications" at bounding box center [49, 105] width 88 height 17
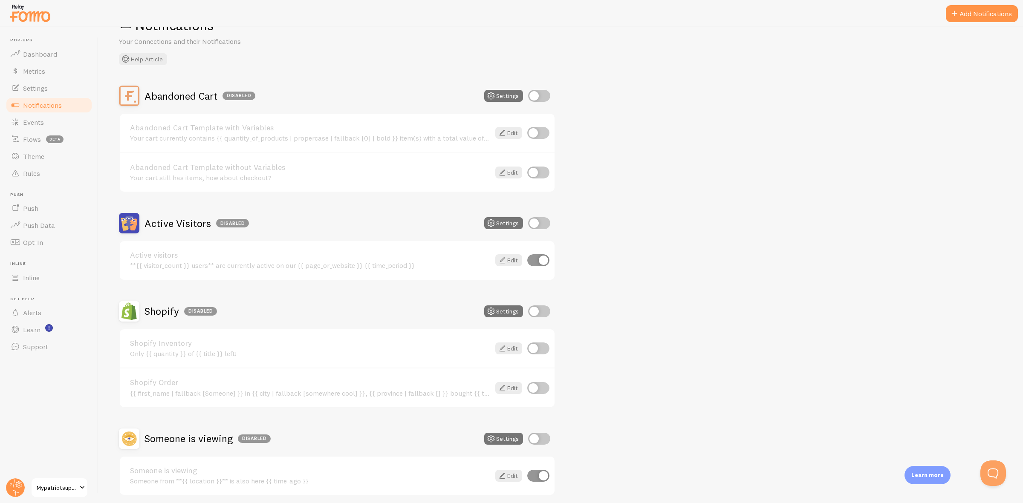
scroll to position [61, 0]
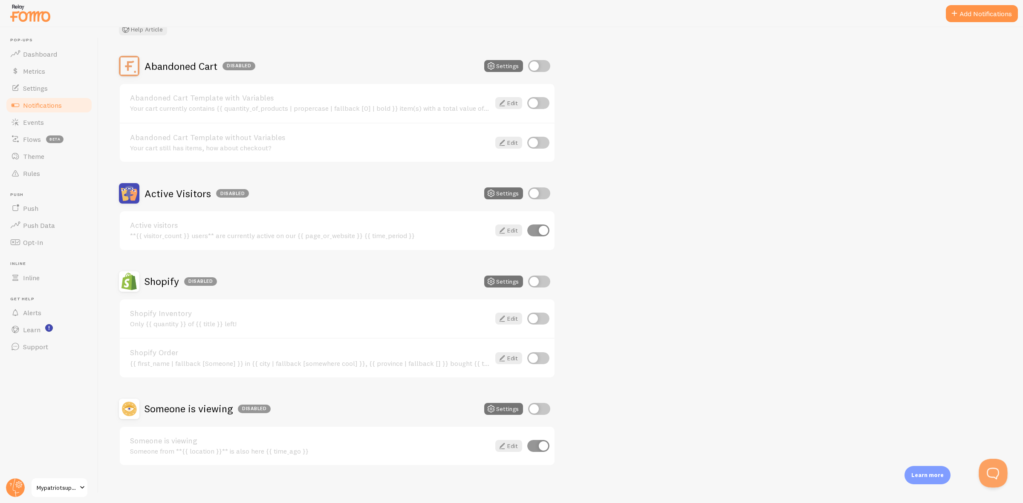
click at [997, 475] on button "Open Beacon popover" at bounding box center [991, 472] width 26 height 26
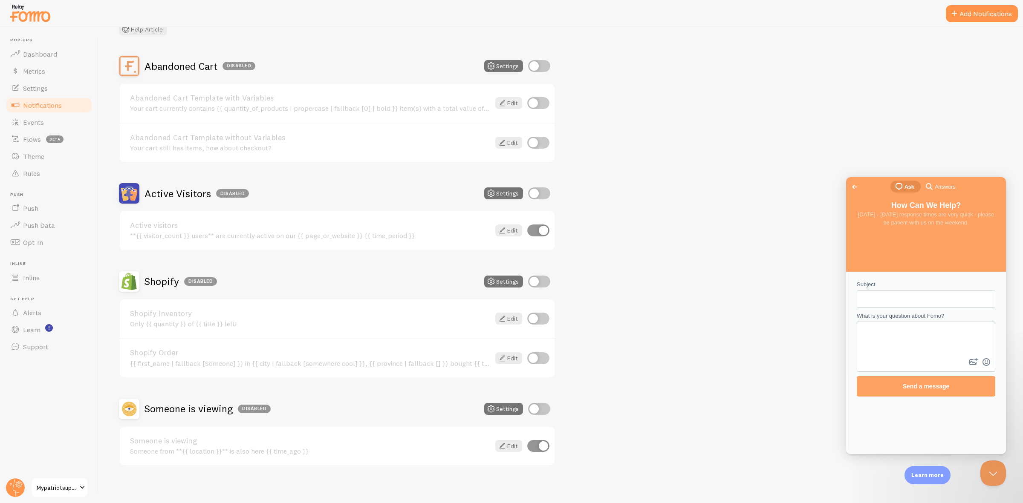
scroll to position [0, 0]
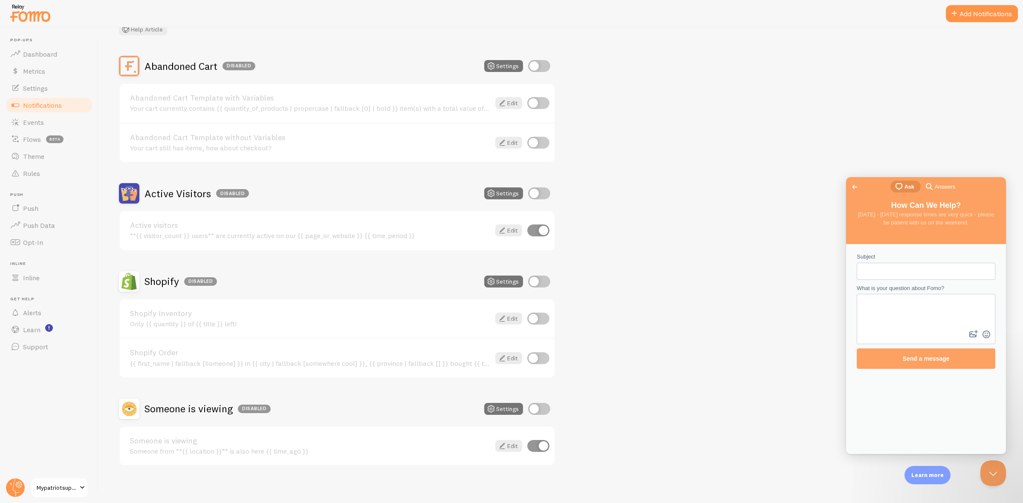
click at [857, 188] on span "Go back" at bounding box center [854, 187] width 10 height 10
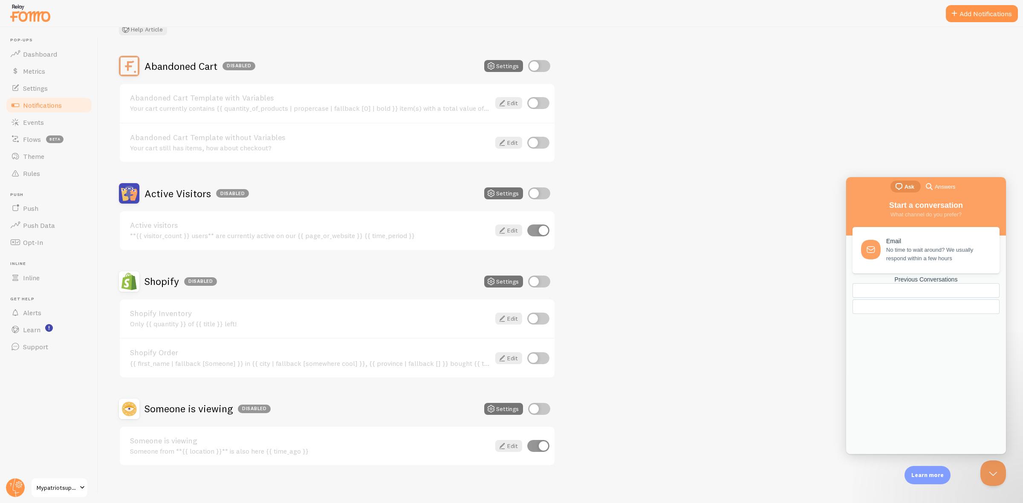
click at [947, 283] on div "Previous Conversations" at bounding box center [925, 279] width 147 height 7
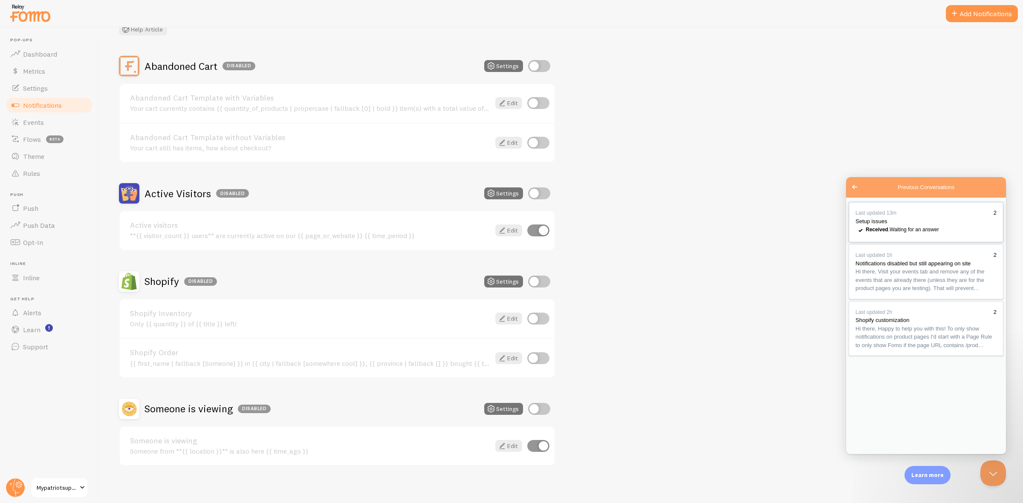
click at [952, 232] on link "Last updated 13m 2 Setup issues checkmark Received . Waiting for an answer" at bounding box center [925, 222] width 155 height 40
click at [29, 60] on link "Dashboard" at bounding box center [49, 54] width 88 height 17
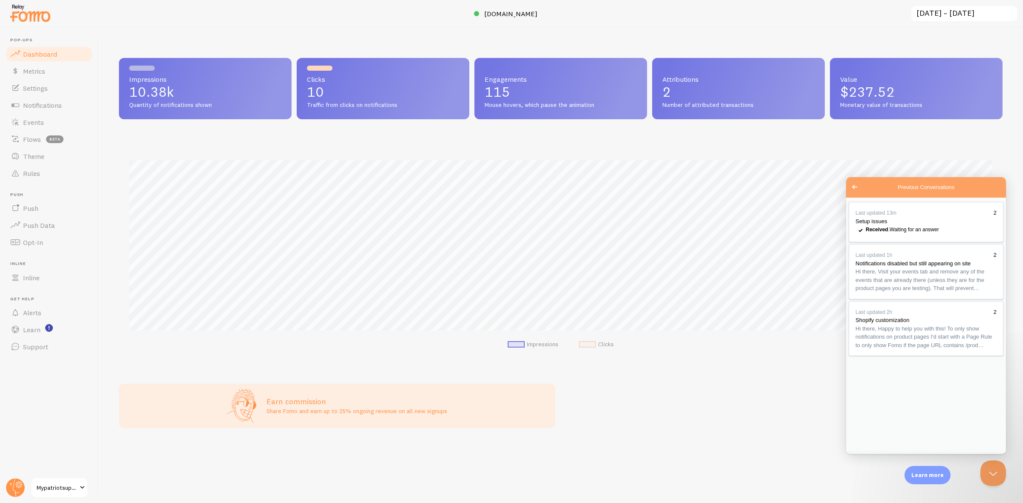
scroll to position [224, 883]
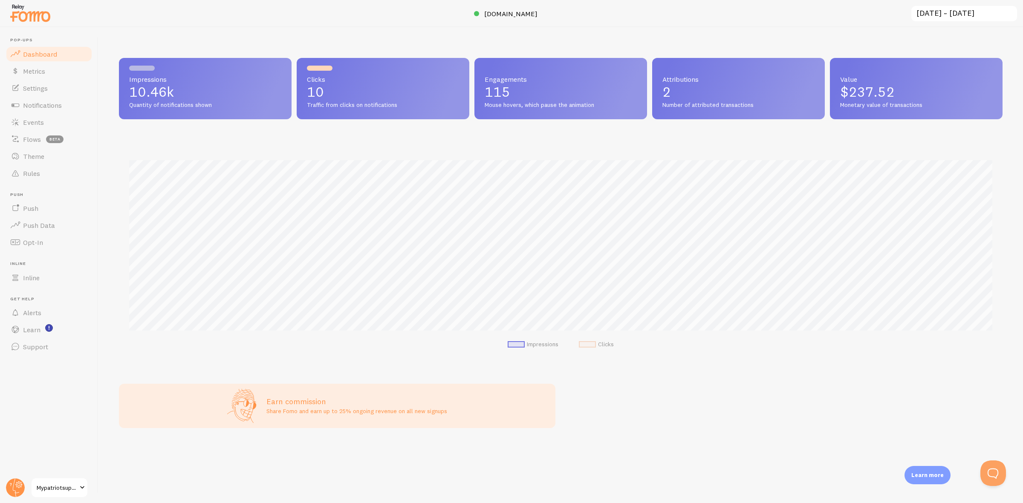
scroll to position [224, 883]
click at [84, 490] on span at bounding box center [82, 488] width 10 height 10
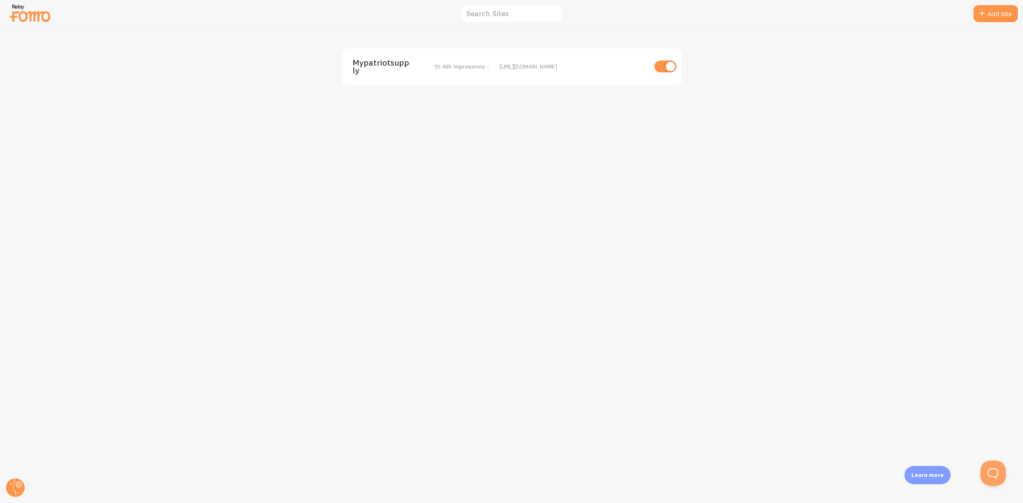
click at [459, 73] on div "Mypatriotsupply 10.46k Impressions -" at bounding box center [420, 67] width 137 height 16
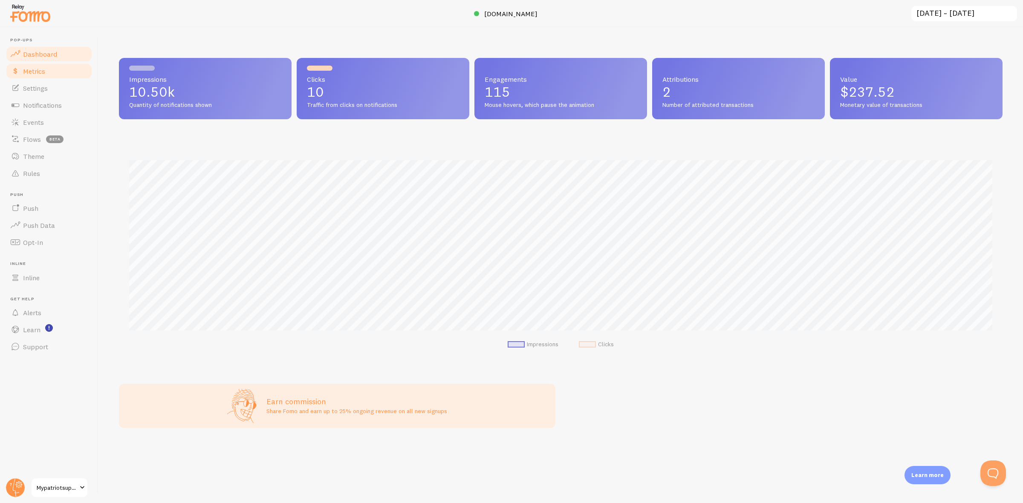
scroll to position [224, 883]
click at [40, 92] on span "Settings" at bounding box center [35, 88] width 25 height 9
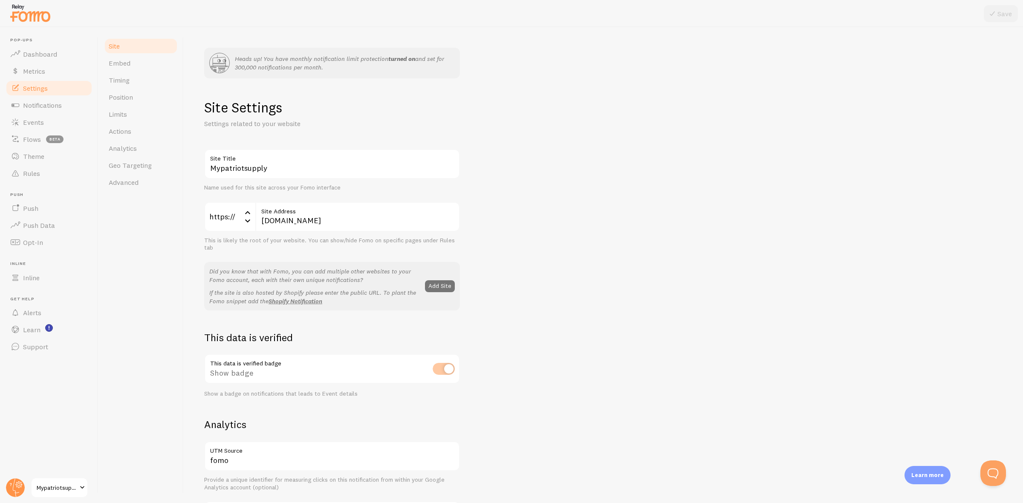
click at [439, 370] on div "This data is verified badge Show badge Show a badge on notifications that leads…" at bounding box center [332, 375] width 256 height 43
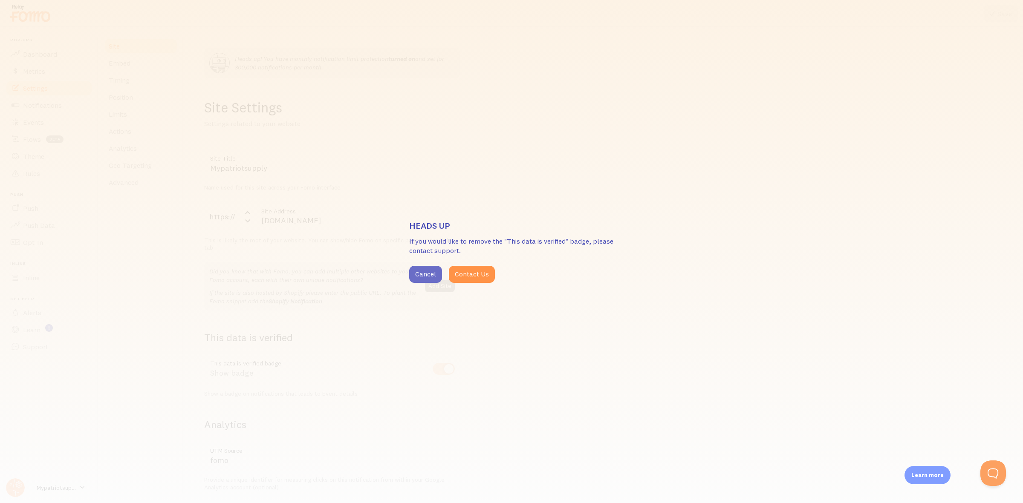
click at [433, 274] on button "Cancel" at bounding box center [425, 274] width 33 height 17
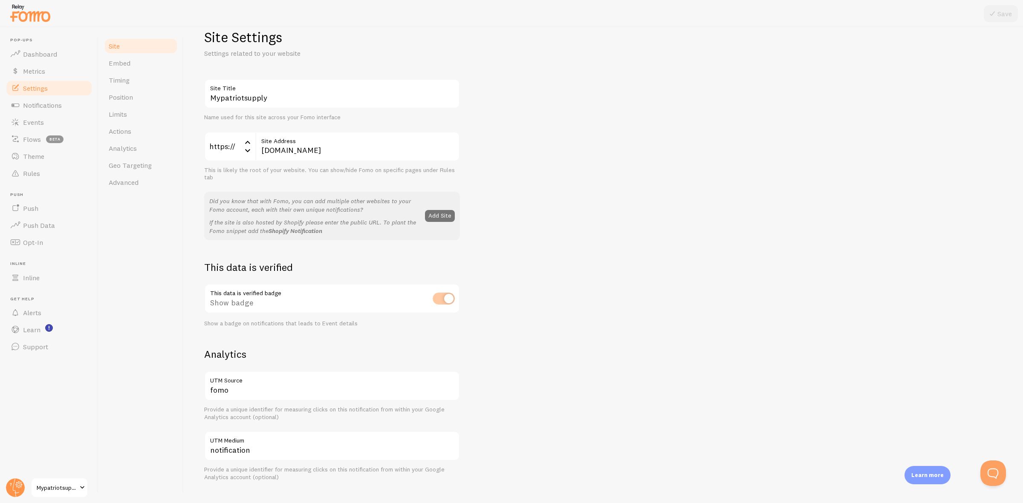
scroll to position [160, 0]
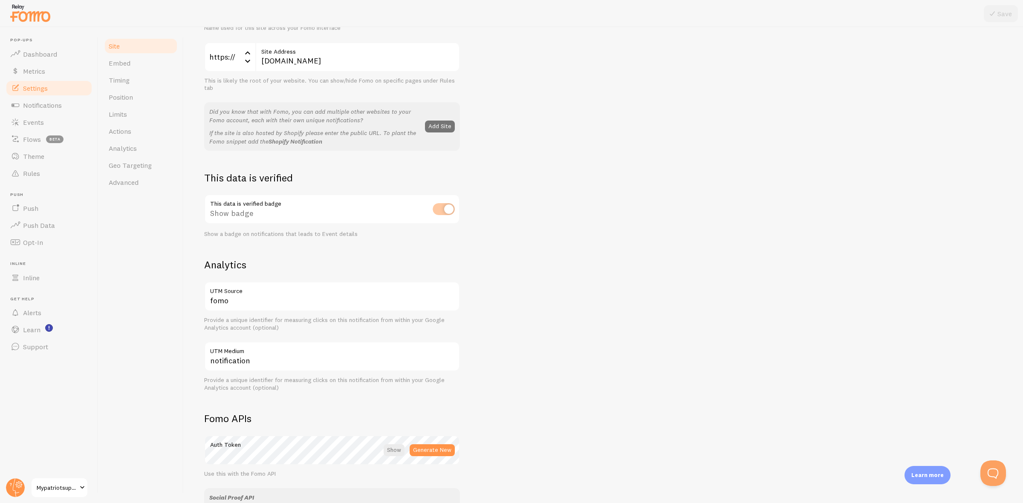
click at [316, 143] on link "Shopify Notification" at bounding box center [295, 142] width 54 height 8
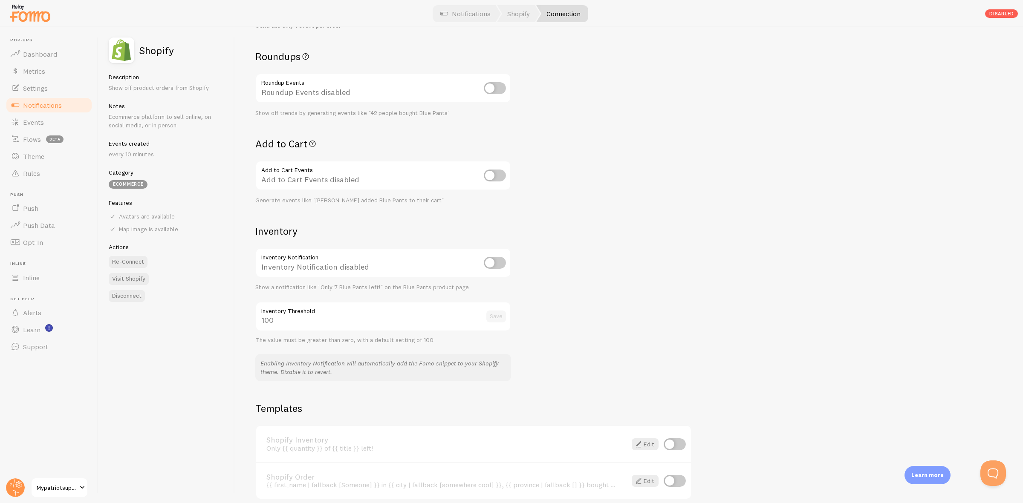
scroll to position [277, 0]
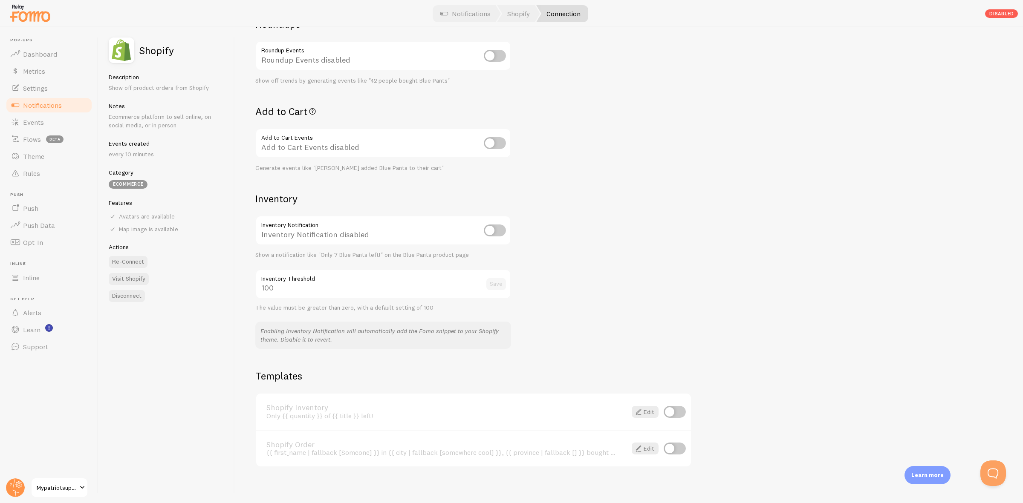
click at [56, 490] on span "Mypatriotsupply" at bounding box center [57, 488] width 40 height 10
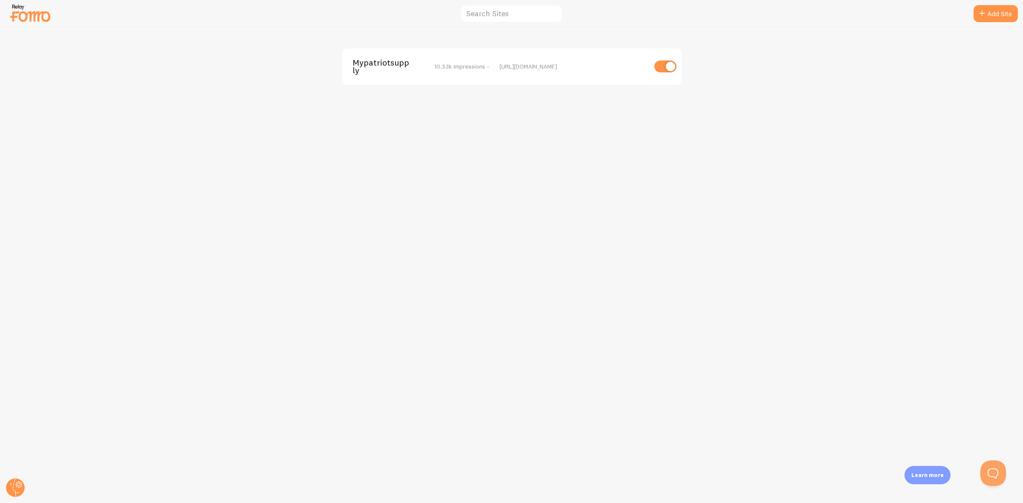
click at [371, 70] on span "Mypatriotsupply" at bounding box center [386, 67] width 69 height 16
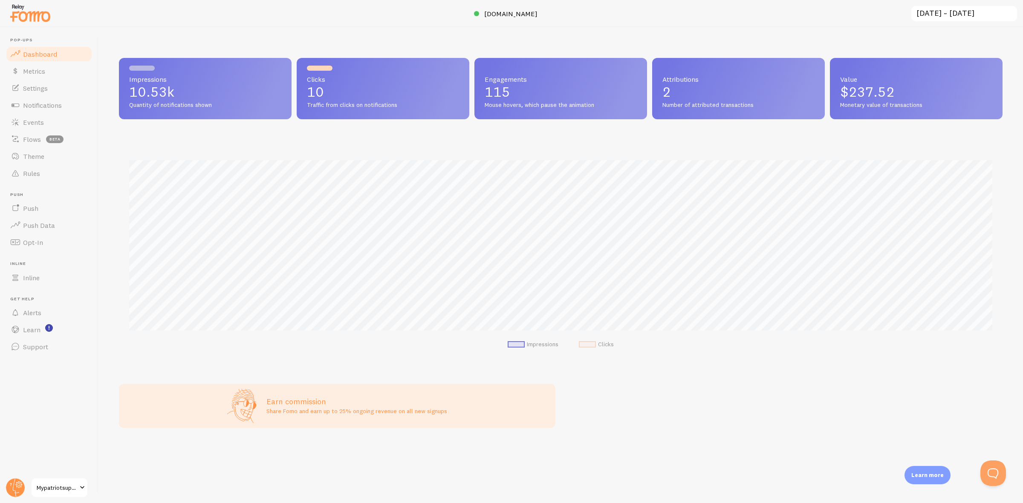
scroll to position [224, 883]
click at [15, 481] on circle at bounding box center [15, 488] width 19 height 19
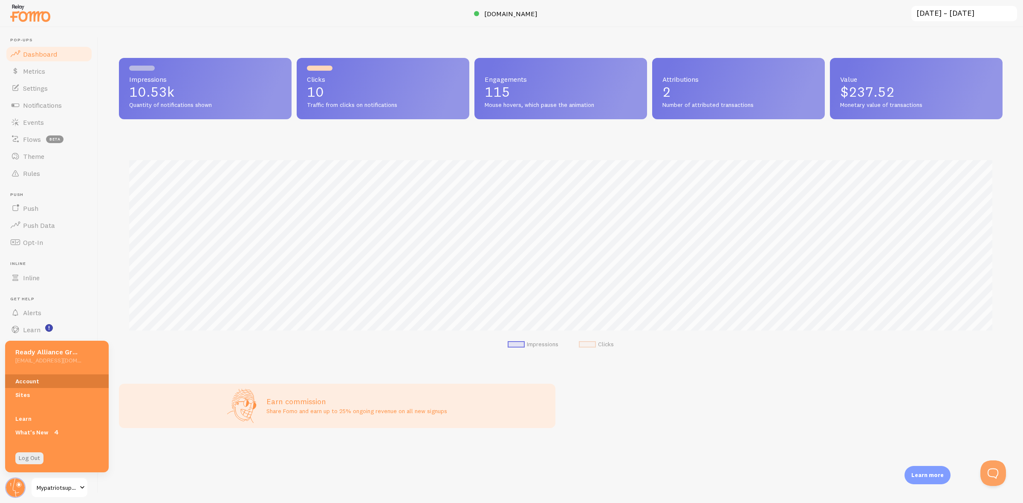
click at [59, 384] on link "Account" at bounding box center [57, 382] width 104 height 14
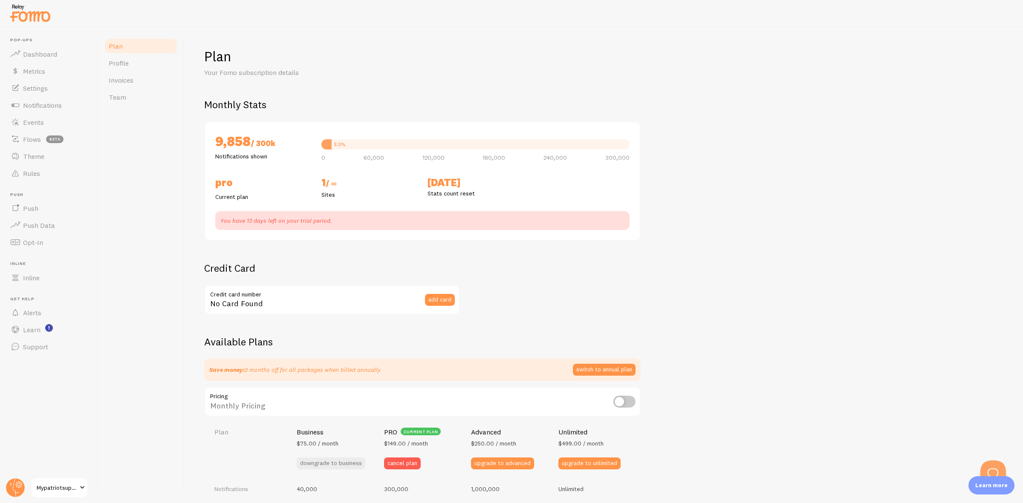
checkbox input "true"
click at [153, 63] on link "Profile" at bounding box center [141, 63] width 75 height 17
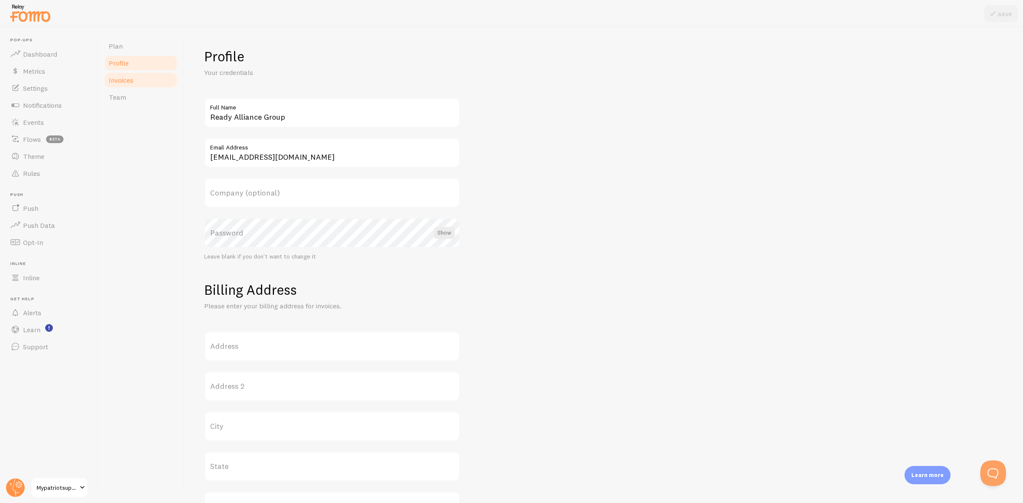
click at [153, 79] on link "Invoices" at bounding box center [141, 80] width 75 height 17
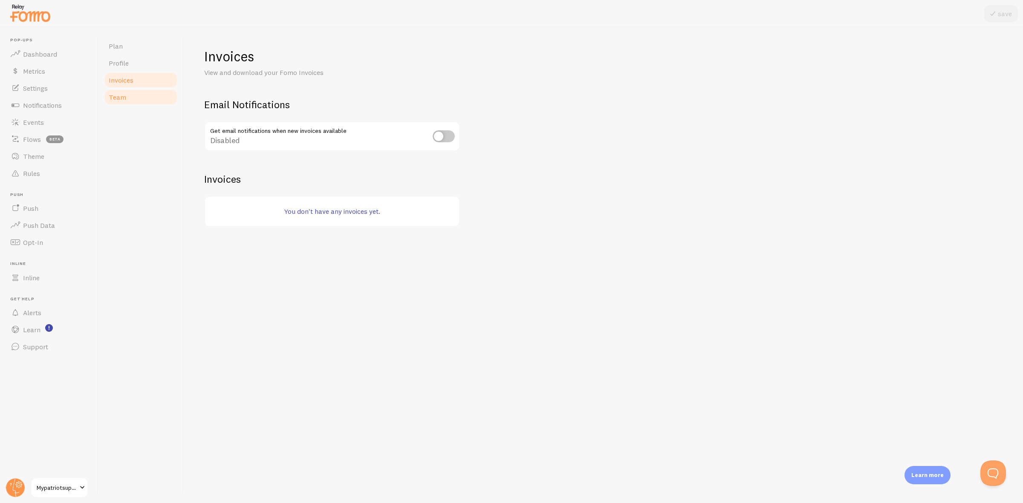
click at [148, 98] on link "Team" at bounding box center [141, 97] width 75 height 17
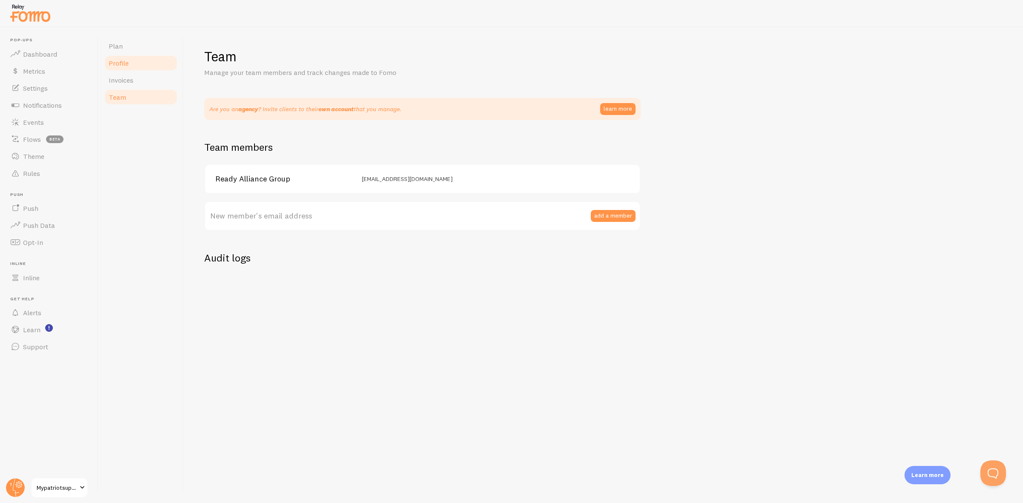
click at [150, 61] on link "Profile" at bounding box center [141, 63] width 75 height 17
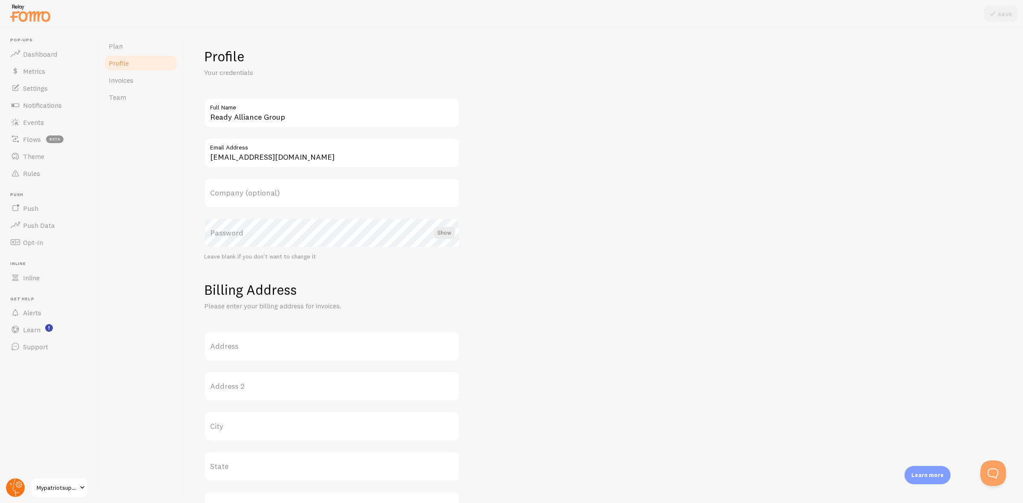
click at [16, 487] on circle at bounding box center [15, 488] width 19 height 19
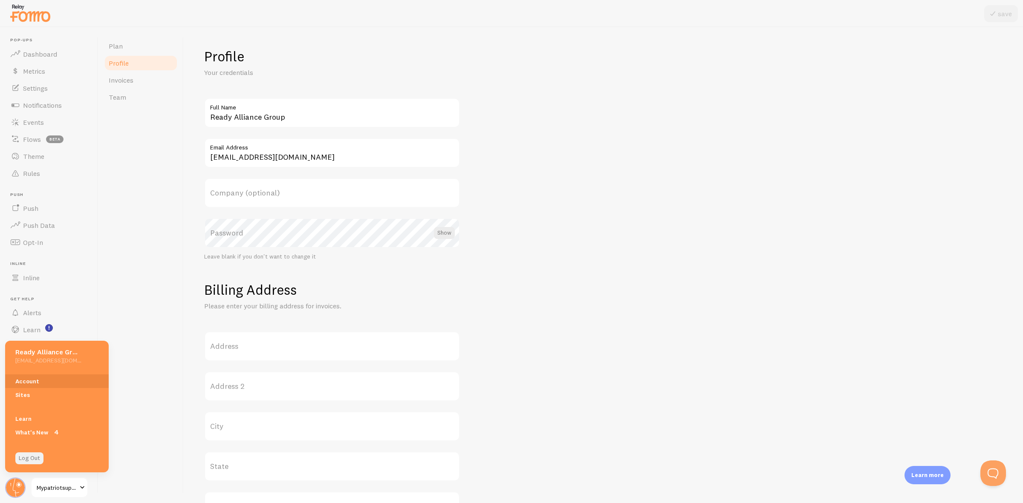
click at [40, 455] on link "Log Out" at bounding box center [29, 459] width 28 height 12
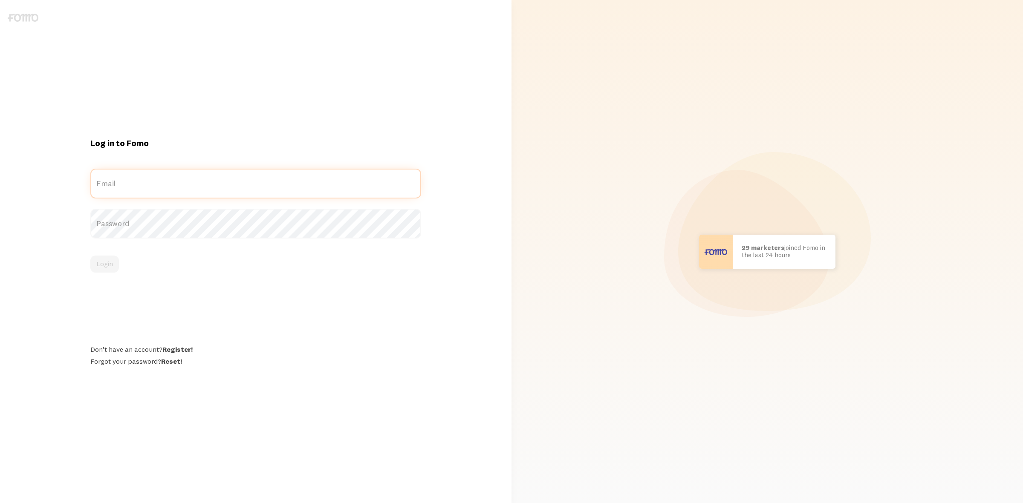
type input "[EMAIL_ADDRESS][DOMAIN_NAME]"
click at [188, 191] on input "[EMAIL_ADDRESS][DOMAIN_NAME]" at bounding box center [255, 184] width 331 height 30
click at [109, 267] on button "Login" at bounding box center [104, 264] width 29 height 17
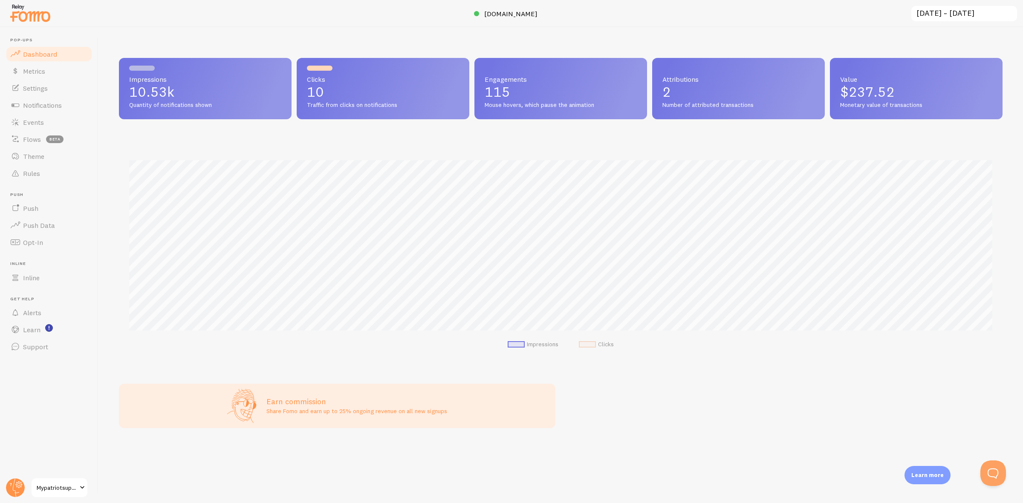
scroll to position [224, 883]
click at [56, 127] on link "Events" at bounding box center [49, 122] width 88 height 17
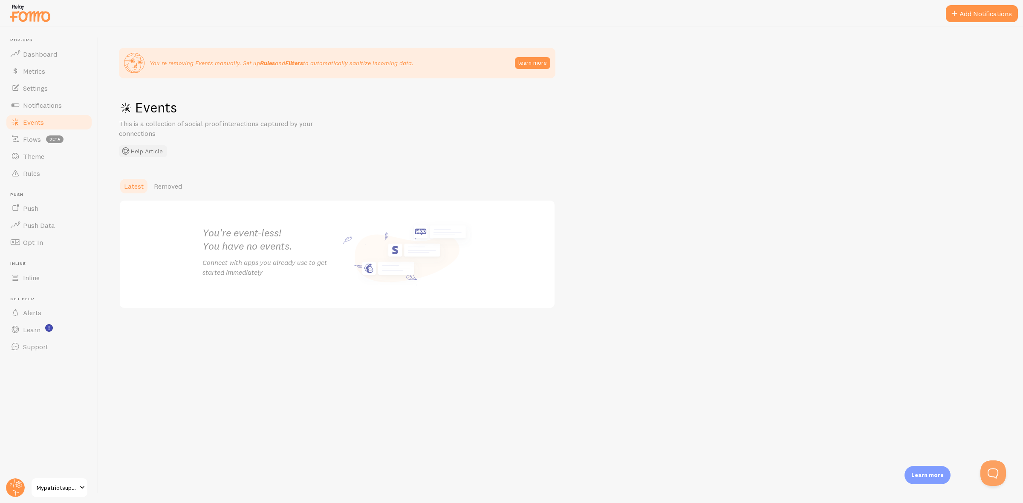
click at [147, 156] on button "Help Article" at bounding box center [143, 151] width 48 height 12
click at [69, 123] on link "Events" at bounding box center [49, 122] width 88 height 17
click at [45, 124] on link "Events" at bounding box center [49, 122] width 88 height 17
click at [50, 114] on link "Events" at bounding box center [49, 122] width 88 height 17
click at [52, 109] on span "Notifications" at bounding box center [42, 105] width 39 height 9
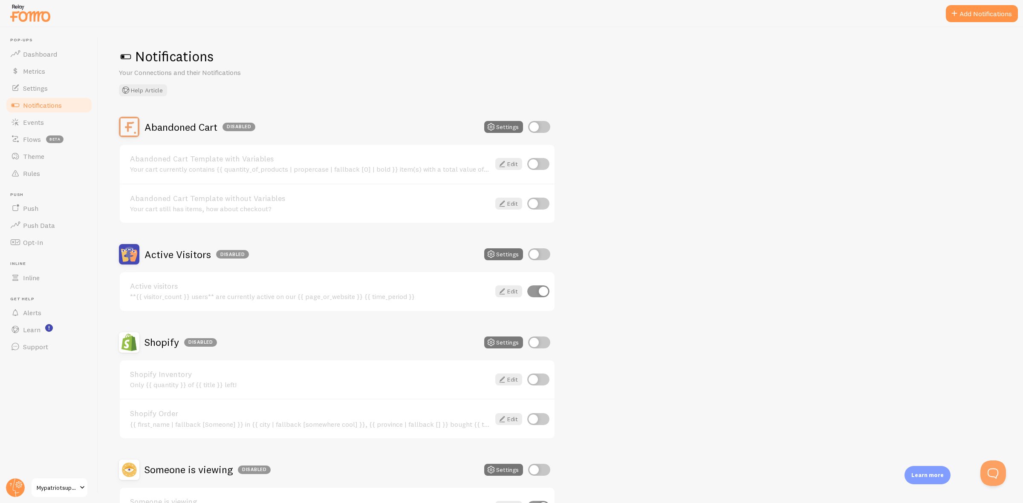
click at [514, 339] on button "Settings" at bounding box center [503, 343] width 39 height 12
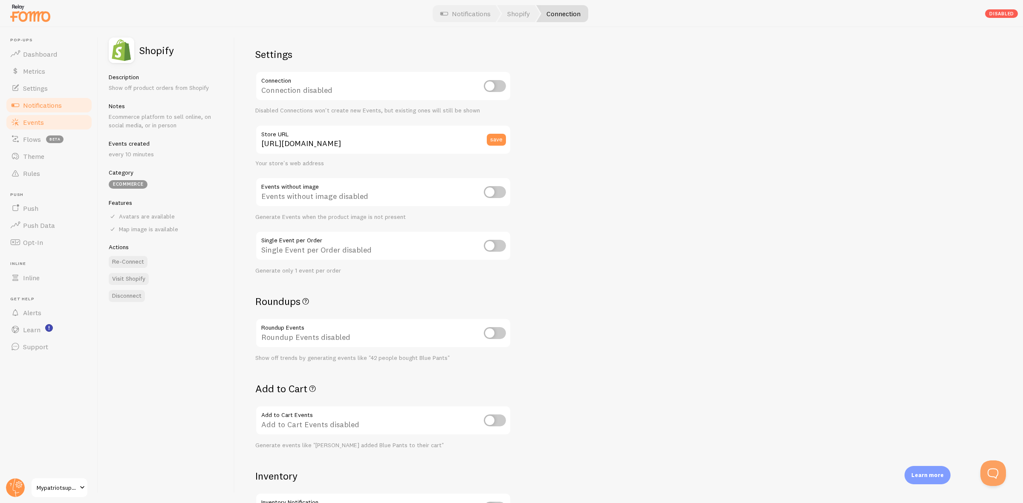
click at [48, 122] on link "Events" at bounding box center [49, 122] width 88 height 17
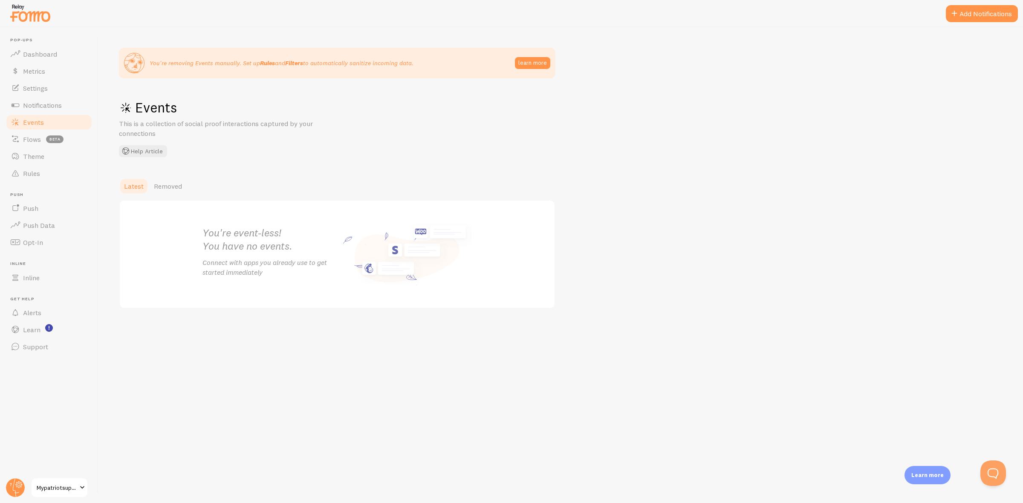
click at [433, 146] on div "You're removing Events manually. Set up Rules and Filters to automatically sani…" at bounding box center [560, 265] width 924 height 476
click at [175, 186] on span "Removed" at bounding box center [168, 186] width 28 height 9
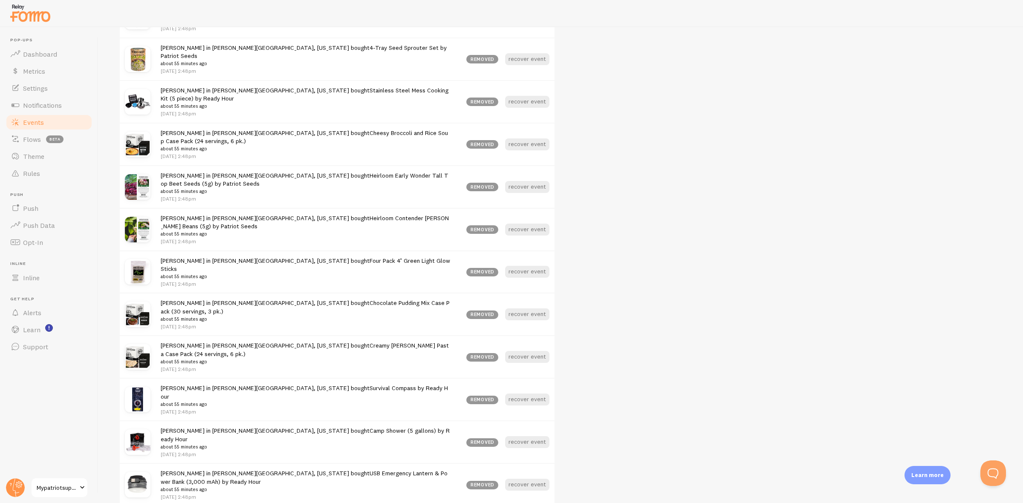
scroll to position [948, 0]
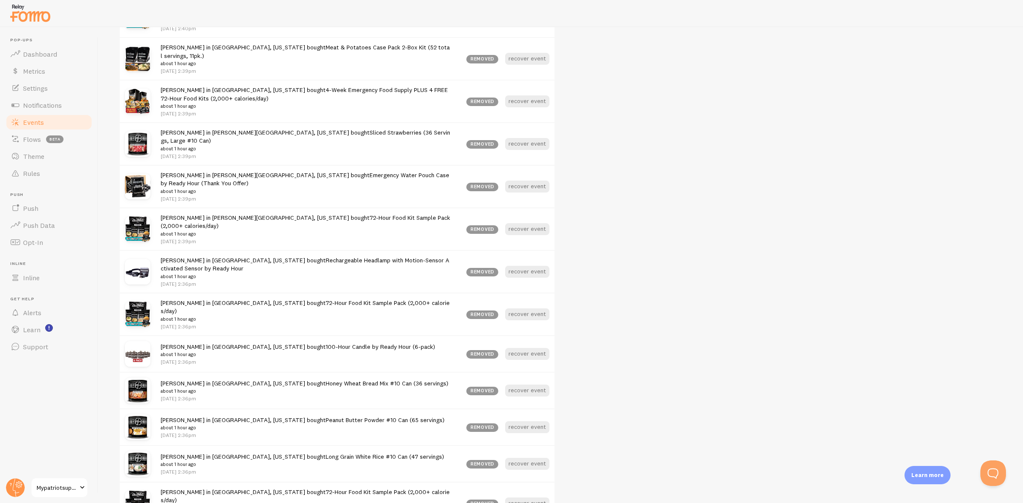
scroll to position [2056, 0]
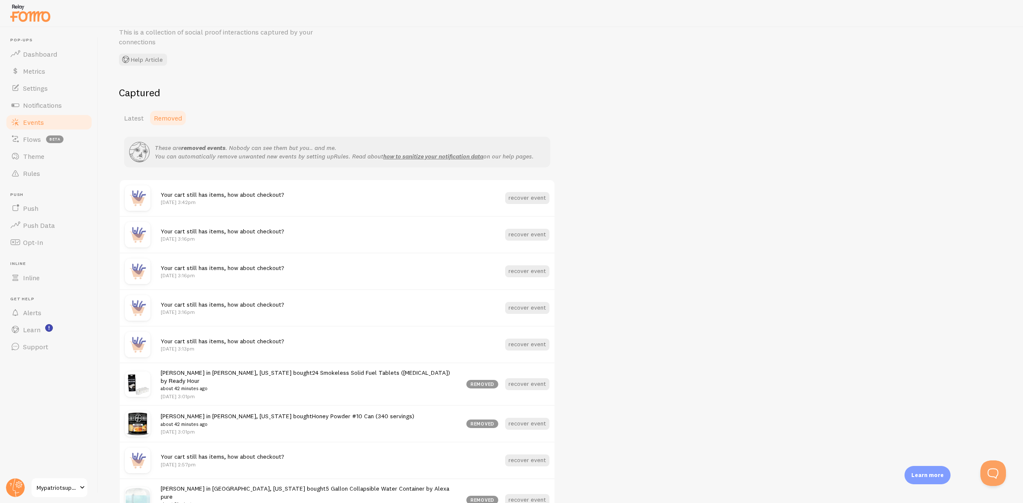
scroll to position [213, 0]
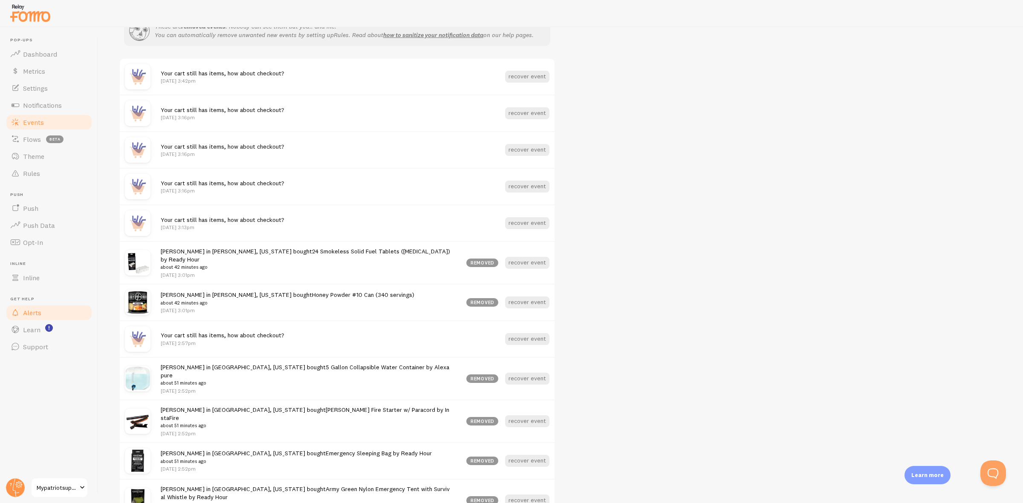
click at [64, 309] on link "Alerts" at bounding box center [49, 312] width 88 height 17
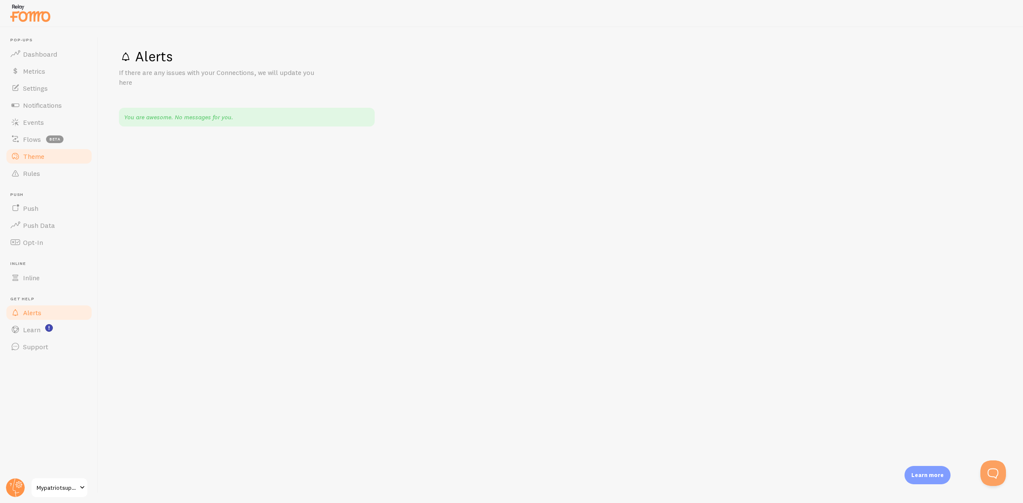
click at [58, 162] on link "Theme" at bounding box center [49, 156] width 88 height 17
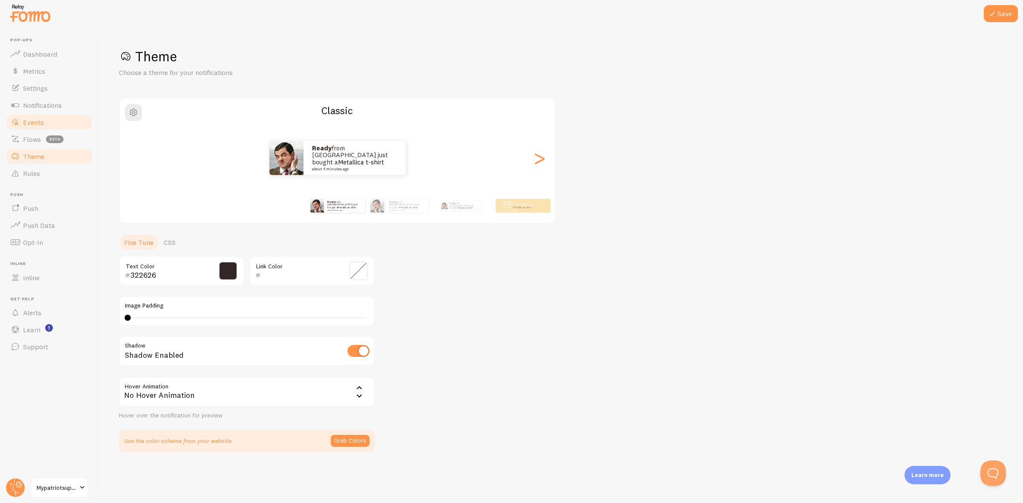
click at [59, 116] on link "Events" at bounding box center [49, 122] width 88 height 17
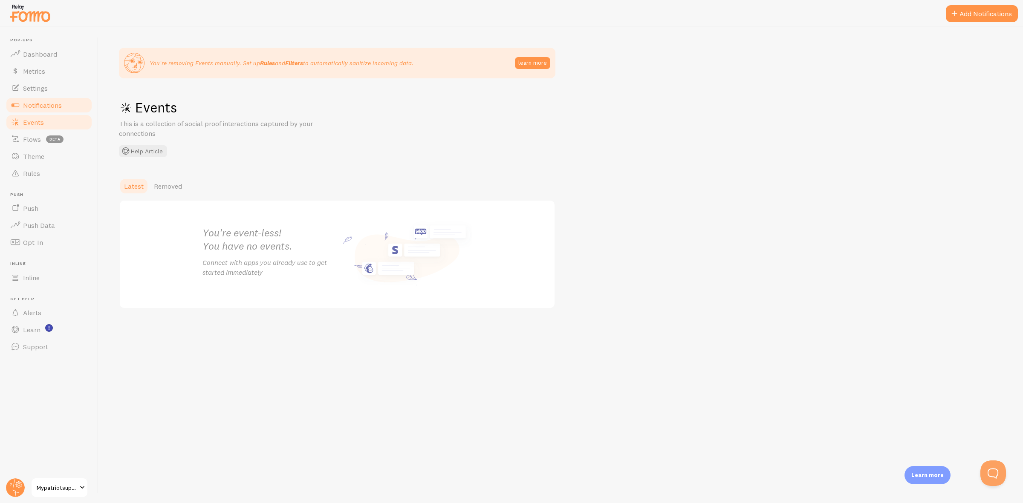
click at [63, 107] on link "Notifications" at bounding box center [49, 105] width 88 height 17
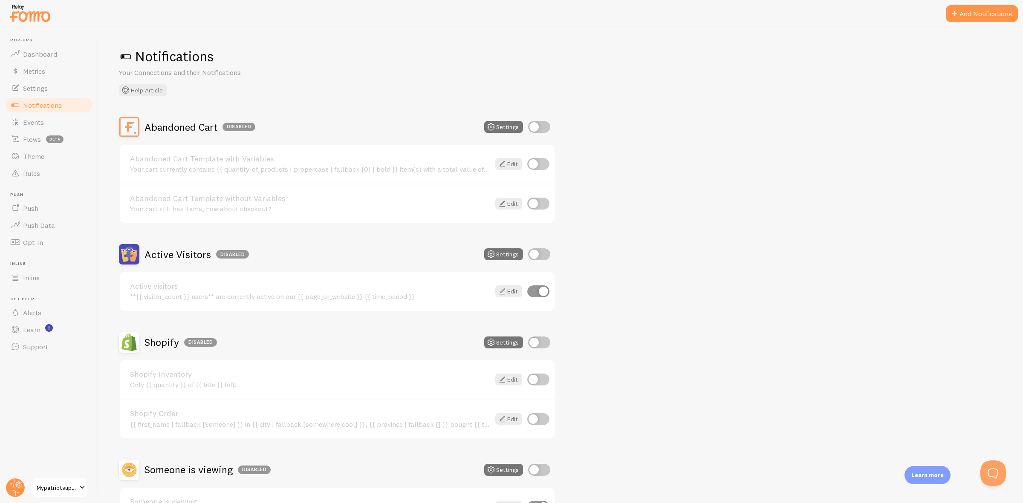
click at [974, 22] on div at bounding box center [511, 13] width 1023 height 27
click at [968, 17] on button "Add Notifications" at bounding box center [982, 13] width 72 height 17
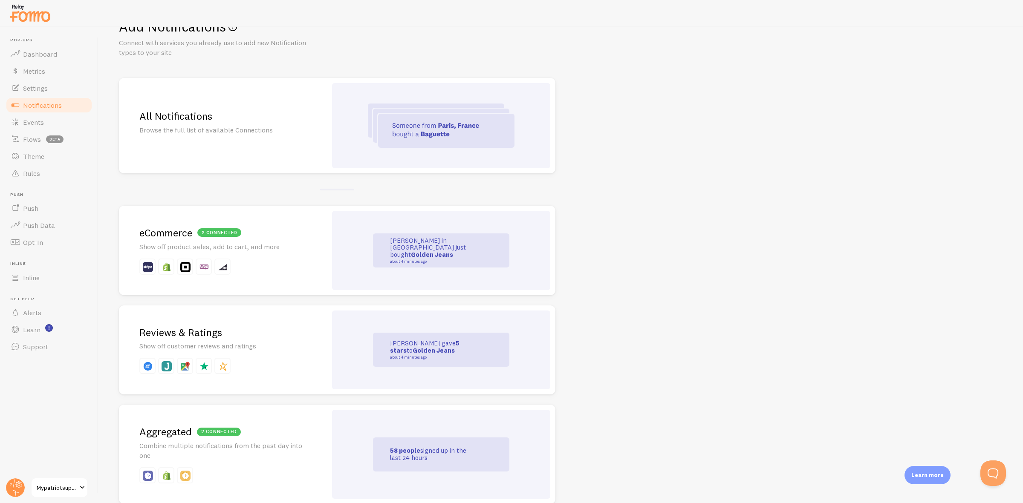
scroll to position [53, 0]
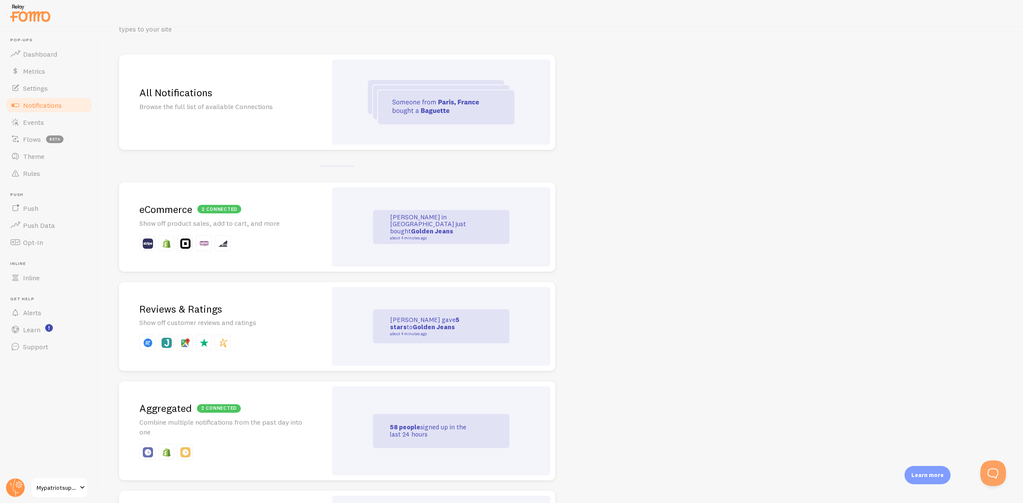
drag, startPoint x: 216, startPoint y: 90, endPoint x: 208, endPoint y: 92, distance: 8.0
click at [214, 91] on h2 "All Notifications" at bounding box center [222, 92] width 167 height 13
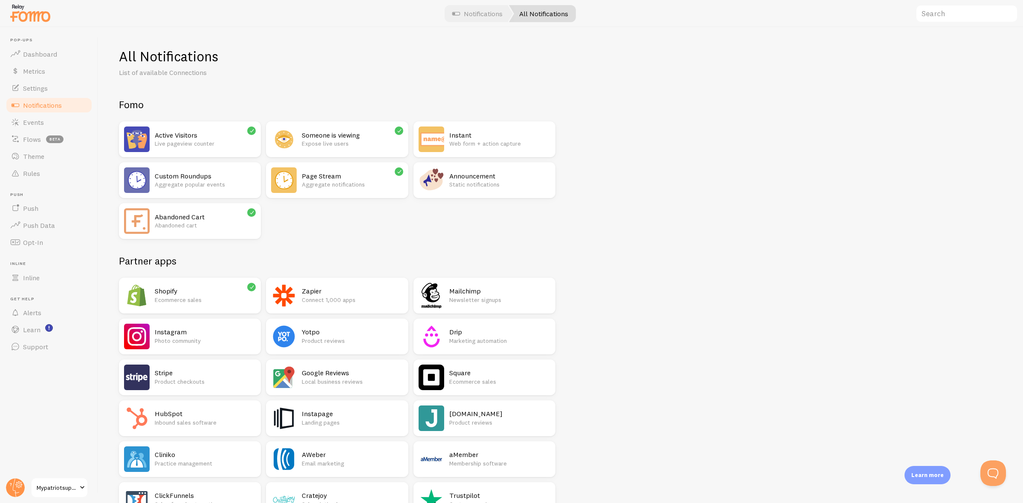
click at [374, 175] on h2 "Page Stream" at bounding box center [352, 176] width 101 height 9
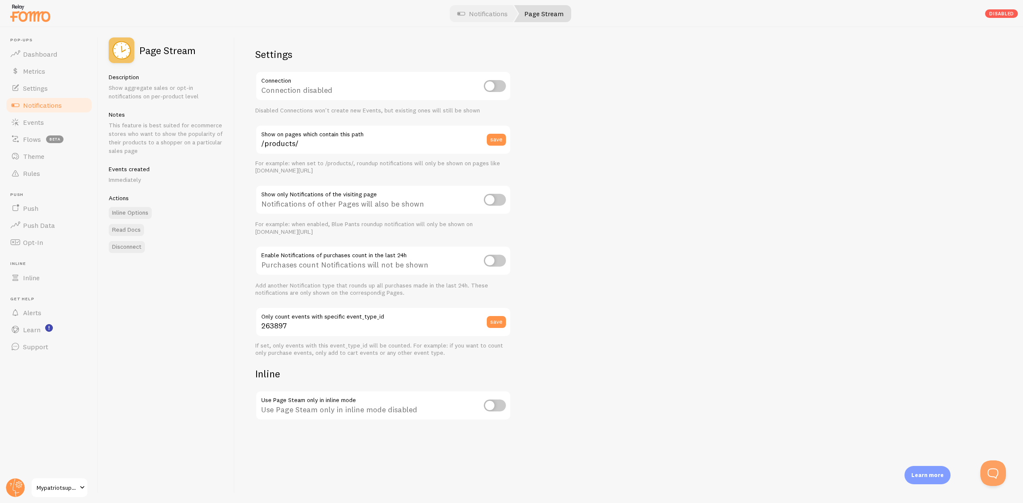
click at [496, 203] on input "checkbox" at bounding box center [495, 200] width 22 height 12
checkbox input "true"
click at [560, 205] on div "Settings Connection Connection disabled Disabled Connections won't create new E…" at bounding box center [629, 265] width 788 height 476
click at [652, 196] on div "Settings Connection Connection disabled Disabled Connections won't create new E…" at bounding box center [629, 265] width 788 height 476
click at [61, 114] on link "Events" at bounding box center [49, 122] width 88 height 17
